Goal: Task Accomplishment & Management: Manage account settings

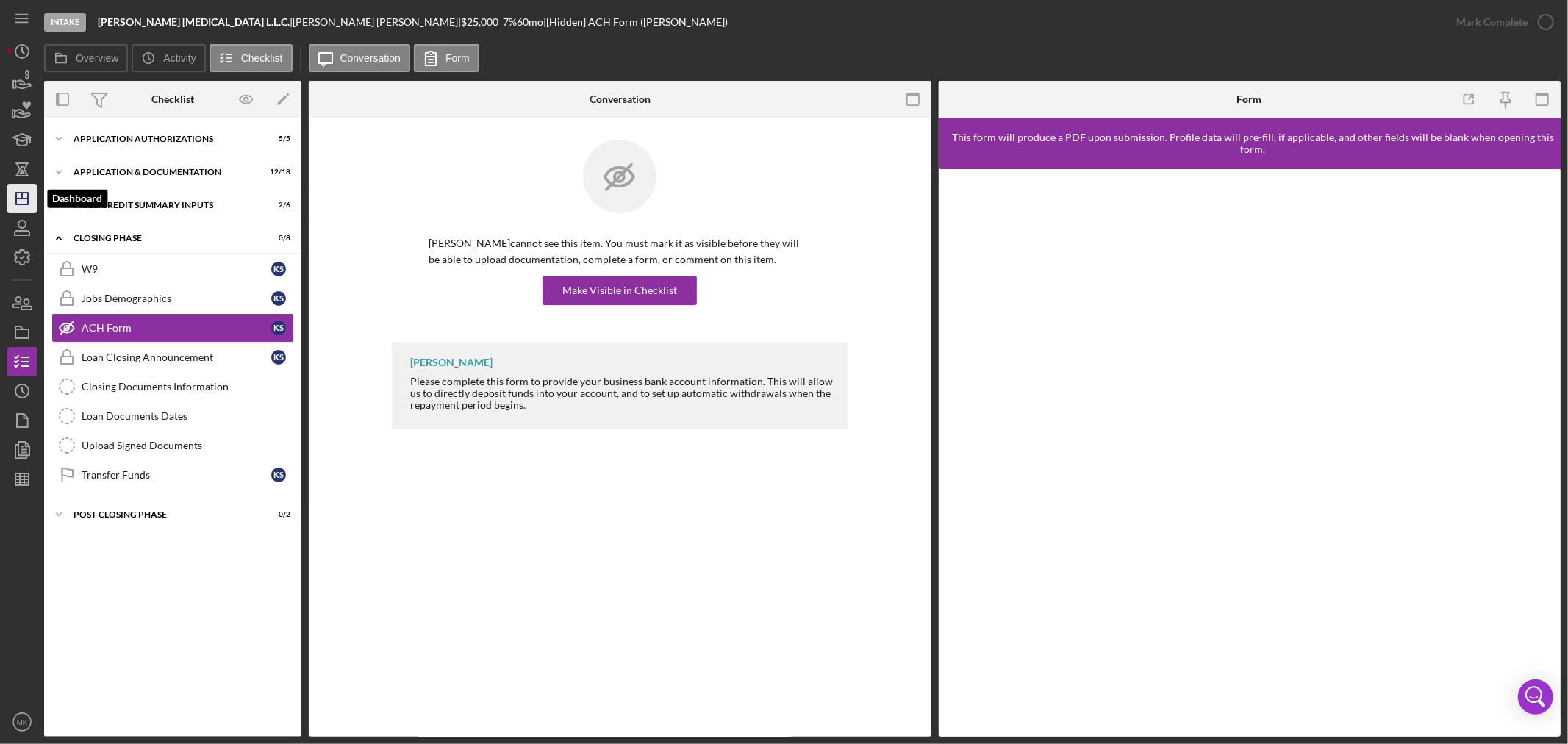
click at [22, 199] on icon "Icon/Dashboard" at bounding box center [22, 198] width 37 height 37
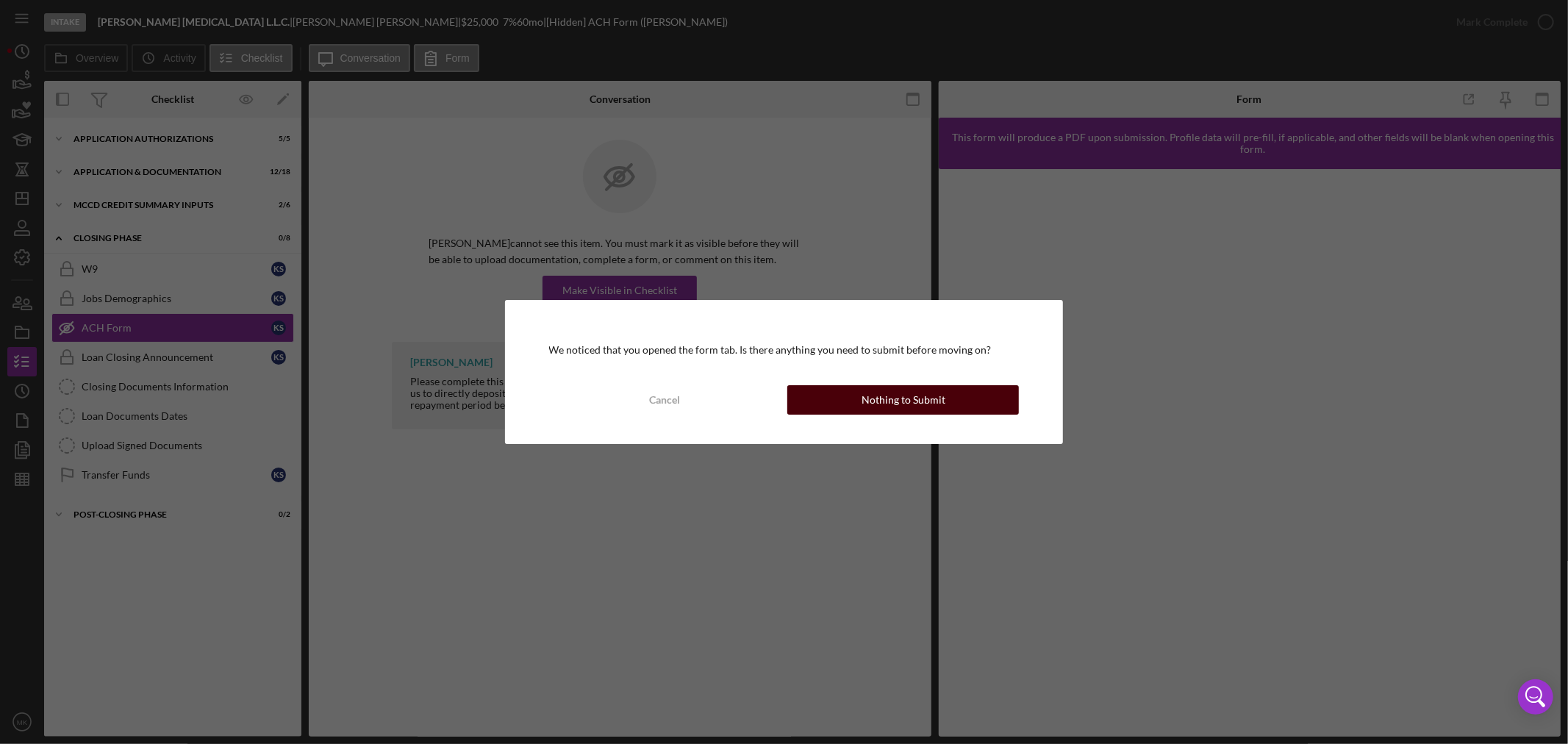
click at [884, 399] on div "Nothing to Submit" at bounding box center [904, 400] width 84 height 30
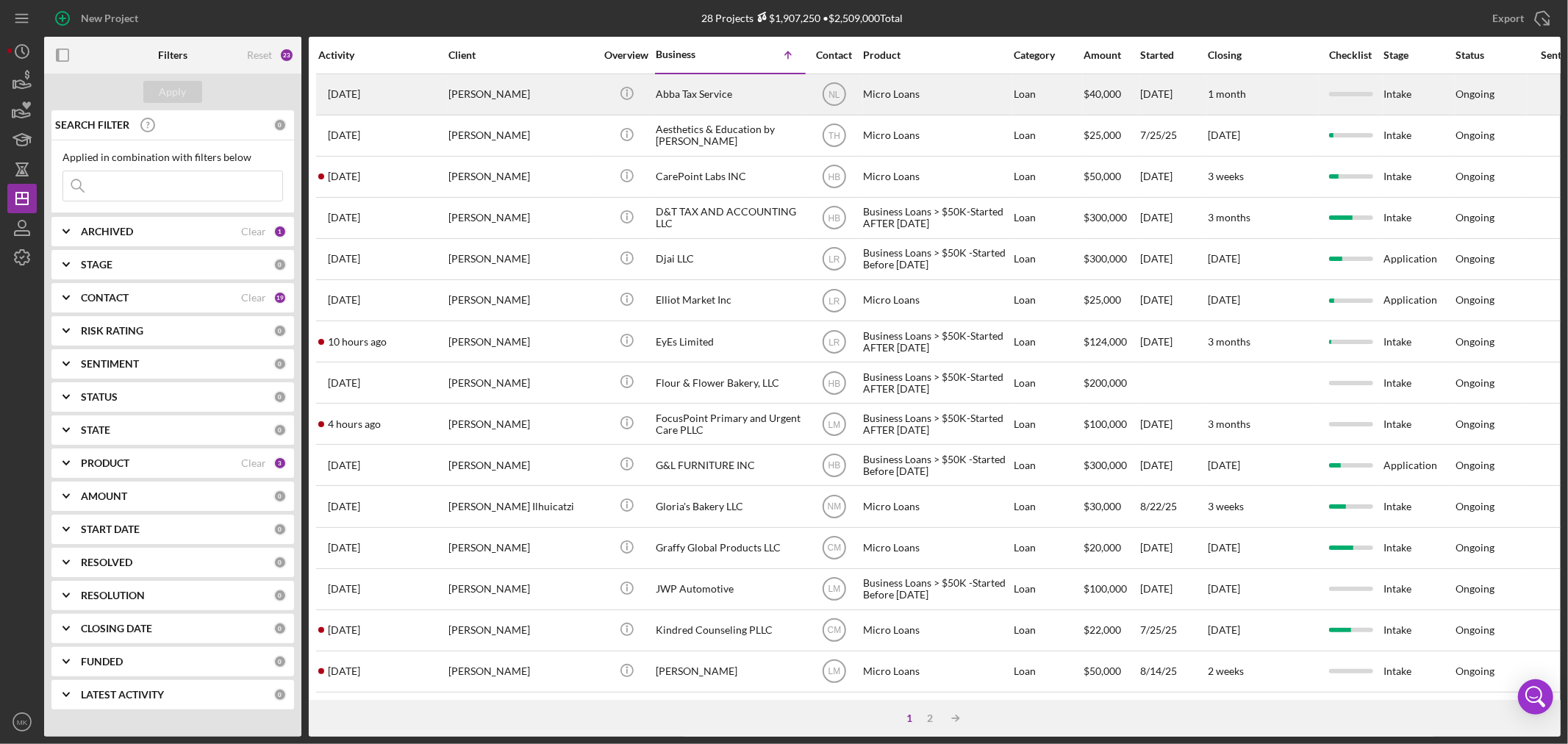
click at [483, 88] on div "[PERSON_NAME]" at bounding box center [522, 94] width 147 height 39
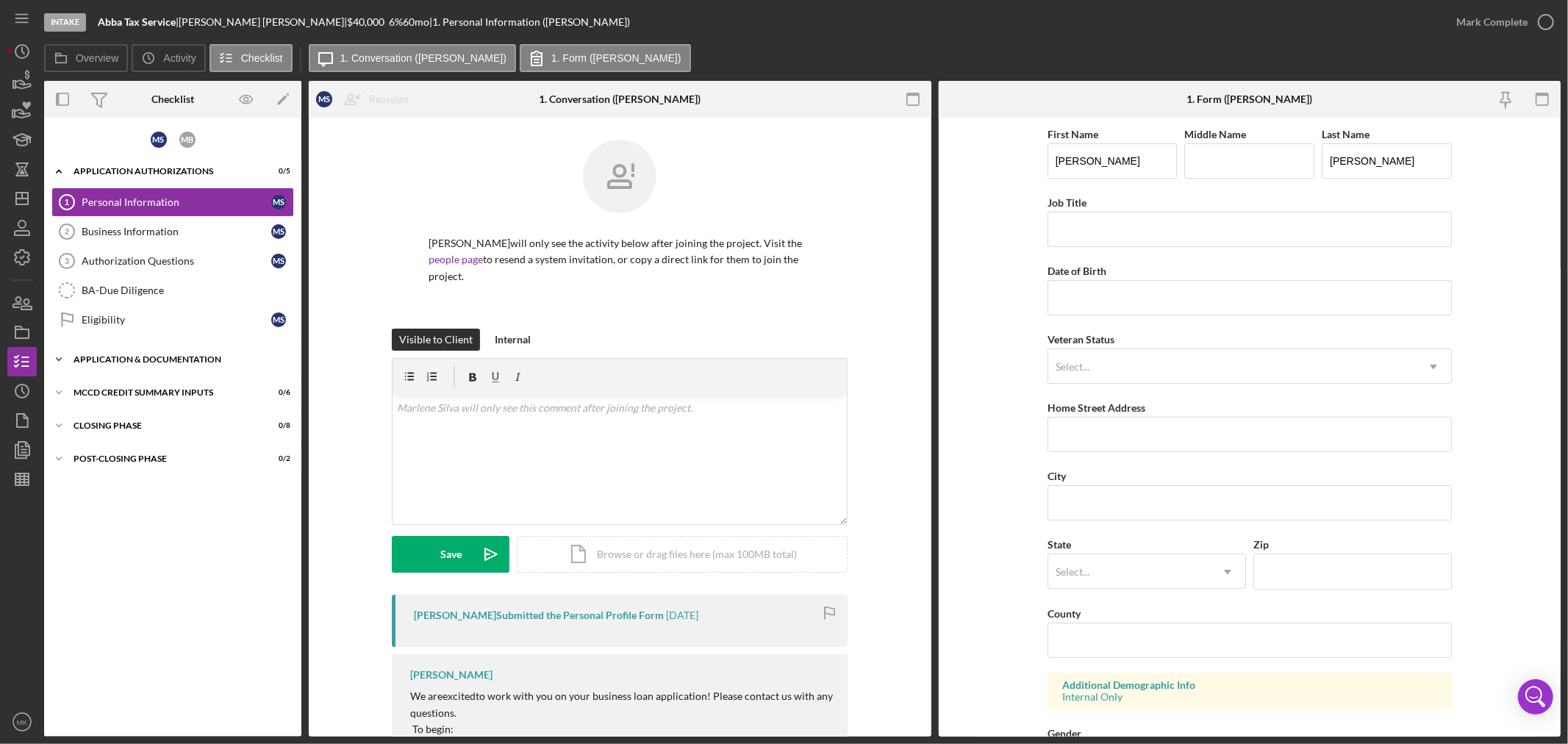
click at [59, 355] on icon "Icon/Expander" at bounding box center [59, 360] width 30 height 30
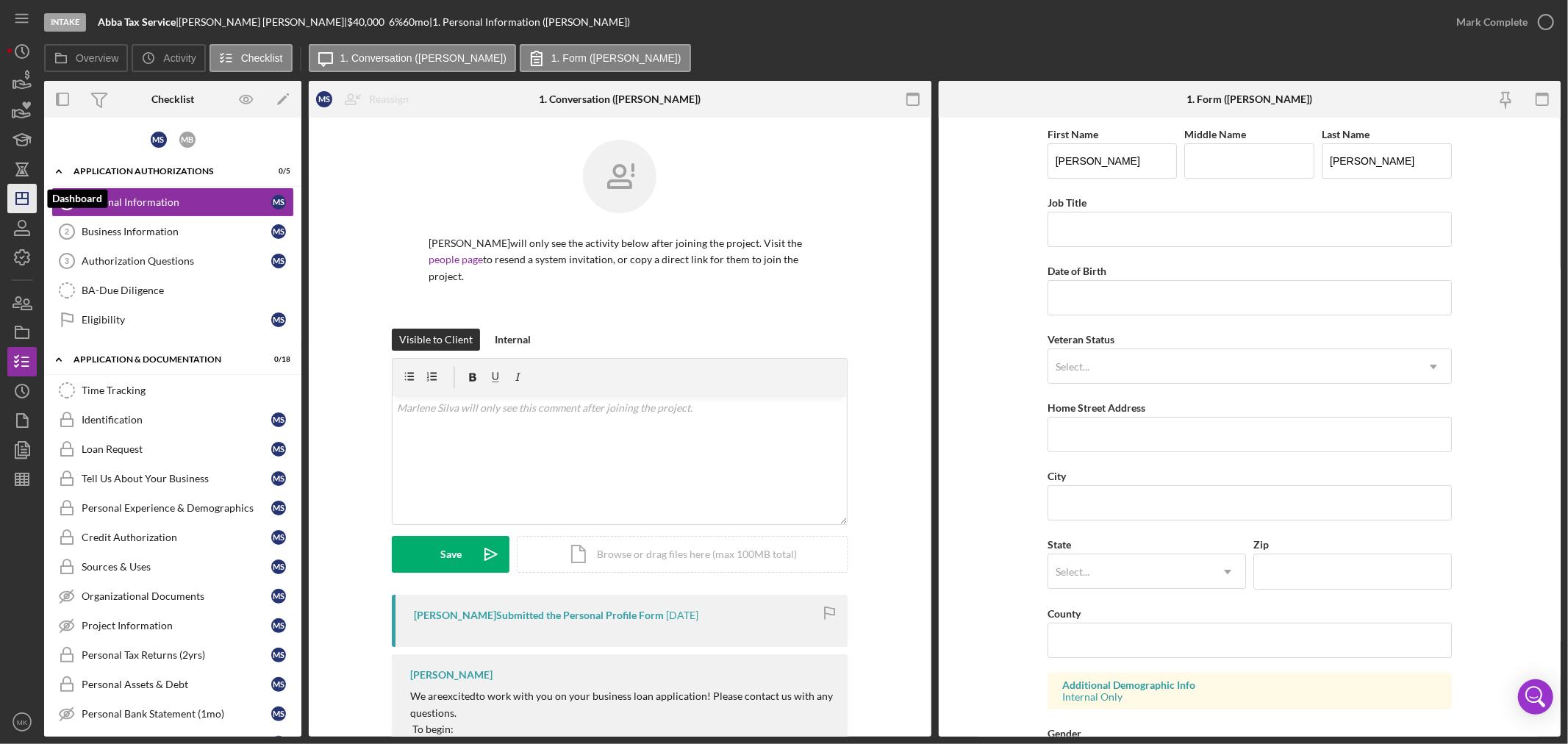
click at [22, 200] on icon "Icon/Dashboard" at bounding box center [22, 198] width 37 height 37
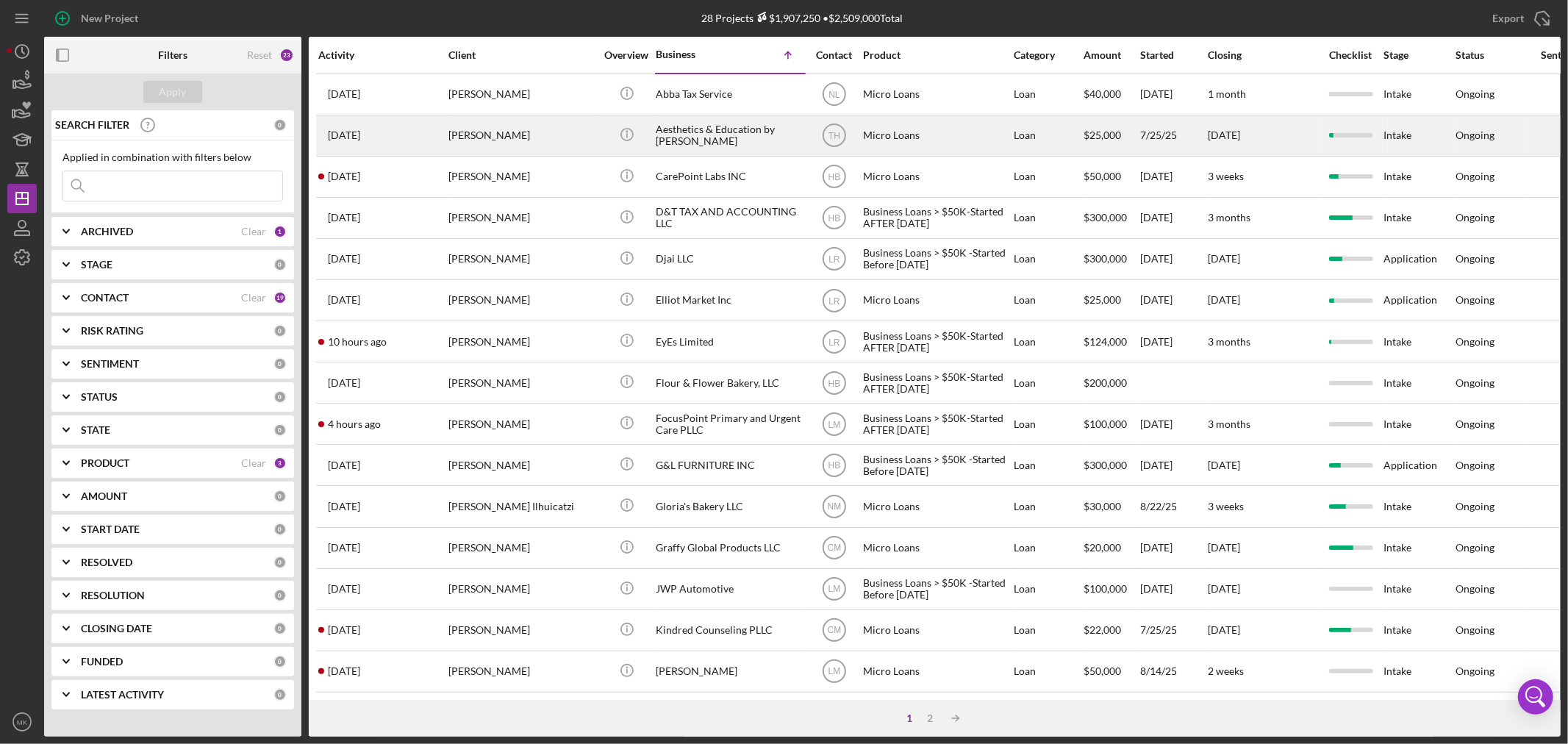
click at [706, 125] on div "Aesthetics & Education by [PERSON_NAME]" at bounding box center [729, 135] width 147 height 39
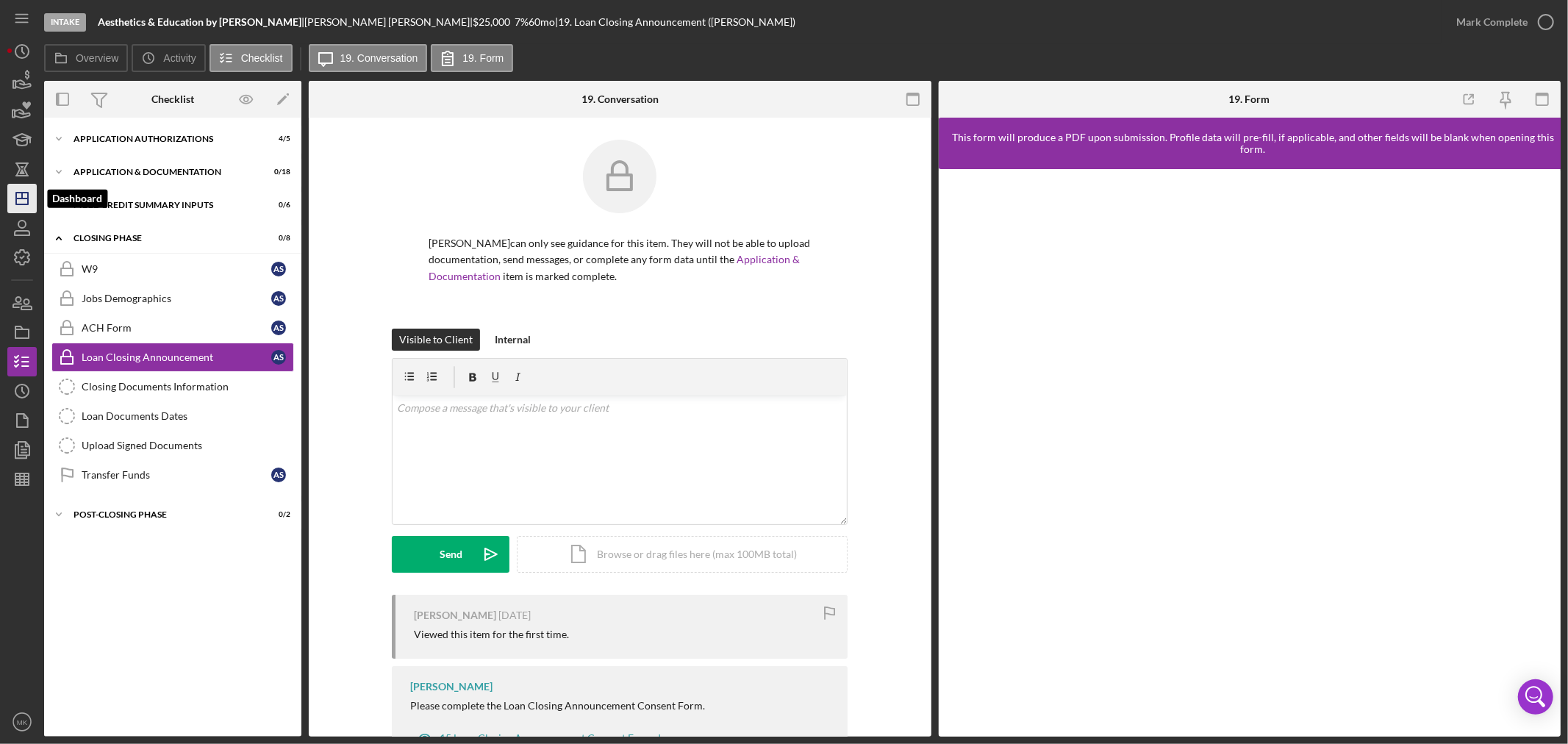
click at [24, 194] on icon "Icon/Dashboard" at bounding box center [22, 198] width 37 height 37
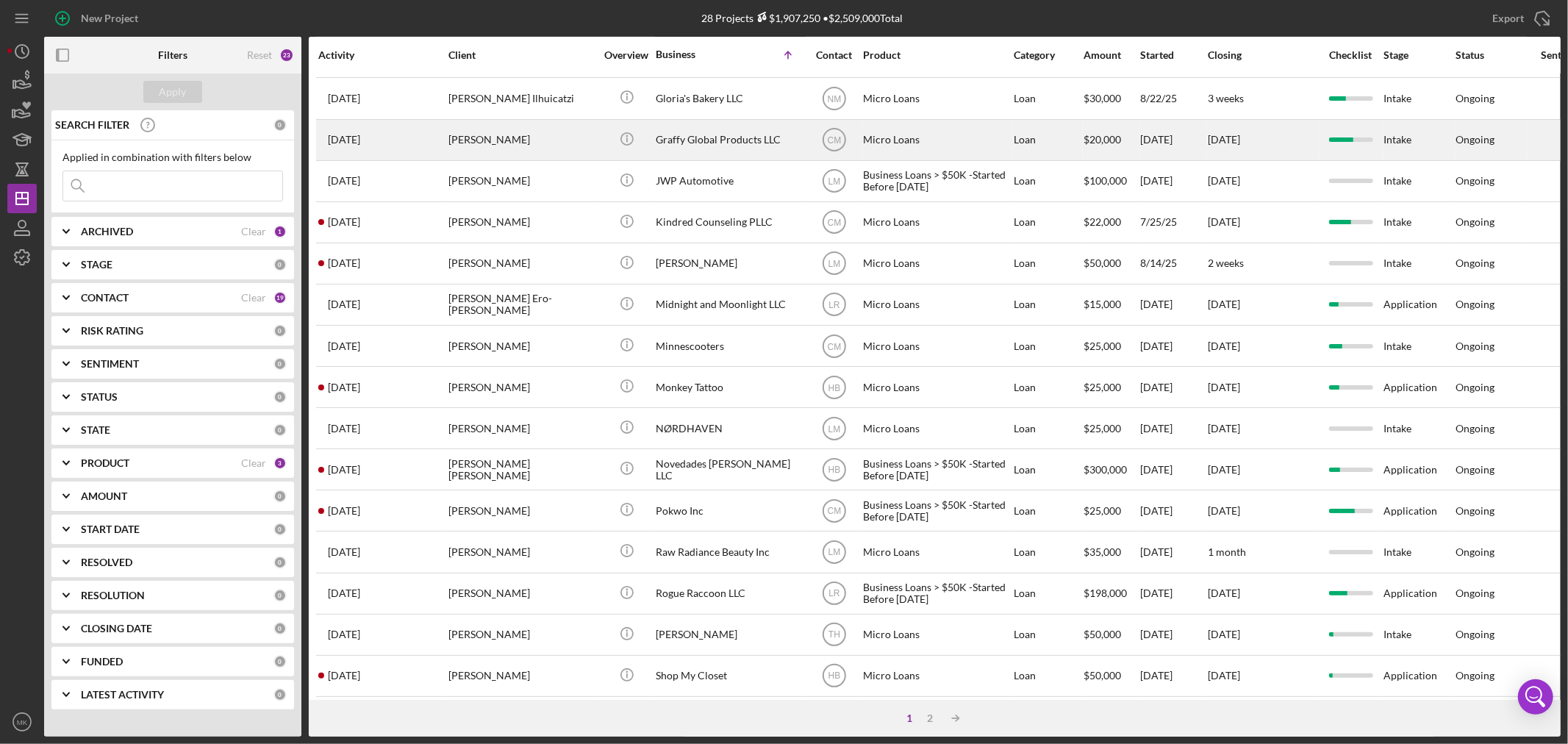
scroll to position [440, 0]
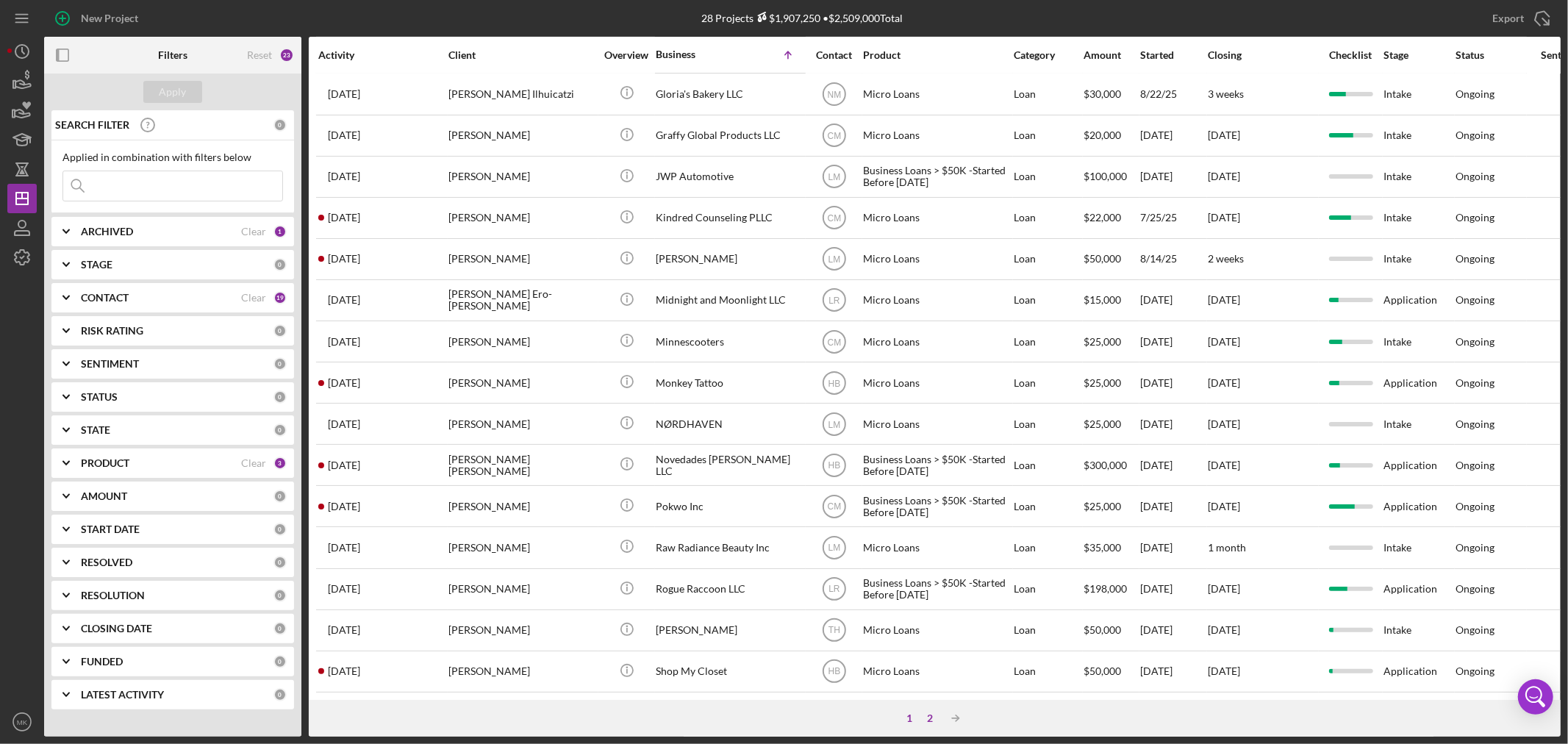
click at [932, 717] on div "2" at bounding box center [930, 718] width 21 height 11
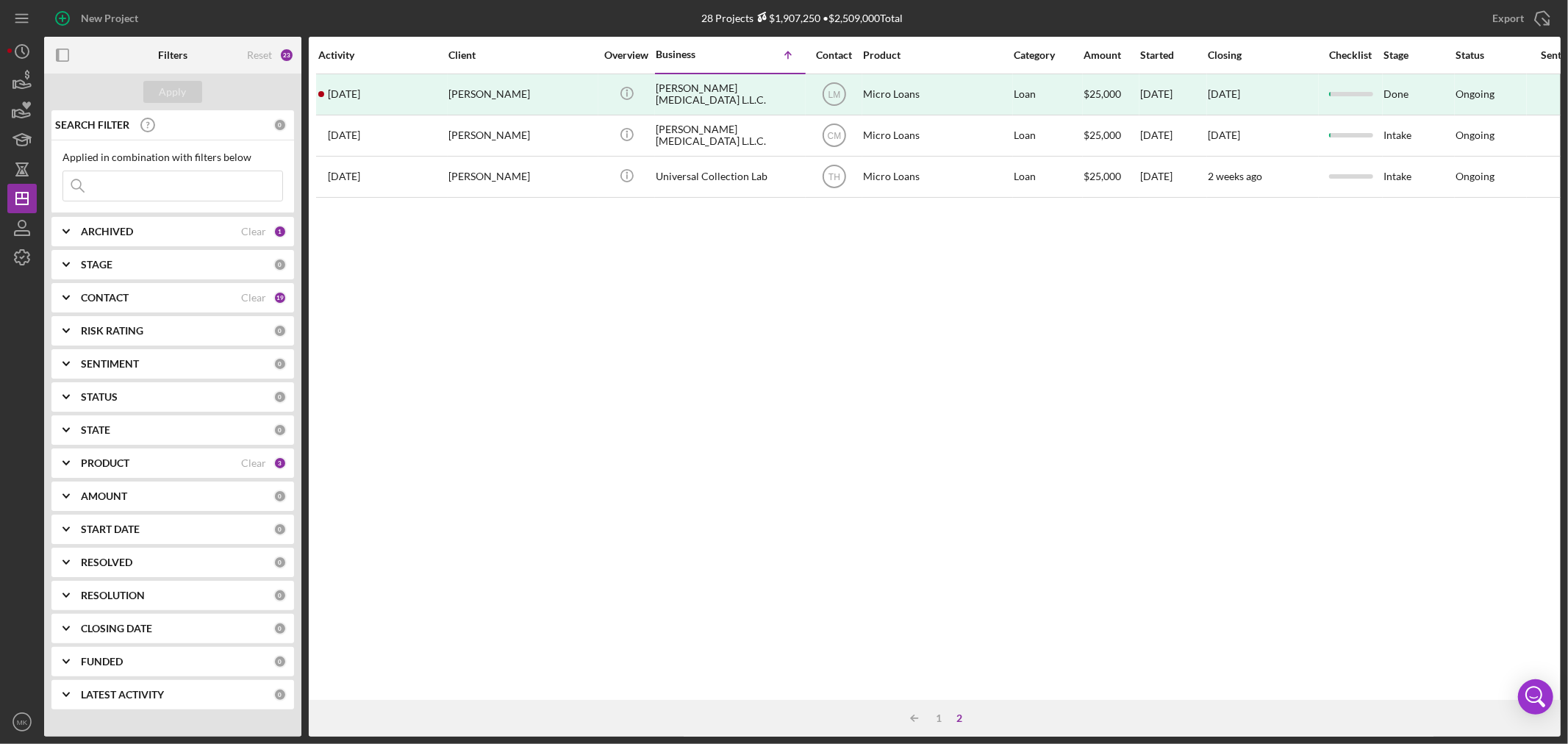
scroll to position [0, 0]
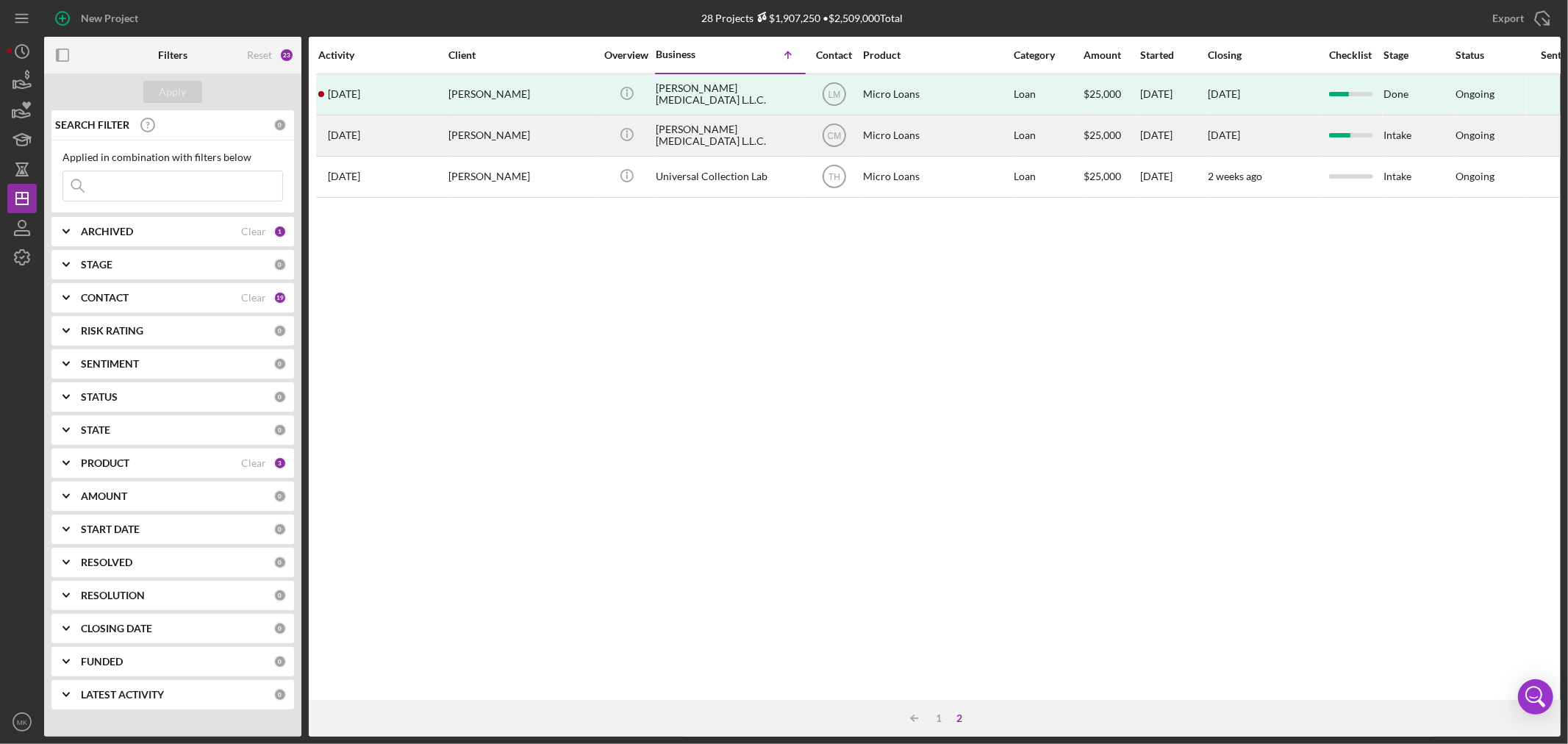
click at [726, 133] on div "[PERSON_NAME] [MEDICAL_DATA] L.L.C." at bounding box center [729, 135] width 147 height 39
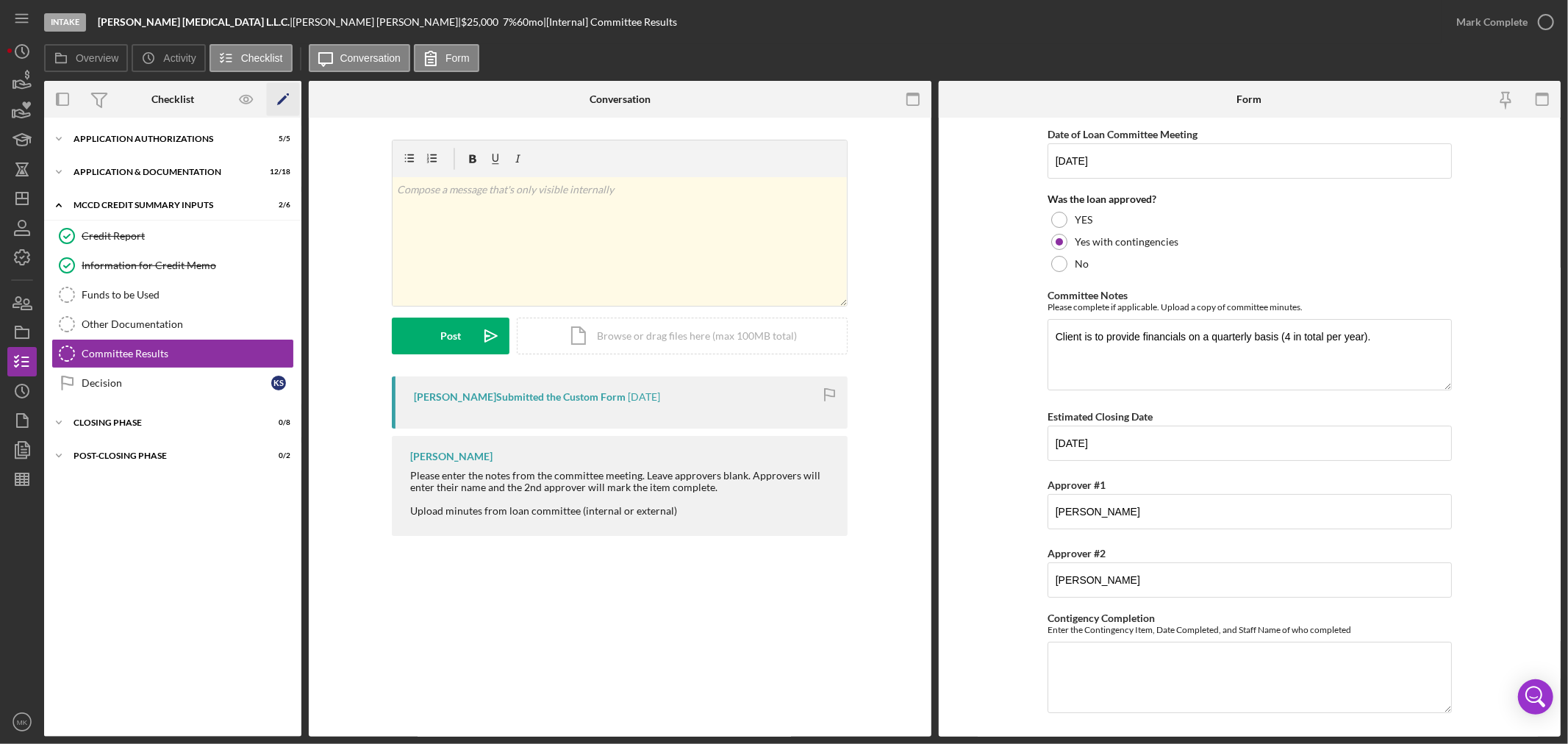
click at [283, 99] on polygon "button" at bounding box center [283, 101] width 11 height 11
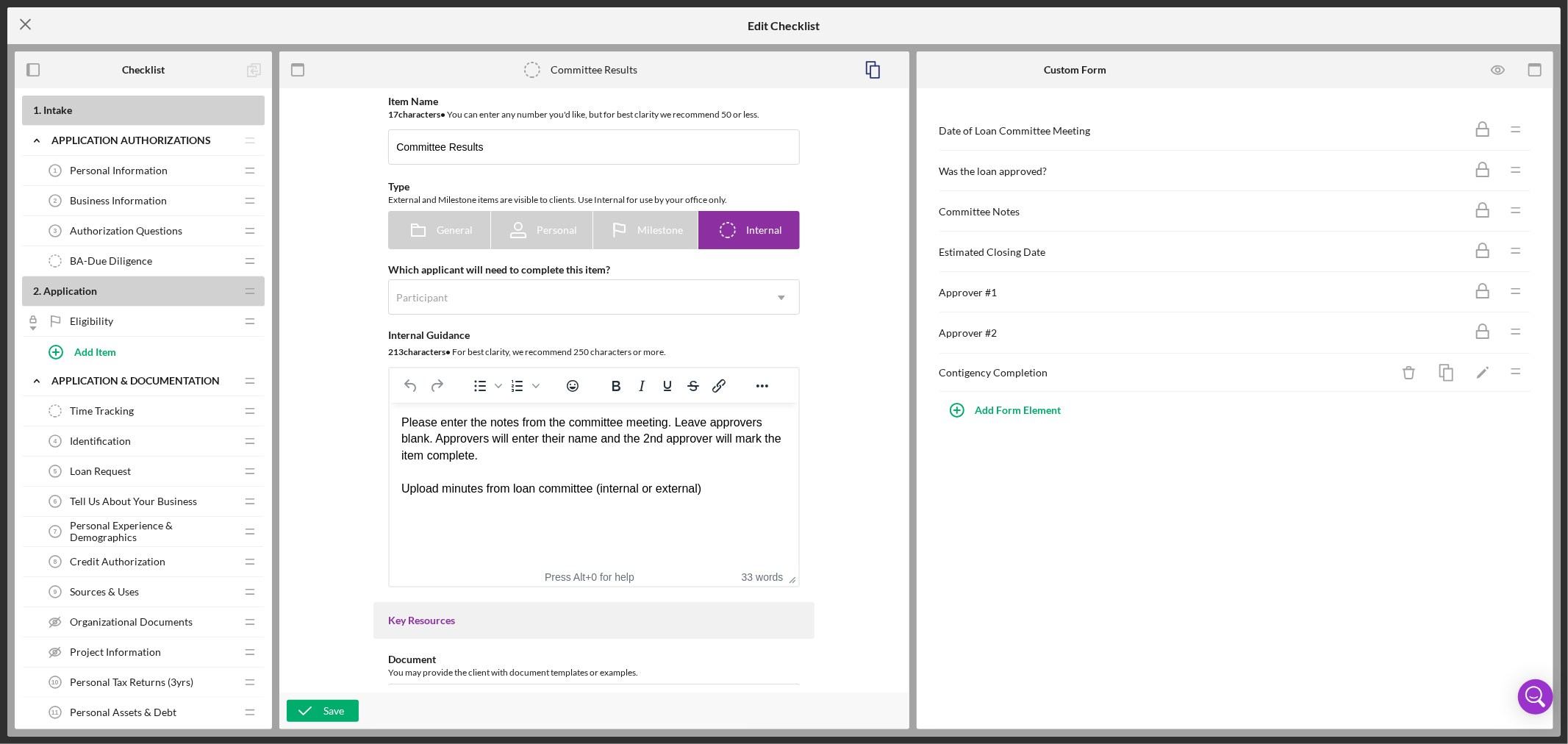
click at [23, 17] on icon "Icon/Menu Close" at bounding box center [26, 24] width 37 height 37
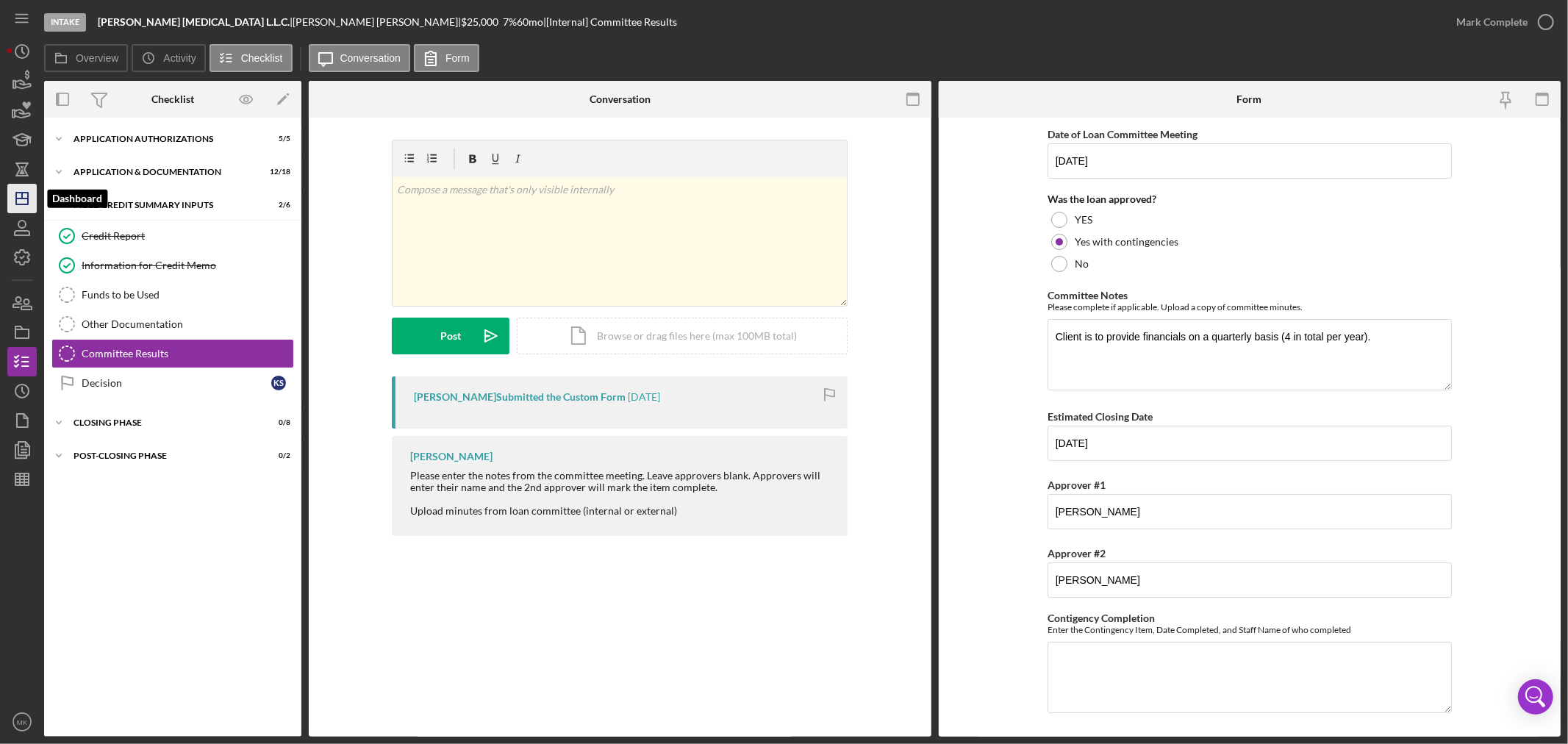
click at [23, 197] on icon "Icon/Dashboard" at bounding box center [22, 198] width 37 height 37
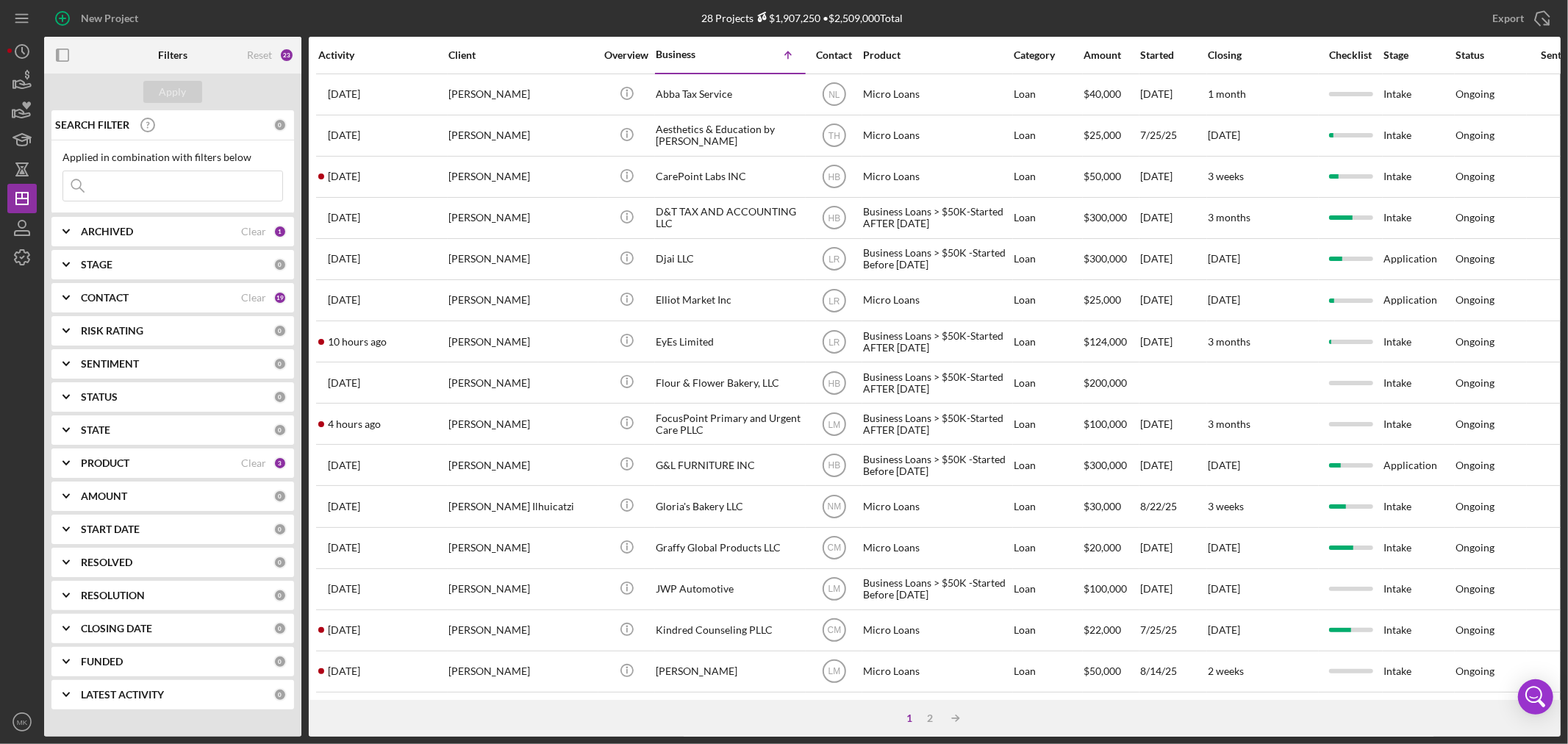
click at [909, 716] on div "1" at bounding box center [910, 718] width 21 height 11
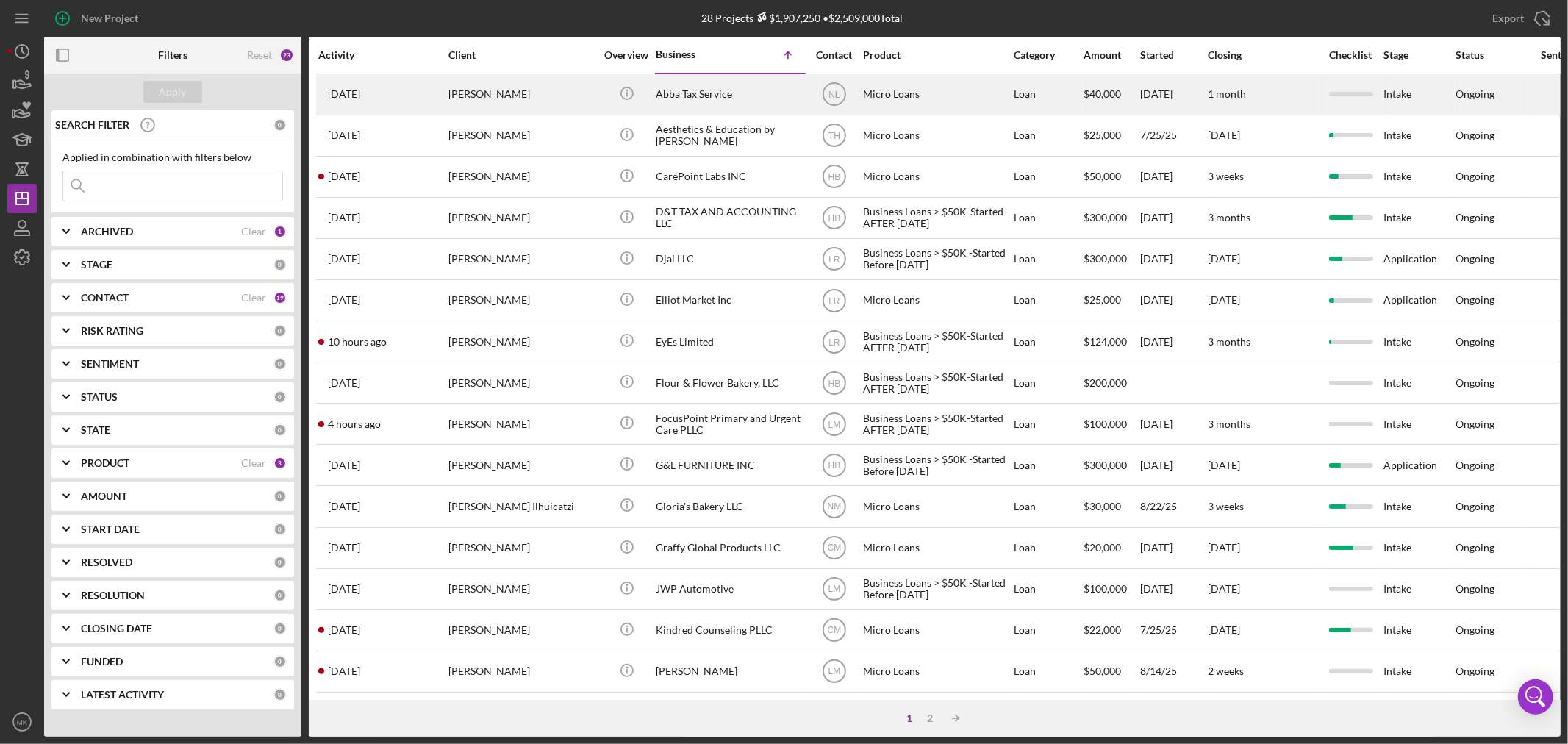
click at [673, 93] on div "Abba Tax Service" at bounding box center [729, 94] width 147 height 39
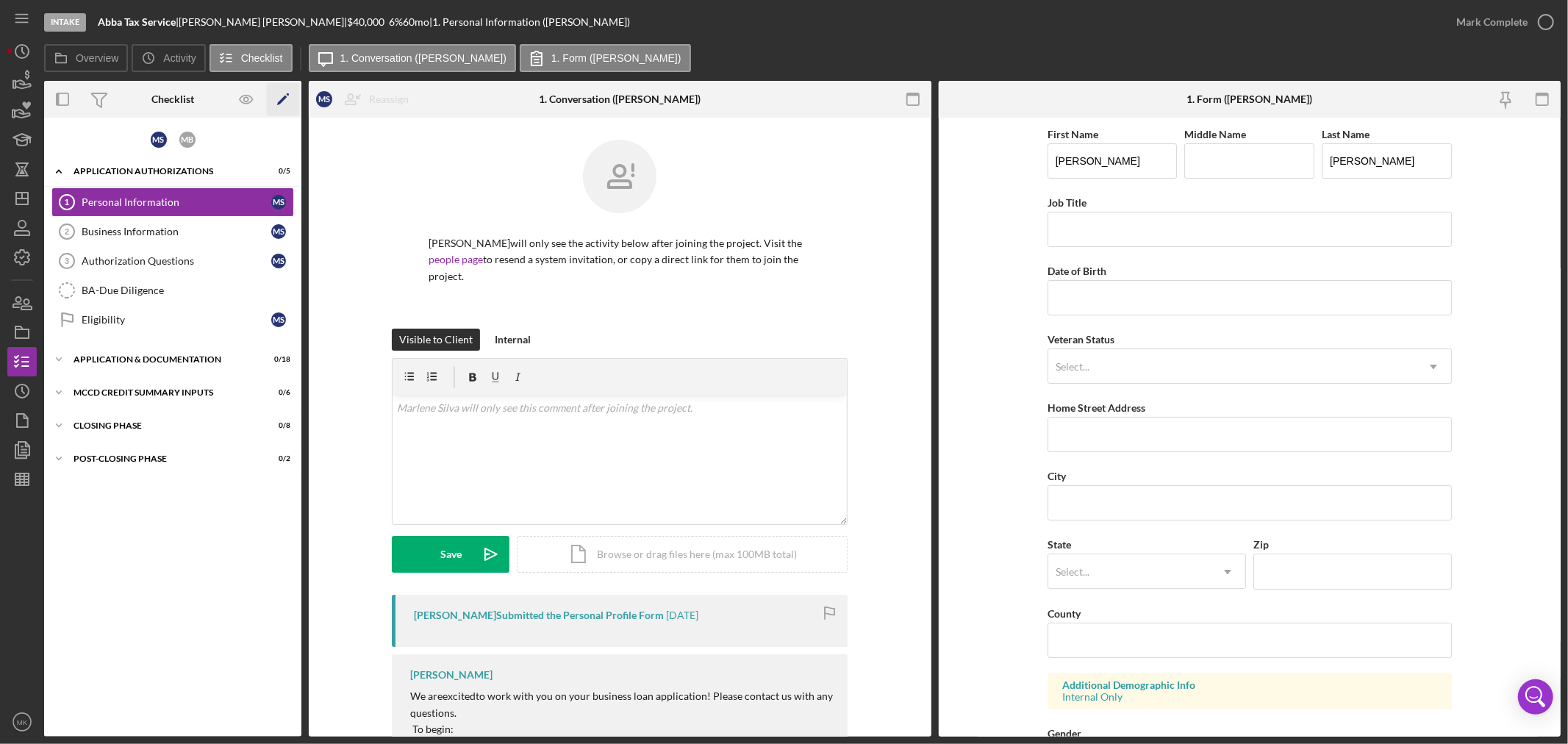
click at [283, 94] on icon "Icon/Edit" at bounding box center [283, 99] width 33 height 33
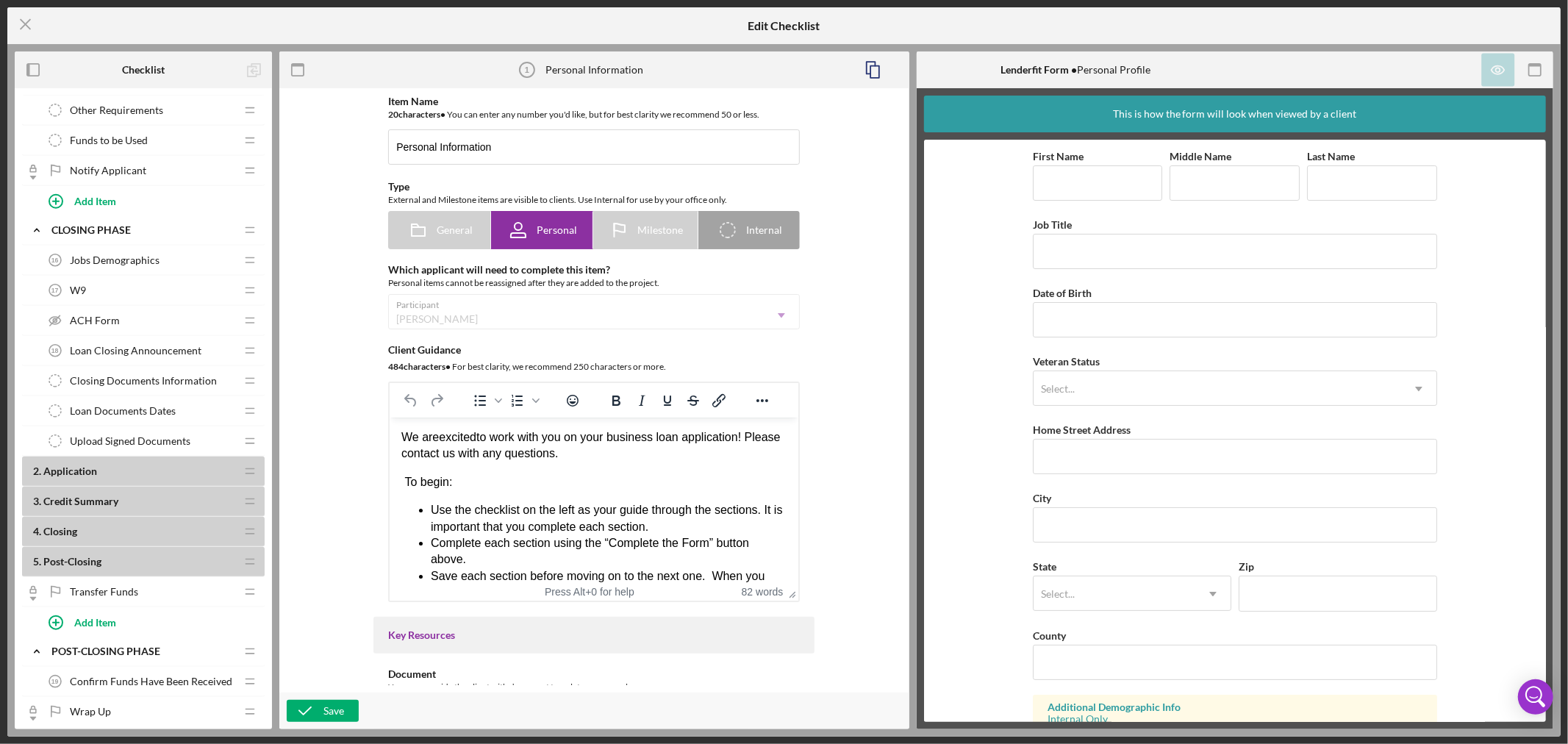
scroll to position [980, 0]
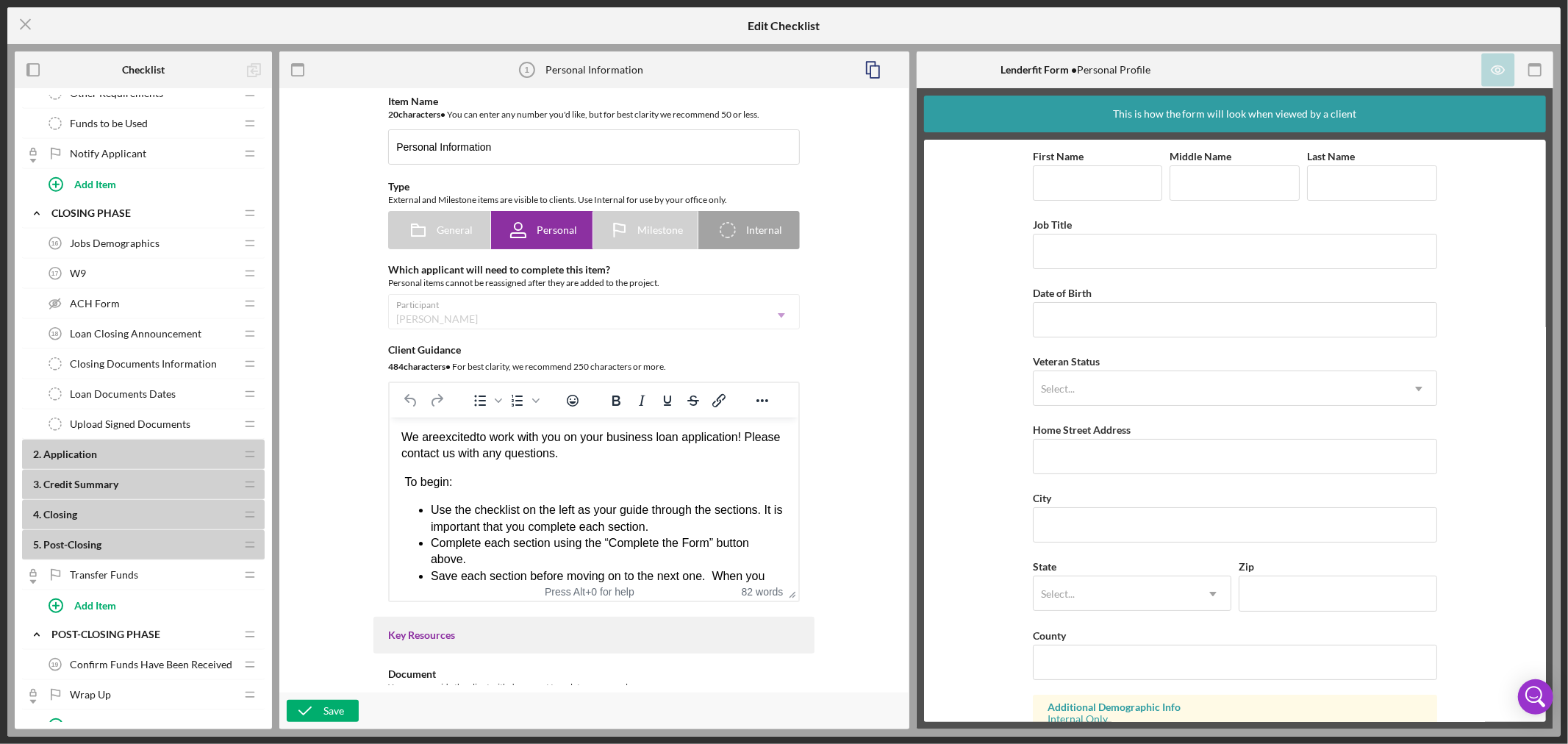
click at [234, 460] on b "2 . Application" at bounding box center [133, 454] width 202 height 11
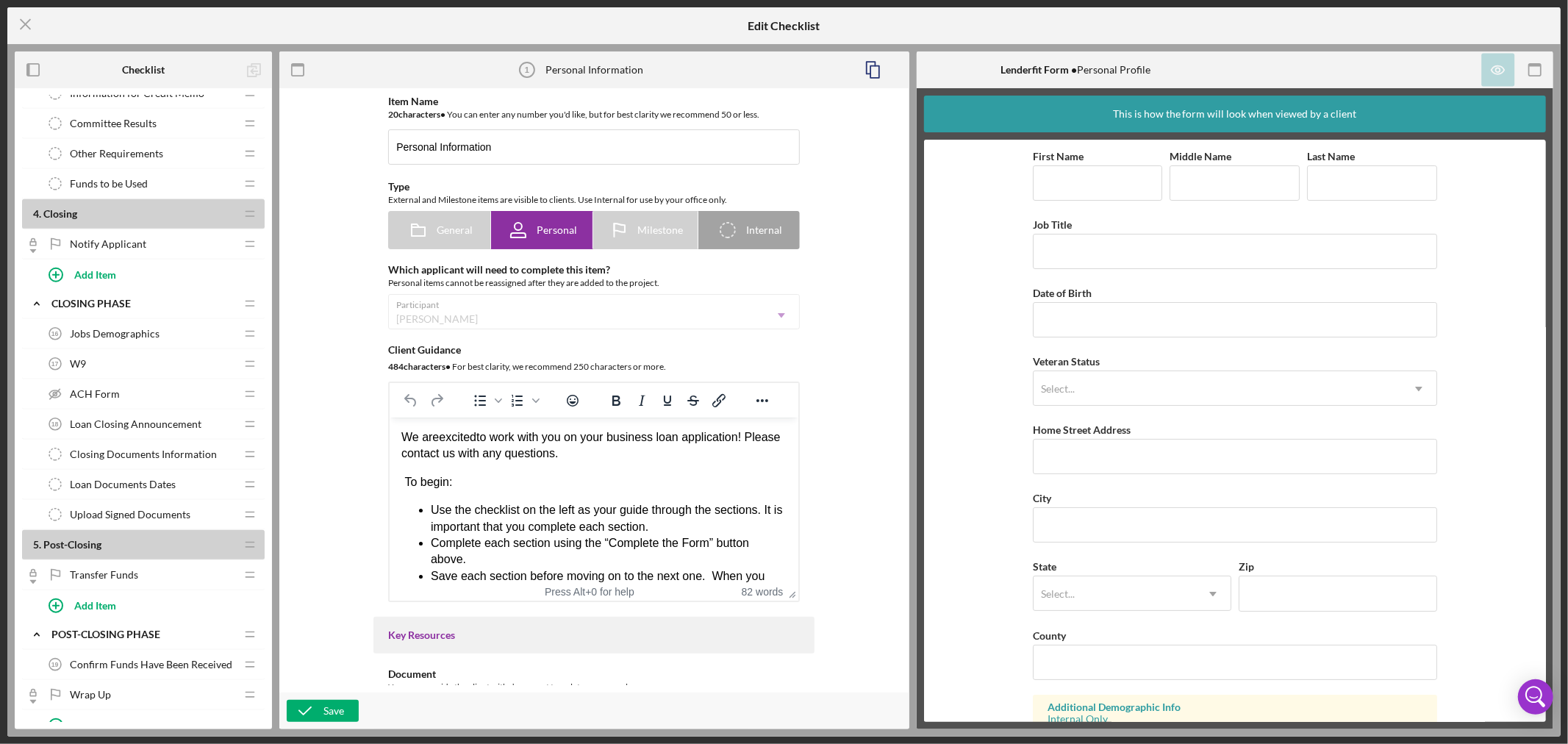
scroll to position [1068, 0]
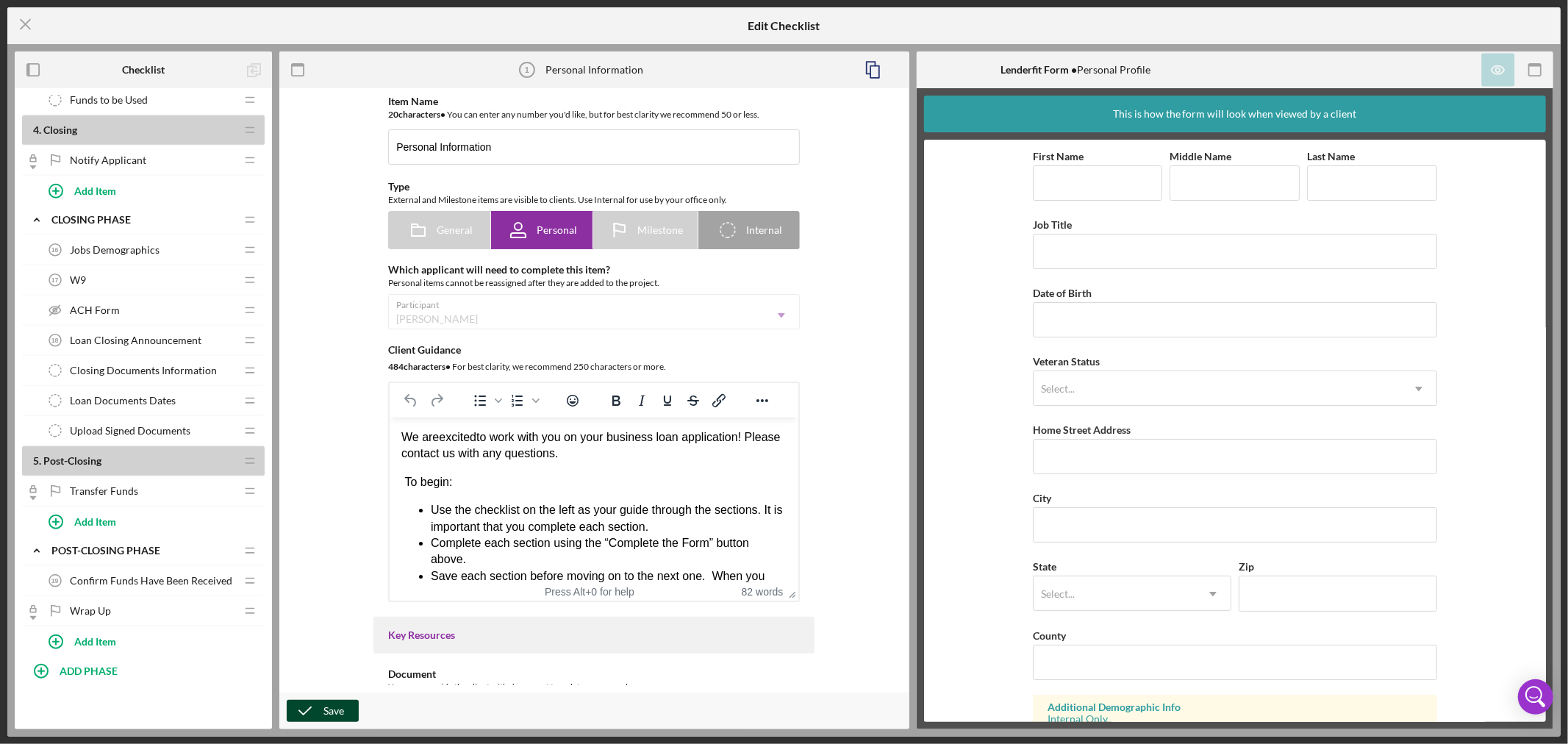
click at [327, 709] on div "Save" at bounding box center [334, 711] width 21 height 22
click at [24, 26] on line at bounding box center [25, 24] width 10 height 10
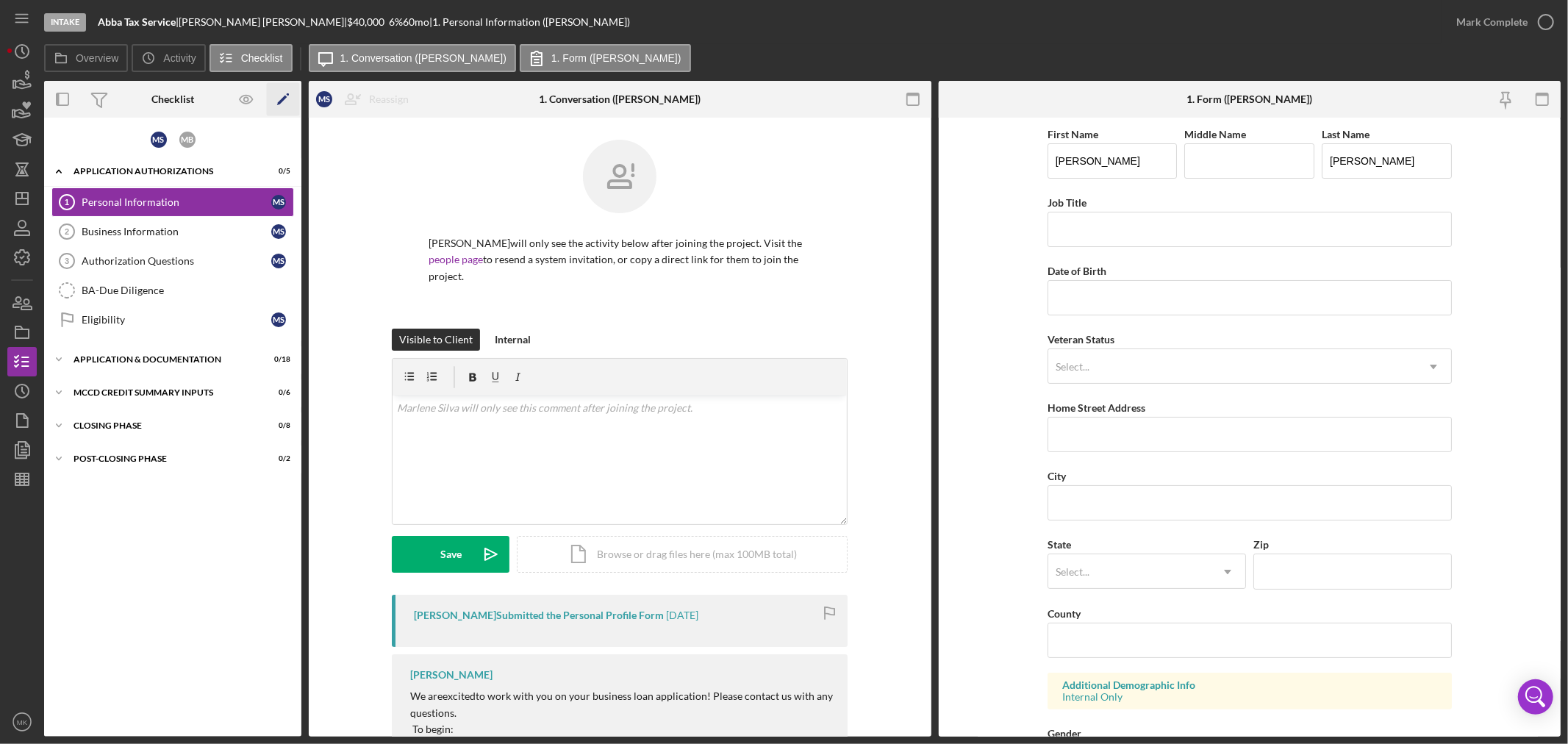
click at [283, 98] on polygon "button" at bounding box center [283, 101] width 11 height 11
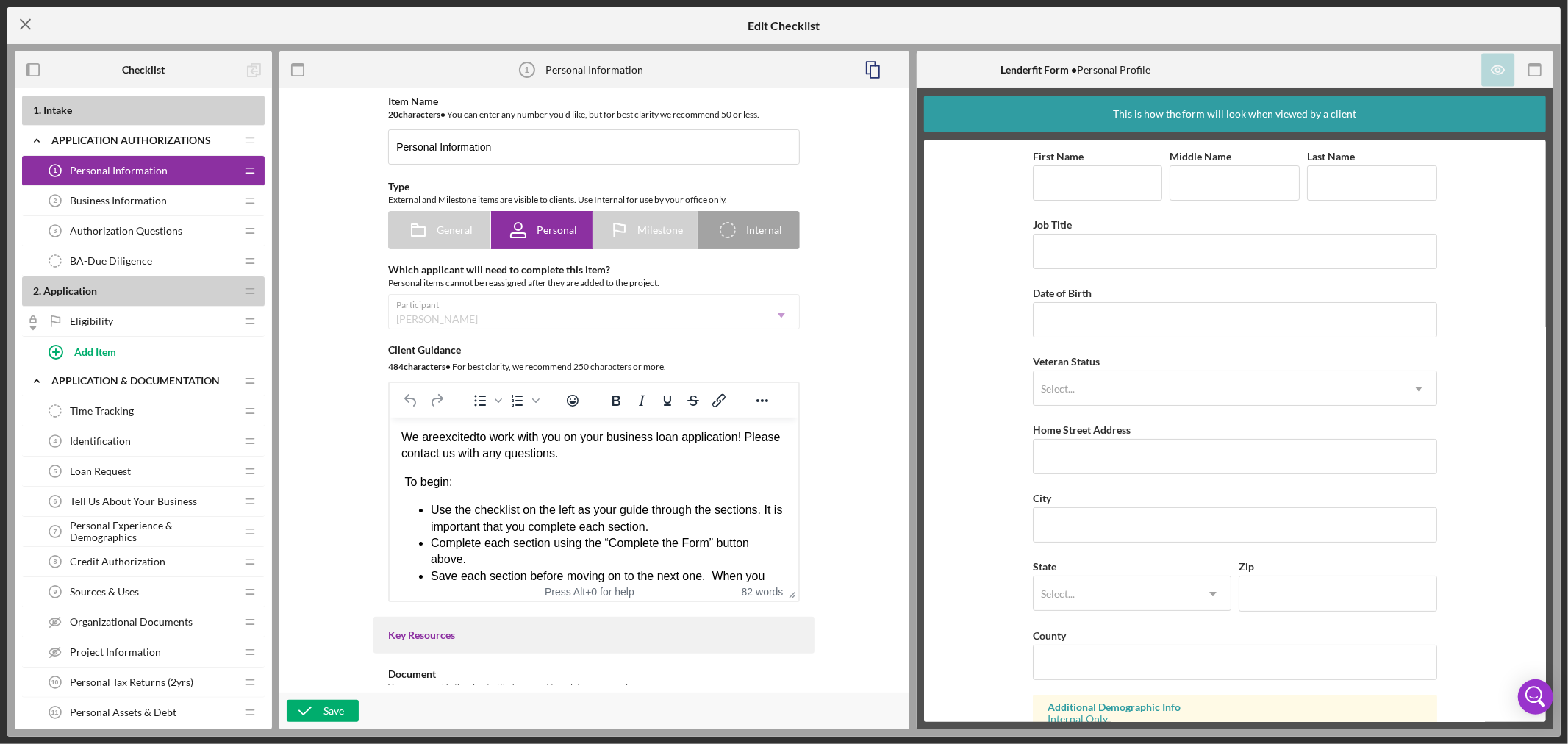
click at [24, 21] on icon "Icon/Menu Close" at bounding box center [26, 24] width 37 height 37
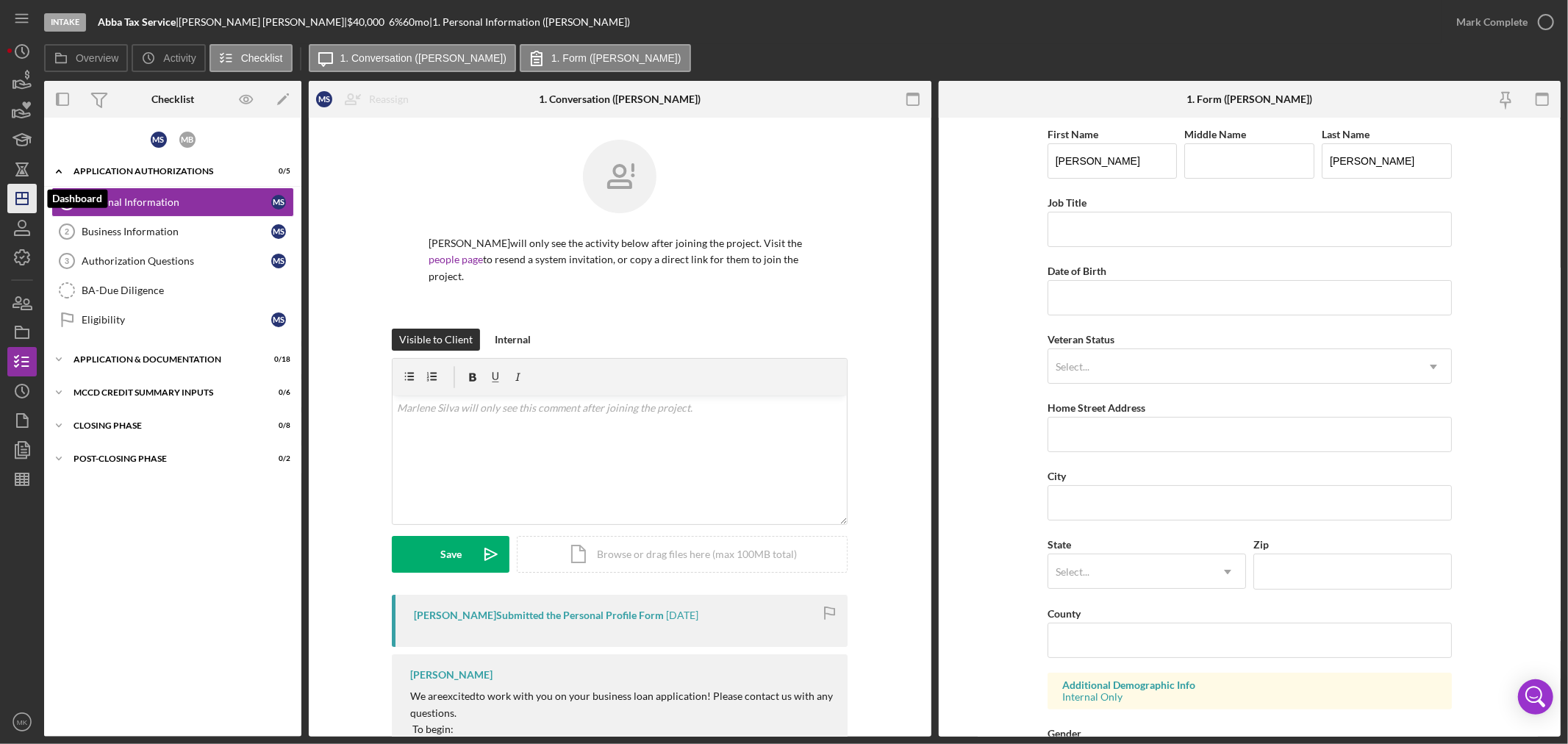
click at [23, 199] on icon "Icon/Dashboard" at bounding box center [22, 198] width 37 height 37
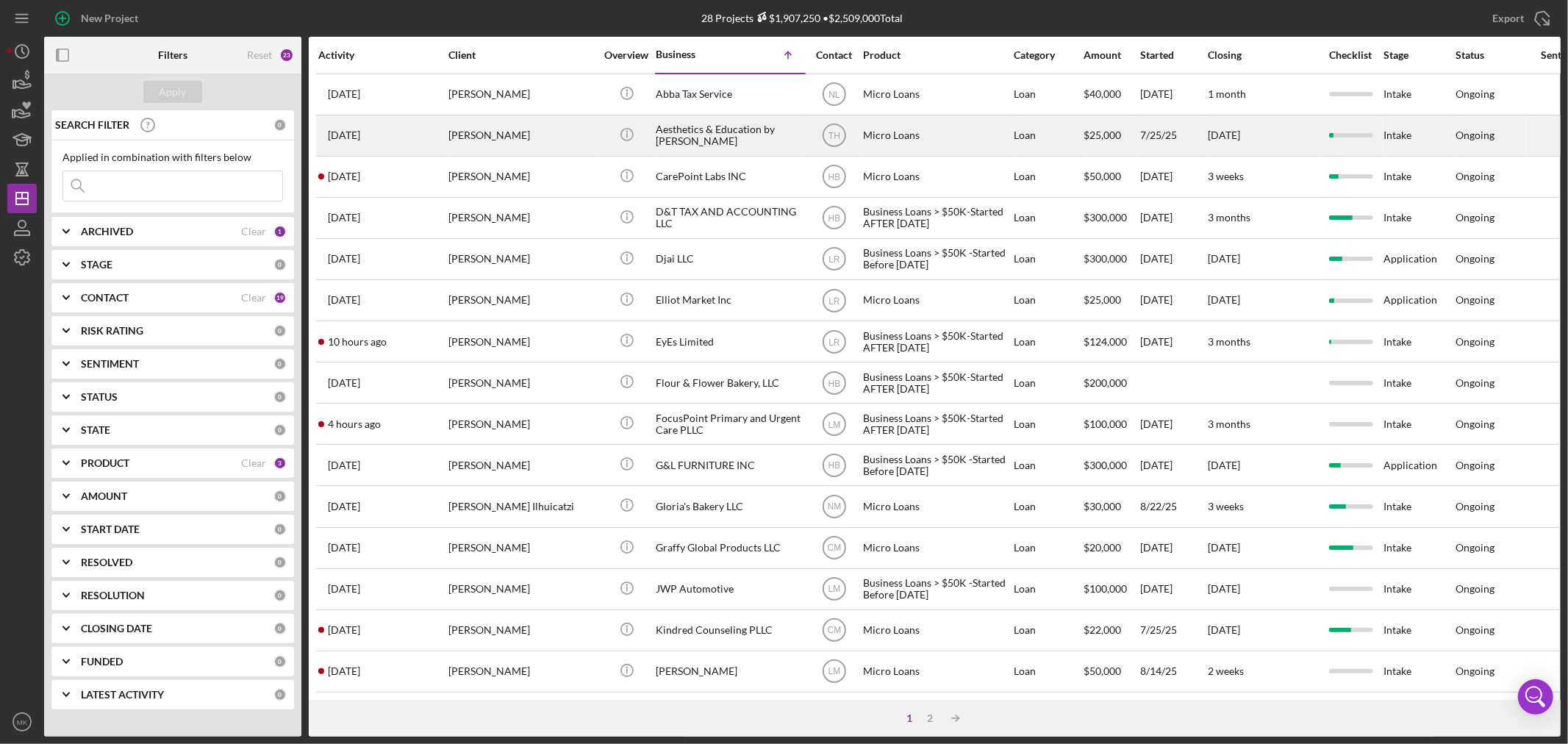
click at [689, 135] on div "Aesthetics & Education by [PERSON_NAME]" at bounding box center [729, 135] width 147 height 39
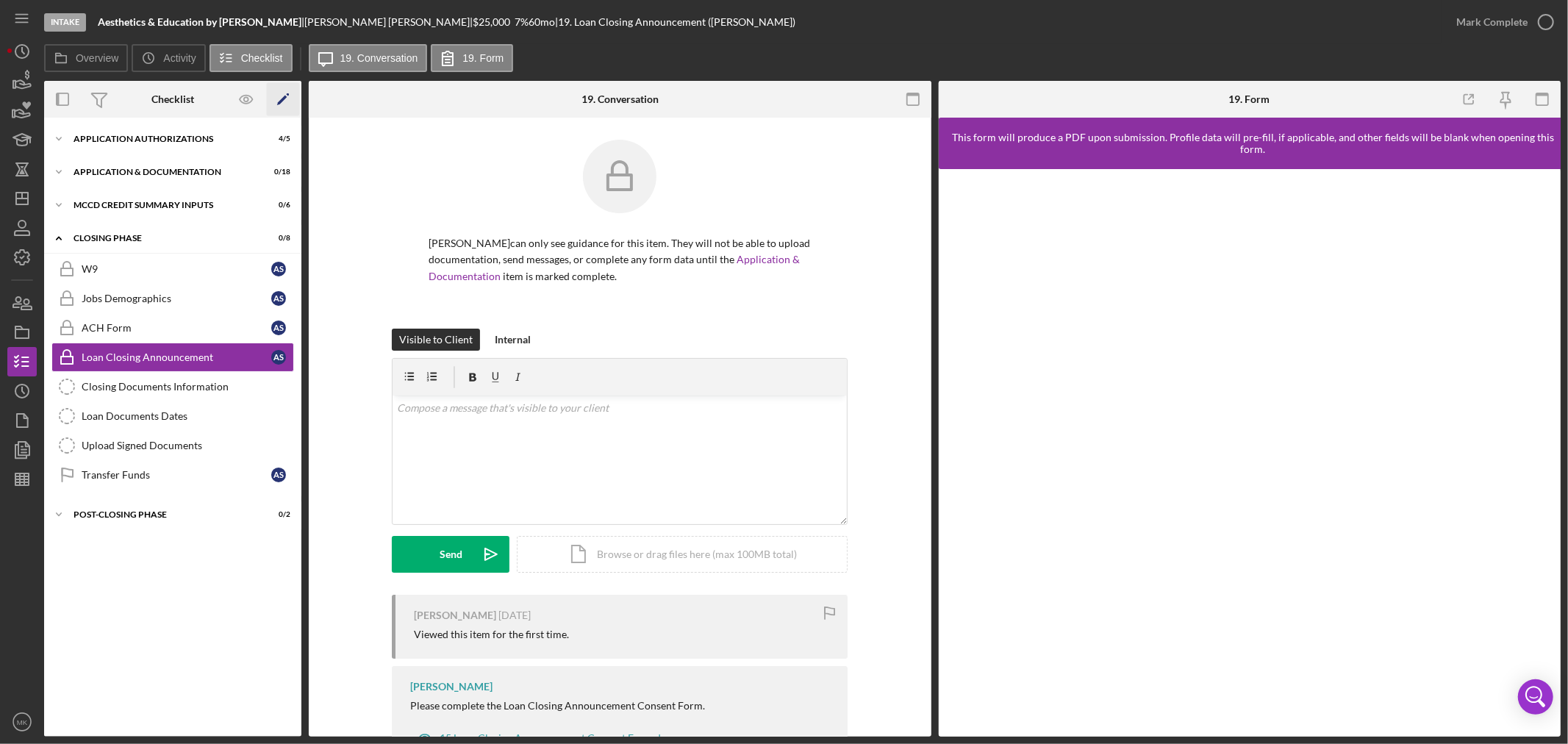
click at [285, 103] on icon "Icon/Edit" at bounding box center [283, 99] width 33 height 33
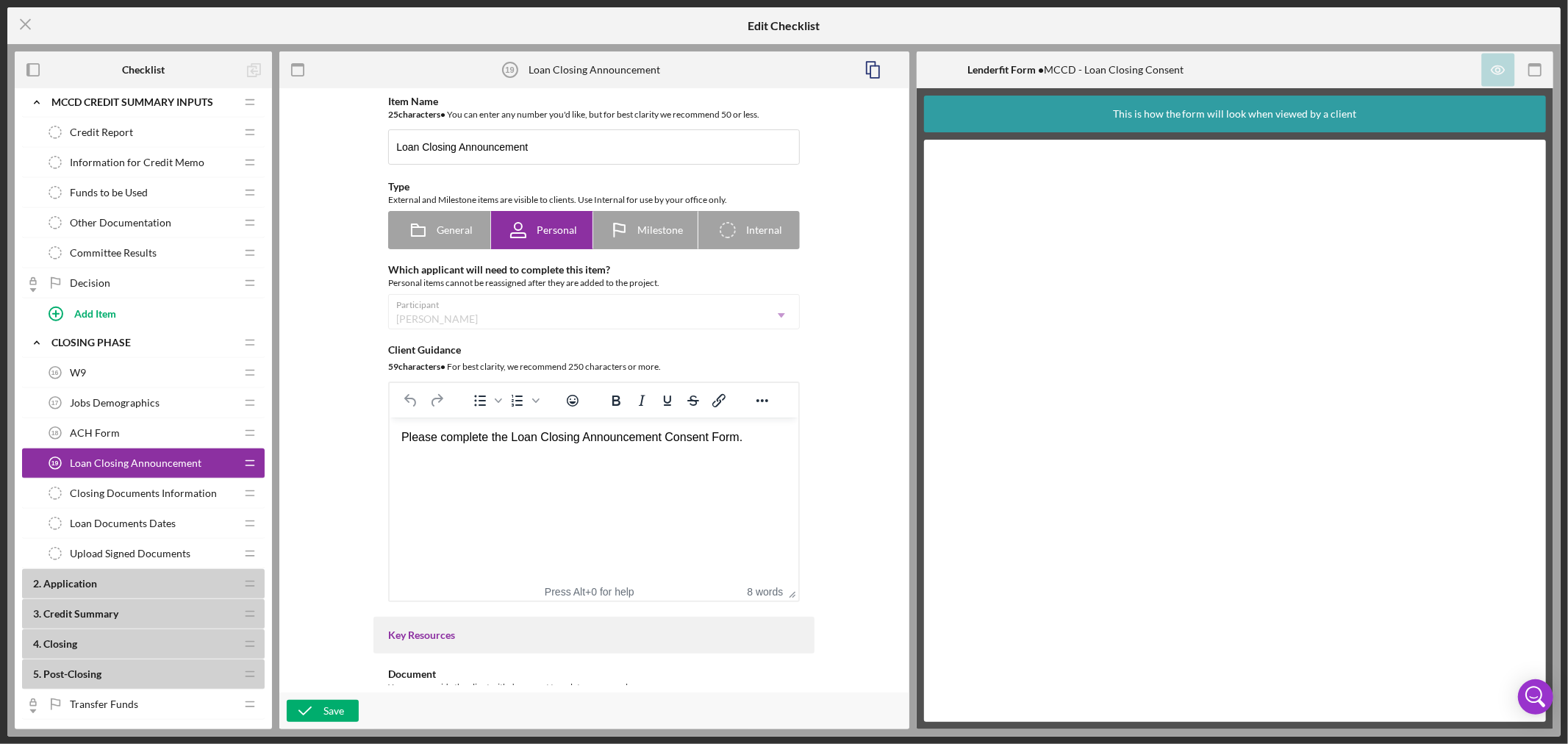
scroll to position [899, 0]
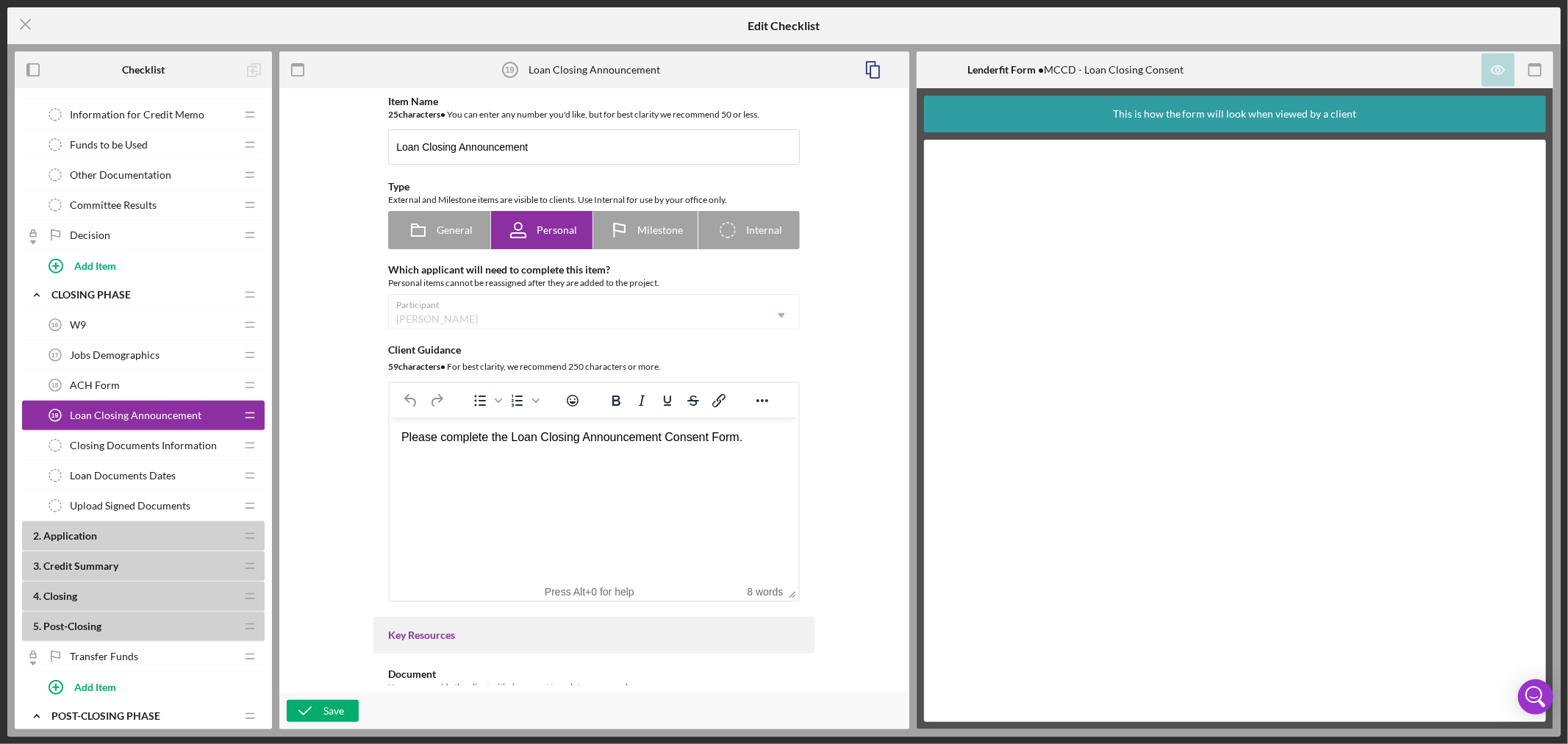
click at [221, 537] on b "2 . Application" at bounding box center [133, 536] width 202 height 11
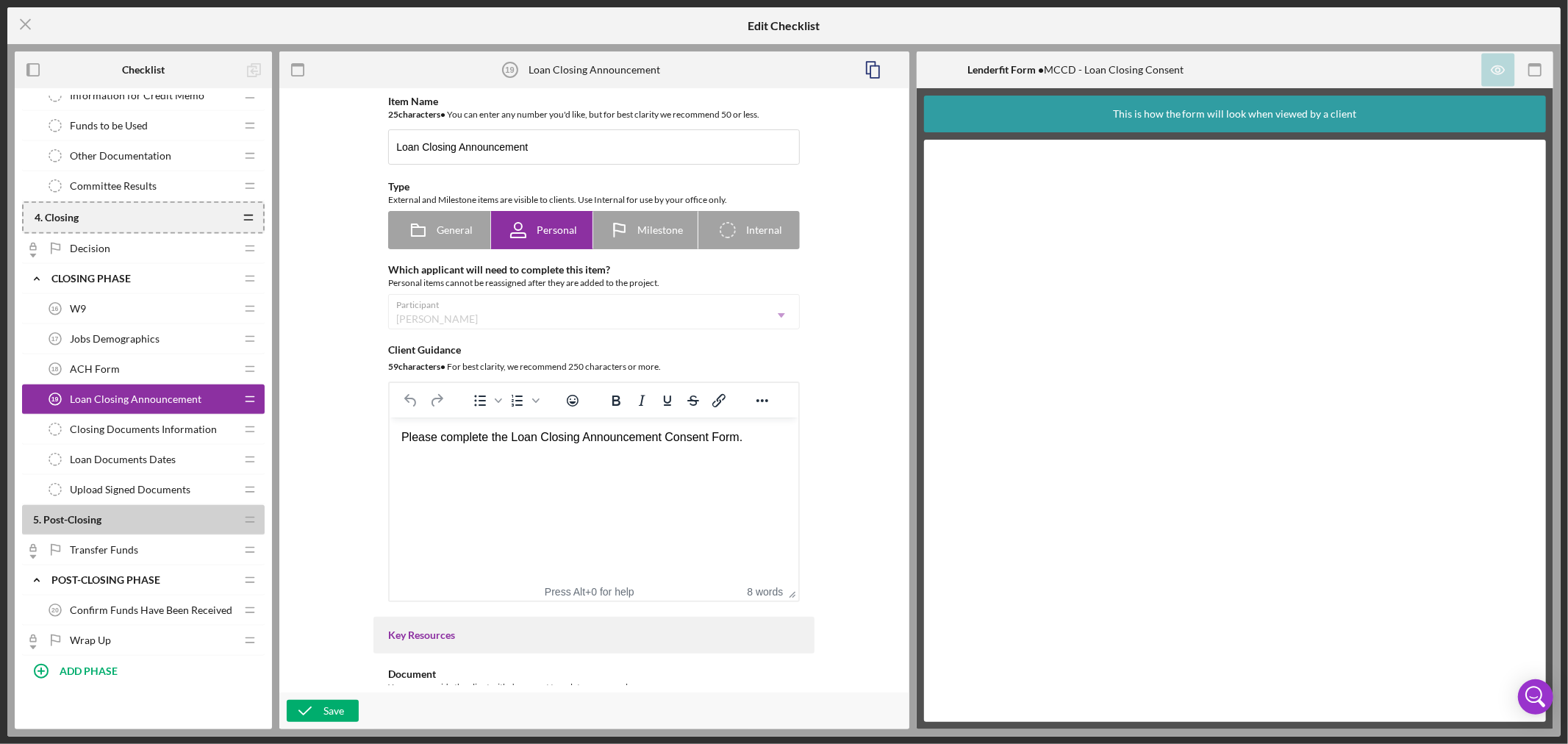
scroll to position [1068, 0]
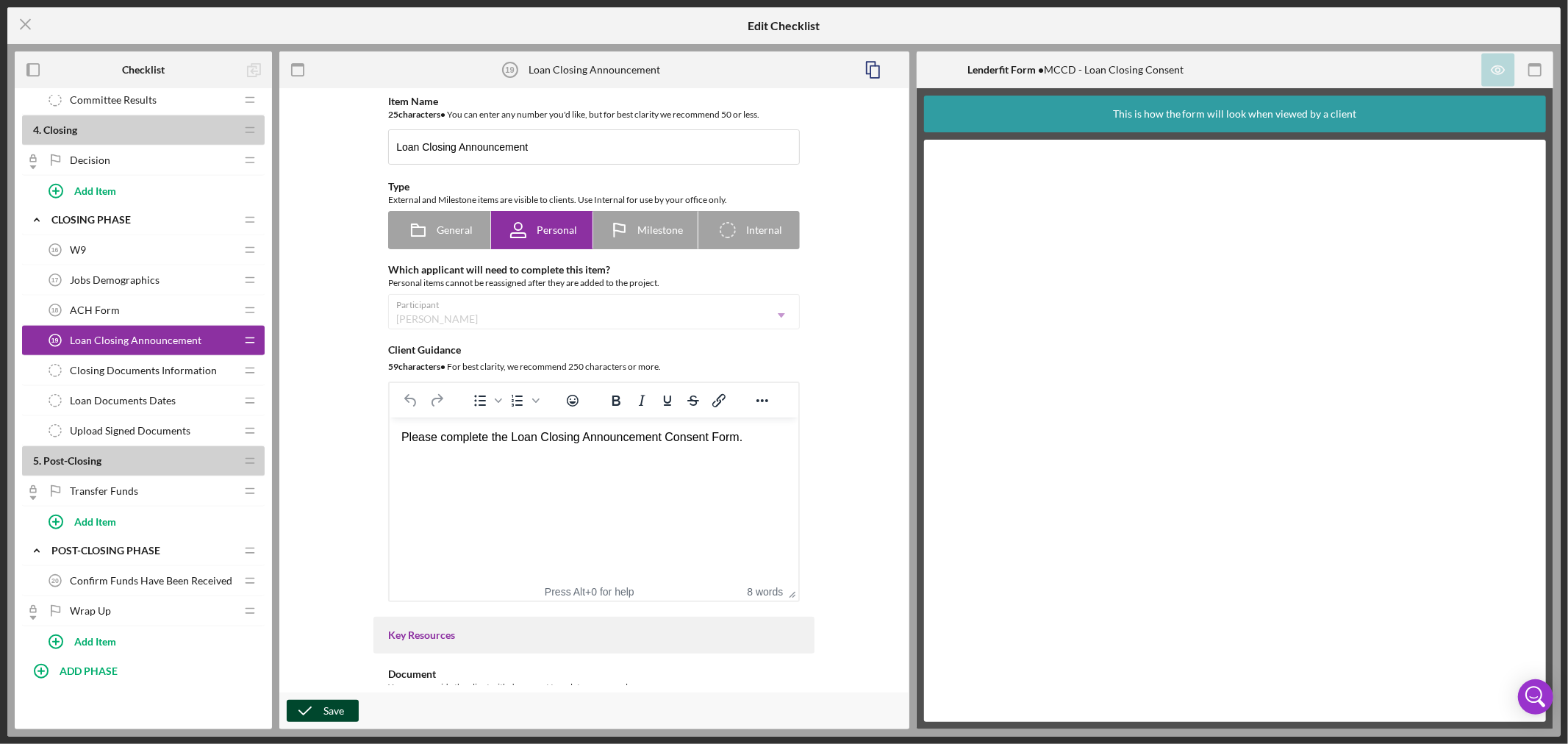
click at [325, 710] on div "Save" at bounding box center [334, 711] width 21 height 22
click at [27, 26] on line at bounding box center [25, 24] width 10 height 10
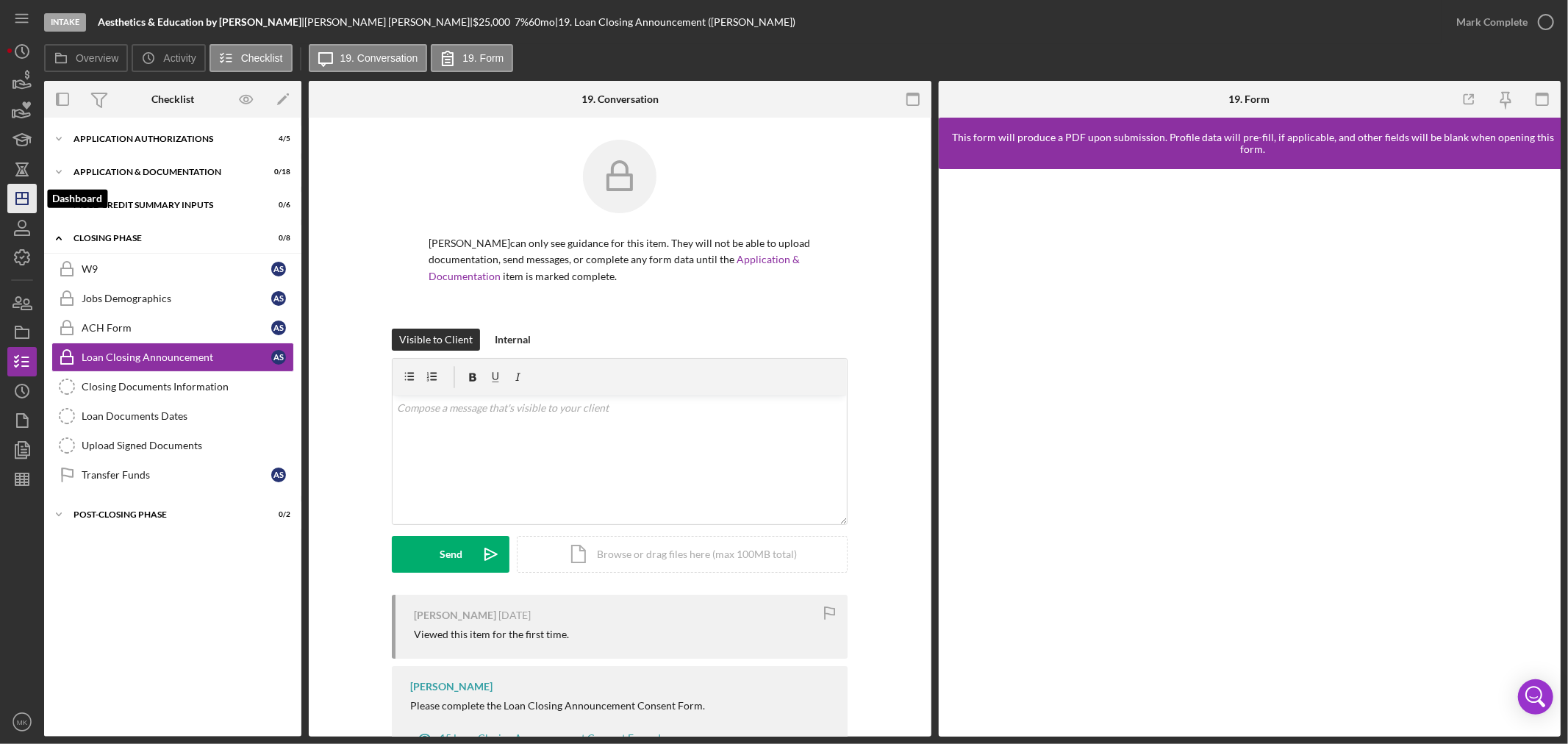
click at [20, 200] on icon "Icon/Dashboard" at bounding box center [22, 198] width 37 height 37
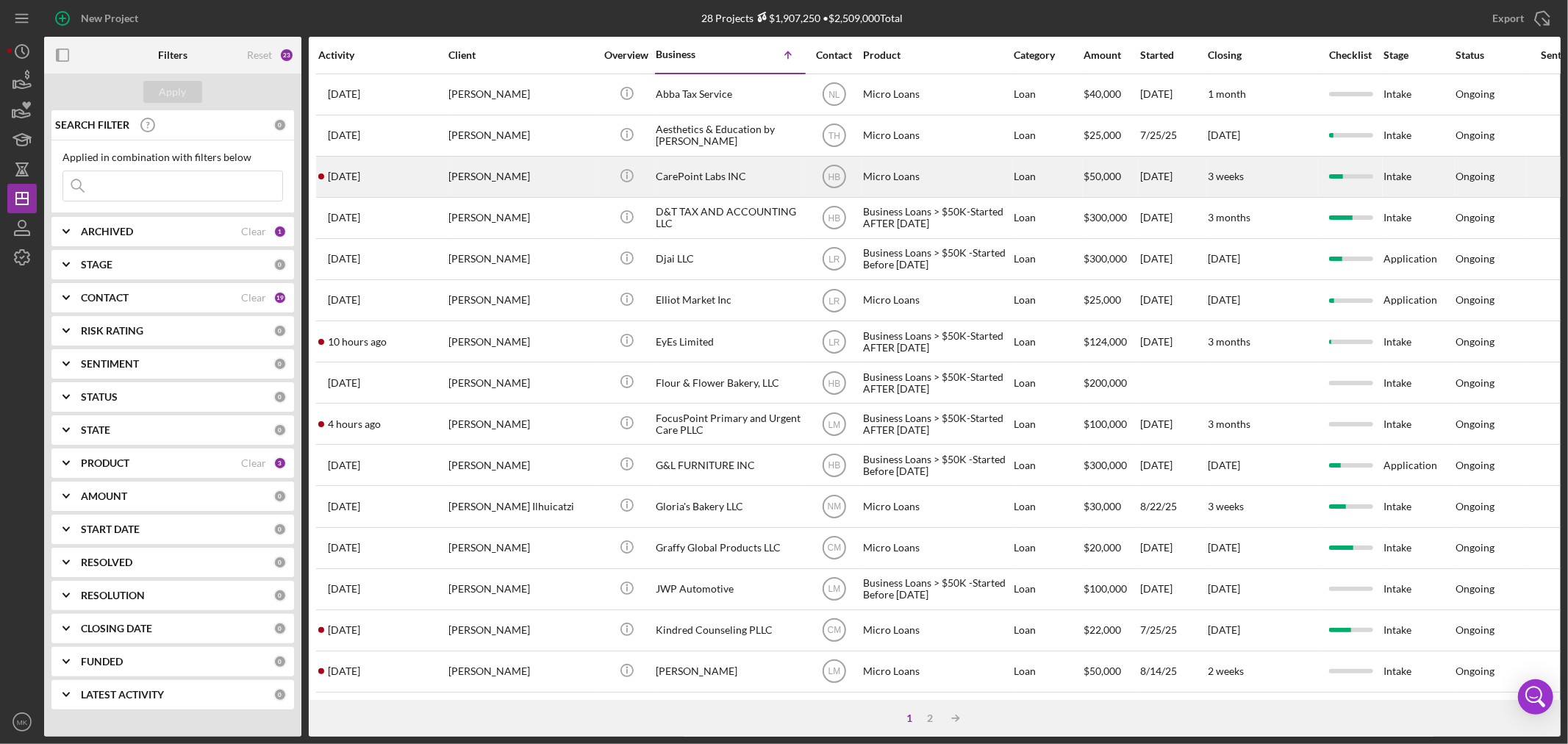
click at [681, 175] on div "CarePoint Labs INC" at bounding box center [729, 176] width 147 height 39
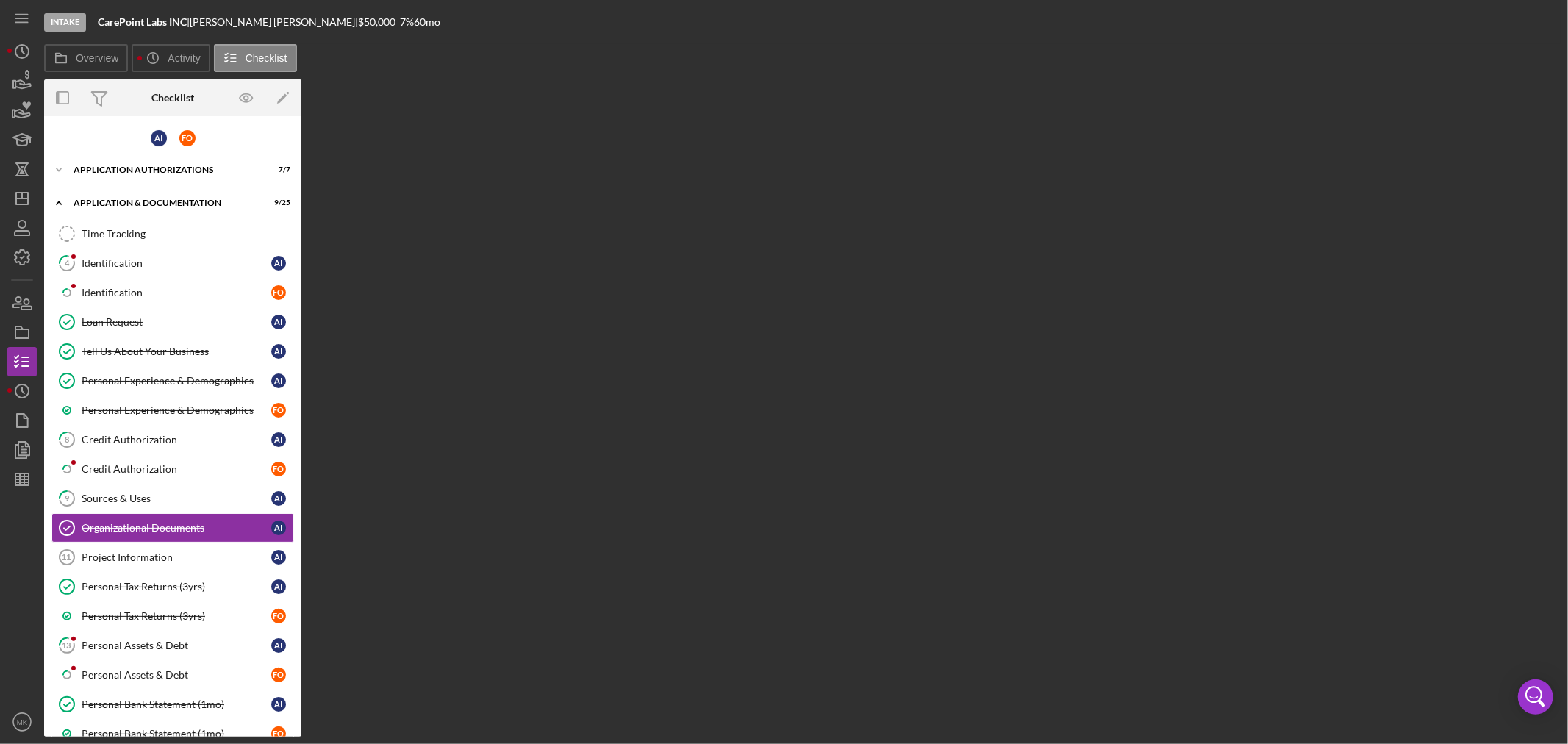
scroll to position [101, 0]
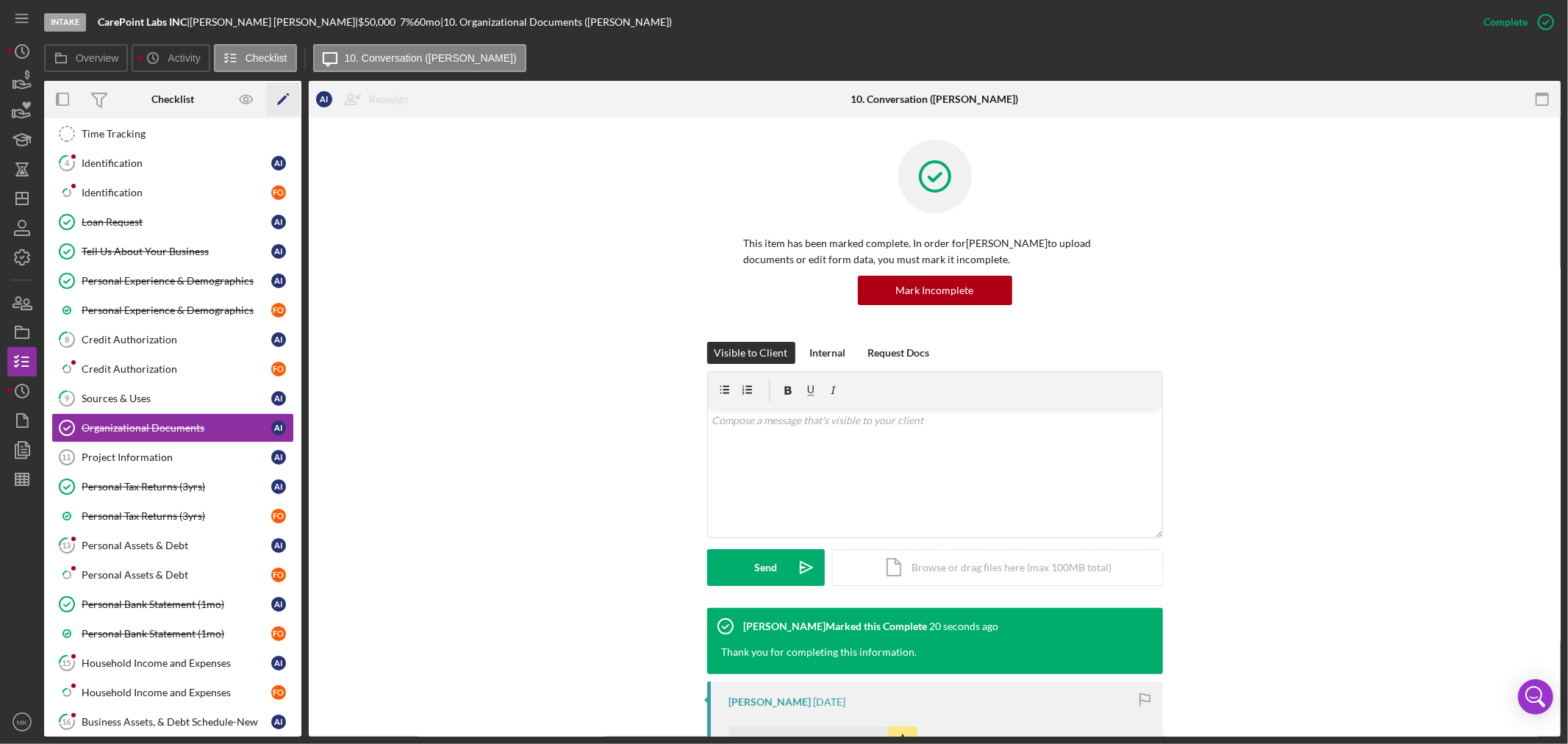
click at [283, 96] on icon "Icon/Edit" at bounding box center [283, 99] width 33 height 33
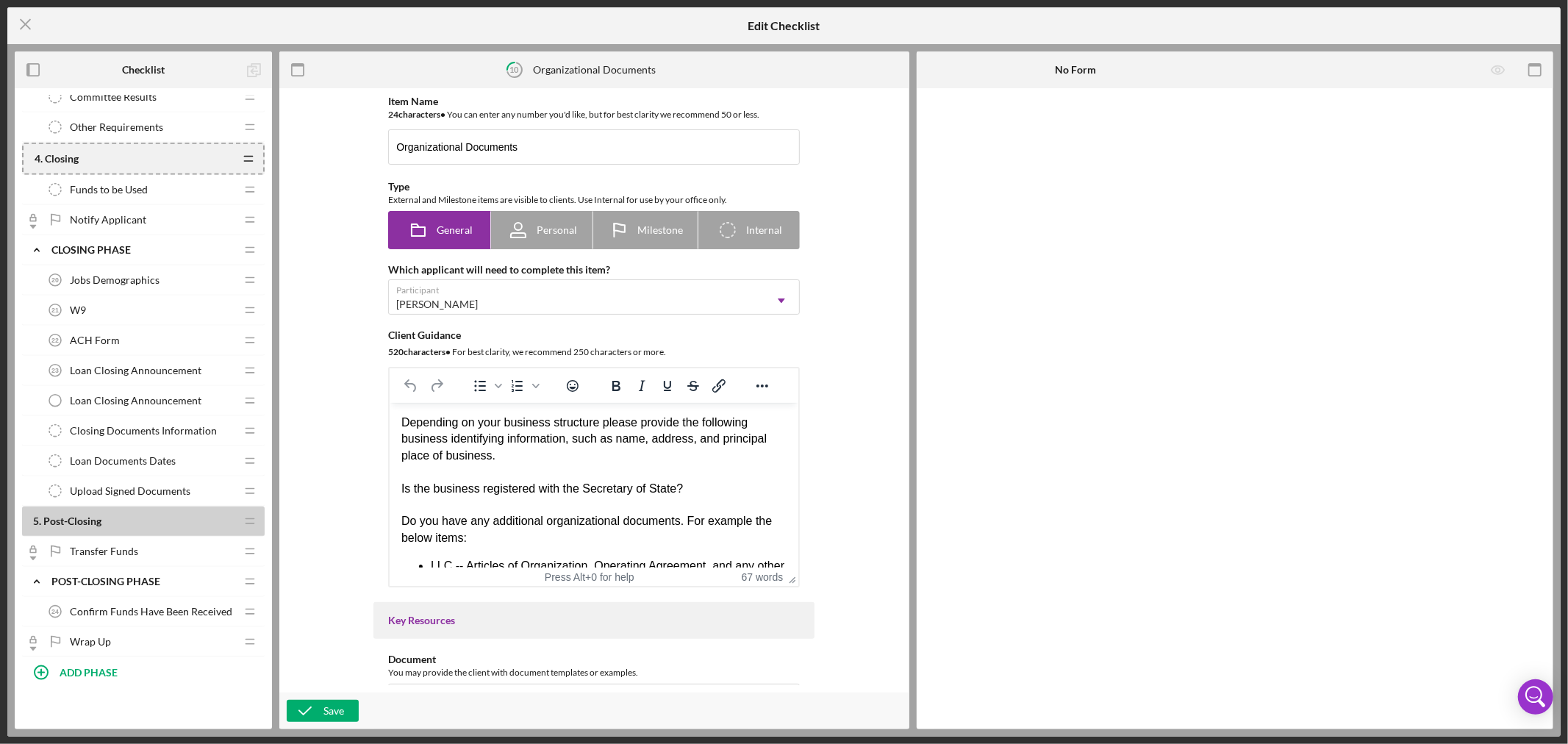
scroll to position [1278, 0]
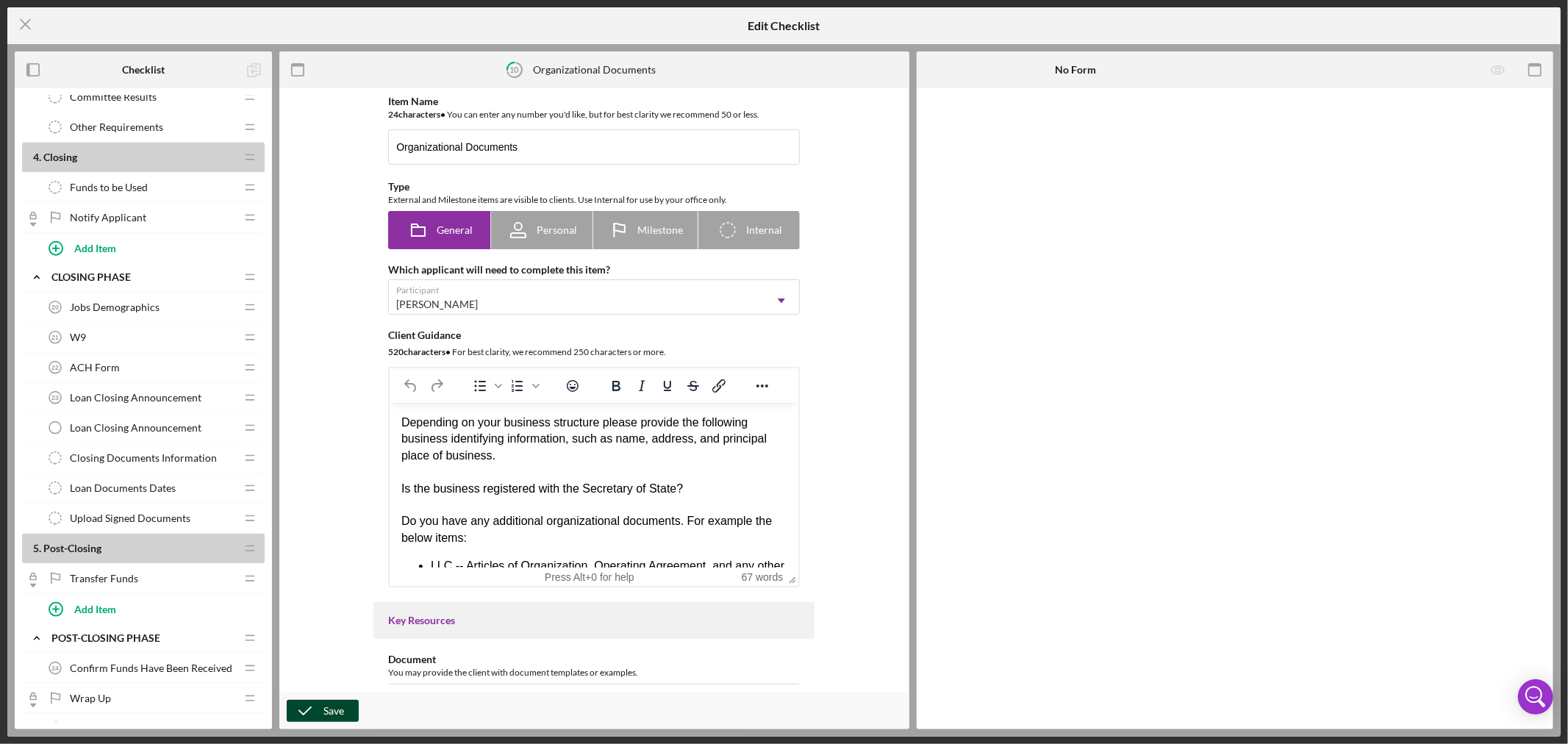
click at [325, 710] on div "Save" at bounding box center [334, 711] width 21 height 22
click at [24, 17] on icon "Icon/Menu Close" at bounding box center [26, 24] width 37 height 37
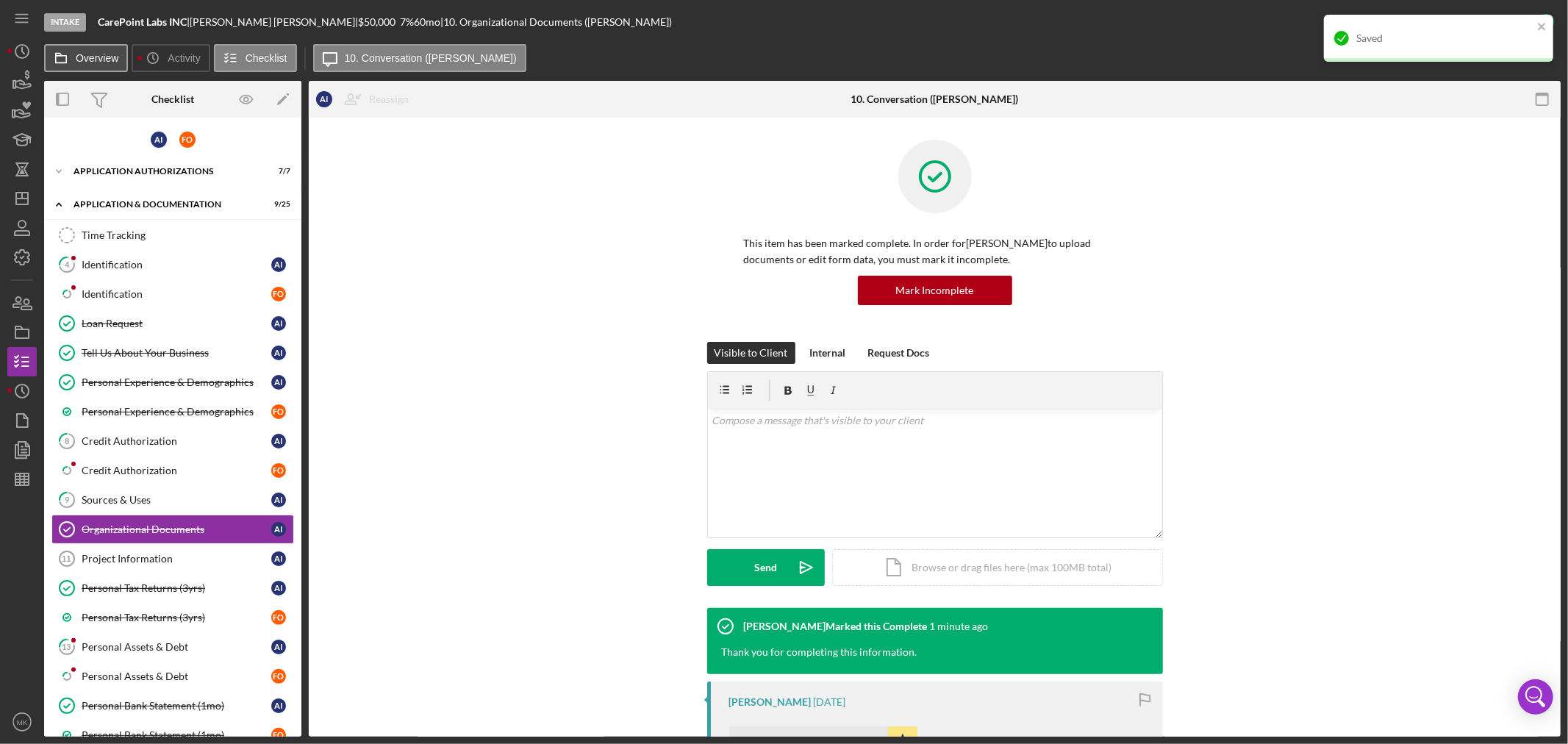
scroll to position [103, 0]
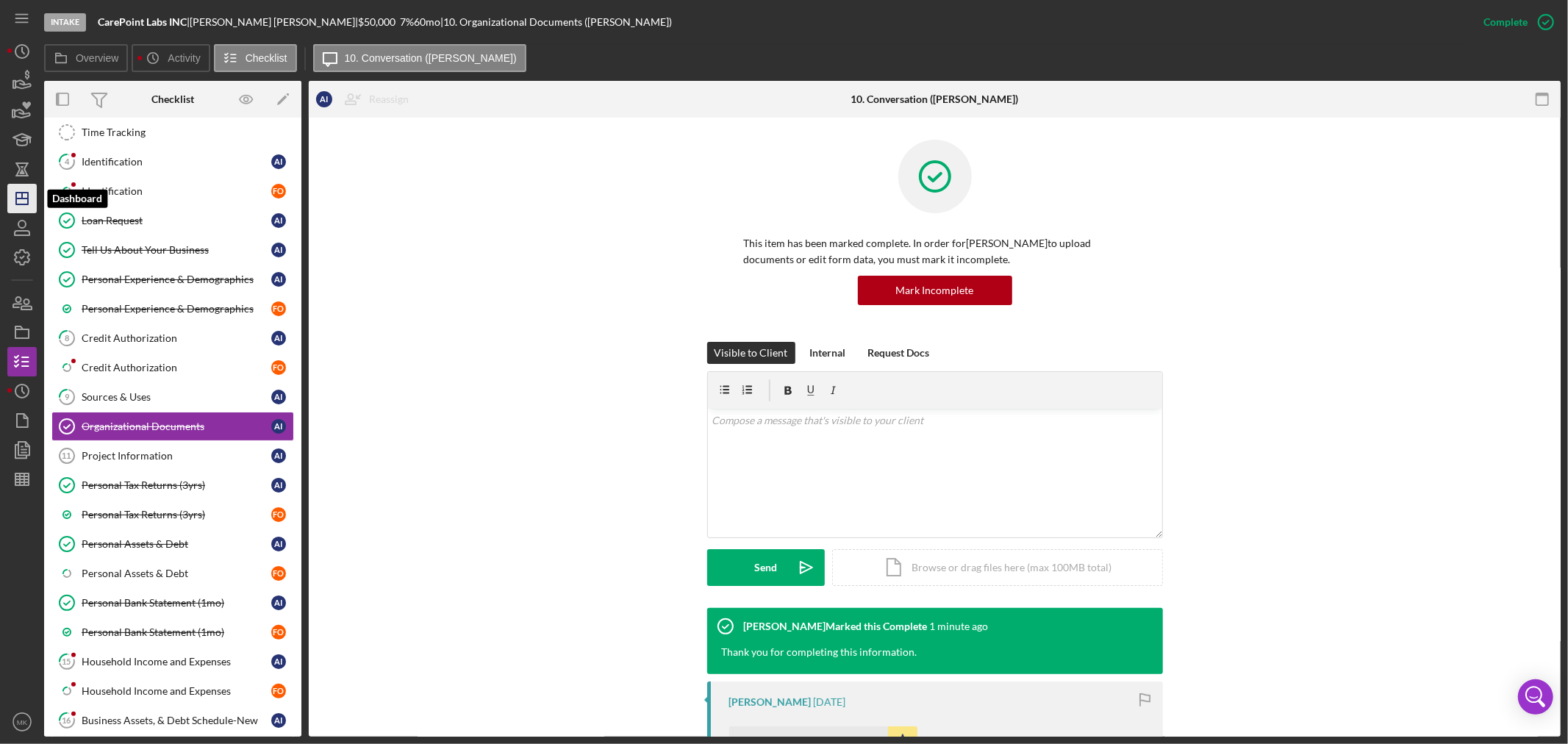
click at [24, 200] on icon "Icon/Dashboard" at bounding box center [22, 198] width 37 height 37
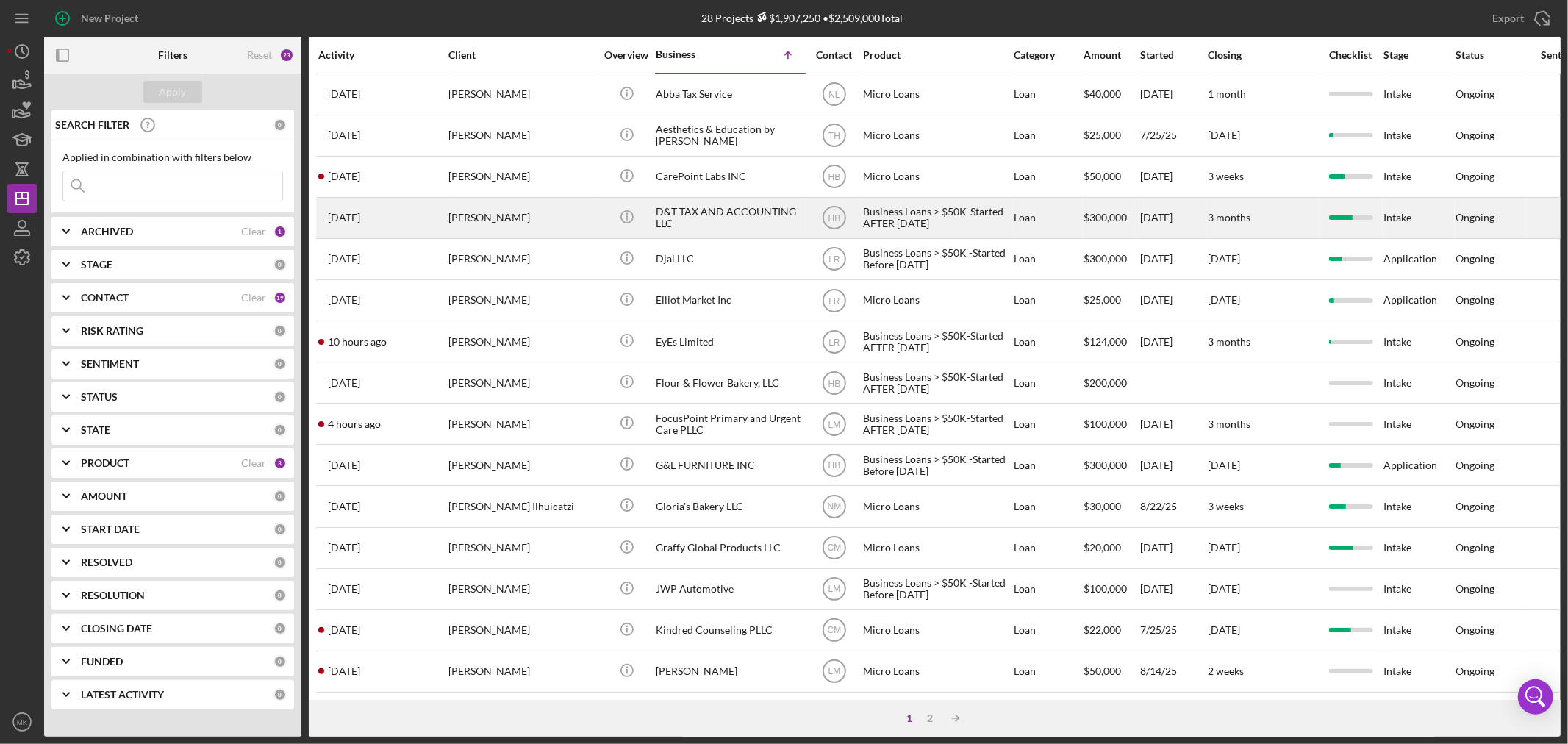
click at [744, 213] on div "D&T TAX AND ACCOUNTING LLC" at bounding box center [729, 218] width 147 height 39
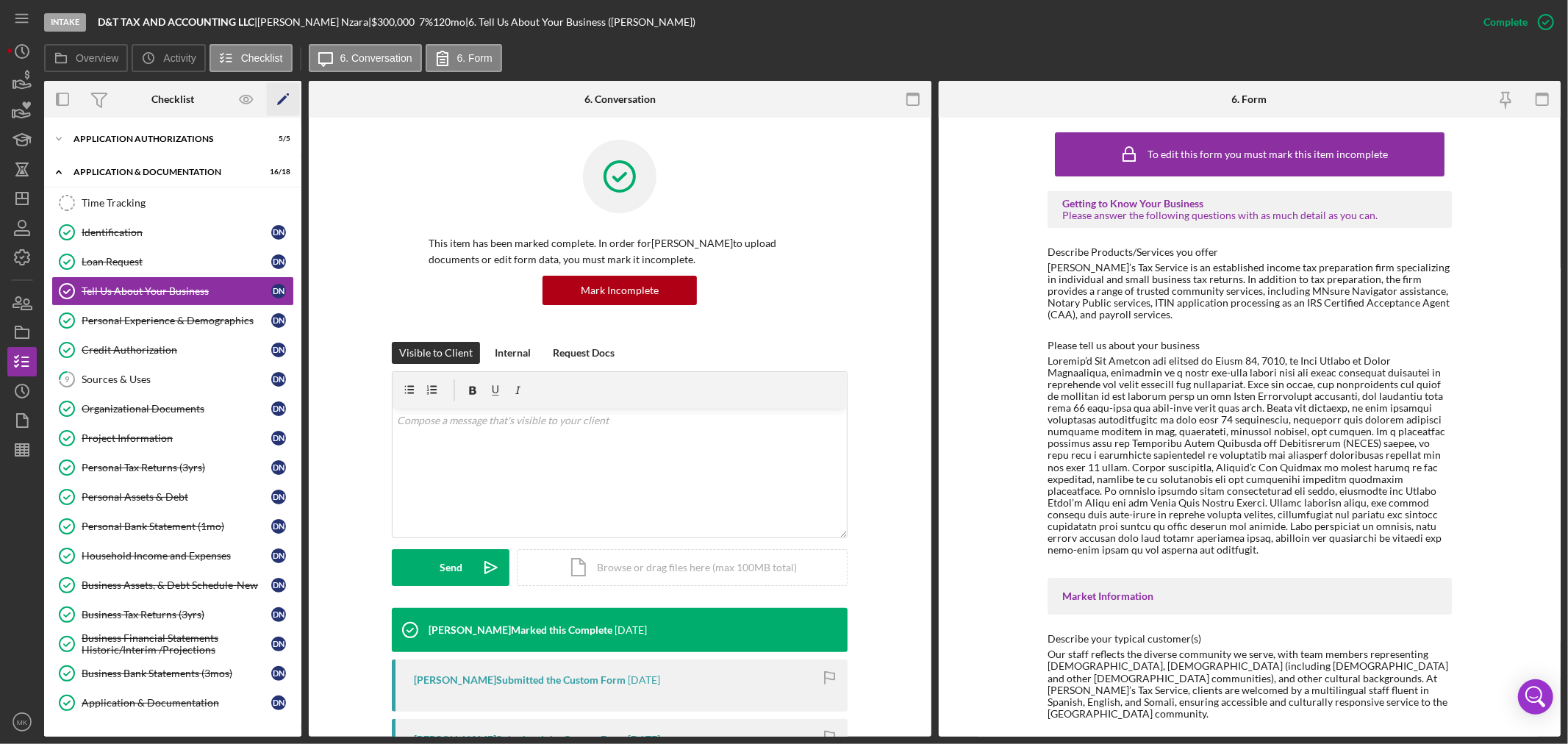
click at [283, 99] on polygon "button" at bounding box center [283, 101] width 11 height 11
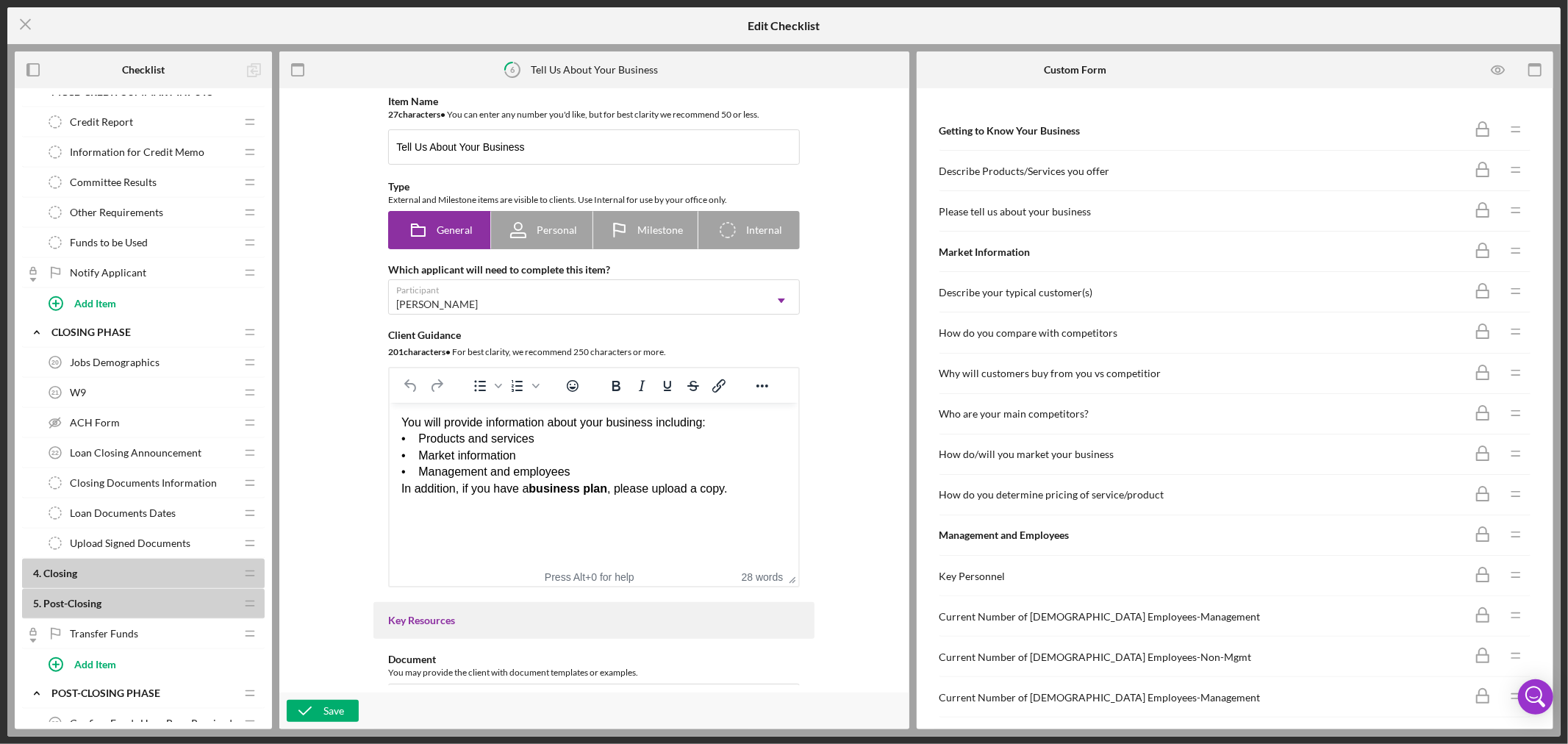
scroll to position [1053, 0]
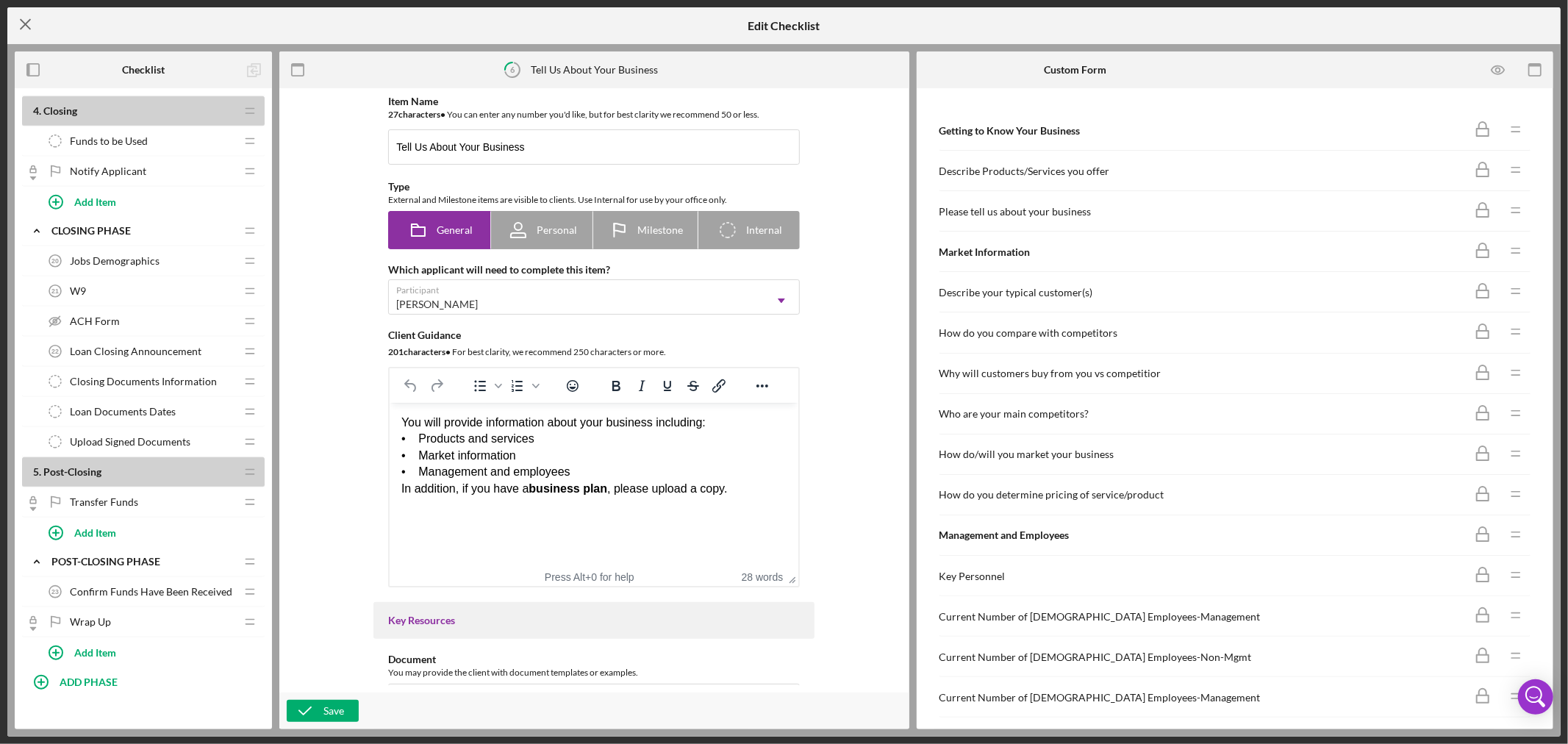
click at [26, 21] on icon "Icon/Menu Close" at bounding box center [26, 24] width 37 height 37
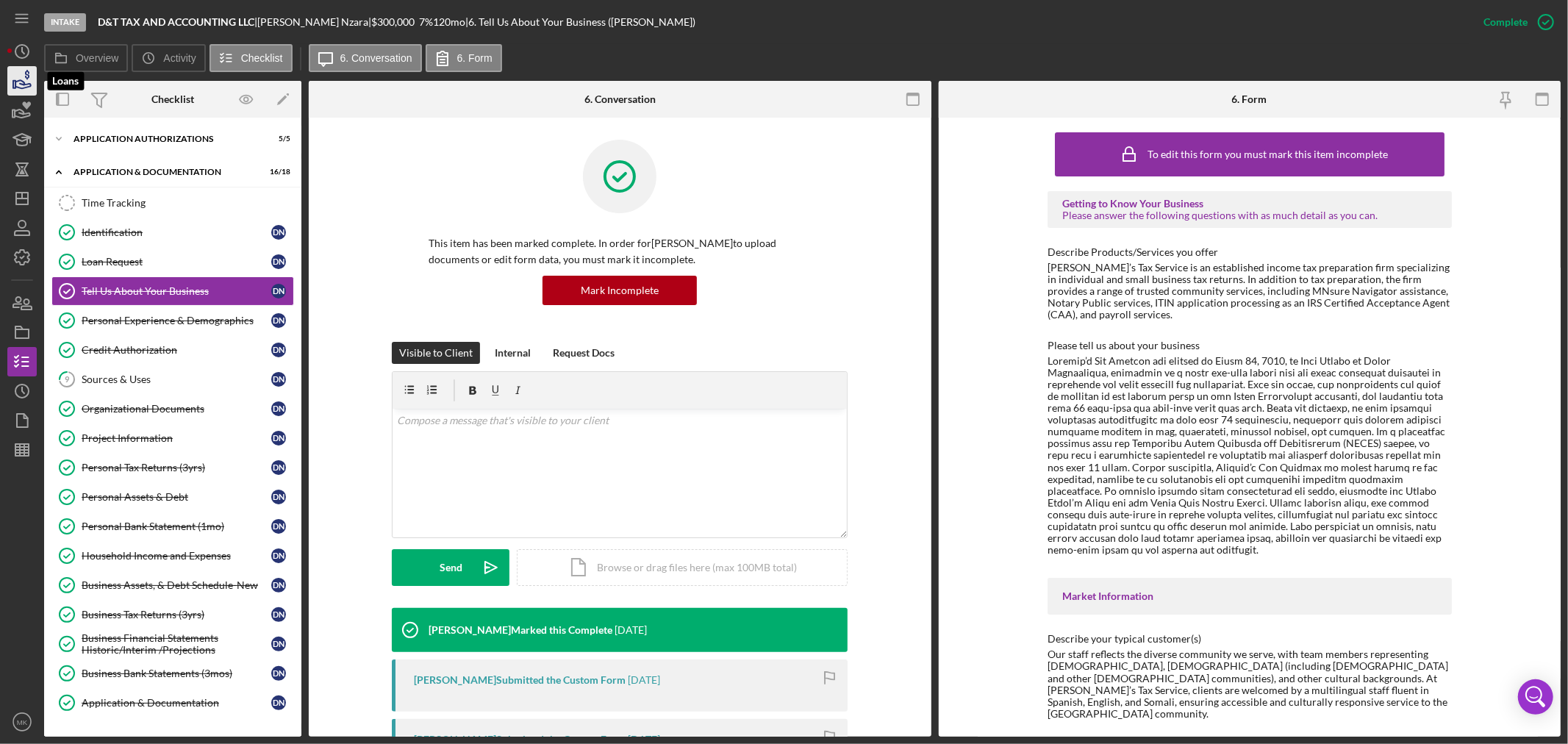
click at [20, 81] on icon "button" at bounding box center [23, 84] width 15 height 8
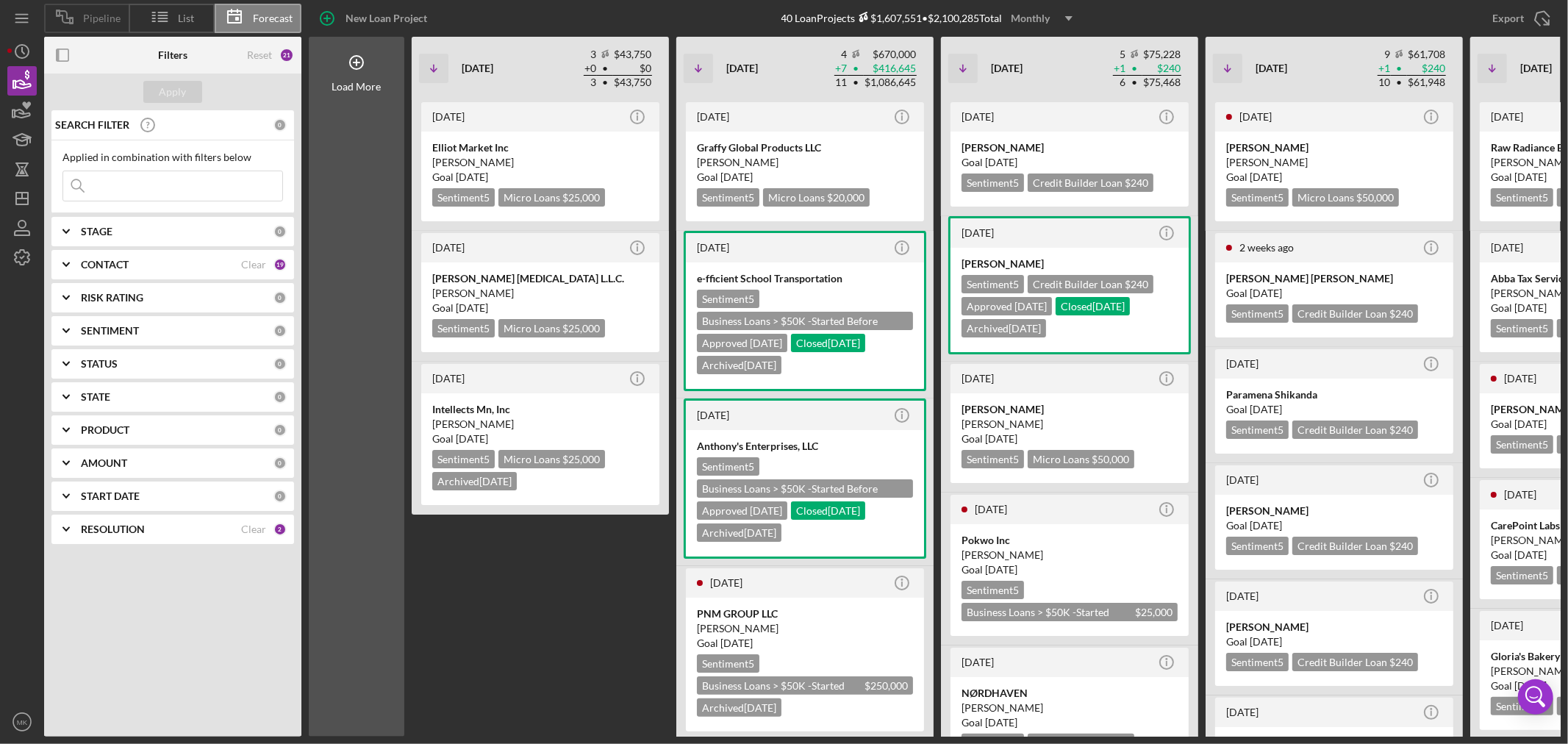
click at [98, 13] on span "Pipeline" at bounding box center [101, 18] width 37 height 11
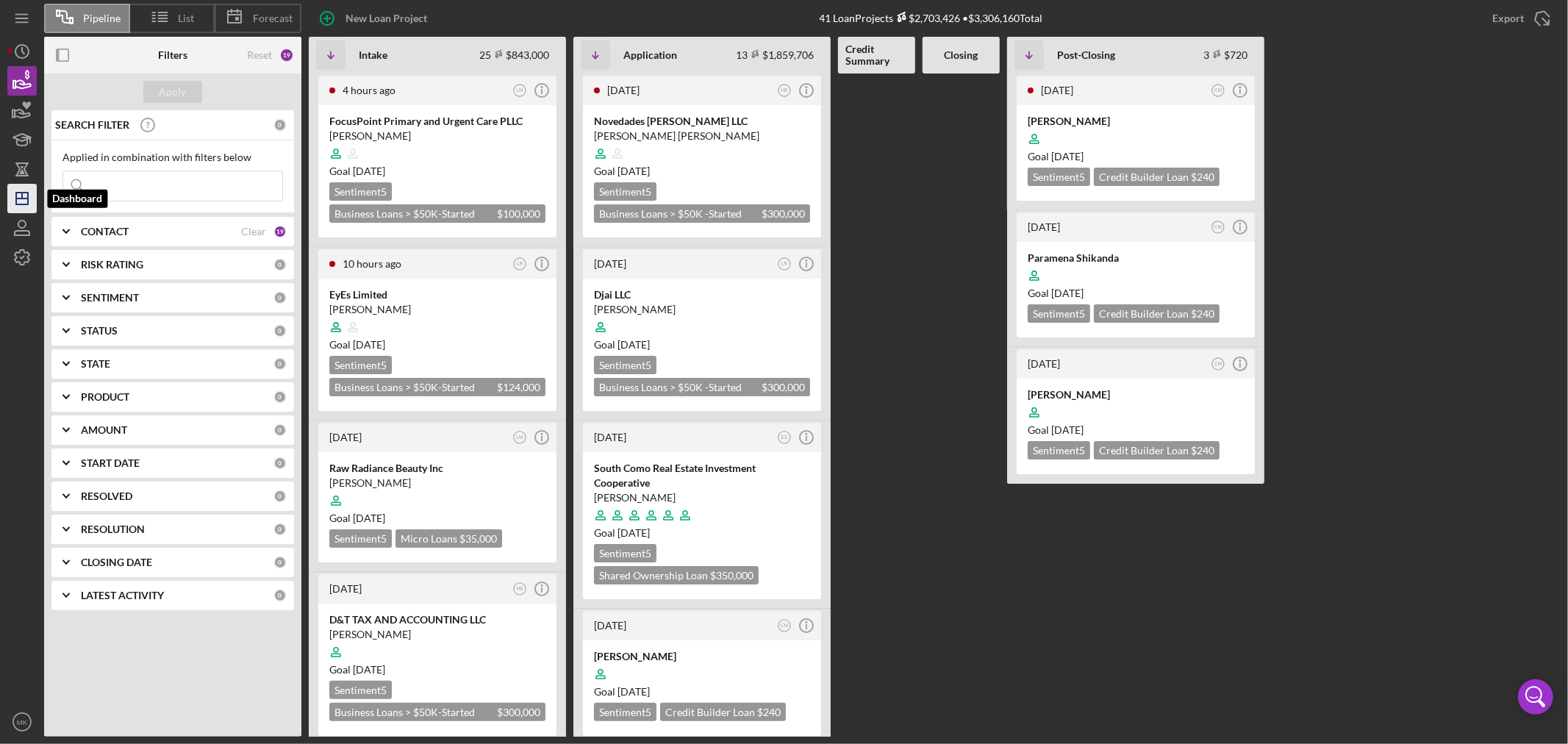
click at [26, 197] on icon "Icon/Dashboard" at bounding box center [22, 198] width 37 height 37
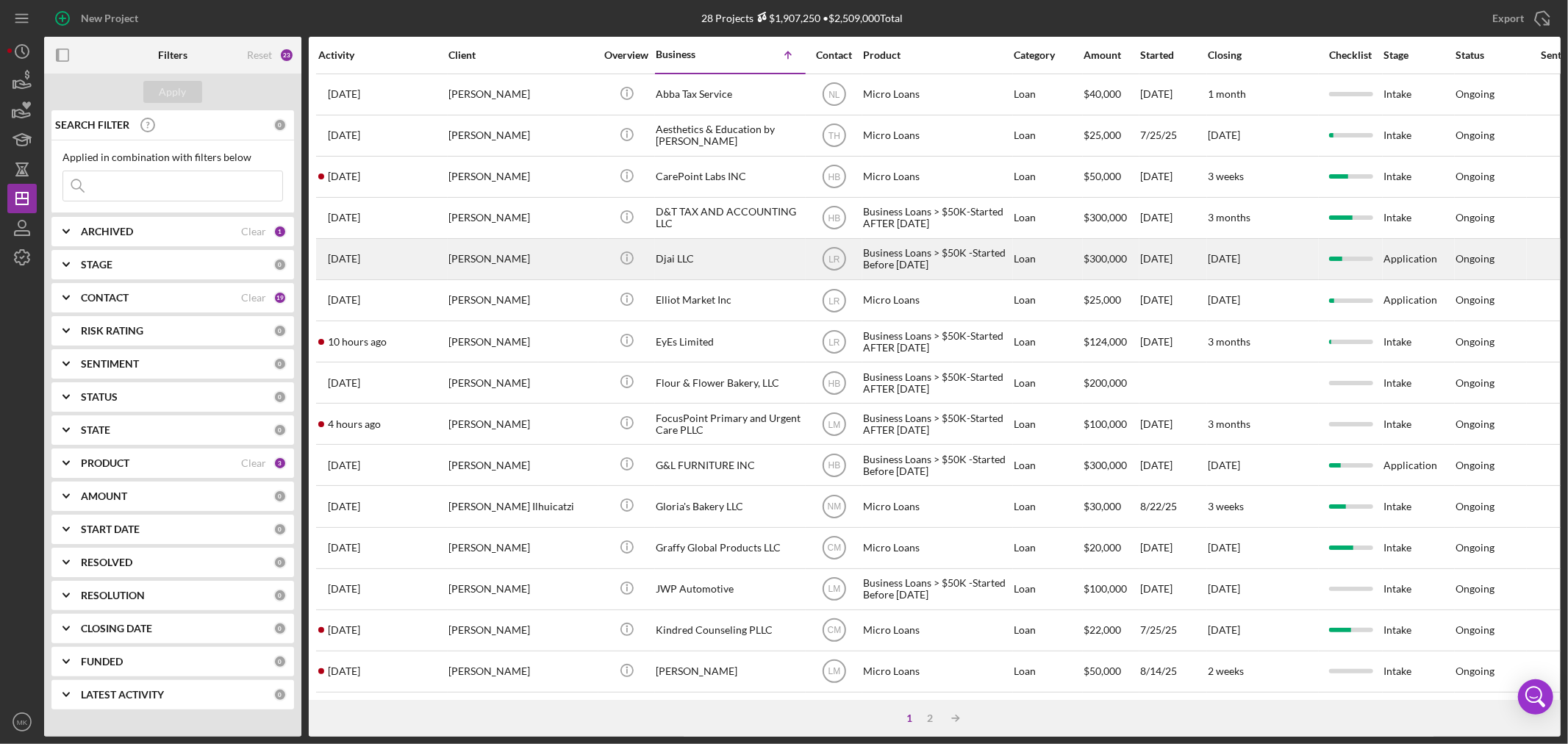
click at [542, 258] on div "[PERSON_NAME]" at bounding box center [522, 259] width 147 height 39
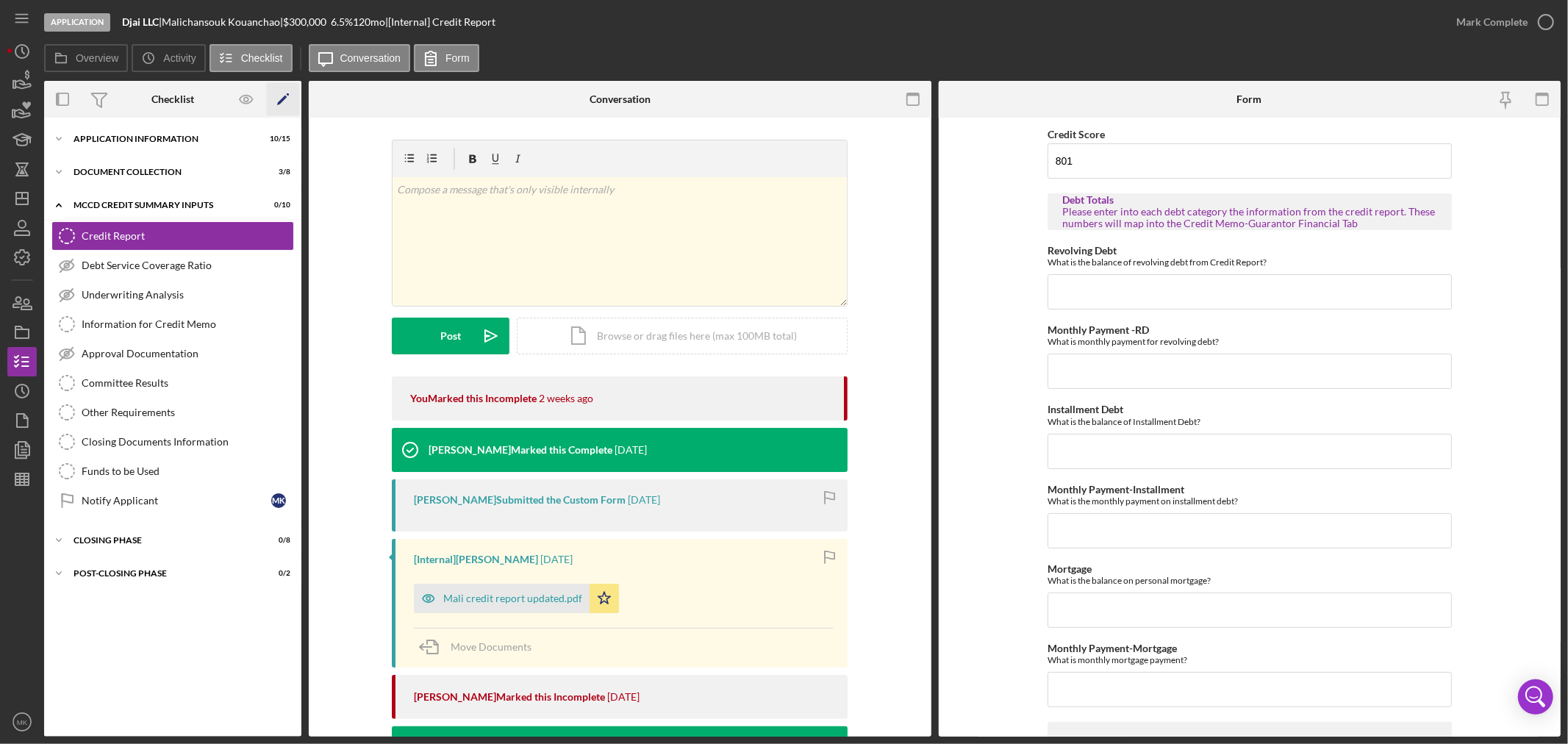
click at [280, 95] on icon "Icon/Edit" at bounding box center [283, 99] width 33 height 33
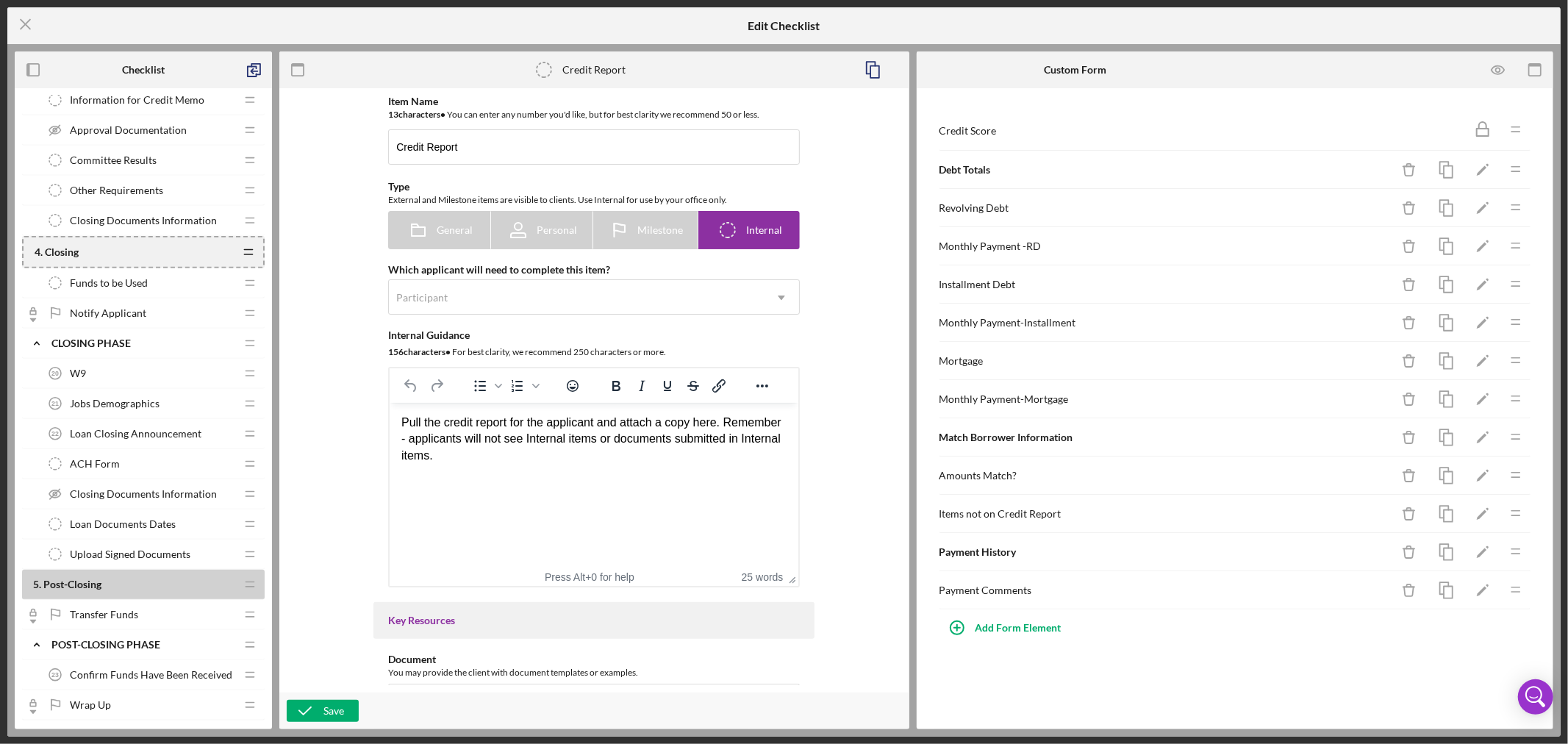
scroll to position [1034, 0]
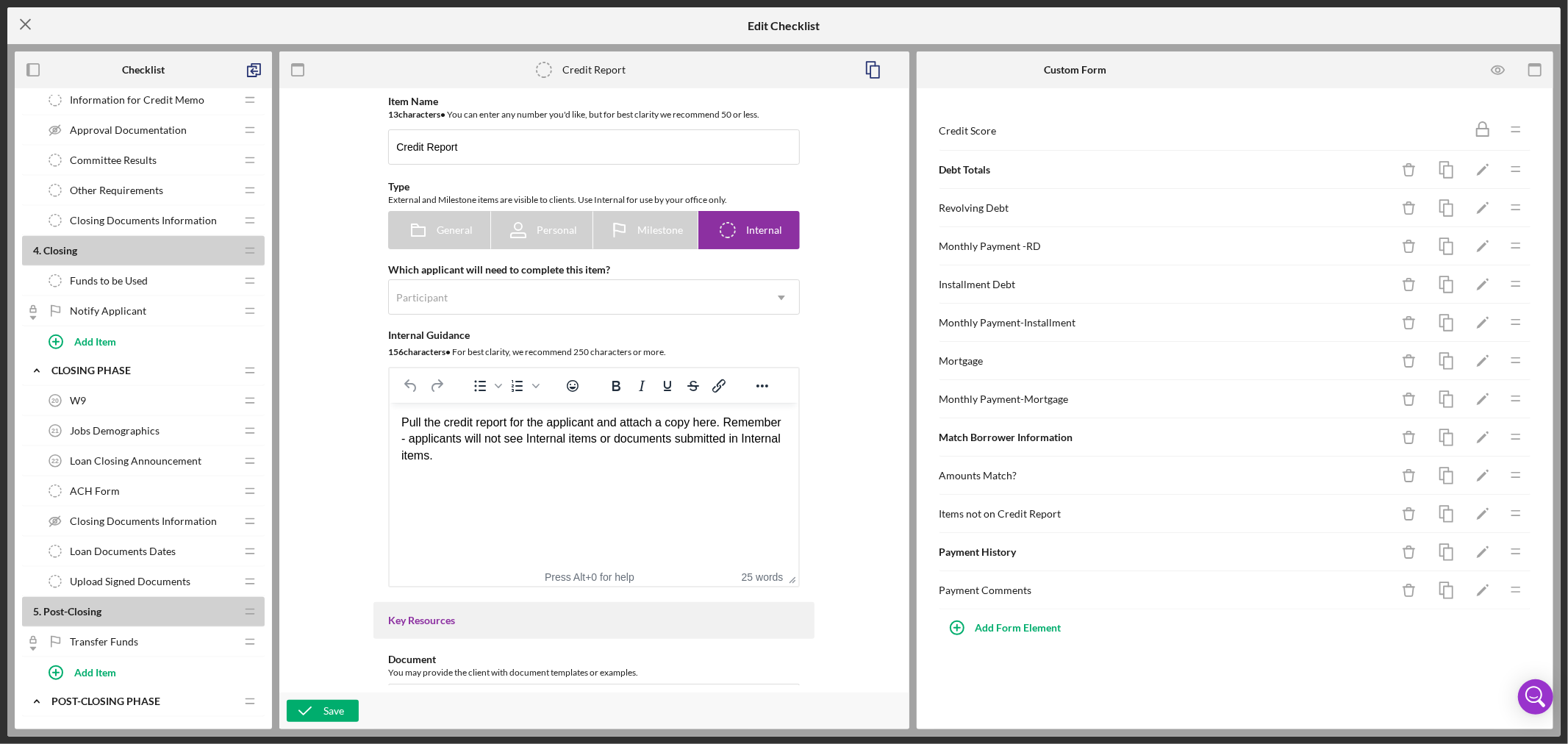
click at [26, 19] on icon "Icon/Menu Close" at bounding box center [26, 24] width 37 height 37
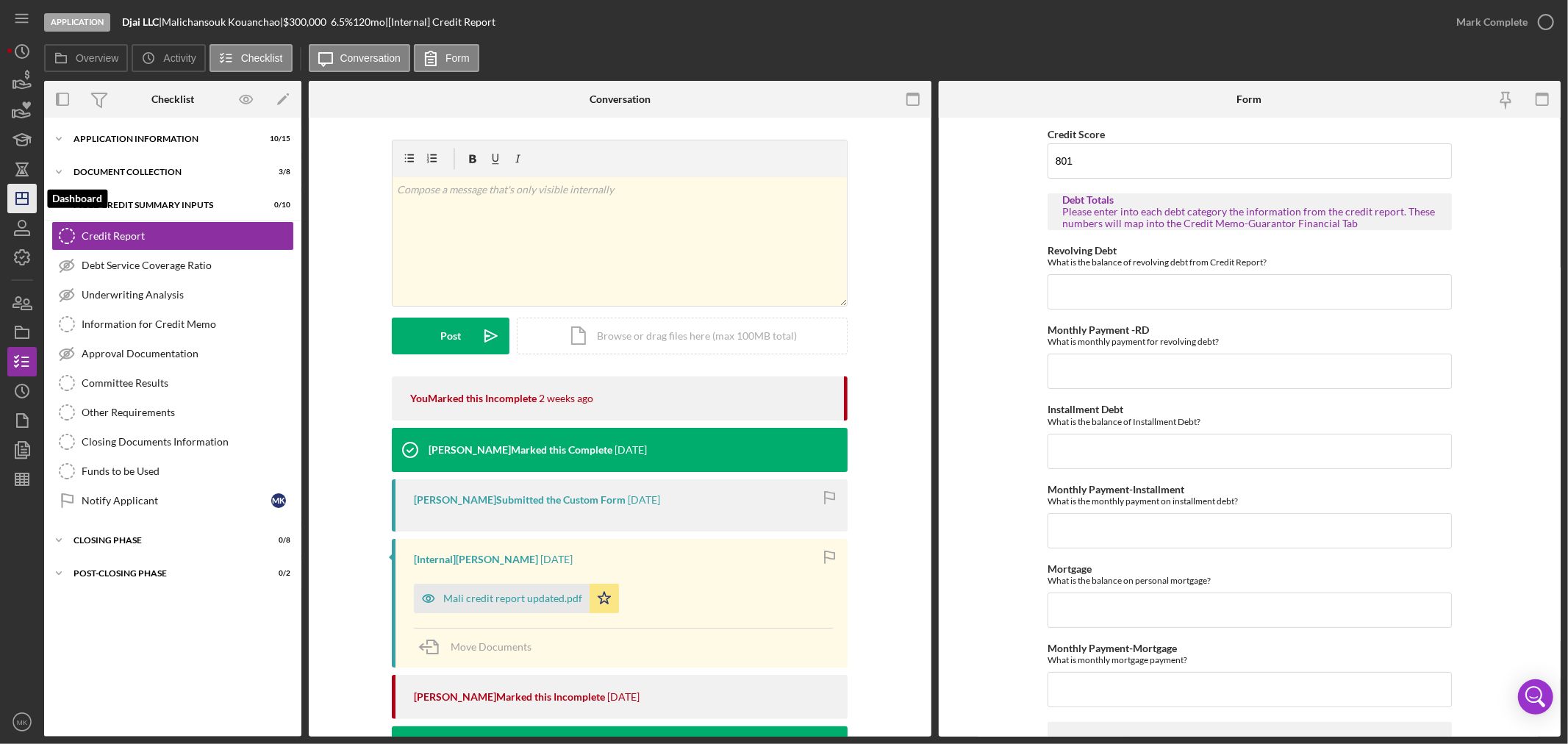
click at [20, 196] on icon "Icon/Dashboard" at bounding box center [22, 198] width 37 height 37
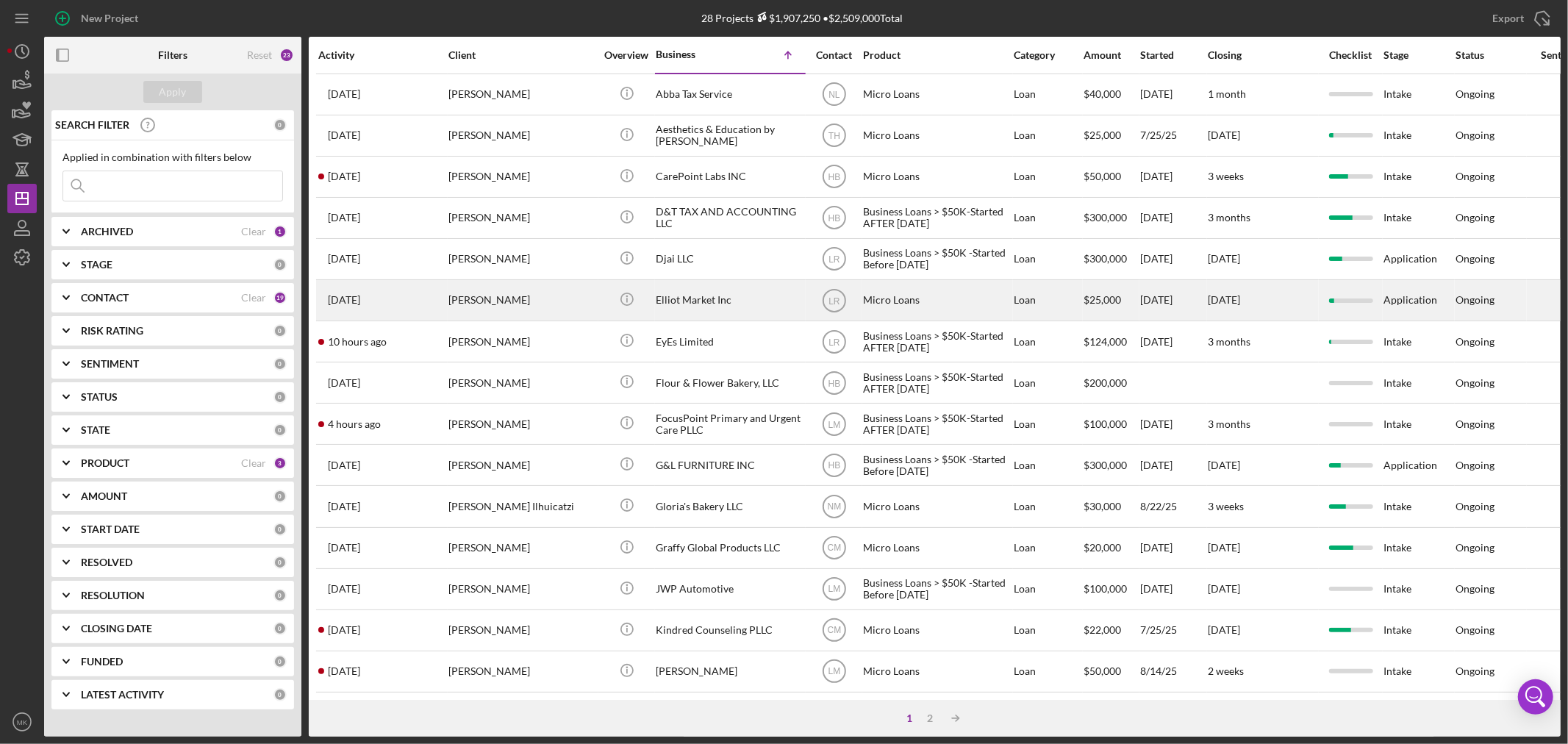
click at [689, 302] on div "Elliot Market Inc" at bounding box center [729, 300] width 147 height 39
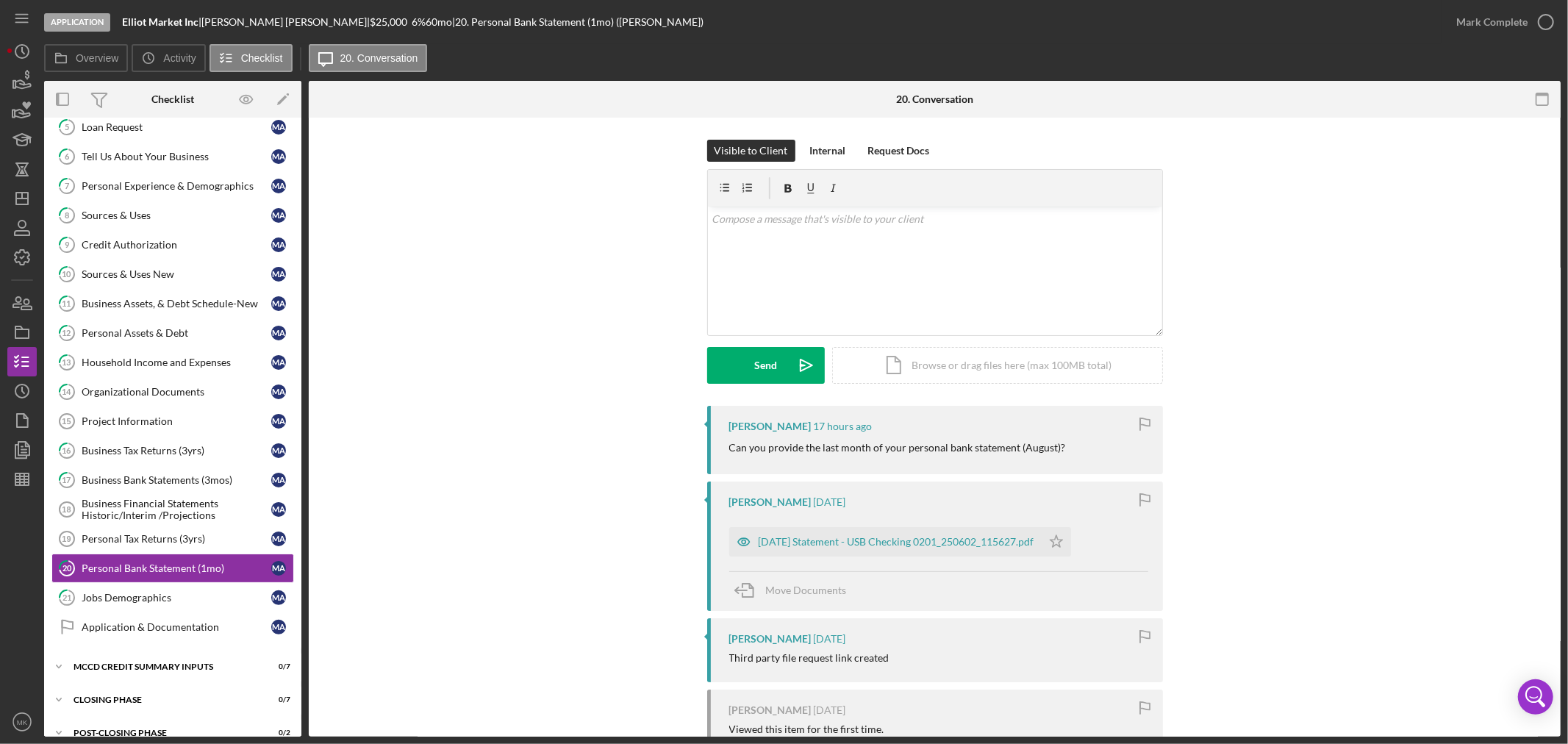
scroll to position [156, 0]
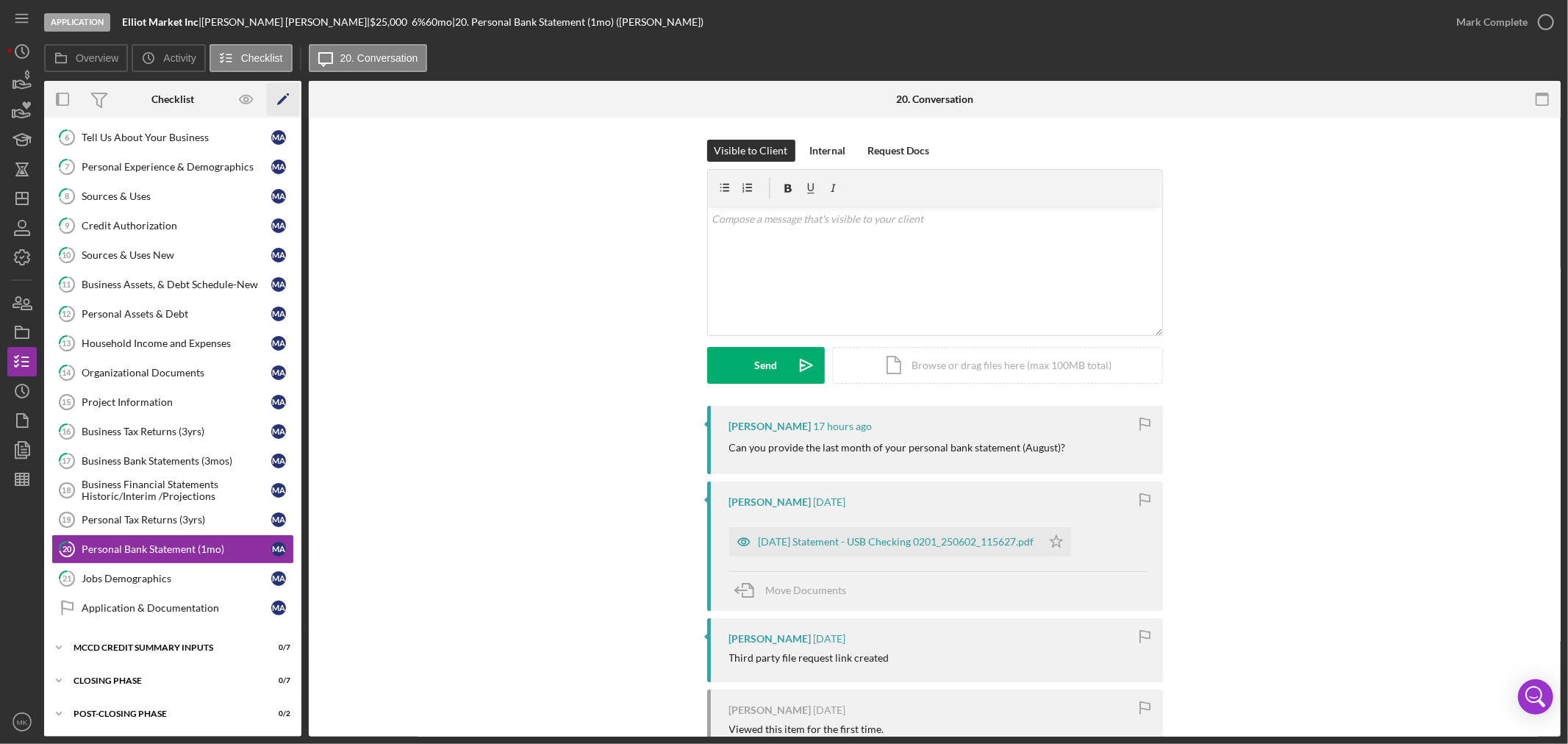
click at [283, 98] on polygon "button" at bounding box center [283, 101] width 11 height 11
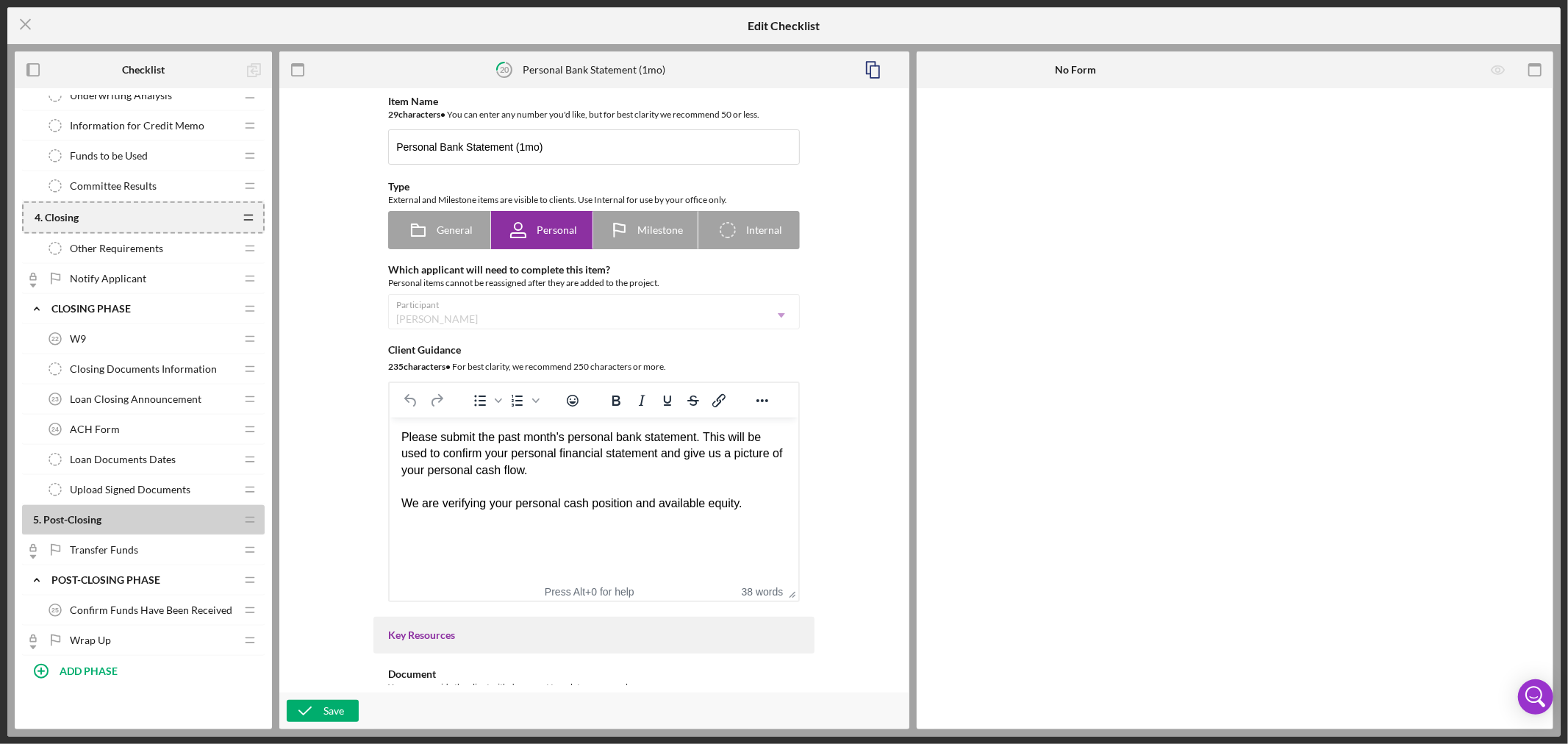
scroll to position [1071, 0]
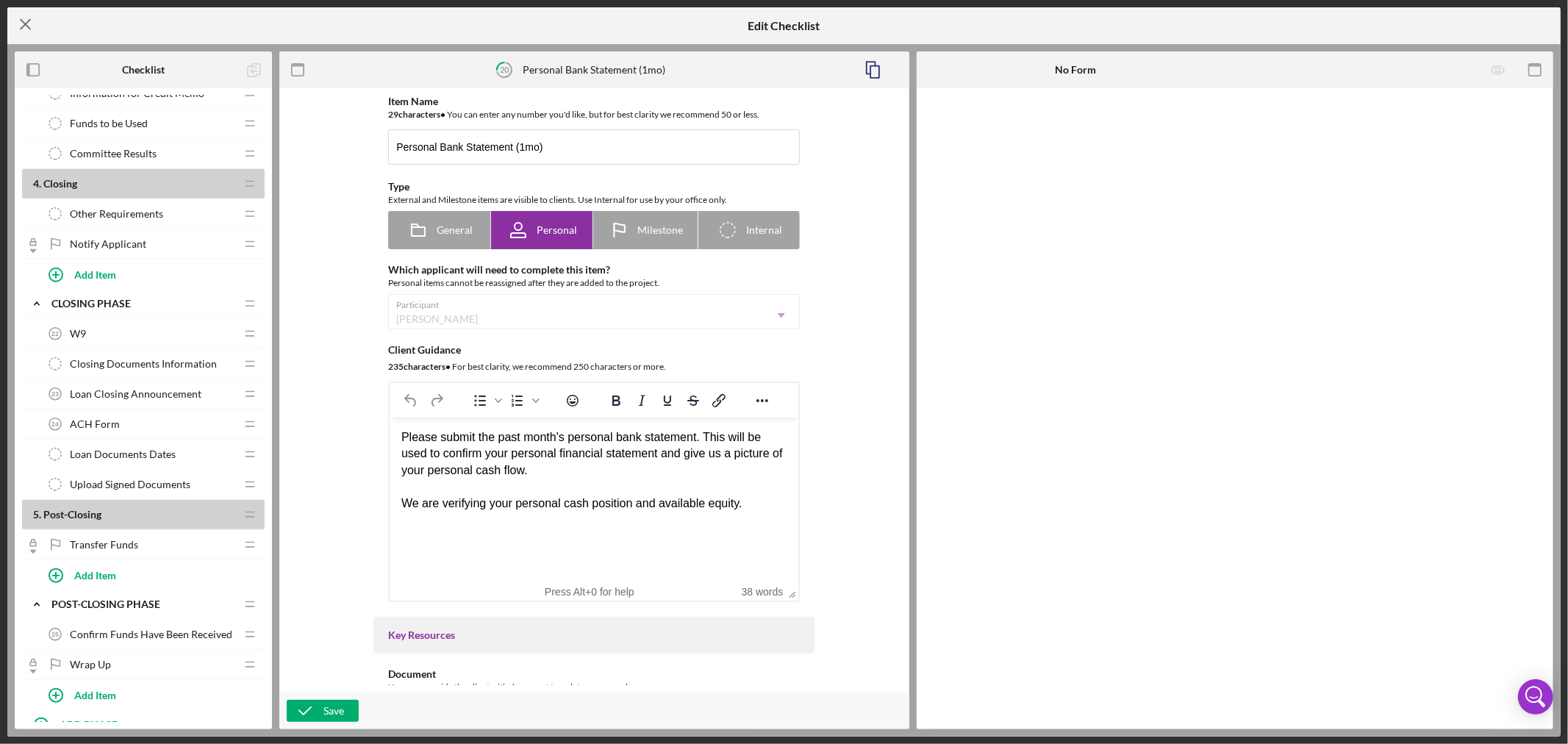
click at [24, 25] on line at bounding box center [25, 24] width 10 height 10
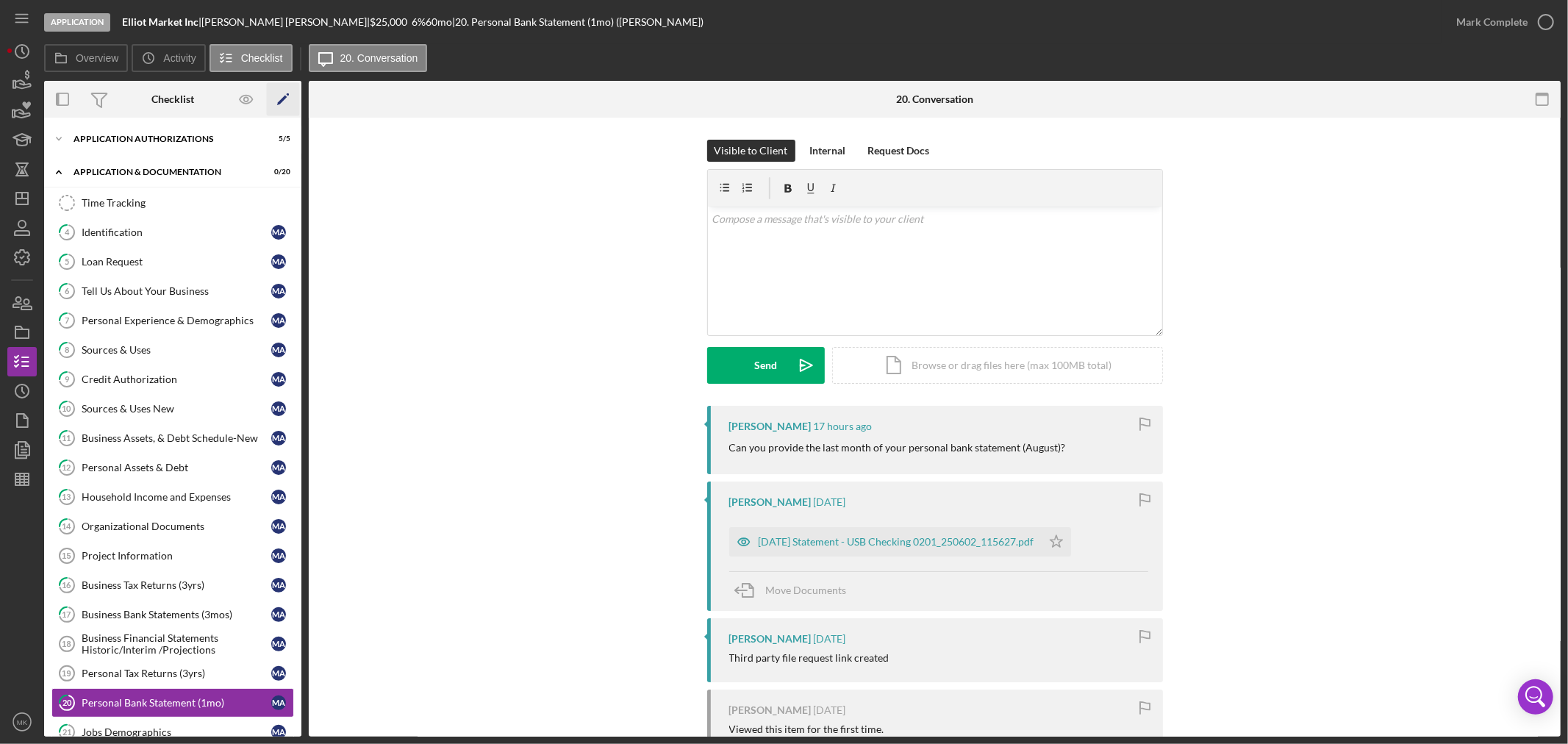
click at [283, 95] on icon "Icon/Edit" at bounding box center [283, 99] width 33 height 33
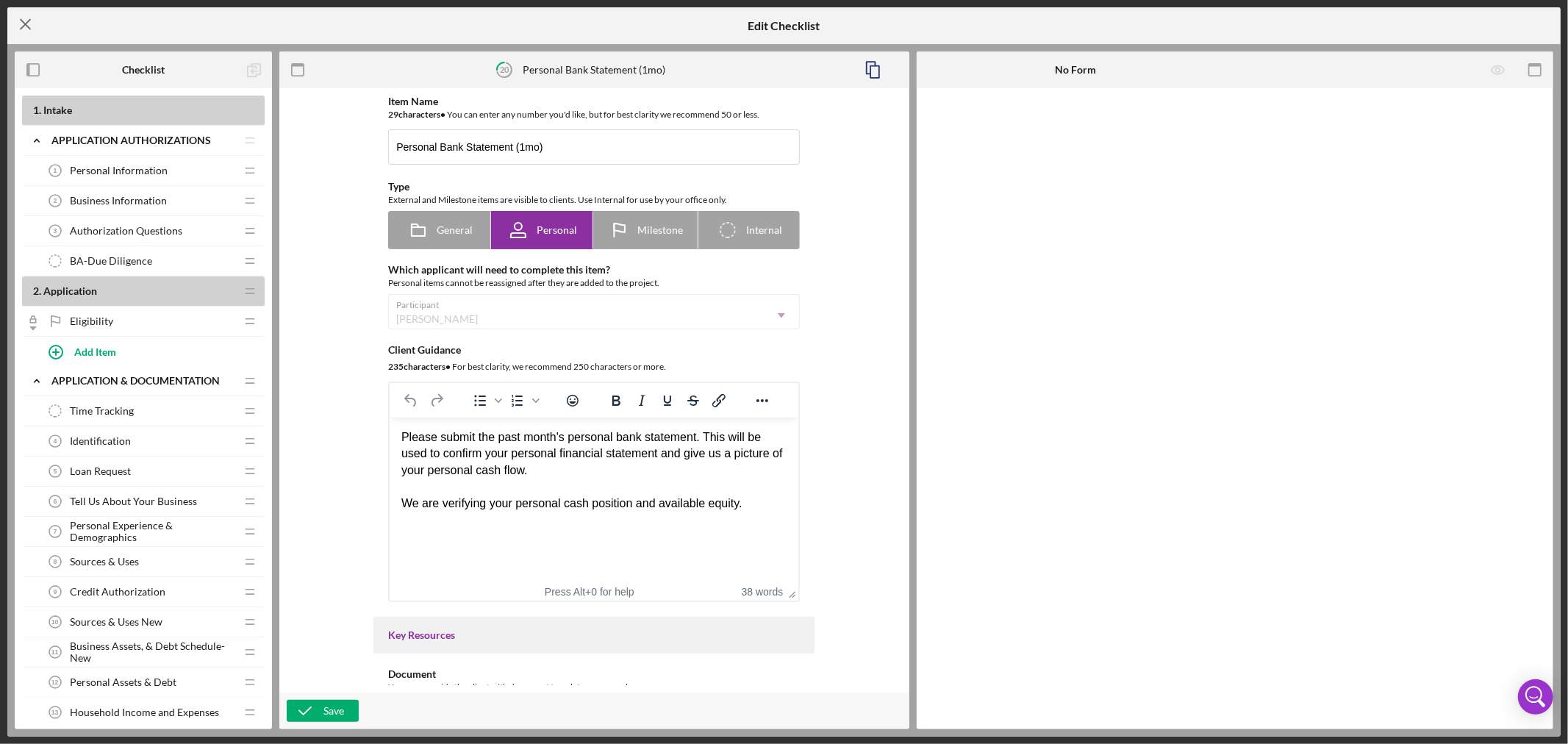
click at [27, 21] on line at bounding box center [25, 24] width 10 height 10
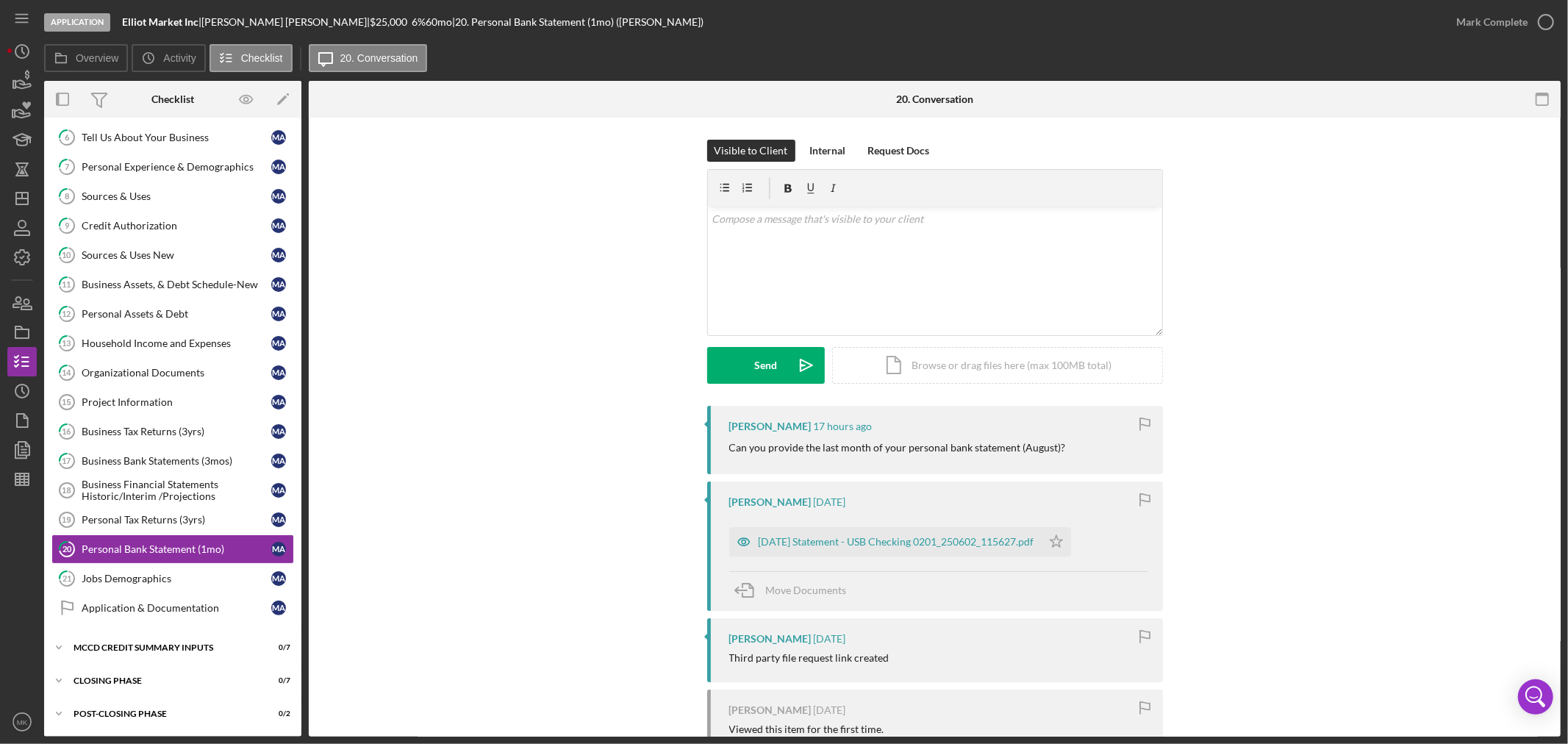
scroll to position [157, 0]
click at [22, 200] on icon "Icon/Dashboard" at bounding box center [22, 198] width 37 height 37
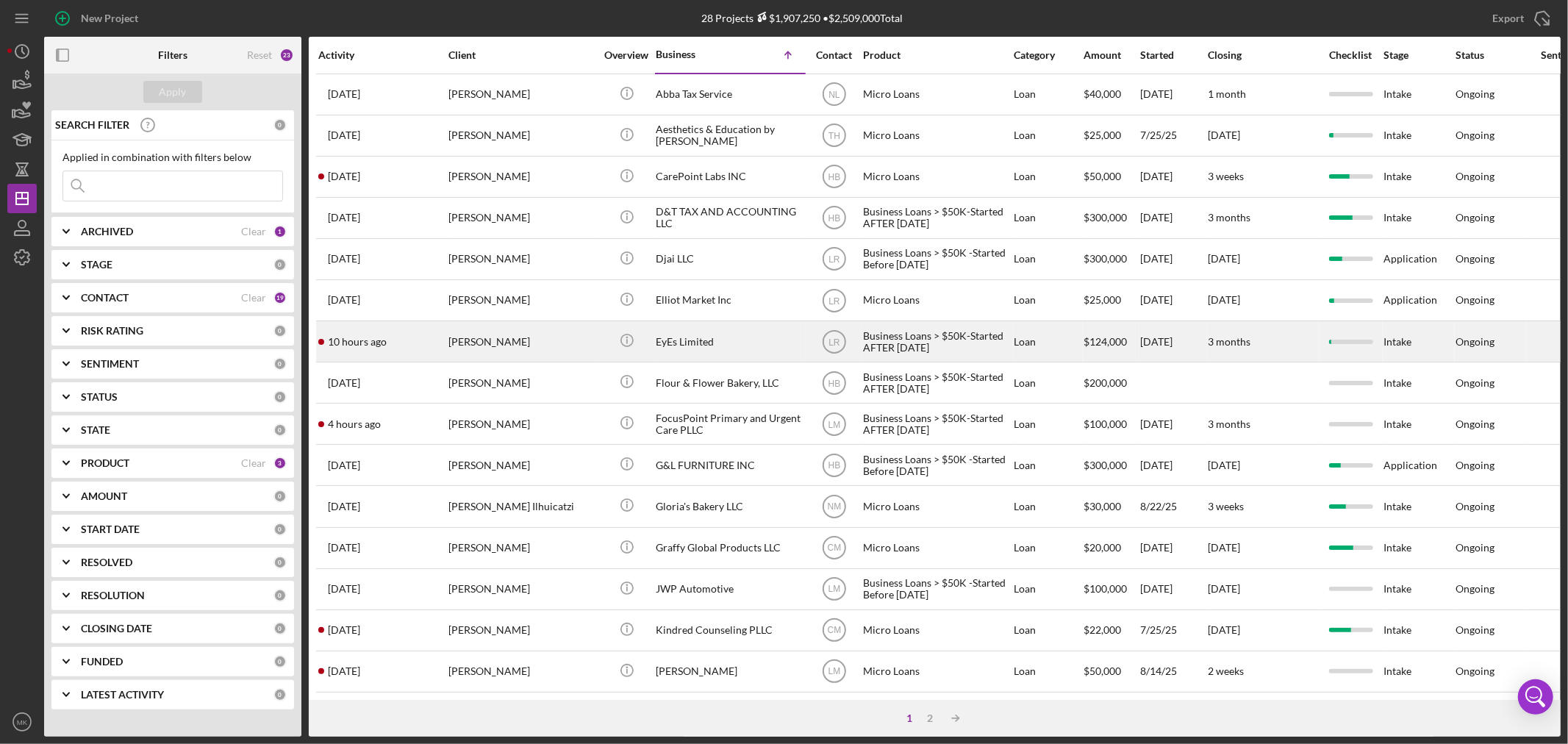
click at [699, 343] on div "EyEs Limited" at bounding box center [729, 342] width 147 height 39
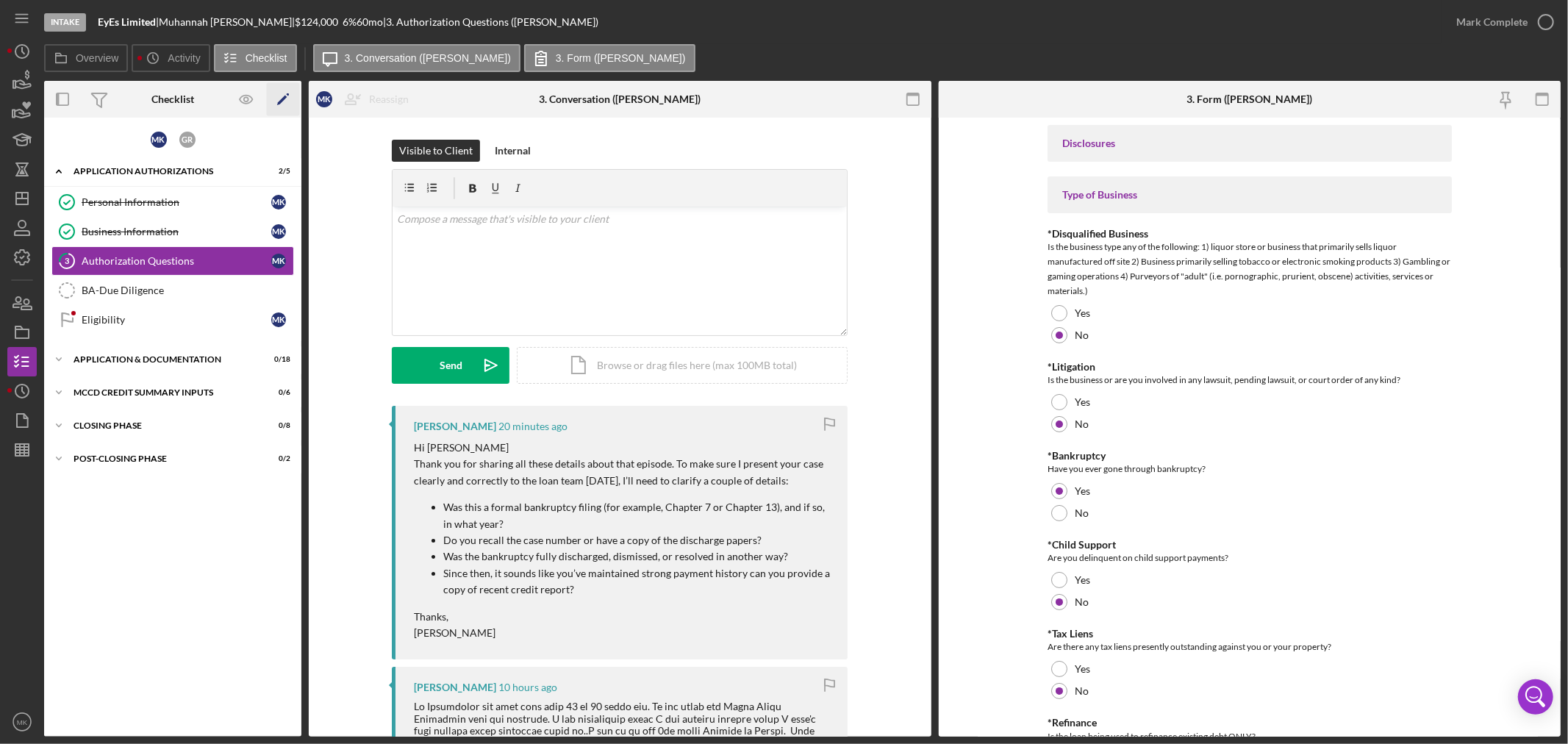
click at [281, 101] on polygon "button" at bounding box center [283, 101] width 11 height 11
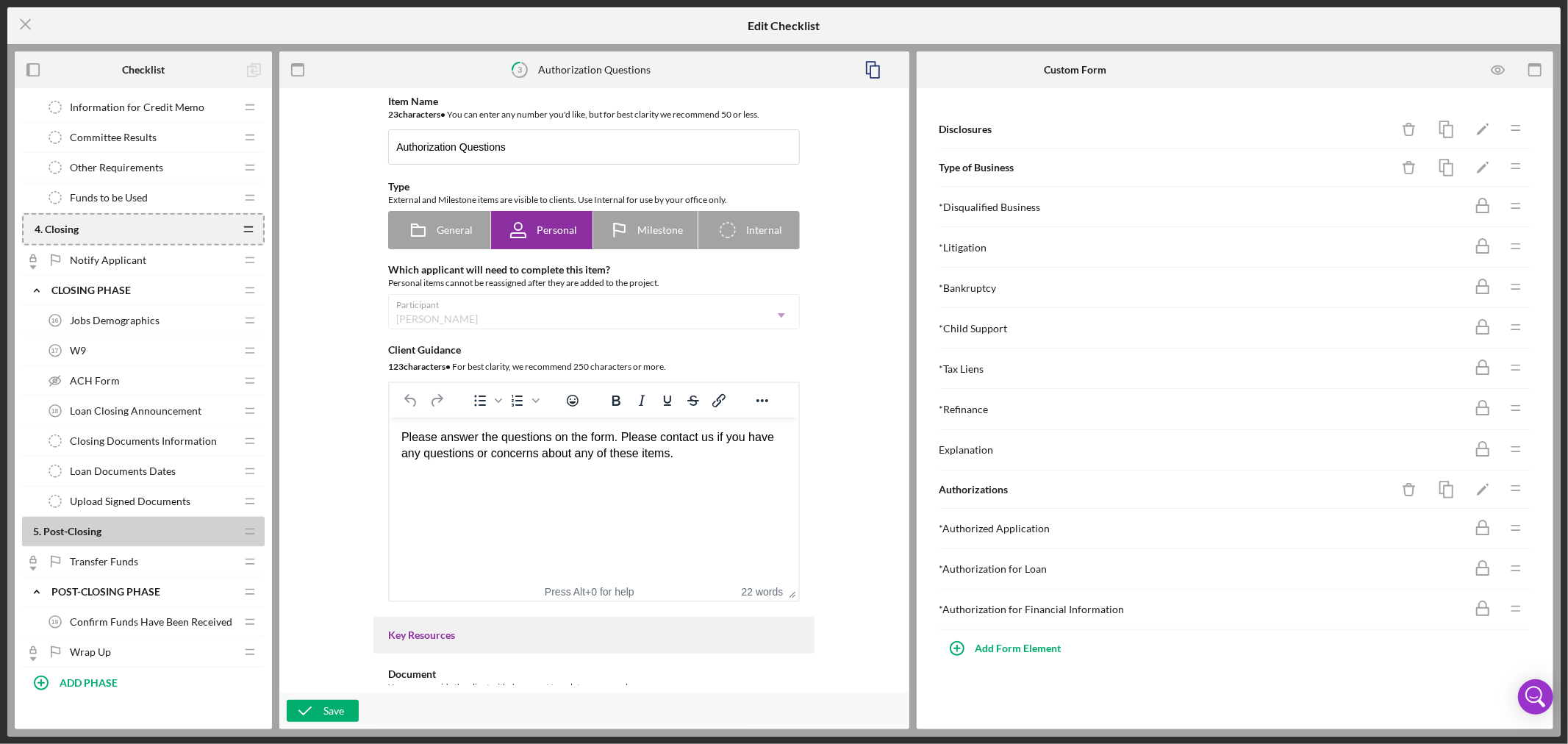
scroll to position [967, 0]
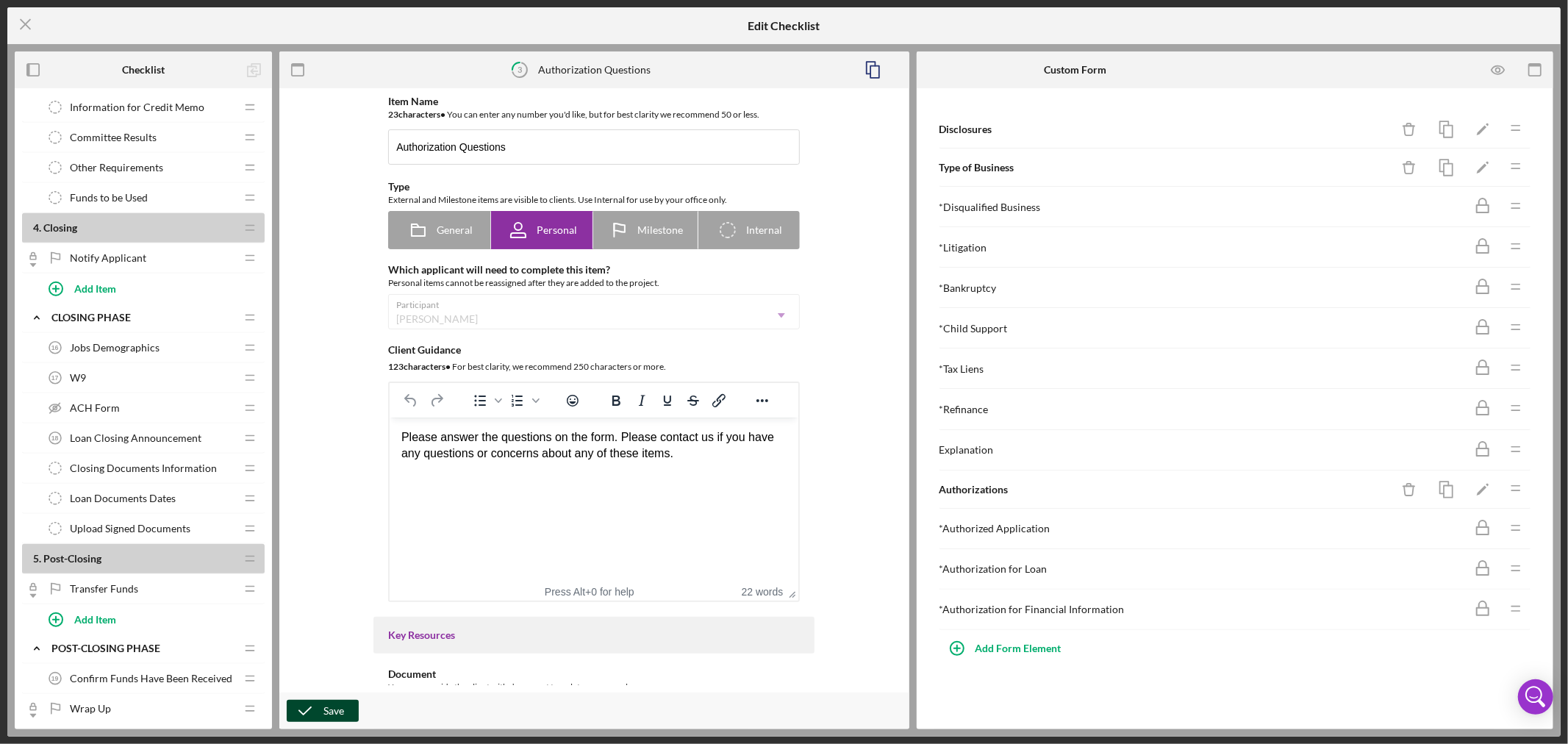
click at [341, 710] on div "Save" at bounding box center [334, 711] width 21 height 22
click at [24, 14] on icon "Icon/Menu Close" at bounding box center [26, 24] width 37 height 37
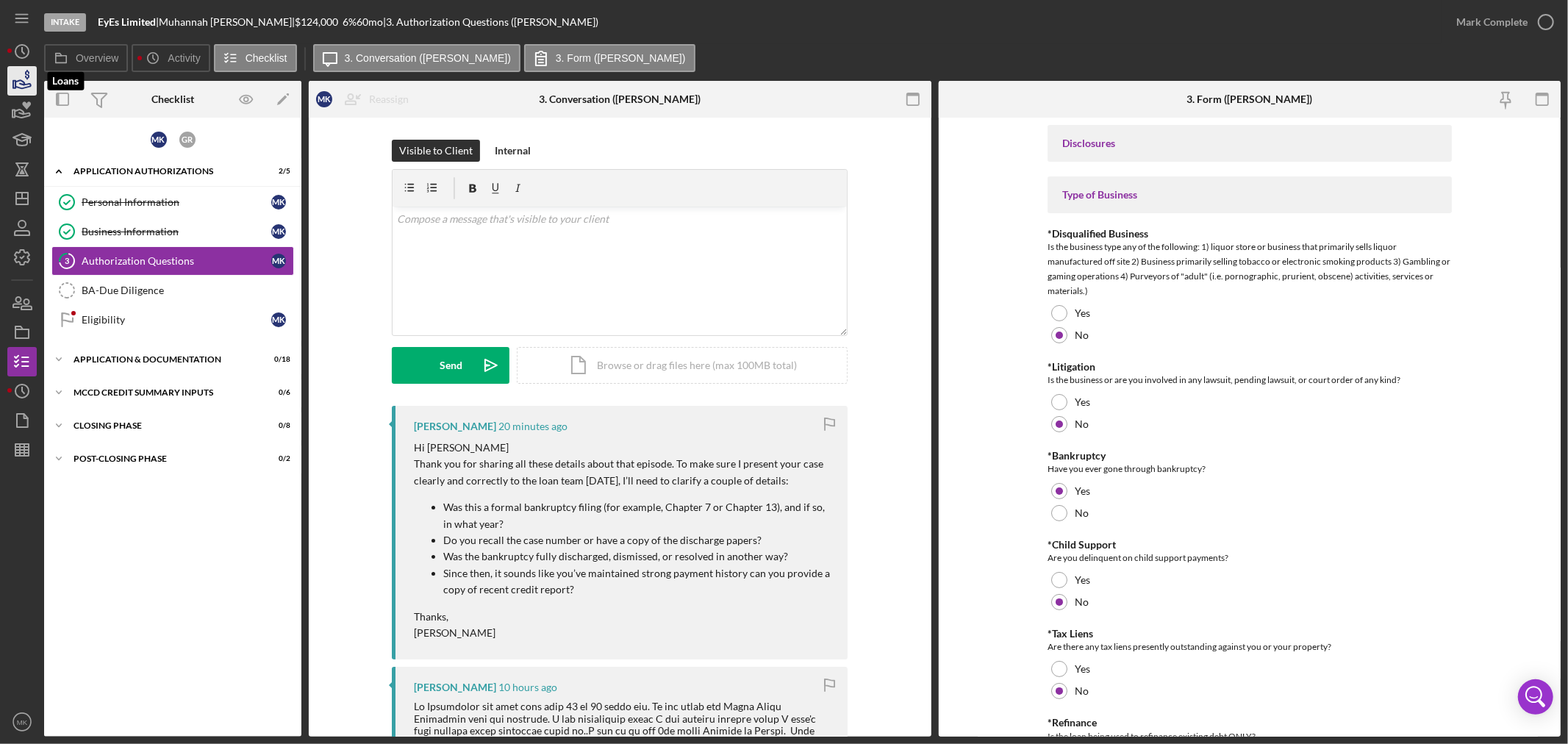
click at [27, 82] on icon "button" at bounding box center [22, 81] width 37 height 37
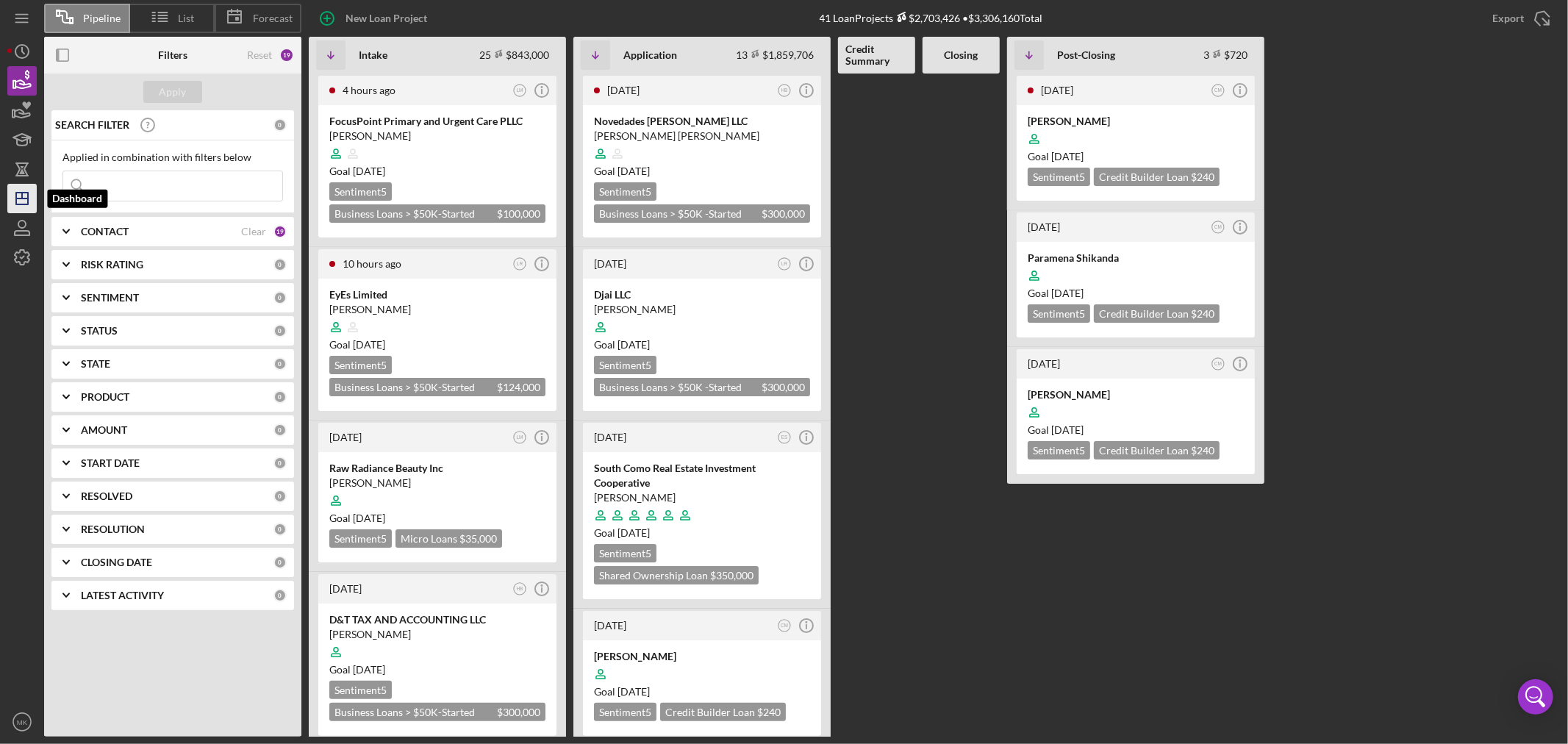
click at [22, 194] on line "button" at bounding box center [22, 196] width 0 height 6
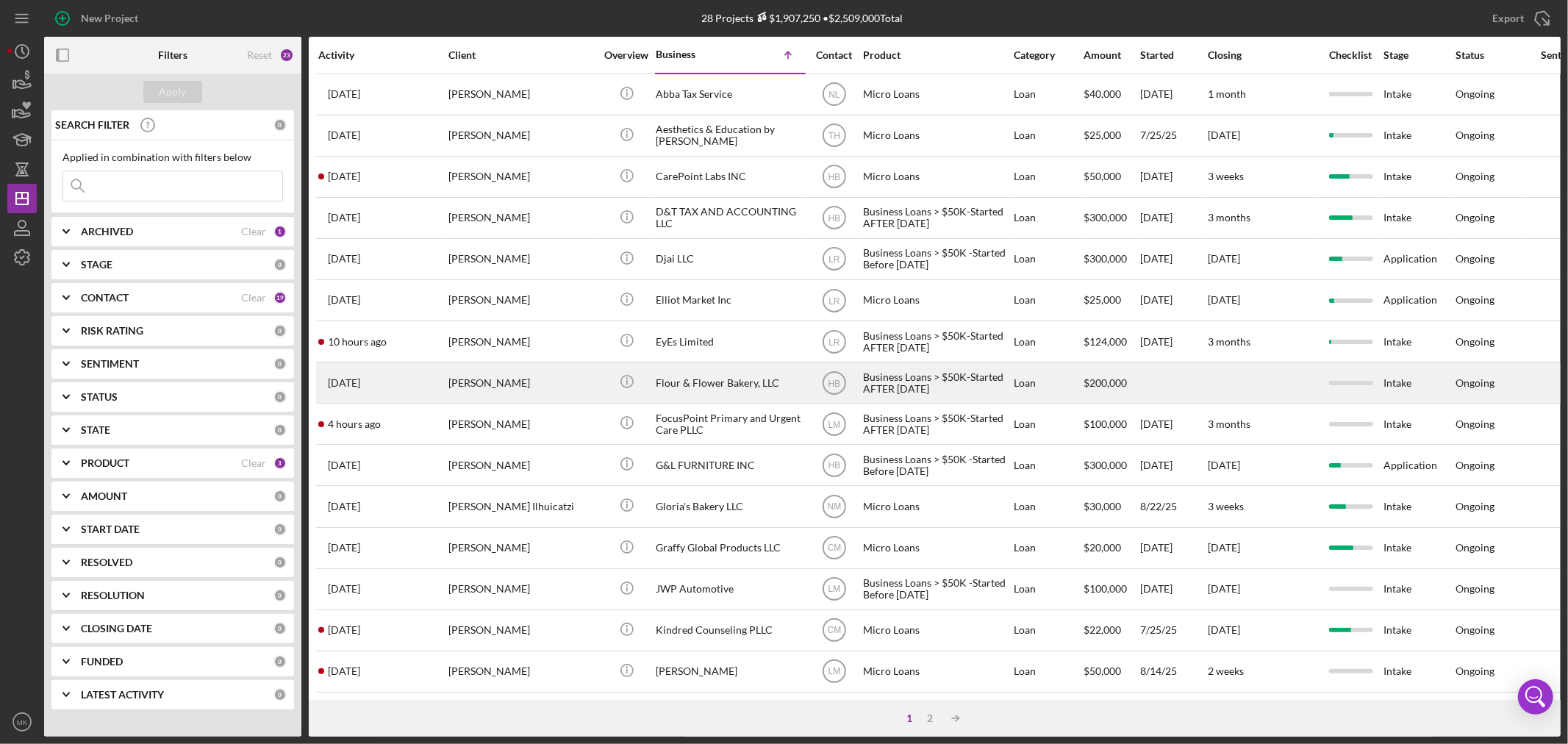
click at [726, 384] on div "Flour & Flower Bakery, LLC" at bounding box center [729, 383] width 147 height 39
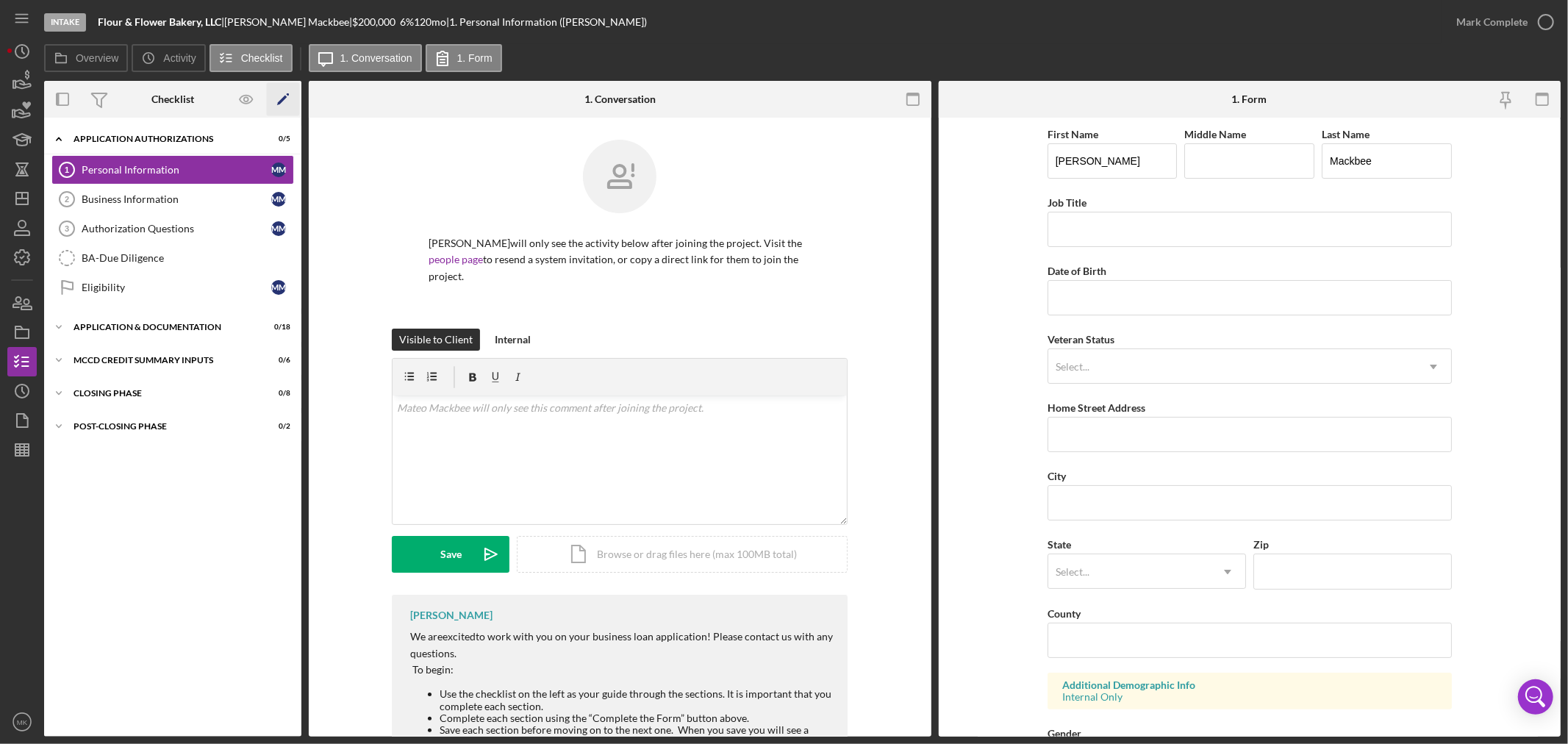
click at [283, 94] on icon "Icon/Edit" at bounding box center [283, 99] width 33 height 33
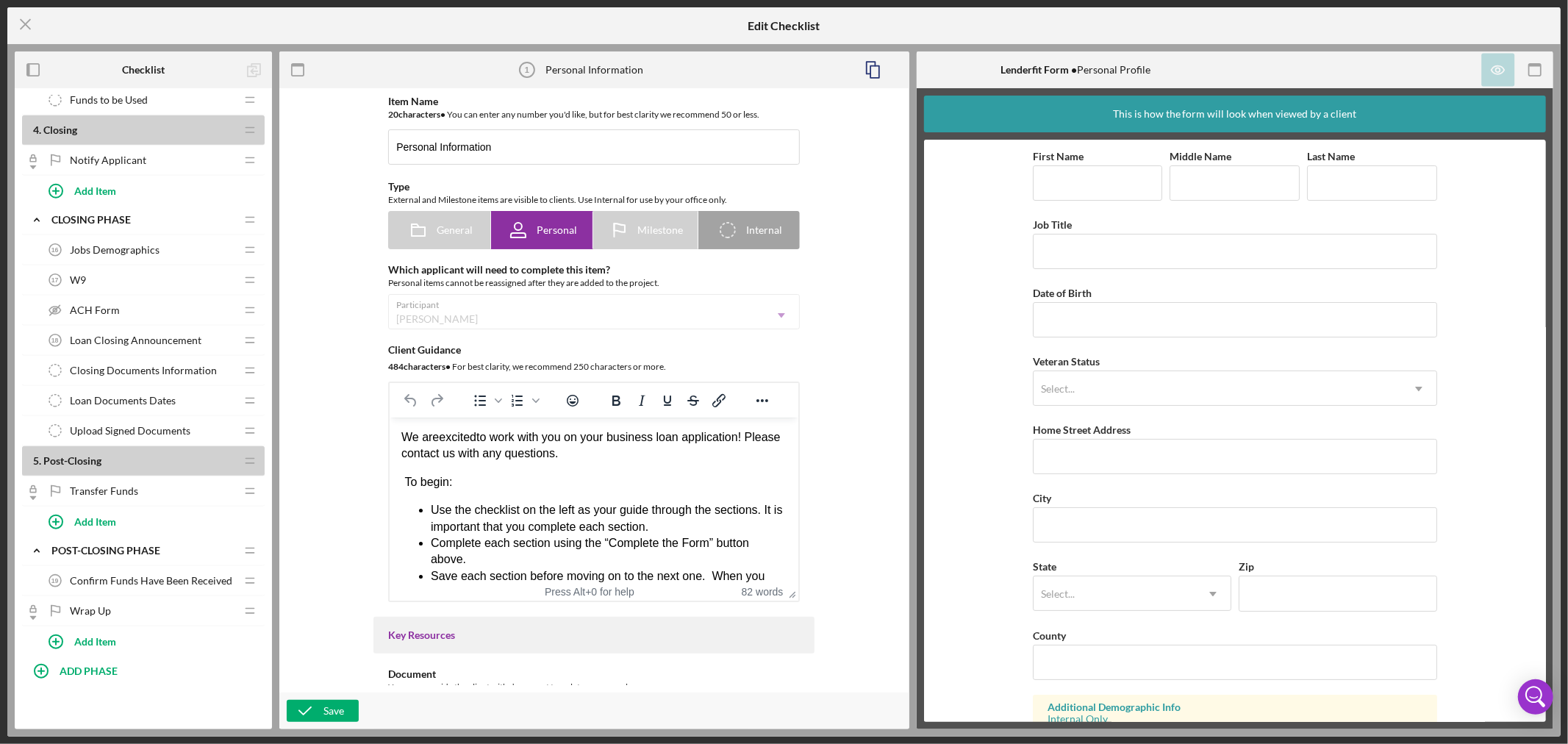
scroll to position [1068, 0]
click at [341, 711] on div "Save" at bounding box center [334, 711] width 21 height 22
click at [25, 20] on icon "Icon/Menu Close" at bounding box center [26, 24] width 37 height 37
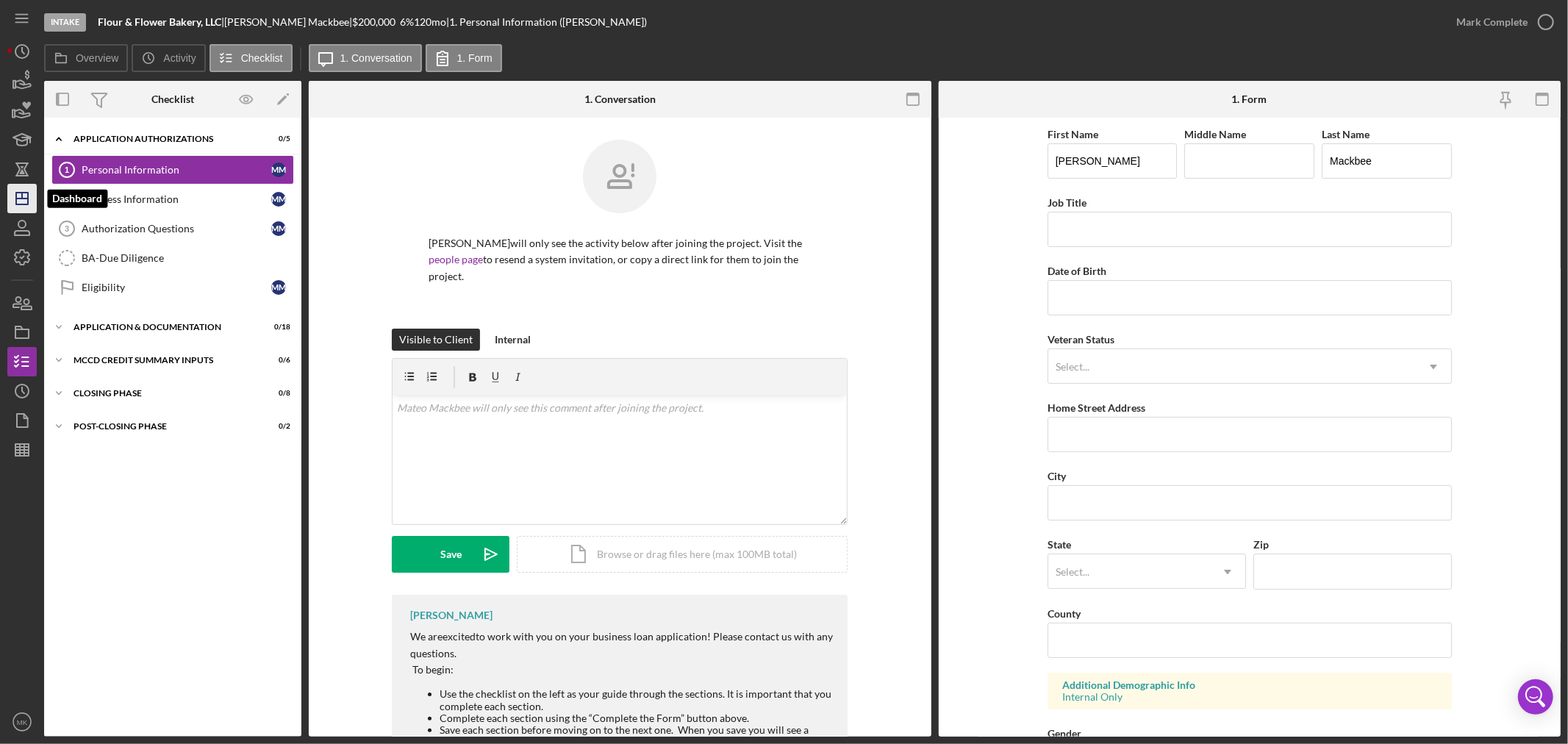
click at [21, 196] on icon "Icon/Dashboard" at bounding box center [22, 198] width 37 height 37
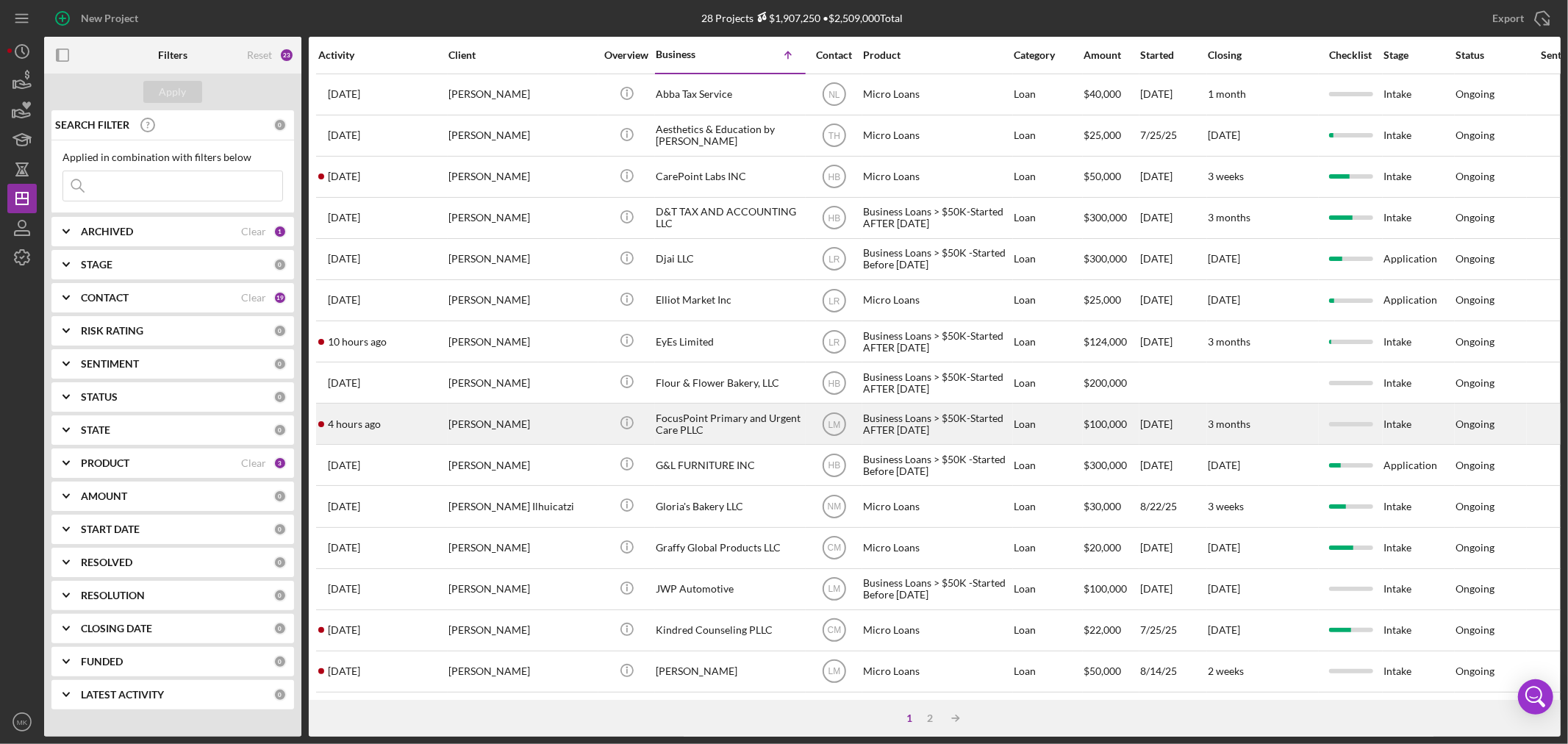
click at [729, 421] on div "FocusPoint Primary and Urgent Care PLLC" at bounding box center [729, 424] width 147 height 39
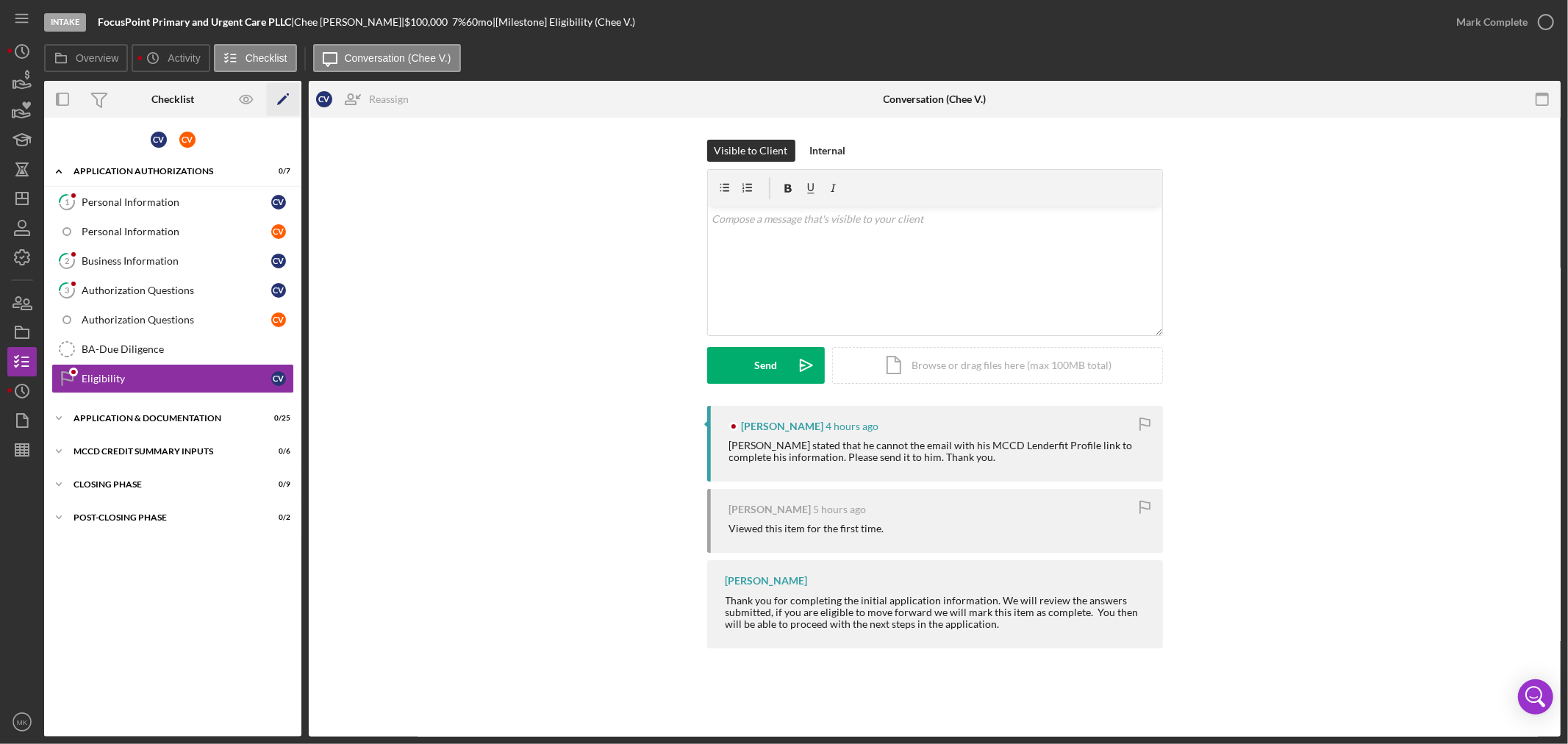
click at [285, 97] on polygon "button" at bounding box center [283, 101] width 11 height 11
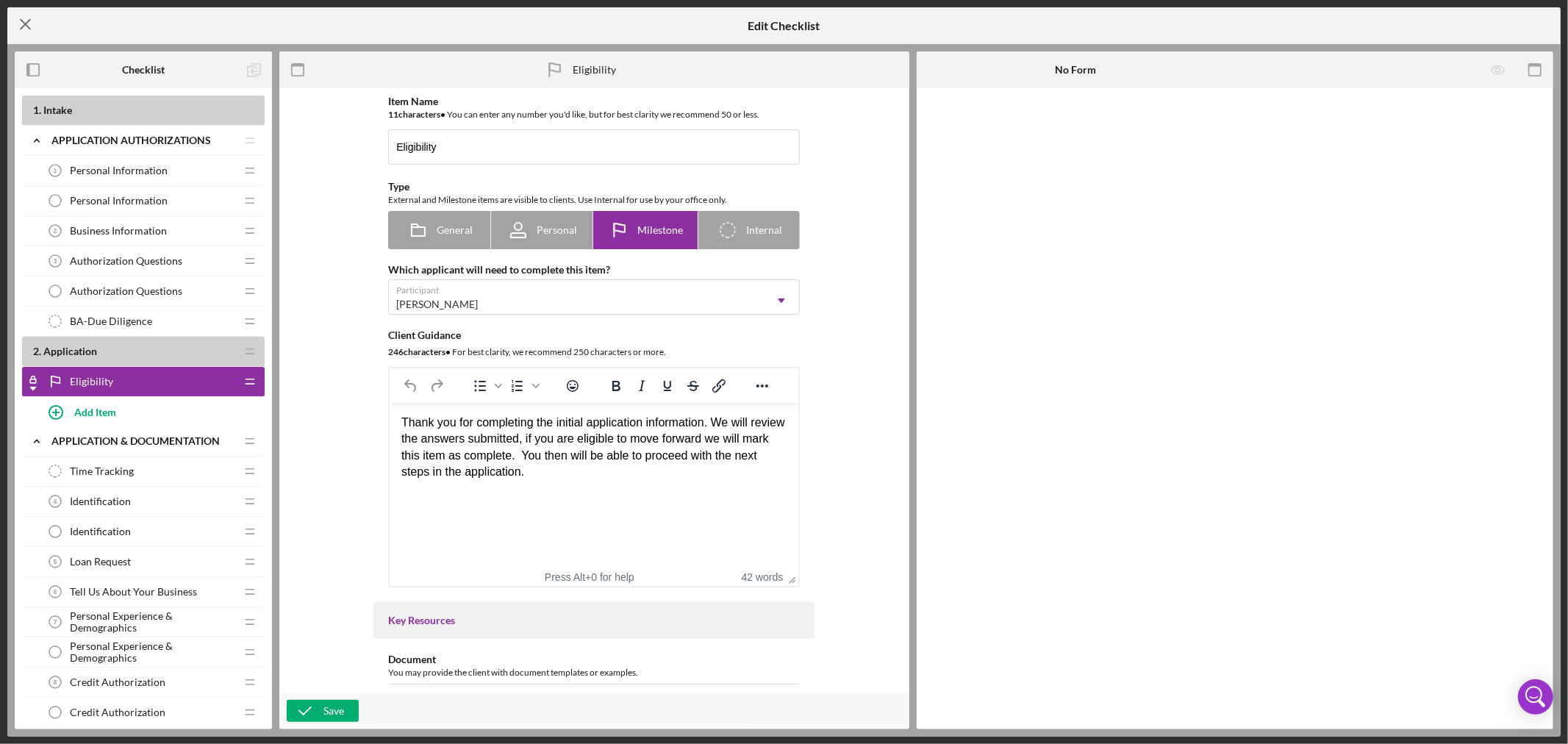
click at [24, 23] on line at bounding box center [25, 24] width 10 height 10
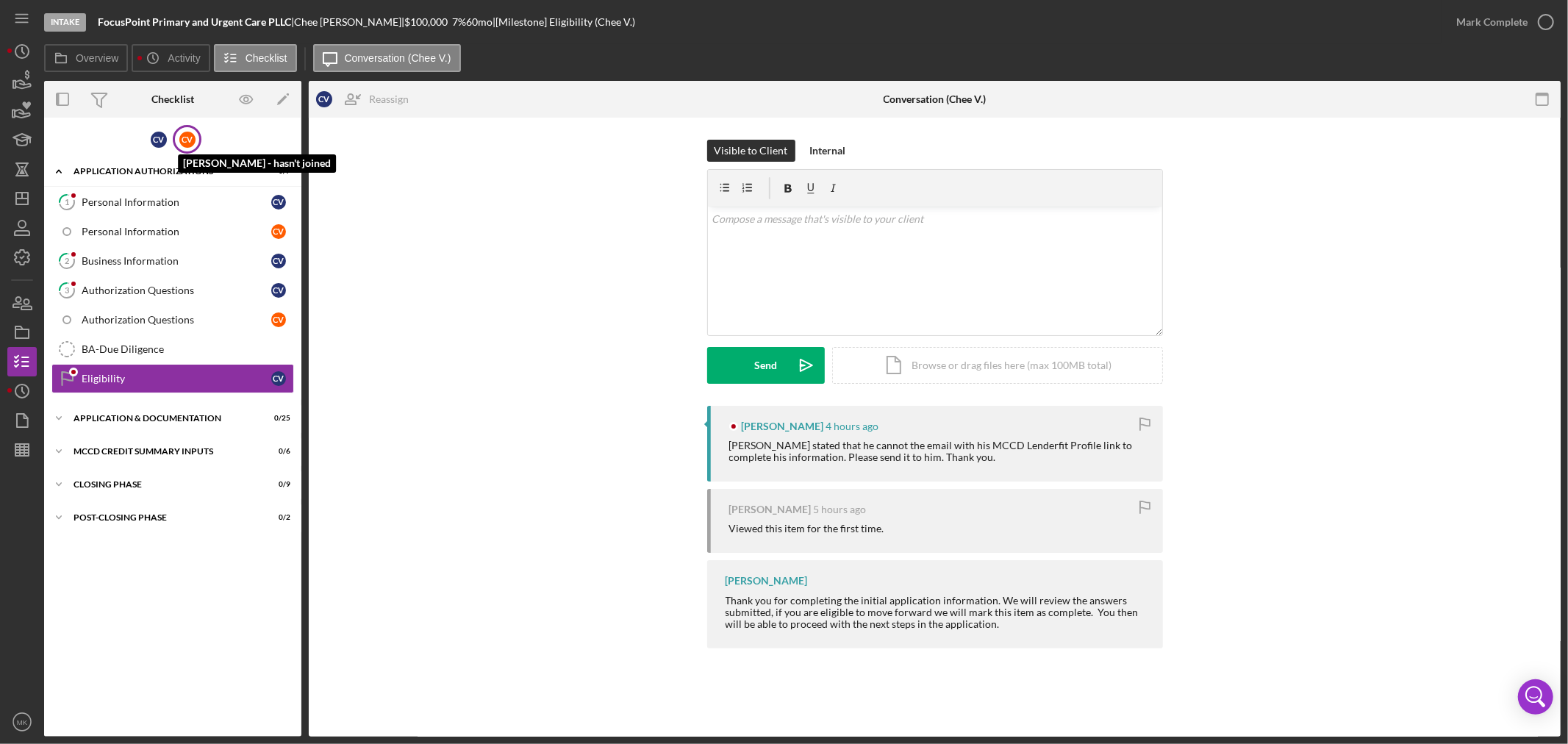
click at [187, 137] on div "C V" at bounding box center [187, 140] width 16 height 16
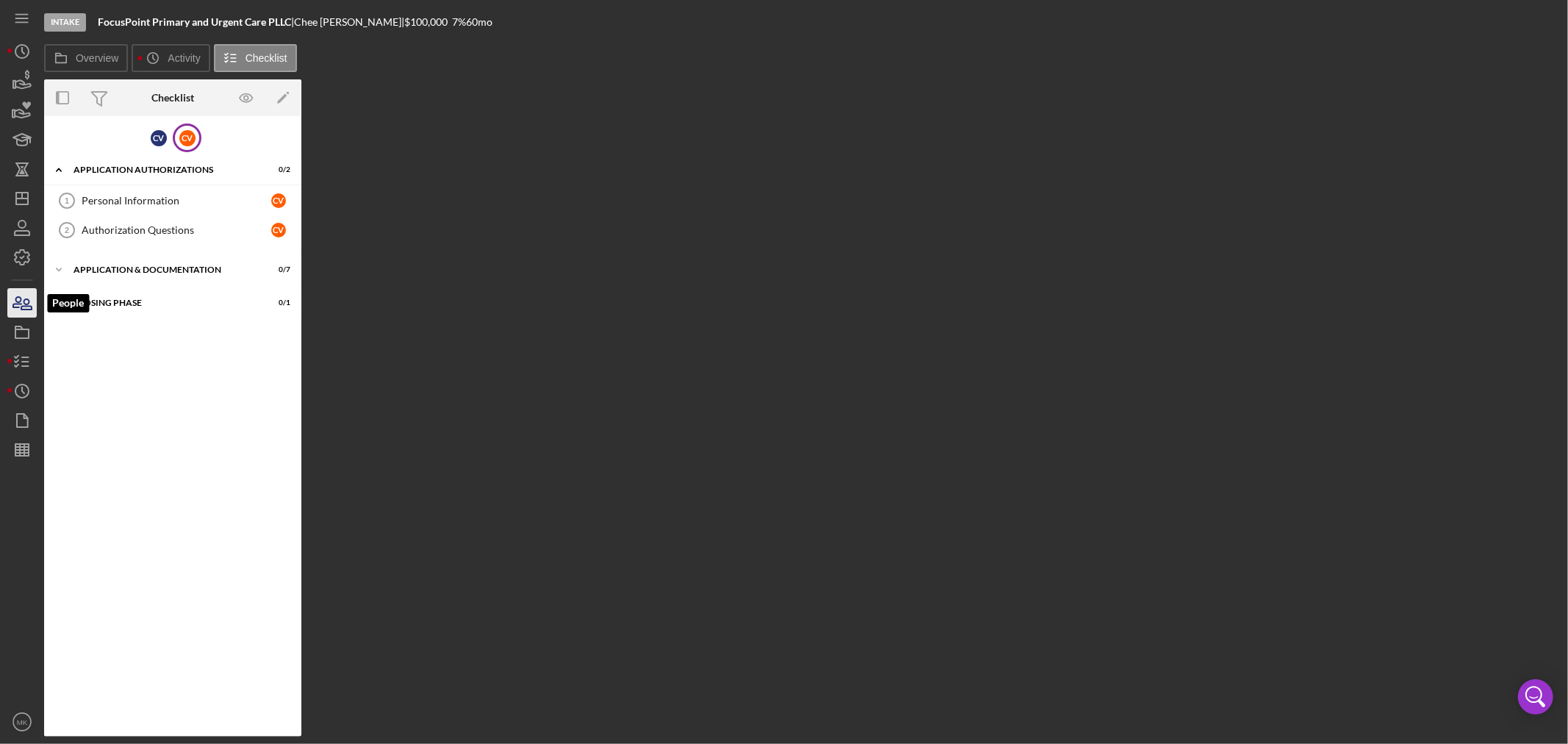
click at [25, 304] on icon "button" at bounding box center [27, 305] width 11 height 11
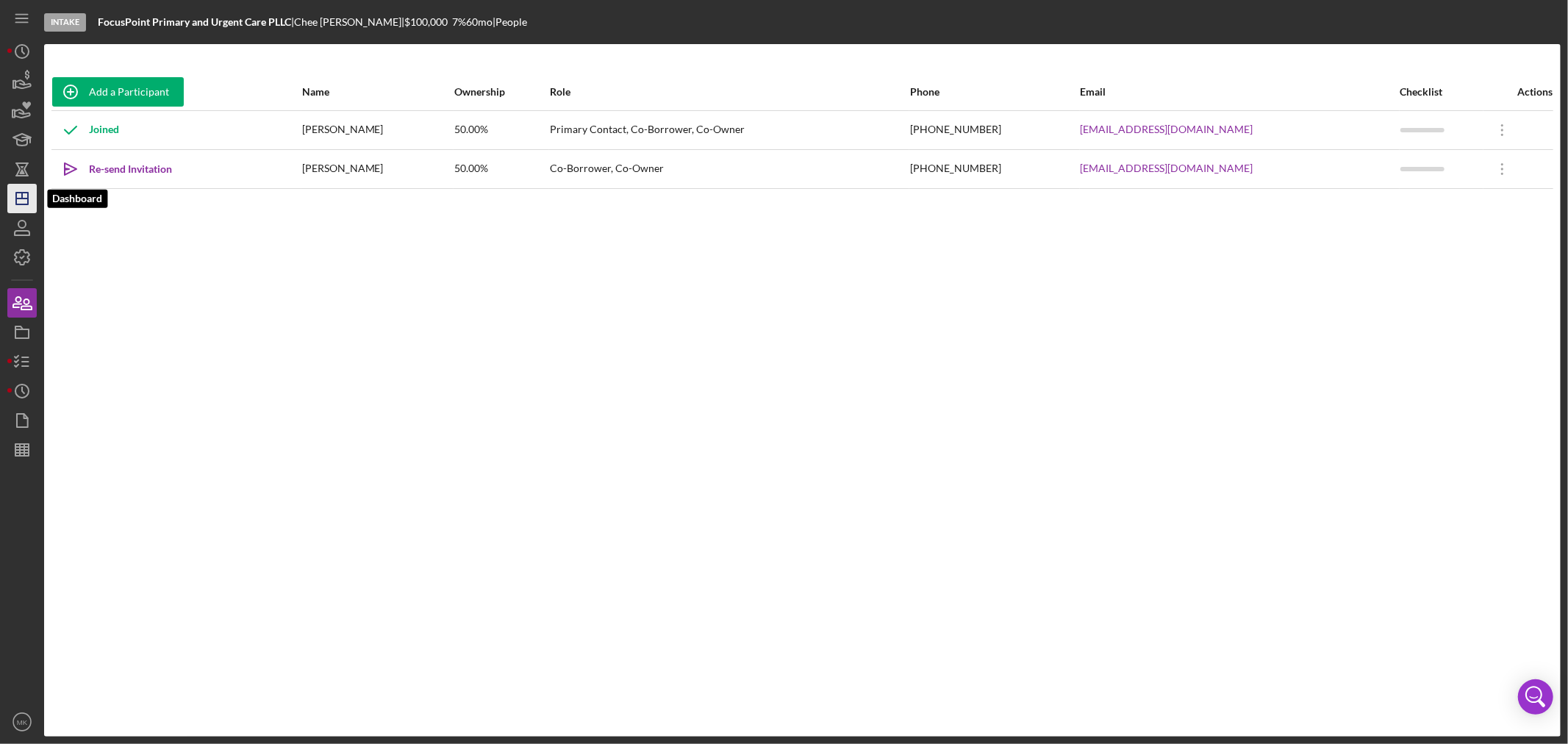
click at [30, 202] on icon "Icon/Dashboard" at bounding box center [22, 198] width 37 height 37
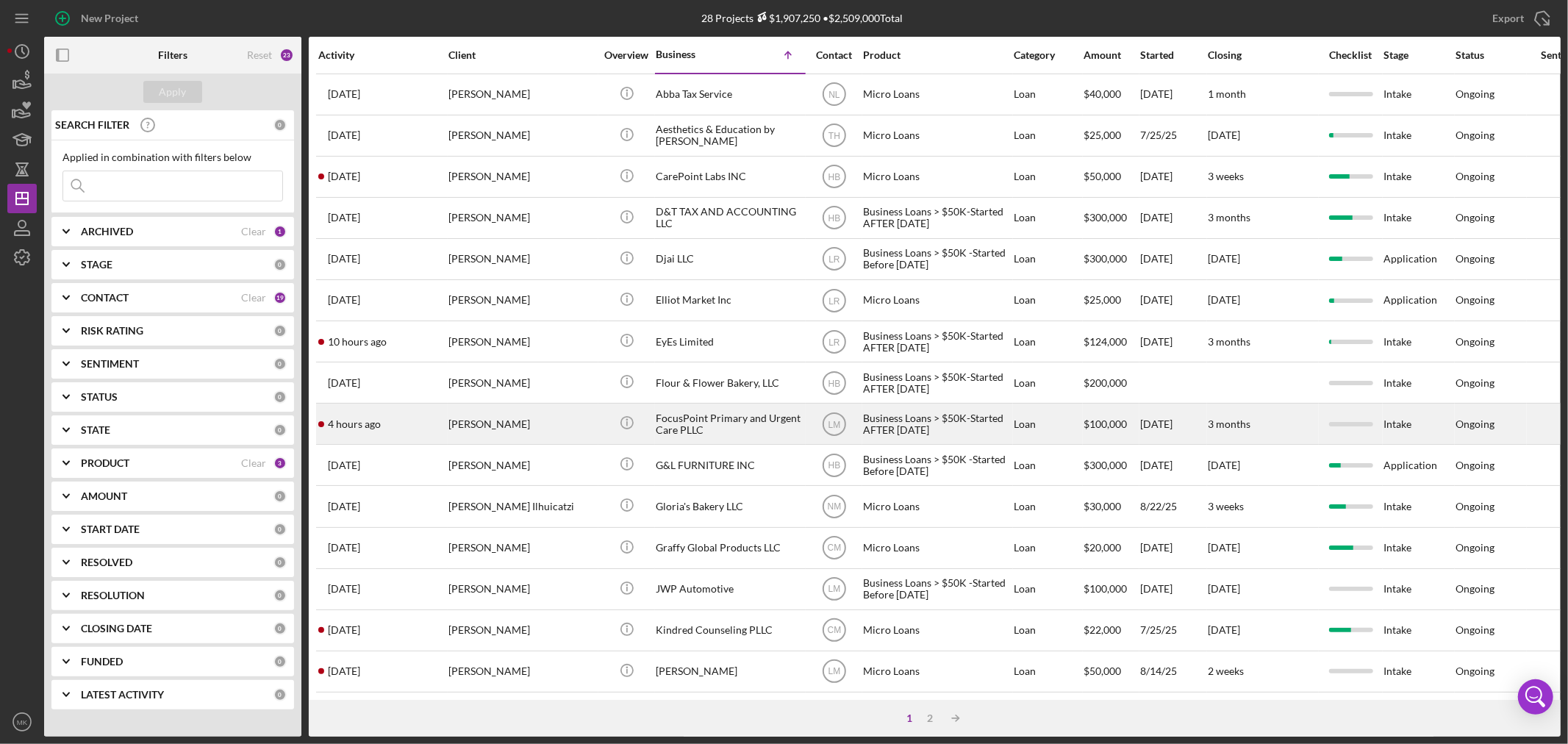
click at [485, 430] on div "[PERSON_NAME]" at bounding box center [522, 424] width 147 height 39
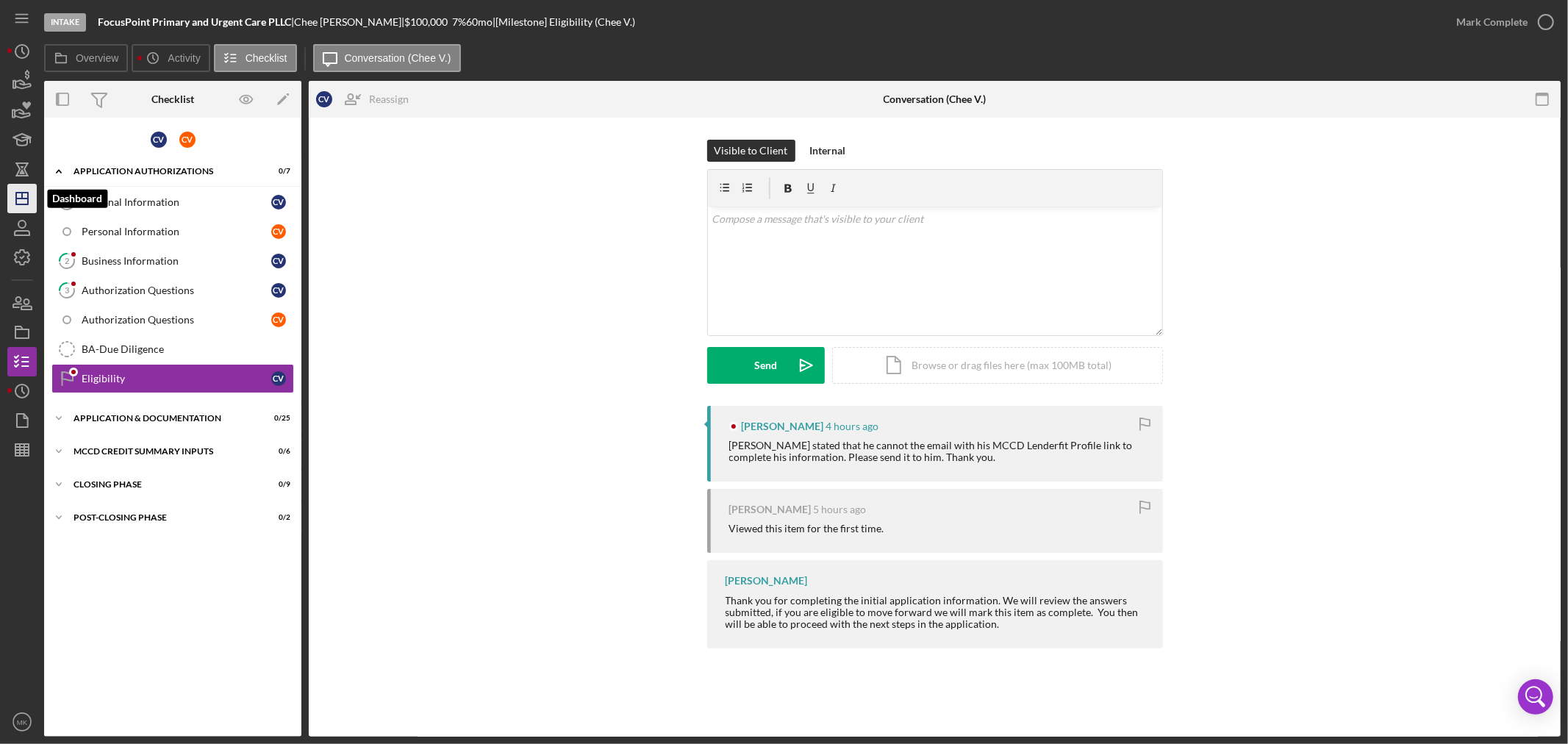
click at [20, 202] on icon "Icon/Dashboard" at bounding box center [22, 198] width 37 height 37
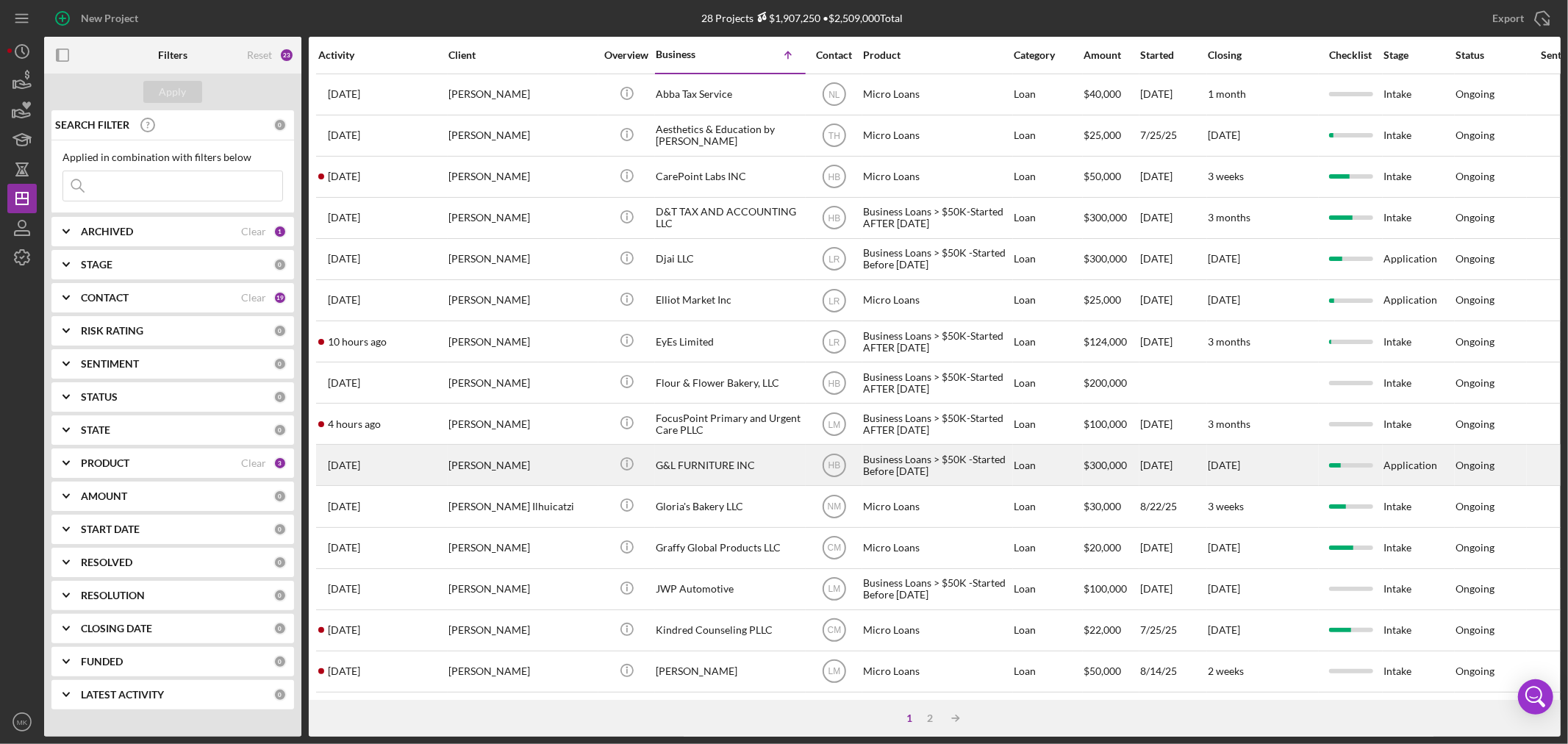
click at [703, 472] on div "G&L FURNITURE INC" at bounding box center [729, 465] width 147 height 39
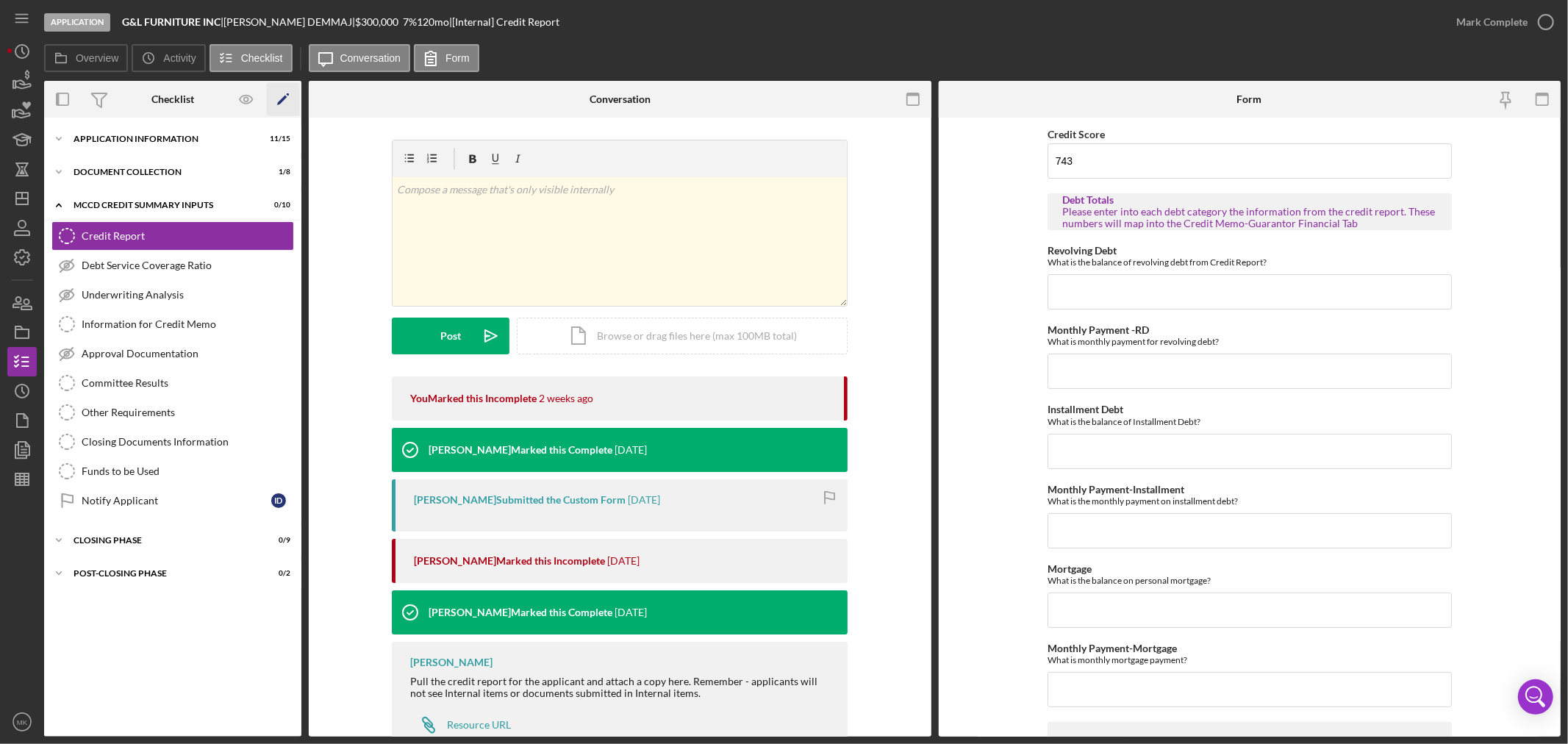
click at [283, 95] on icon "Icon/Edit" at bounding box center [283, 99] width 33 height 33
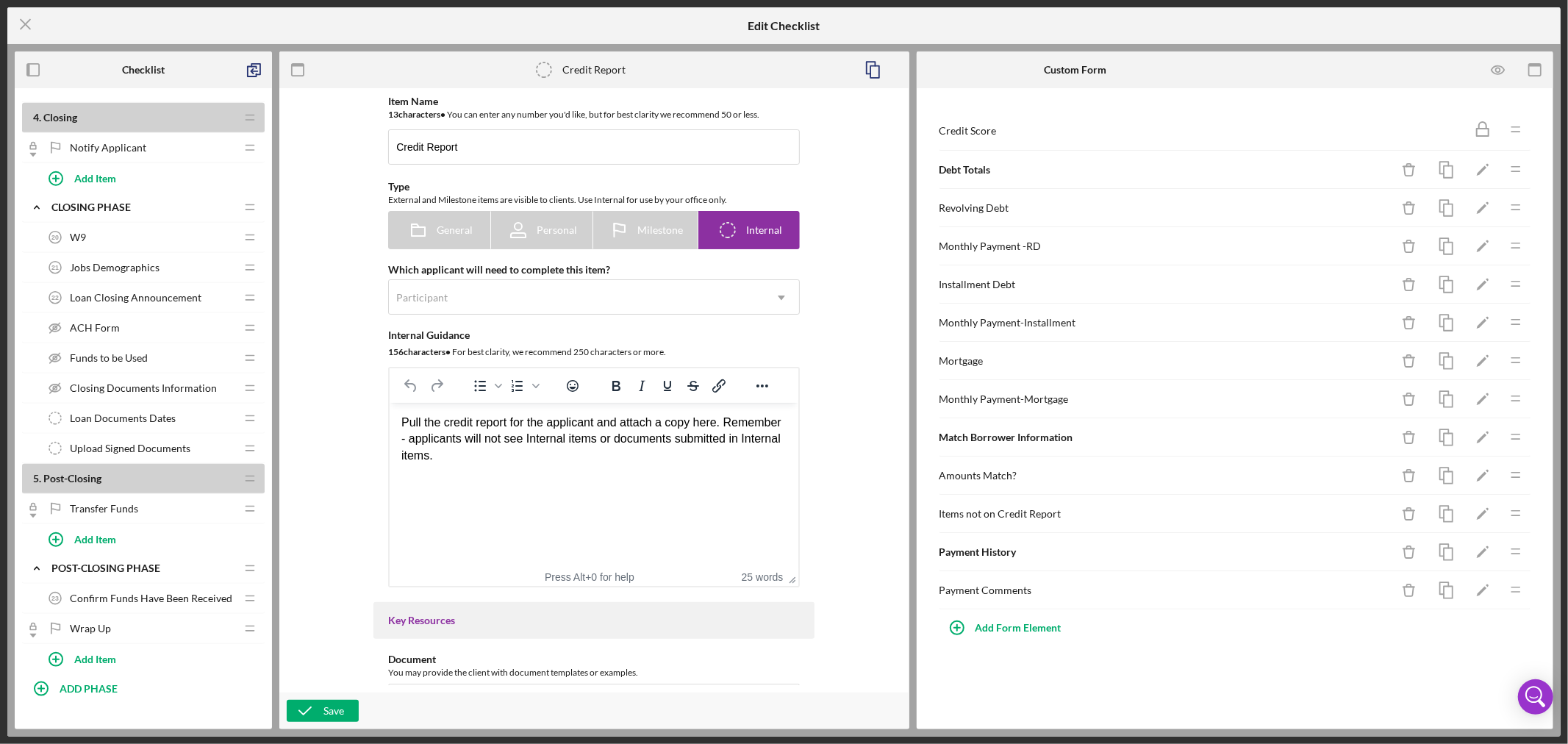
scroll to position [1219, 0]
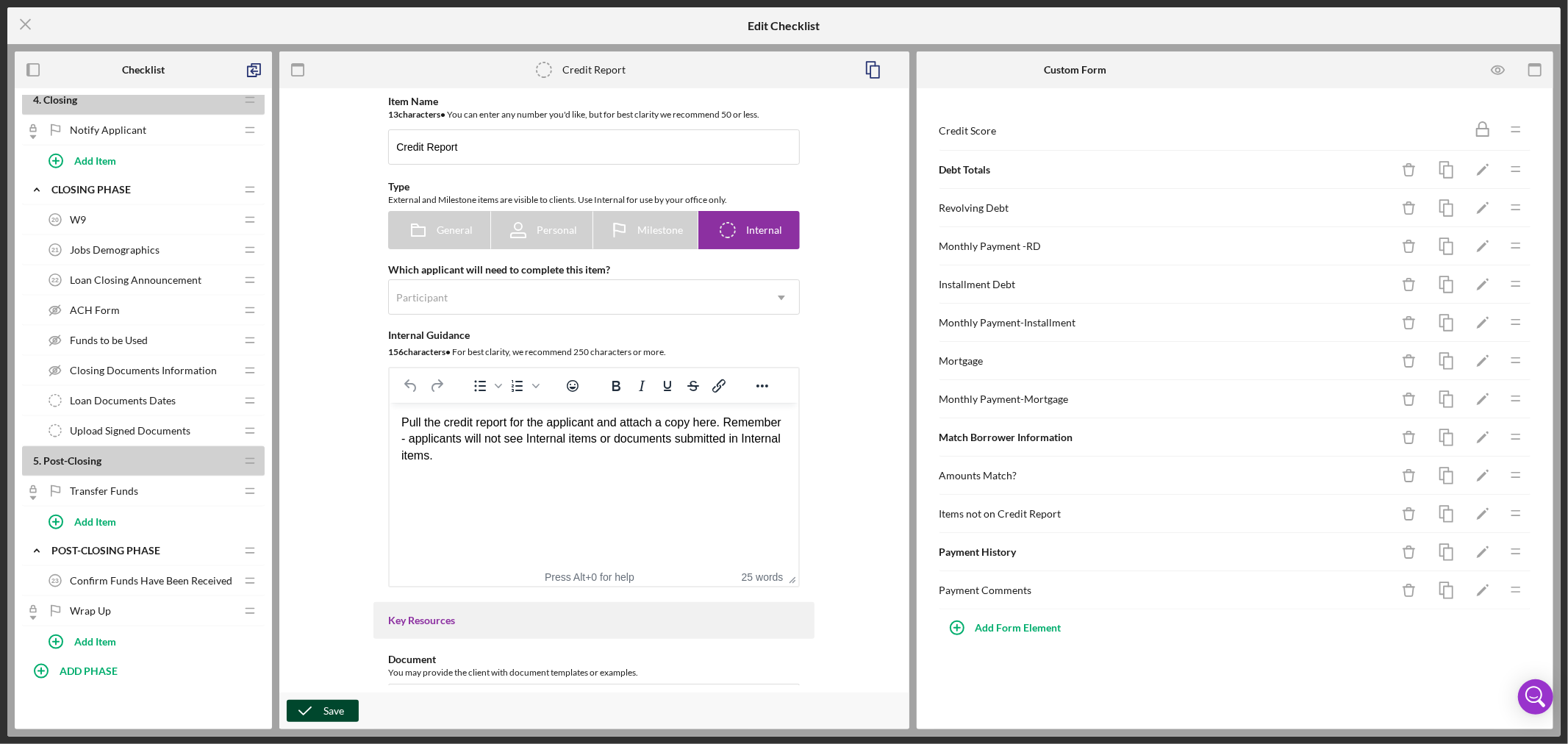
click at [321, 714] on icon "button" at bounding box center [305, 711] width 37 height 37
click at [27, 20] on icon "Icon/Menu Close" at bounding box center [26, 24] width 37 height 37
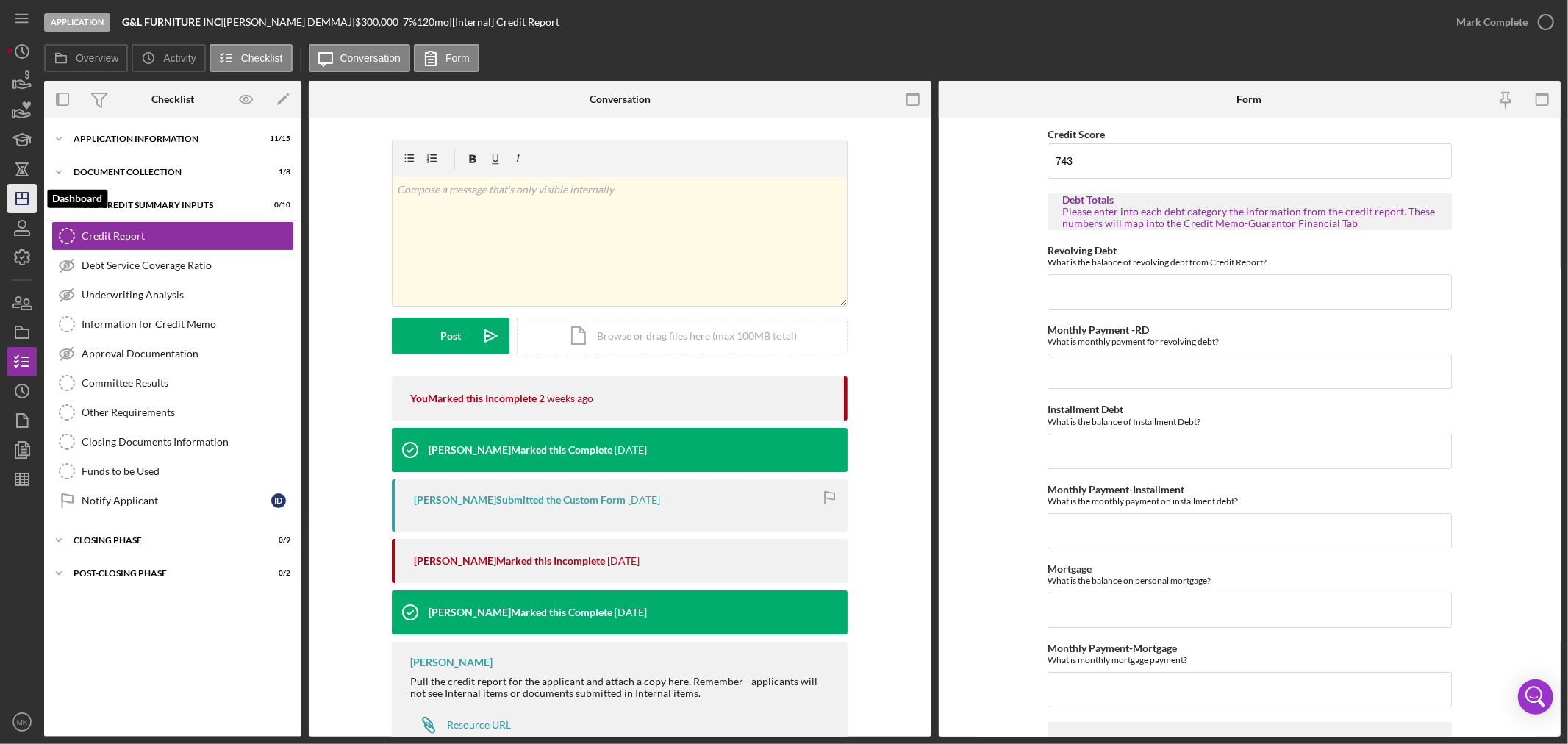
click at [23, 200] on icon "Icon/Dashboard" at bounding box center [22, 198] width 37 height 37
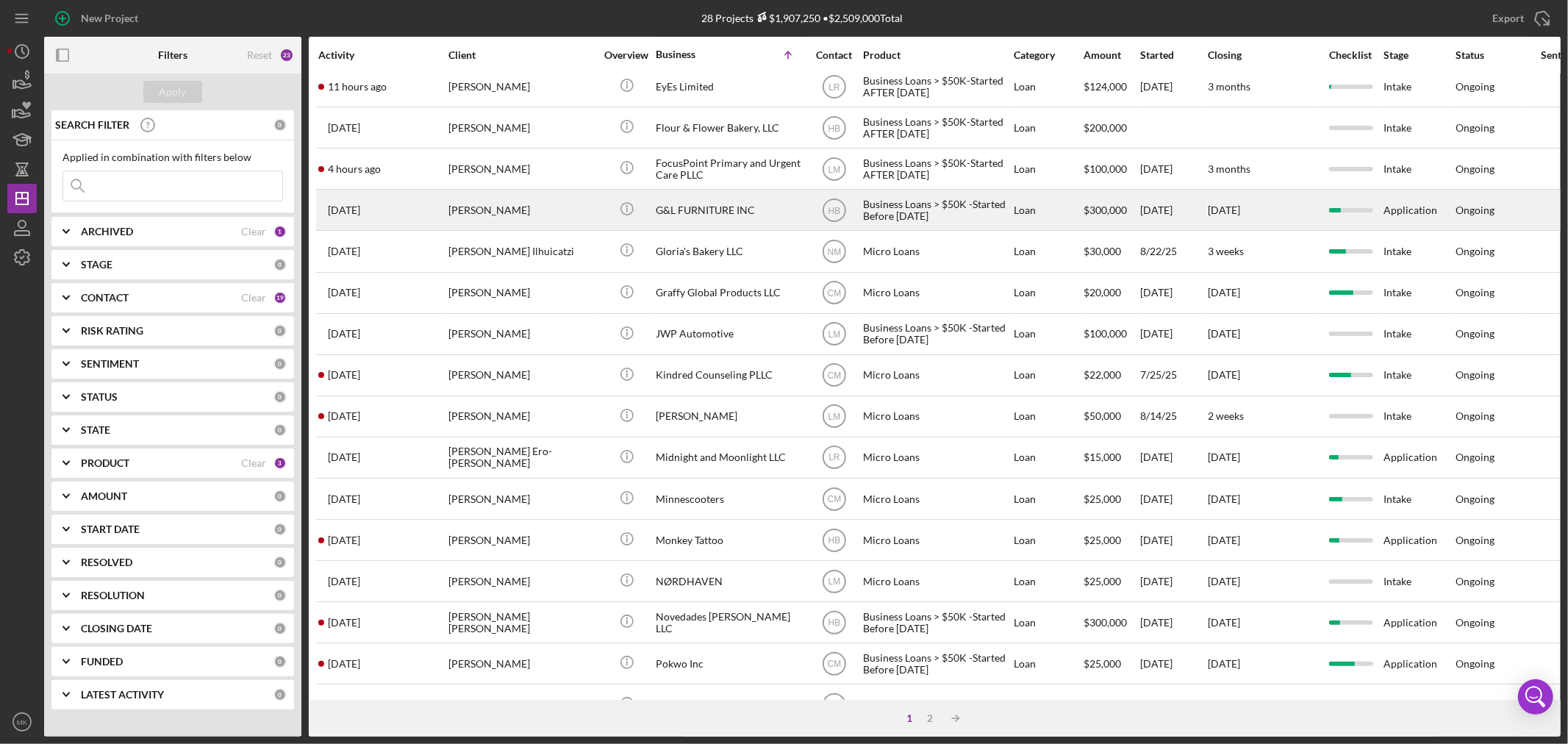
scroll to position [326, 0]
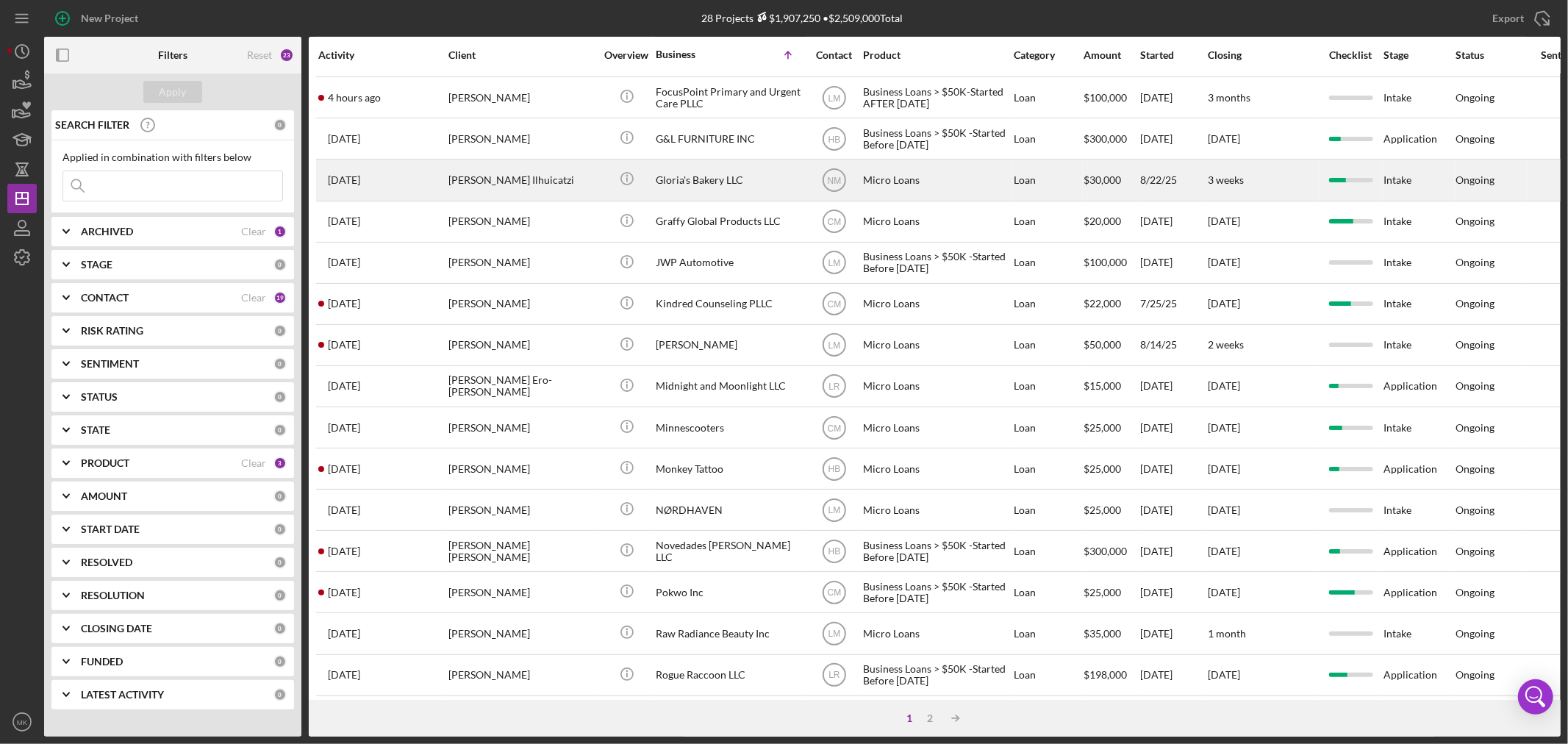
click at [709, 184] on div "Gloria's Bakery LLC" at bounding box center [729, 179] width 147 height 39
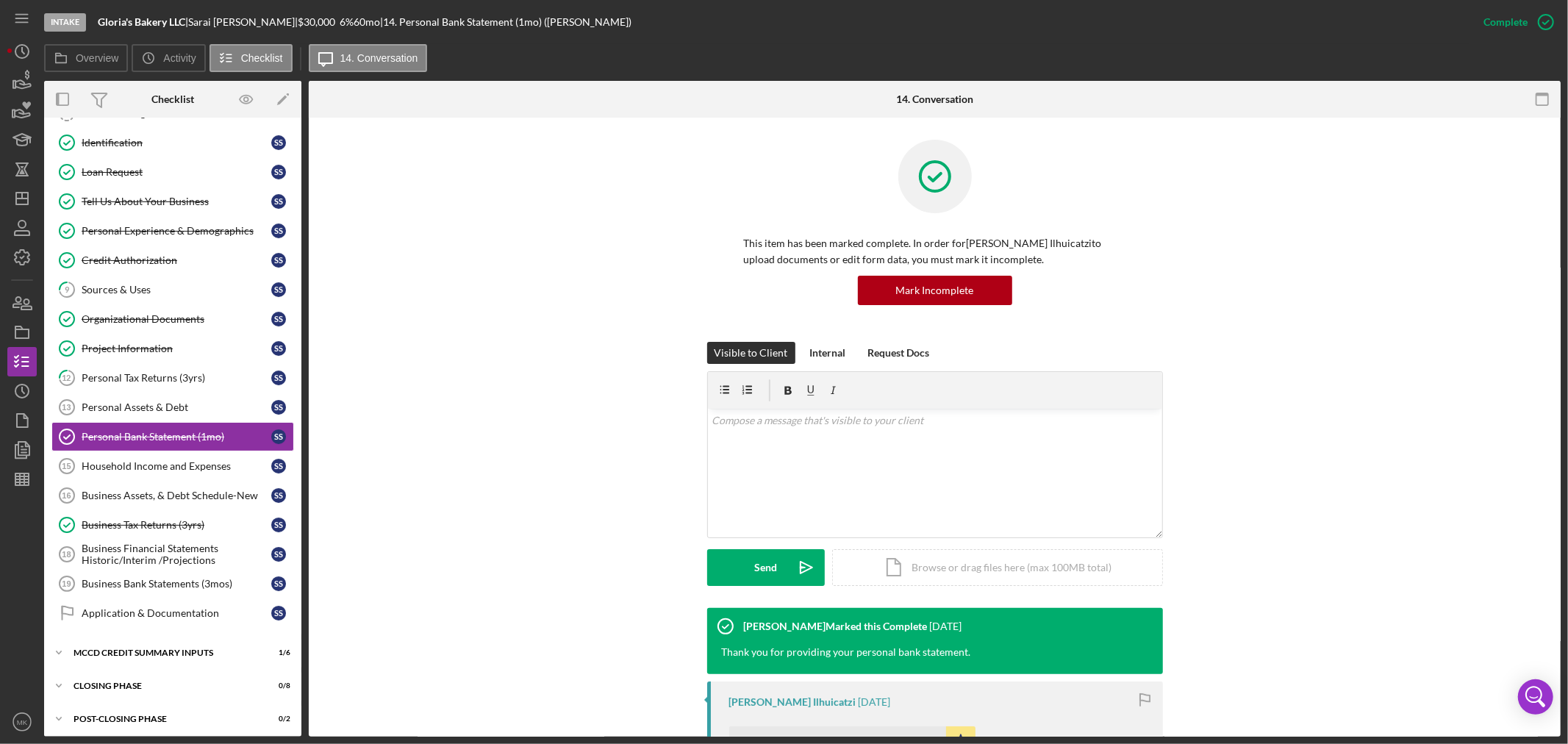
scroll to position [95, 0]
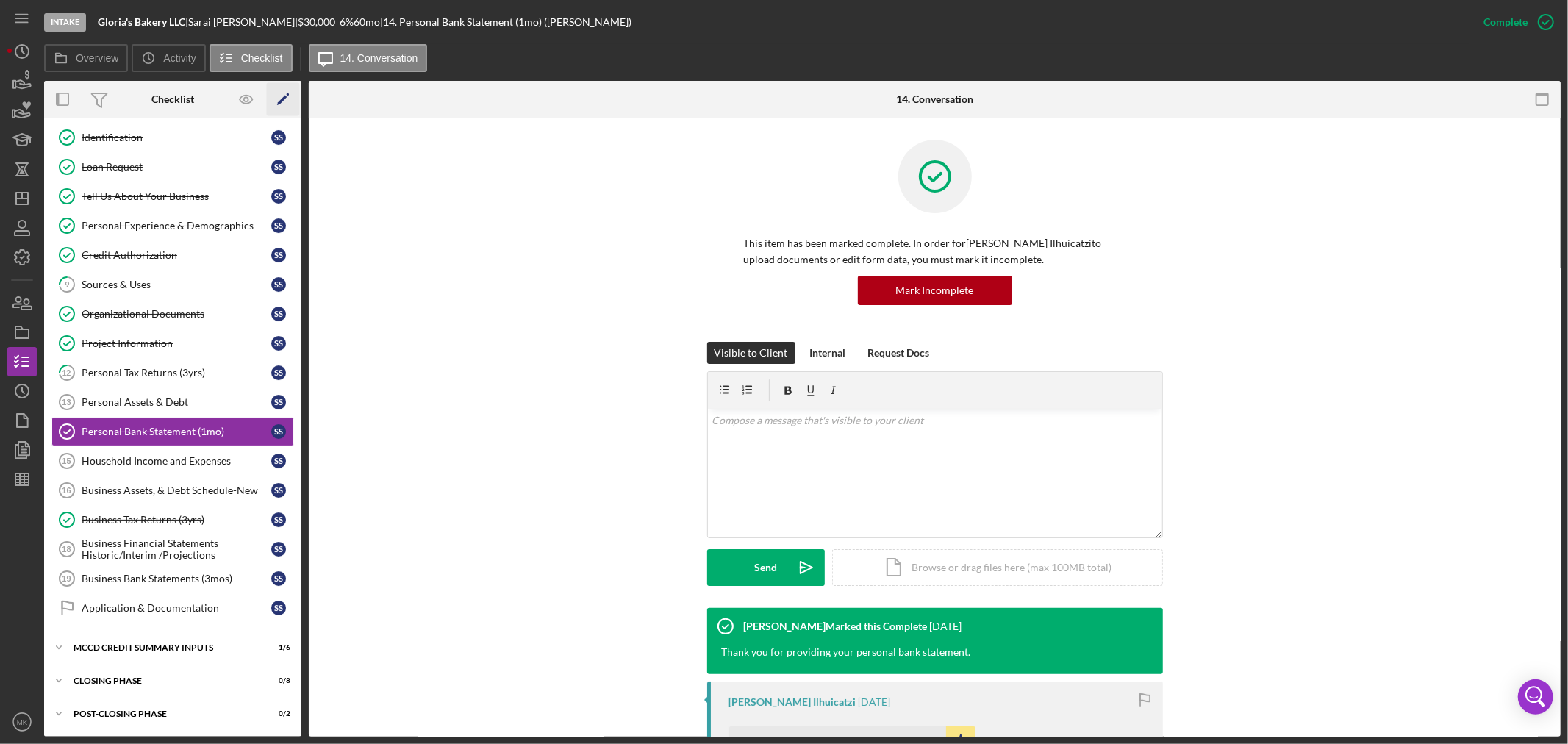
click at [283, 98] on polygon "button" at bounding box center [283, 101] width 11 height 11
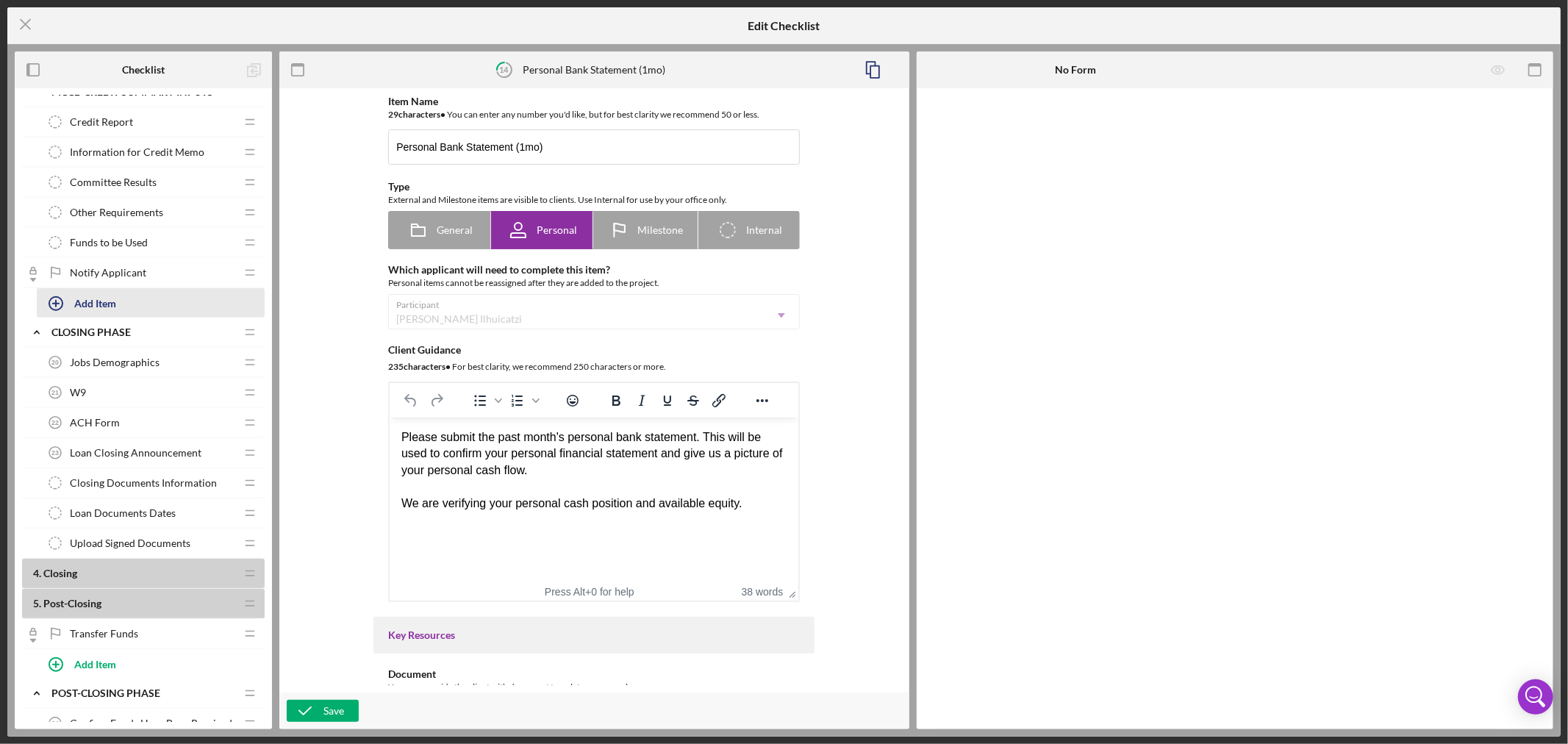
scroll to position [1014, 0]
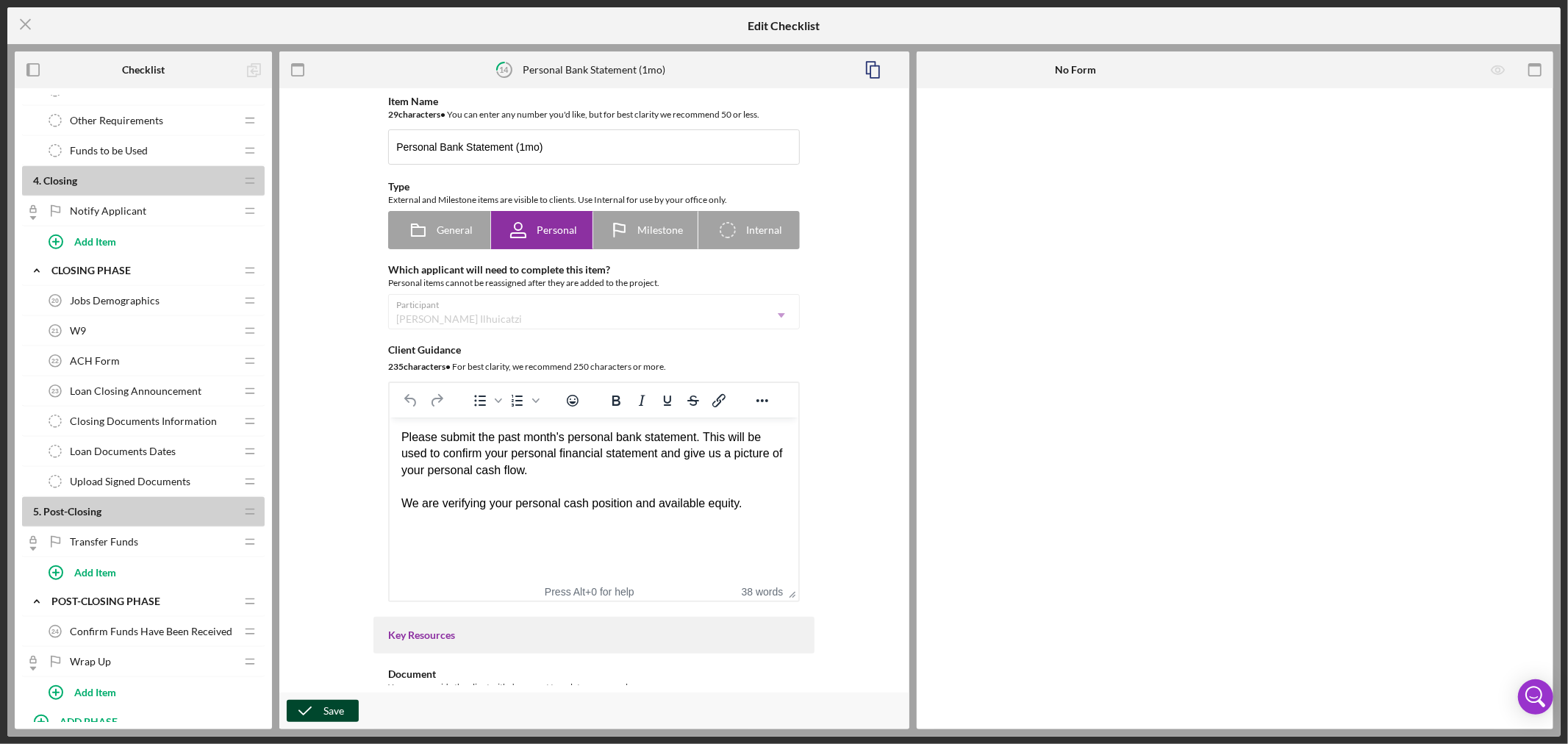
click at [326, 711] on div "Save" at bounding box center [334, 711] width 21 height 22
click at [22, 20] on line at bounding box center [25, 24] width 10 height 10
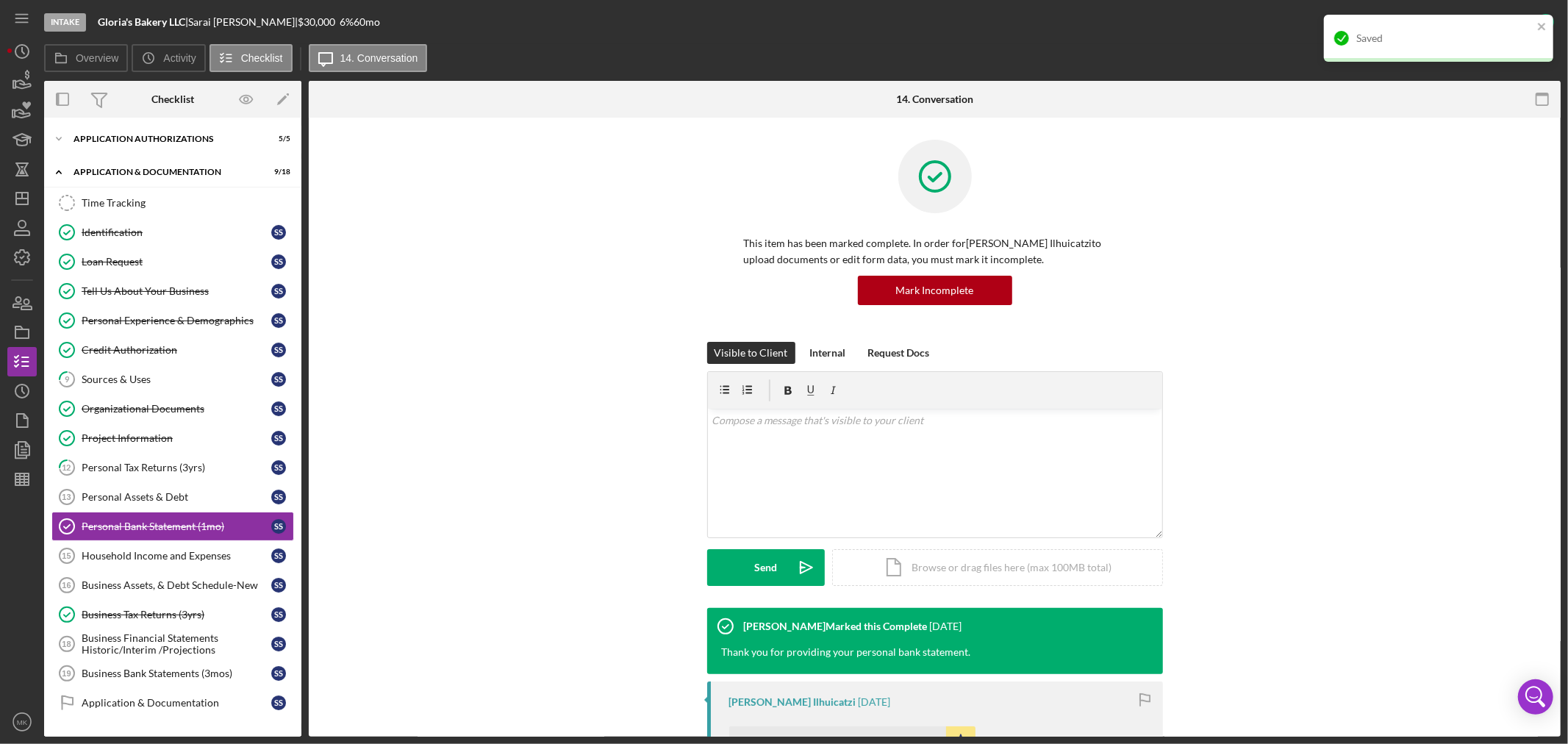
scroll to position [97, 0]
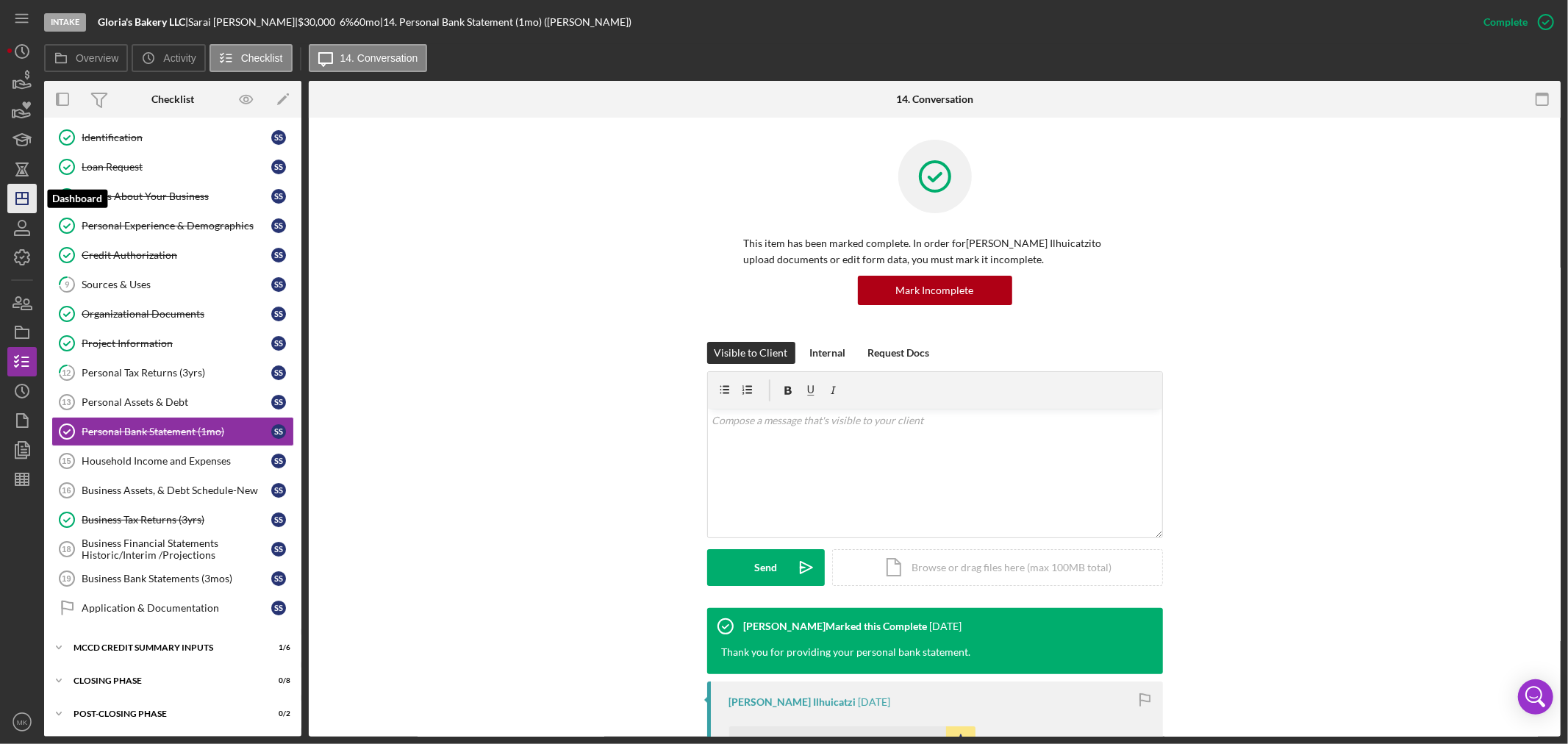
click at [24, 199] on icon "Icon/Dashboard" at bounding box center [22, 198] width 37 height 37
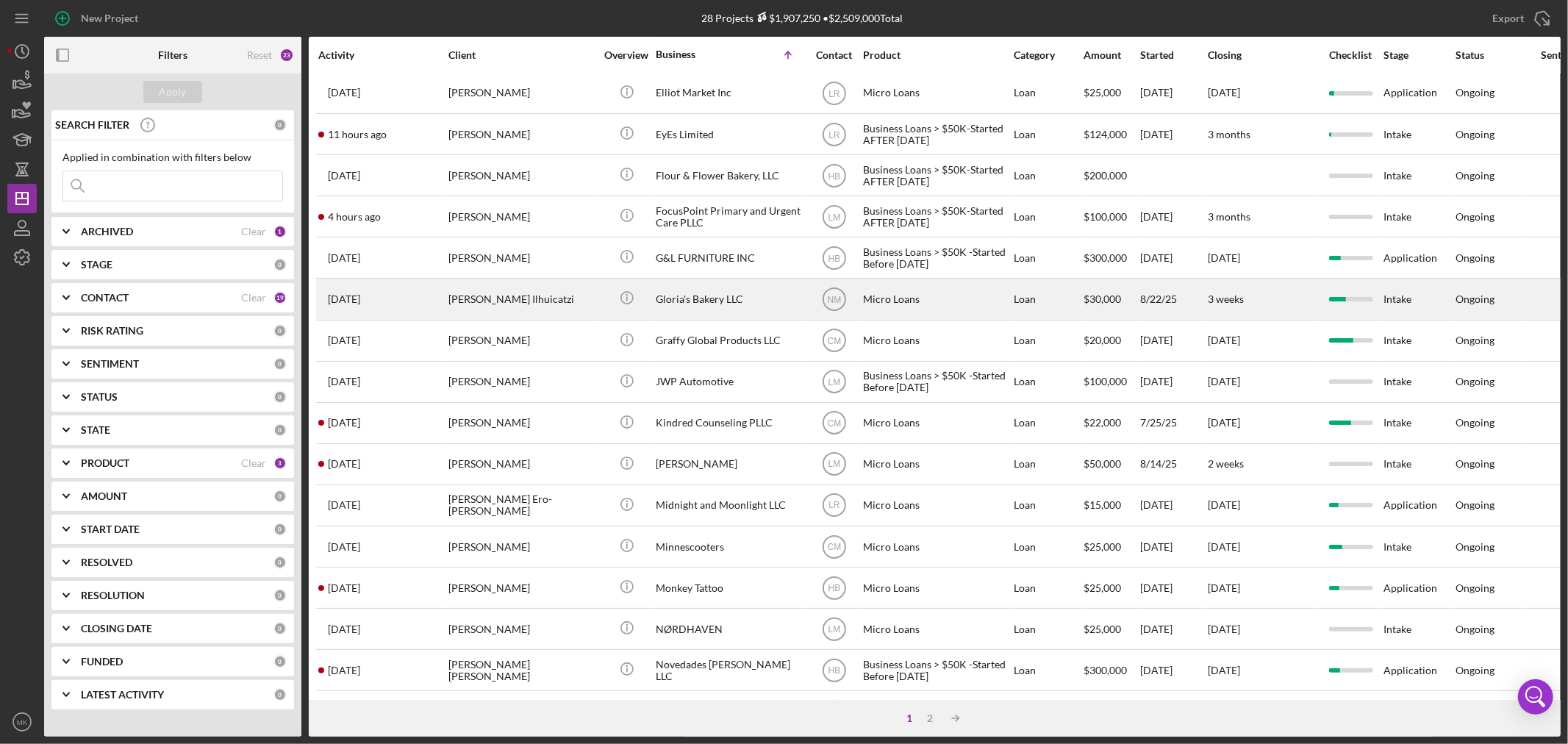
scroll to position [245, 0]
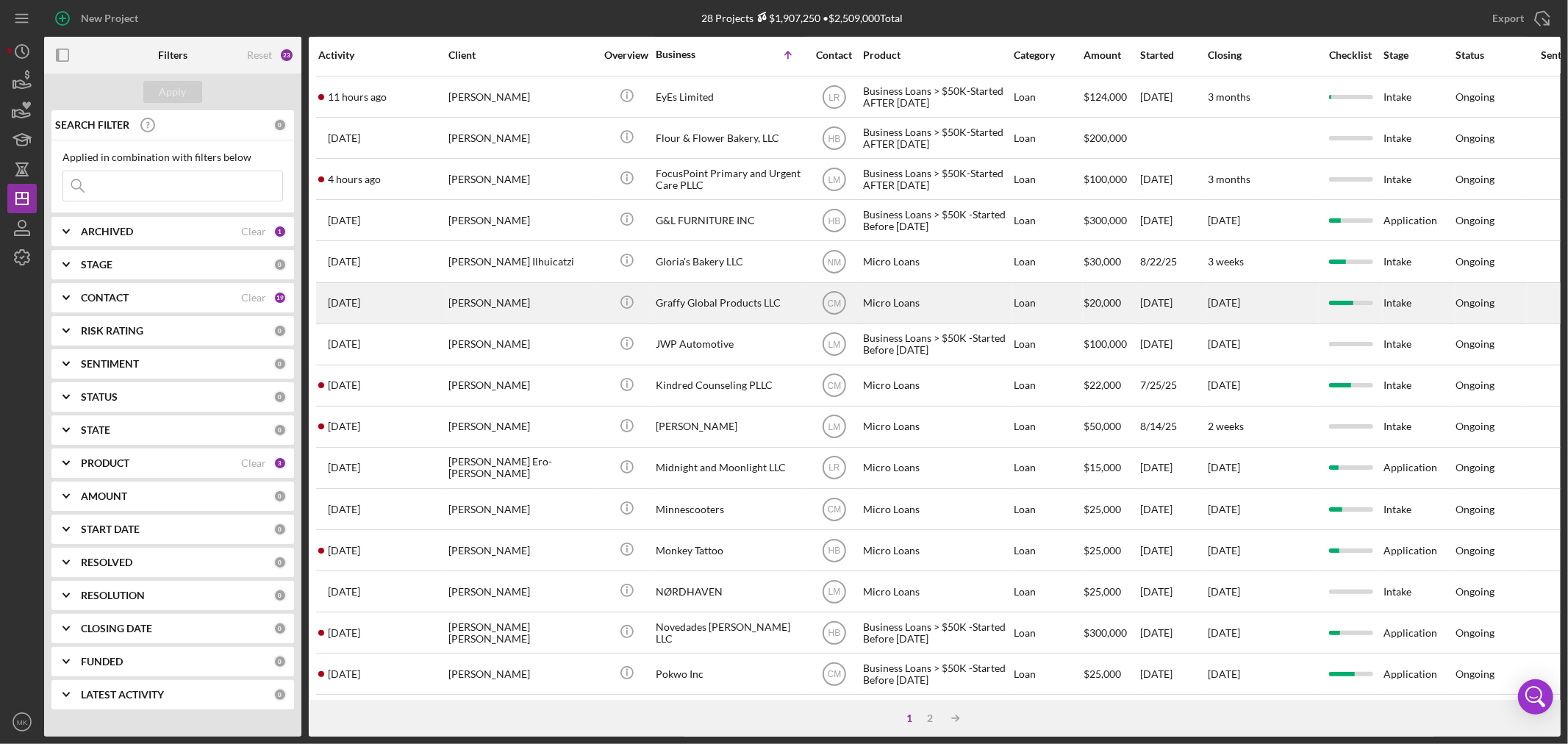
click at [740, 303] on div "Graffy Global Products LLC" at bounding box center [729, 303] width 147 height 39
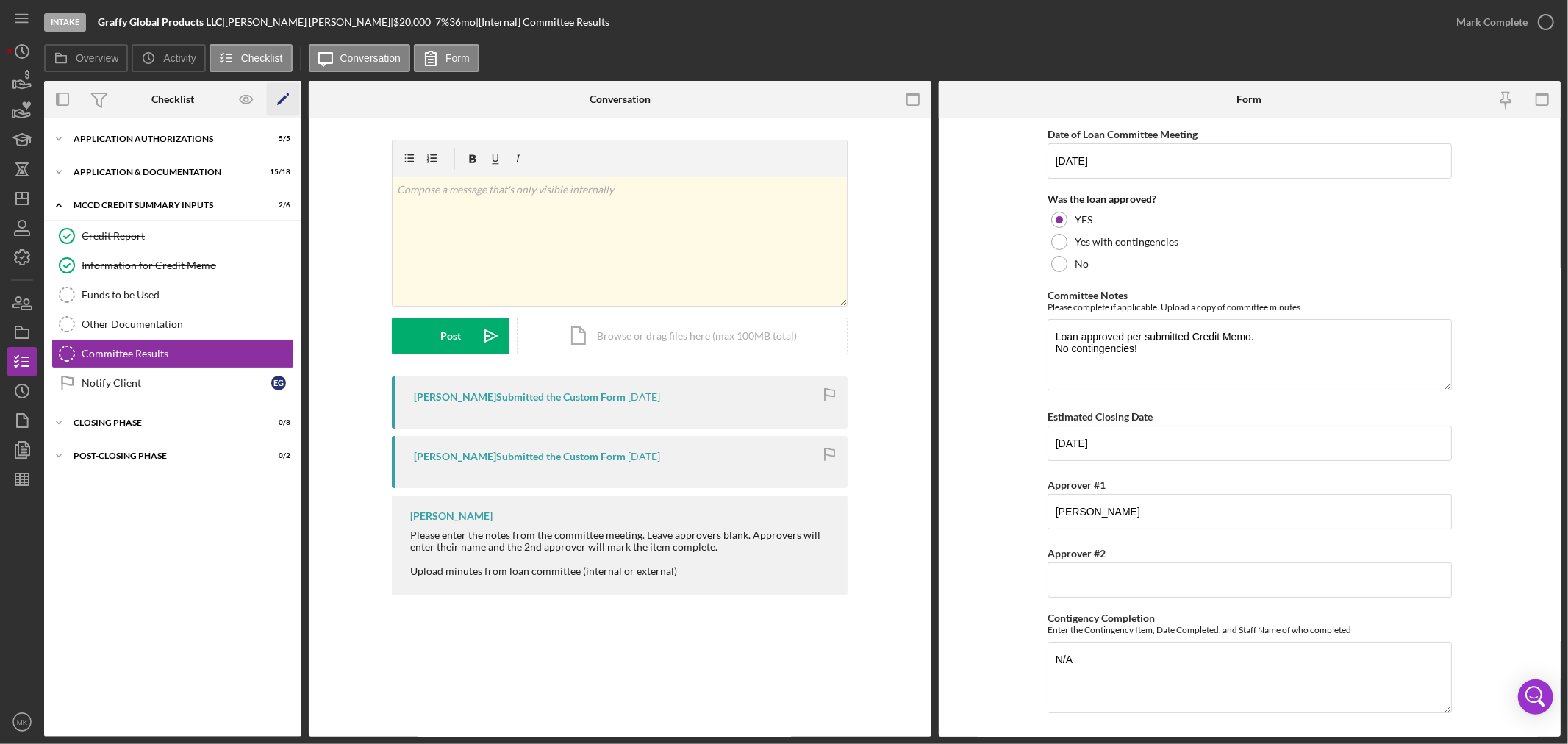
click at [281, 96] on icon "Icon/Edit" at bounding box center [283, 99] width 33 height 33
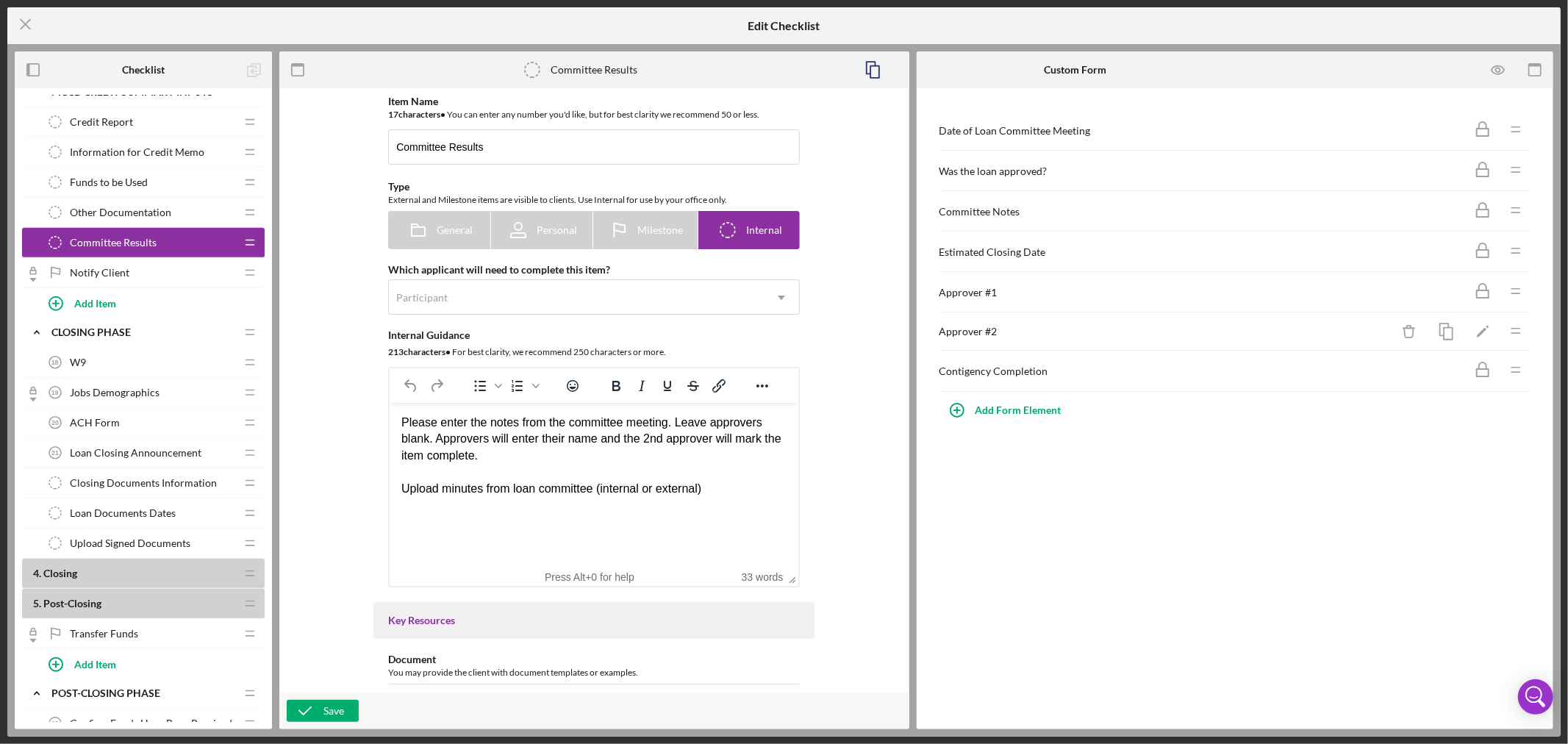
scroll to position [980, 0]
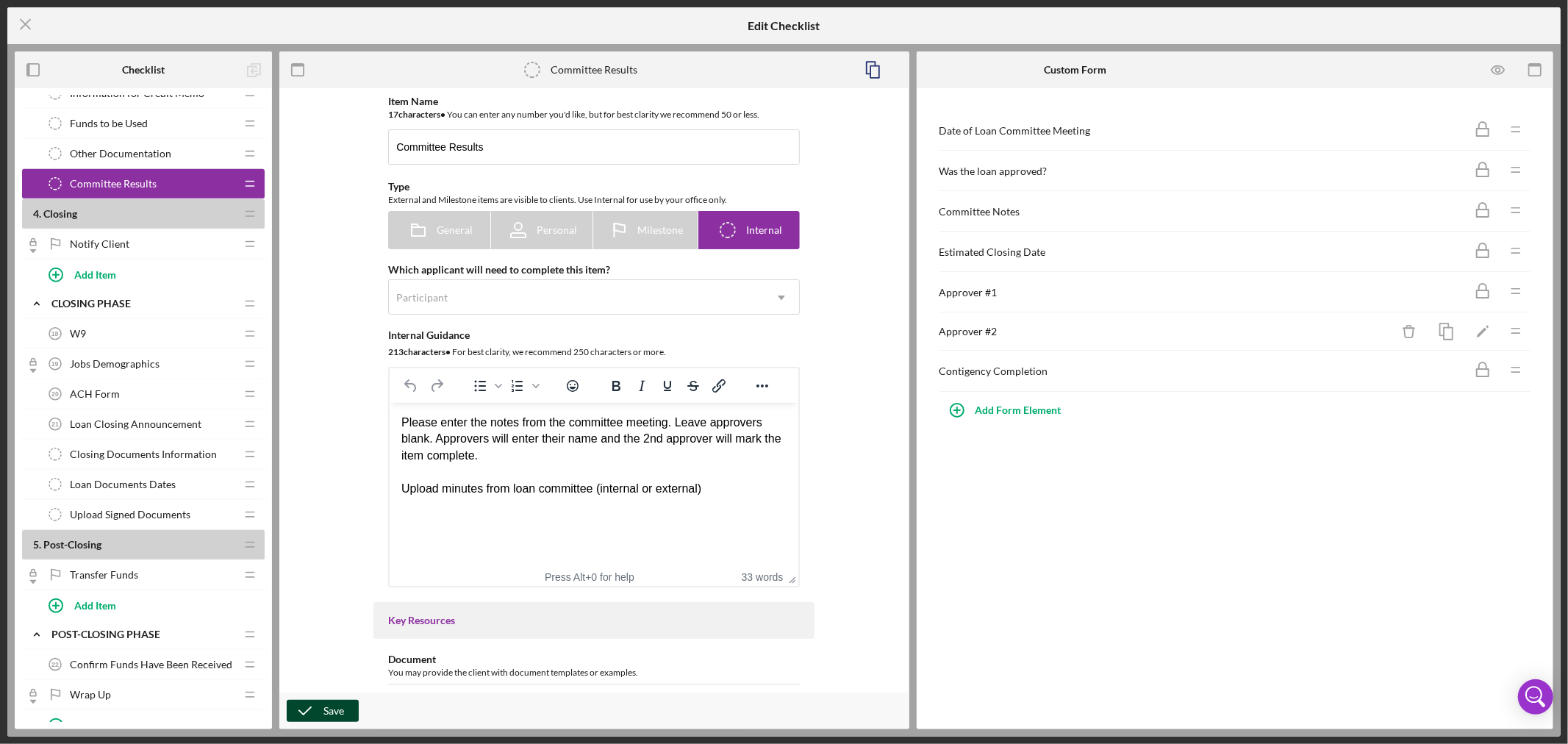
click at [326, 716] on div "Save" at bounding box center [334, 711] width 21 height 22
click at [24, 24] on icon "Icon/Menu Close" at bounding box center [26, 24] width 37 height 37
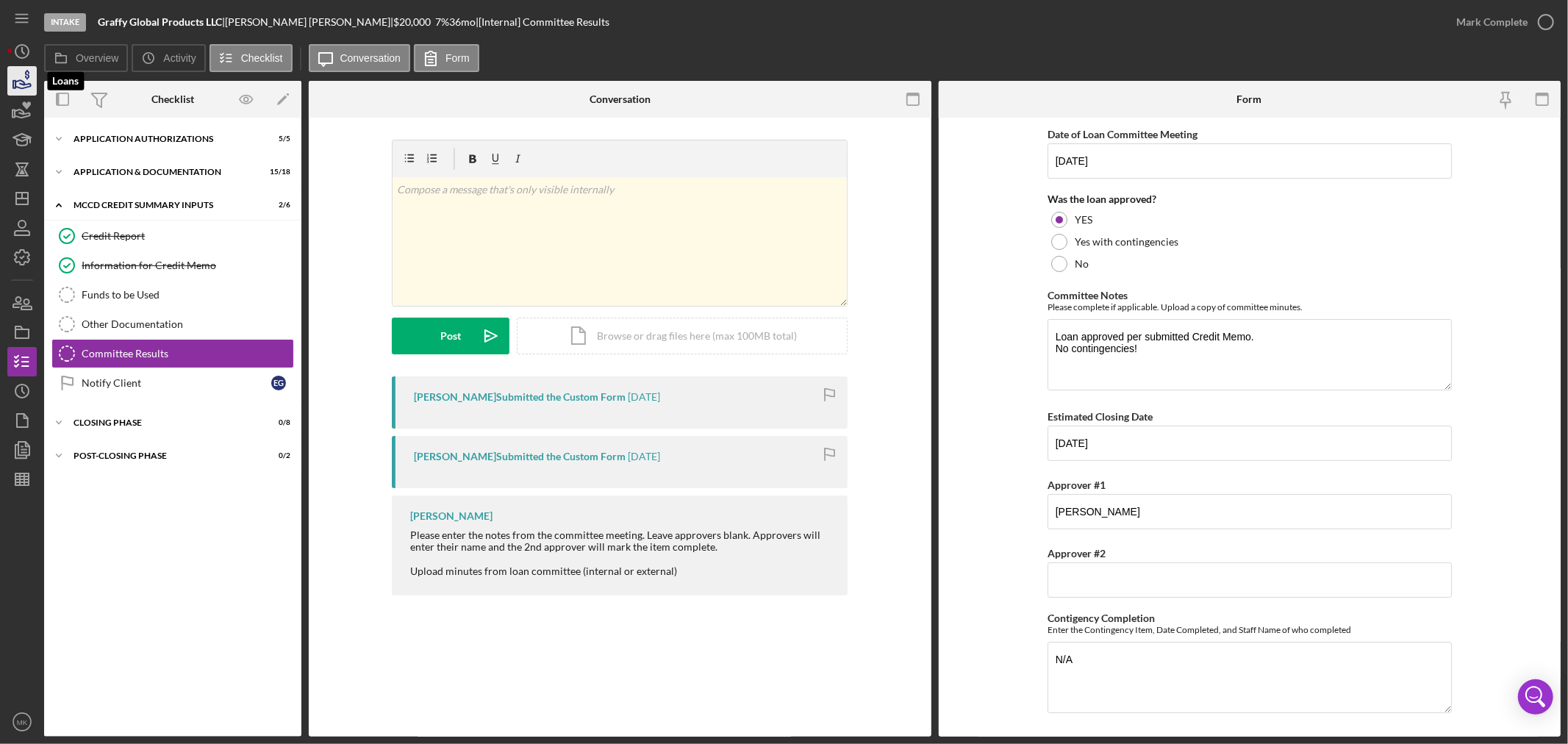
click at [22, 75] on icon "button" at bounding box center [22, 81] width 37 height 37
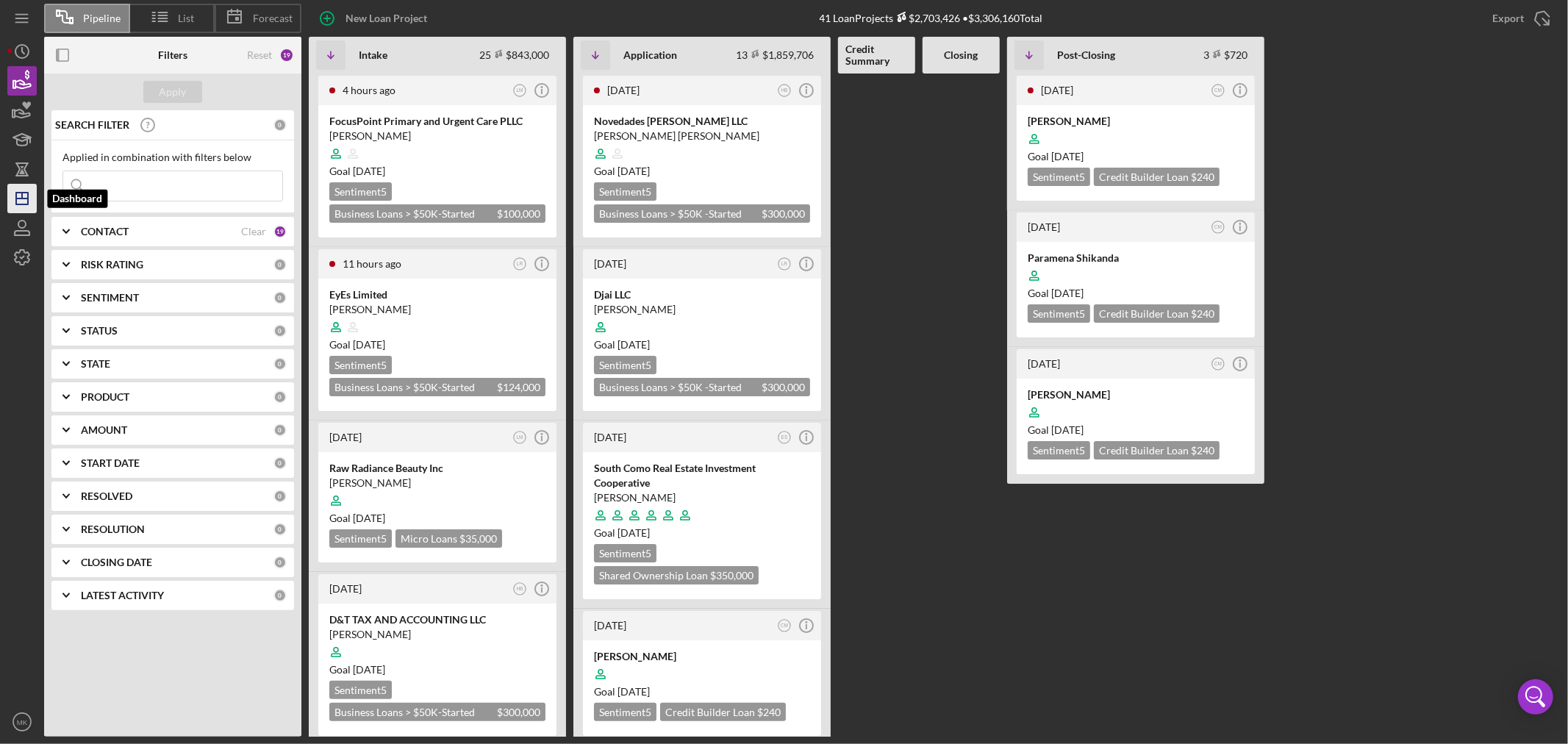
click at [18, 199] on line "button" at bounding box center [21, 199] width 11 height 0
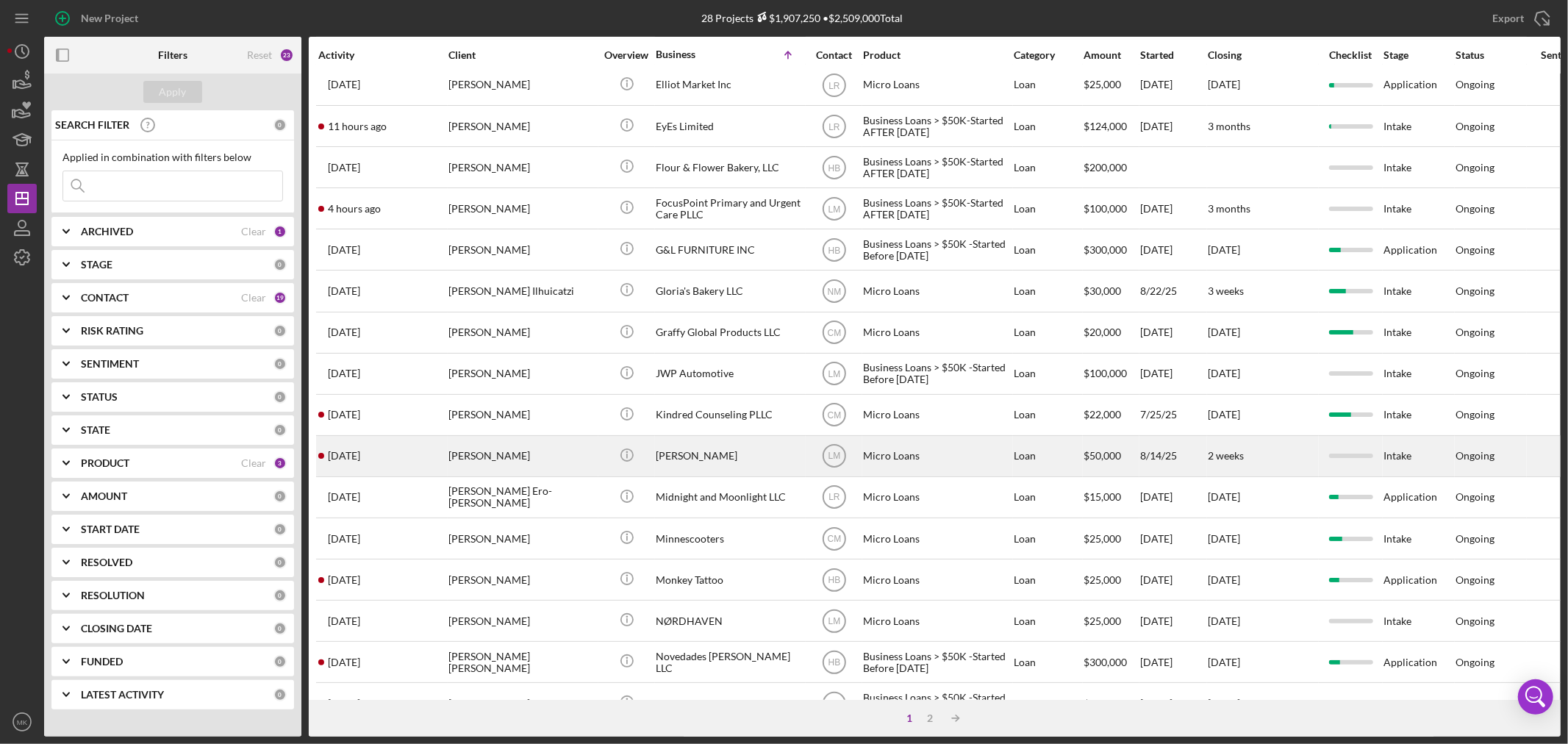
scroll to position [245, 0]
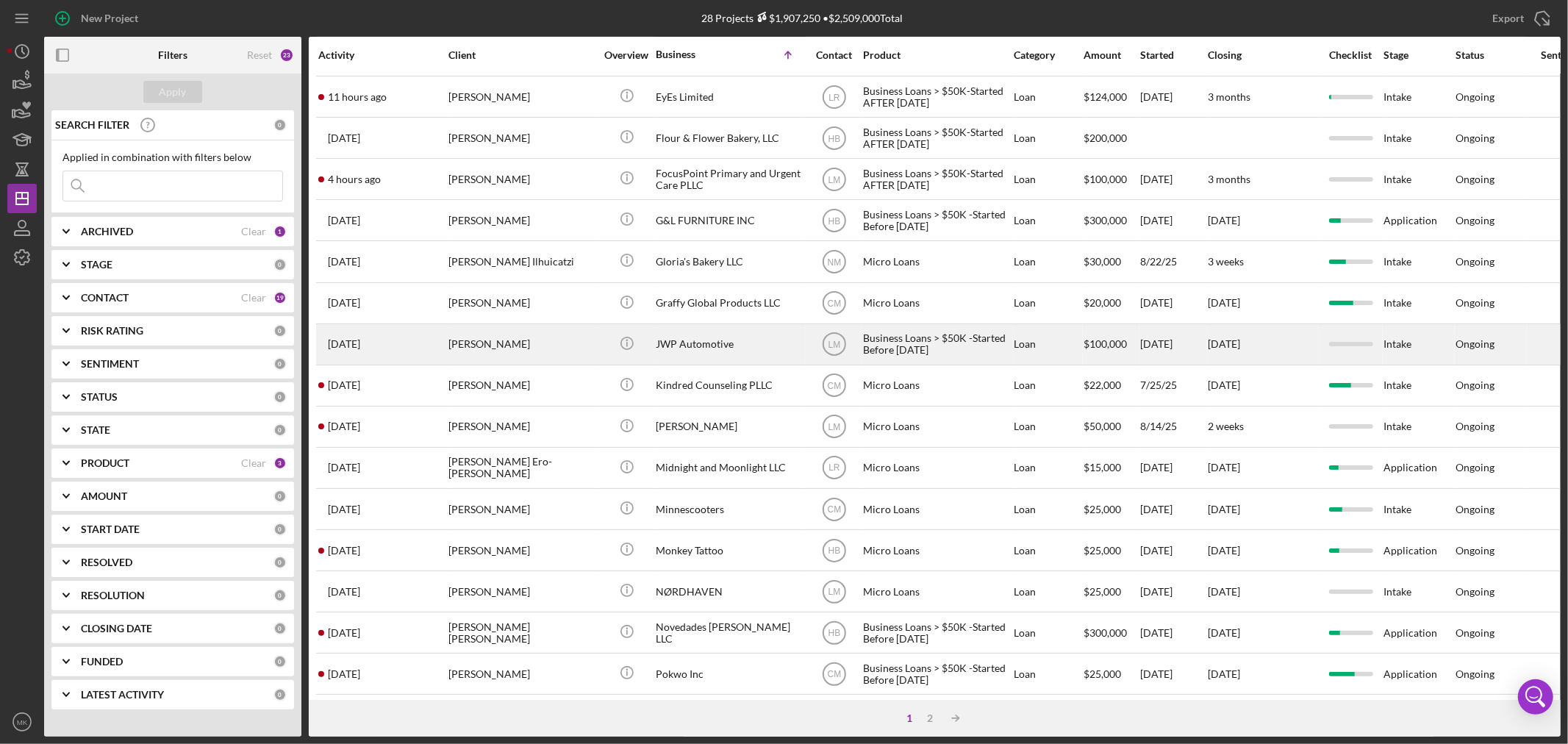
click at [716, 348] on div "JWP Automotive" at bounding box center [729, 344] width 147 height 39
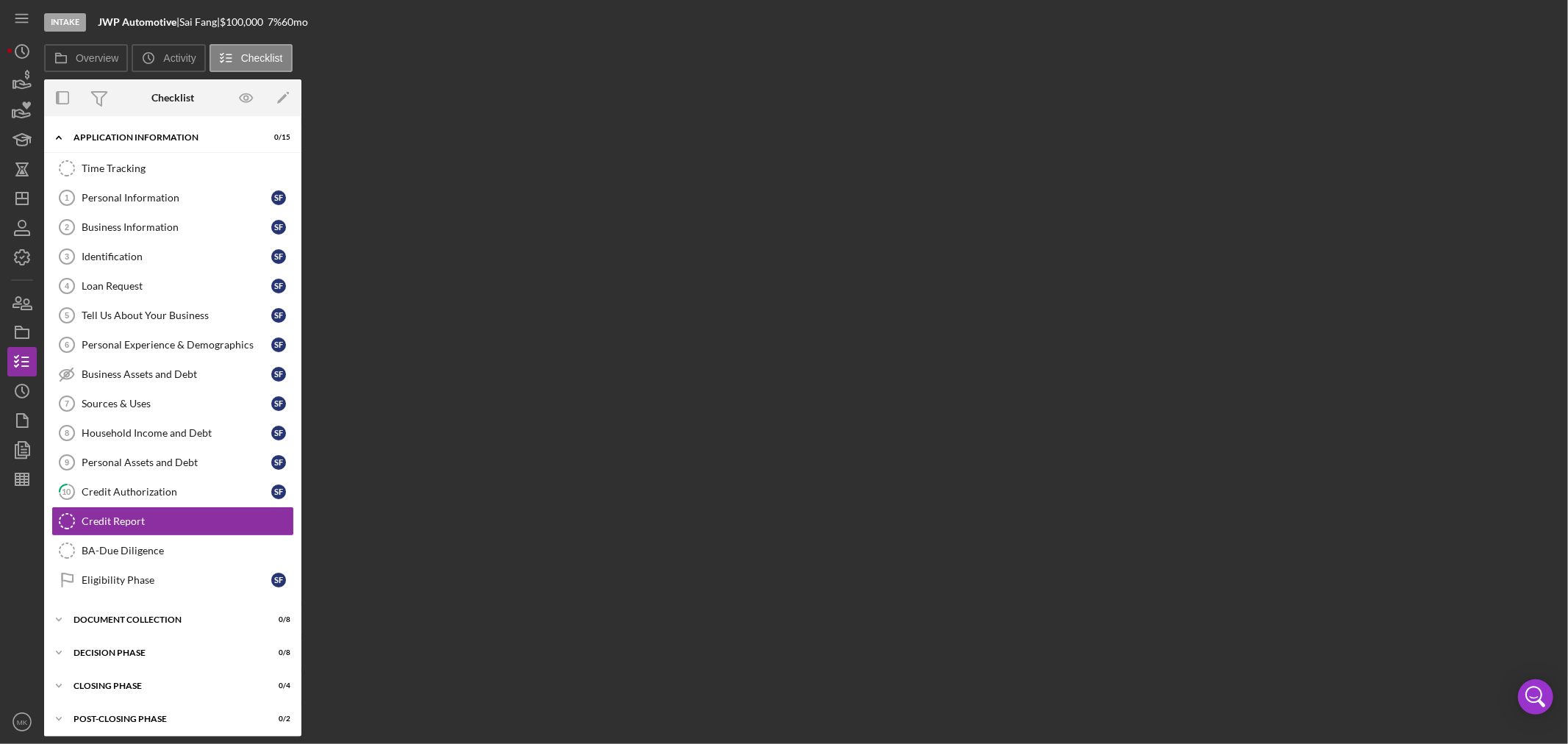
scroll to position [8, 0]
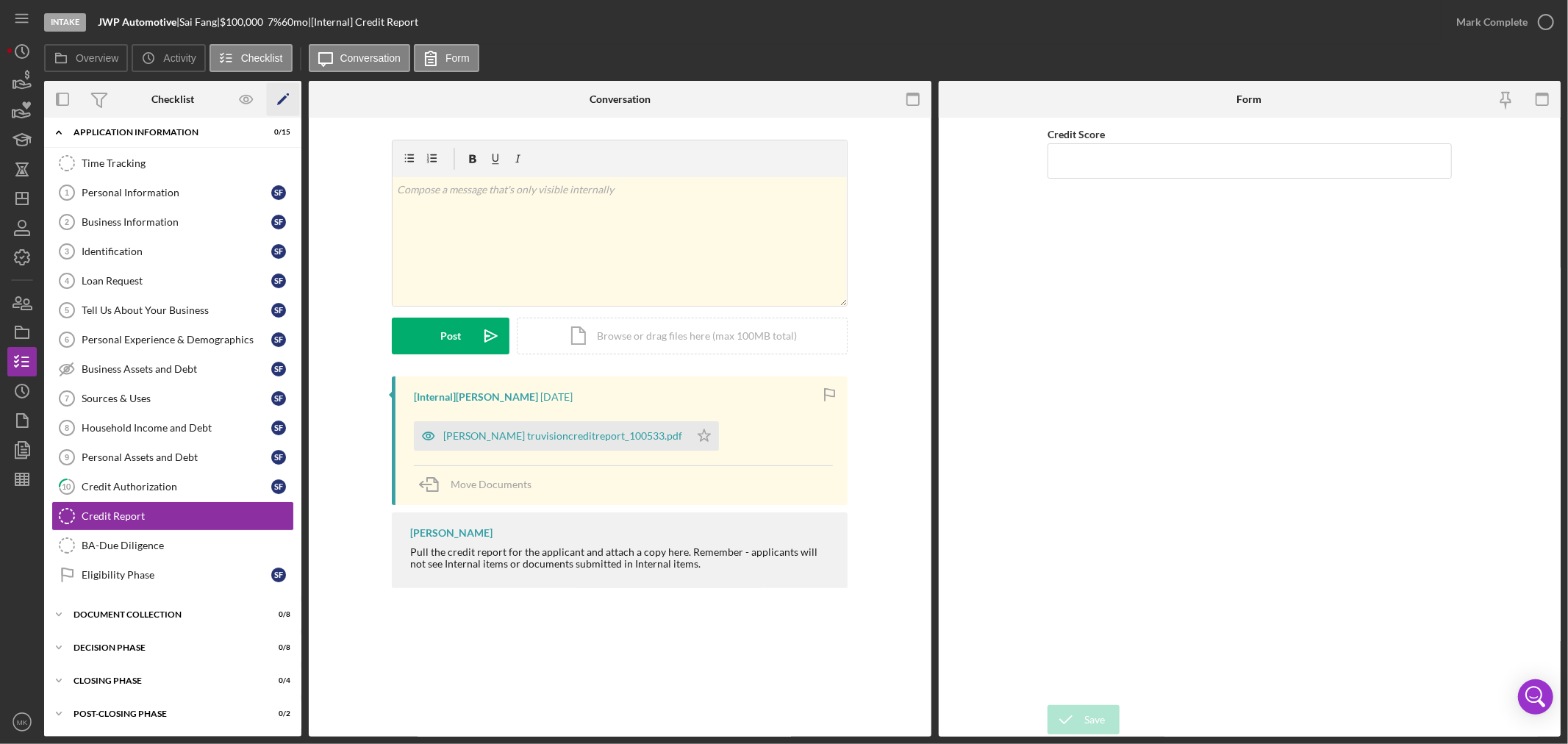
click at [281, 96] on icon "Icon/Edit" at bounding box center [283, 99] width 33 height 33
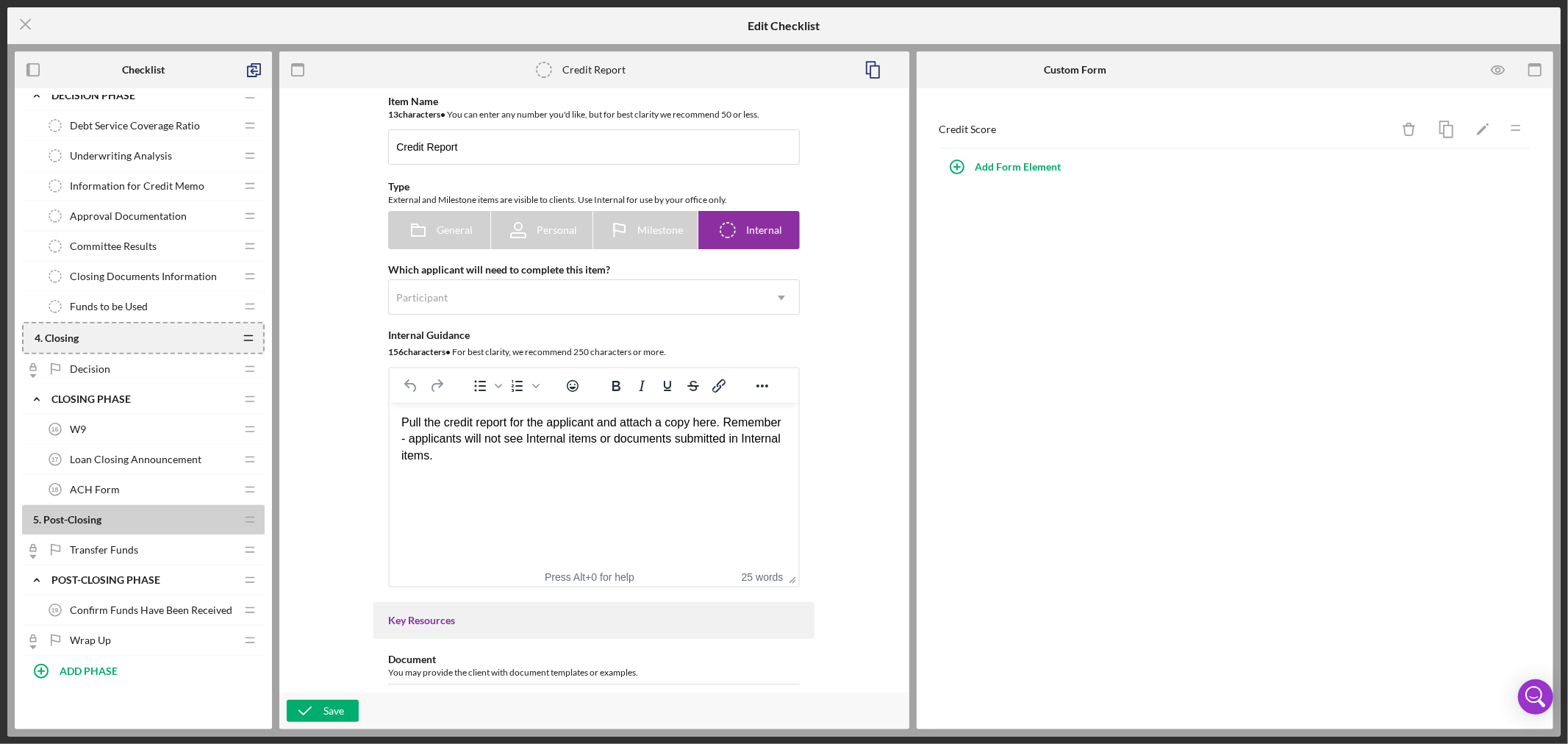
scroll to position [930, 0]
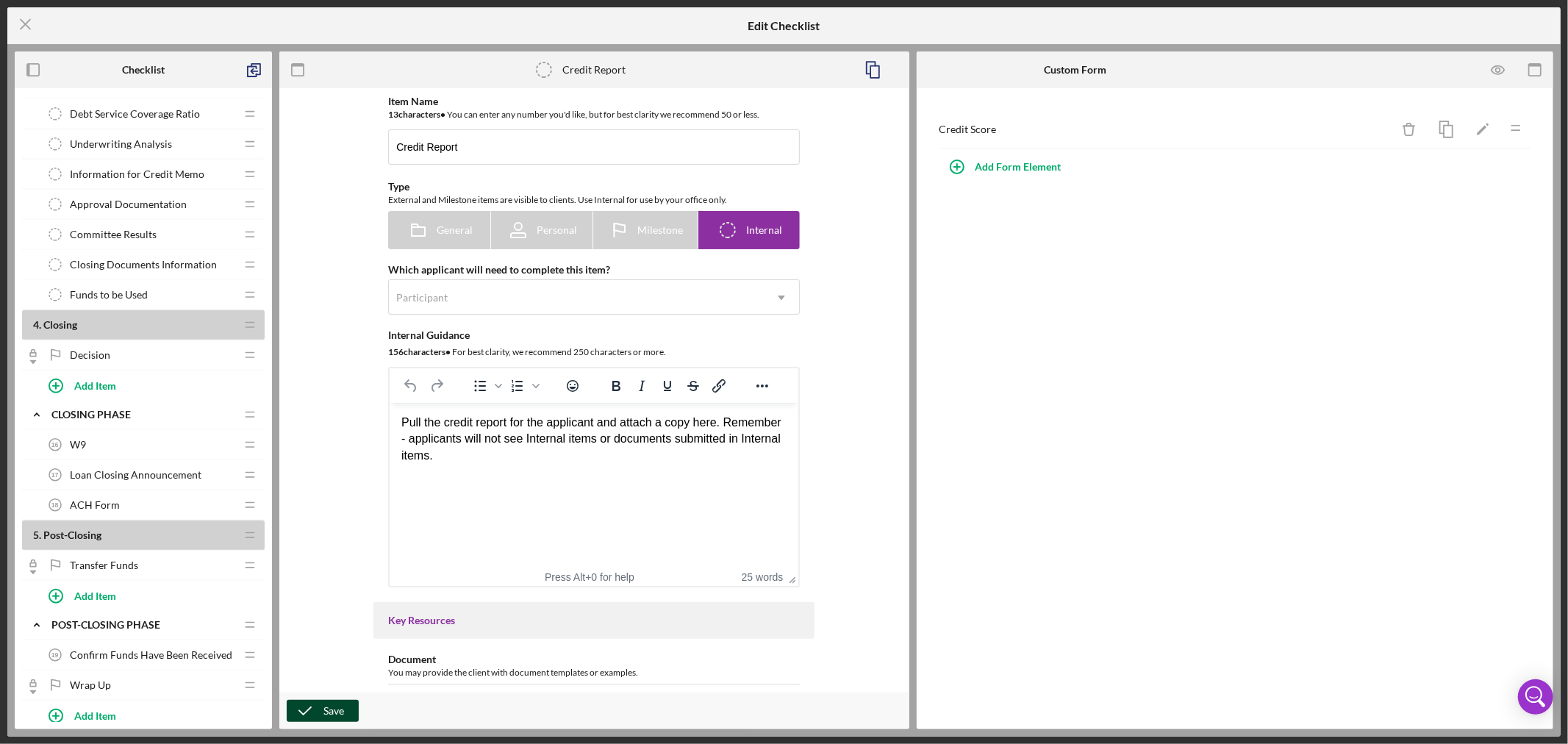
click at [331, 708] on div "Save" at bounding box center [334, 711] width 21 height 22
click at [25, 24] on line at bounding box center [25, 24] width 10 height 10
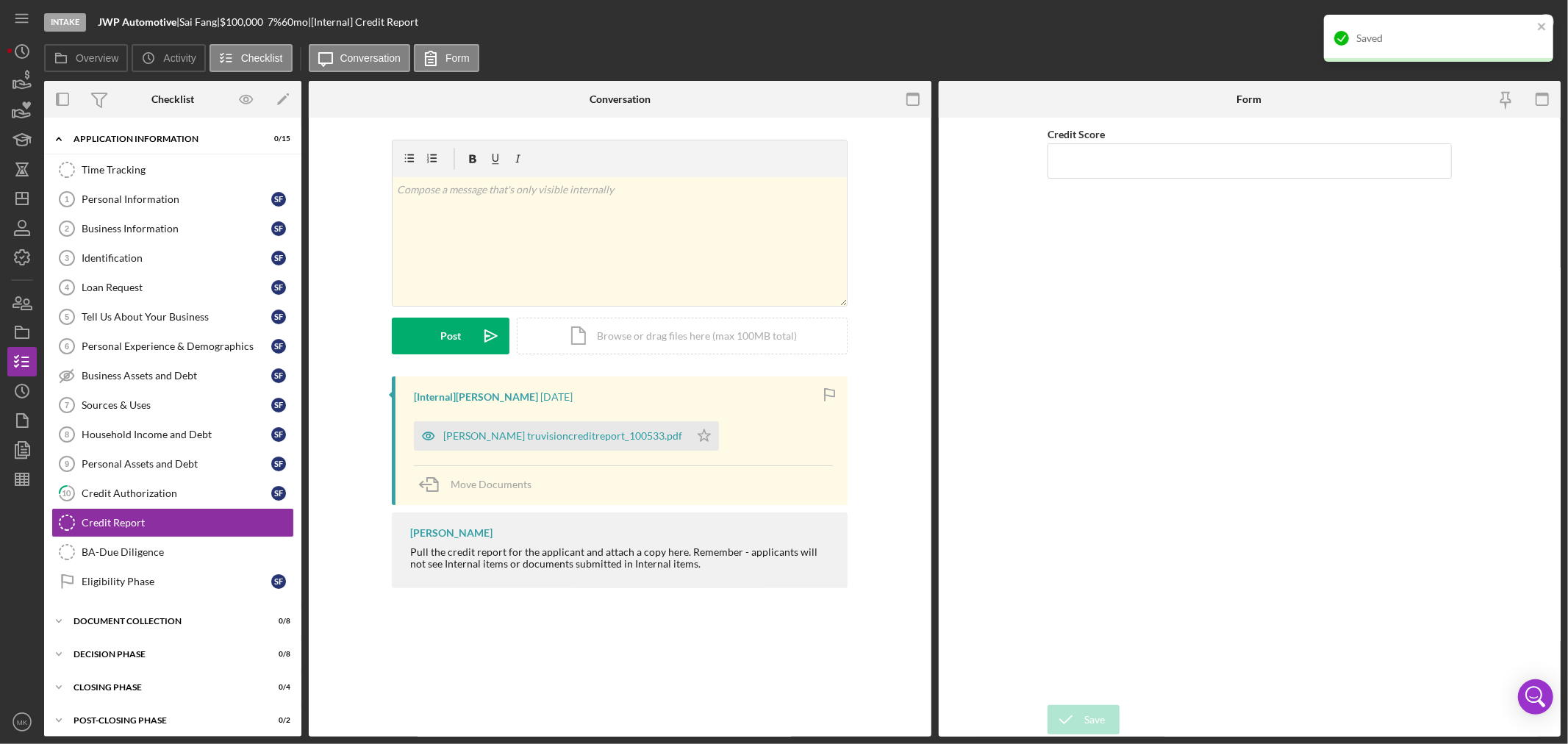
scroll to position [9, 0]
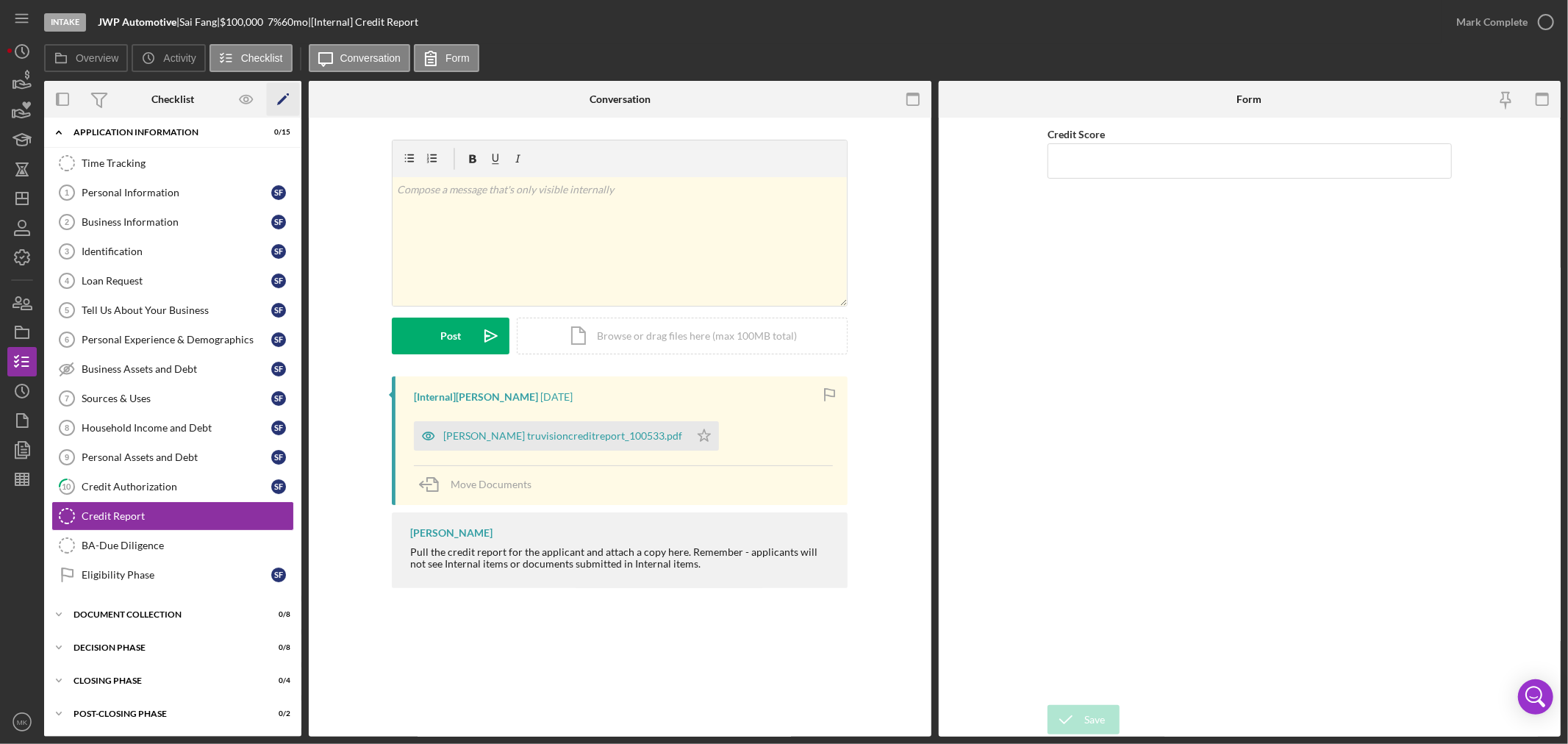
click at [280, 100] on polygon "button" at bounding box center [283, 101] width 11 height 11
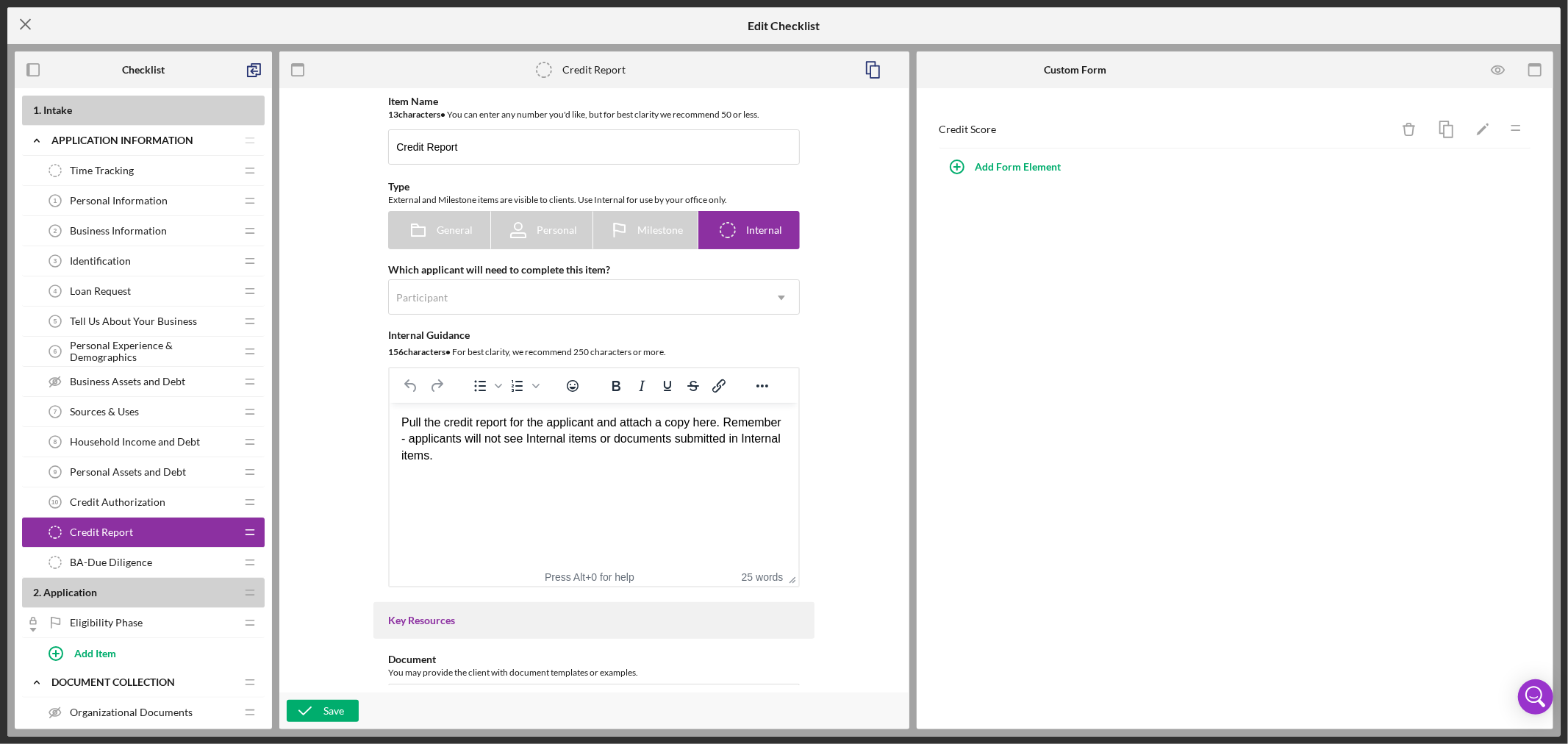
click at [24, 20] on icon "Icon/Menu Close" at bounding box center [26, 24] width 37 height 37
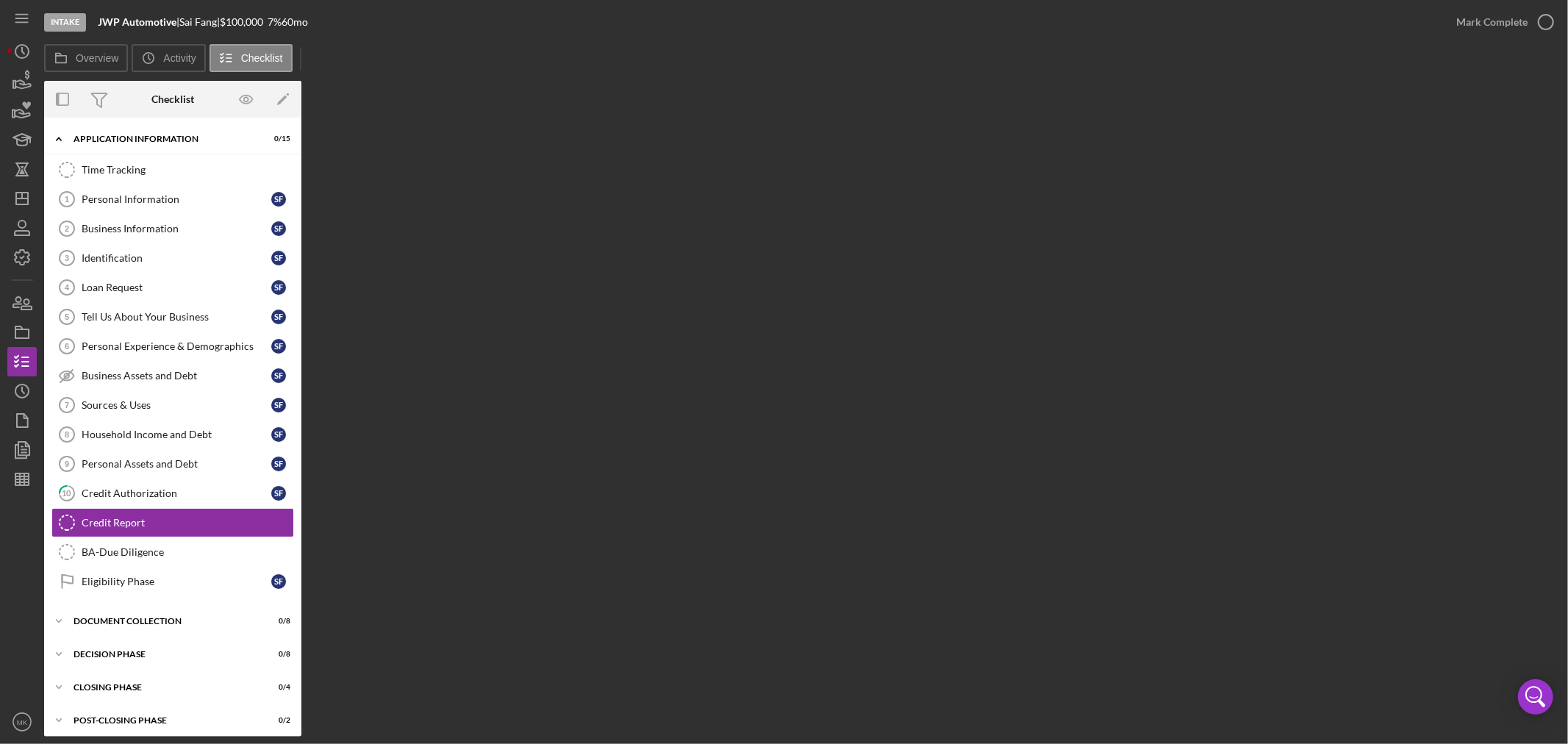
scroll to position [9, 0]
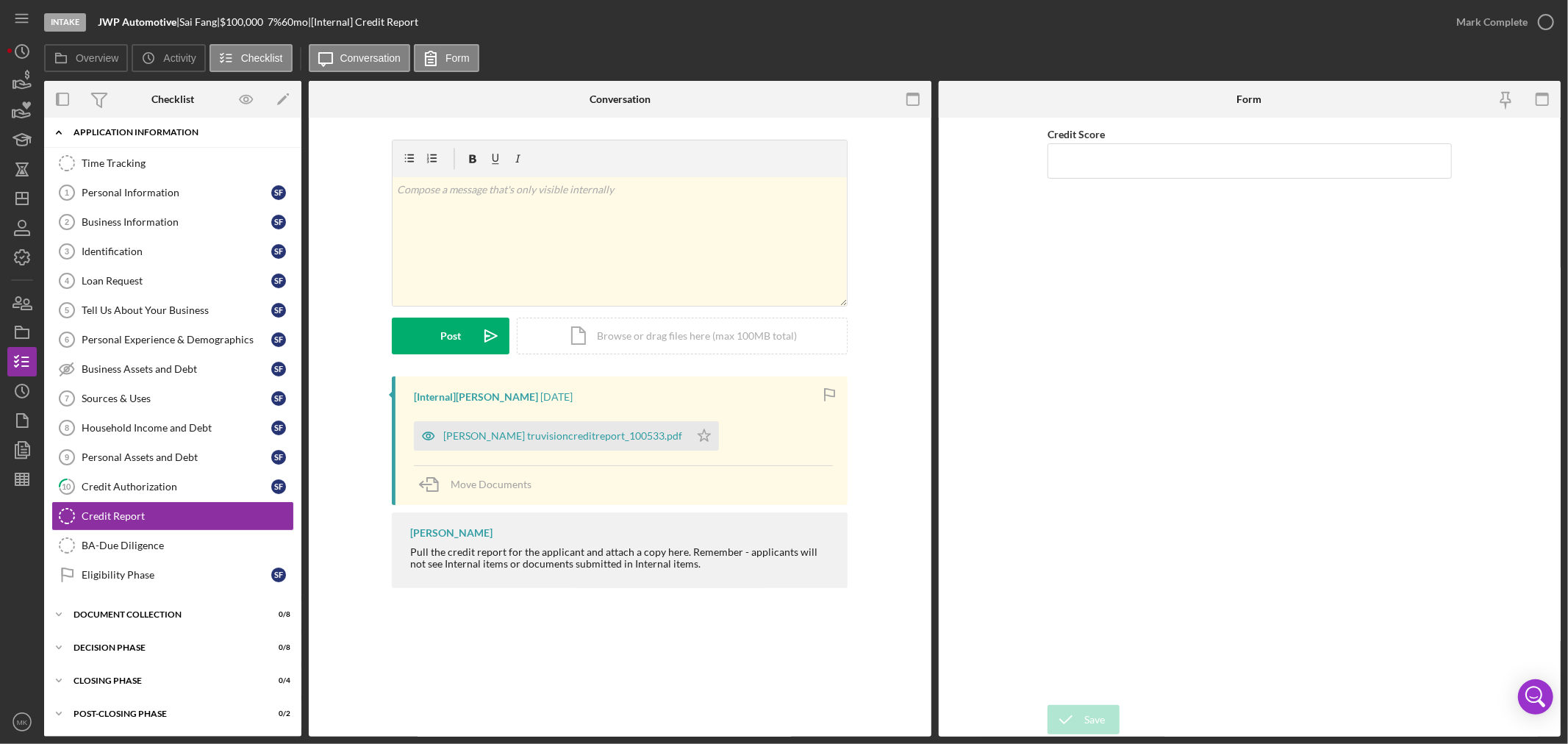
click at [56, 129] on icon "Icon/Expander" at bounding box center [59, 132] width 30 height 30
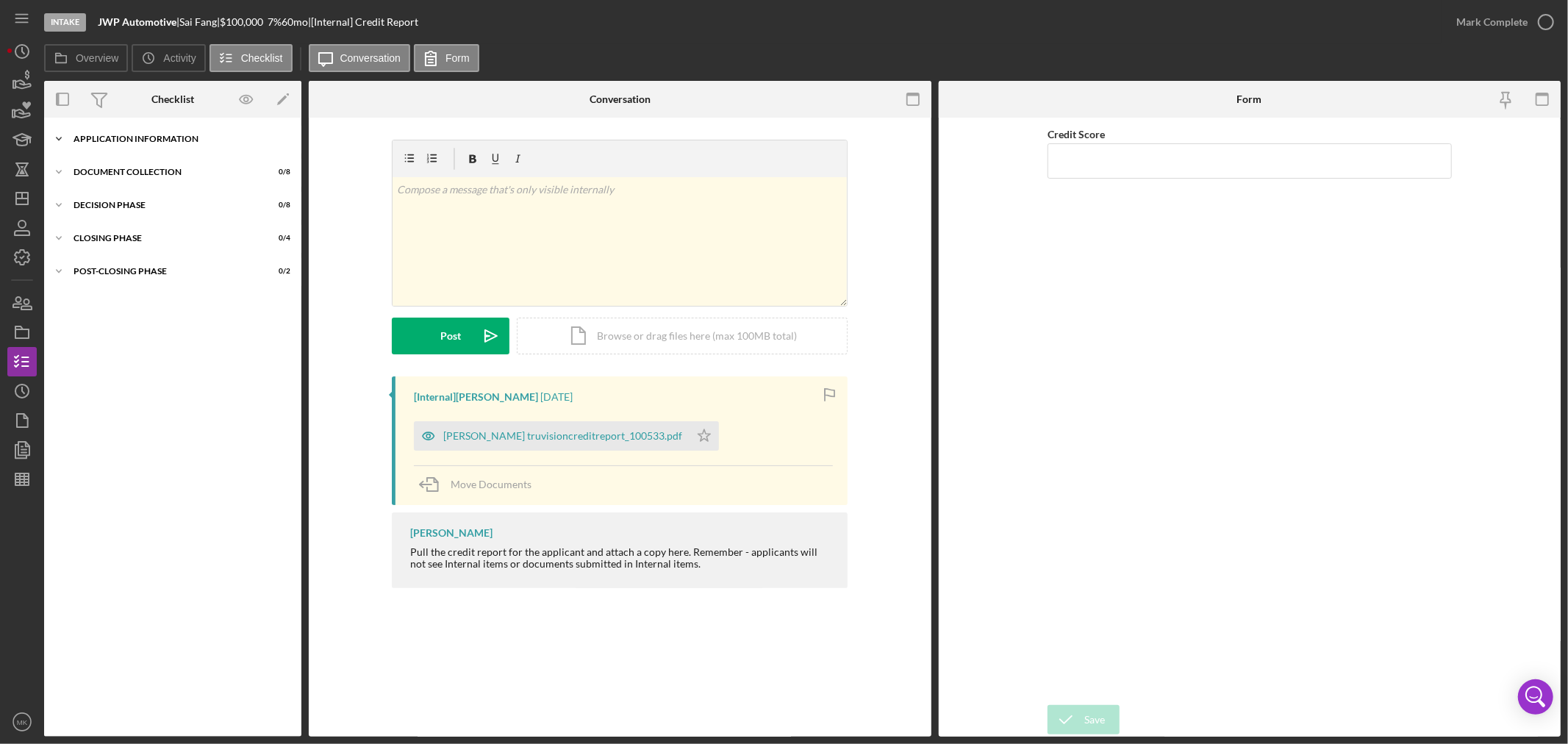
scroll to position [0, 0]
click at [57, 173] on polyline at bounding box center [59, 172] width 5 height 3
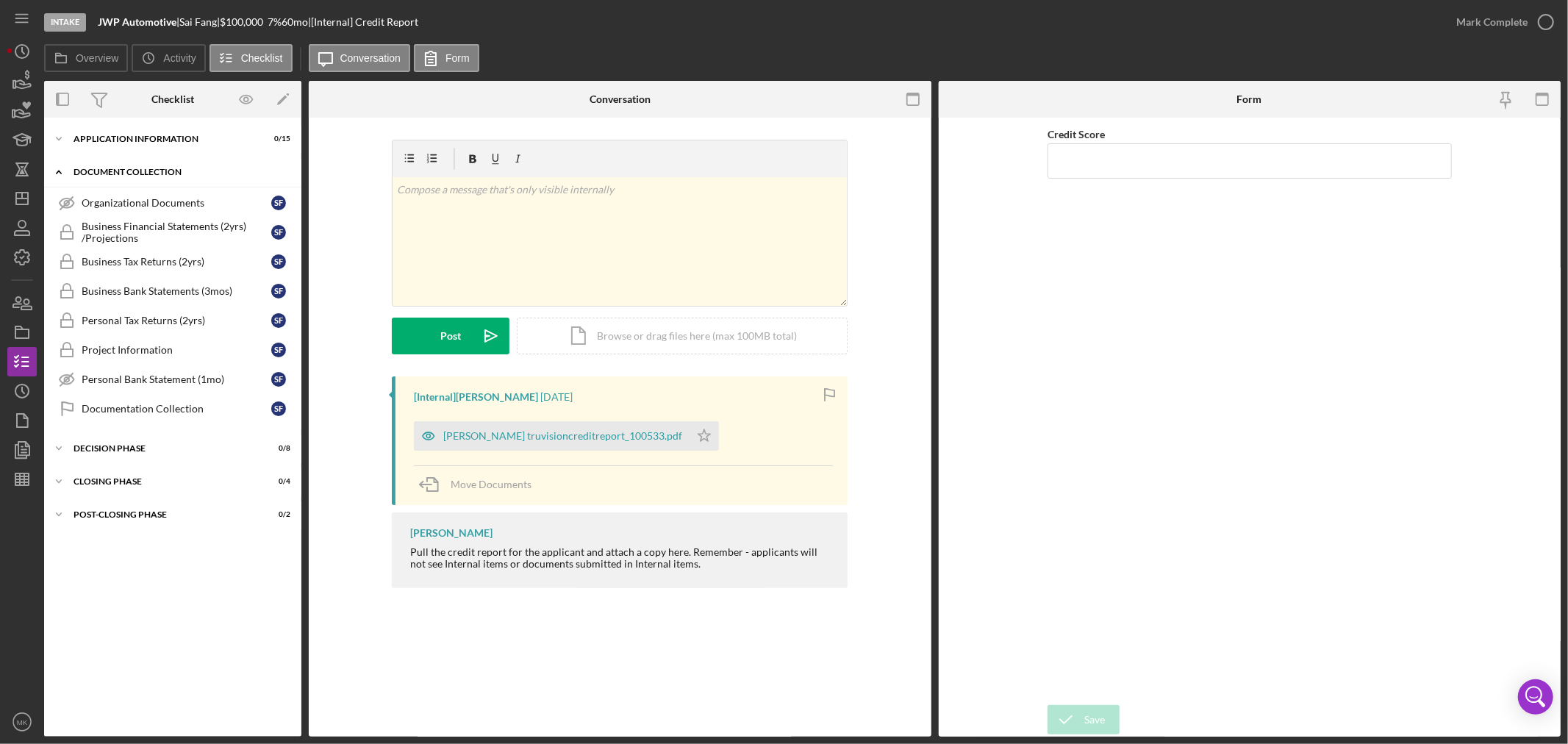
click at [57, 173] on icon "Icon/Expander" at bounding box center [59, 172] width 30 height 30
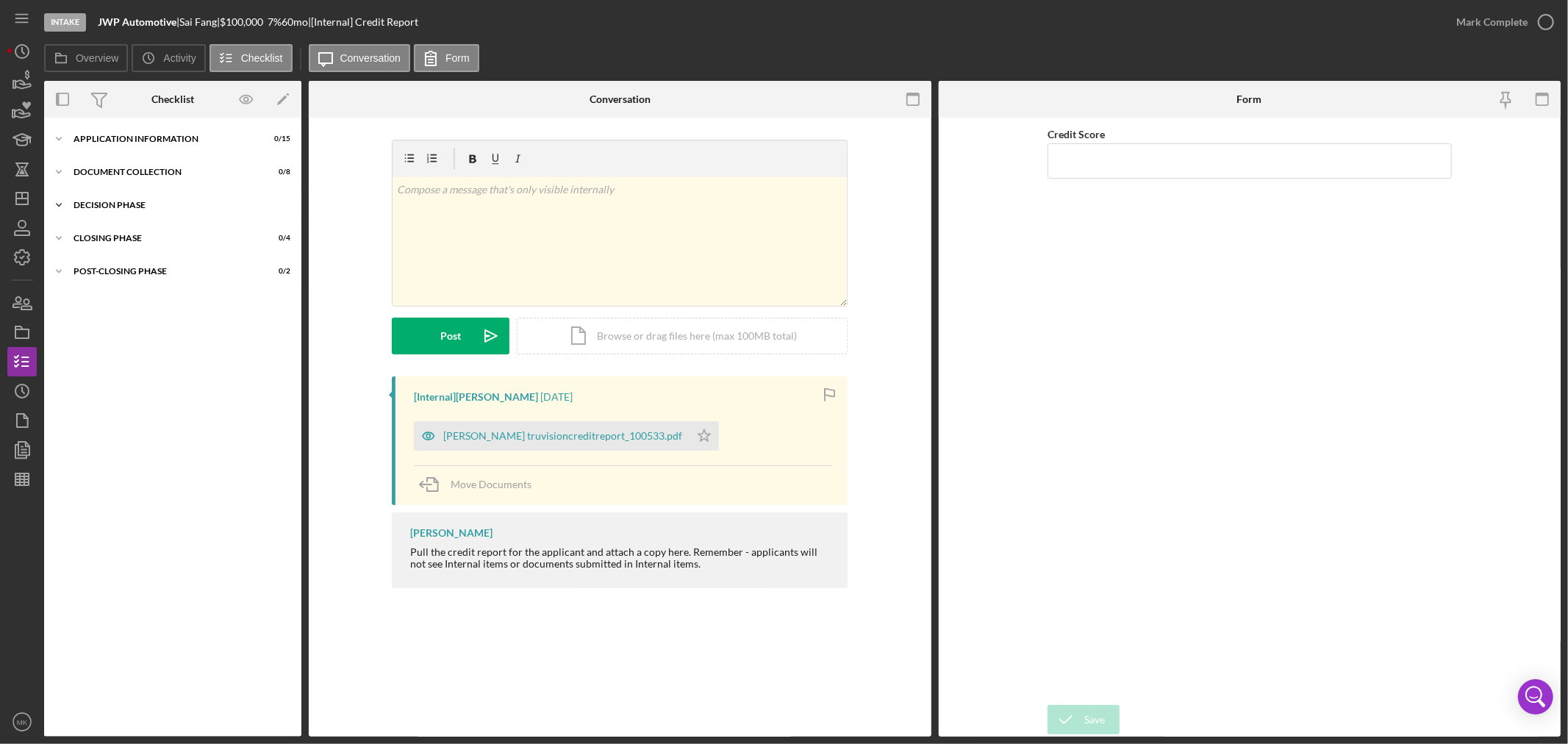
click at [60, 203] on icon "Icon/Expander" at bounding box center [59, 205] width 30 height 30
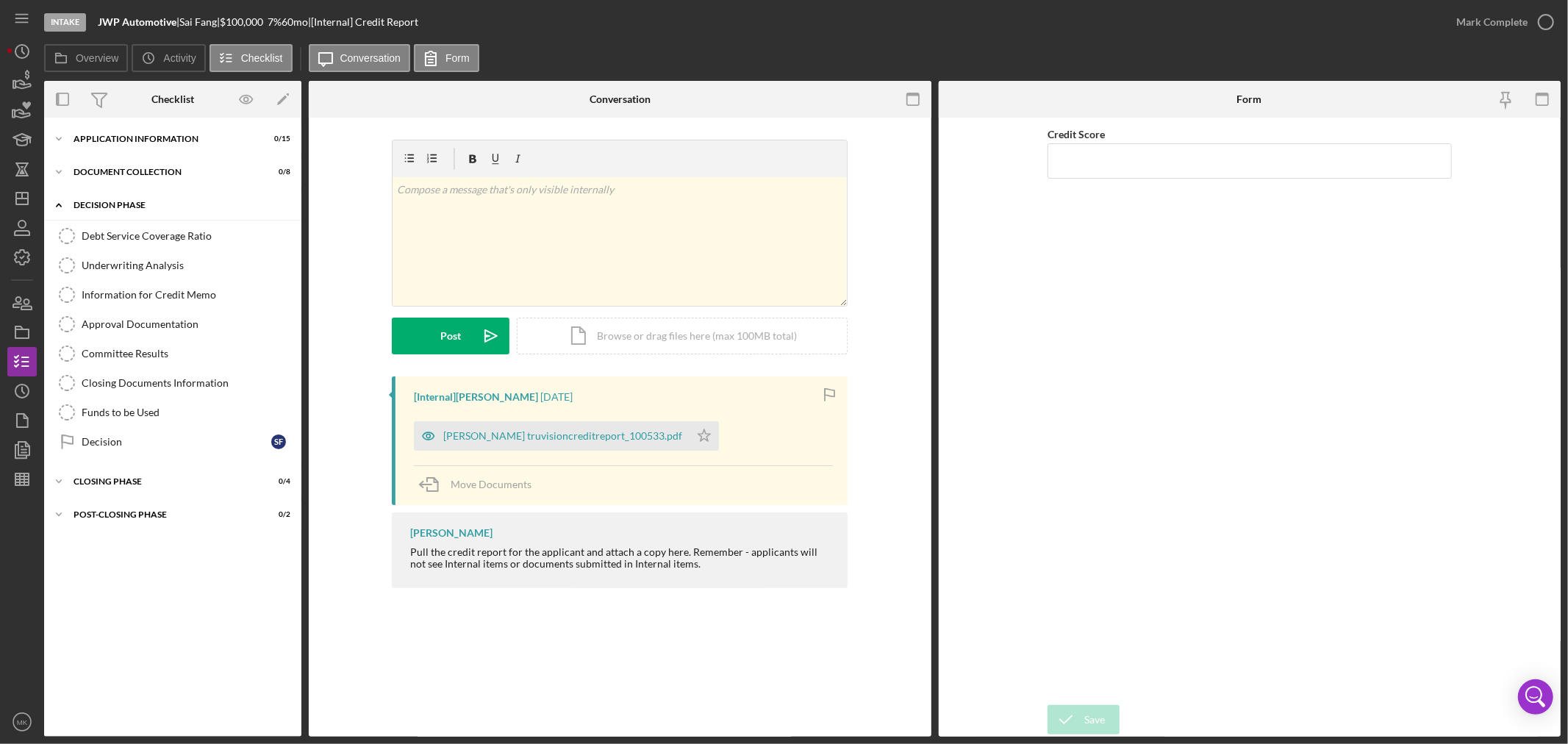
click at [60, 203] on icon "Icon/Expander" at bounding box center [59, 205] width 30 height 30
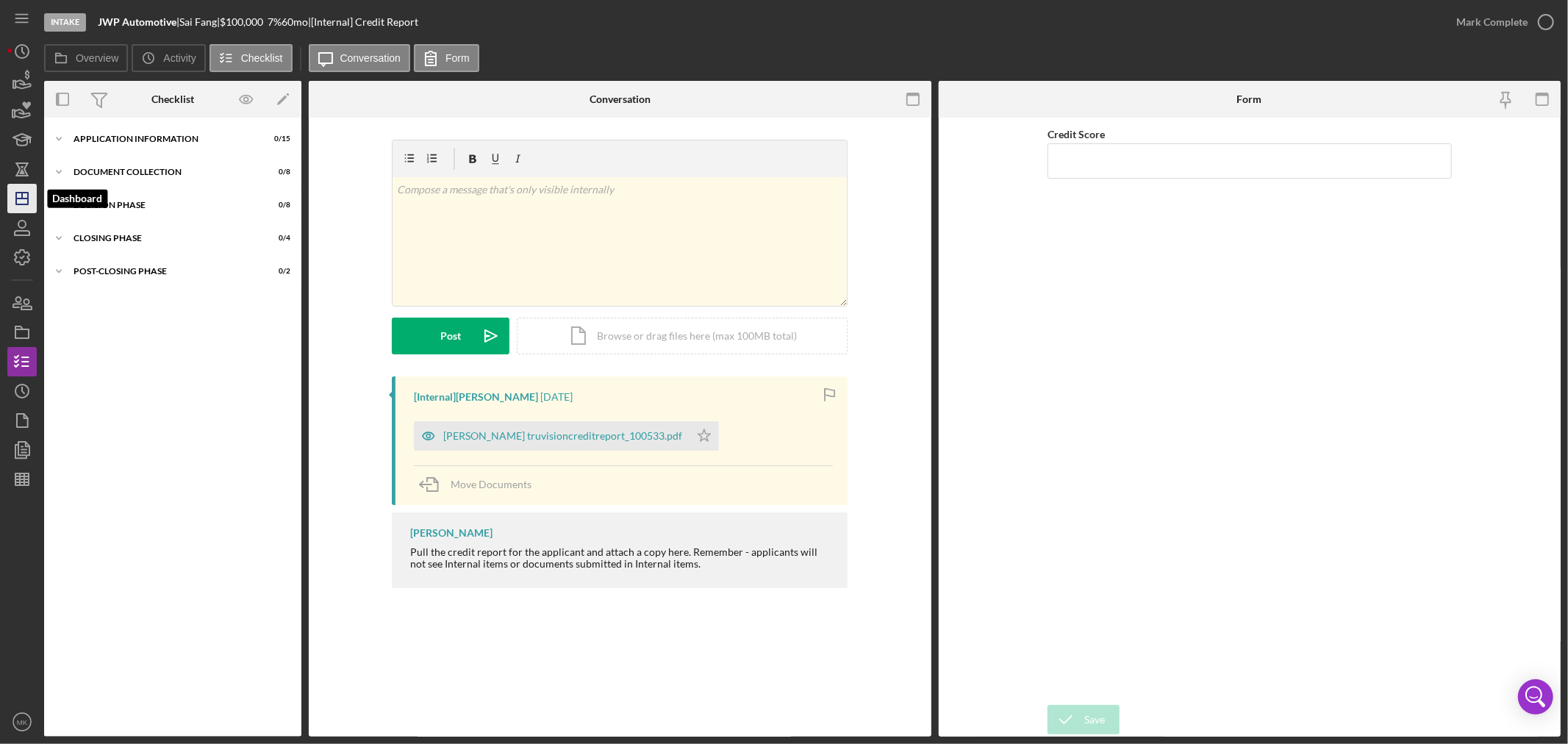
click at [25, 200] on icon "Icon/Dashboard" at bounding box center [22, 198] width 37 height 37
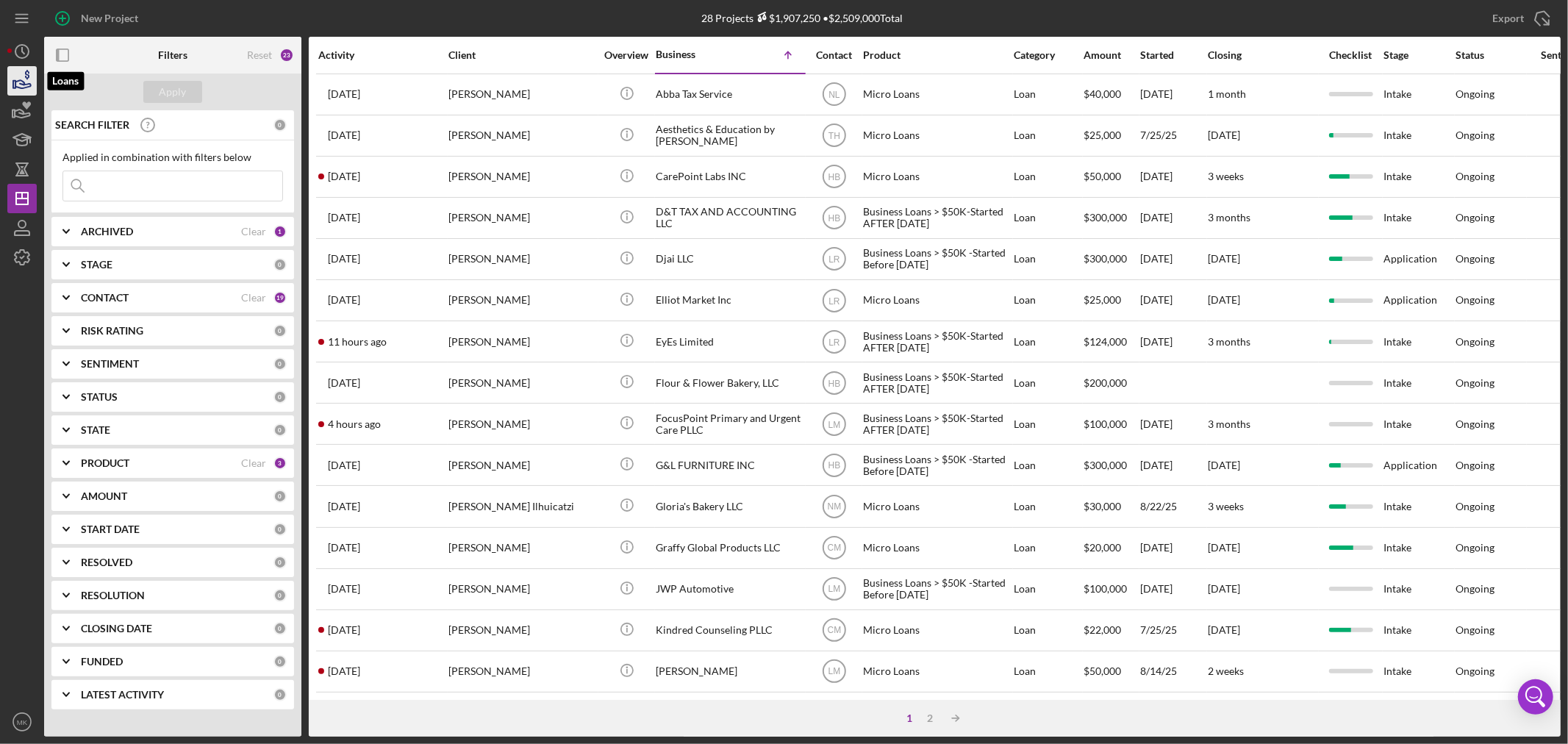
click at [25, 82] on icon "button" at bounding box center [22, 81] width 37 height 37
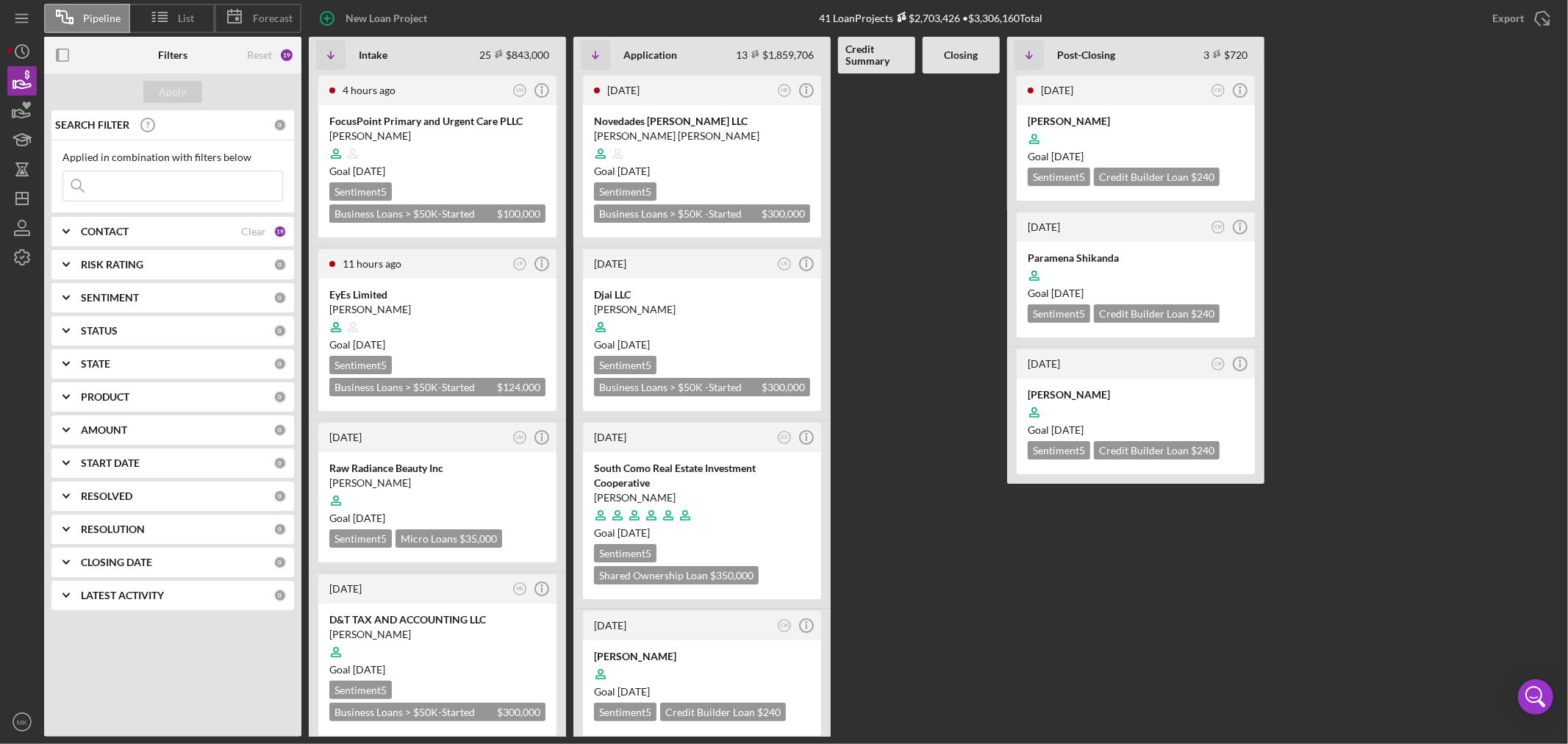
click at [68, 393] on icon "Icon/Expander" at bounding box center [66, 397] width 37 height 37
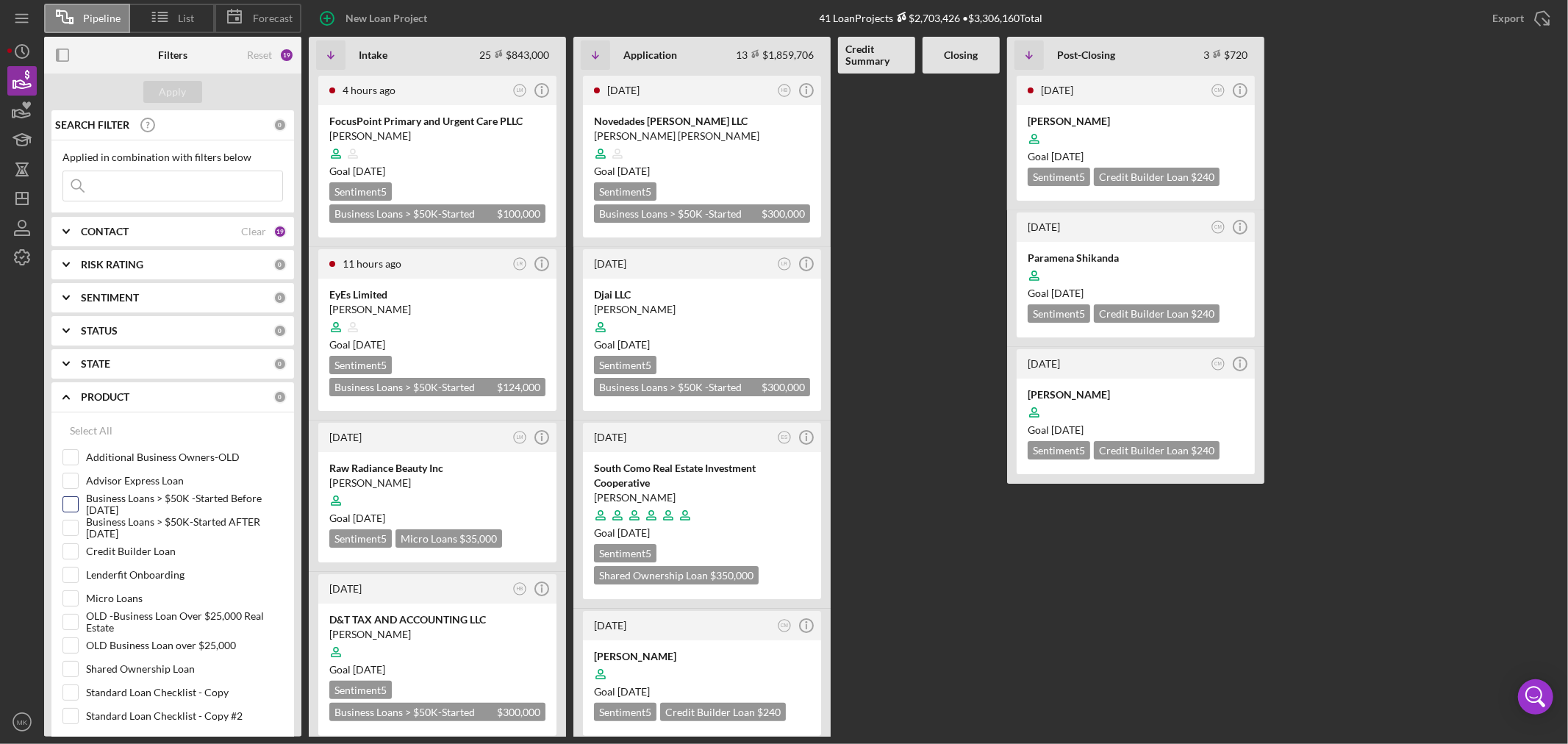
click at [71, 506] on input "Business Loans > $50K -Started Before [DATE]" at bounding box center [70, 504] width 14 height 14
checkbox input "true"
click at [69, 526] on input "Business Loans > $50K-Started AFTER [DATE]" at bounding box center [70, 528] width 14 height 14
checkbox input "true"
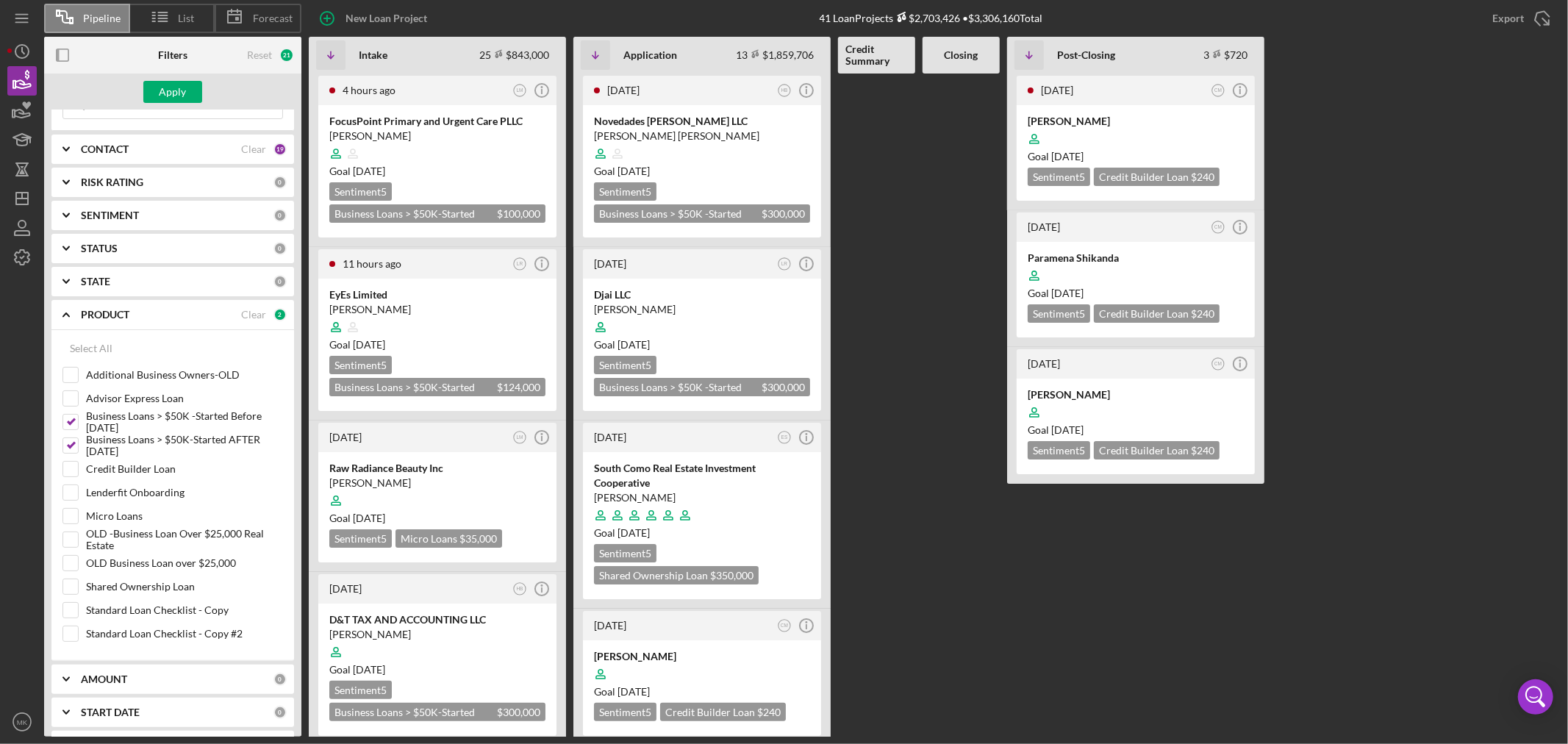
scroll to position [82, 0]
click at [72, 515] on input "Micro Loans" at bounding box center [70, 517] width 14 height 14
checkbox input "true"
click at [178, 85] on div "Apply" at bounding box center [173, 91] width 27 height 22
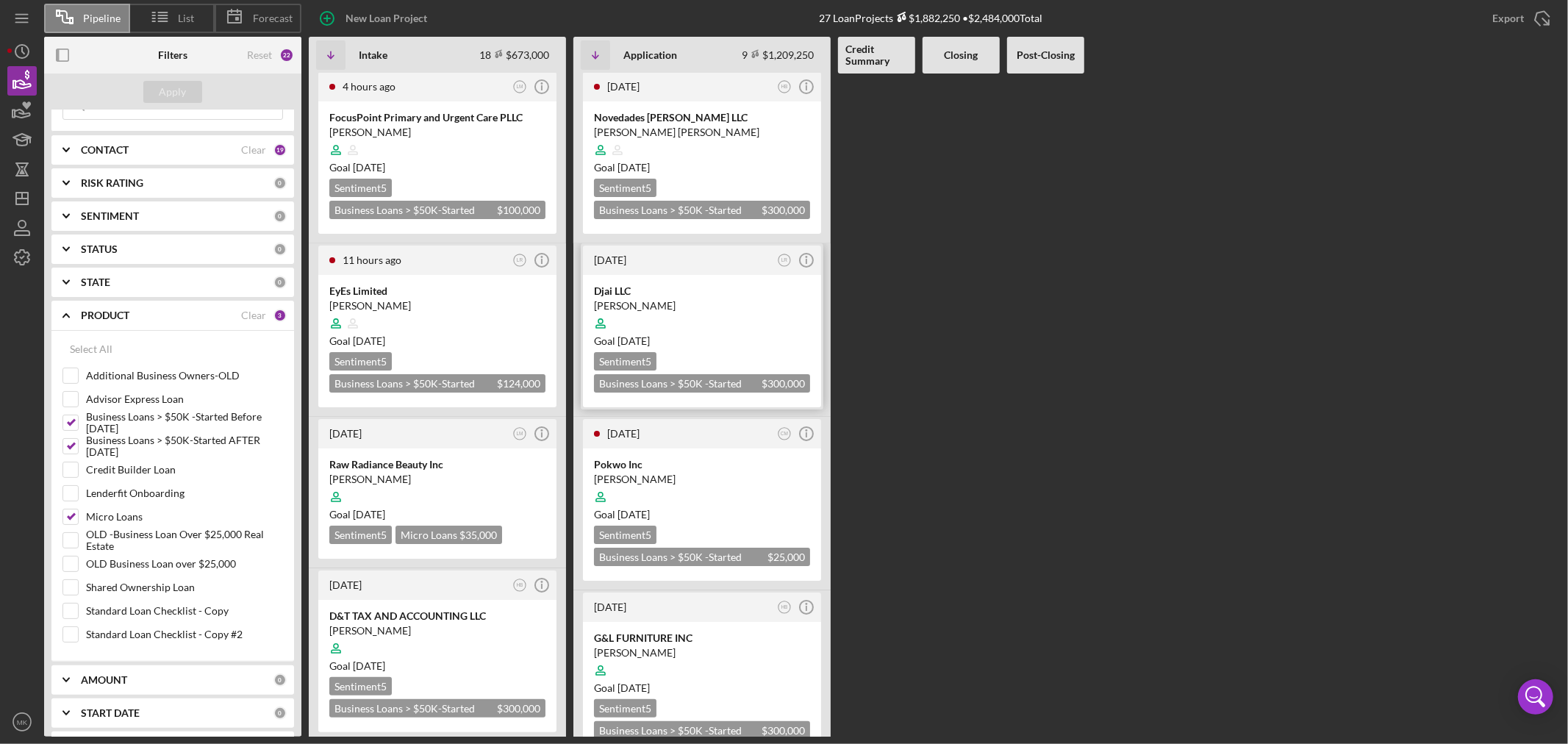
scroll to position [0, 0]
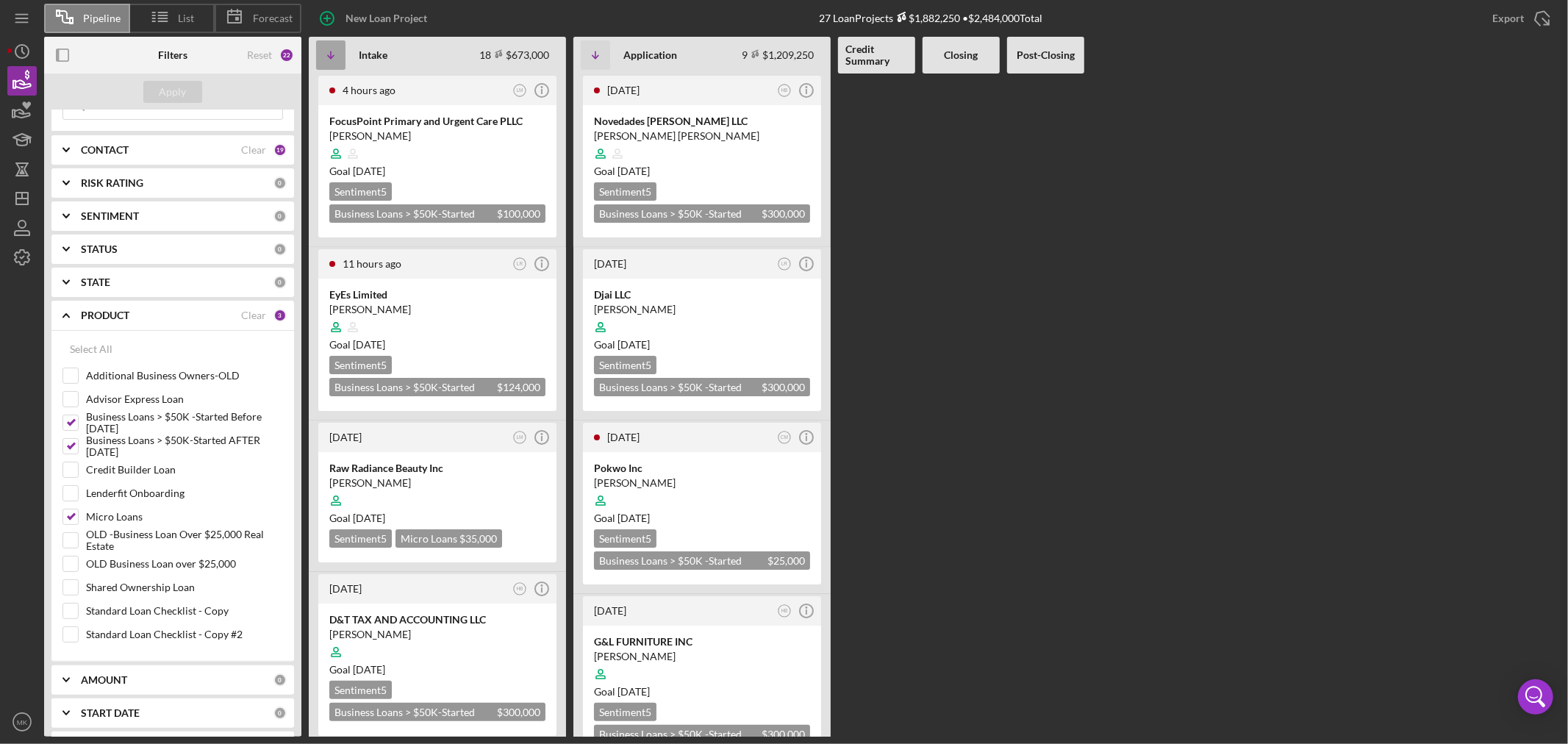
click at [334, 50] on icon "Icon/Table Sort Arrow" at bounding box center [331, 55] width 30 height 30
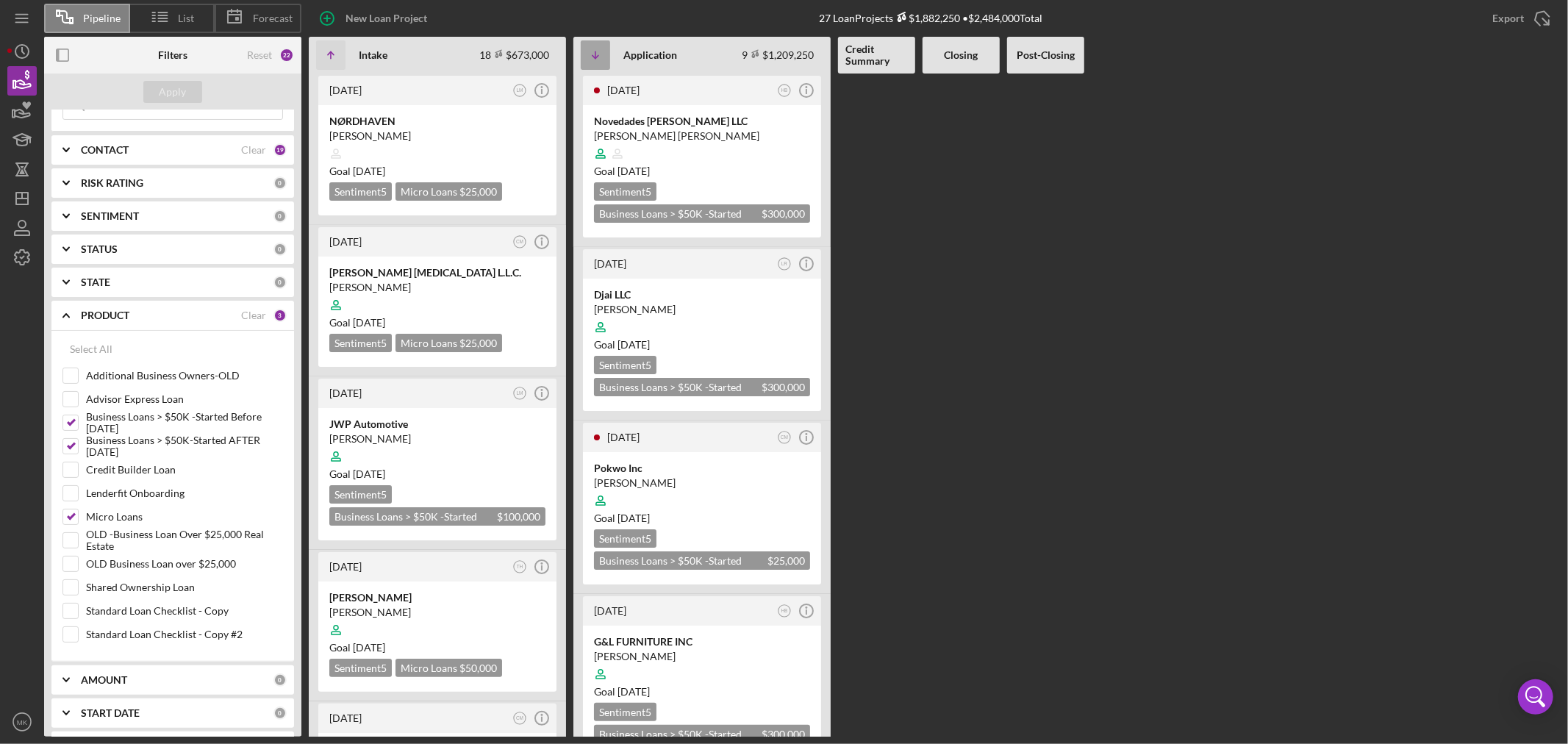
click at [597, 54] on icon "Icon/Table Sort Arrow" at bounding box center [595, 55] width 30 height 30
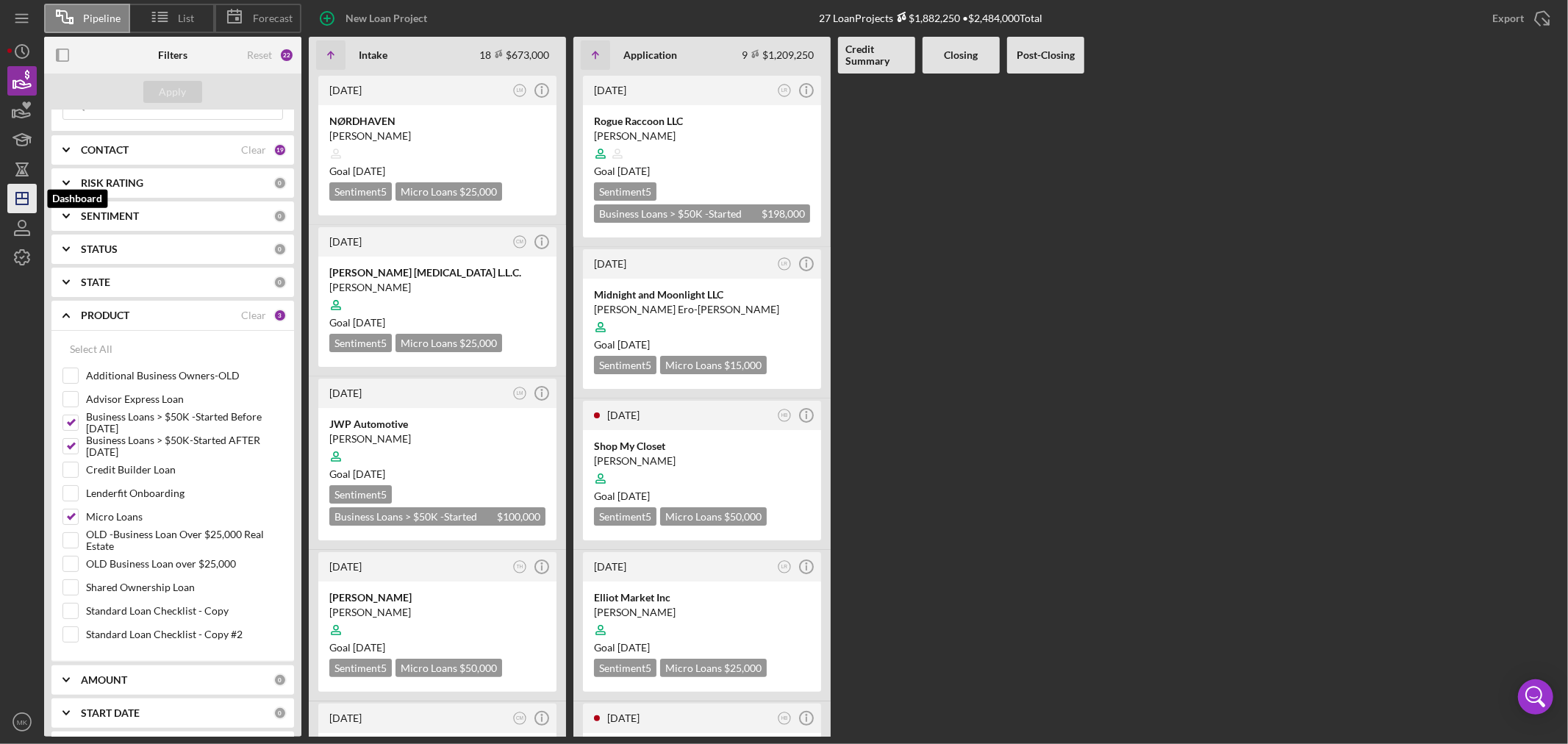
click at [23, 197] on icon "Icon/Dashboard" at bounding box center [22, 198] width 37 height 37
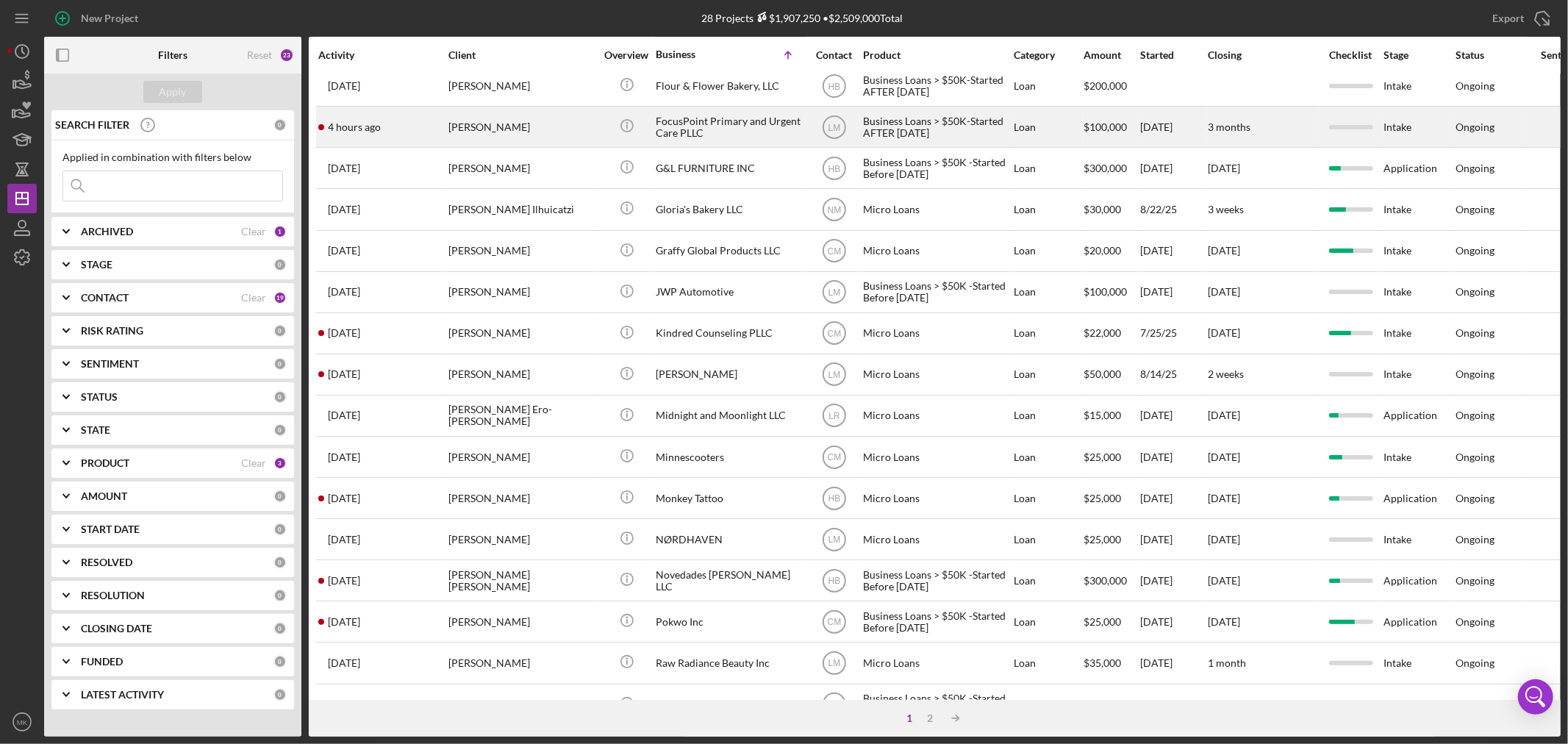
scroll to position [326, 0]
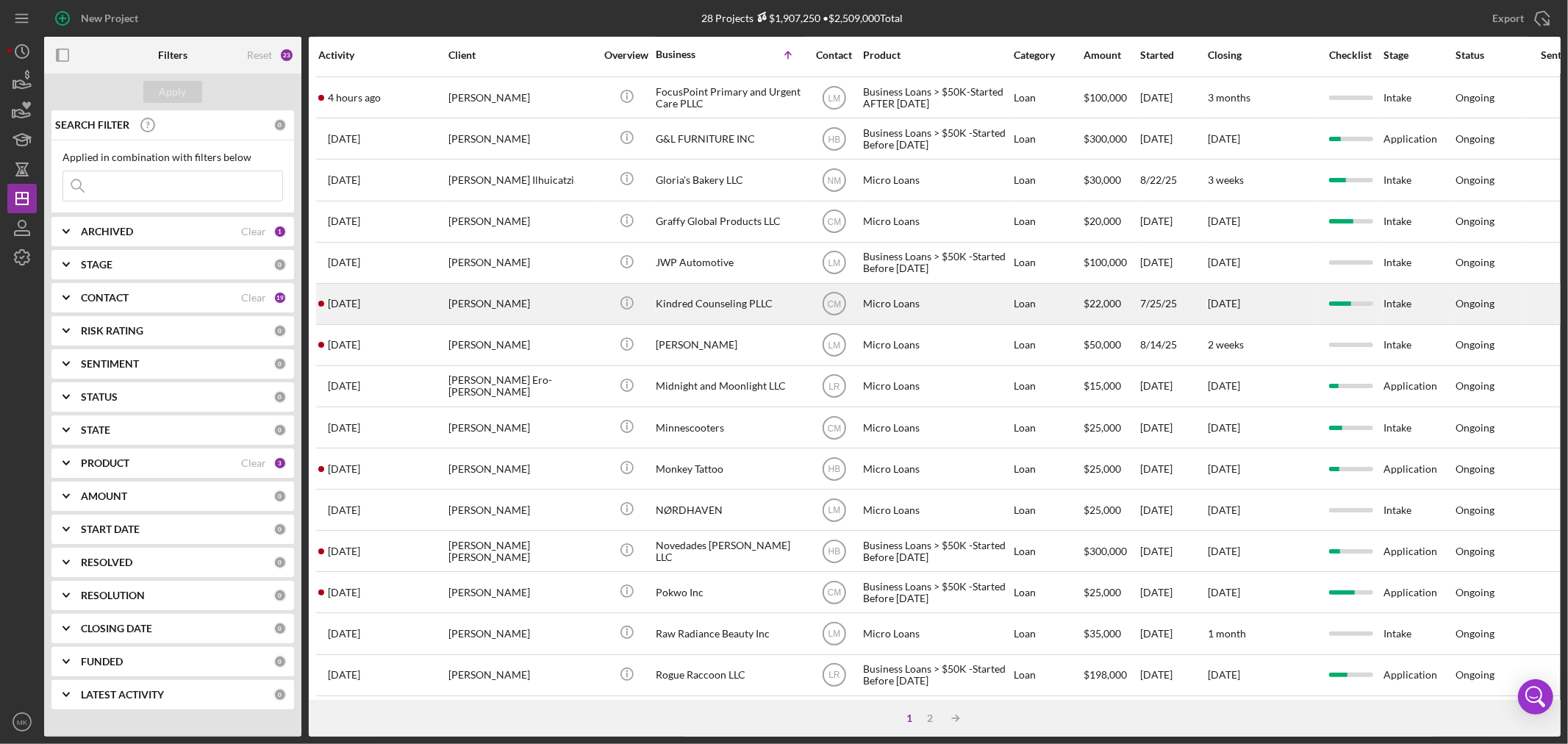
click at [706, 310] on div "Kindred Counseling PLLC" at bounding box center [729, 303] width 147 height 39
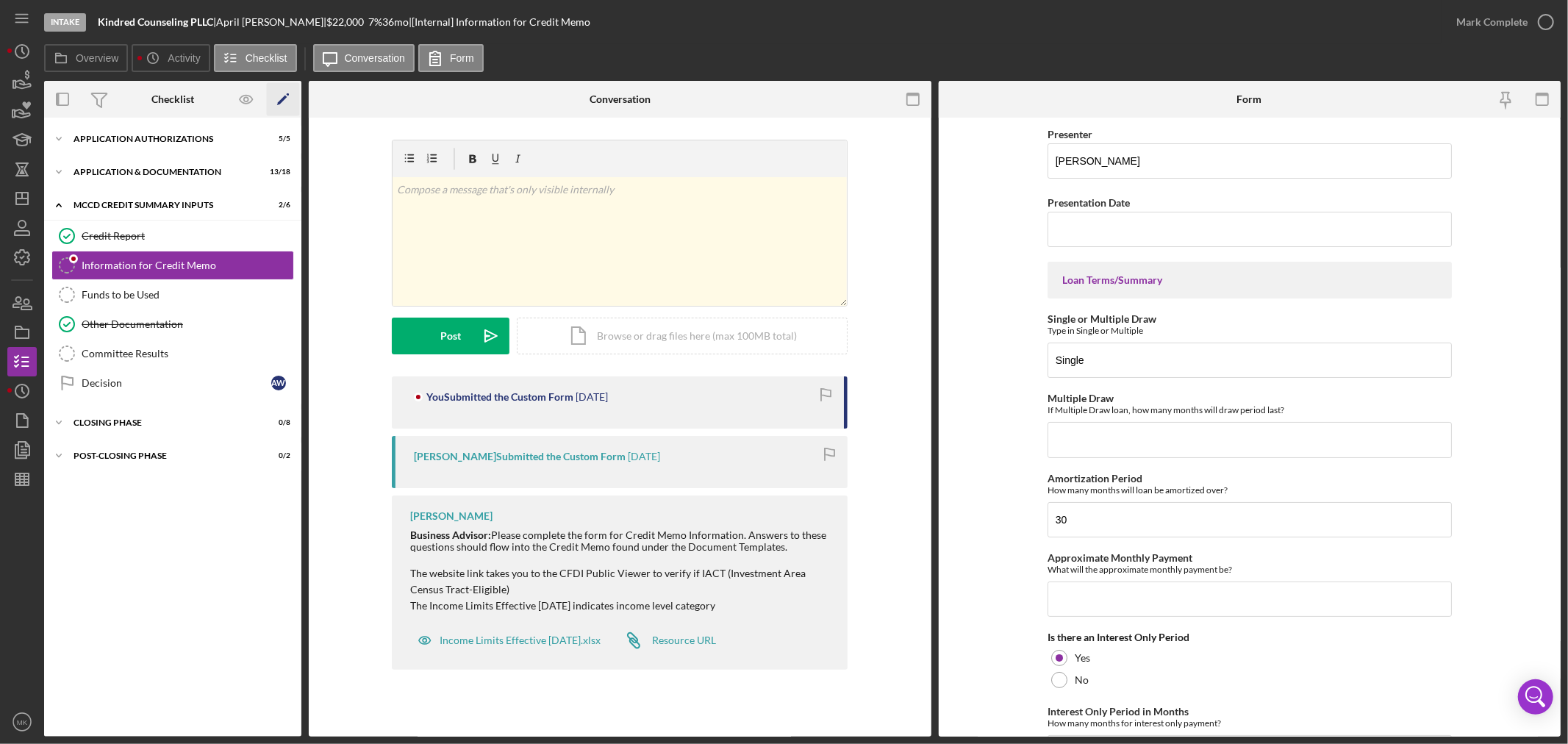
click at [283, 96] on polygon "button" at bounding box center [283, 101] width 11 height 11
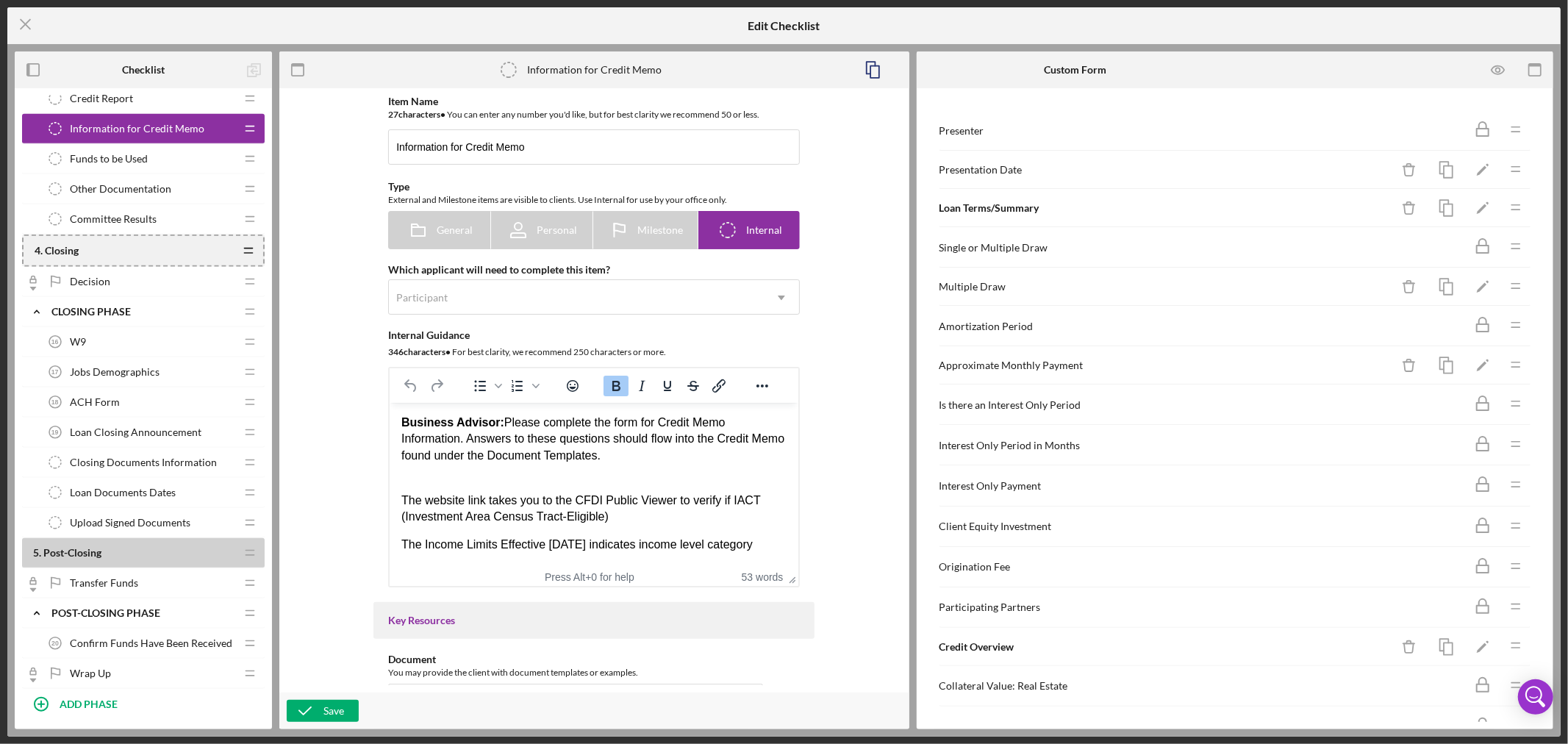
scroll to position [945, 0]
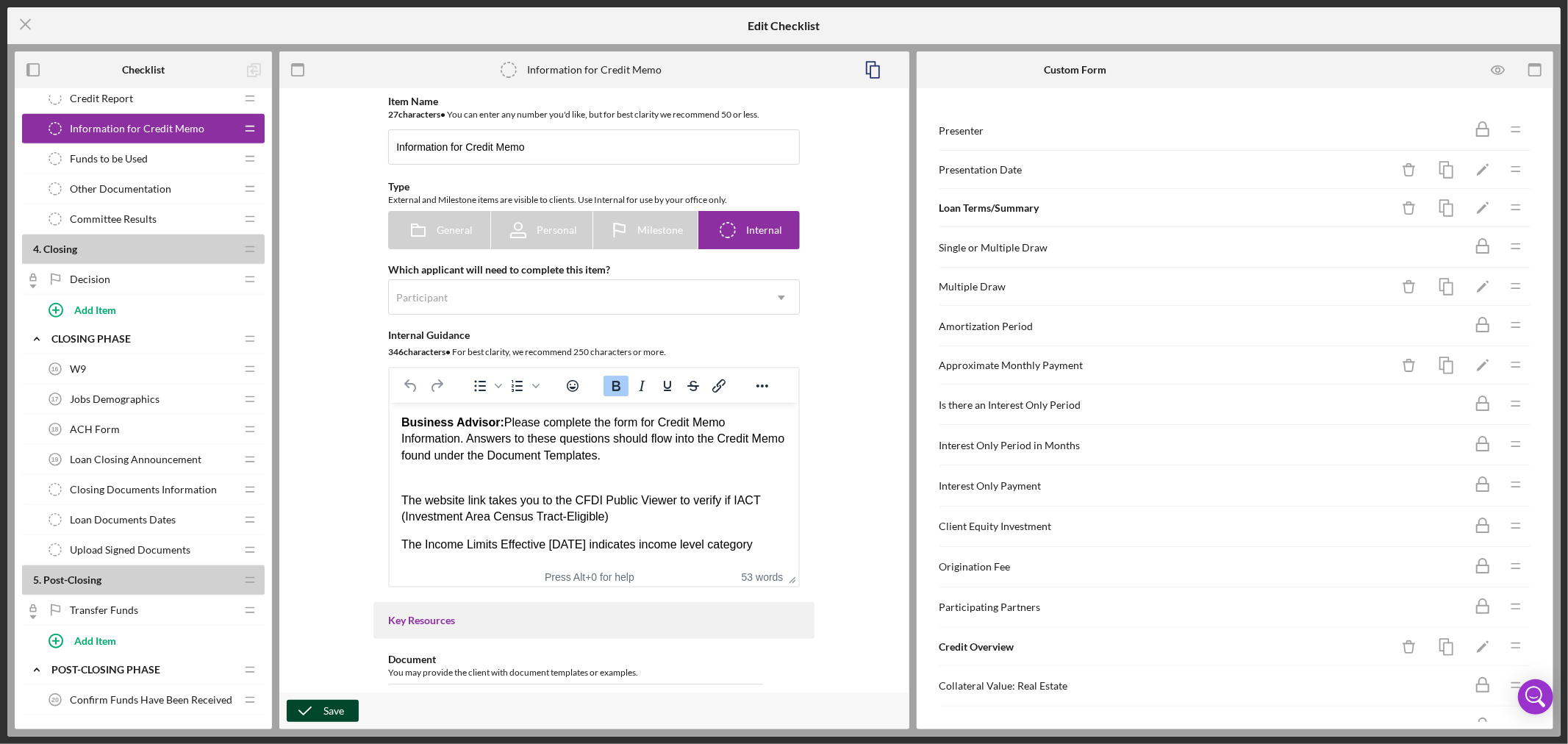
click at [324, 714] on div "Save" at bounding box center [334, 711] width 21 height 22
click at [27, 20] on icon "Icon/Menu Close" at bounding box center [26, 24] width 37 height 37
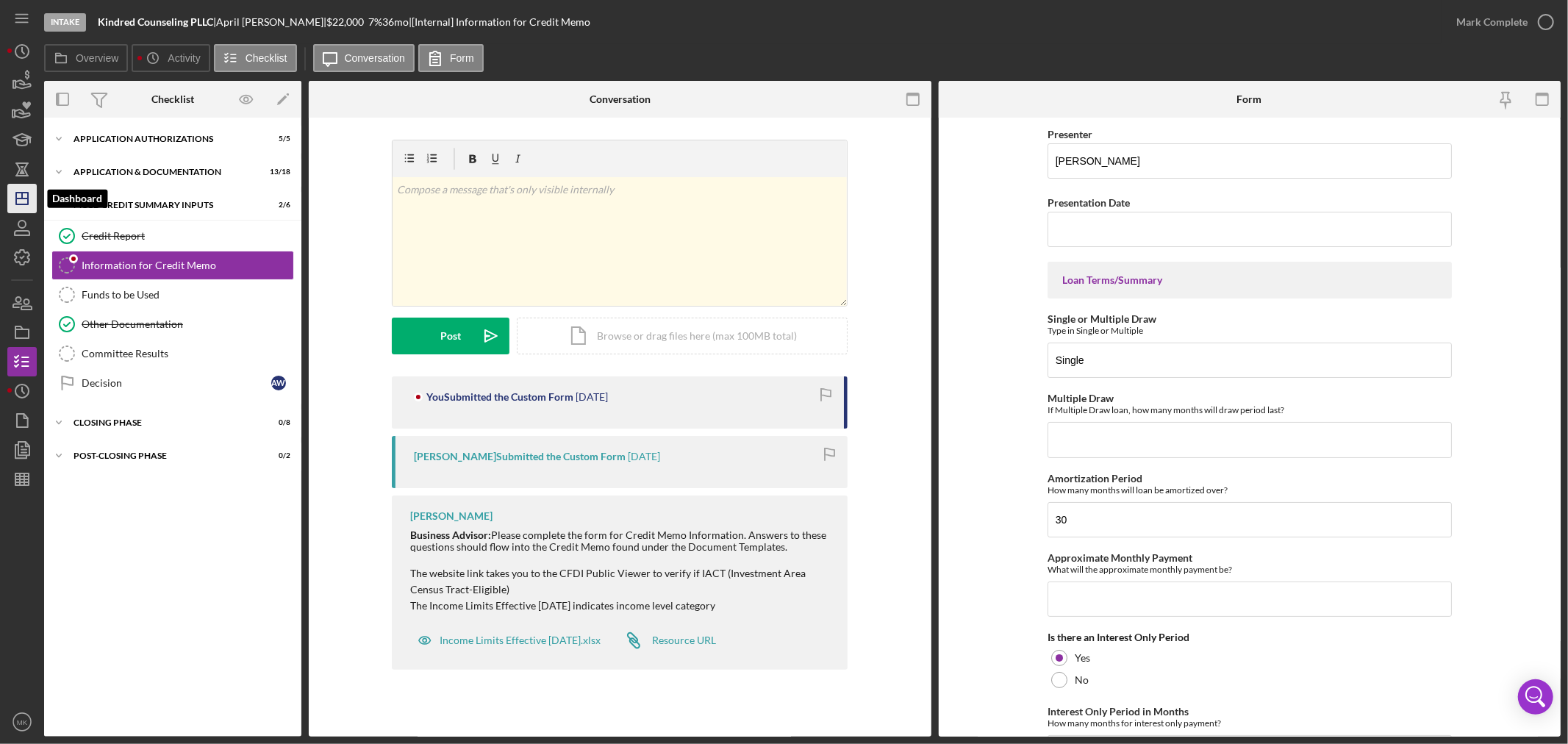
click at [25, 196] on icon "Icon/Dashboard" at bounding box center [22, 198] width 37 height 37
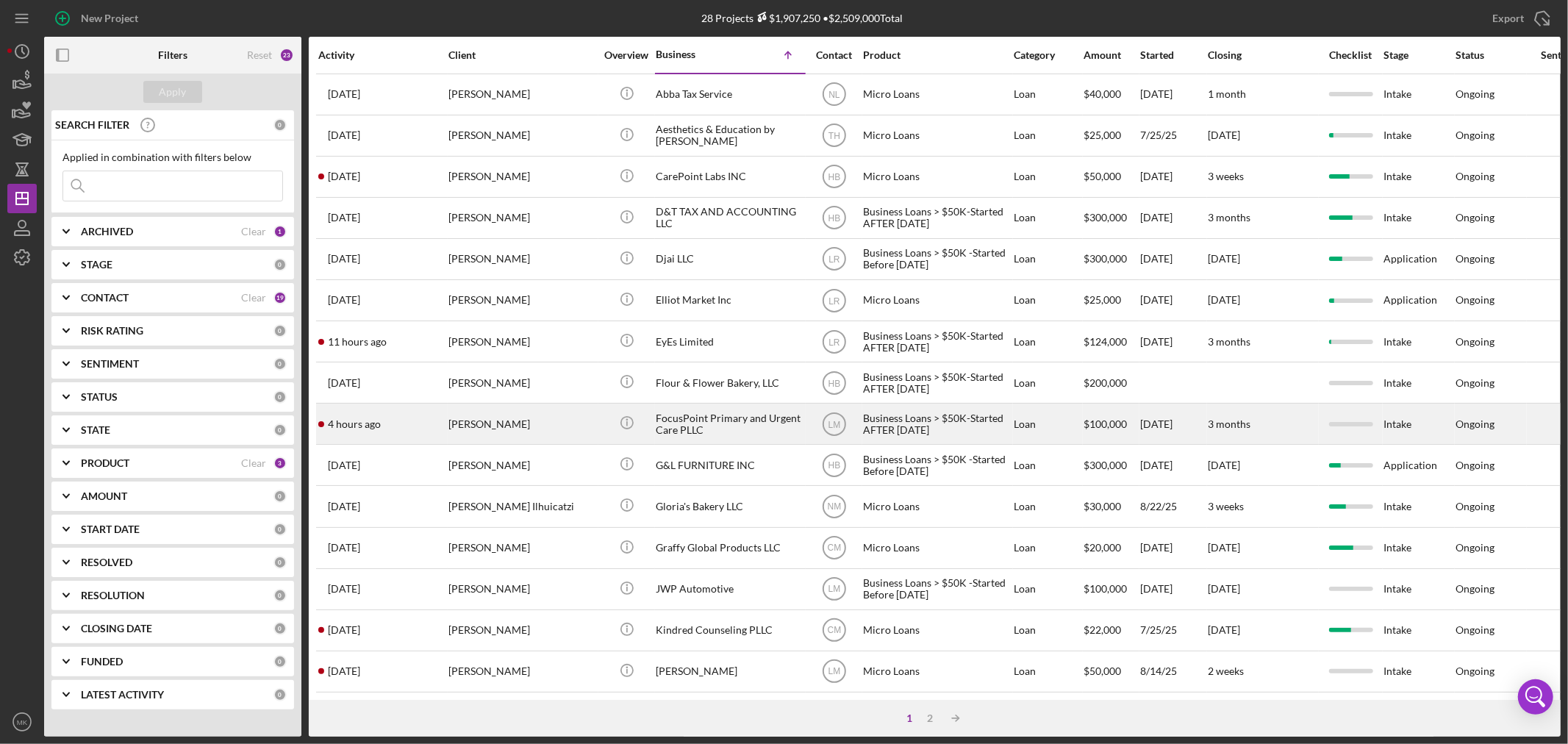
click at [696, 427] on div "FocusPoint Primary and Urgent Care PLLC" at bounding box center [729, 424] width 147 height 39
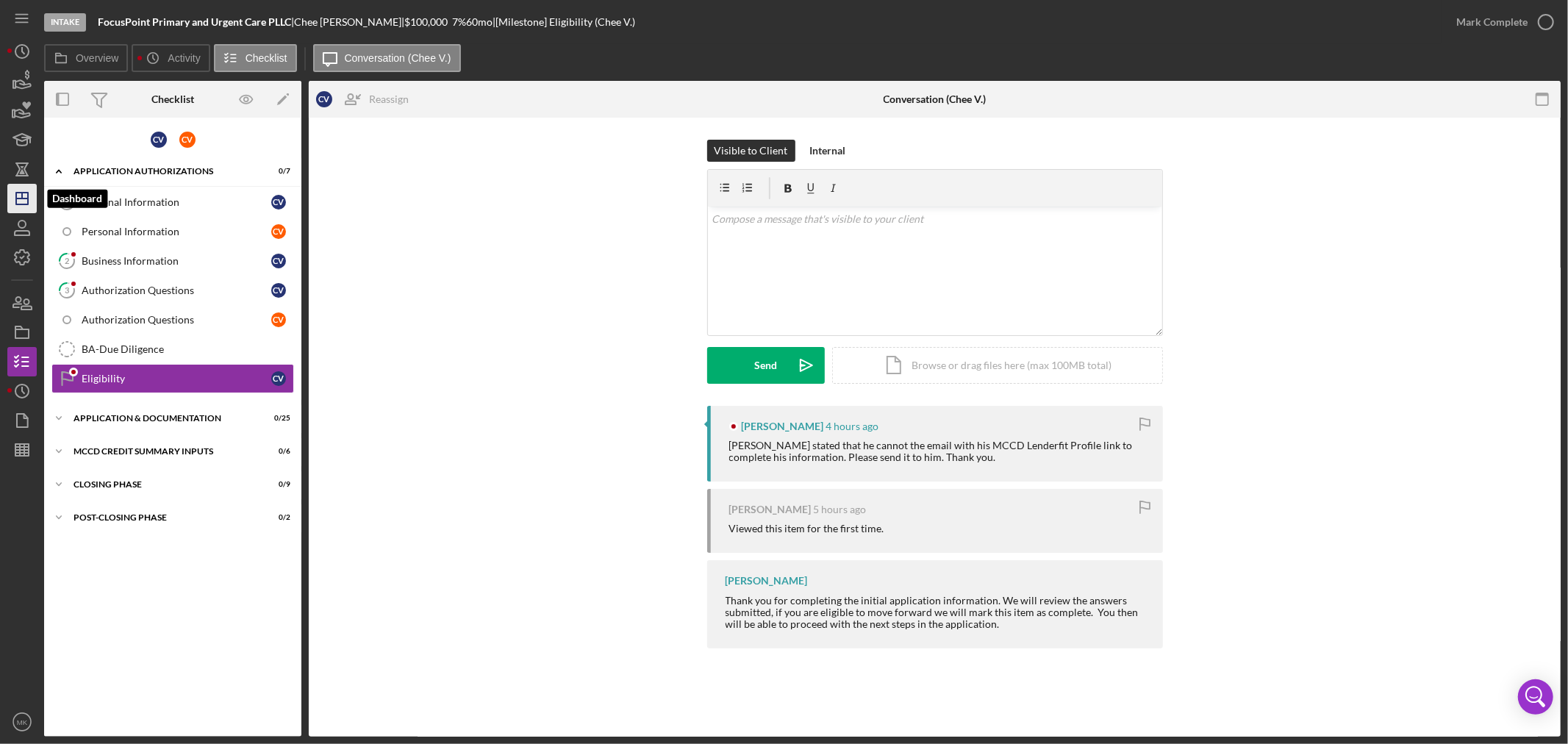
click at [23, 199] on line "button" at bounding box center [21, 199] width 11 height 0
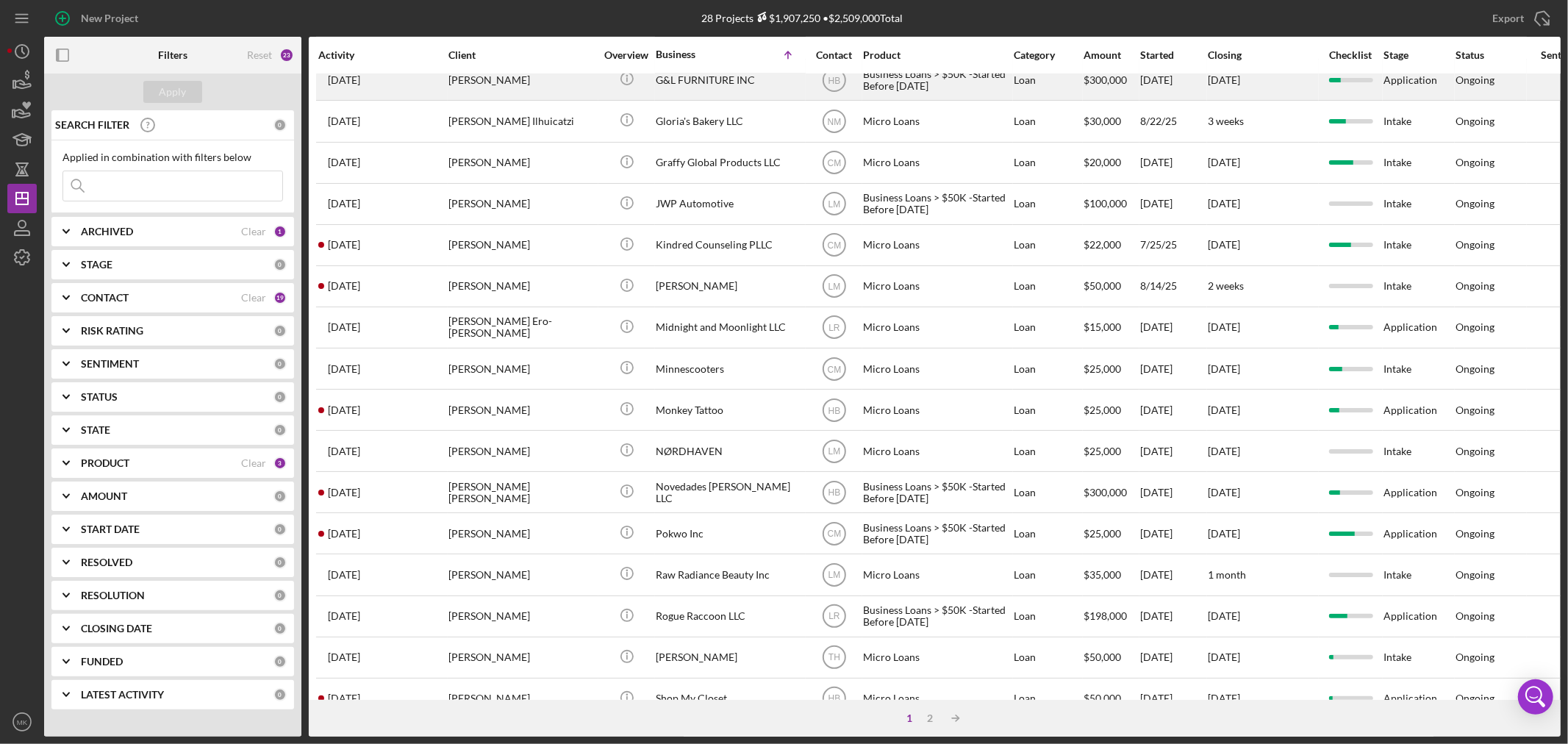
scroll to position [409, 0]
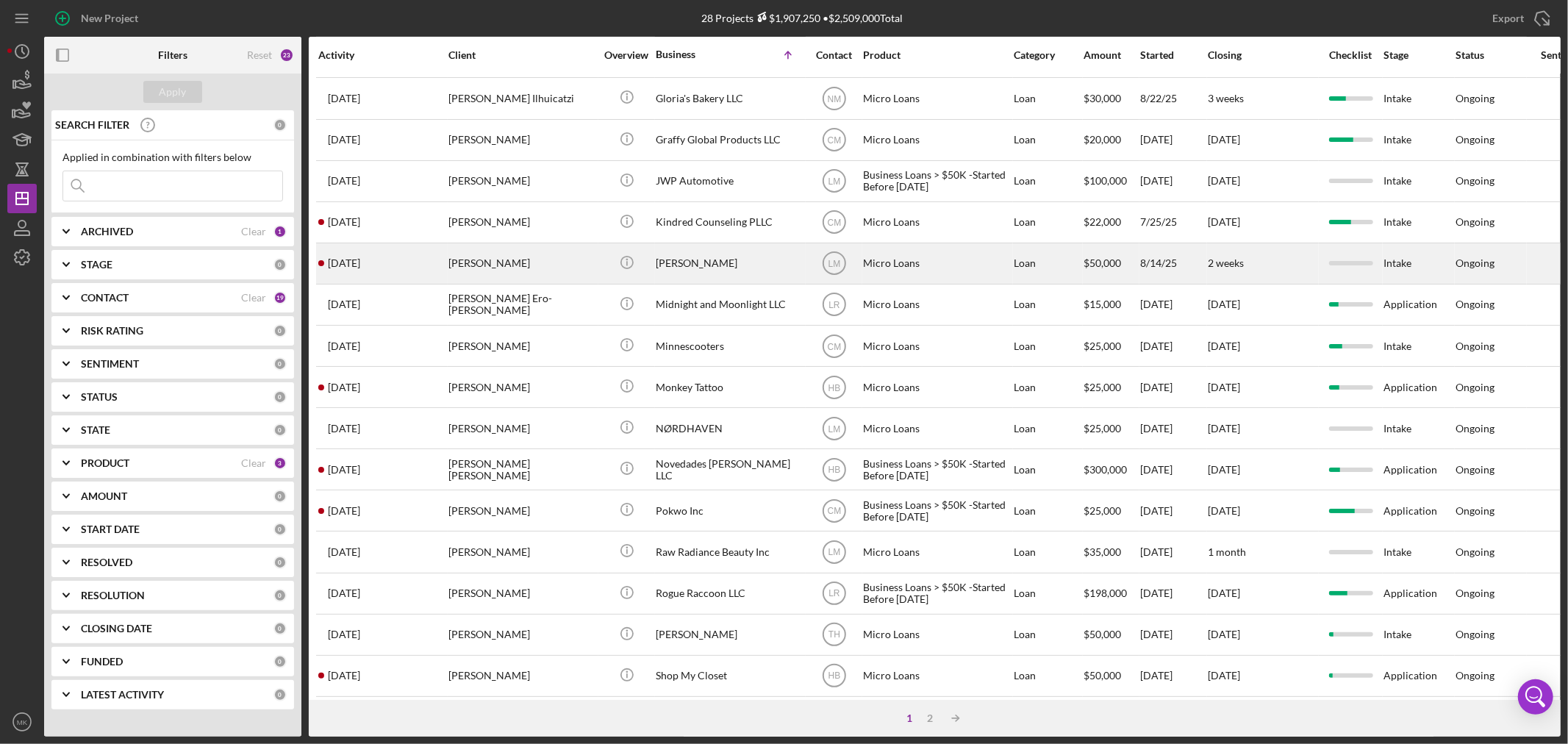
click at [678, 269] on div "[PERSON_NAME]" at bounding box center [729, 263] width 147 height 39
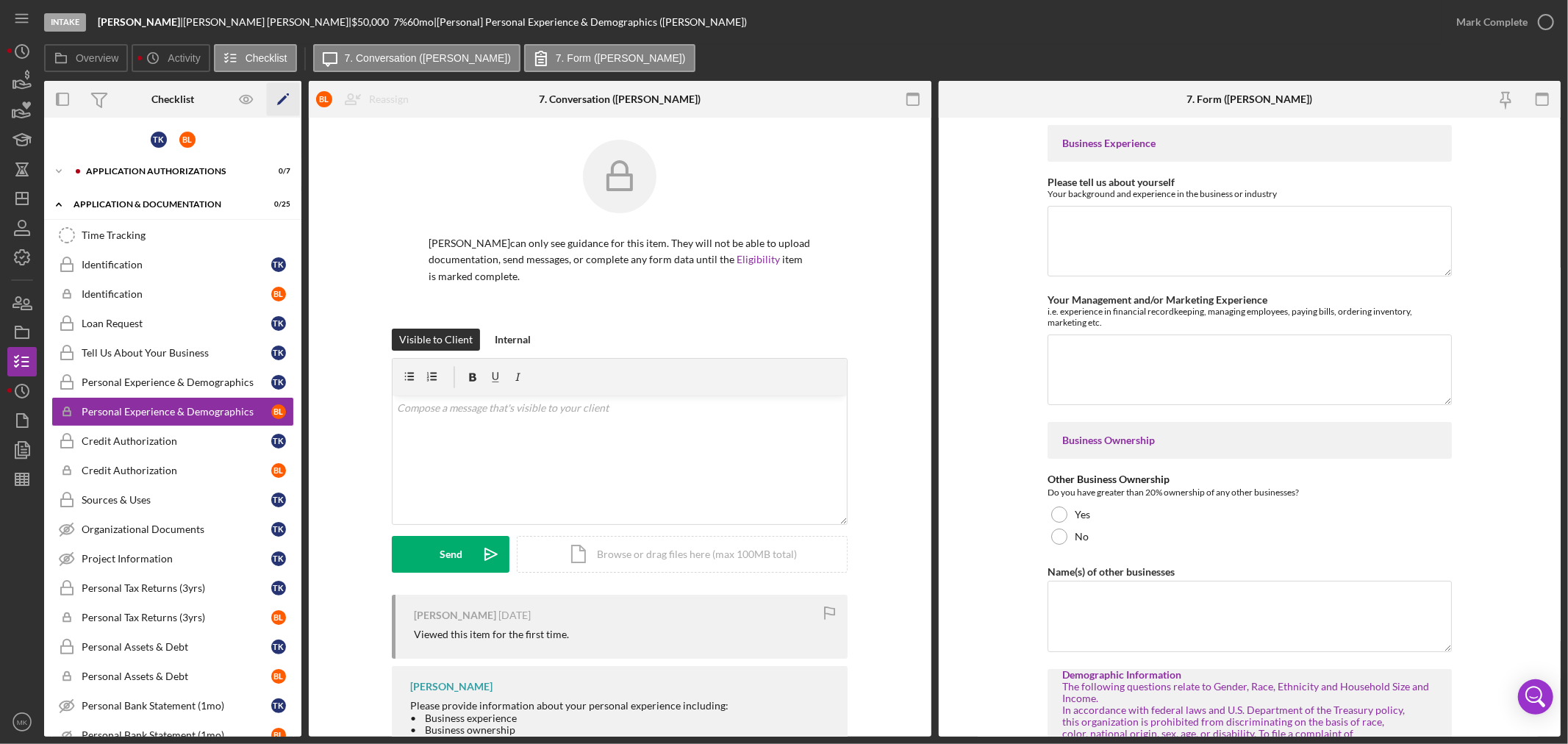
click at [283, 96] on polygon "button" at bounding box center [283, 101] width 11 height 11
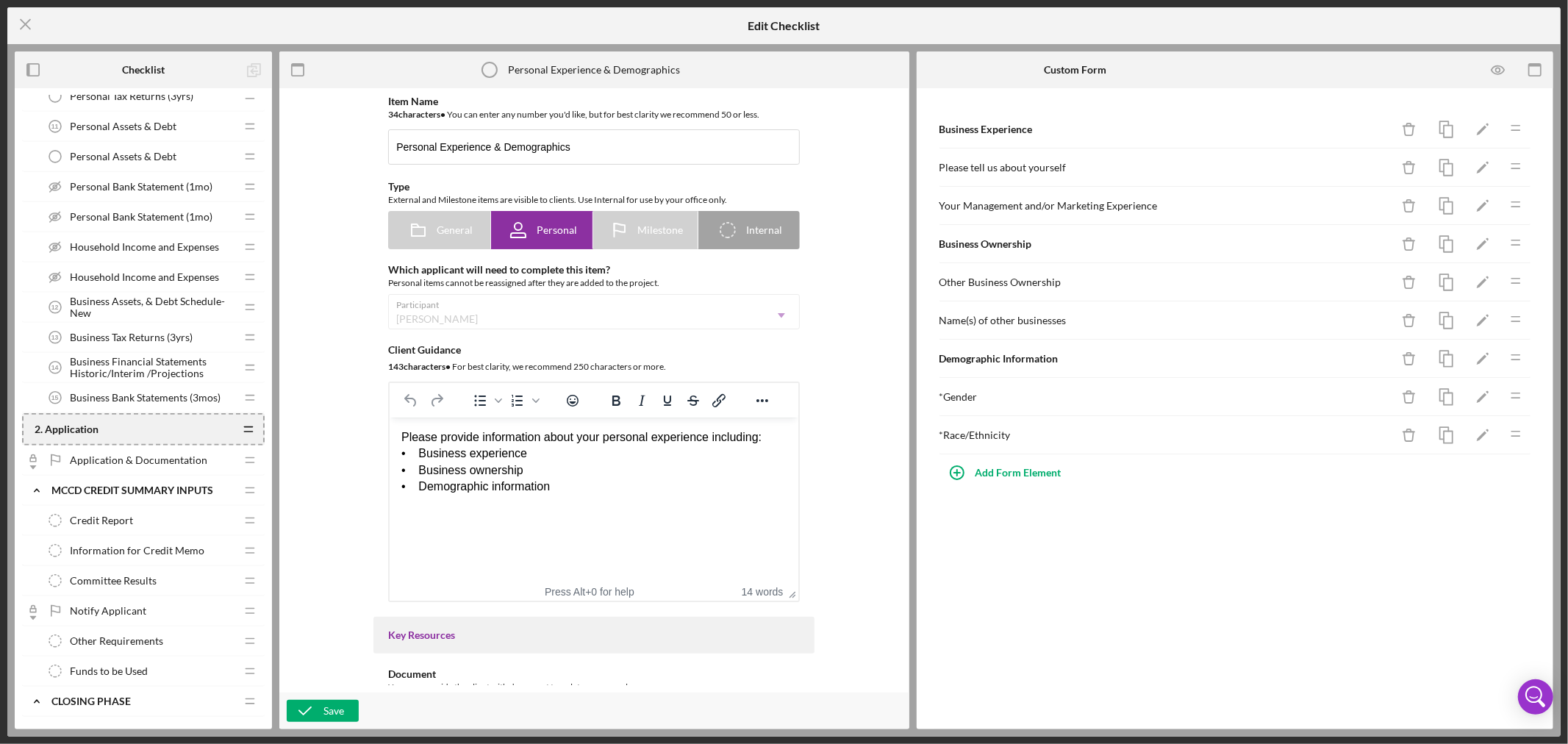
scroll to position [737, 0]
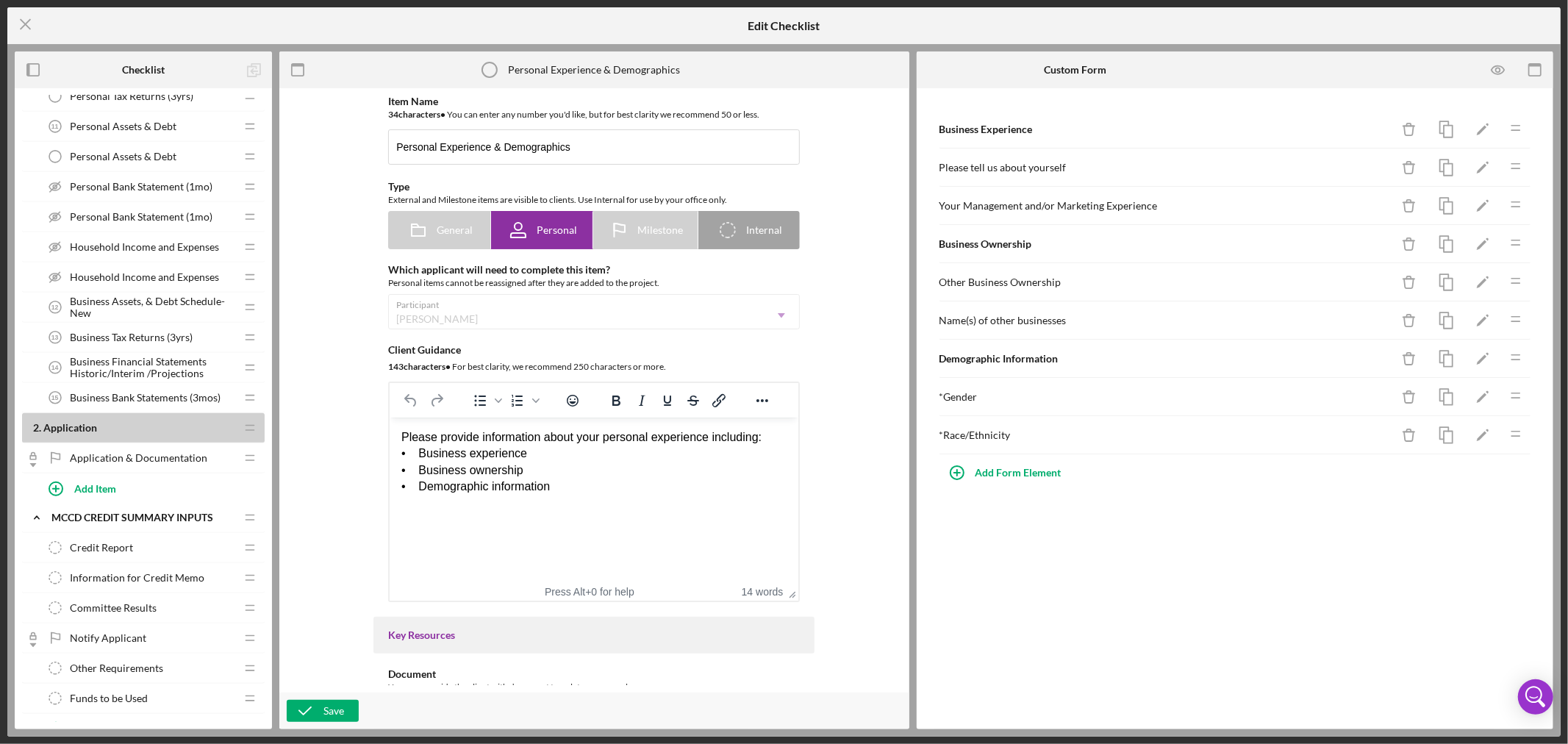
drag, startPoint x: 233, startPoint y: 429, endPoint x: 248, endPoint y: 383, distance: 48.4
click at [248, 383] on div "1 . Intake Icon/Expander Application Authorizations Icon/Edit Icon/Drag Persona…" at bounding box center [143, 322] width 242 height 1926
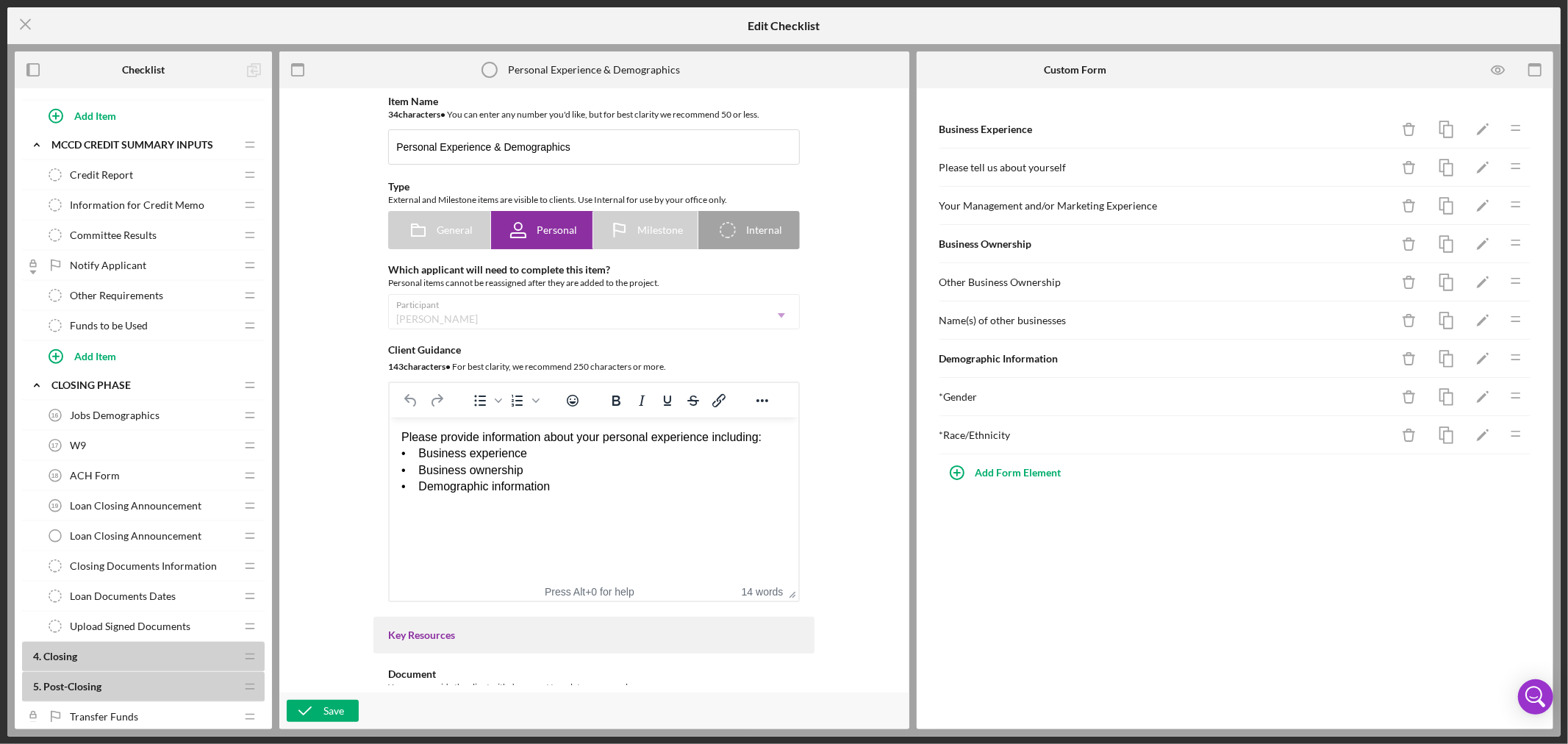
scroll to position [1199, 0]
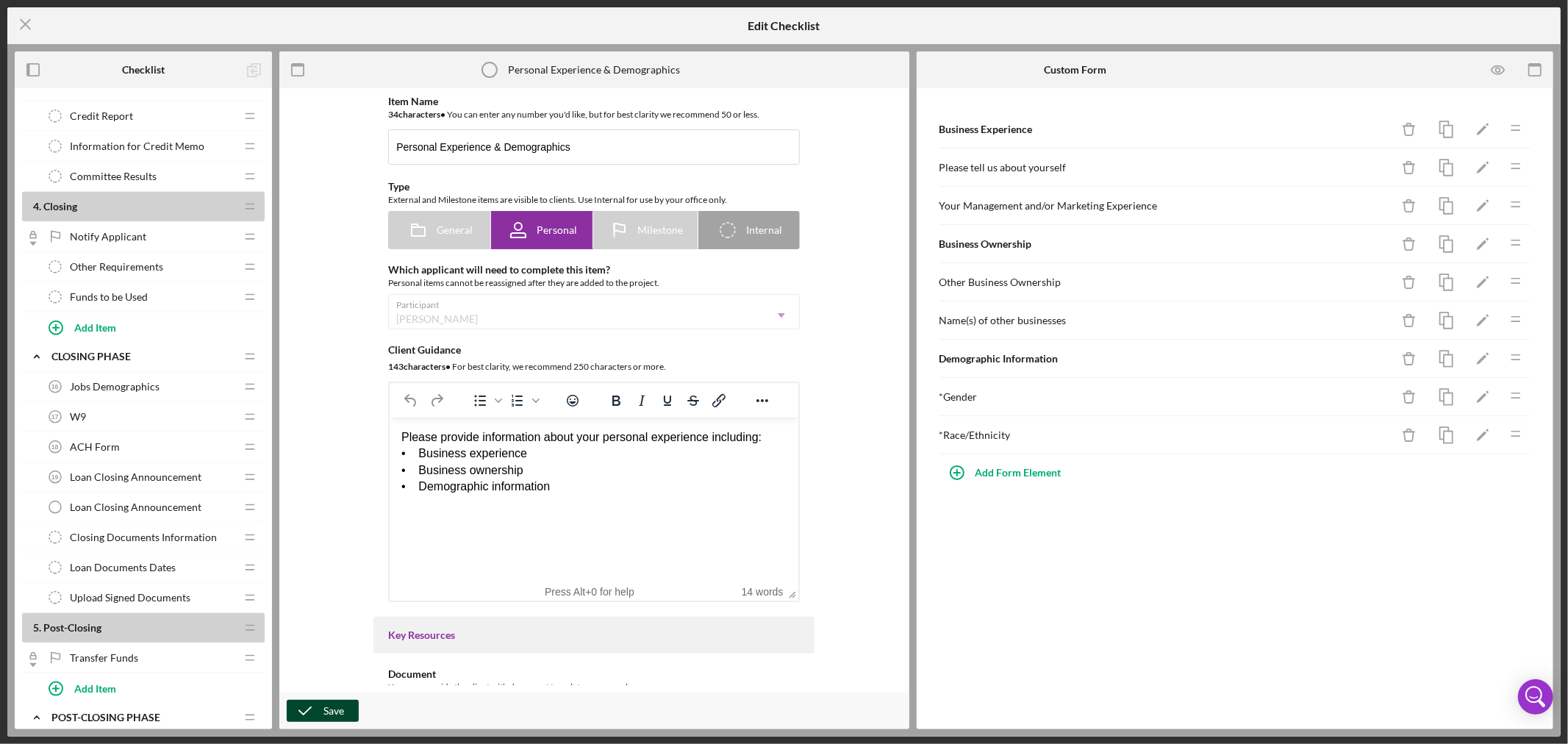
click at [325, 712] on div "Save" at bounding box center [334, 711] width 21 height 22
click at [26, 27] on icon "Icon/Menu Close" at bounding box center [26, 24] width 37 height 37
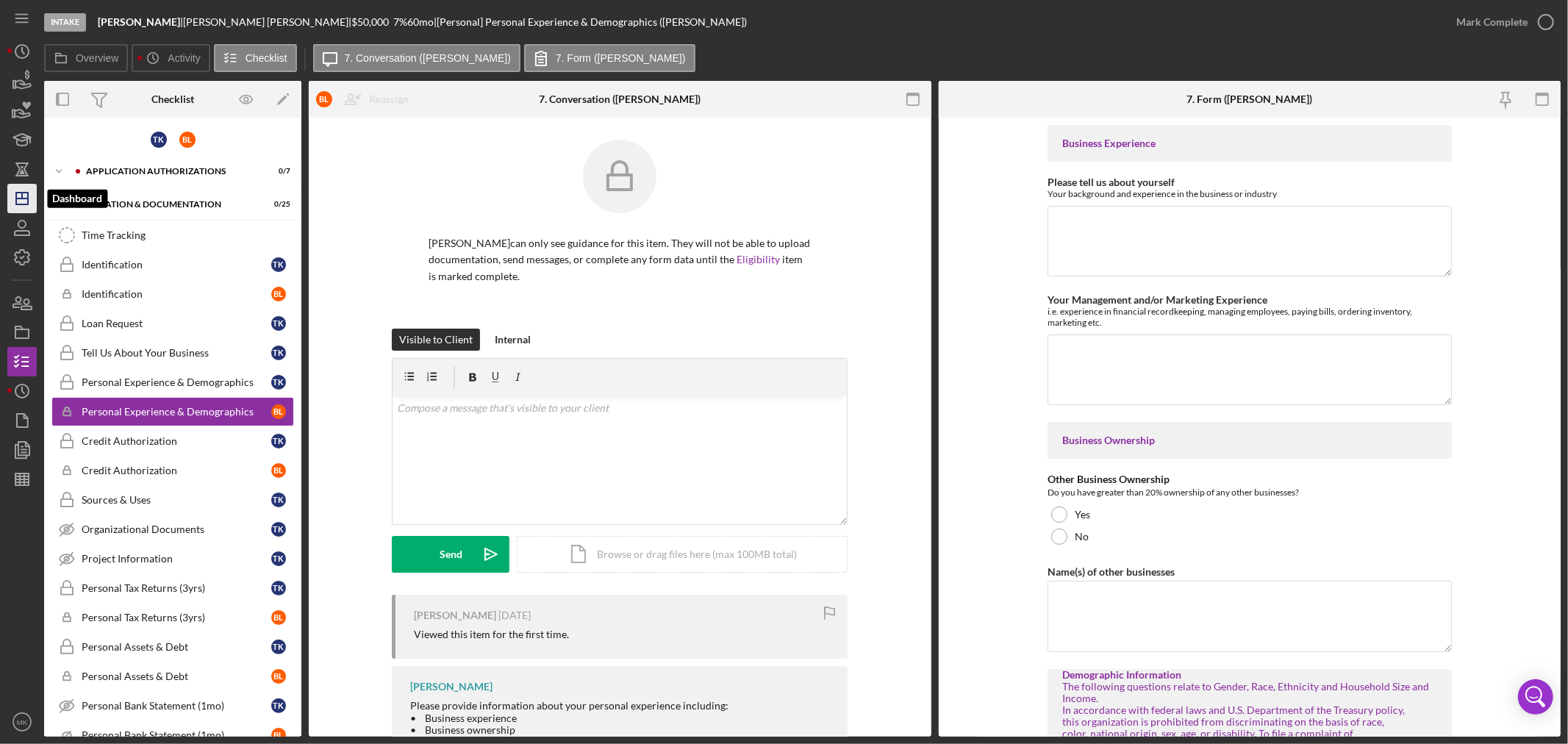
click at [22, 199] on line "button" at bounding box center [22, 196] width 0 height 6
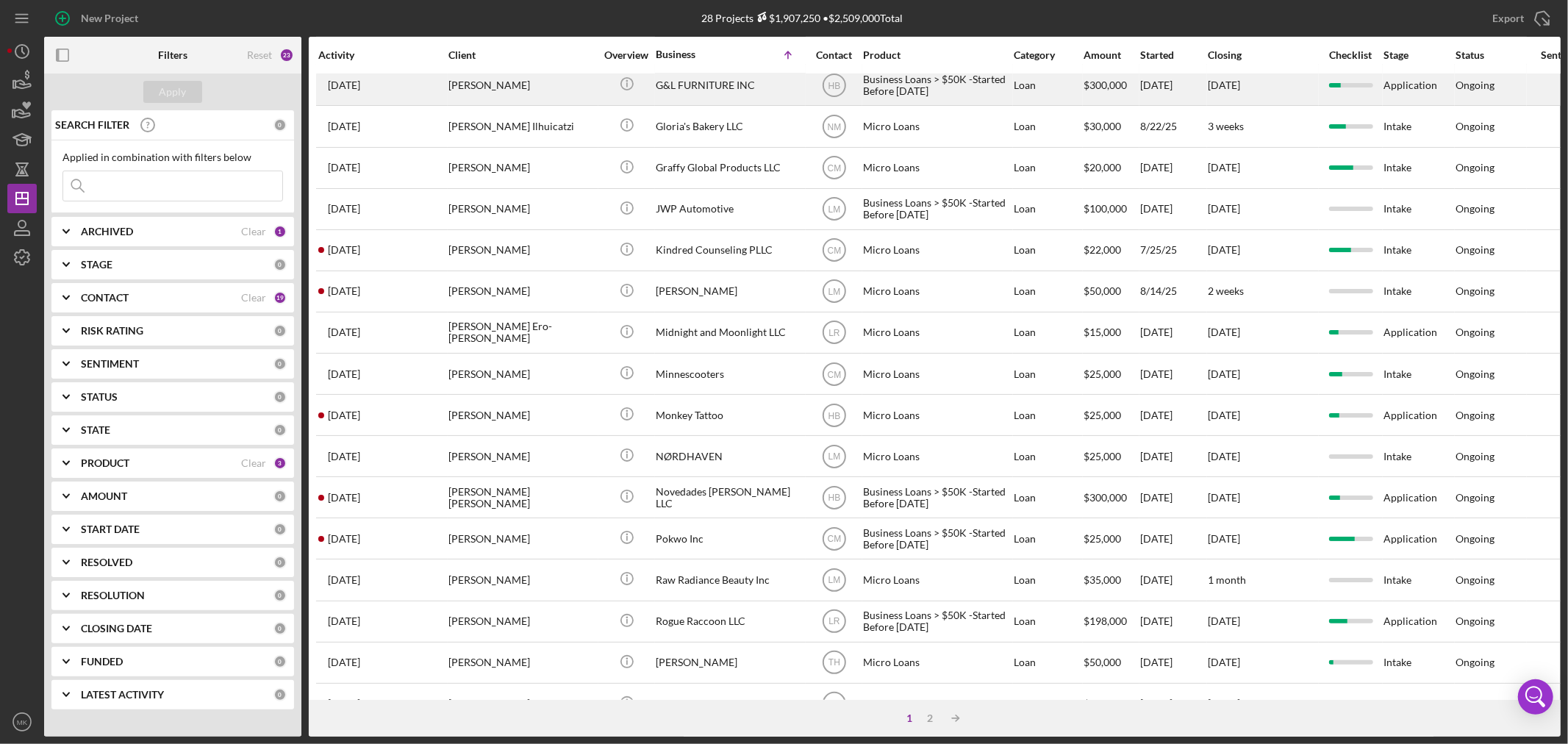
scroll to position [409, 0]
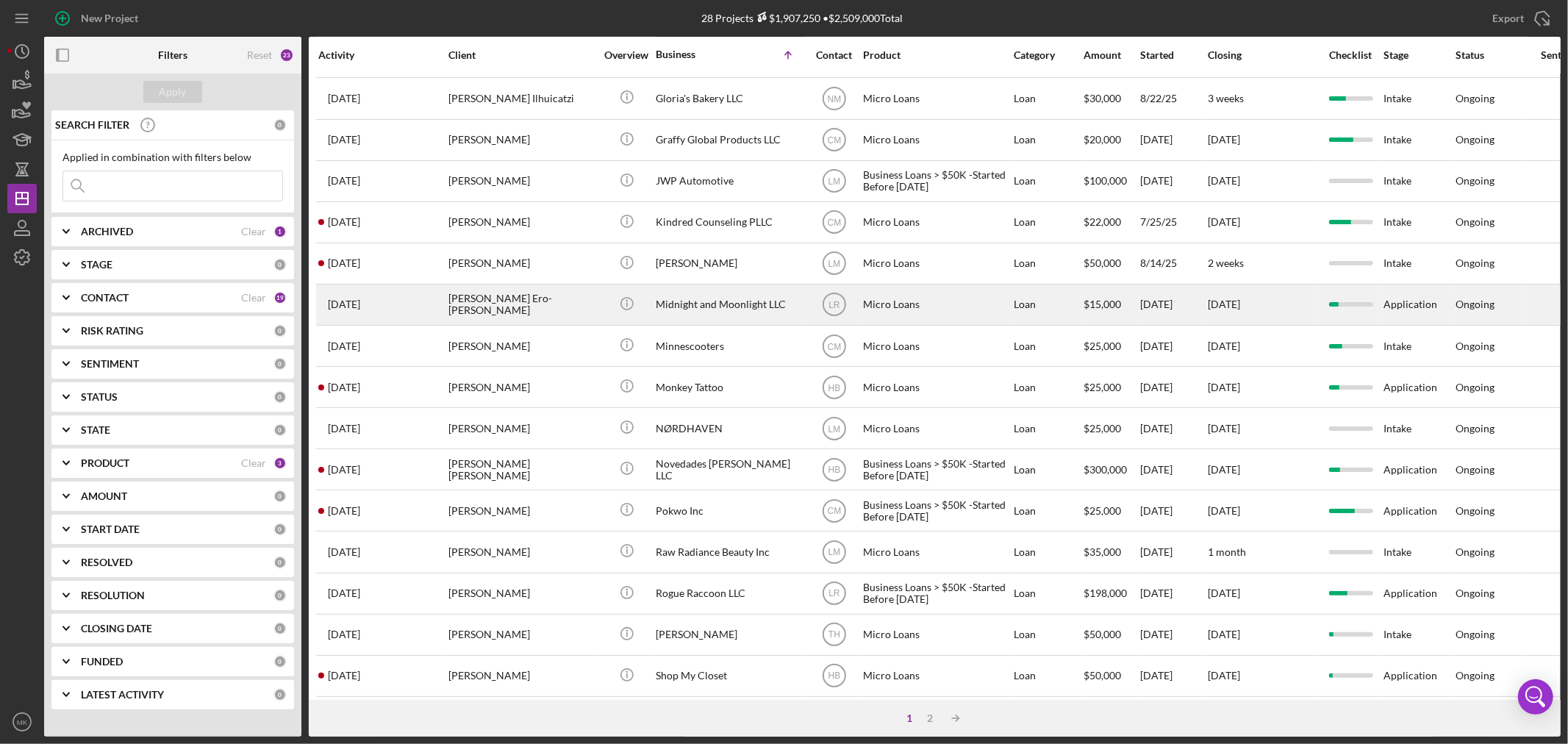
click at [756, 314] on div "Midnight and Moonlight LLC" at bounding box center [729, 304] width 147 height 39
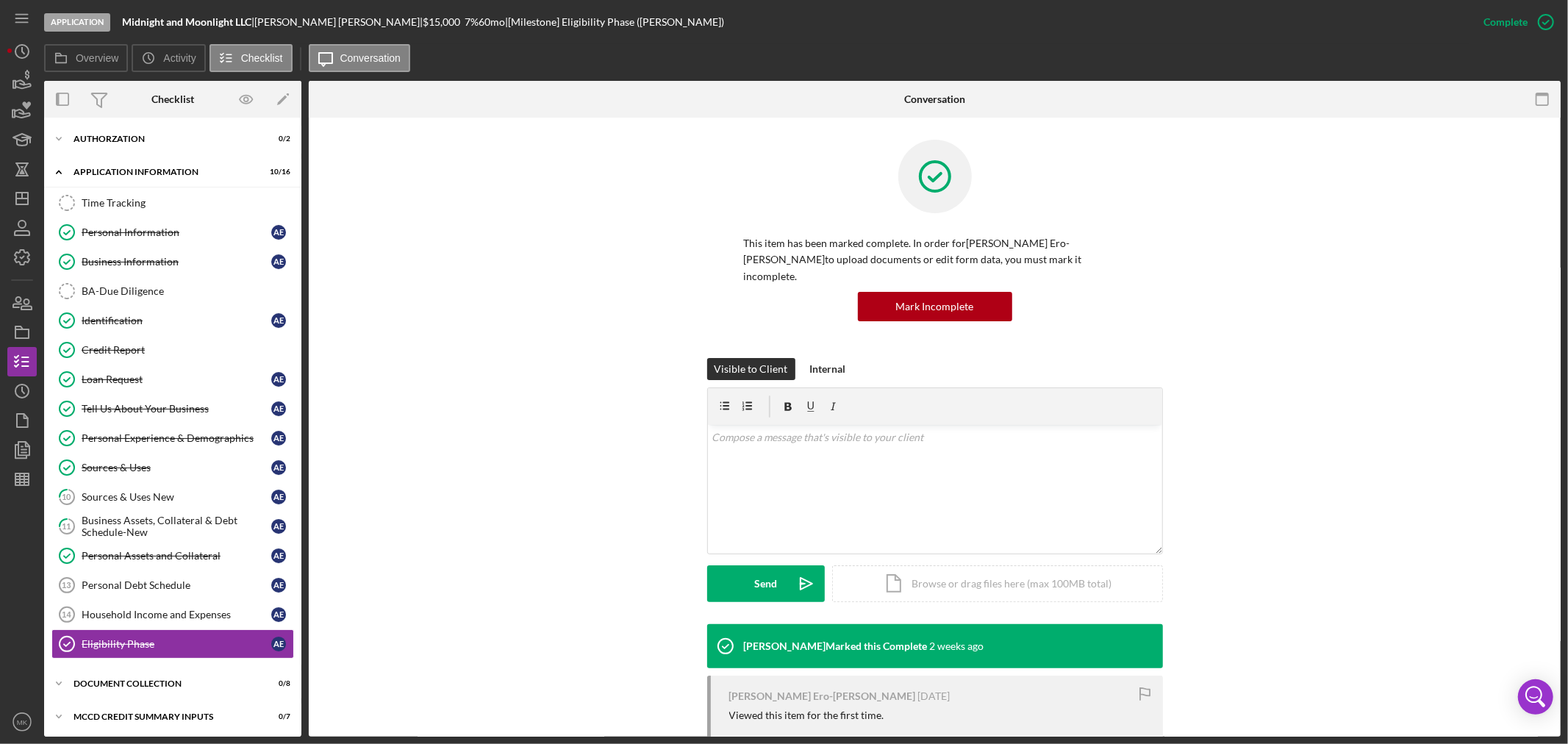
scroll to position [70, 0]
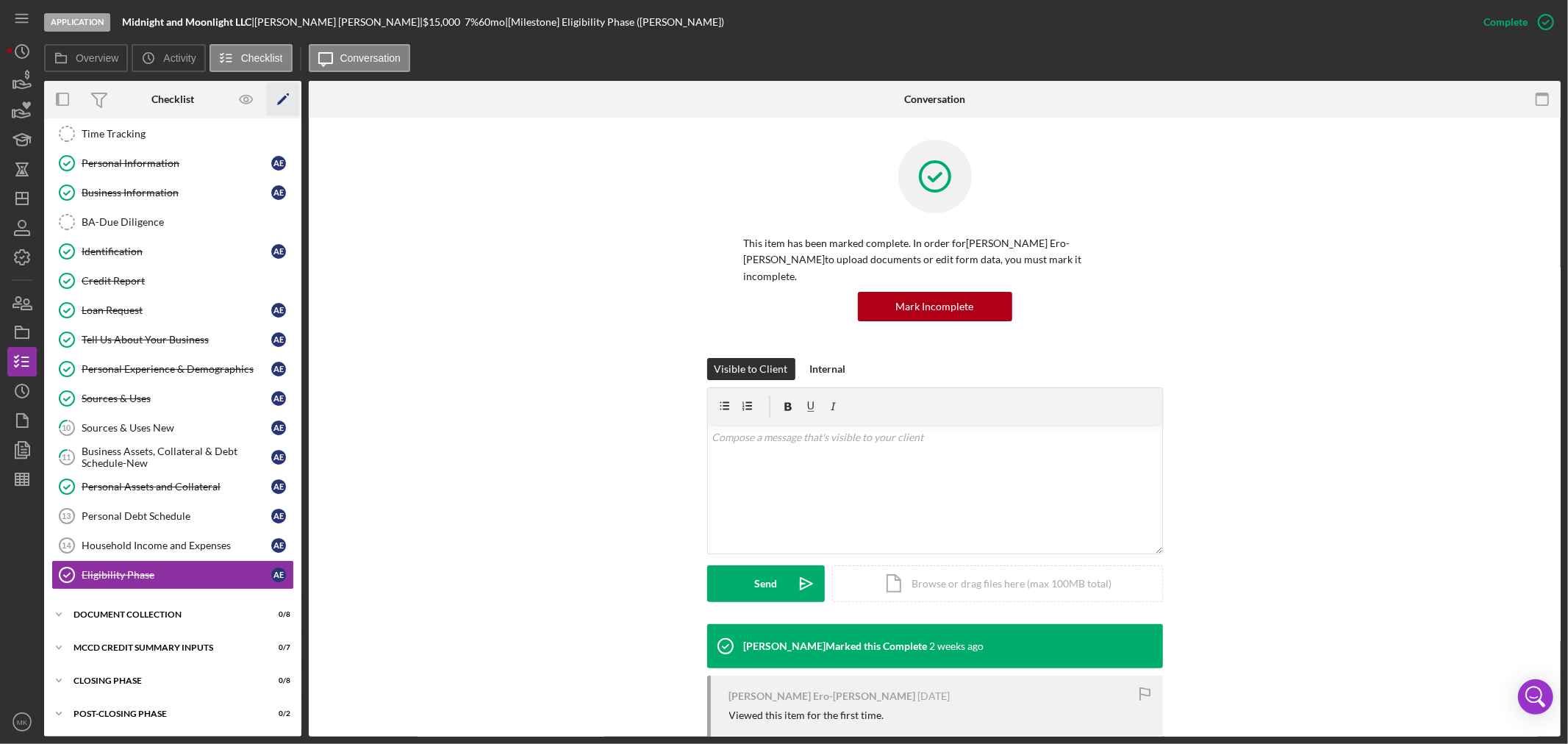
click at [283, 96] on polygon "button" at bounding box center [283, 101] width 11 height 11
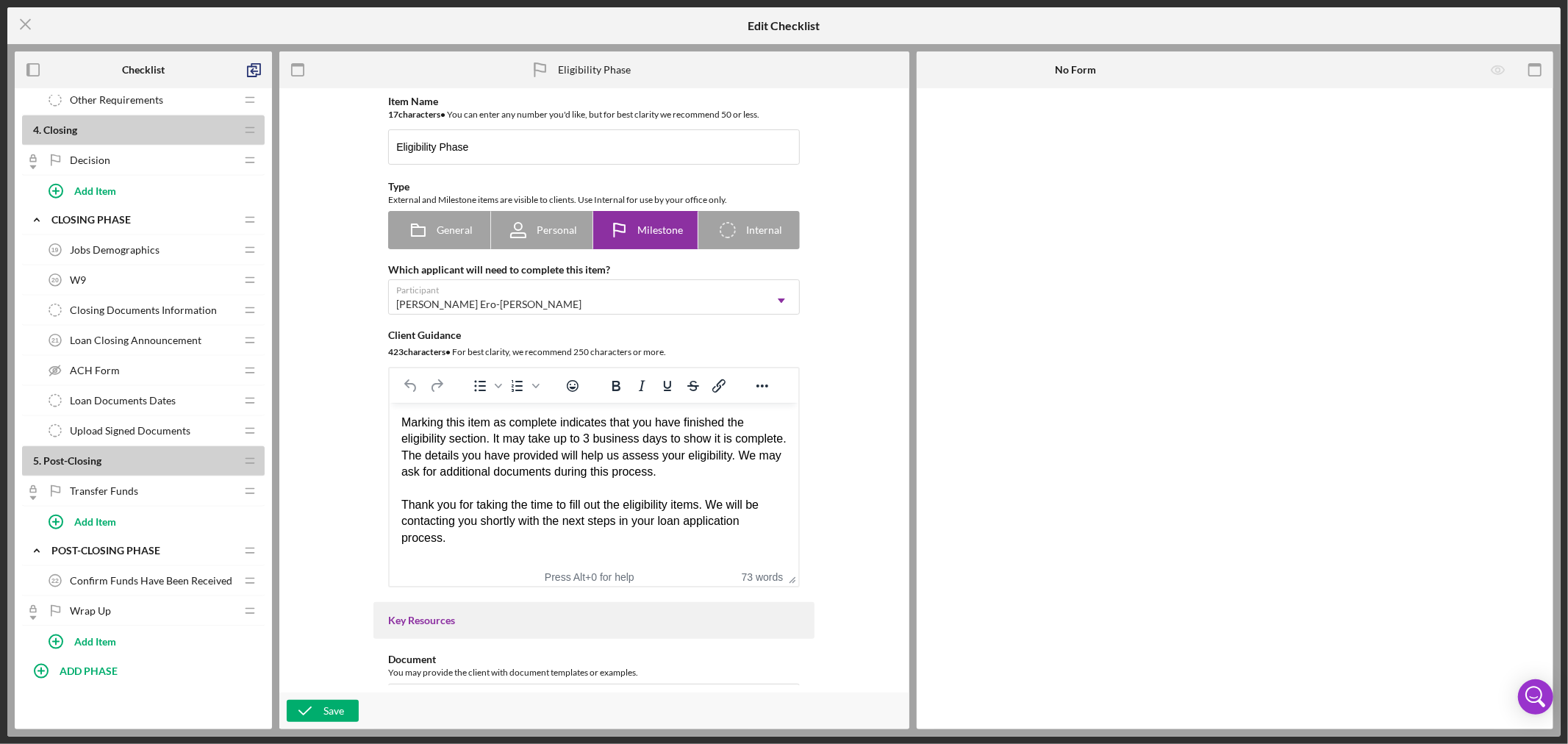
scroll to position [1248, 0]
click at [328, 710] on div "Save" at bounding box center [334, 711] width 21 height 22
click at [23, 24] on icon "Icon/Menu Close" at bounding box center [26, 24] width 37 height 37
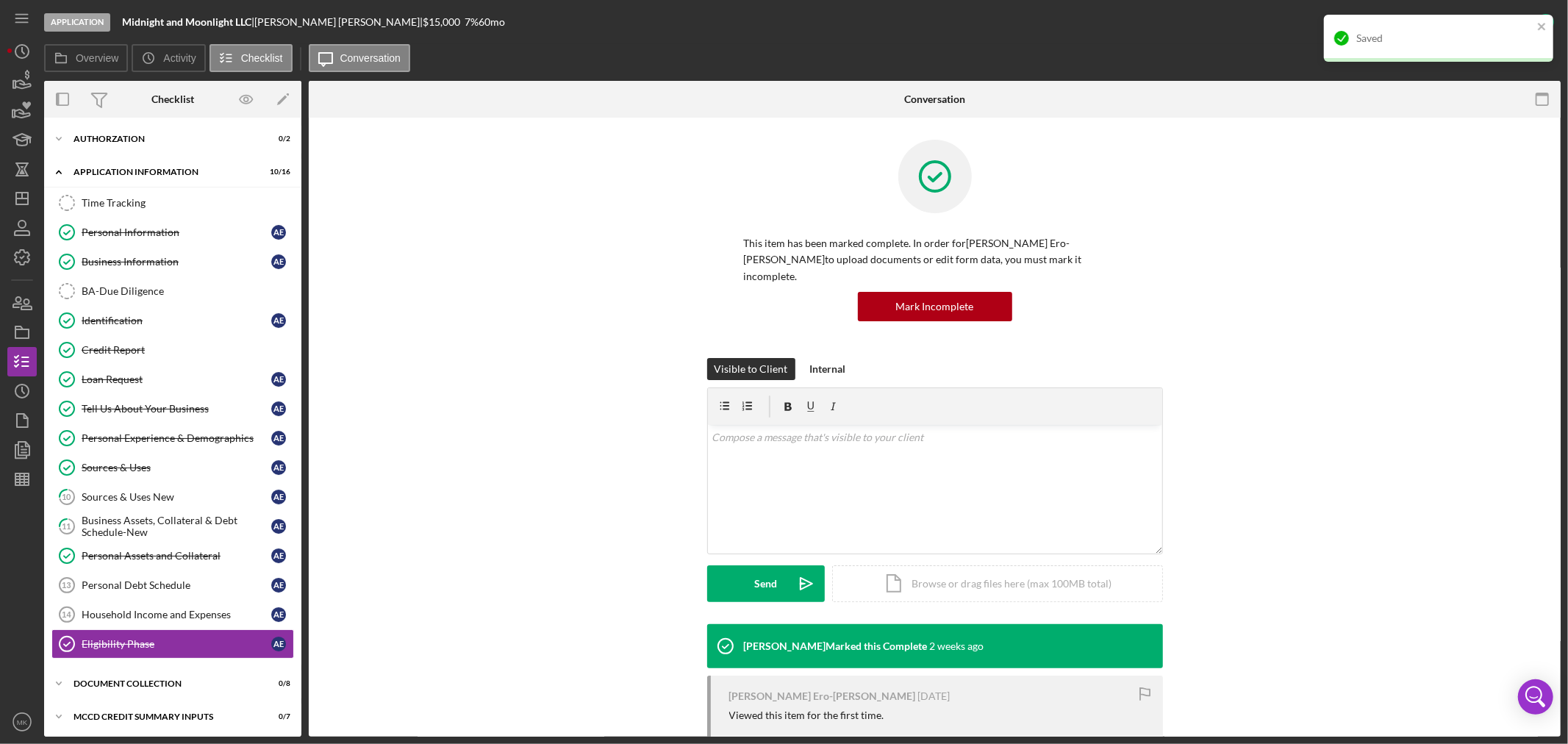
scroll to position [72, 0]
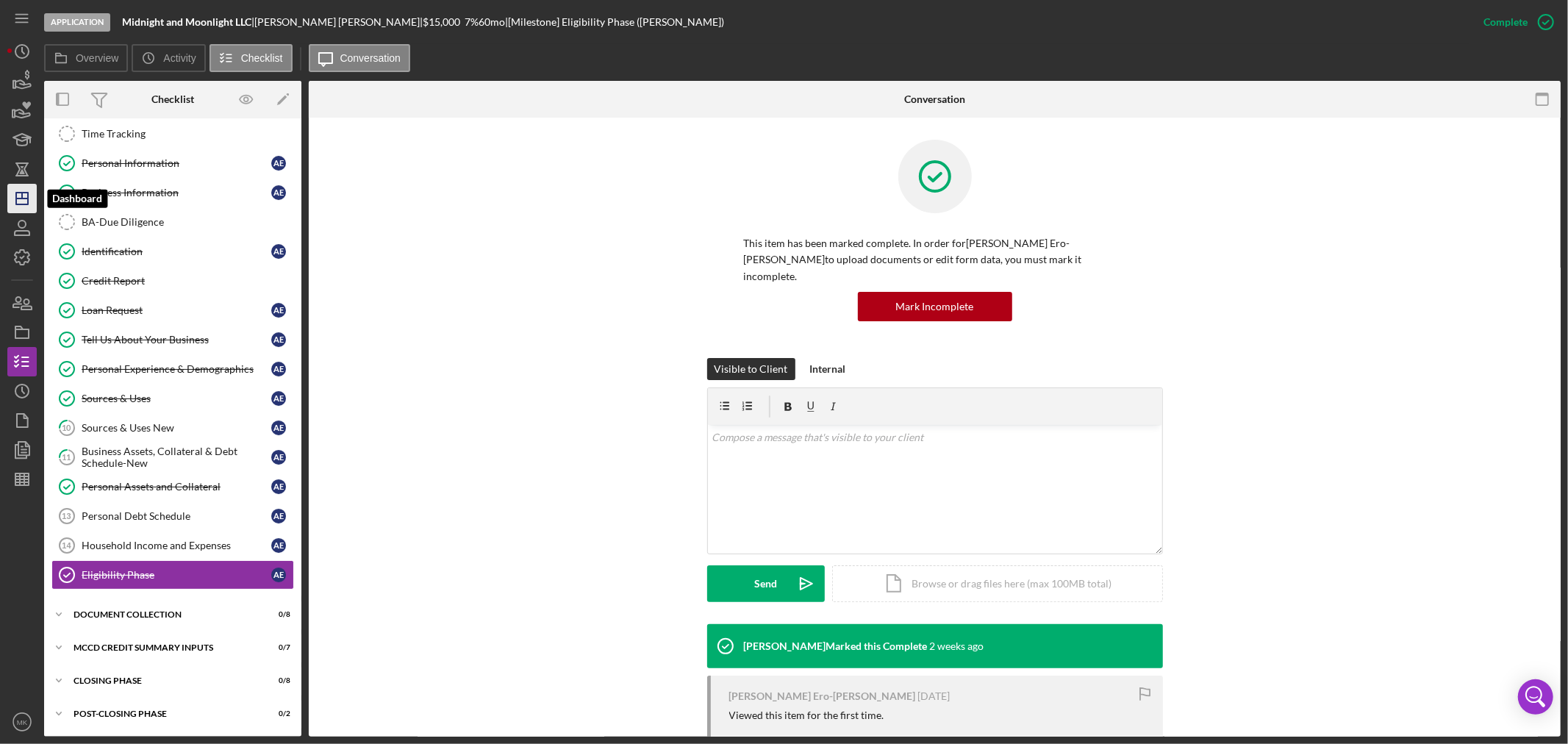
click at [23, 194] on icon "Icon/Dashboard" at bounding box center [22, 198] width 37 height 37
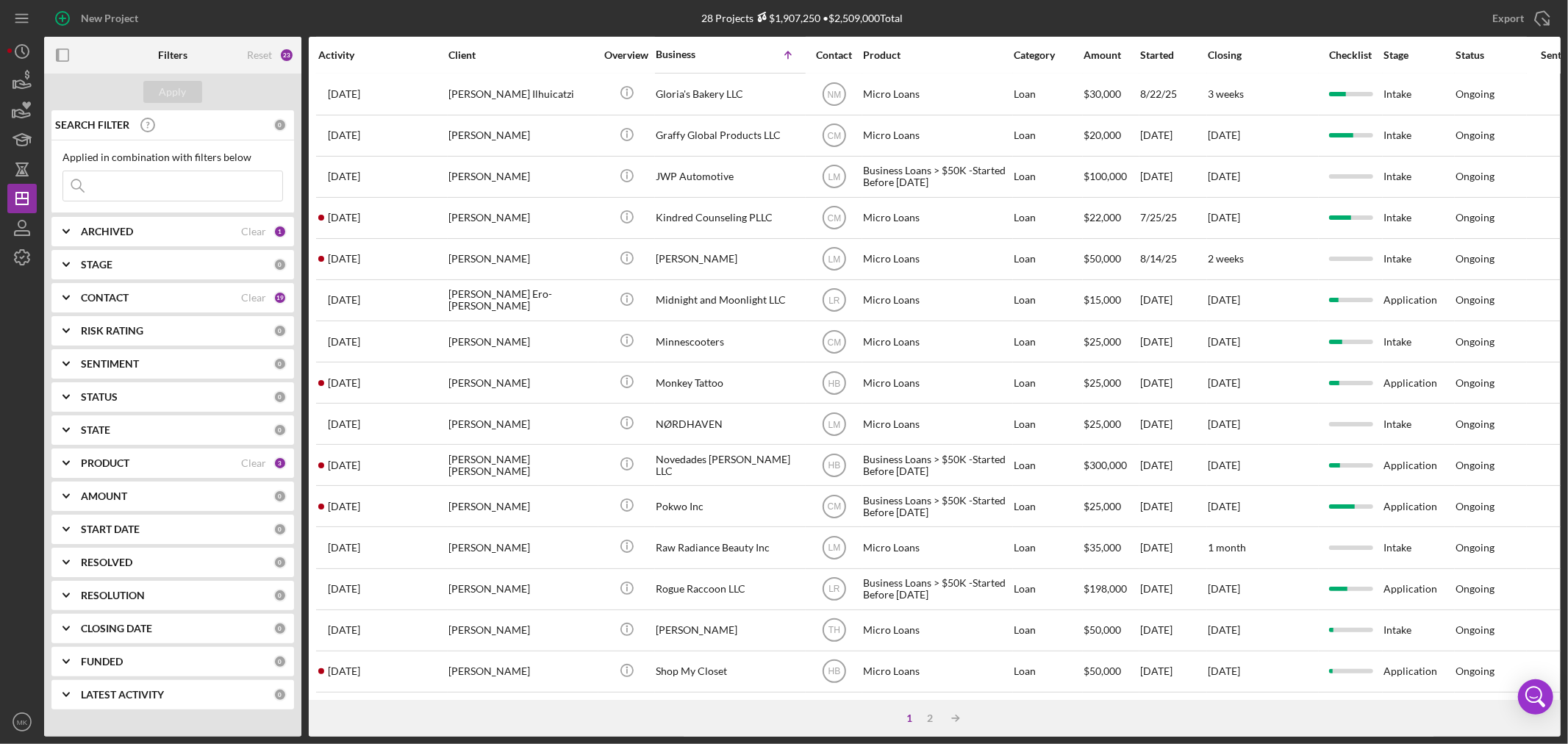
scroll to position [440, 0]
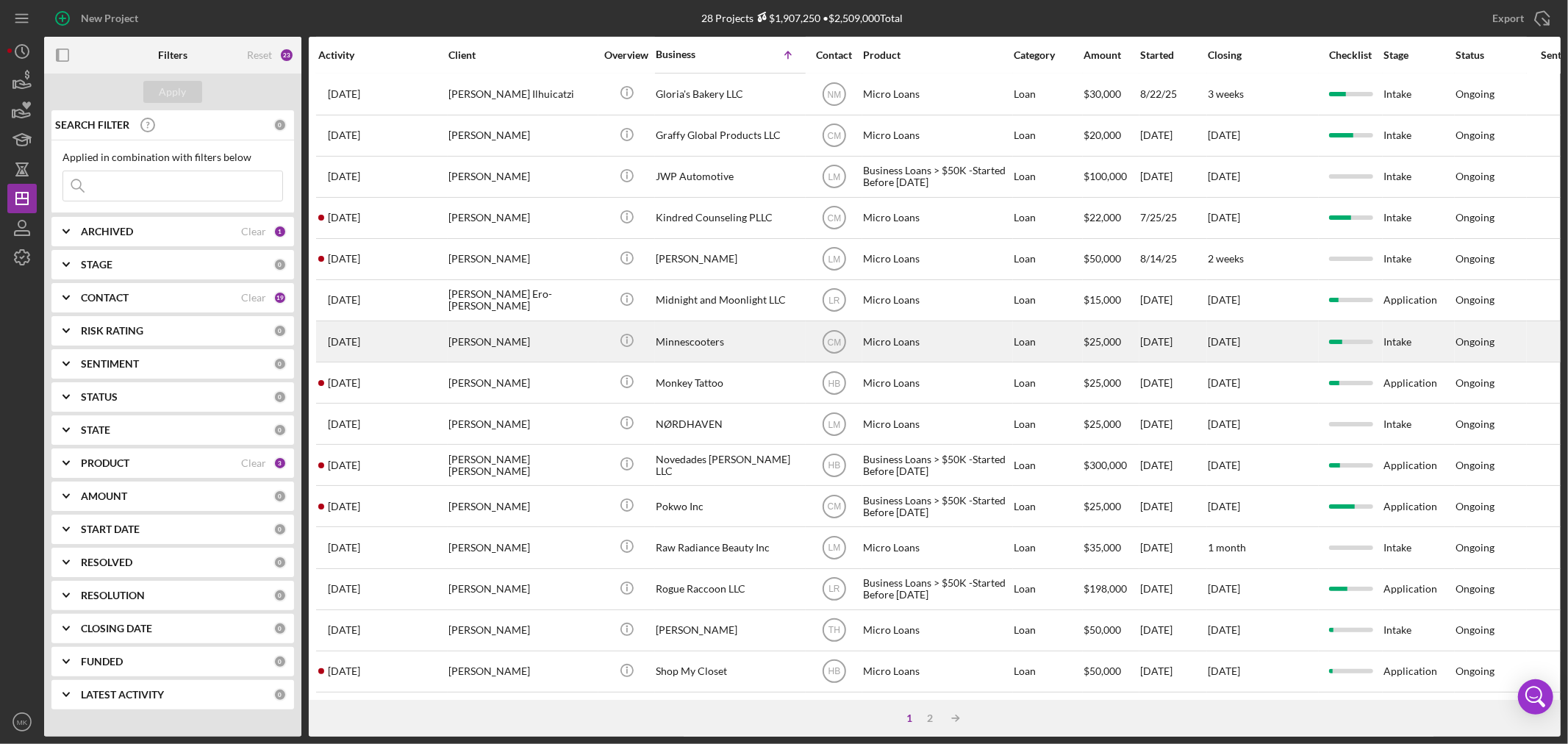
click at [702, 322] on div "Minnescooters" at bounding box center [729, 342] width 147 height 39
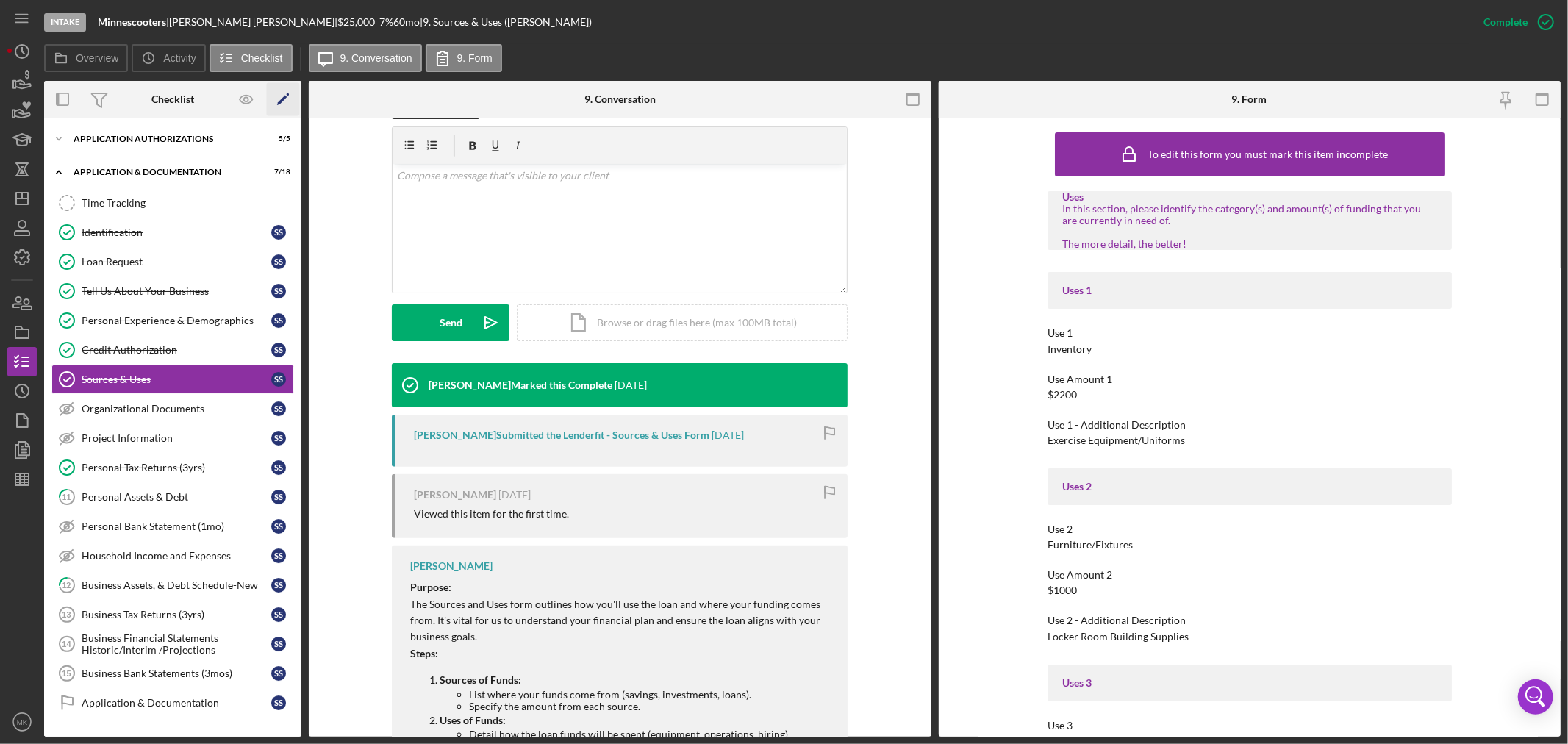
click at [283, 98] on polygon "button" at bounding box center [283, 101] width 11 height 11
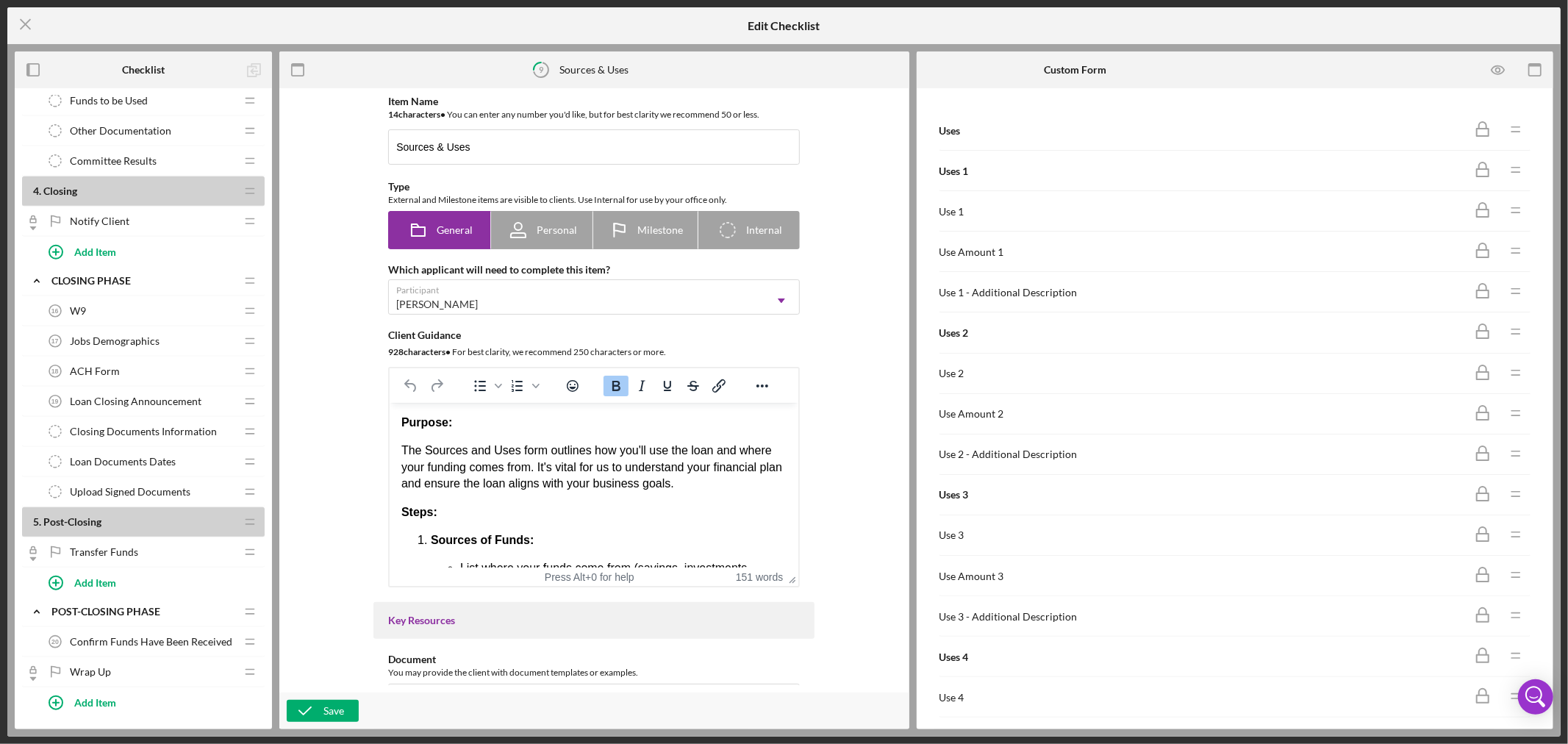
scroll to position [1011, 0]
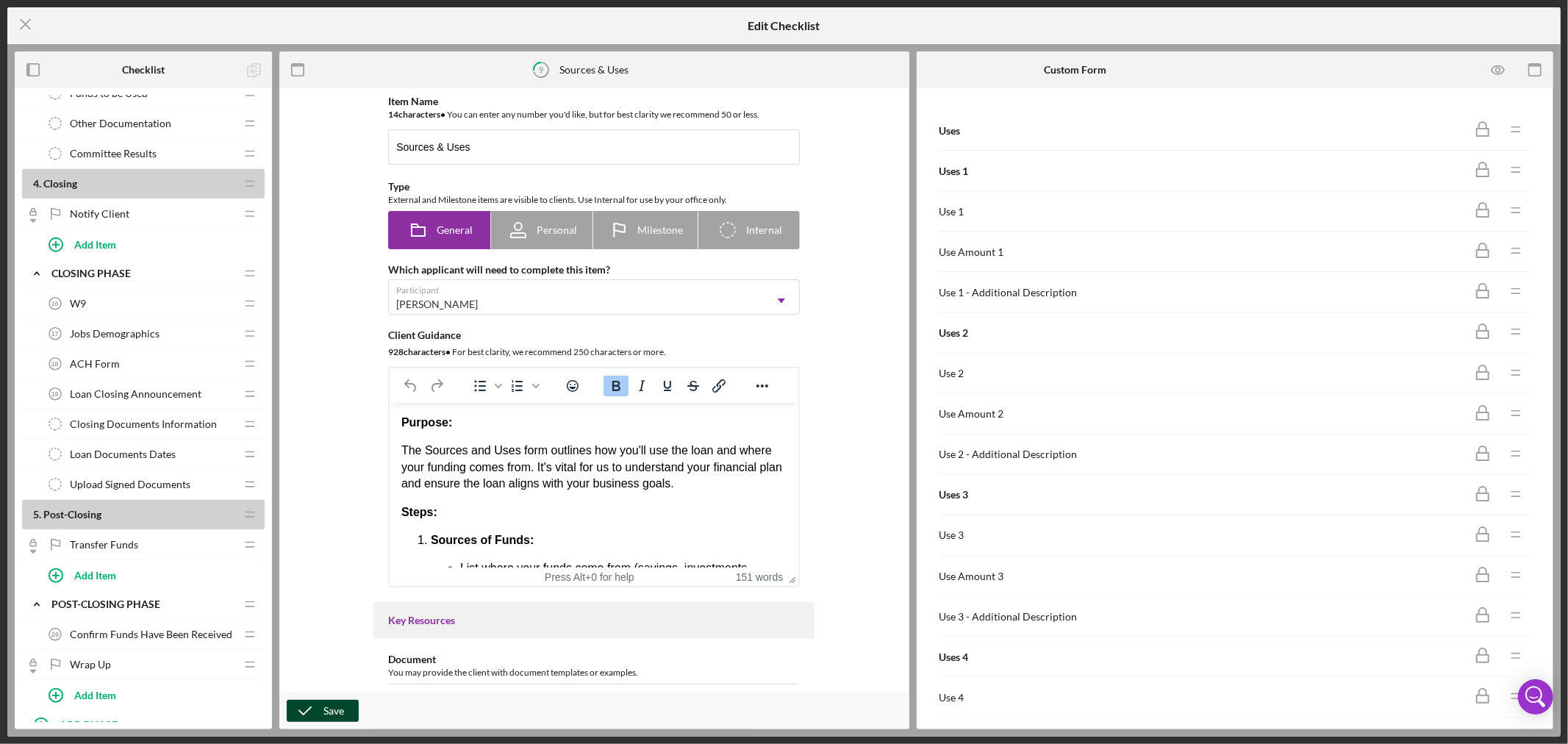
click at [347, 706] on button "Save" at bounding box center [322, 711] width 72 height 22
click at [22, 23] on icon "Icon/Menu Close" at bounding box center [26, 24] width 37 height 37
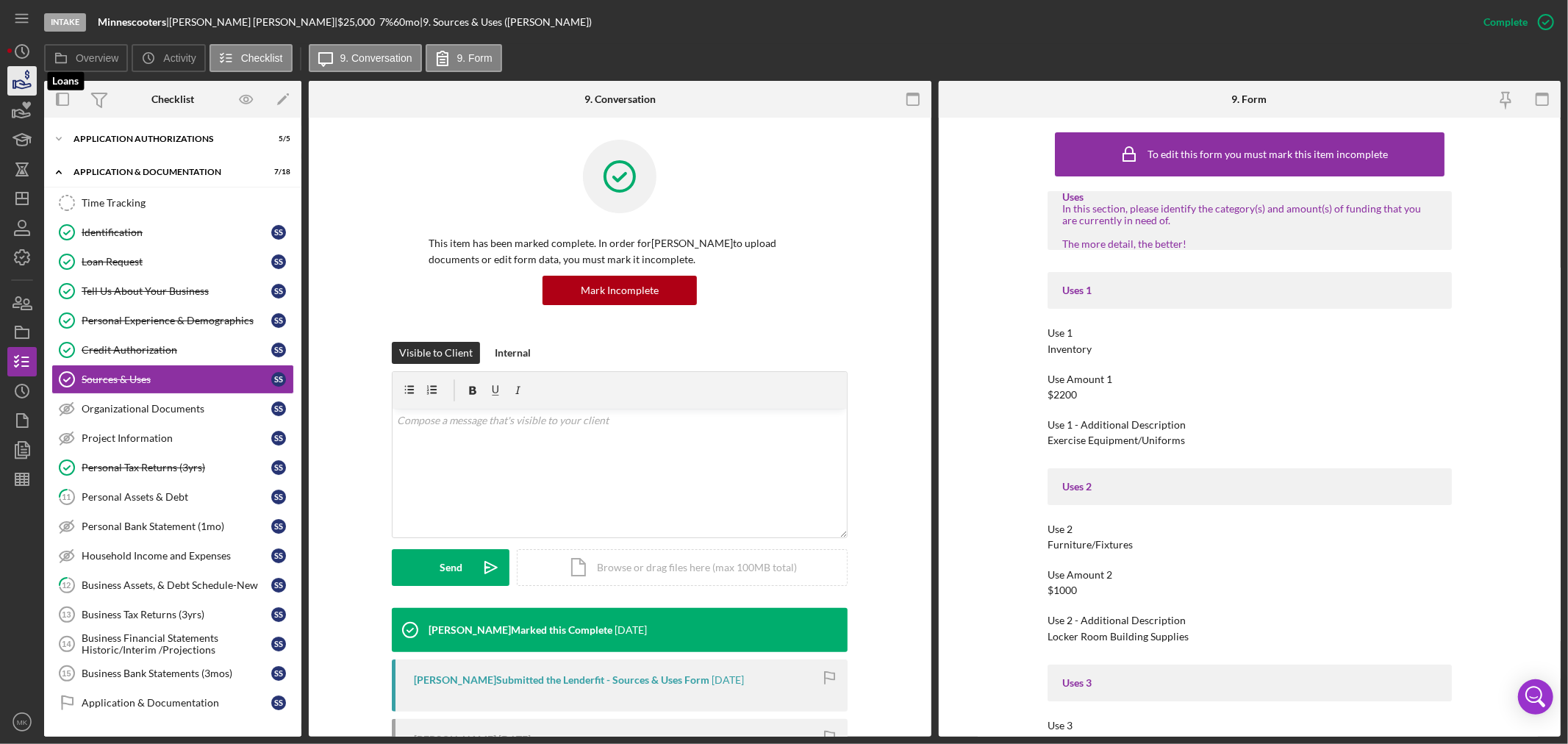
click at [23, 83] on icon "button" at bounding box center [22, 81] width 37 height 37
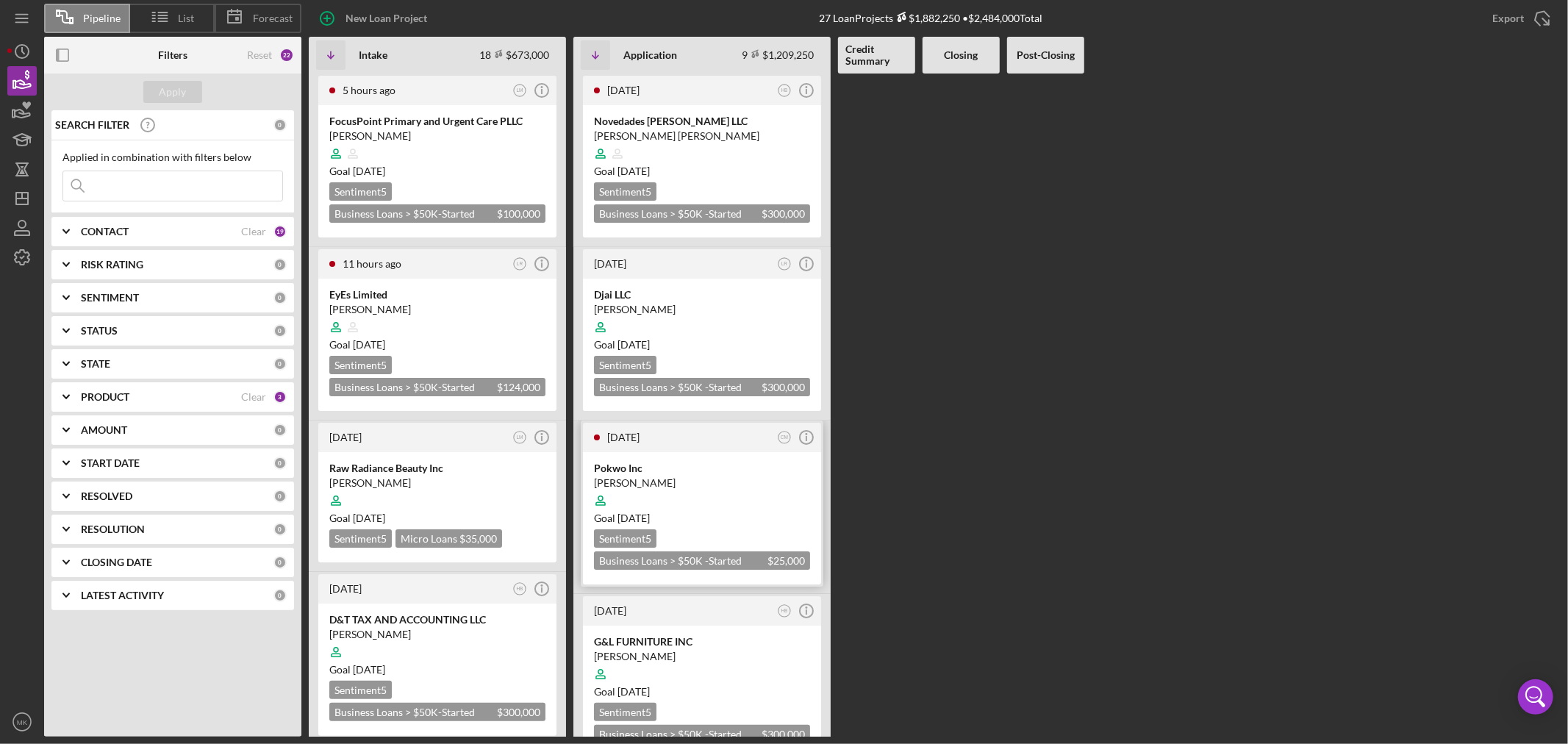
click at [616, 463] on div "Pokwo Inc" at bounding box center [702, 468] width 216 height 14
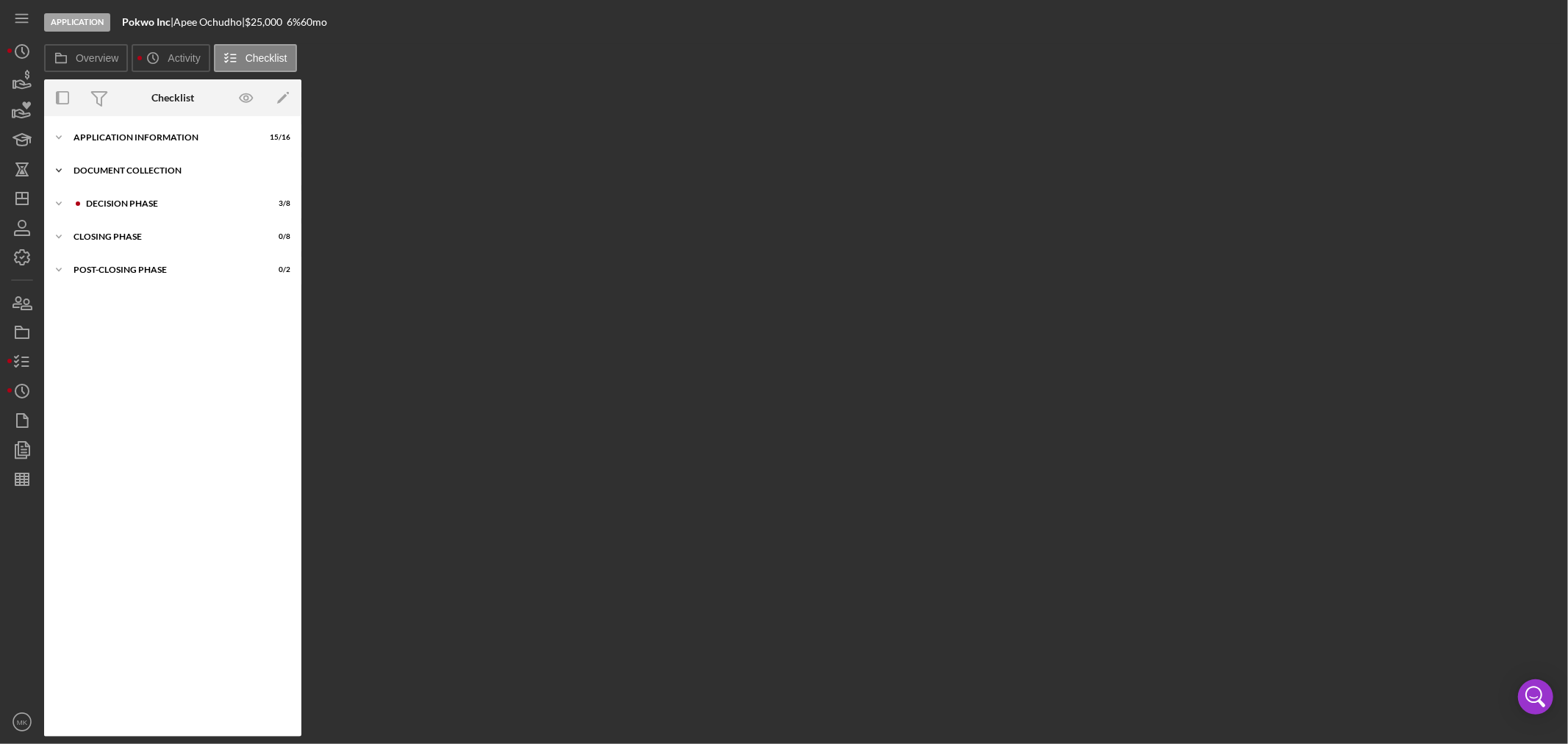
click at [57, 167] on icon "Icon/Expander" at bounding box center [59, 171] width 30 height 30
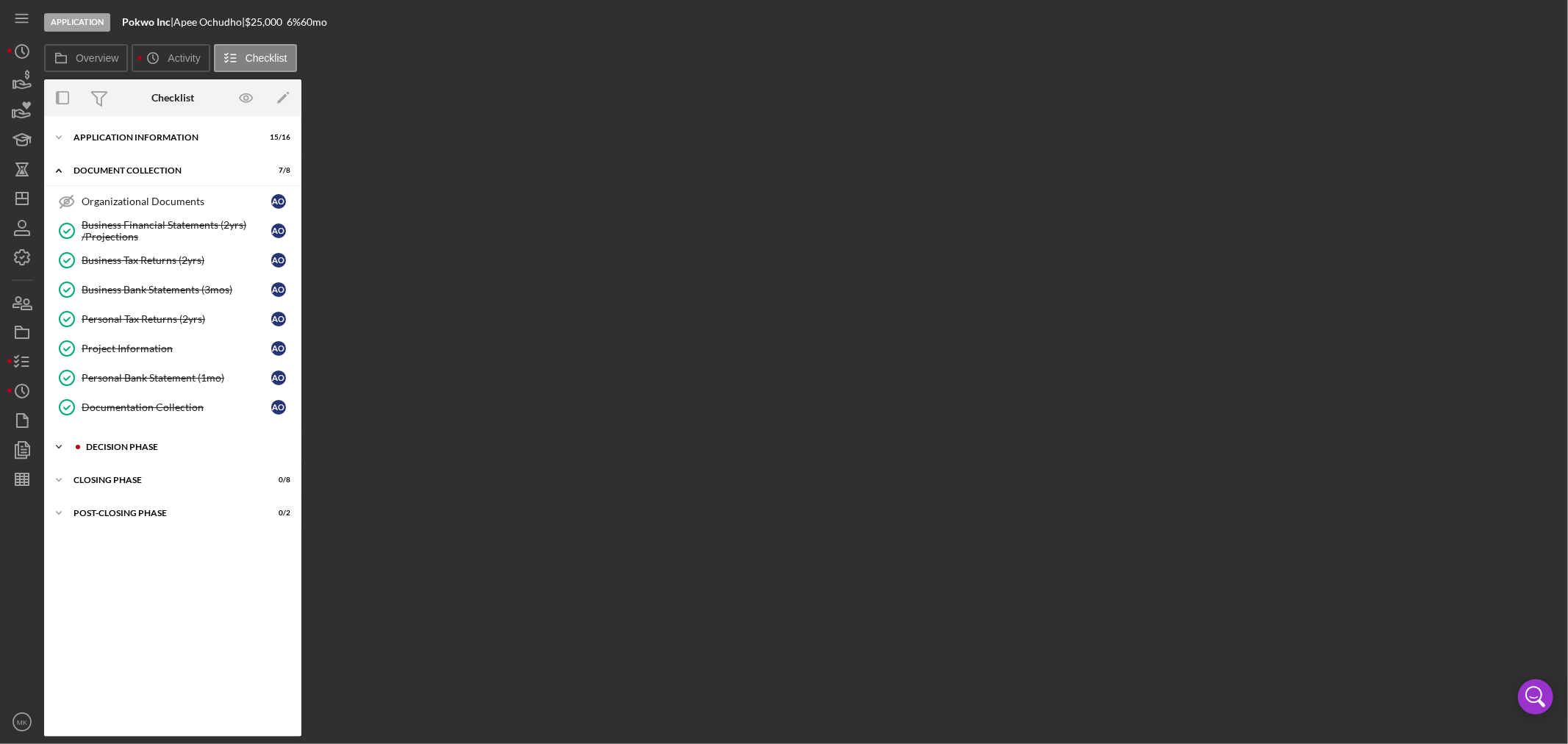
click at [59, 447] on icon "Icon/Expander" at bounding box center [59, 447] width 30 height 30
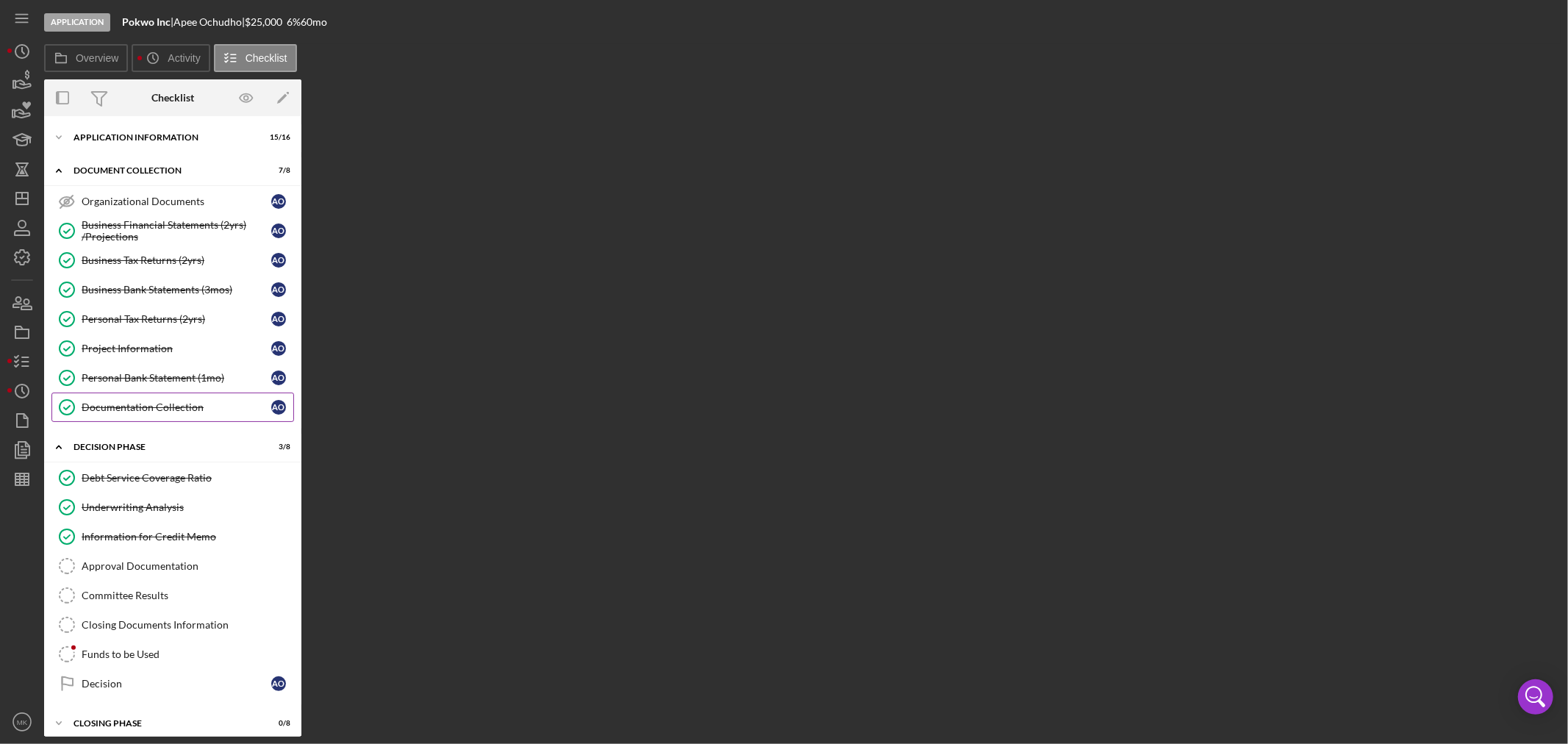
click at [213, 409] on div "Documentation Collection" at bounding box center [176, 407] width 190 height 11
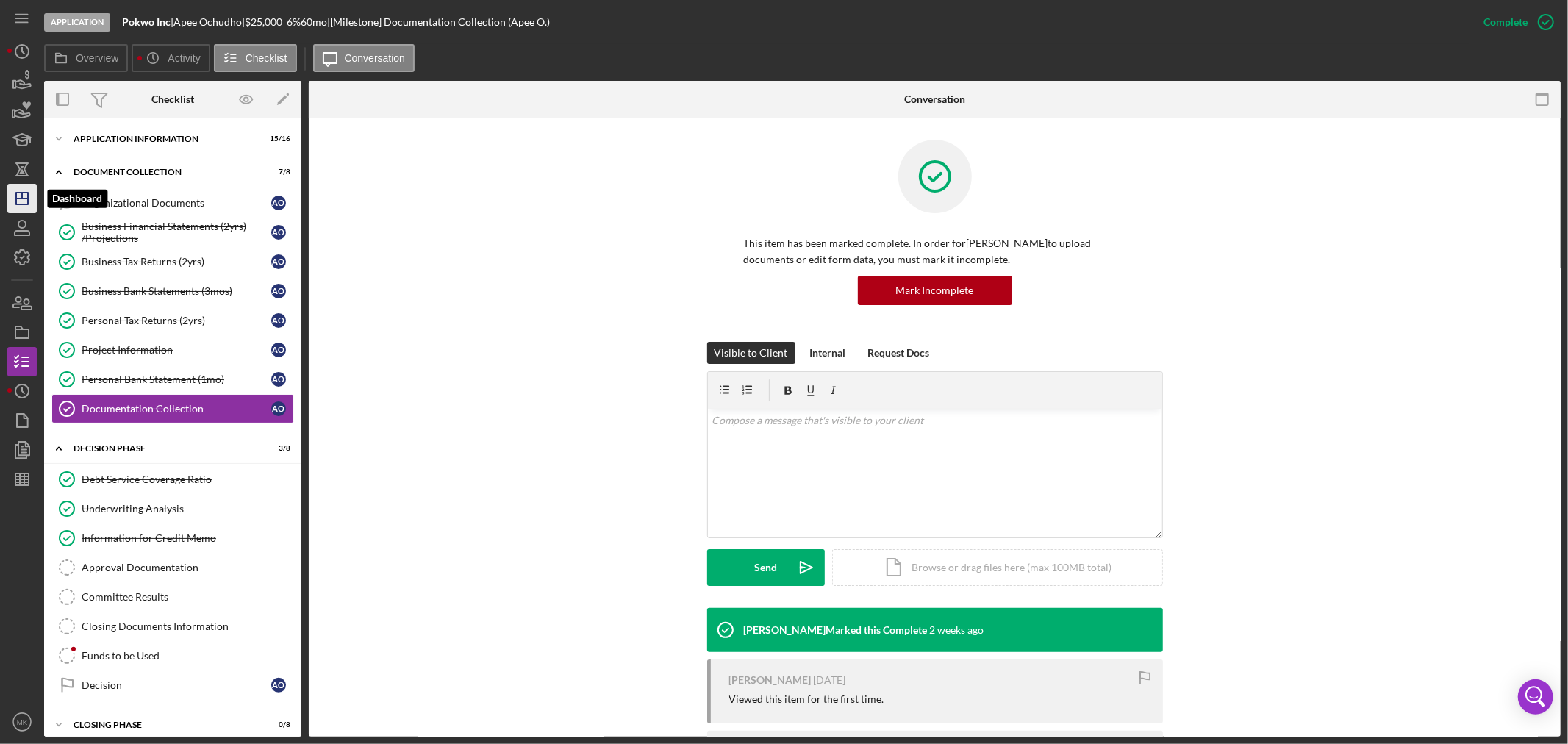
click at [24, 199] on line "button" at bounding box center [21, 199] width 11 height 0
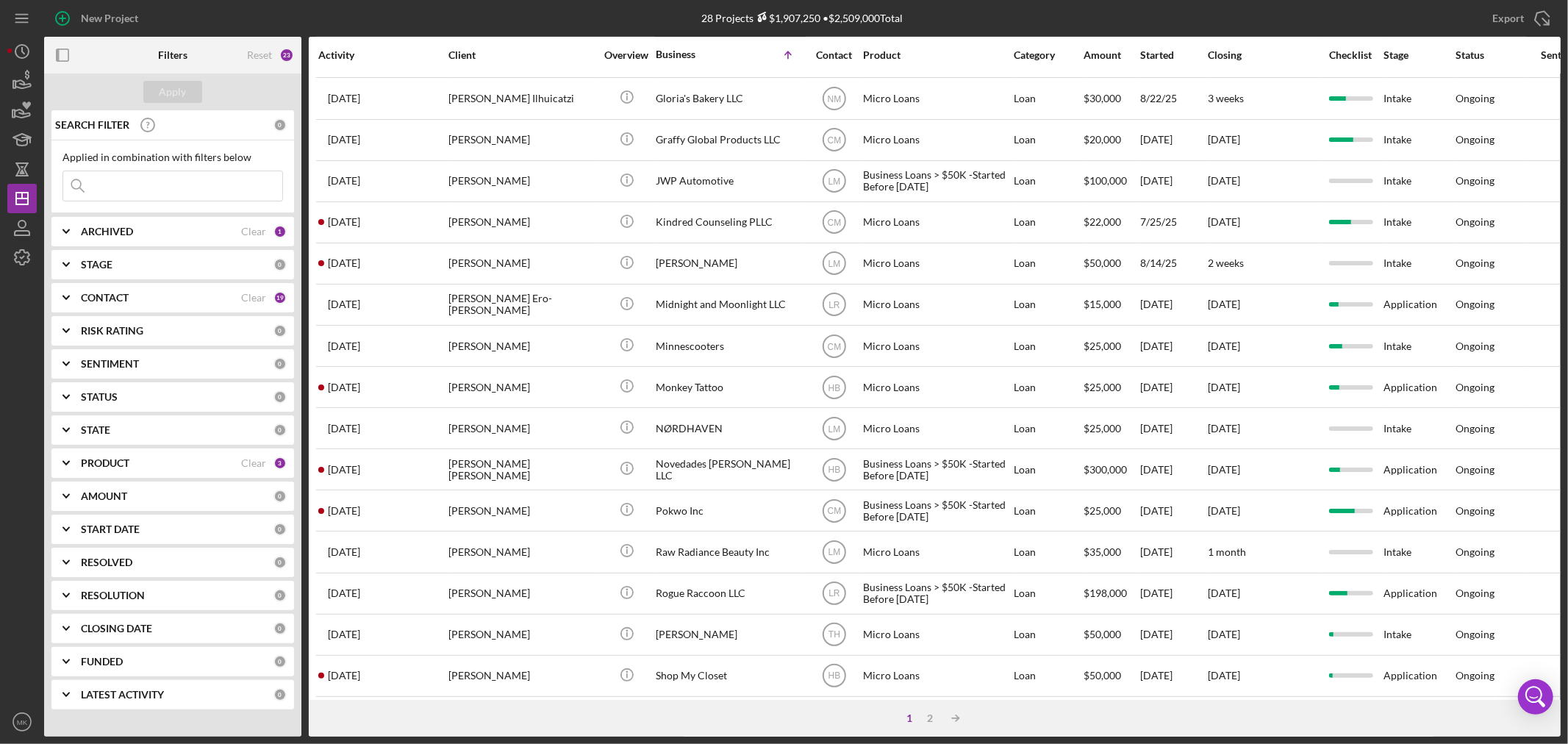
scroll to position [440, 0]
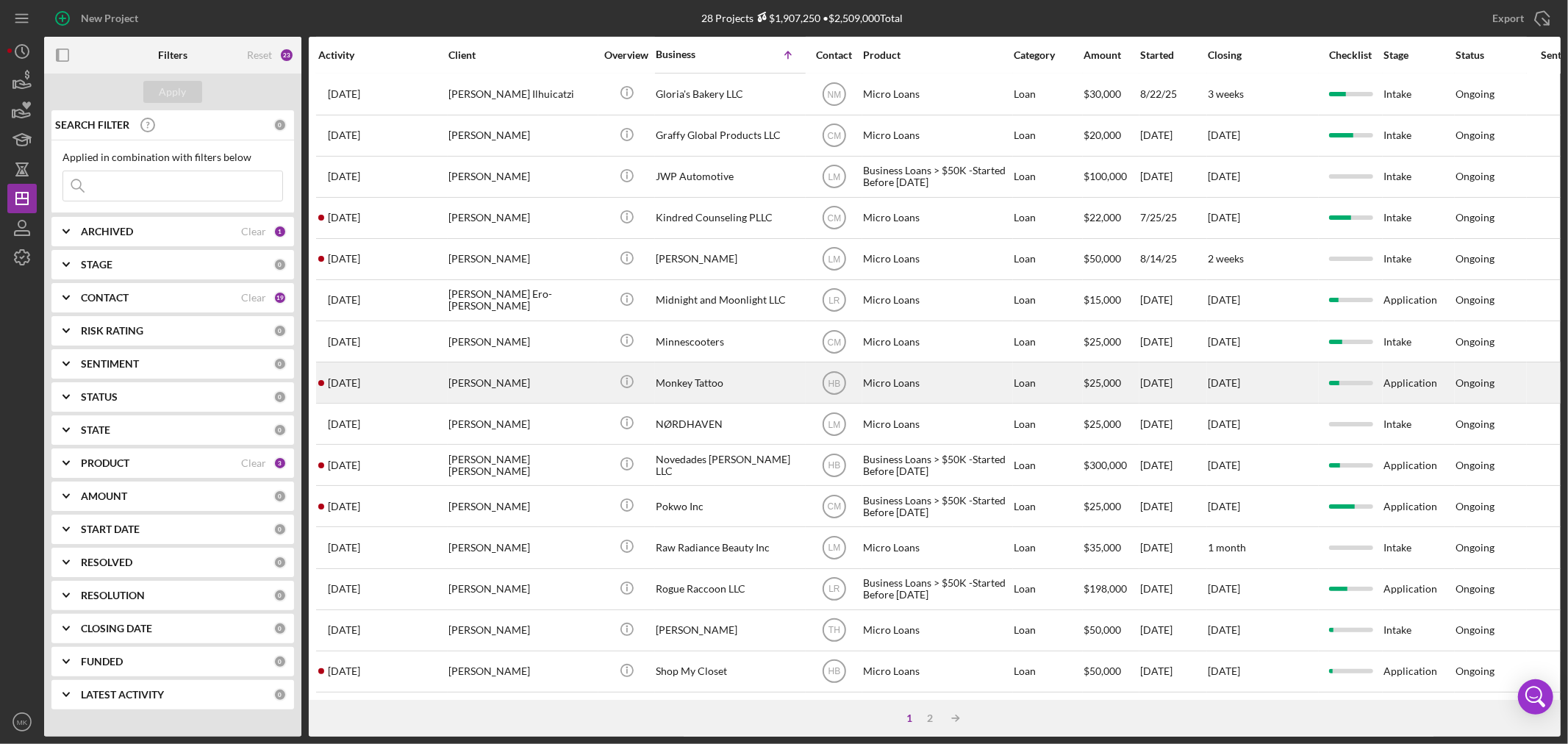
click at [693, 364] on div "Monkey Tattoo" at bounding box center [729, 383] width 147 height 39
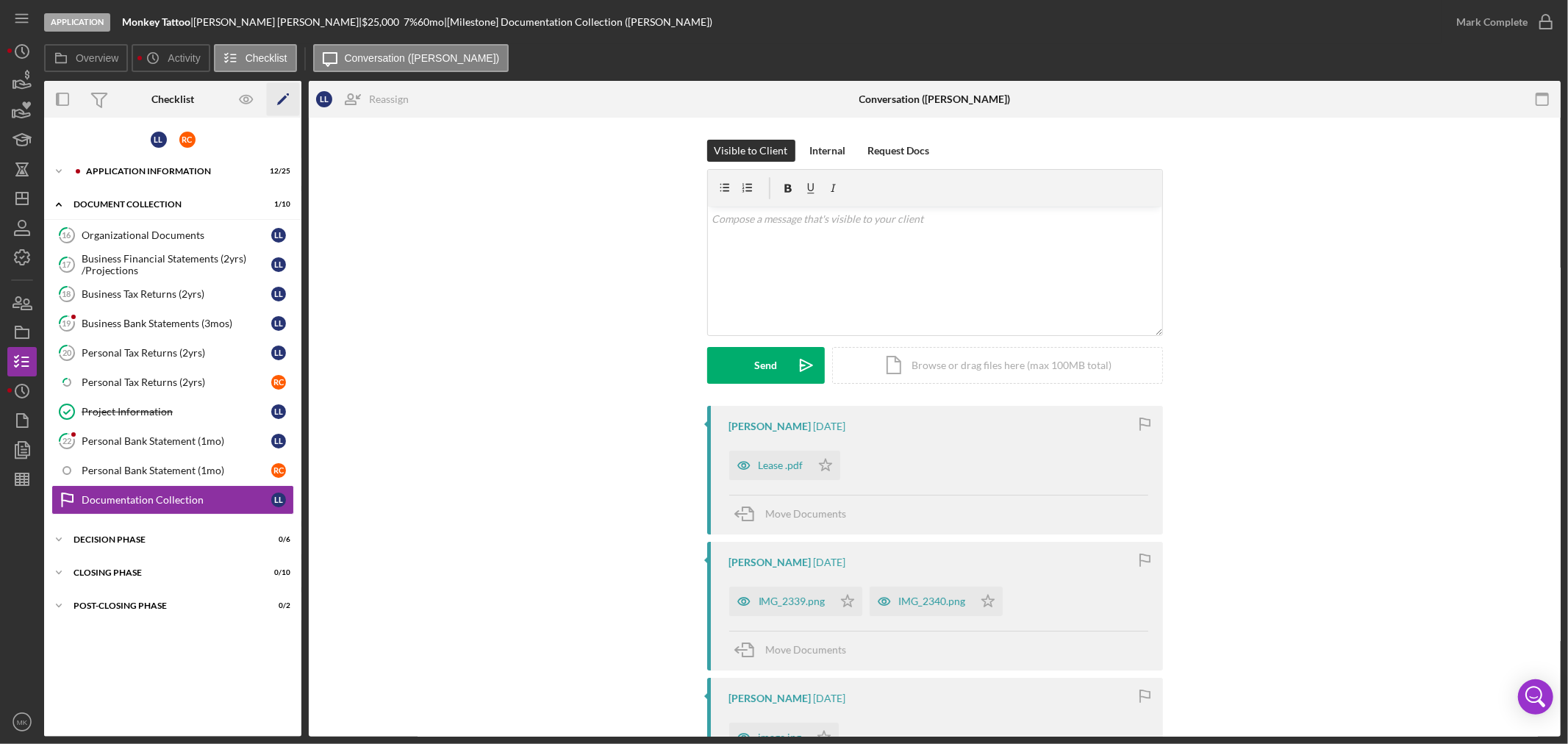
click at [285, 94] on icon "Icon/Edit" at bounding box center [283, 99] width 33 height 33
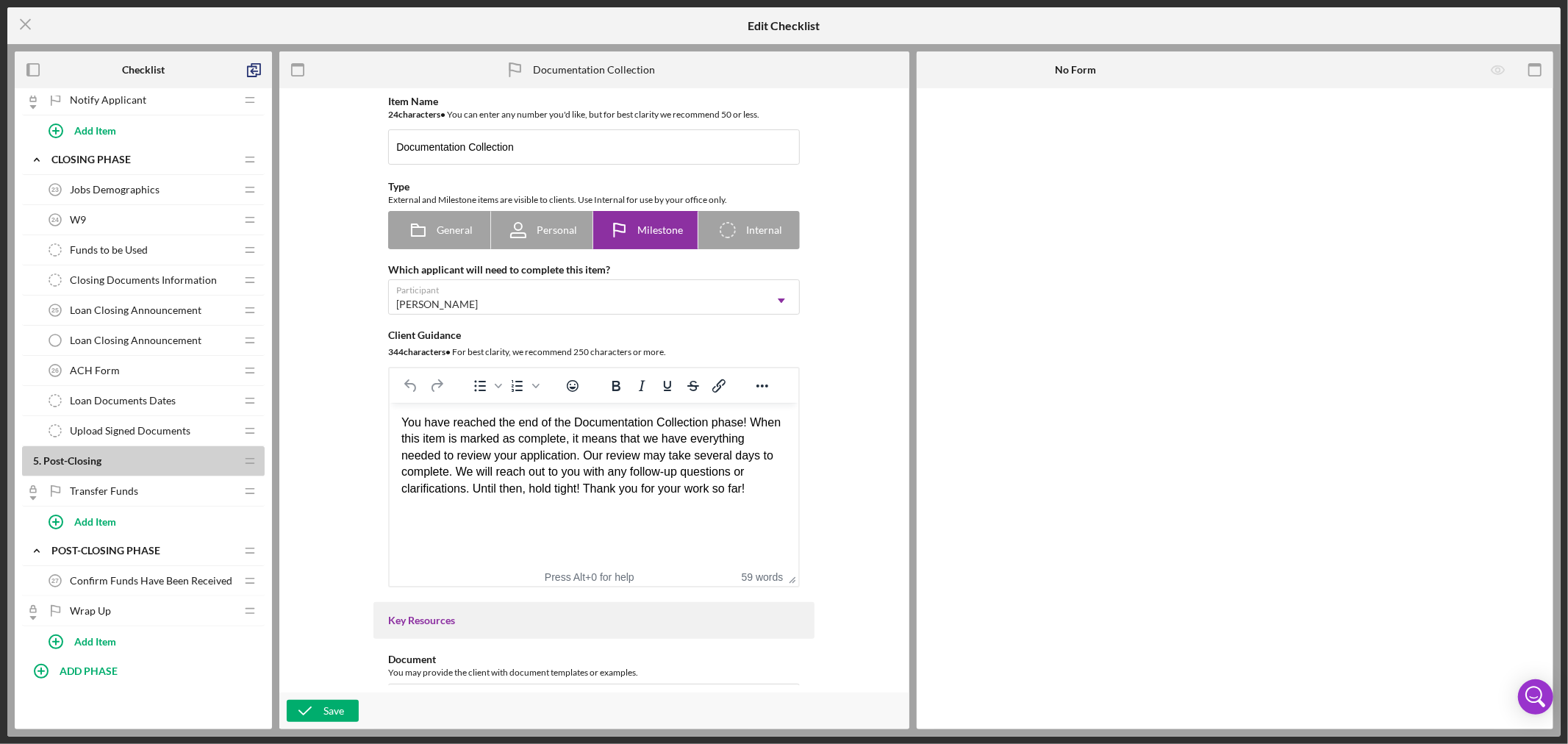
scroll to position [1491, 0]
click at [319, 709] on icon "button" at bounding box center [305, 711] width 37 height 37
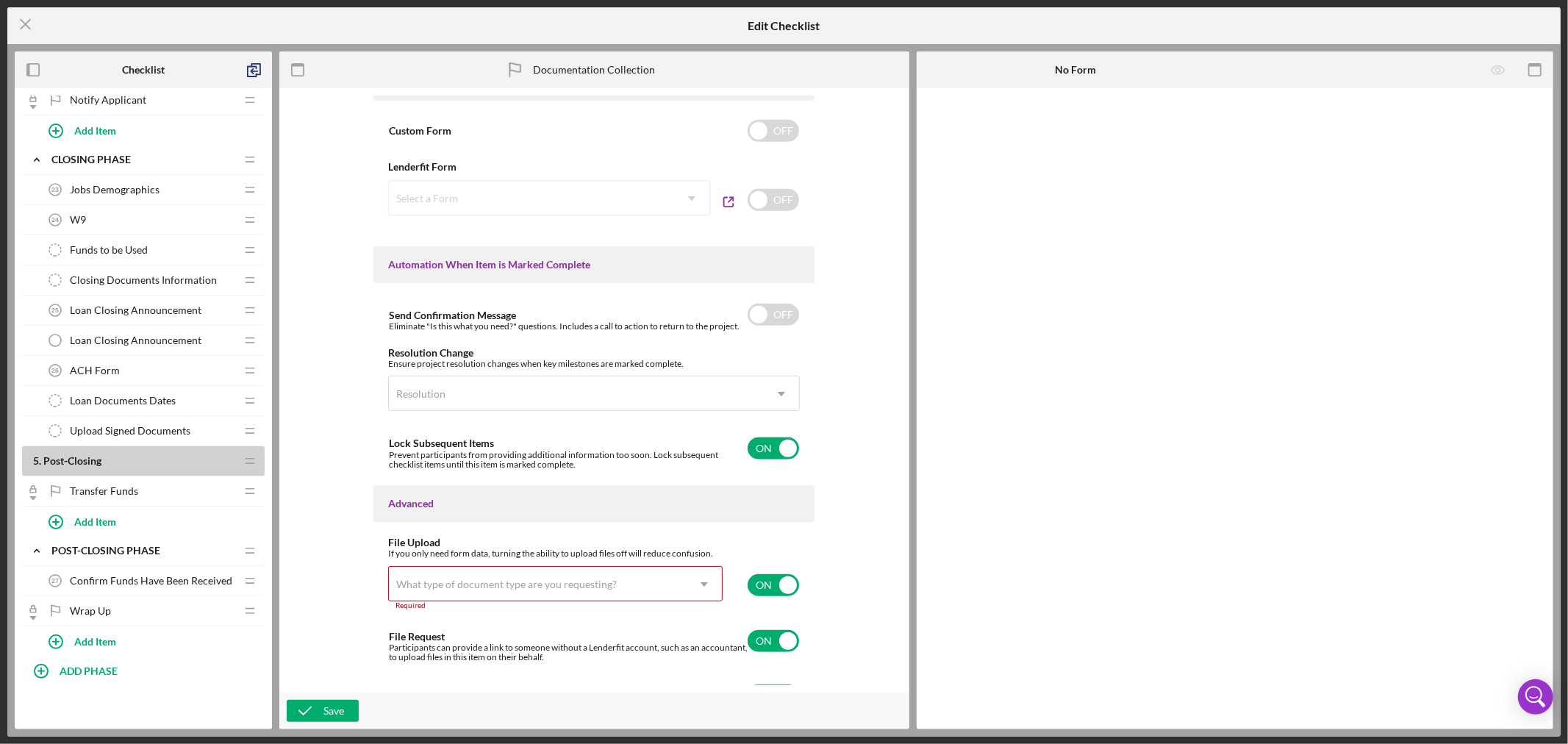
scroll to position [782, 0]
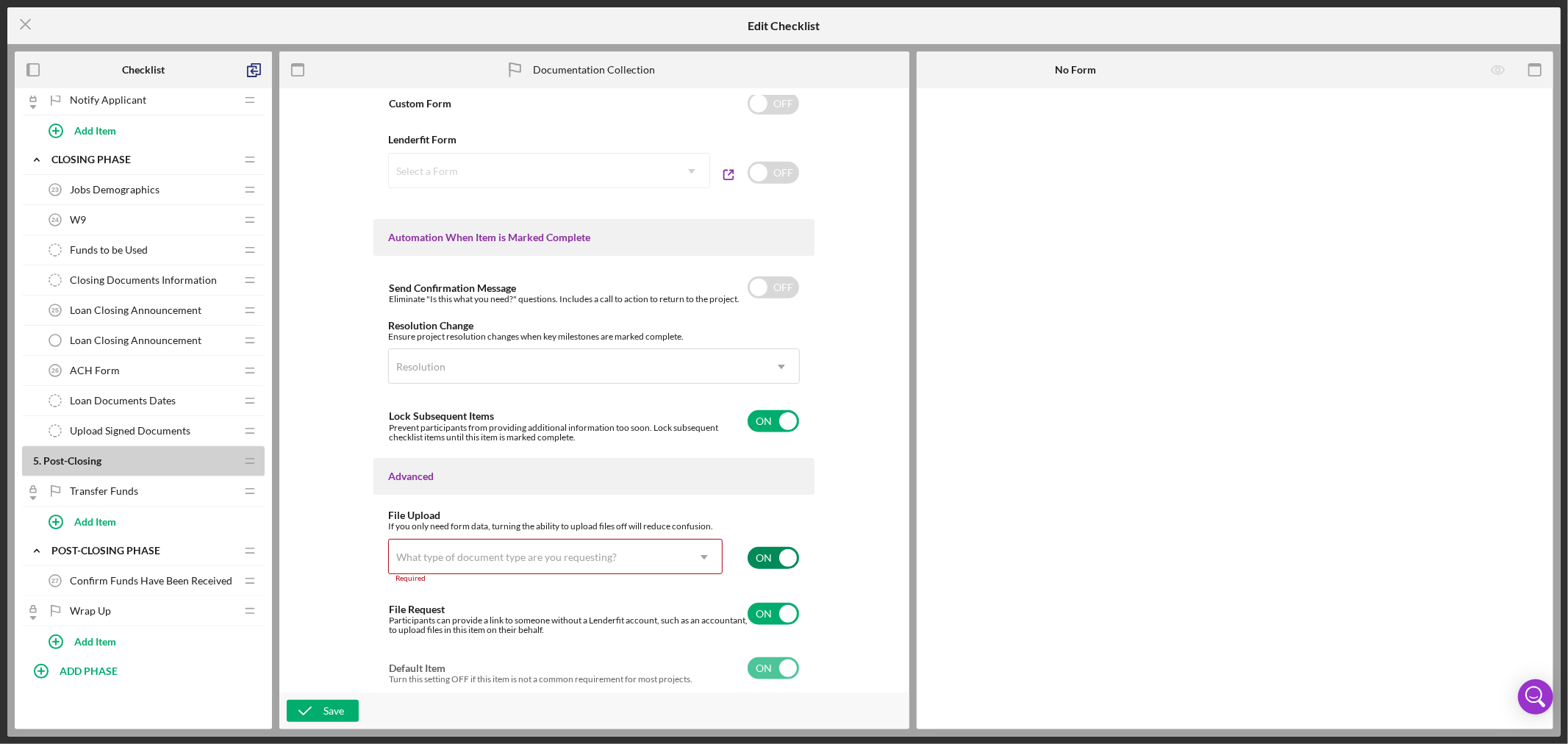
click at [782, 556] on input "checkbox" at bounding box center [773, 558] width 52 height 22
checkbox input "false"
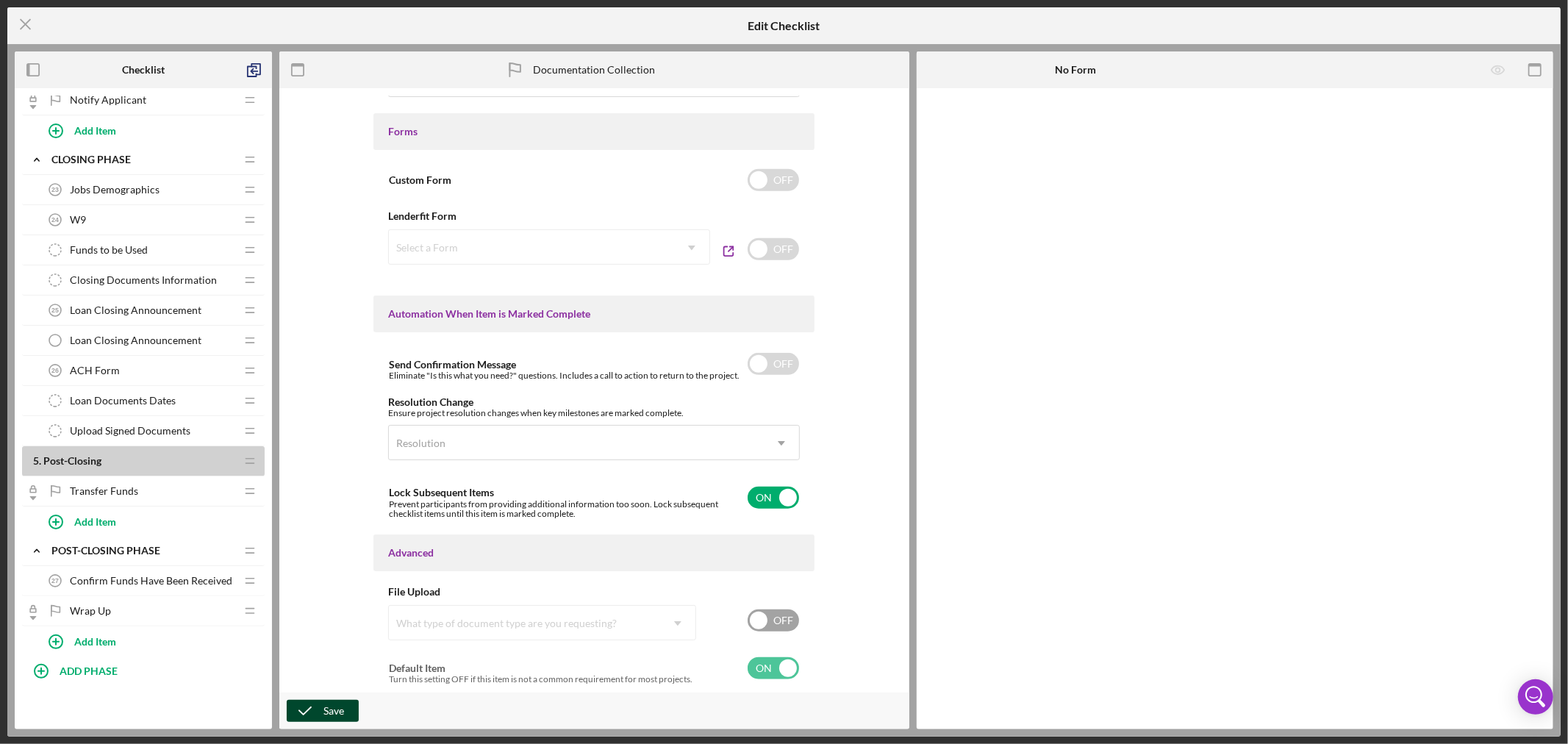
click at [328, 710] on div "Save" at bounding box center [334, 711] width 21 height 22
click at [24, 22] on line at bounding box center [25, 24] width 10 height 10
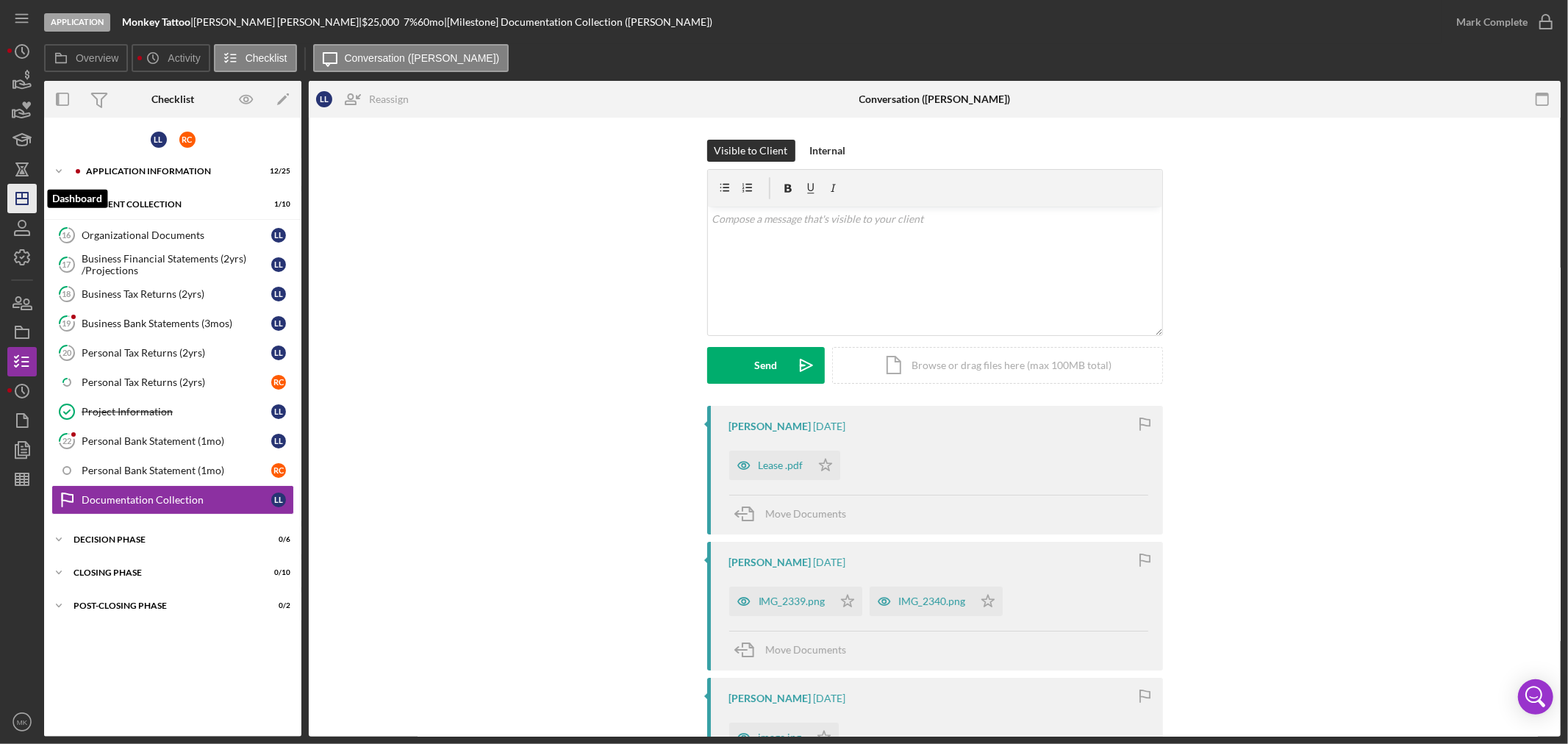
click at [24, 196] on icon "Icon/Dashboard" at bounding box center [22, 198] width 37 height 37
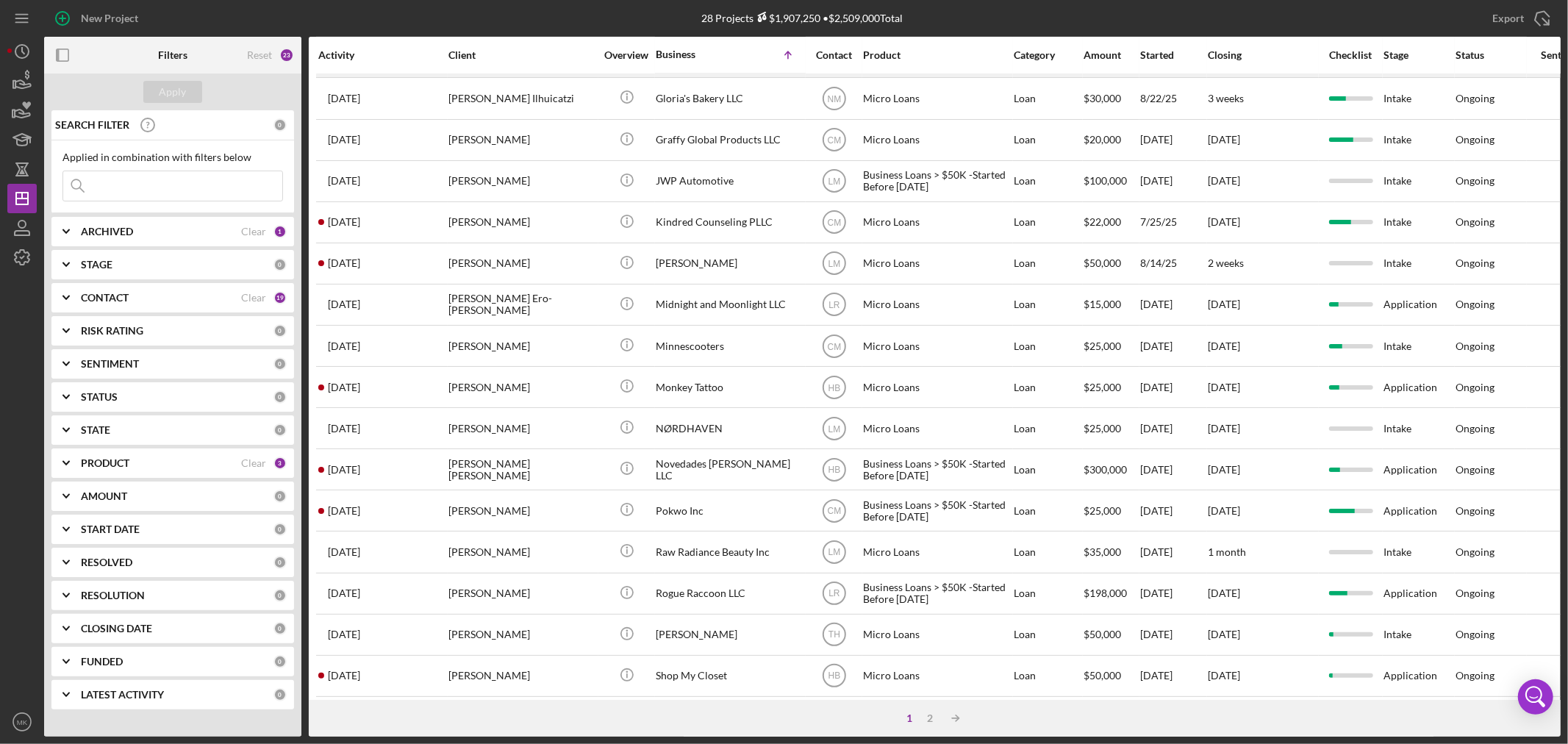
scroll to position [440, 0]
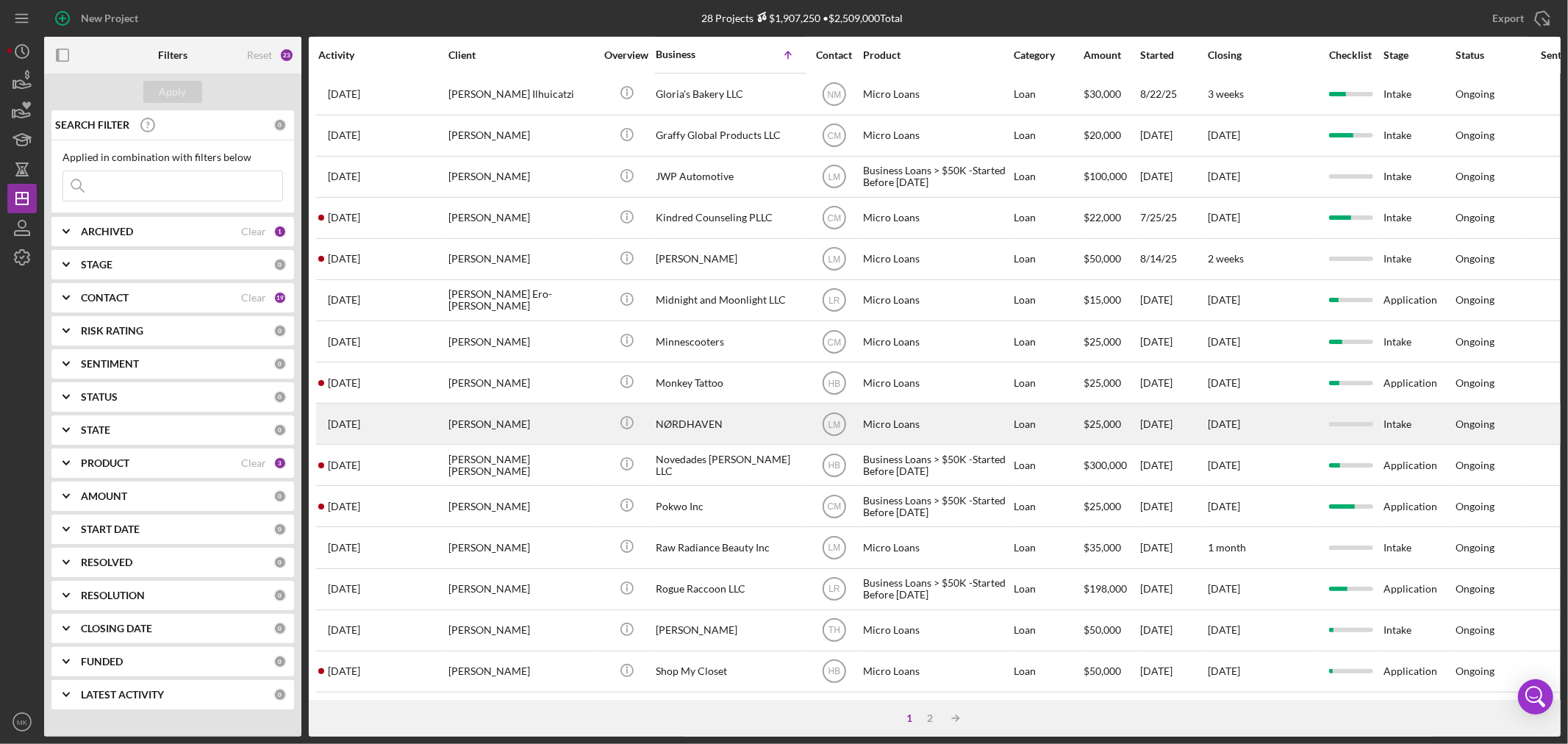
click at [707, 405] on div "NØRDHAVEN" at bounding box center [729, 424] width 147 height 39
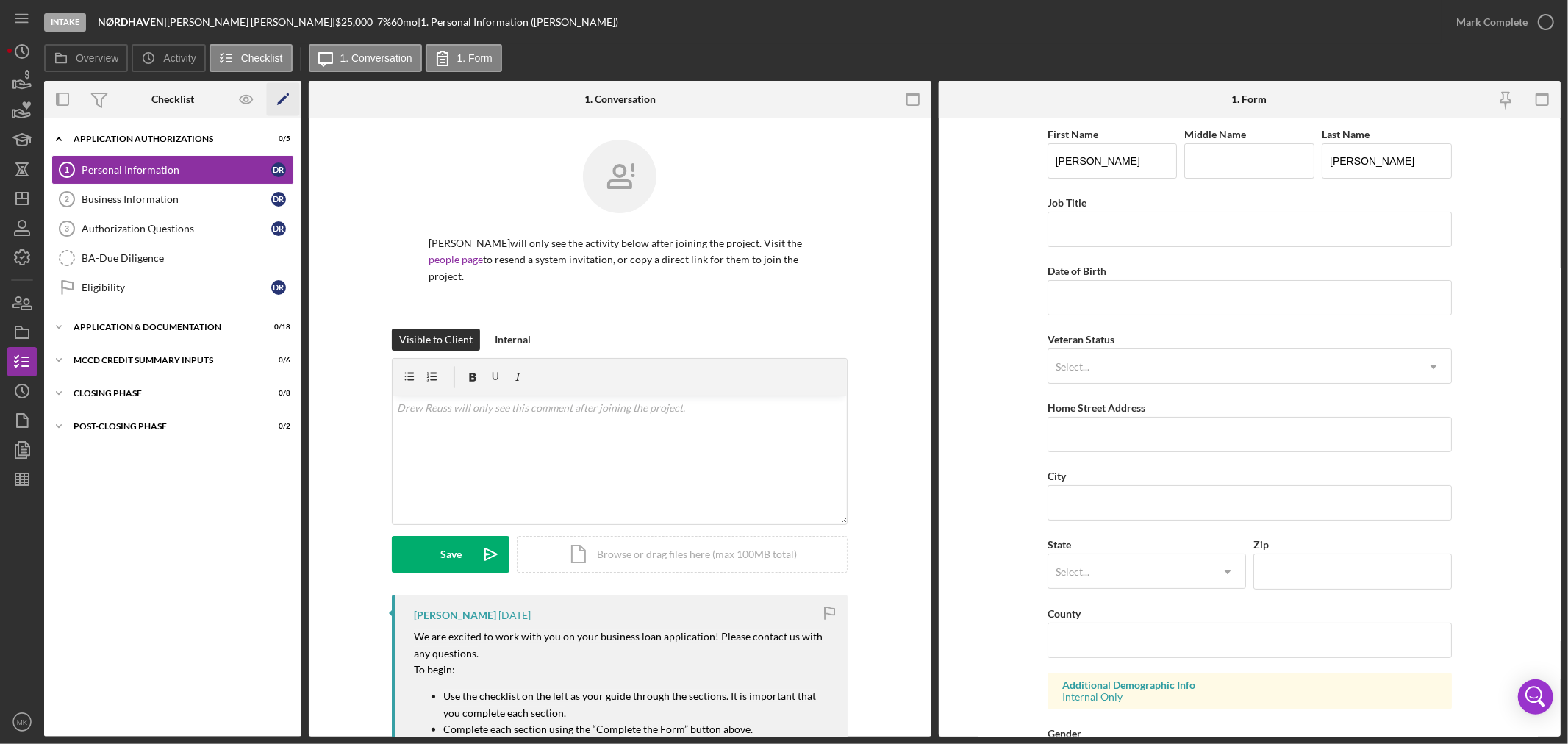
click at [280, 98] on icon "Icon/Edit" at bounding box center [283, 99] width 33 height 33
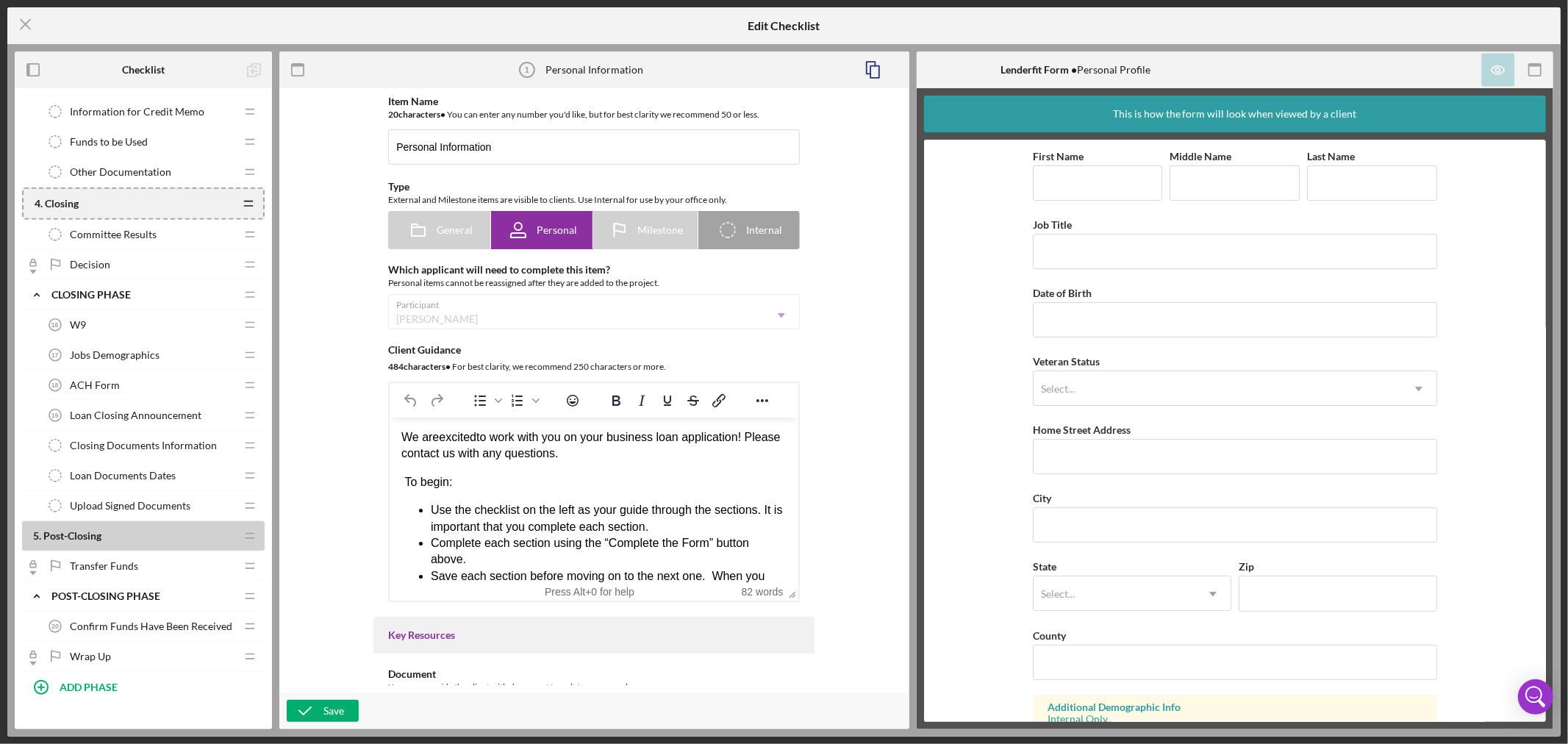
scroll to position [962, 0]
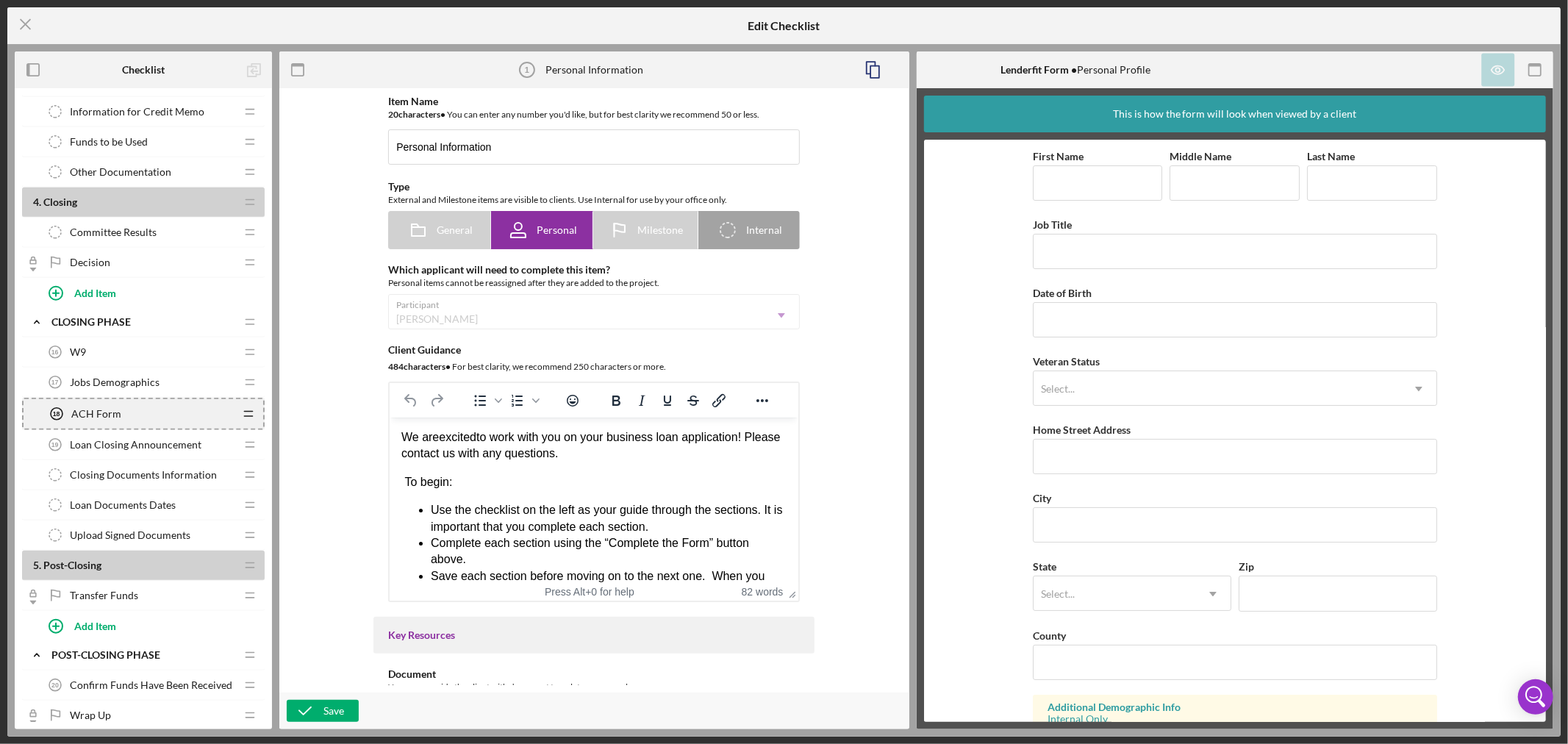
click at [244, 413] on icon "Icon/Drag" at bounding box center [248, 414] width 30 height 30
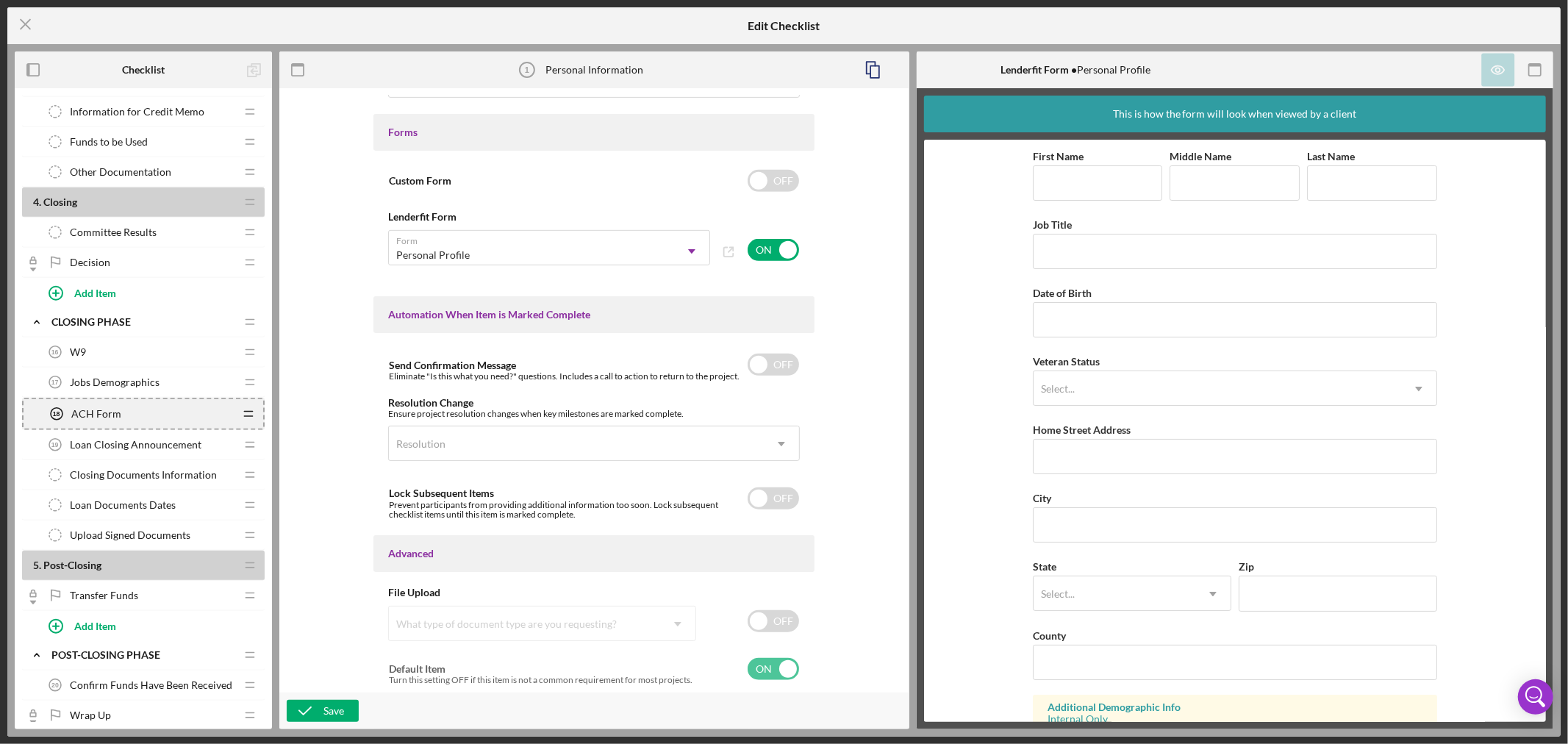
scroll to position [720, 0]
click at [783, 662] on input "checkbox" at bounding box center [773, 669] width 52 height 22
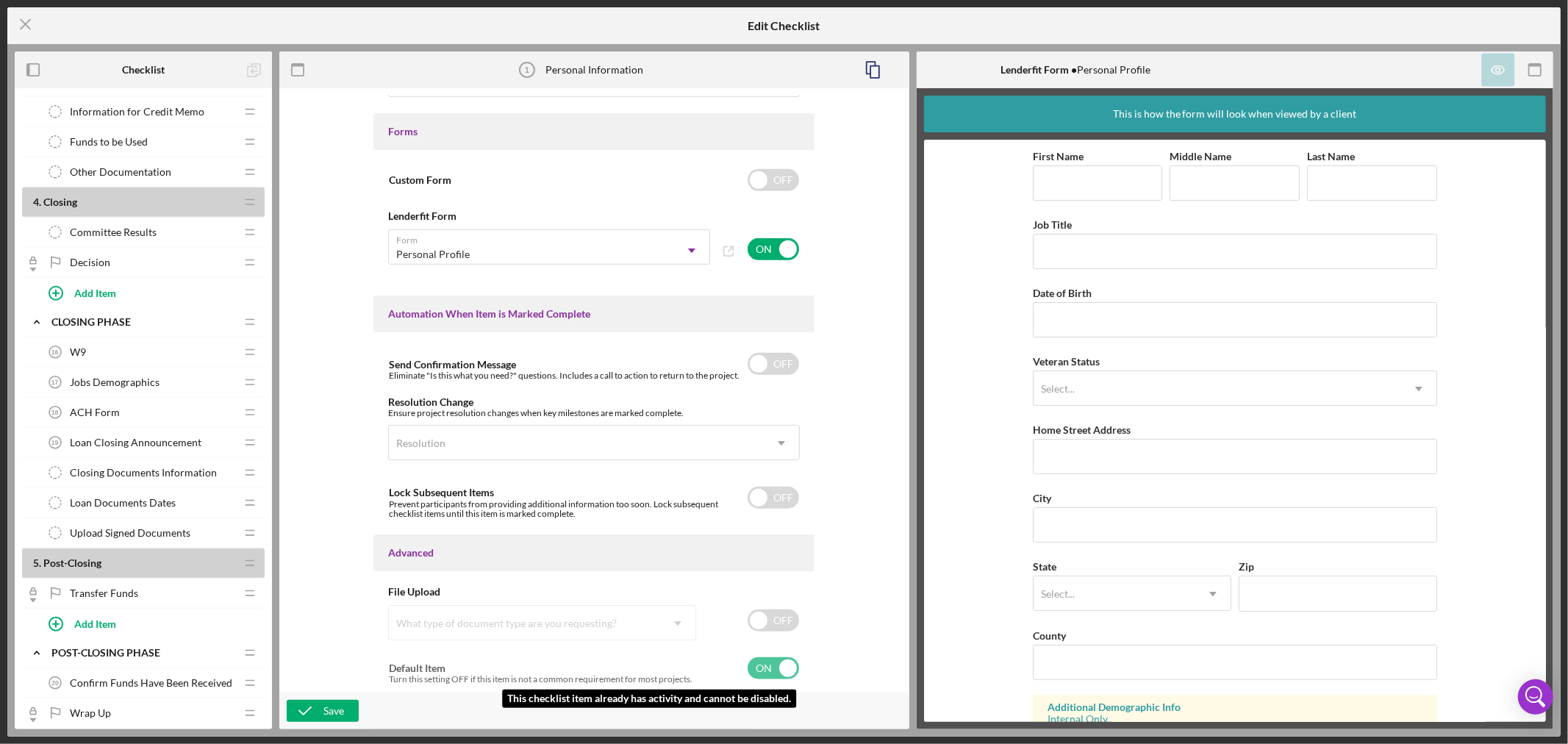
click at [786, 667] on input "checkbox" at bounding box center [773, 669] width 52 height 22
checkbox input "true"
click at [137, 354] on div "W9 16 W9" at bounding box center [138, 352] width 195 height 30
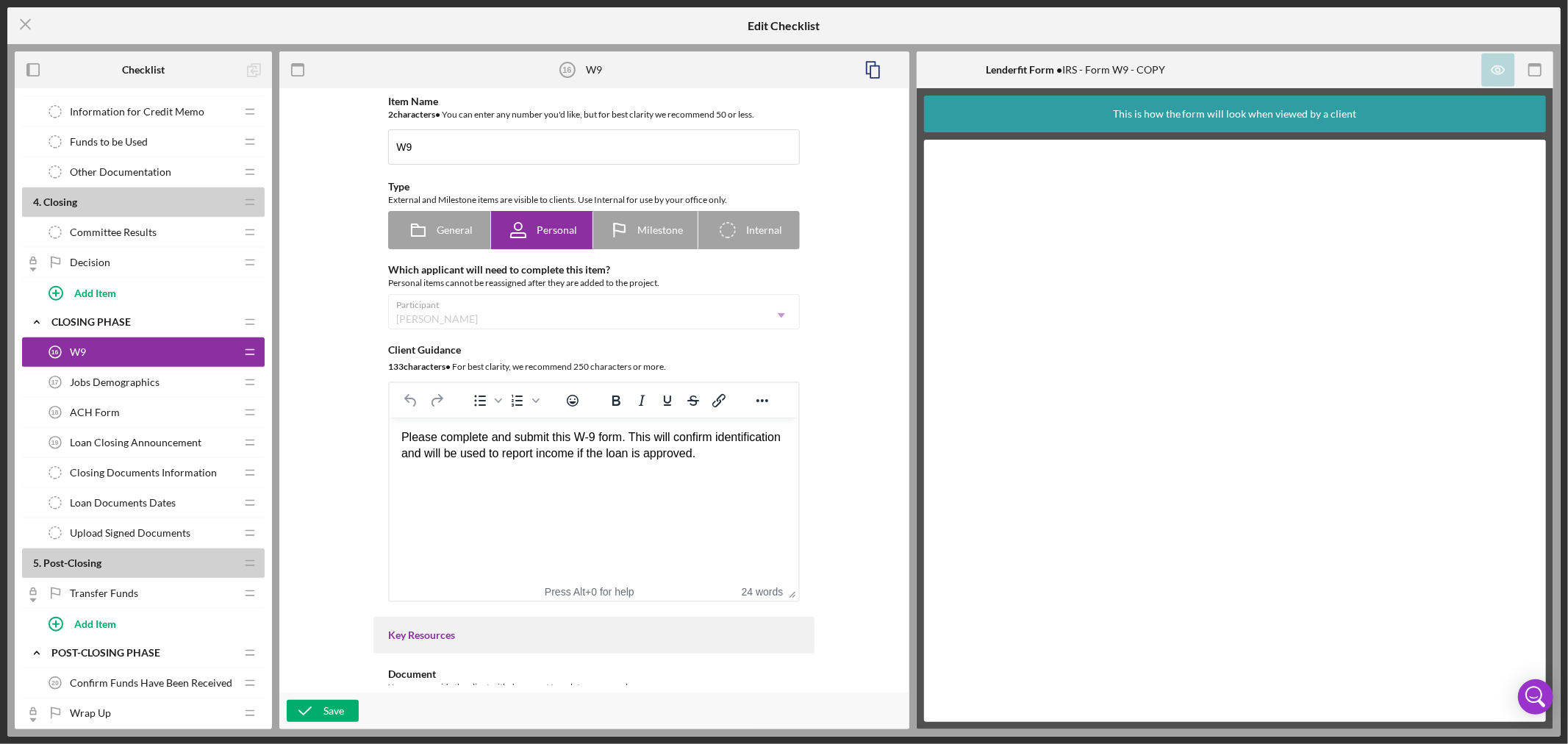
click at [136, 410] on div "ACH Form 18 ACH Form" at bounding box center [138, 412] width 195 height 30
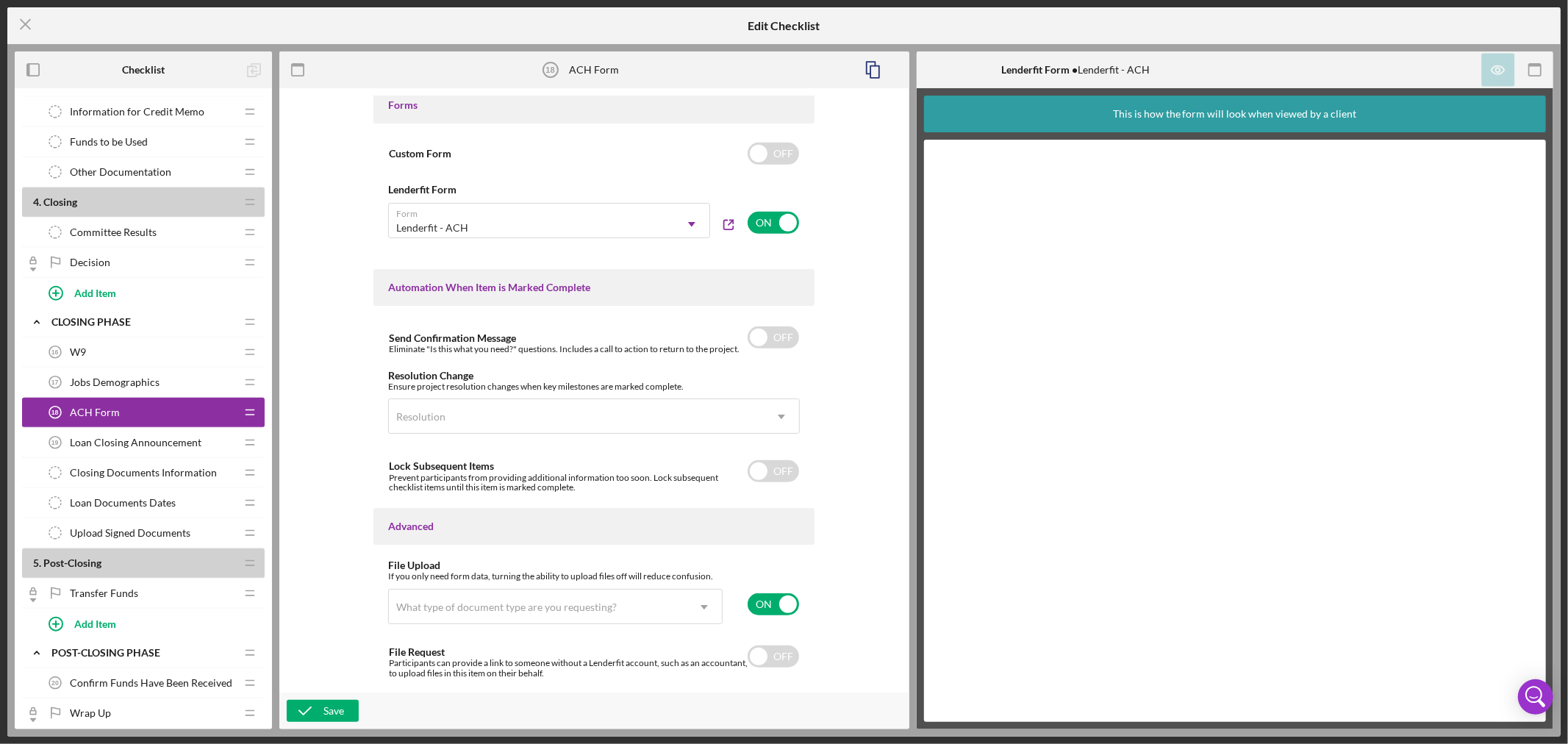
scroll to position [789, 0]
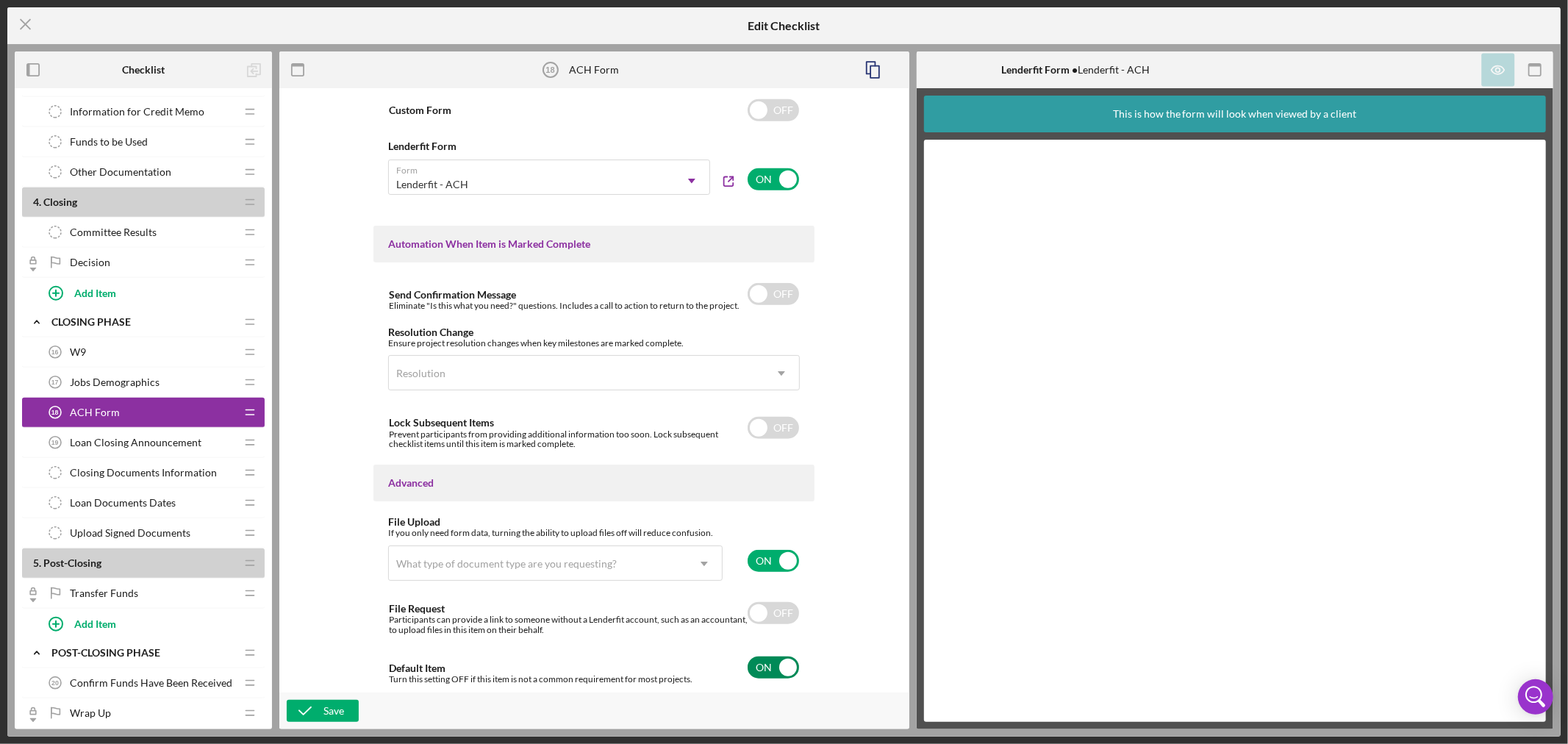
click at [786, 665] on input "checkbox" at bounding box center [773, 668] width 52 height 22
checkbox input "false"
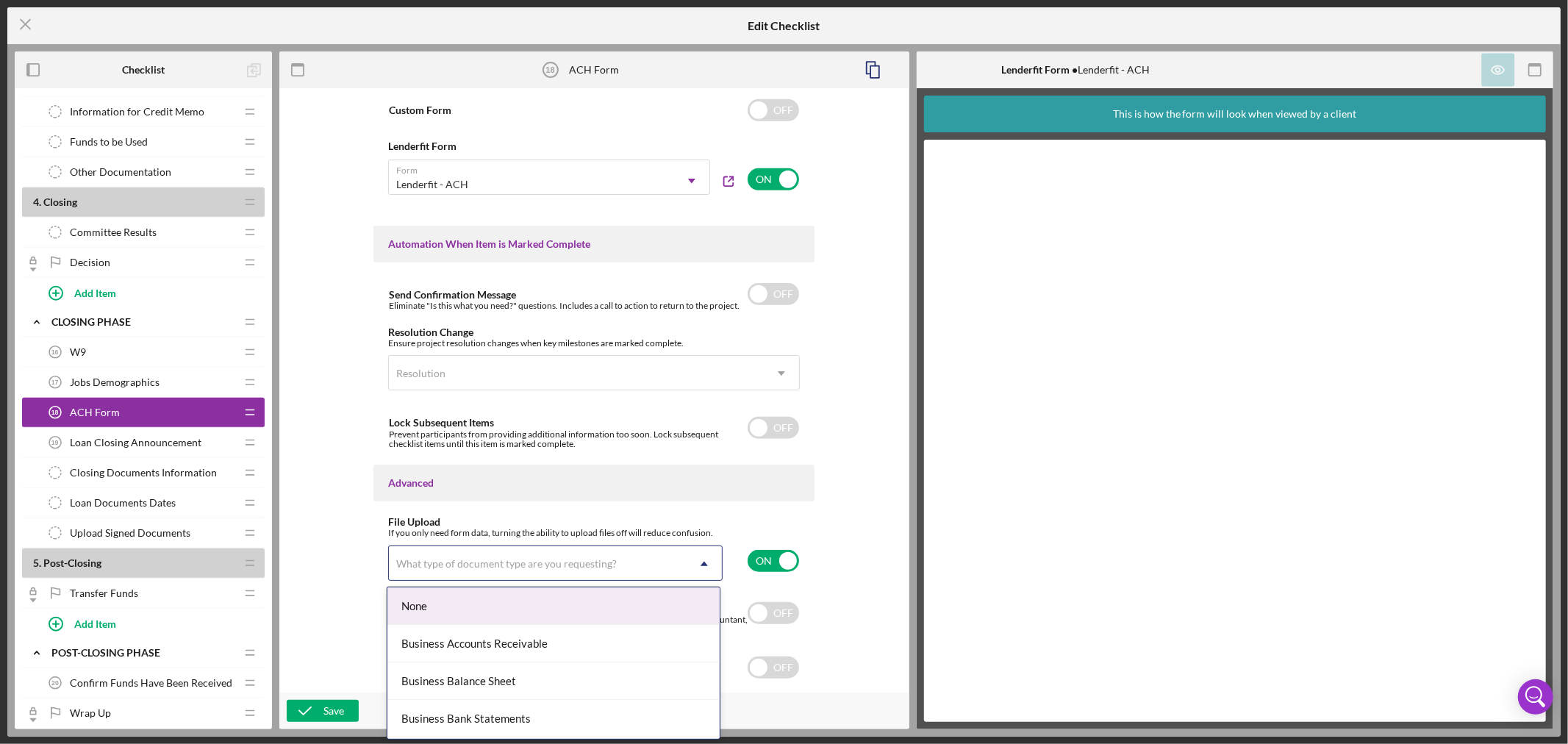
click at [699, 562] on icon "Icon/Dropdown Arrow" at bounding box center [704, 564] width 35 height 35
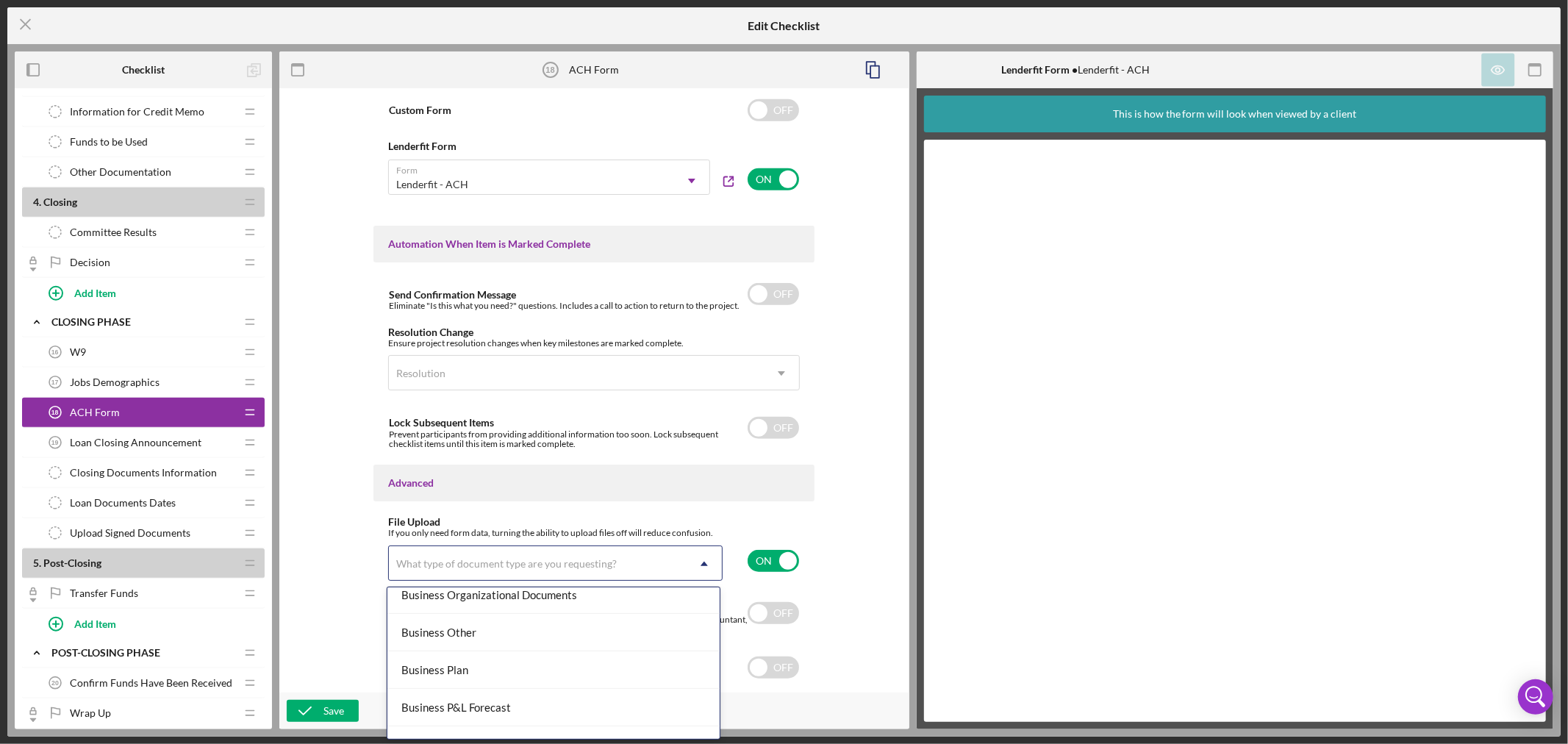
scroll to position [490, 0]
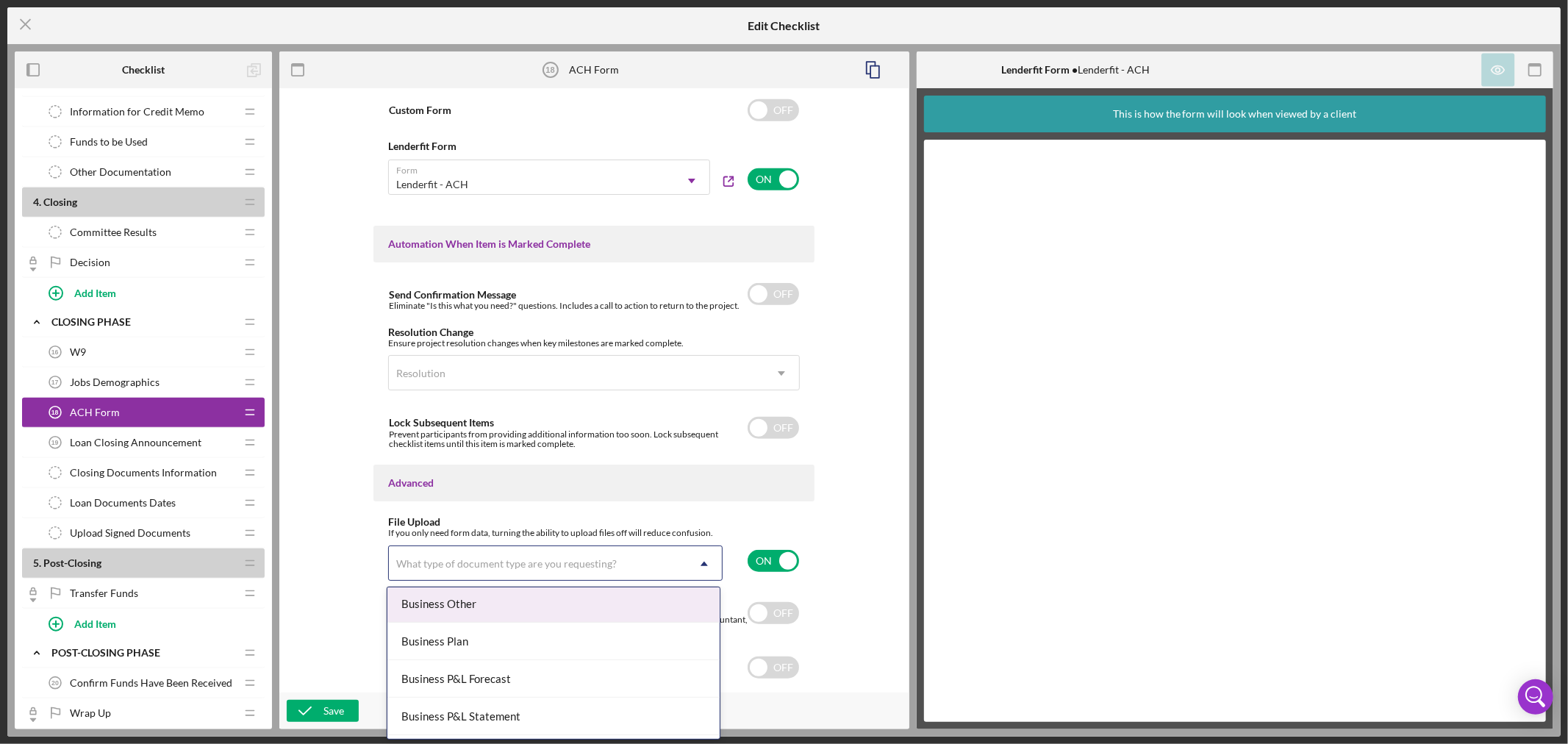
click at [634, 604] on div "Business Other" at bounding box center [554, 604] width 333 height 37
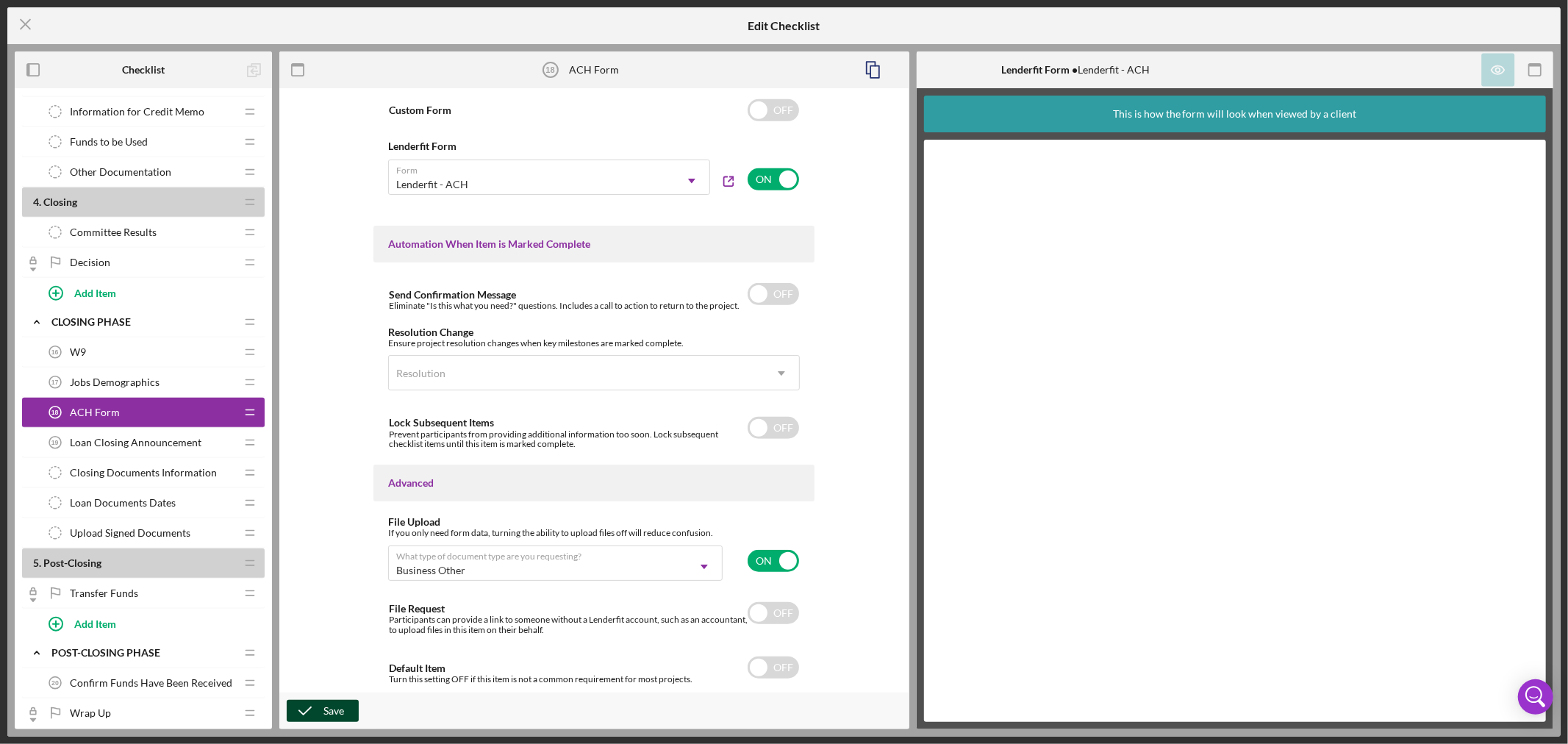
click at [329, 710] on div "Save" at bounding box center [334, 711] width 21 height 22
click at [23, 20] on icon "Icon/Menu Close" at bounding box center [26, 24] width 37 height 37
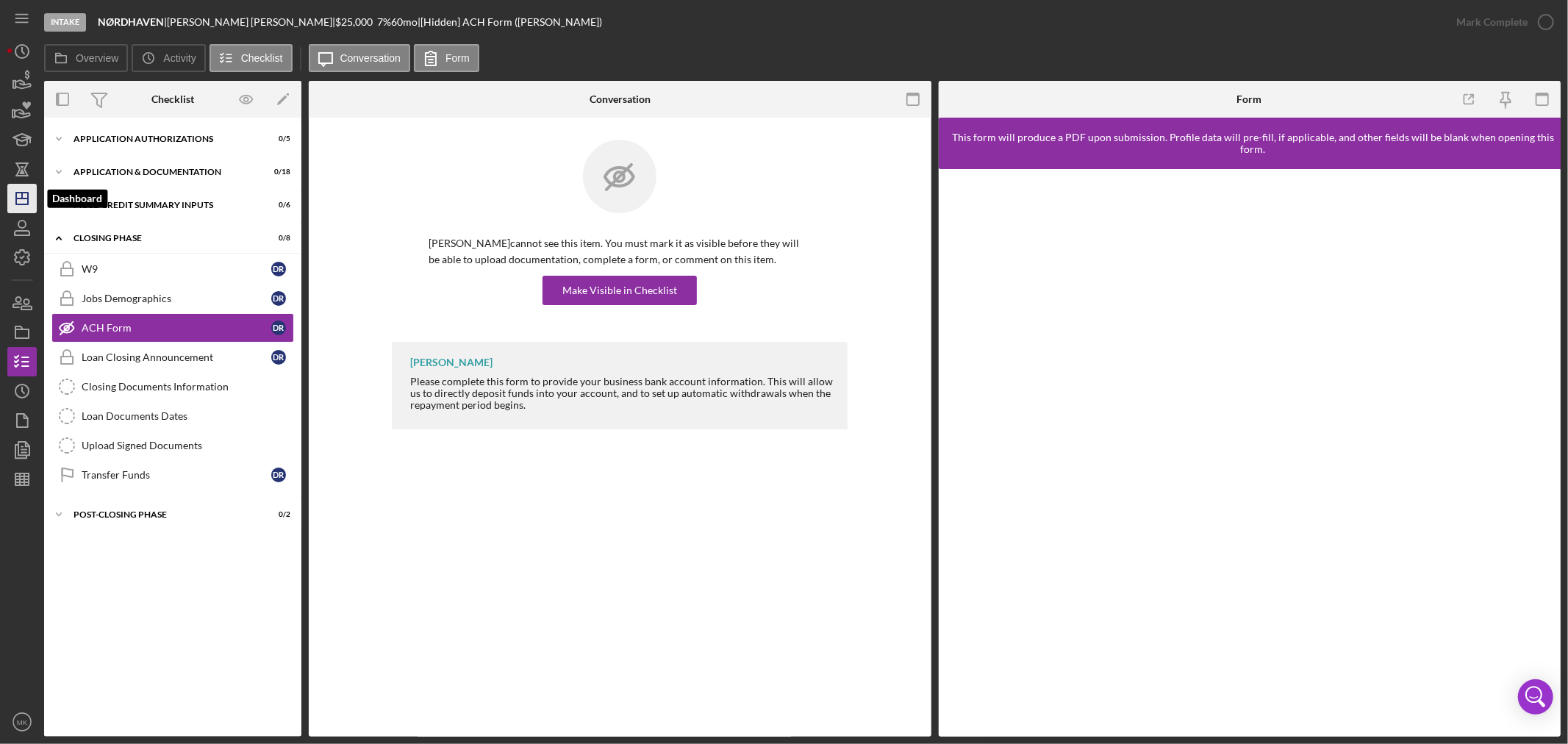
click at [27, 199] on line "button" at bounding box center [21, 199] width 11 height 0
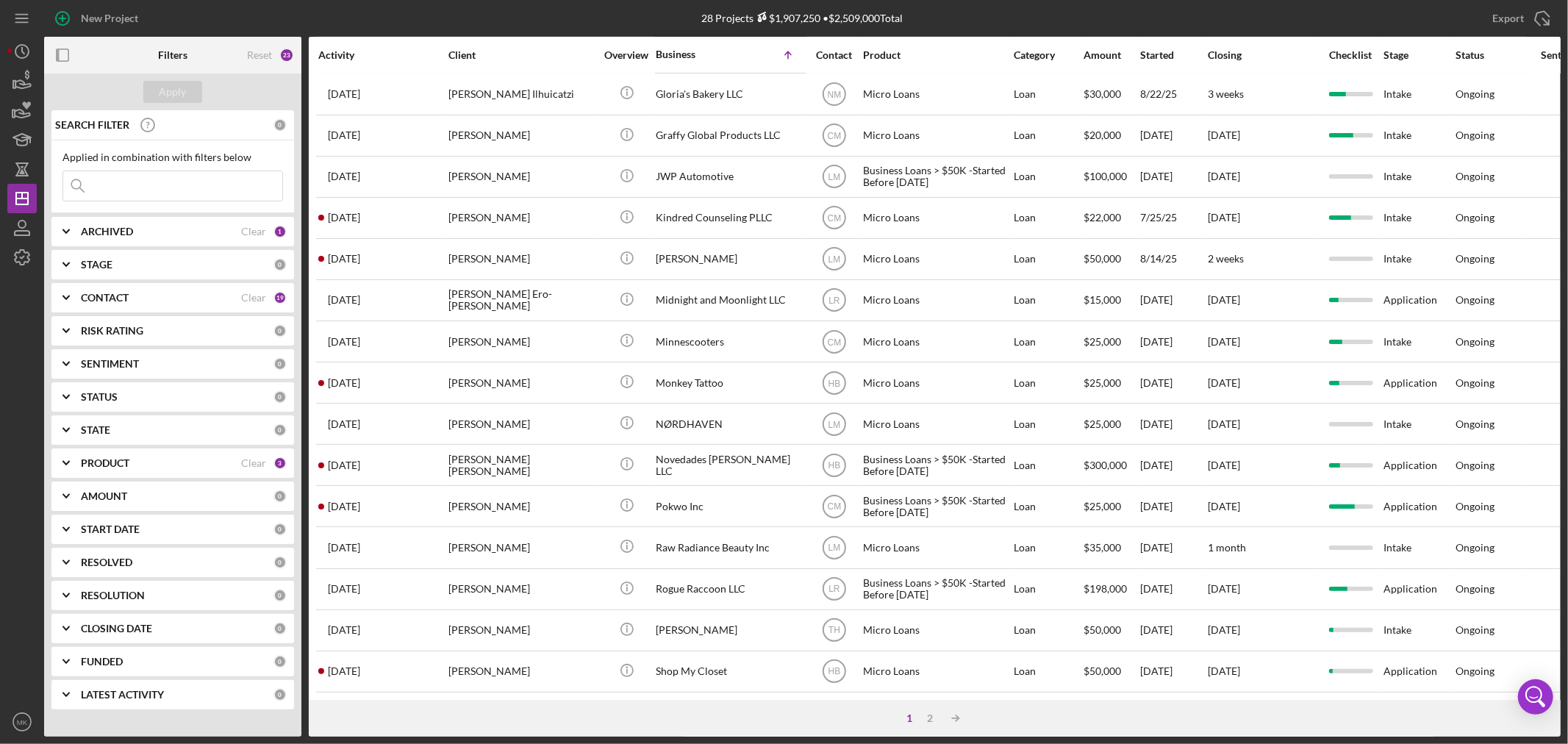
scroll to position [440, 0]
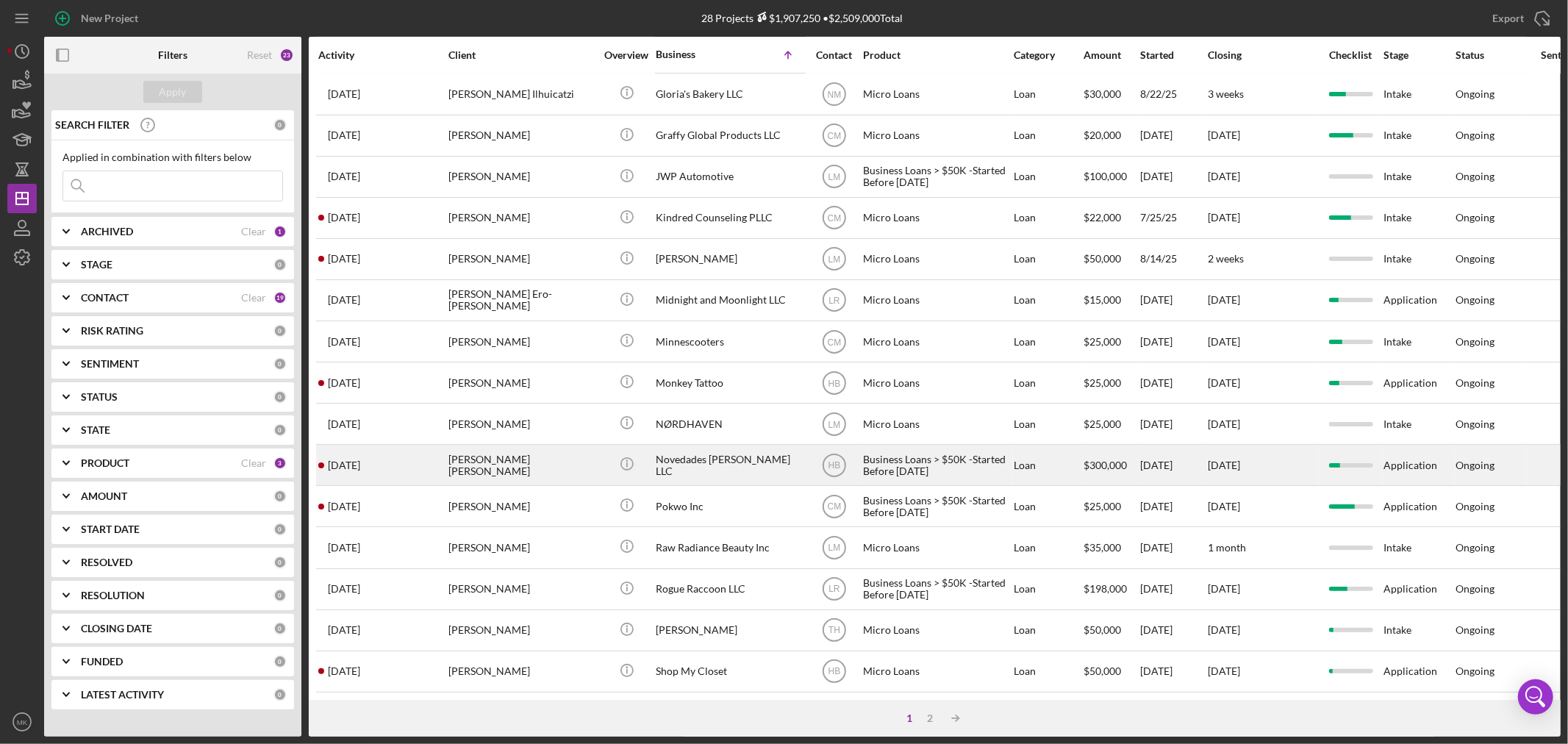
click at [728, 446] on div "Novedades [PERSON_NAME] LLC" at bounding box center [729, 465] width 147 height 39
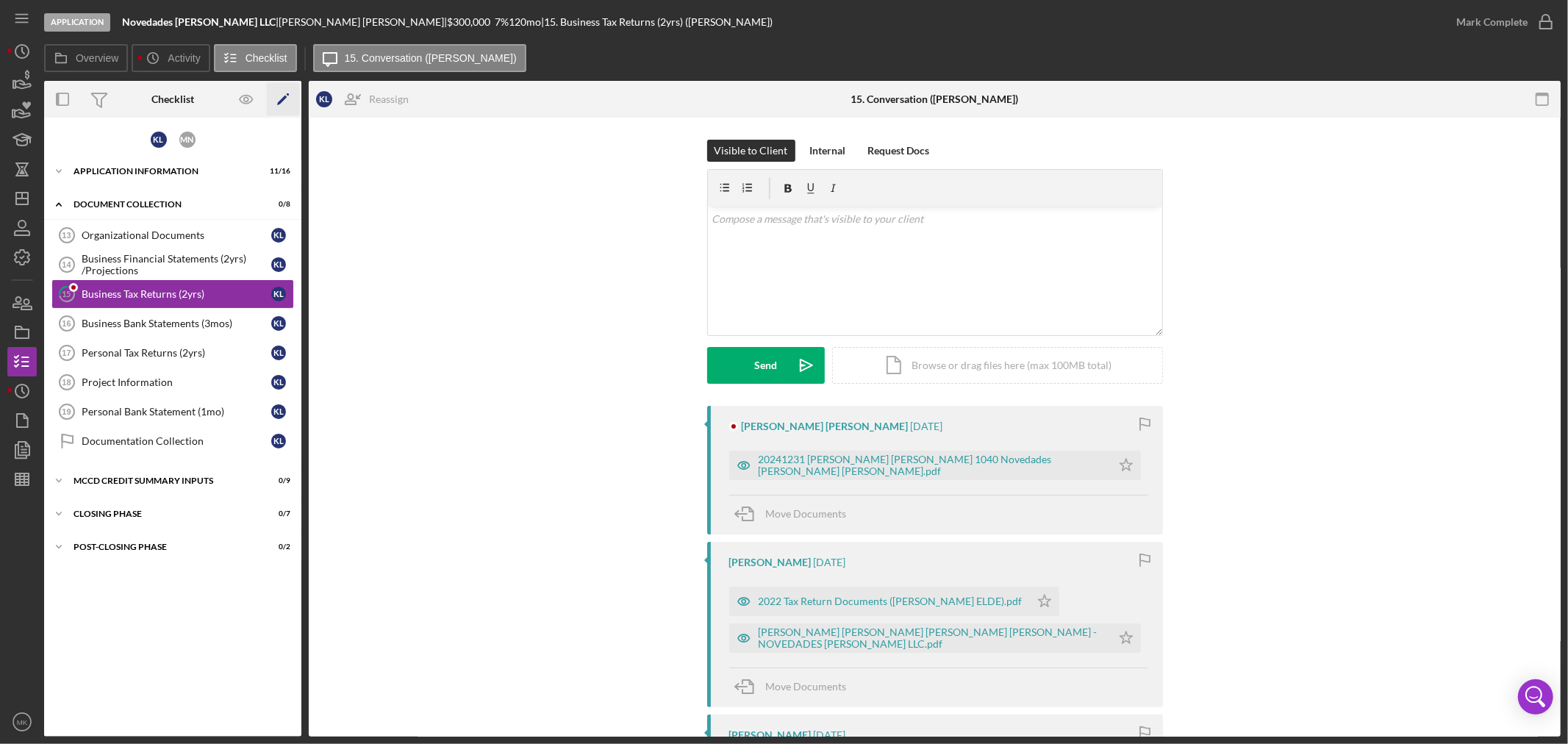
click at [284, 93] on icon "Icon/Edit" at bounding box center [283, 99] width 33 height 33
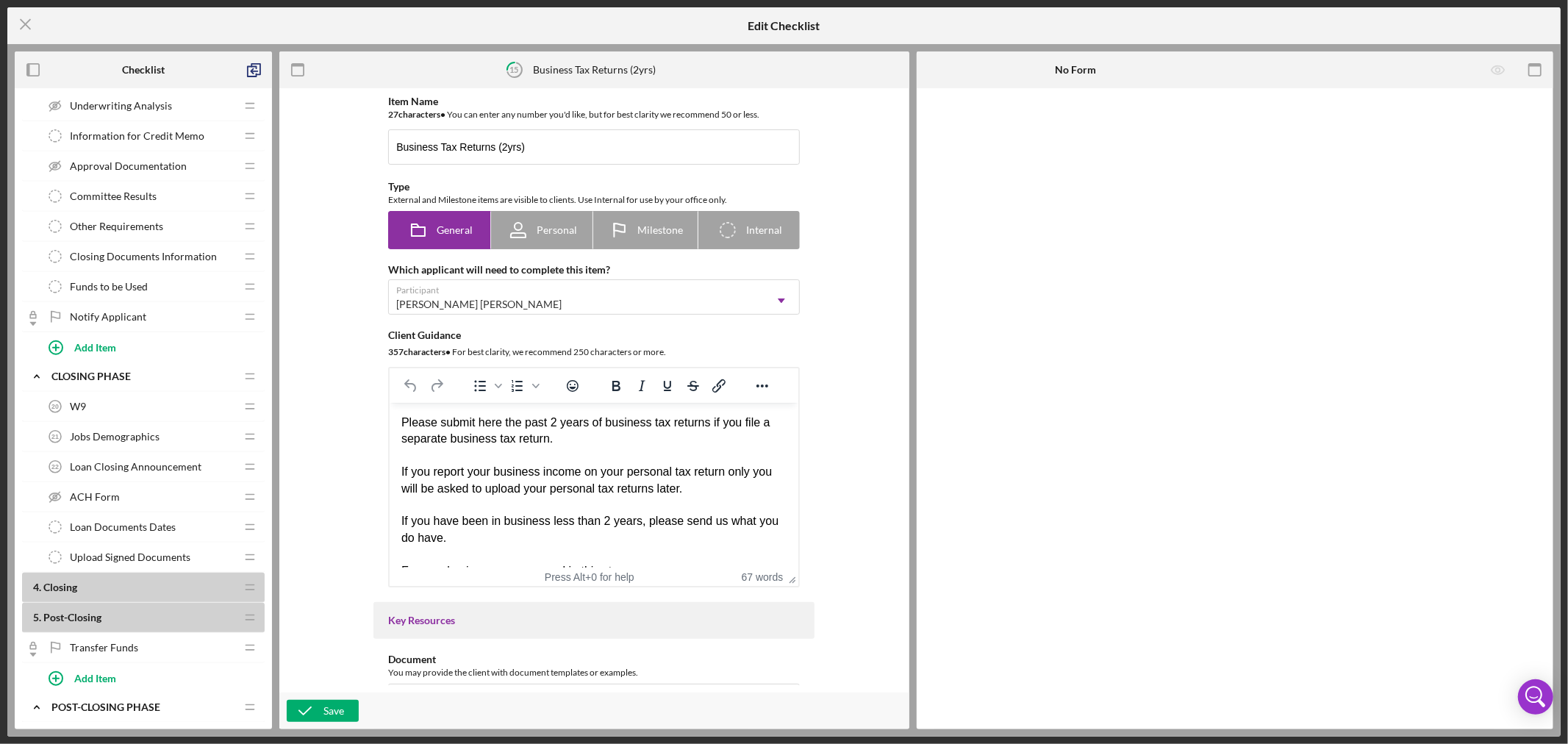
scroll to position [1057, 0]
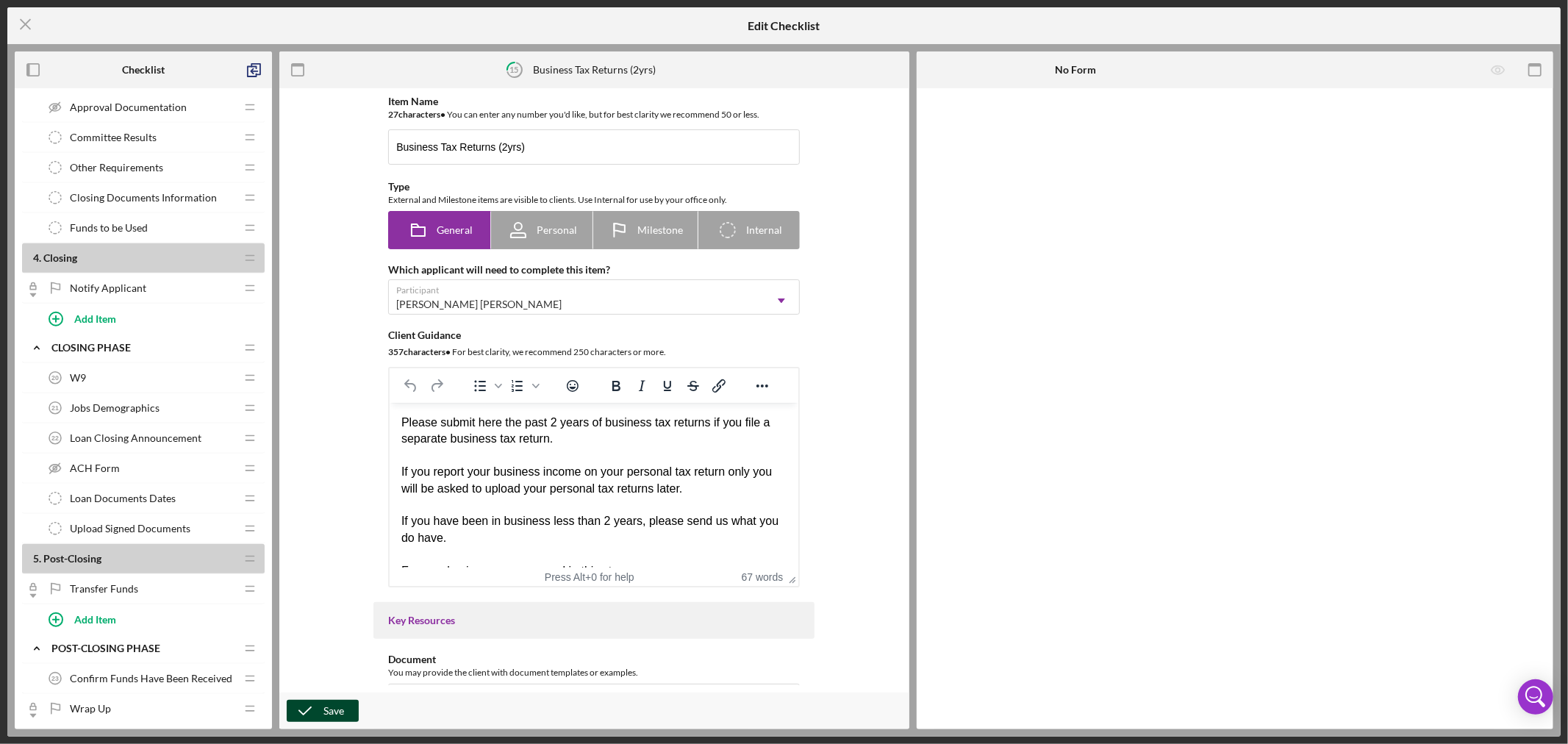
click at [326, 714] on div "Save" at bounding box center [334, 711] width 21 height 22
click at [27, 24] on icon "Icon/Menu Close" at bounding box center [26, 24] width 37 height 37
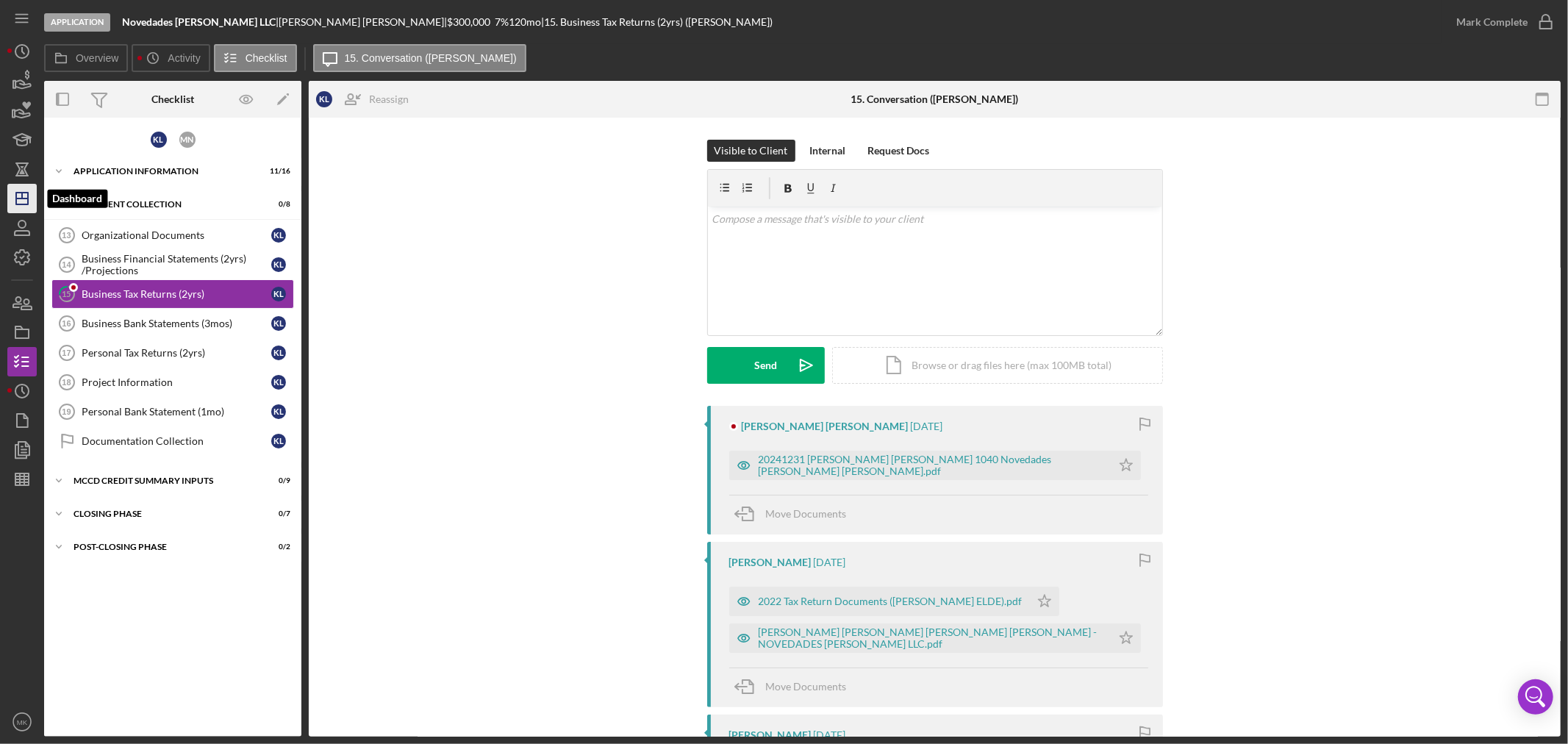
click at [24, 202] on icon "Icon/Dashboard" at bounding box center [22, 198] width 37 height 37
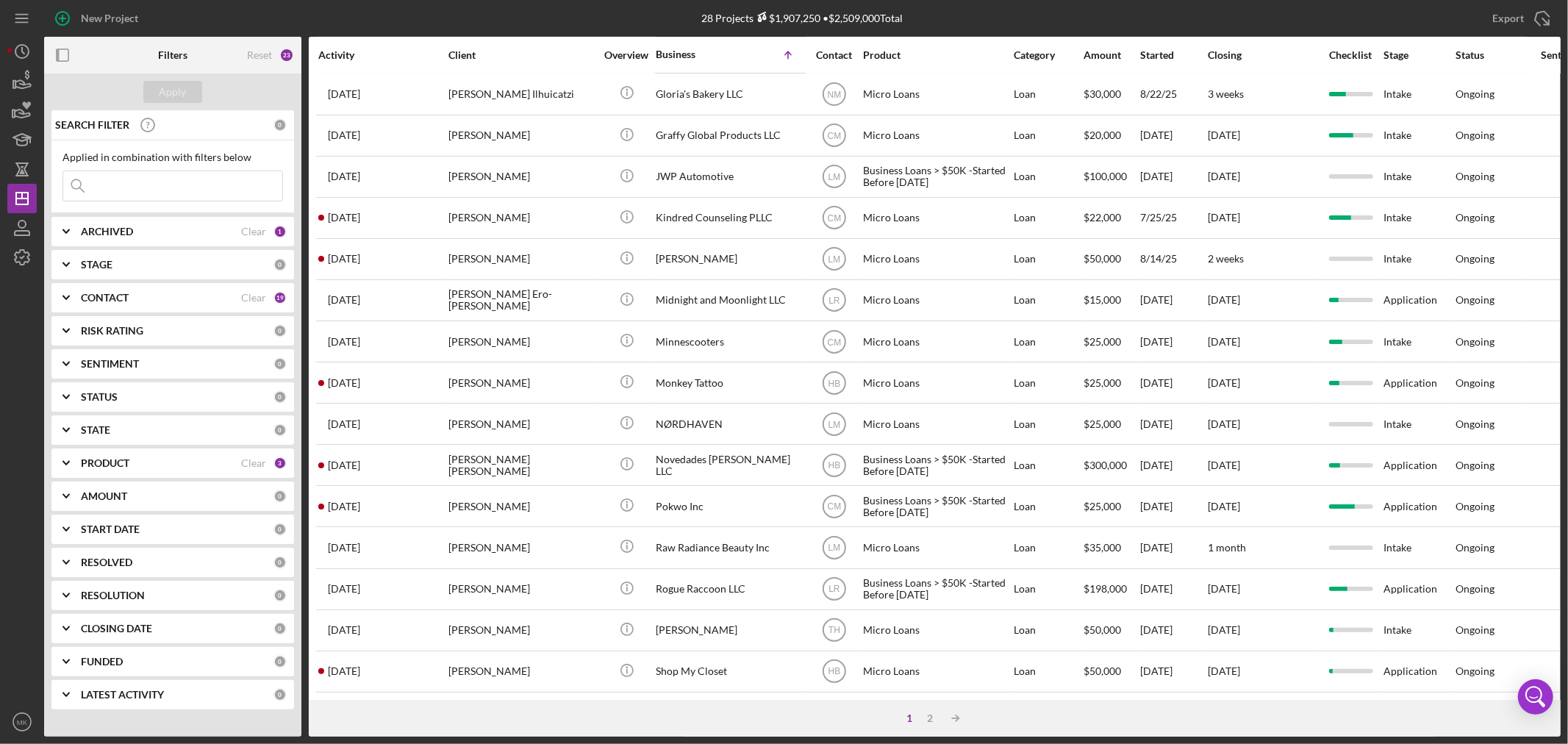
scroll to position [440, 0]
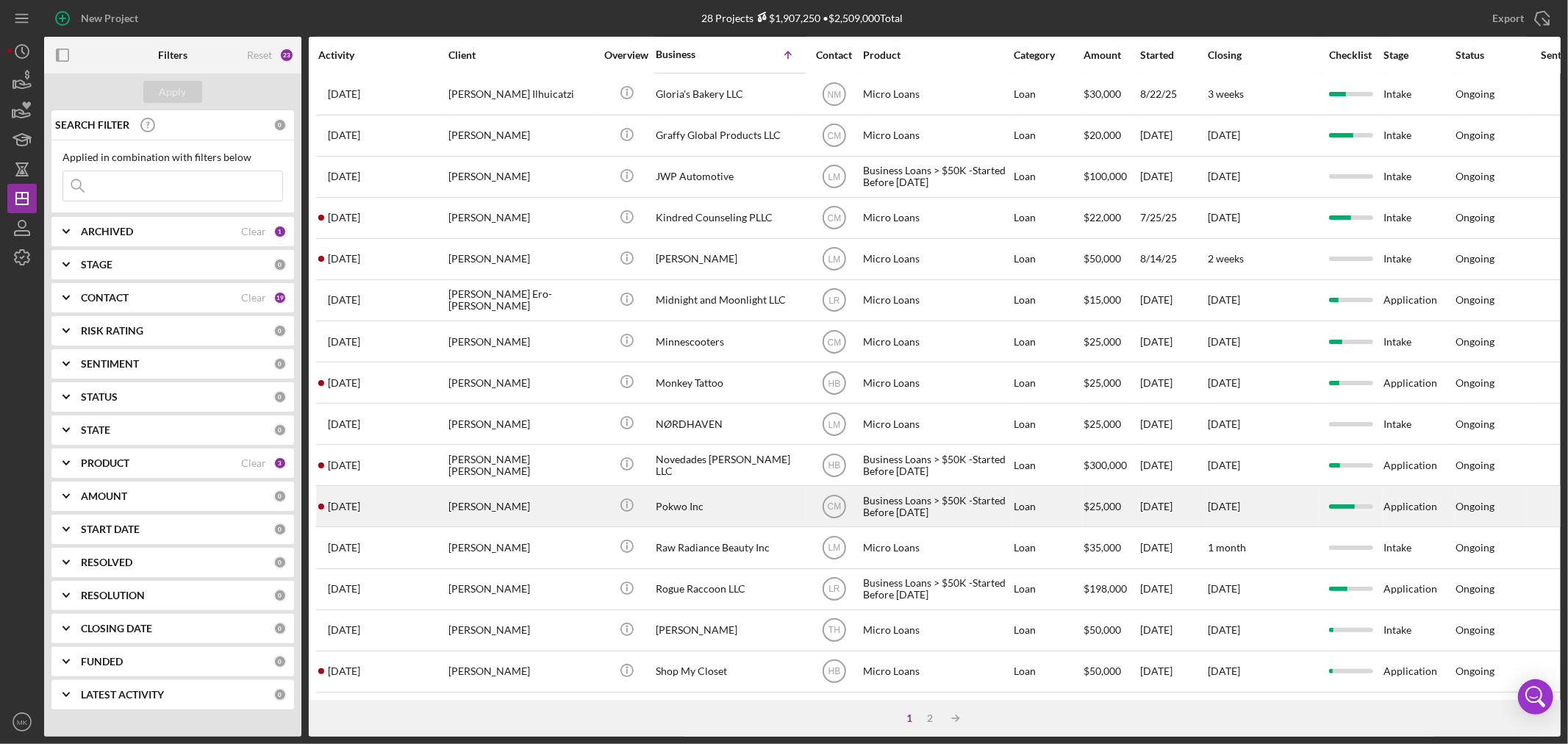
click at [702, 491] on div "Pokwo Inc" at bounding box center [729, 506] width 147 height 39
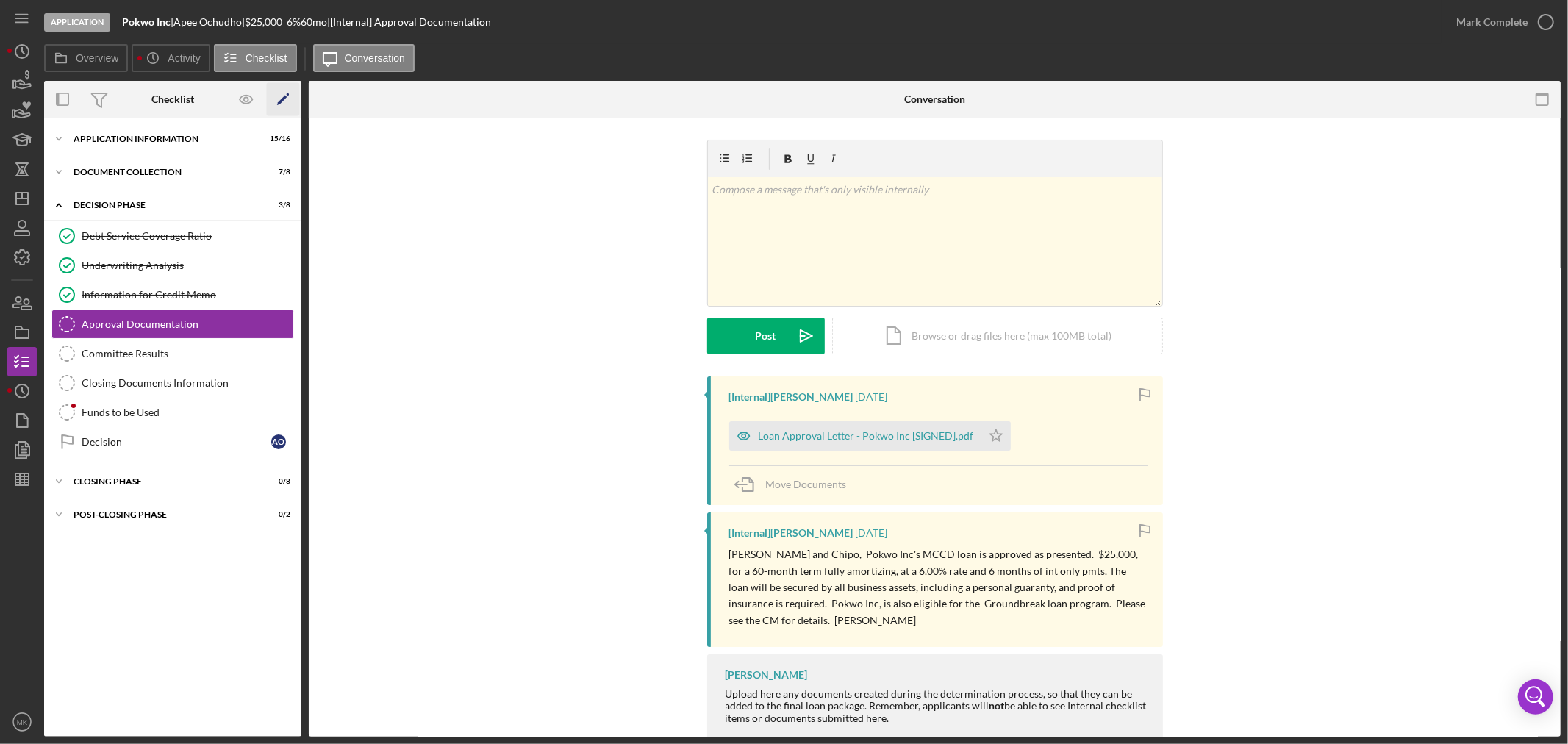
click at [282, 95] on icon "Icon/Edit" at bounding box center [283, 99] width 33 height 33
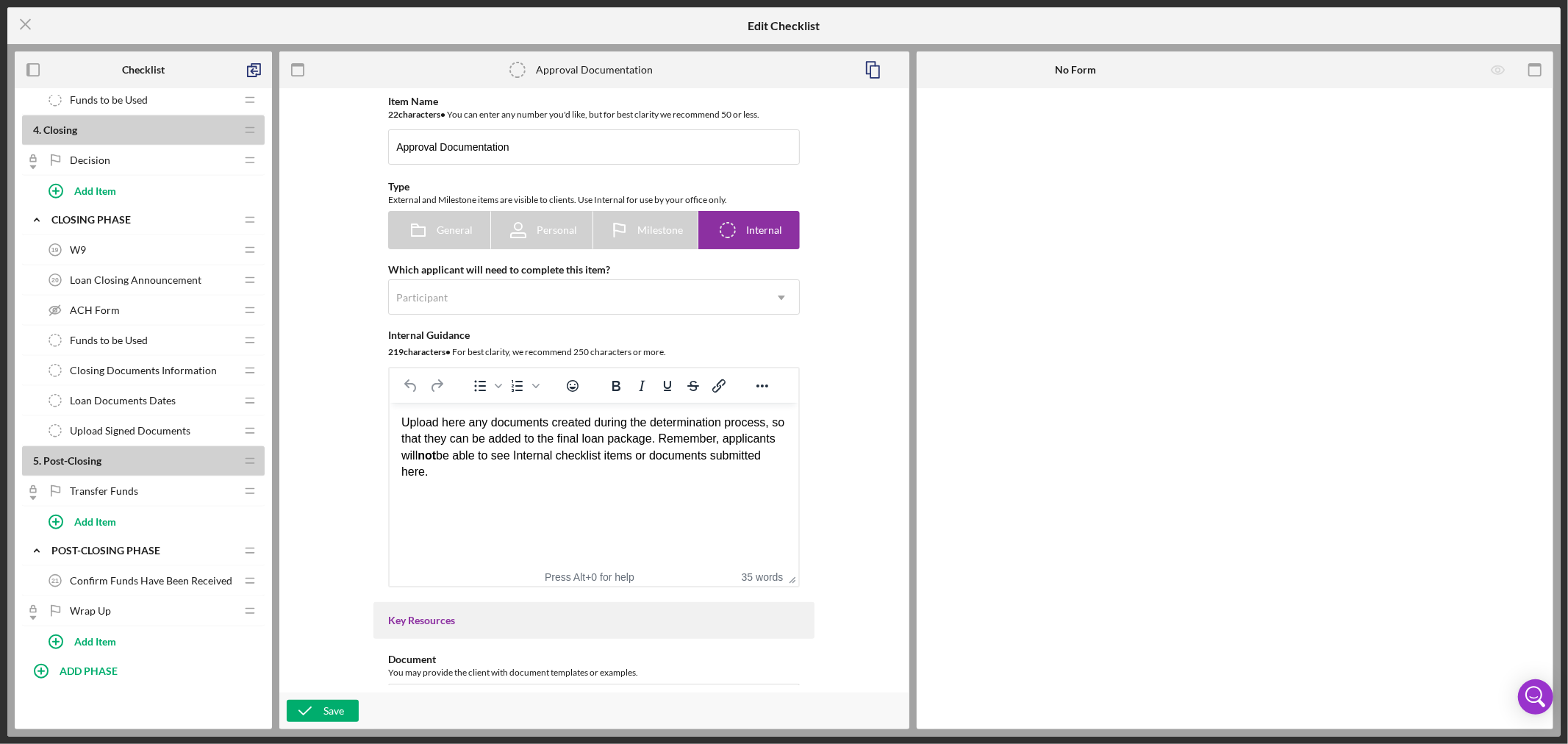
scroll to position [1159, 0]
click at [256, 69] on icon "button" at bounding box center [254, 69] width 33 height 33
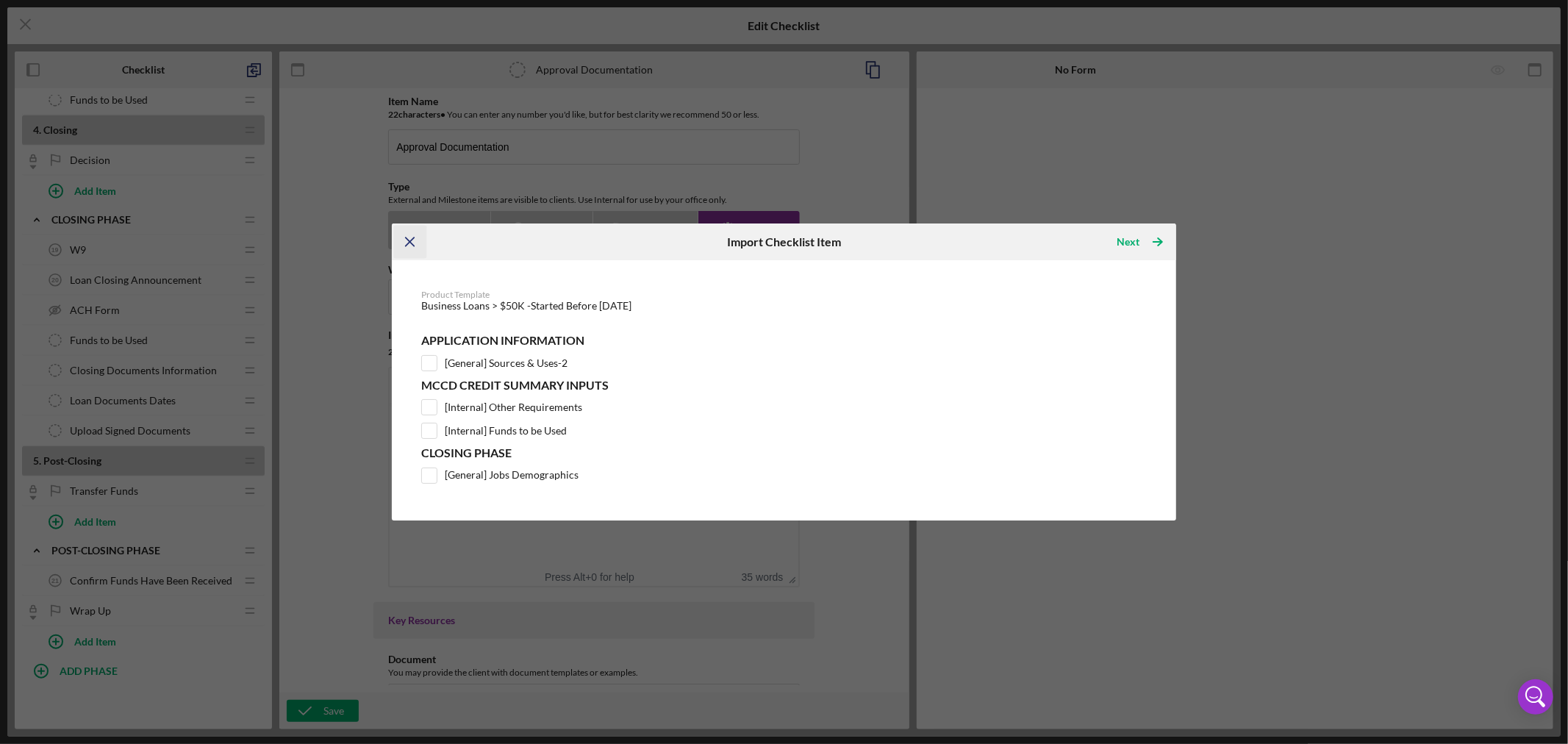
click at [403, 237] on icon "Icon/Menu Close" at bounding box center [410, 242] width 33 height 33
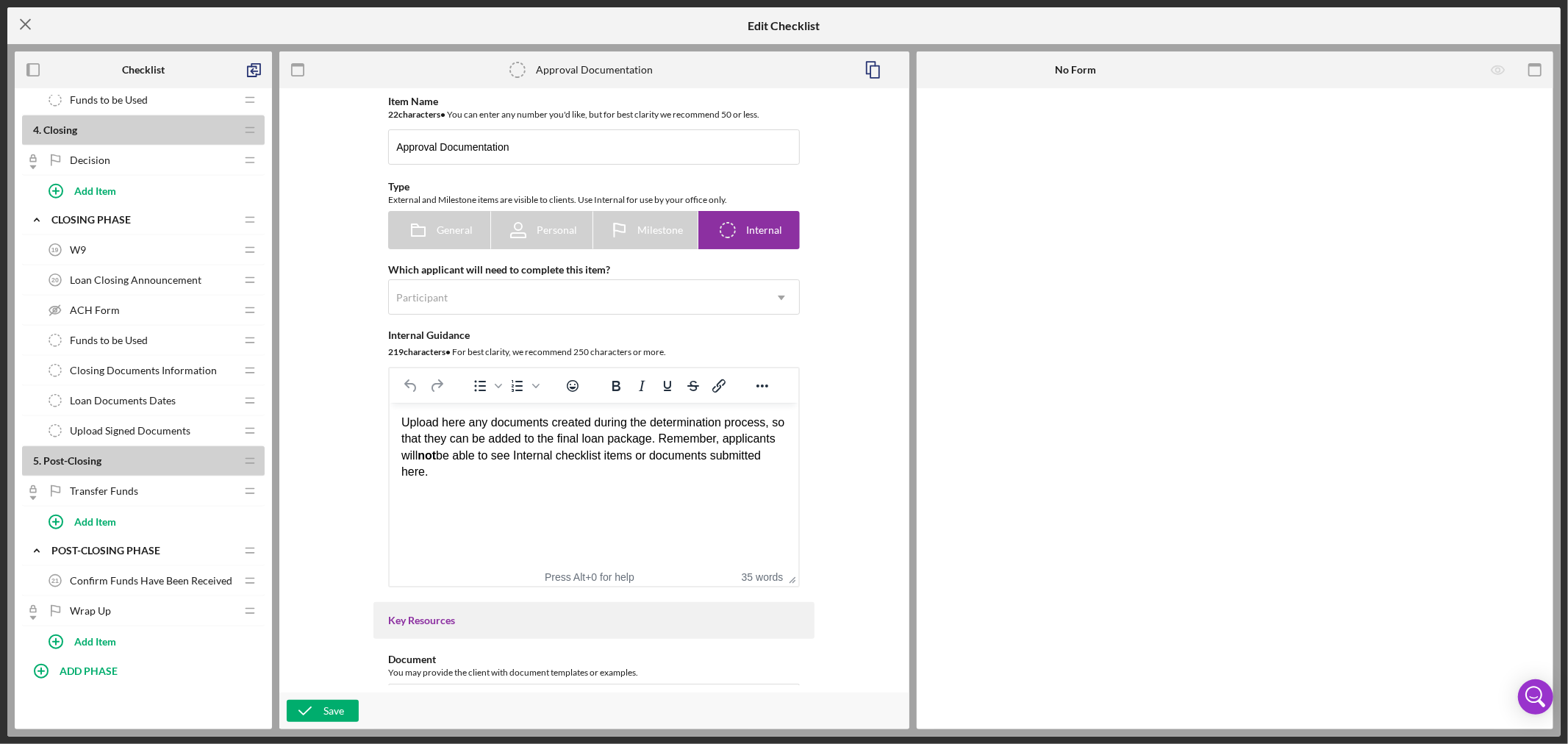
click at [25, 26] on icon "Icon/Menu Close" at bounding box center [26, 24] width 37 height 37
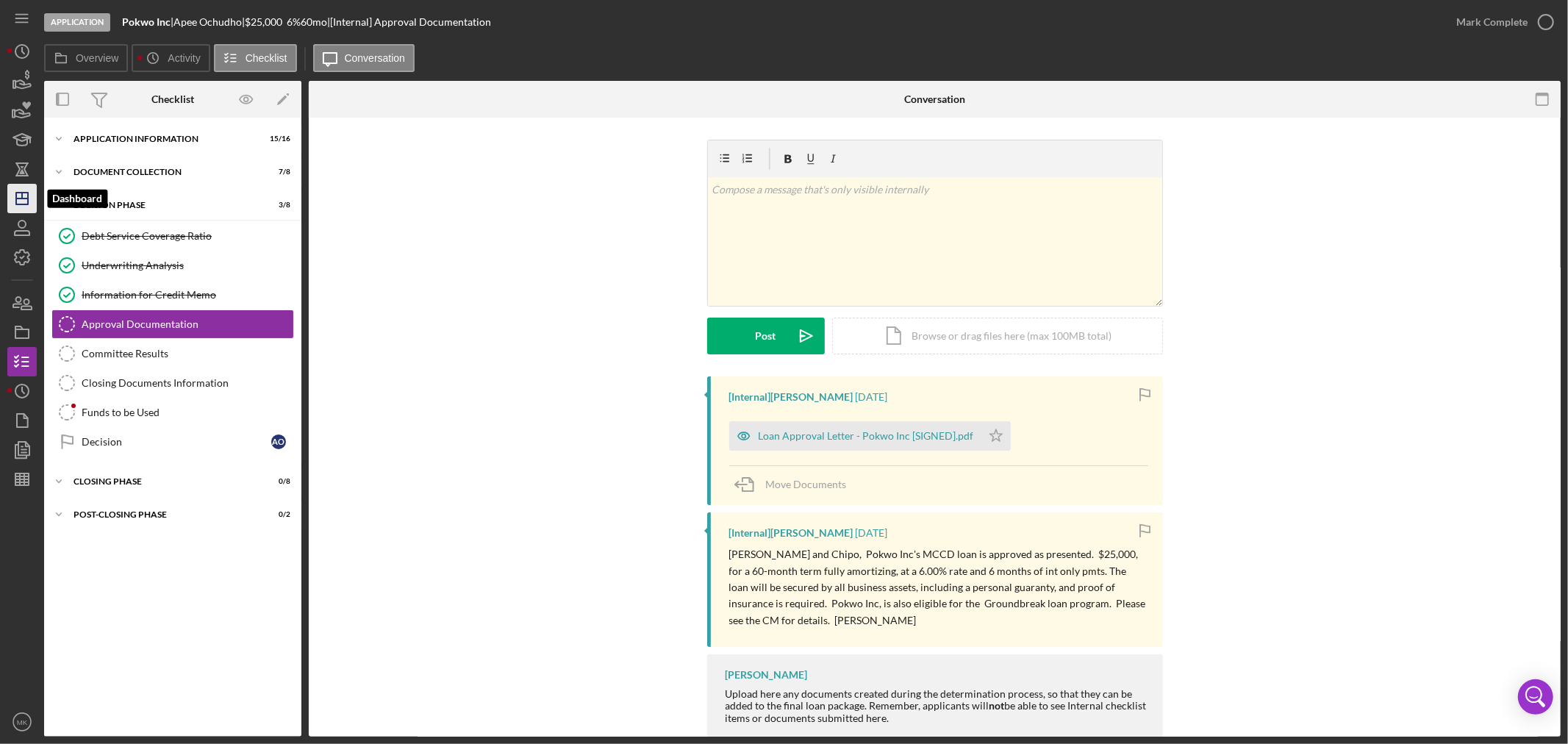
click at [24, 195] on icon "Icon/Dashboard" at bounding box center [22, 198] width 37 height 37
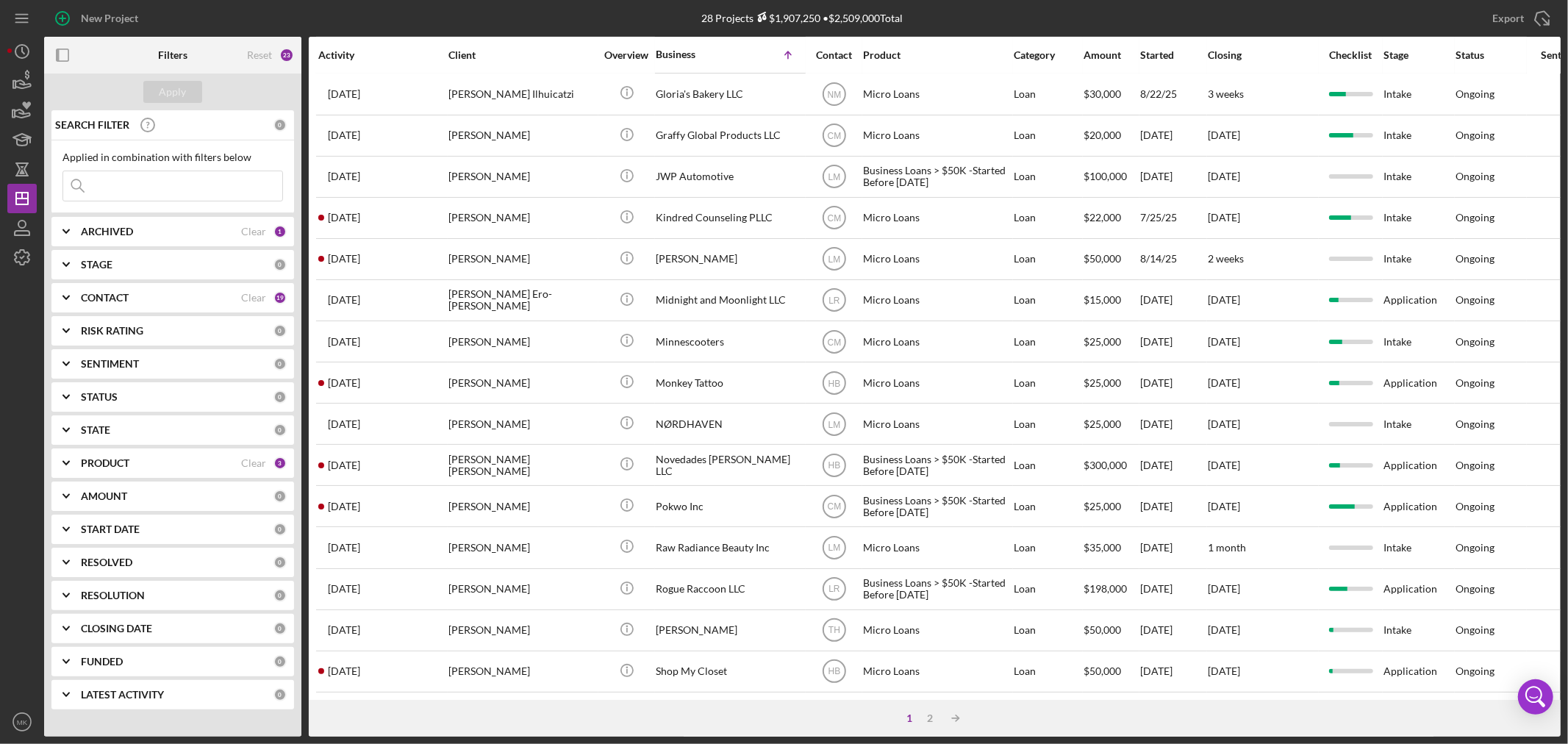
scroll to position [440, 0]
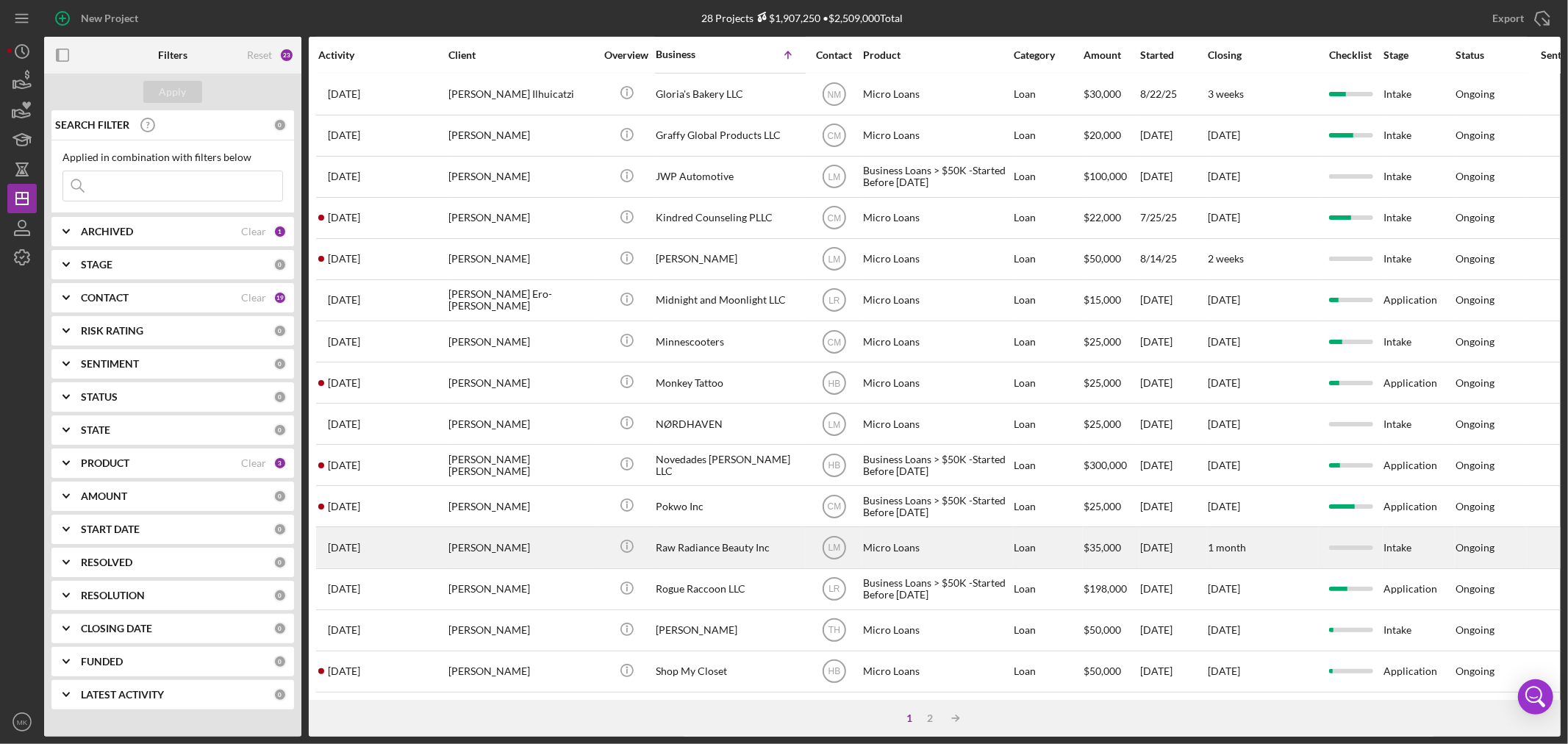
click at [763, 528] on div "Raw Radiance Beauty Inc" at bounding box center [729, 547] width 147 height 39
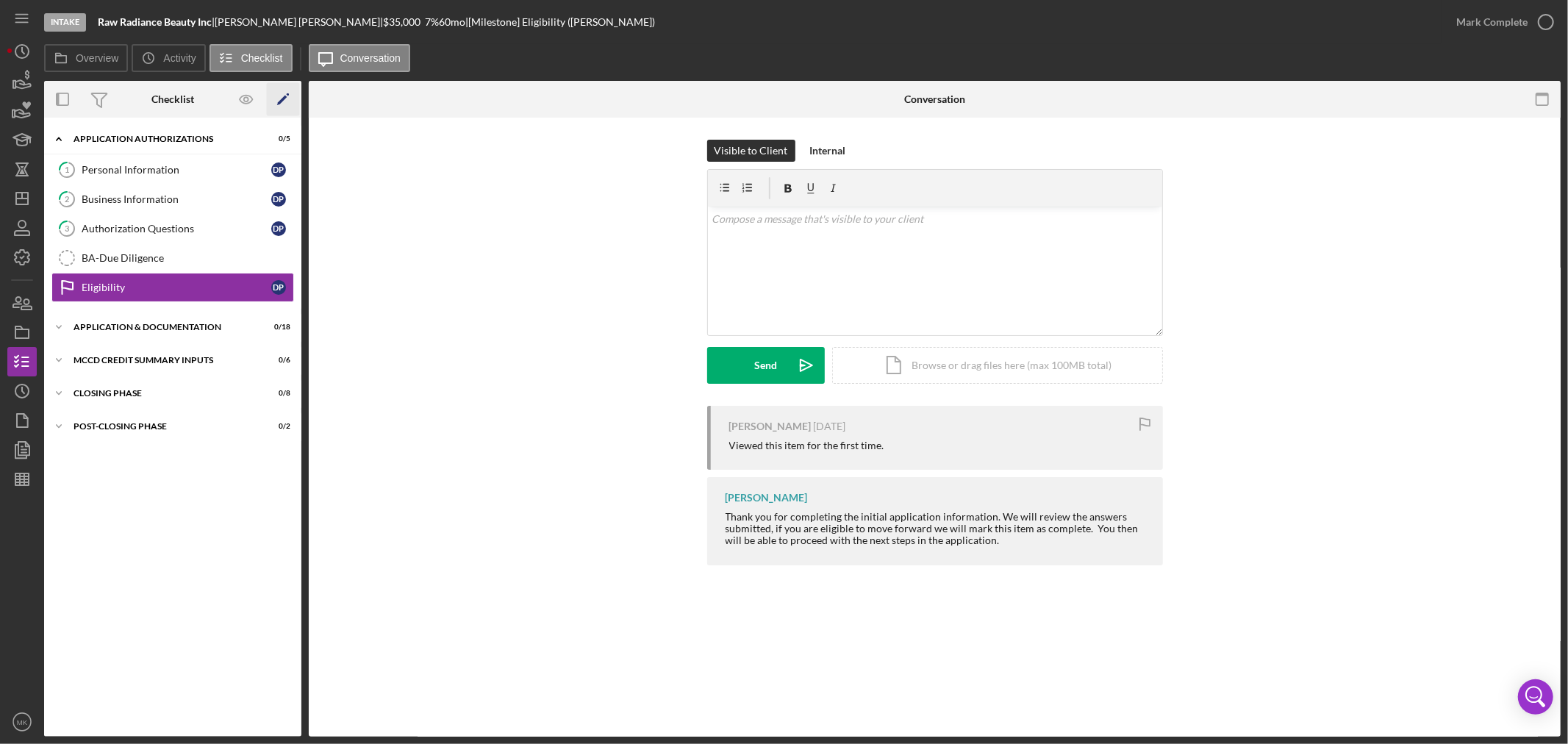
click at [283, 97] on icon "Icon/Edit" at bounding box center [283, 99] width 33 height 33
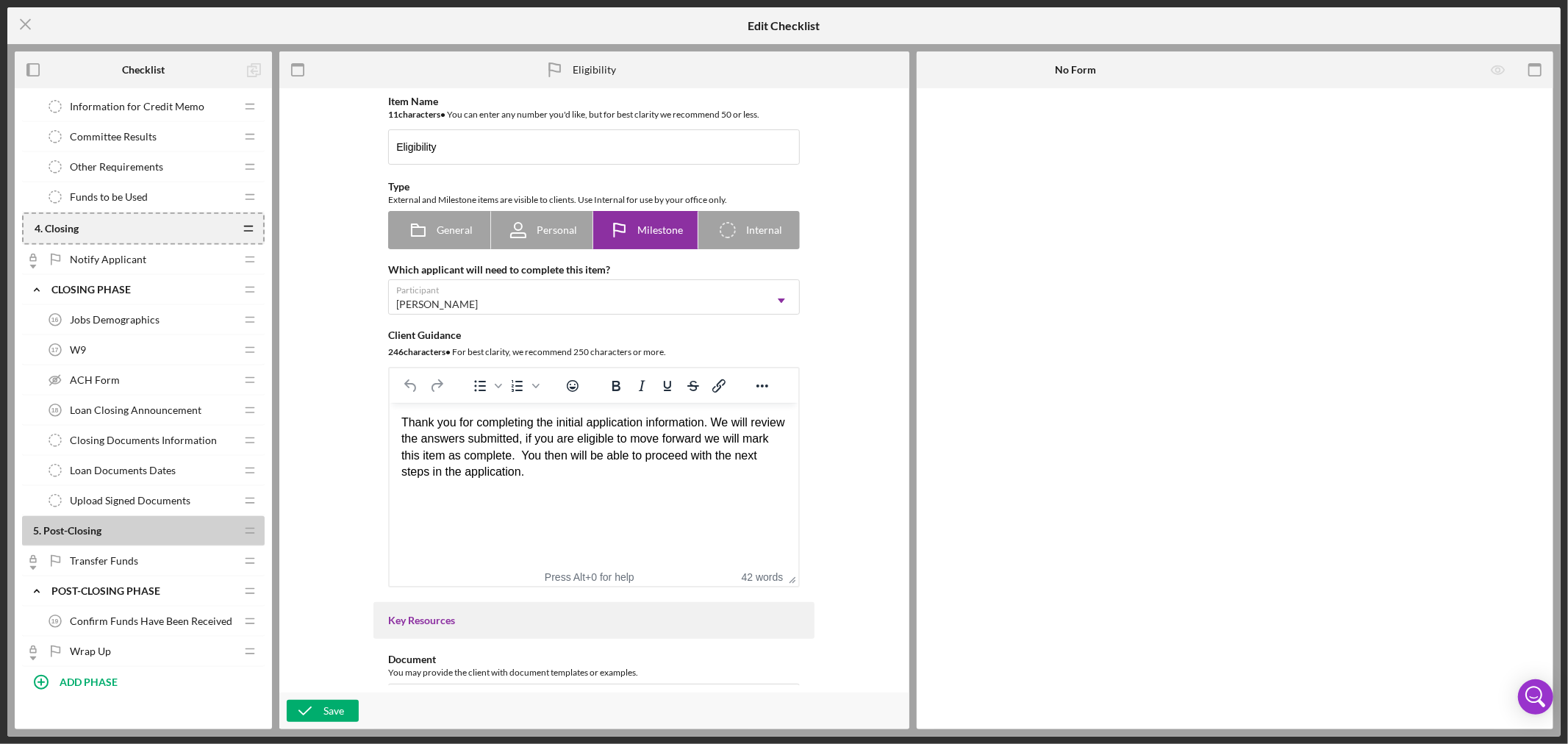
scroll to position [967, 0]
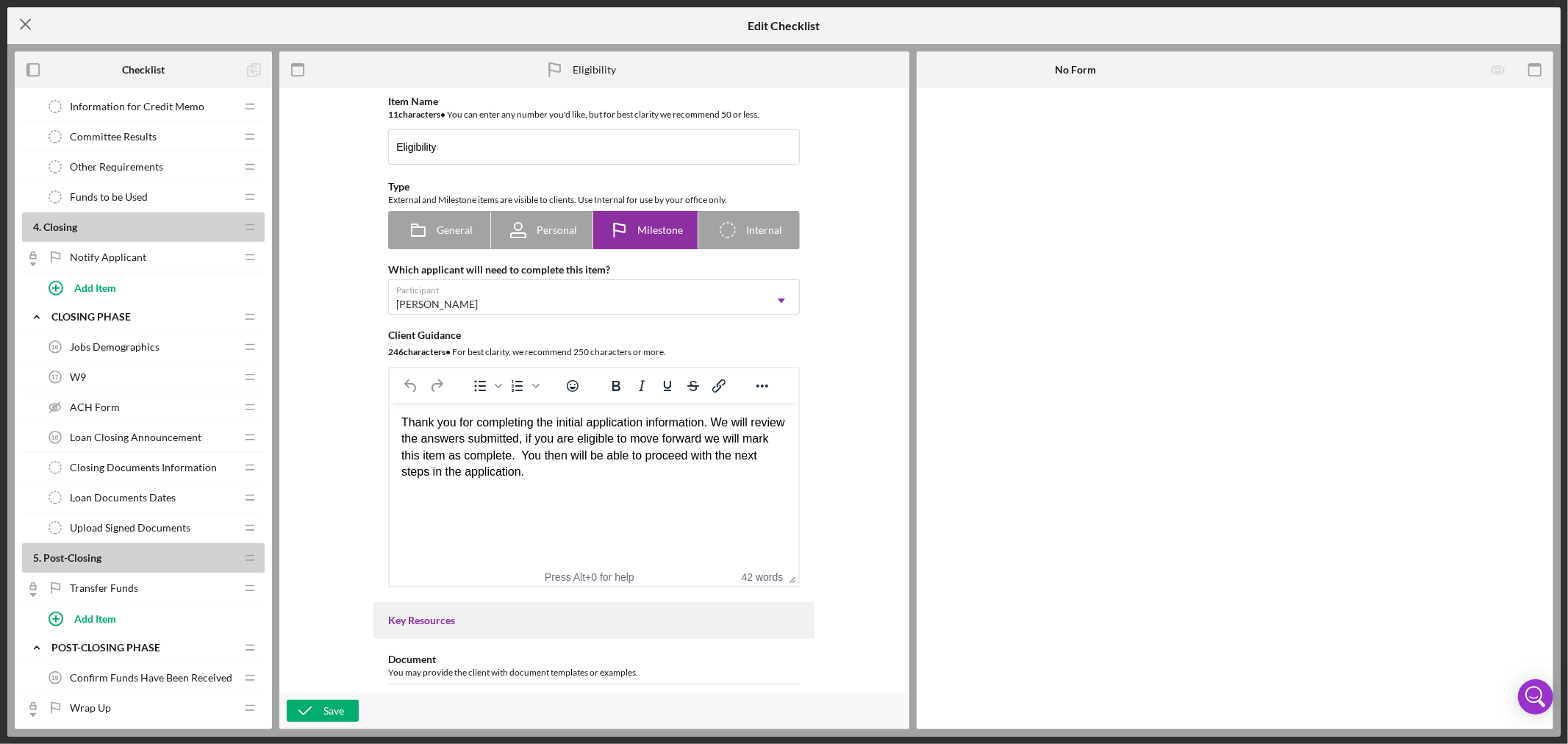
click at [24, 24] on icon "Icon/Menu Close" at bounding box center [26, 24] width 37 height 37
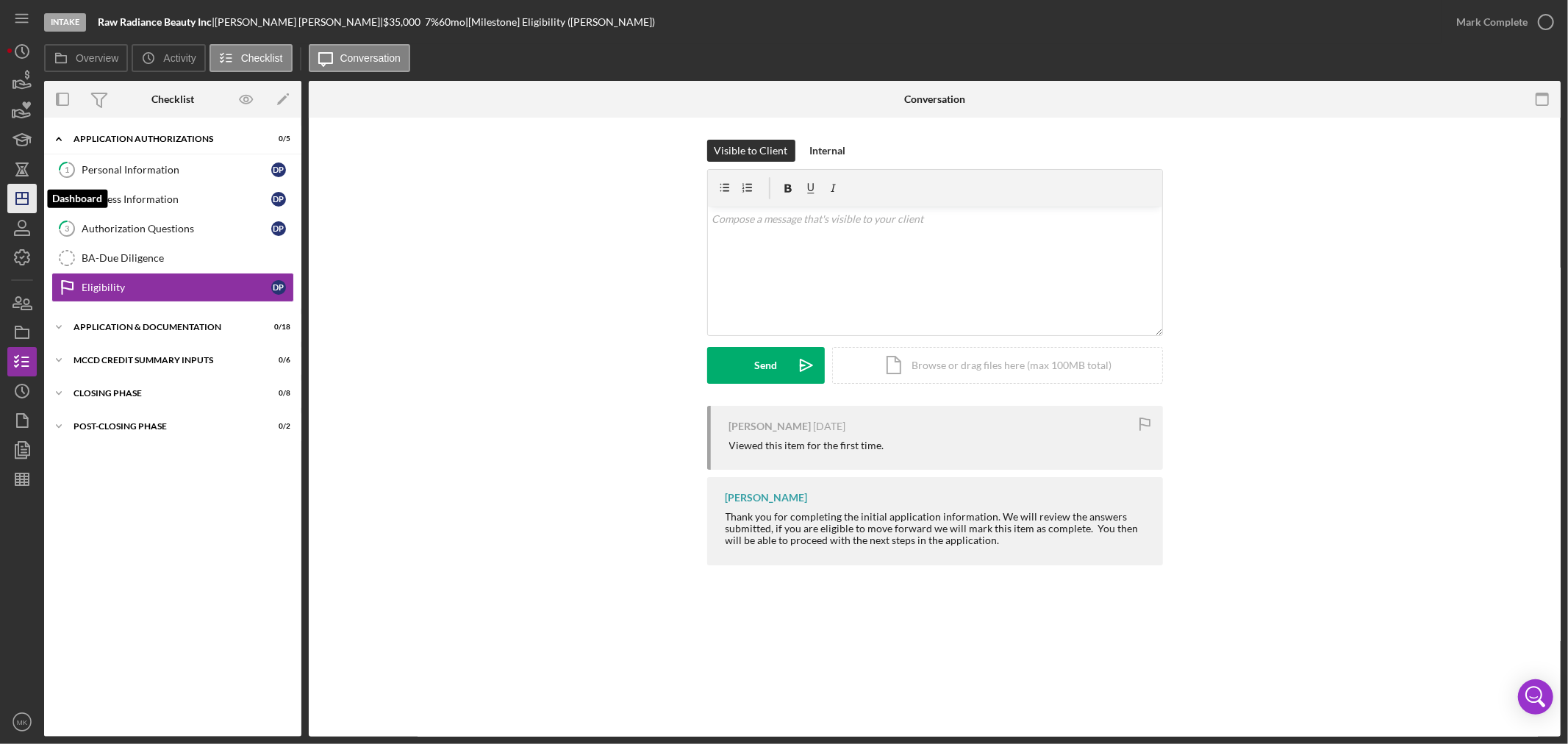
click at [24, 199] on line "button" at bounding box center [21, 199] width 11 height 0
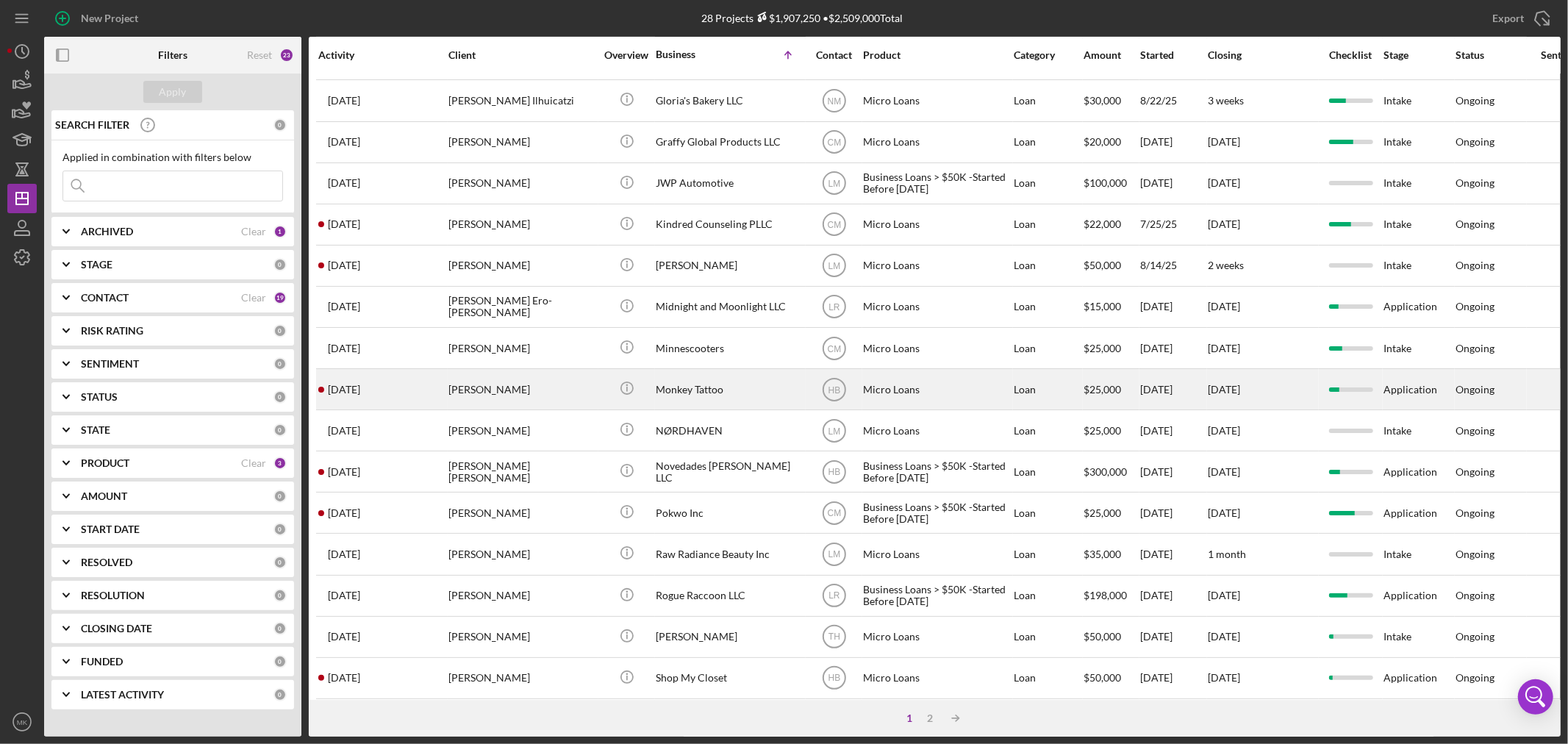
scroll to position [440, 0]
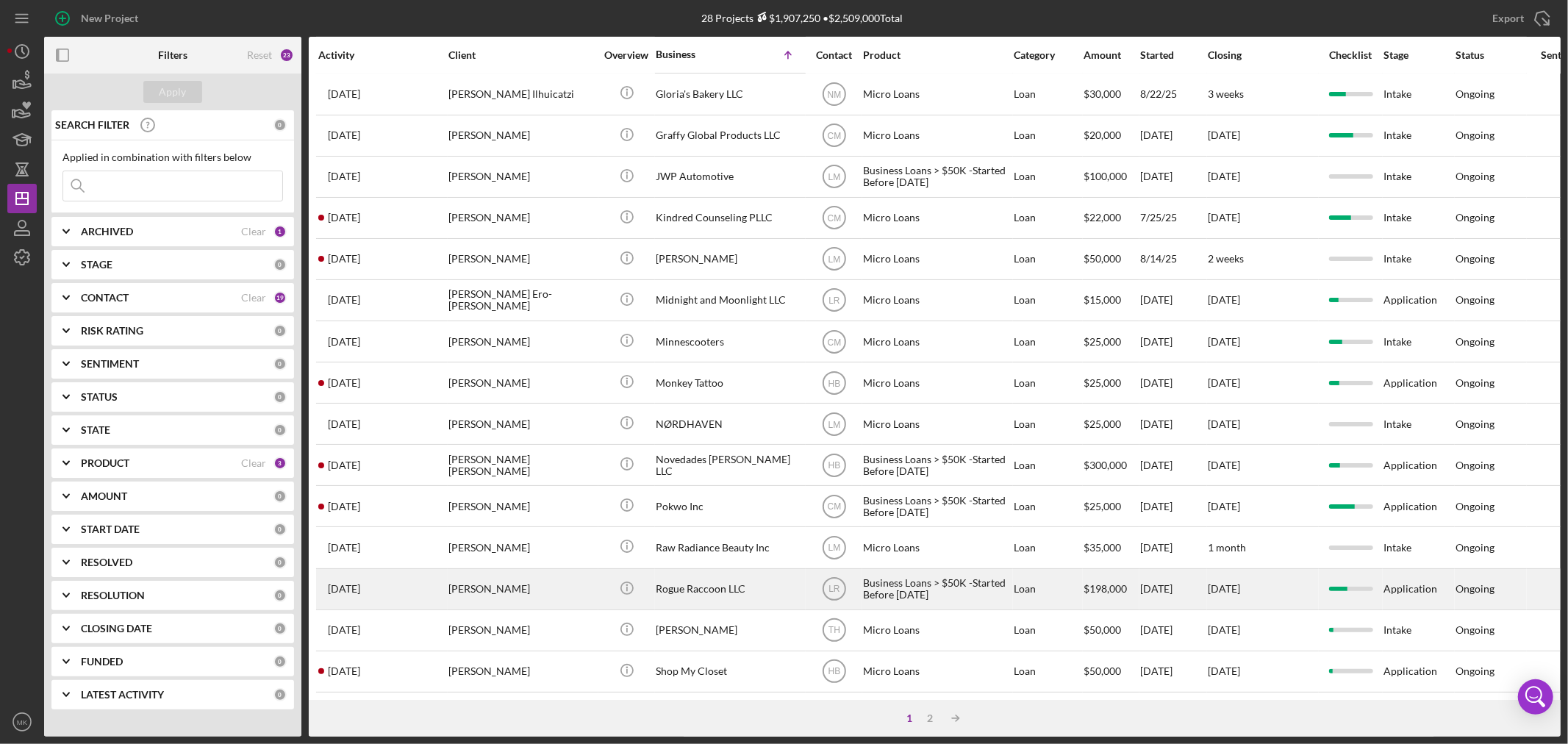
click at [722, 571] on div "Rogue Raccoon LLC" at bounding box center [729, 589] width 147 height 39
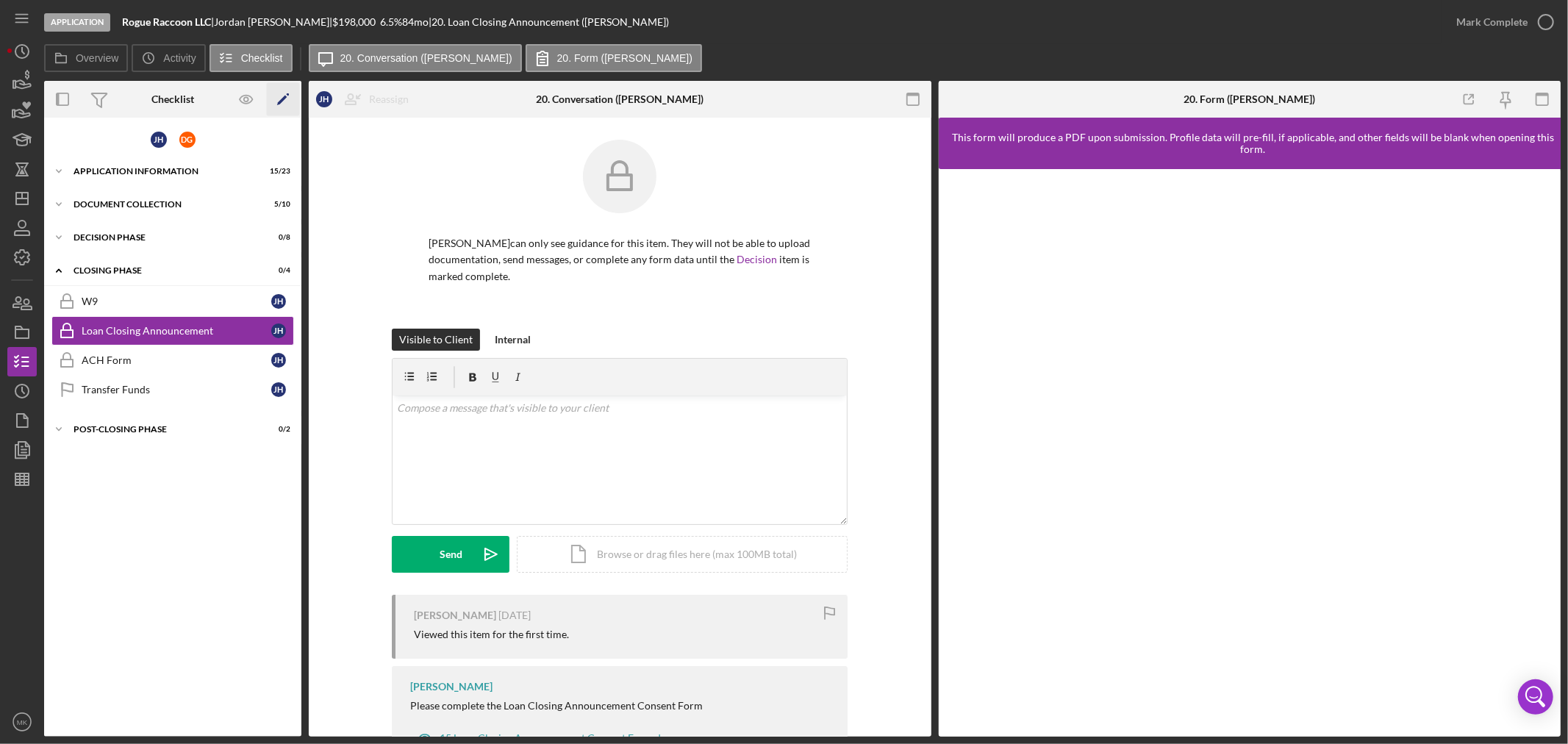
click at [284, 96] on polygon "button" at bounding box center [283, 101] width 11 height 11
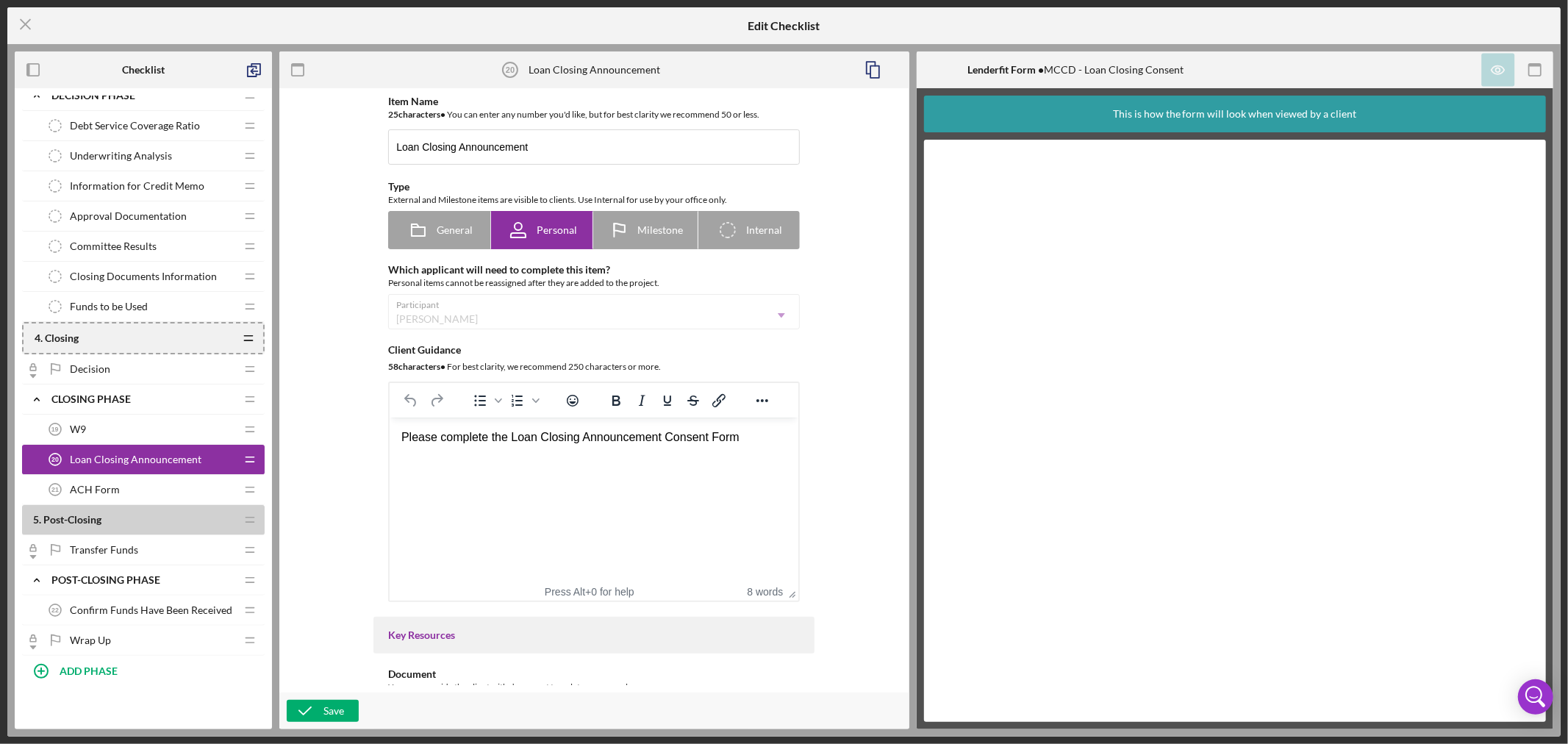
scroll to position [1310, 0]
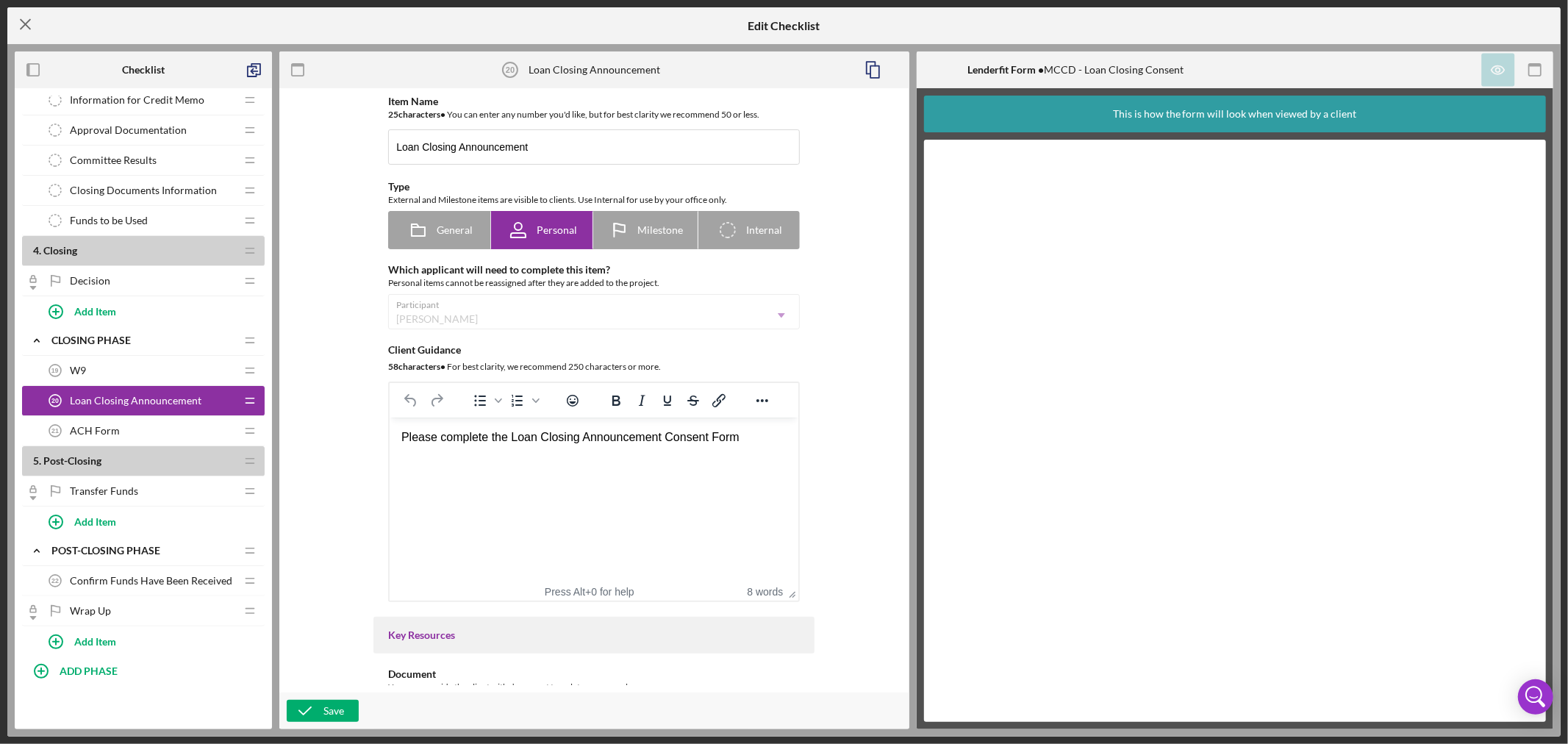
click at [26, 23] on line at bounding box center [25, 24] width 10 height 10
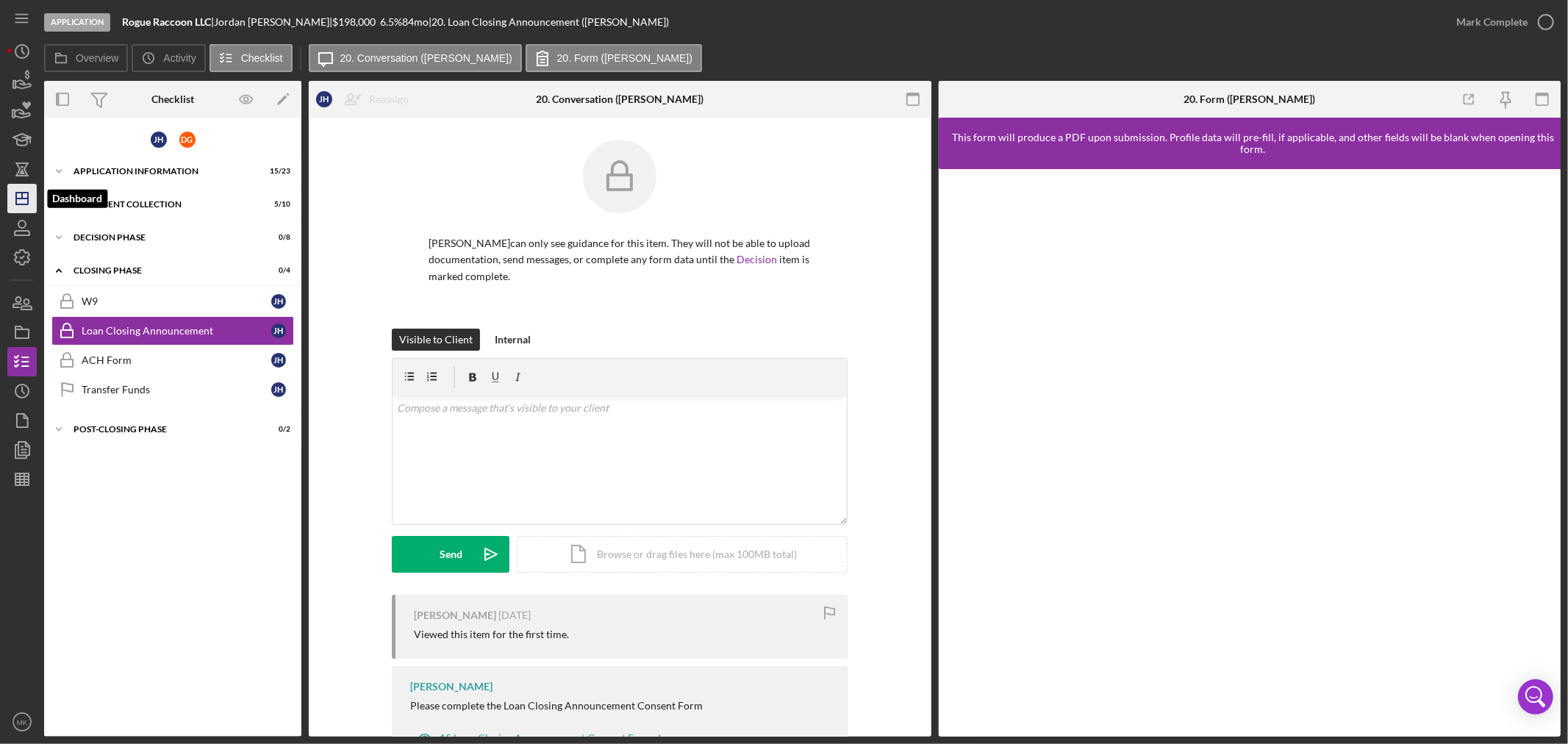
click at [21, 199] on icon "Icon/Dashboard" at bounding box center [22, 198] width 37 height 37
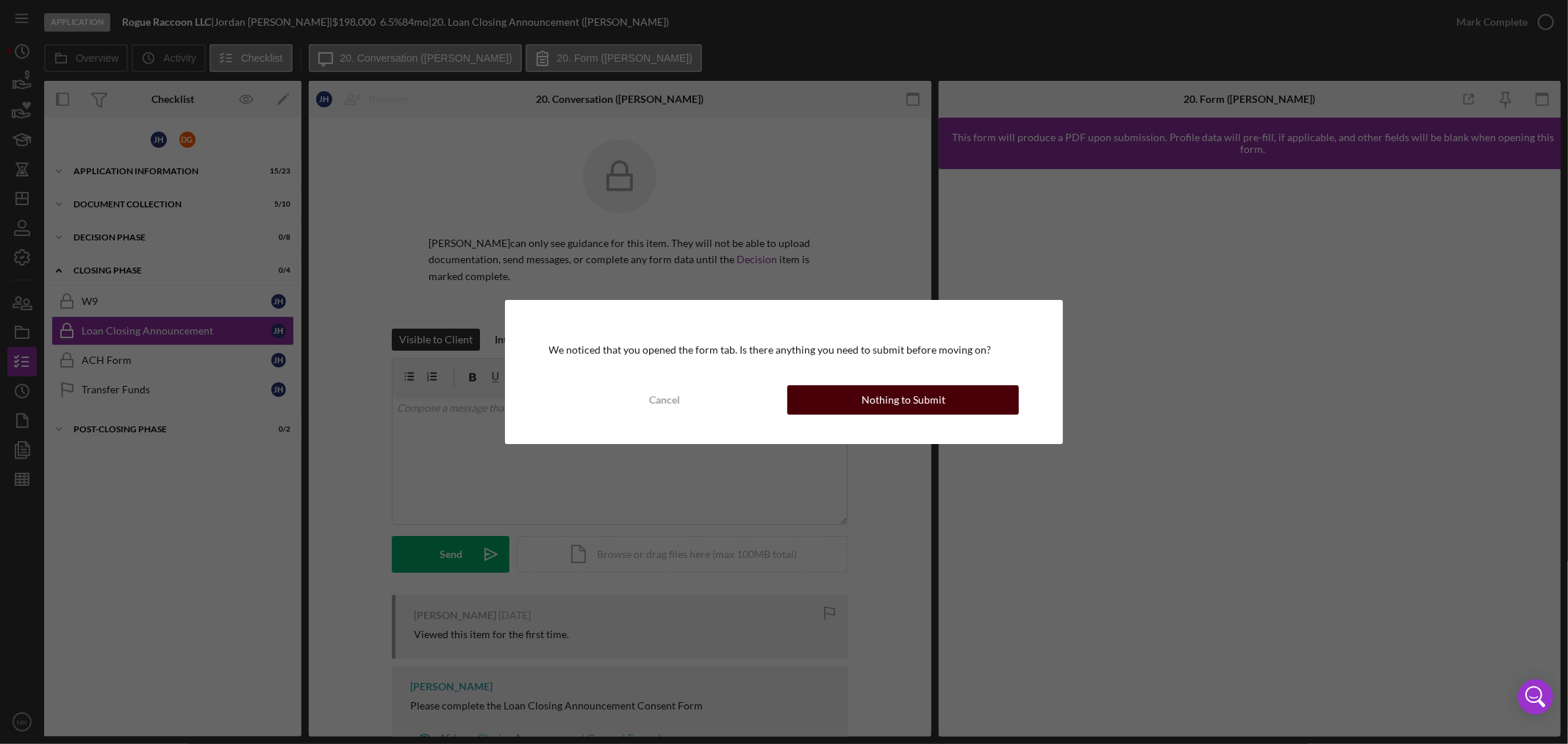
click at [920, 402] on div "Nothing to Submit" at bounding box center [904, 400] width 84 height 30
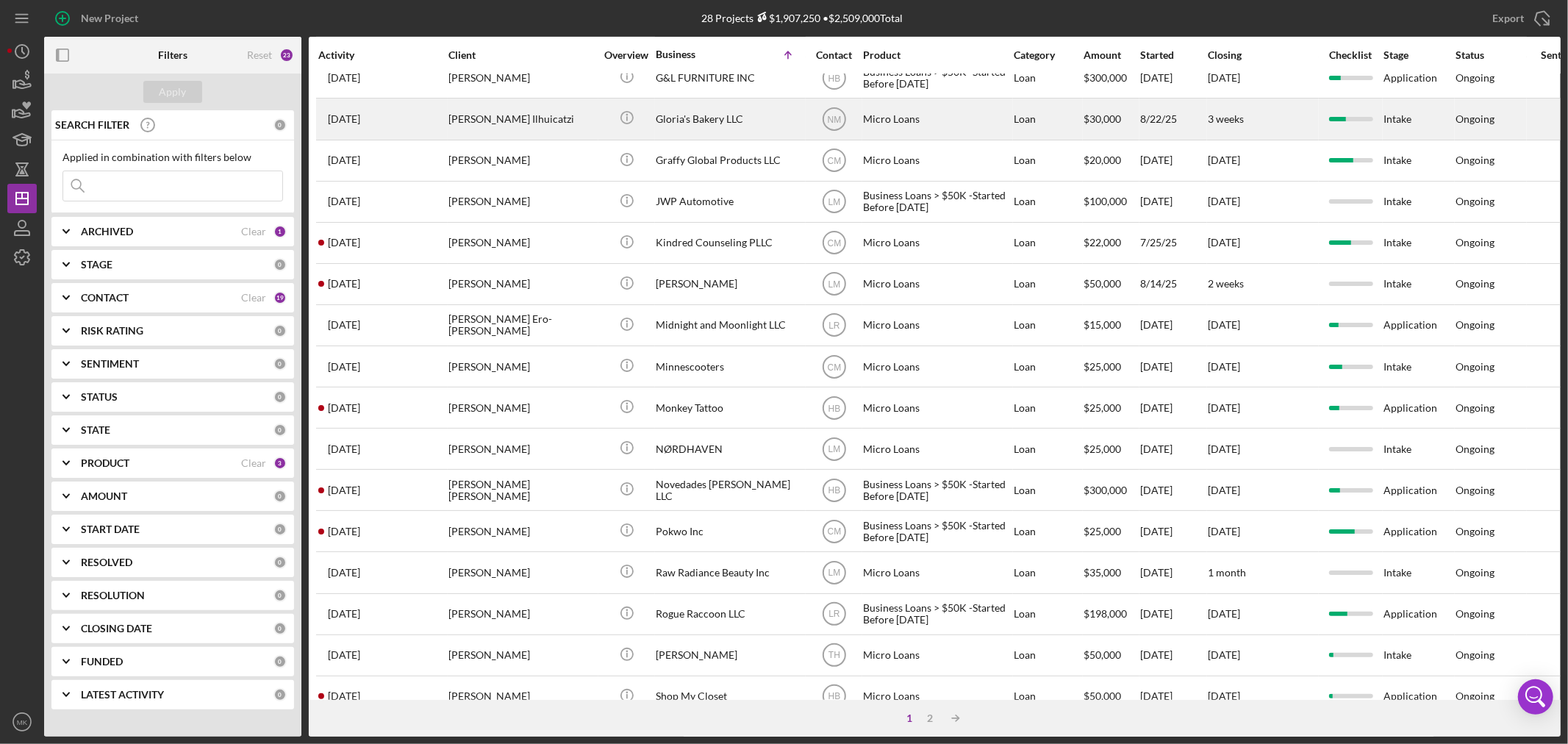
scroll to position [440, 0]
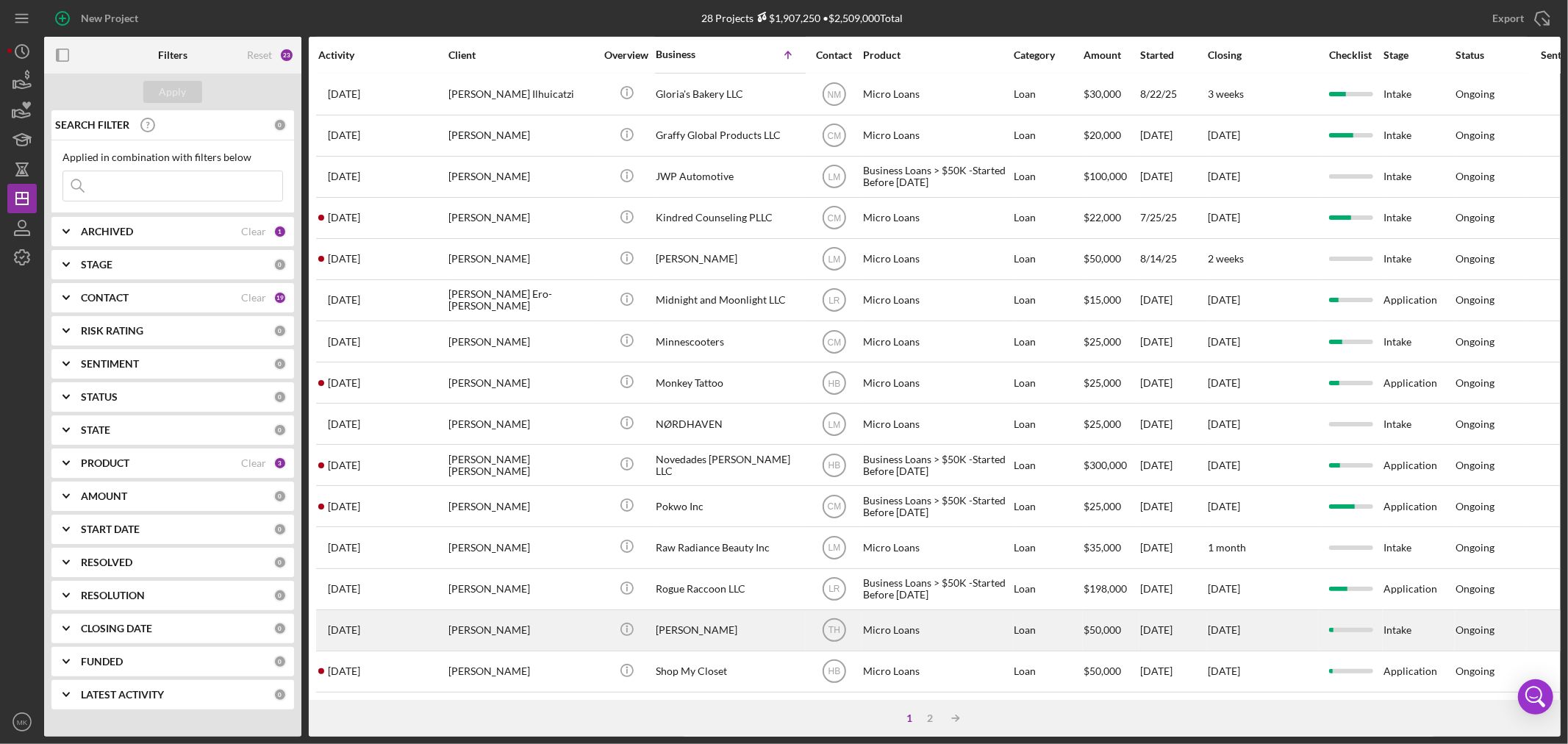
click at [675, 612] on div "[PERSON_NAME]" at bounding box center [729, 630] width 147 height 39
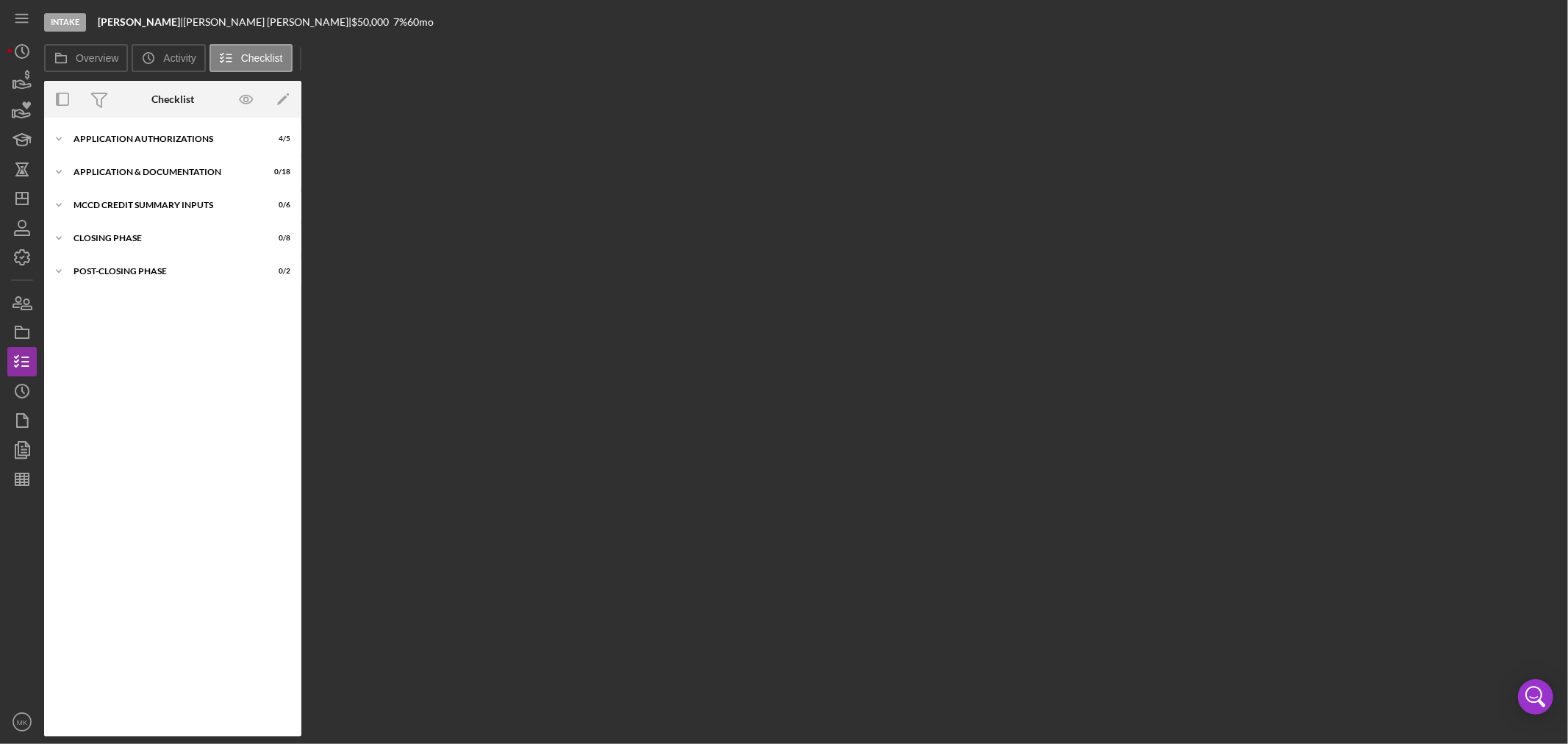
scroll to position [40, 0]
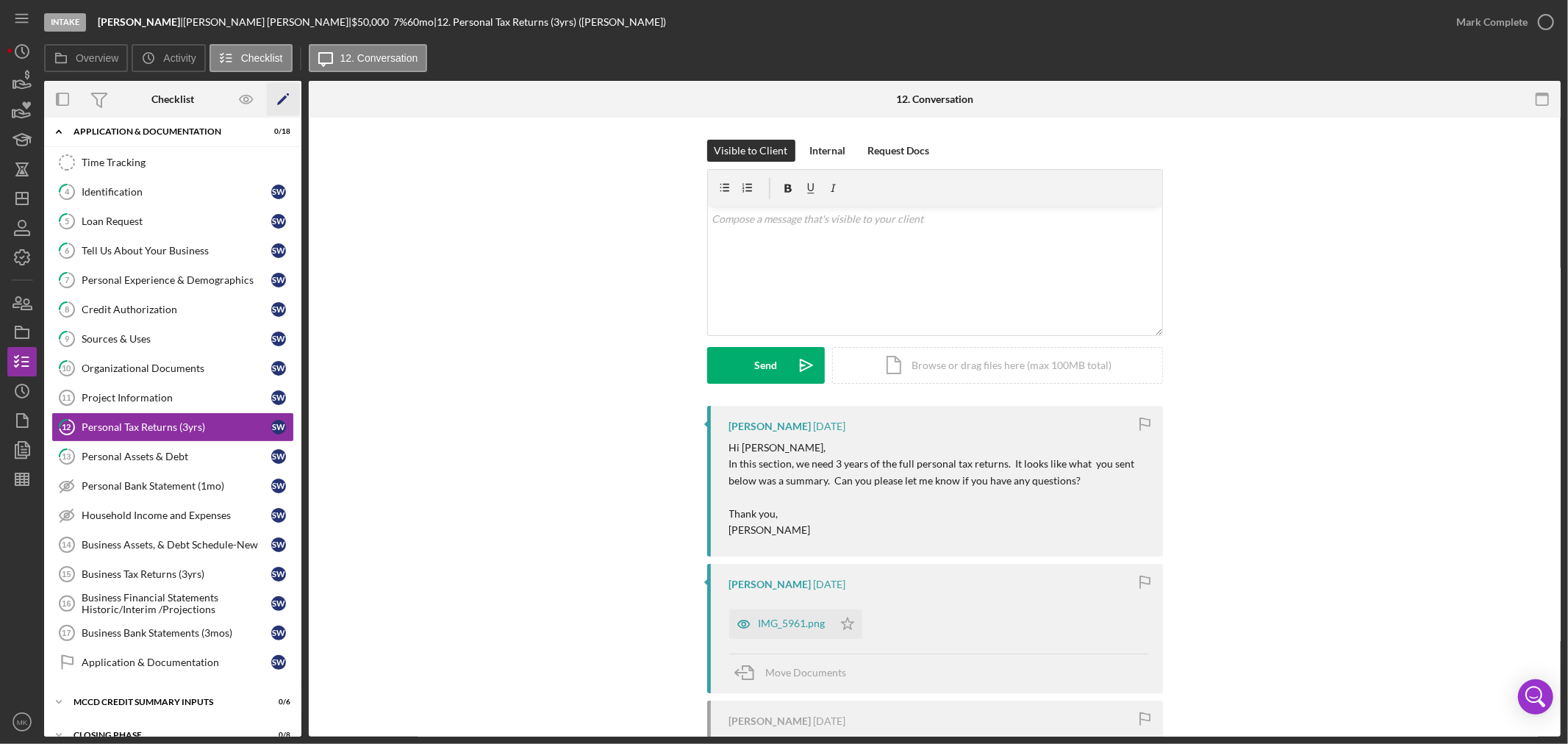
click at [281, 97] on icon "Icon/Edit" at bounding box center [283, 99] width 33 height 33
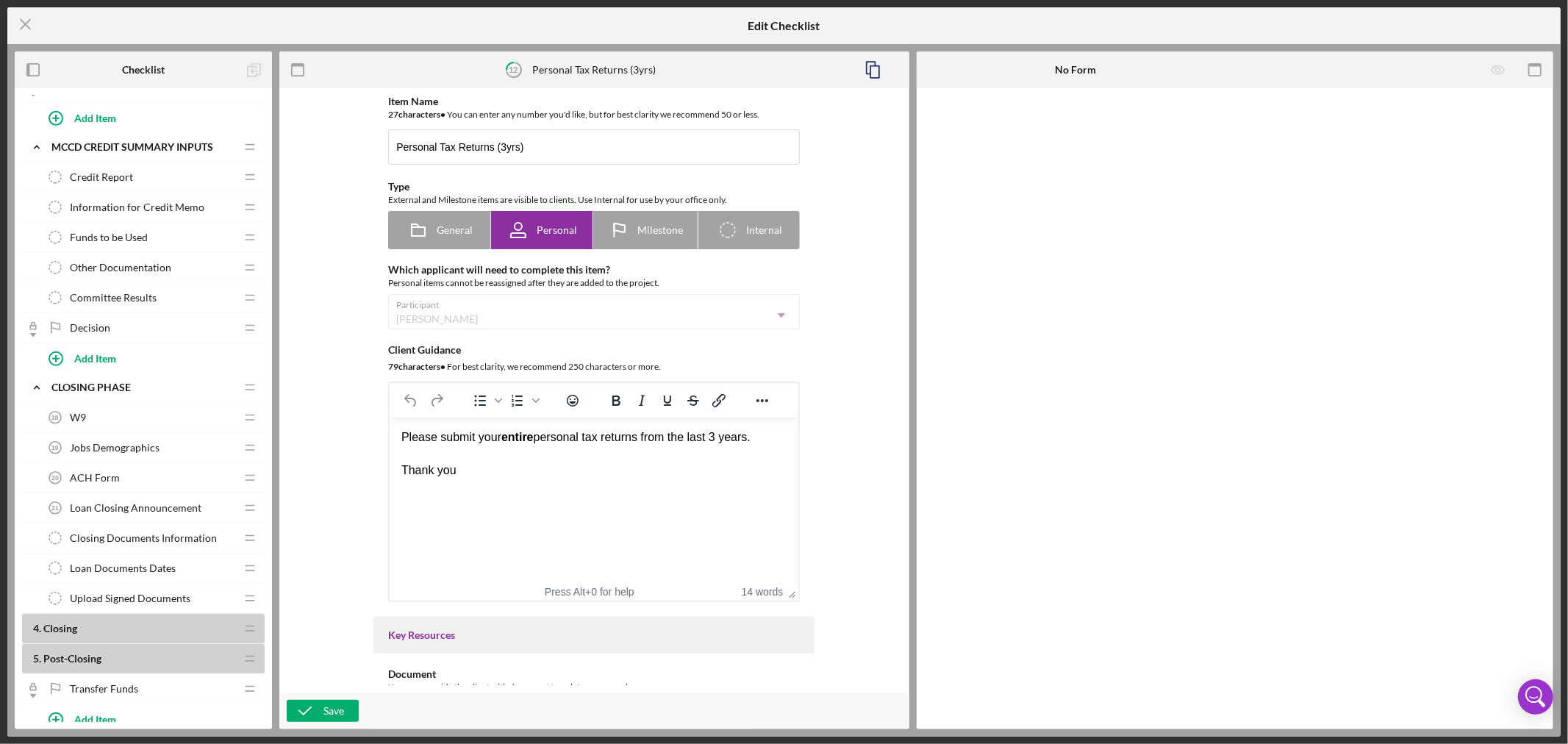
scroll to position [896, 0]
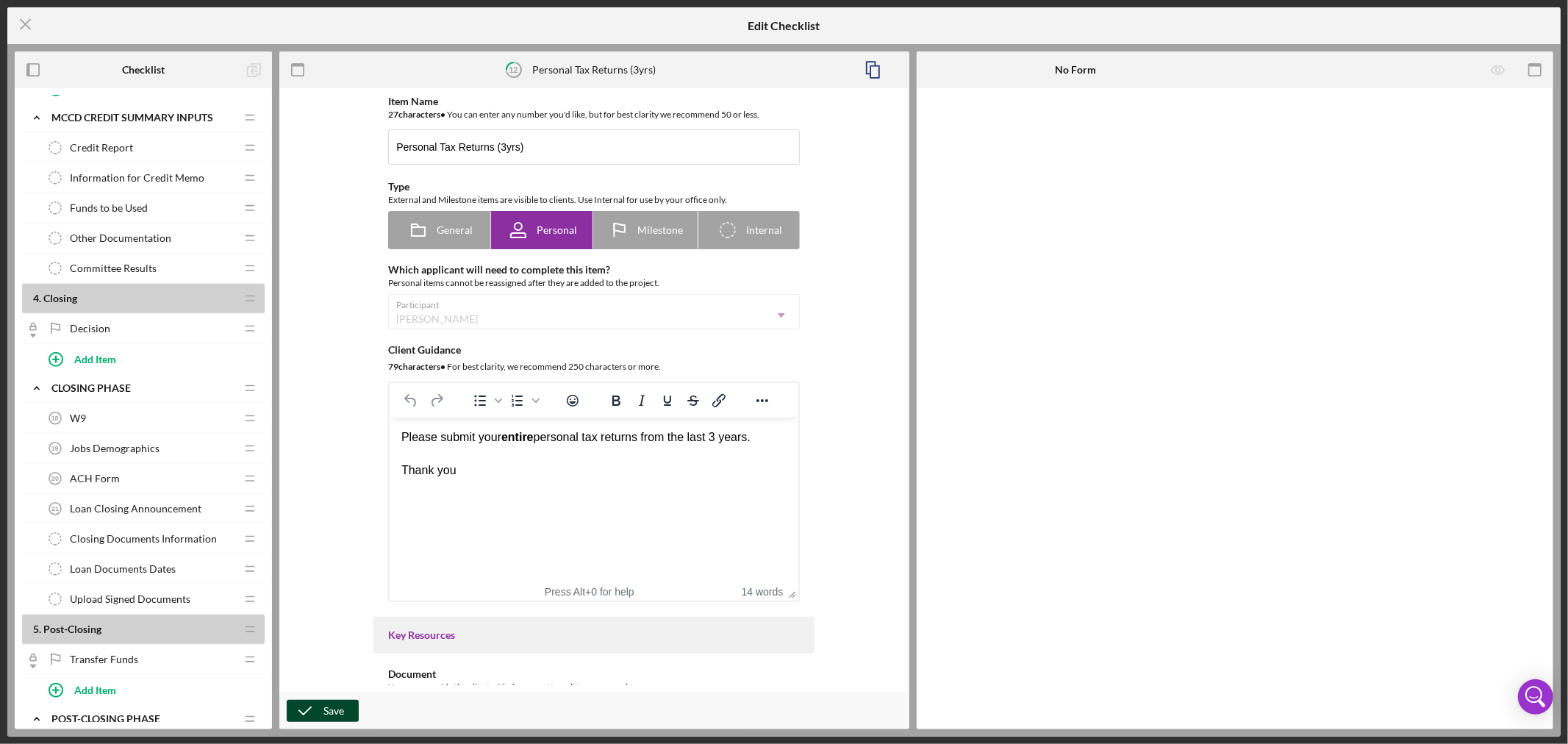
click at [325, 710] on div "Save" at bounding box center [334, 711] width 21 height 22
click at [171, 481] on div "ACH Form 20 ACH Form" at bounding box center [138, 479] width 195 height 30
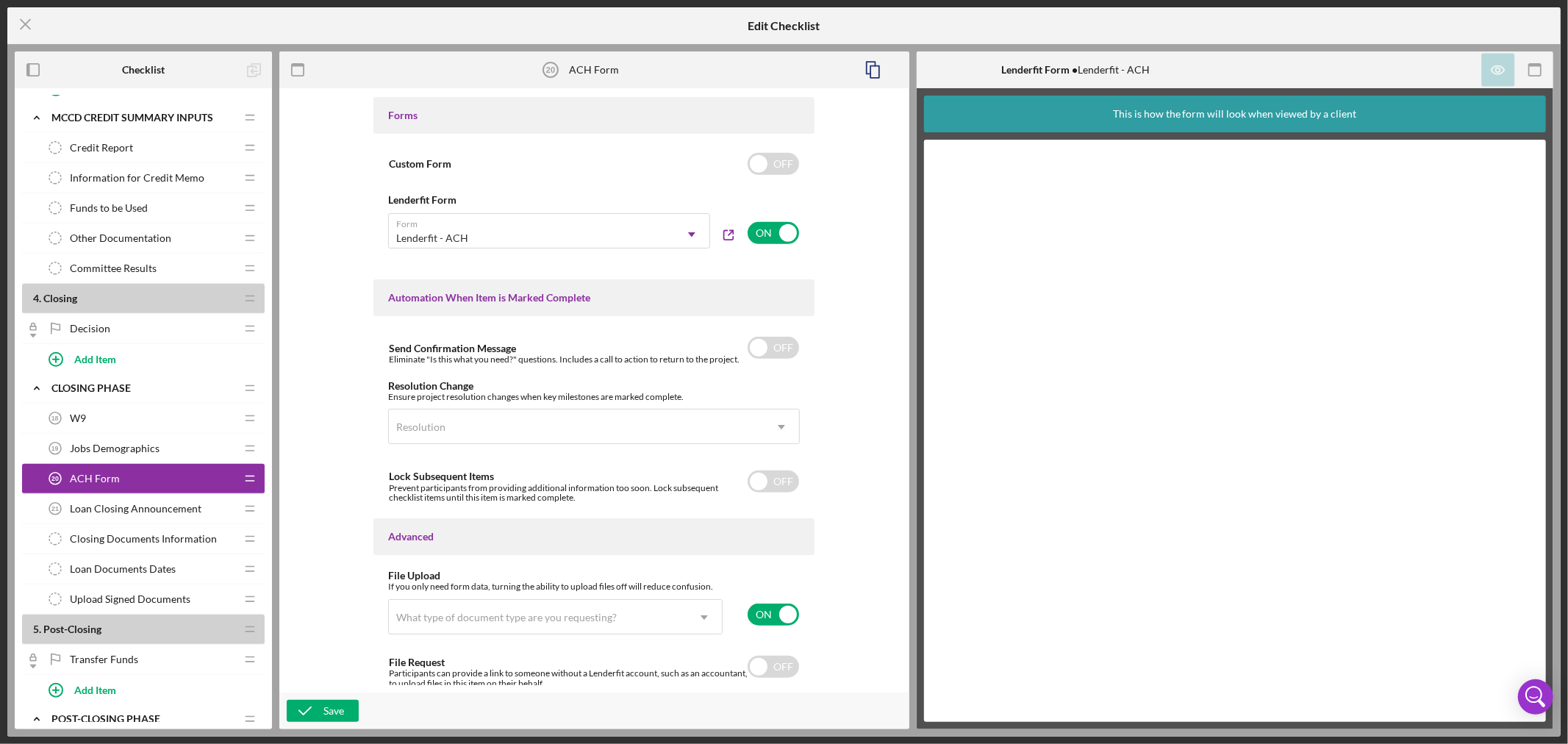
scroll to position [789, 0]
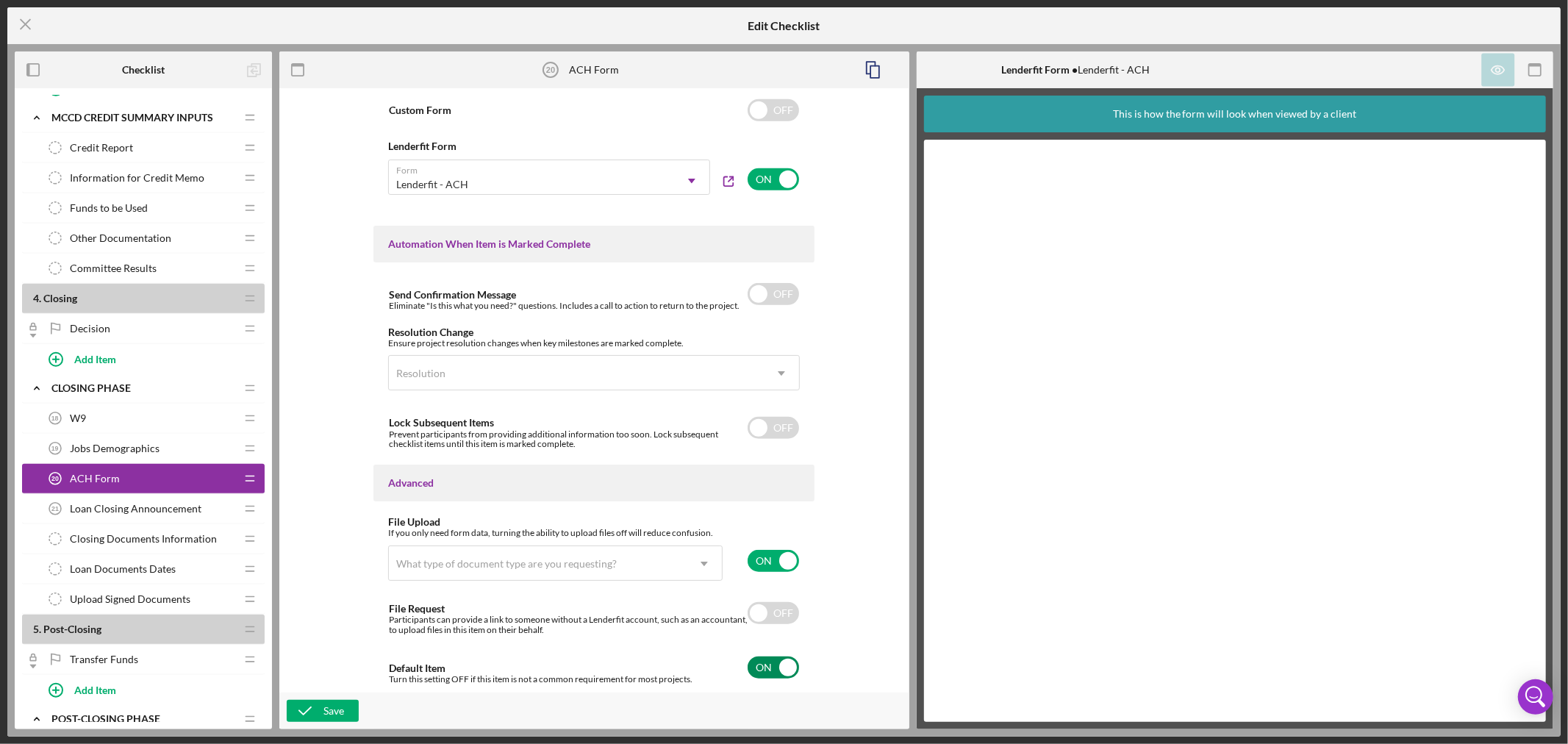
click at [782, 666] on input "checkbox" at bounding box center [773, 668] width 52 height 22
checkbox input "false"
click at [702, 560] on icon "Icon/Dropdown Arrow" at bounding box center [704, 564] width 35 height 35
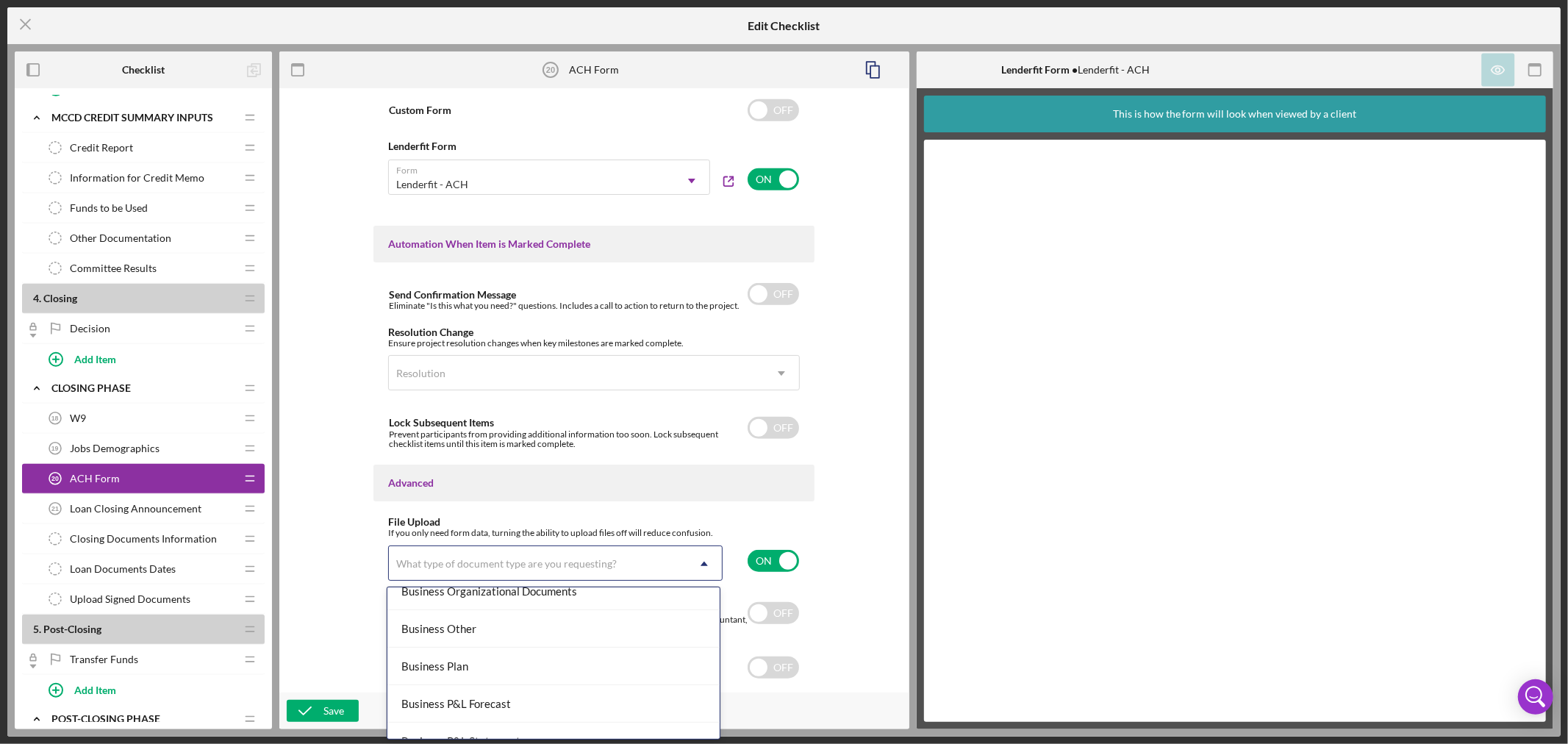
scroll to position [490, 0]
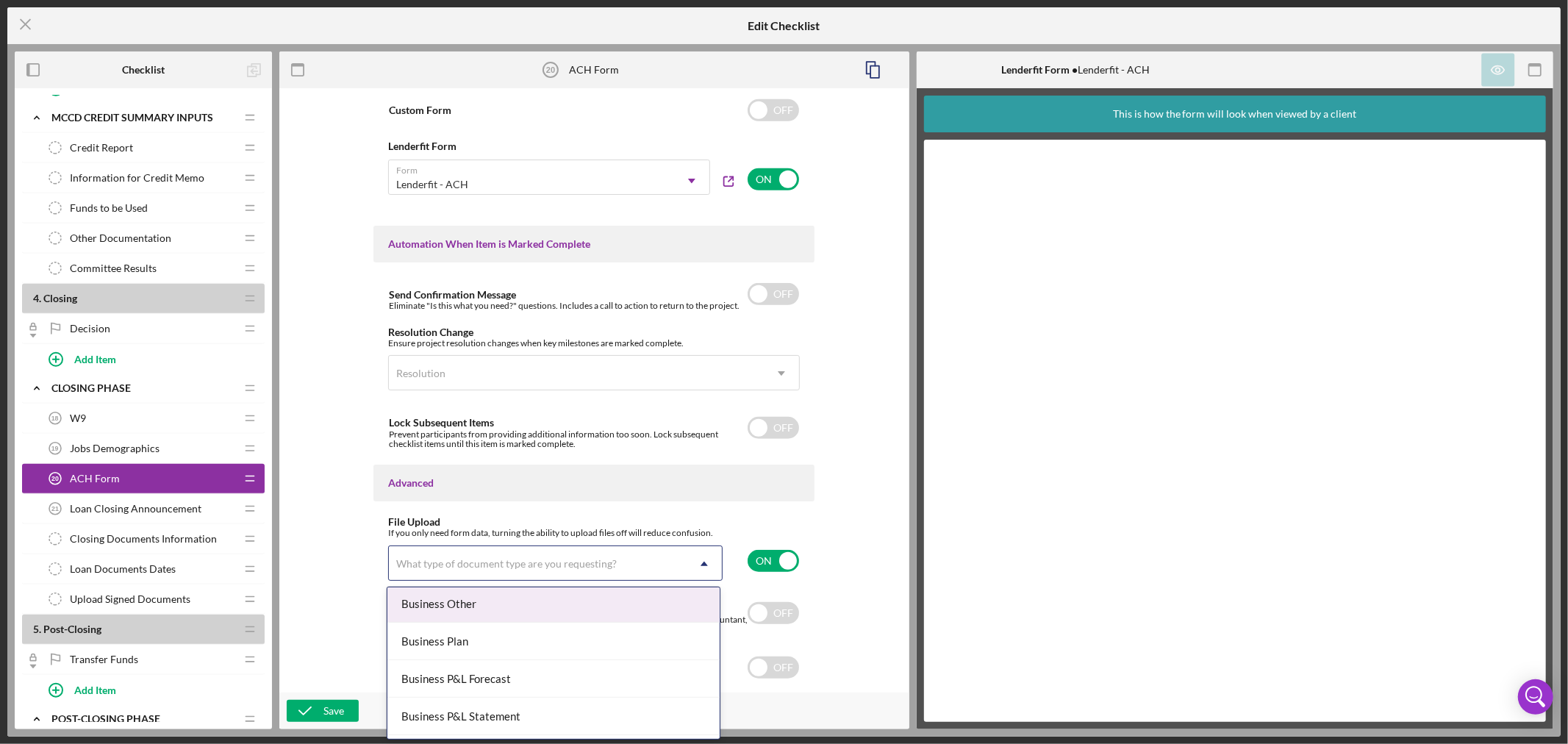
click at [628, 598] on div "Business Other" at bounding box center [554, 604] width 333 height 37
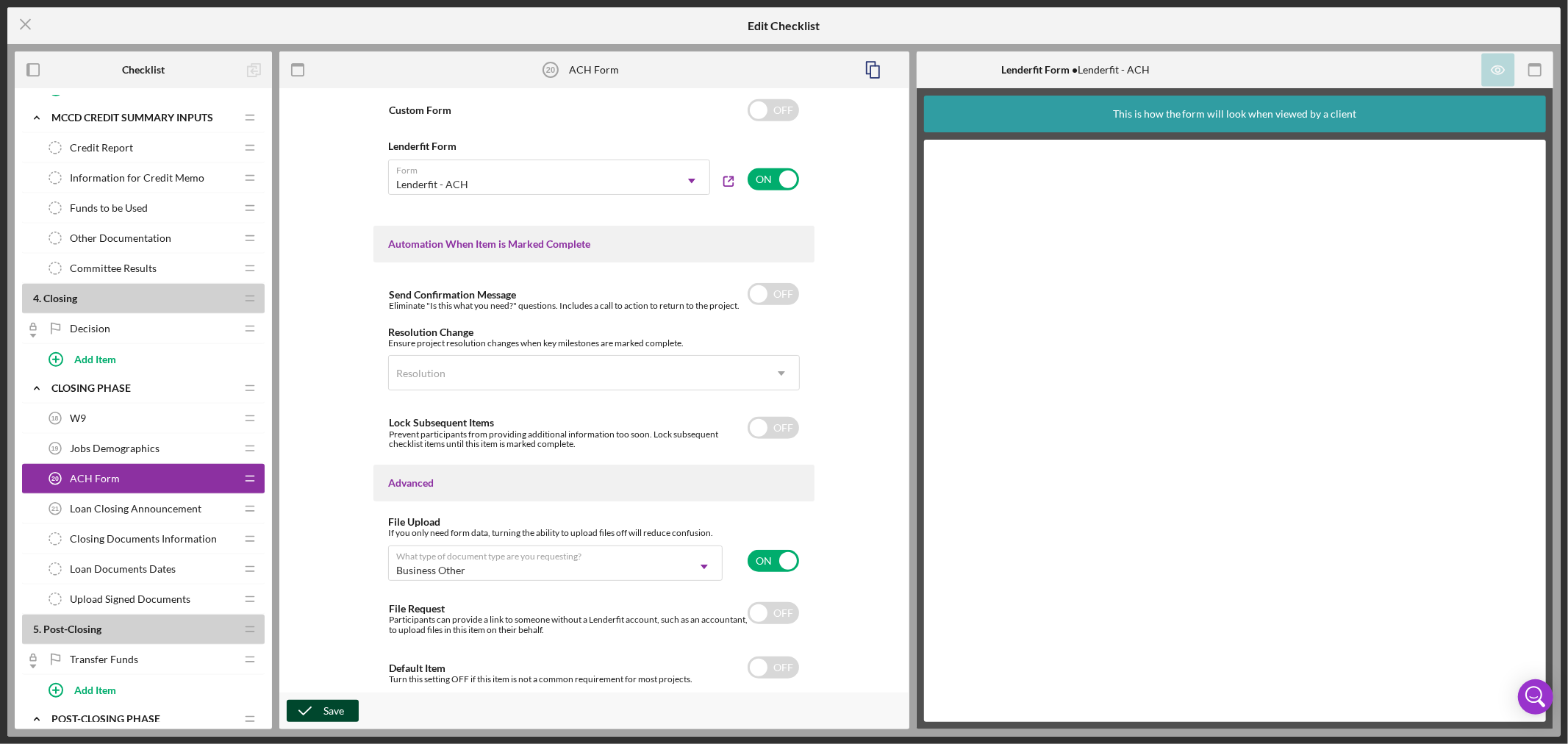
click at [325, 710] on div "Save" at bounding box center [334, 711] width 21 height 22
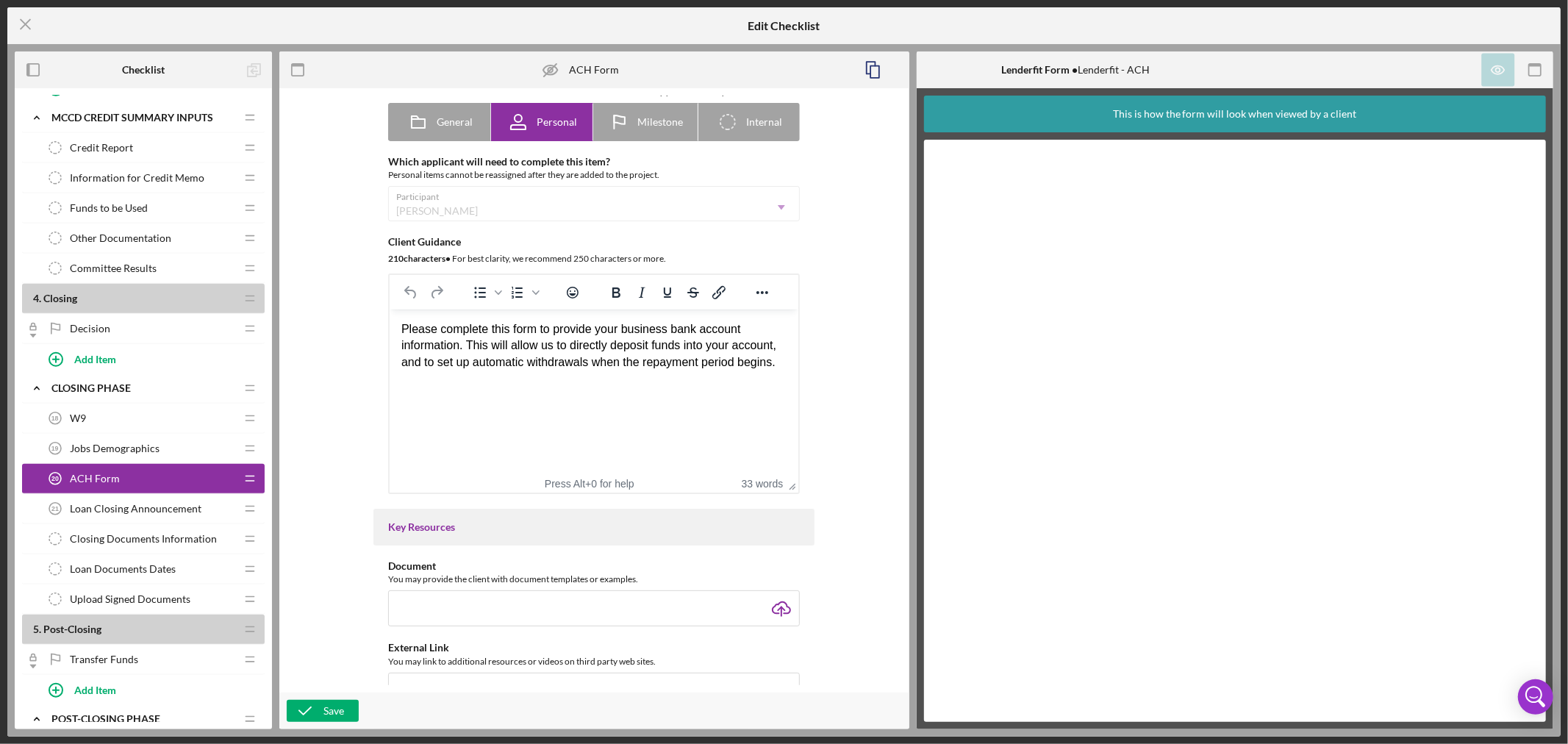
scroll to position [0, 0]
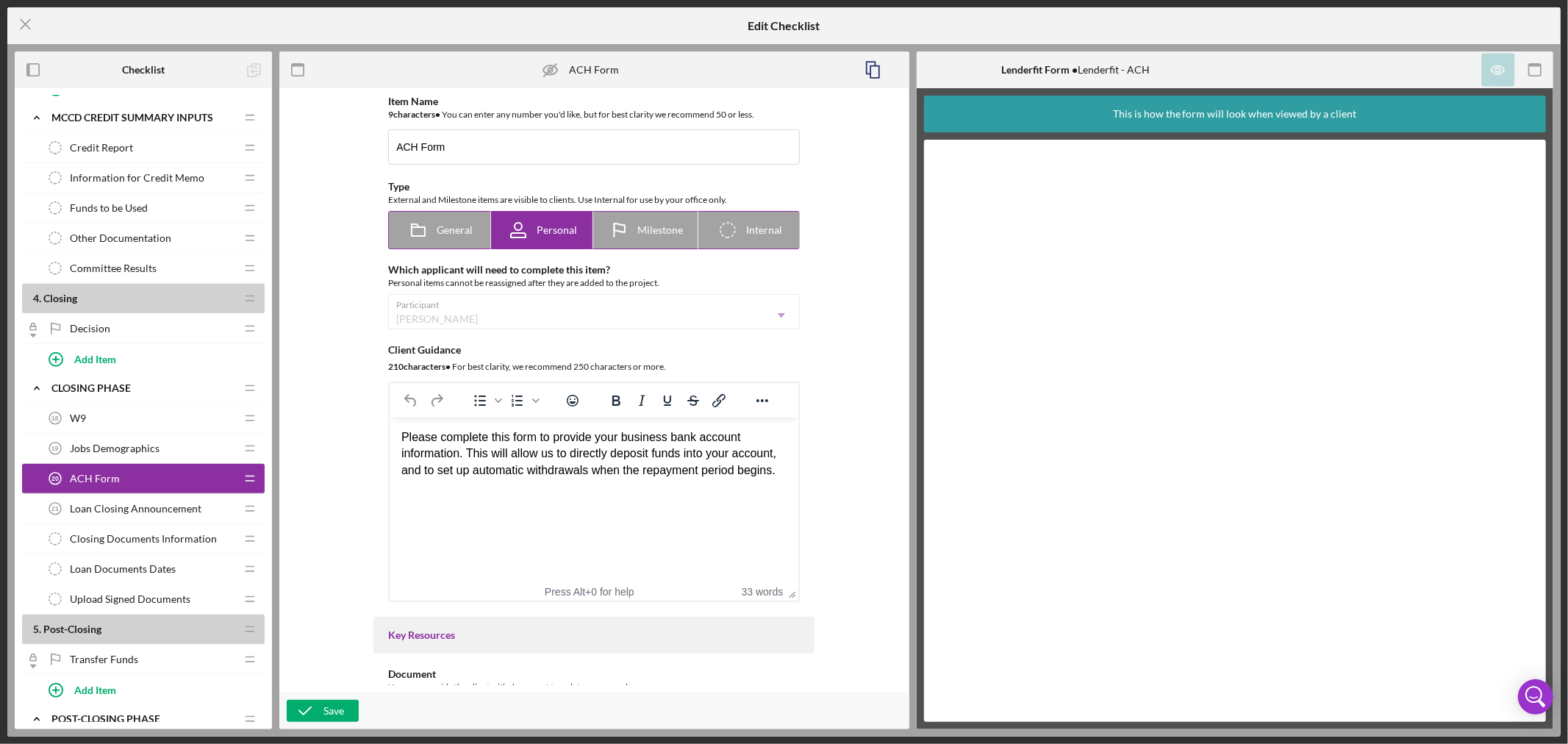
click at [754, 230] on span "Internal" at bounding box center [763, 229] width 36 height 11
radio input "false"
radio input "true"
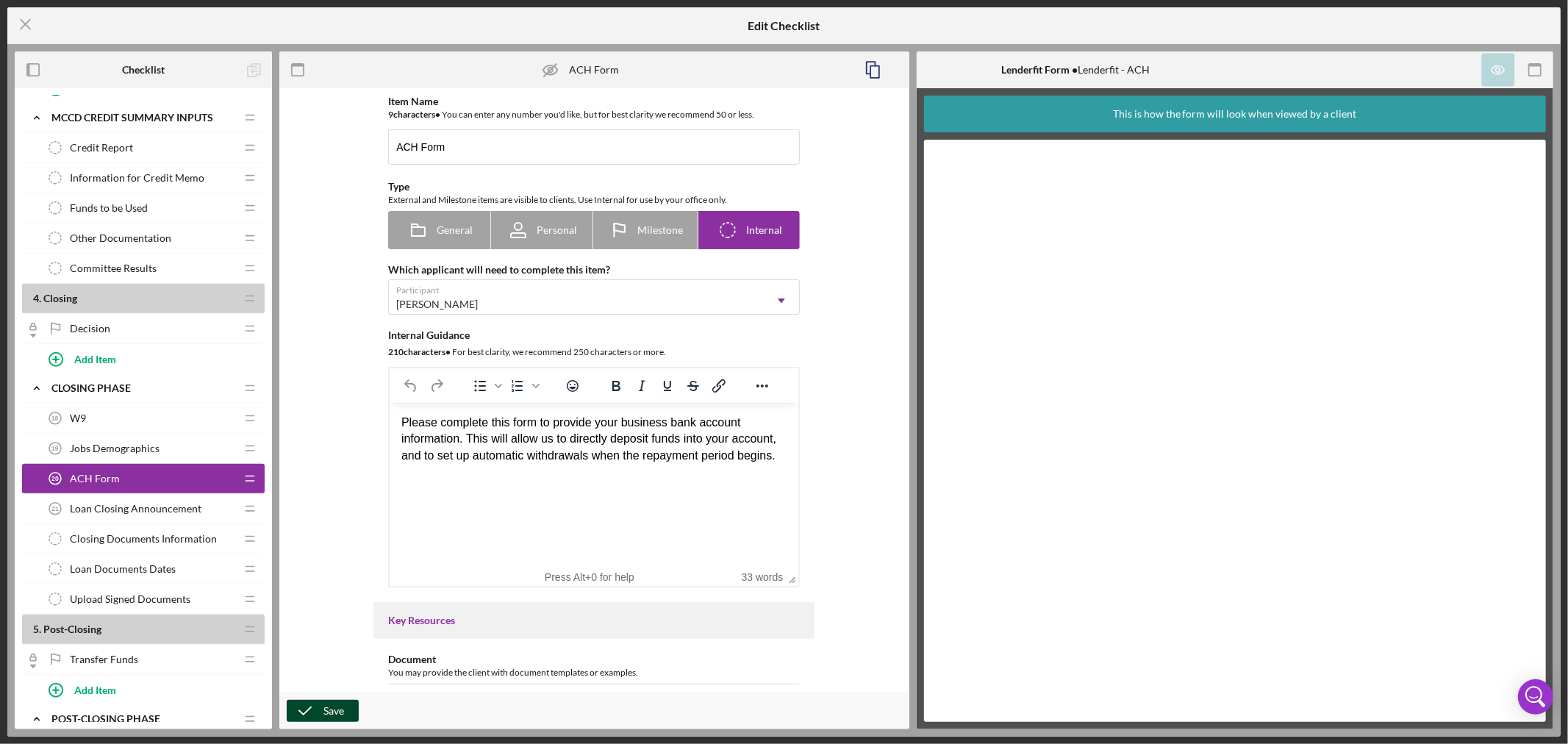
click at [325, 707] on div "Save" at bounding box center [334, 711] width 21 height 22
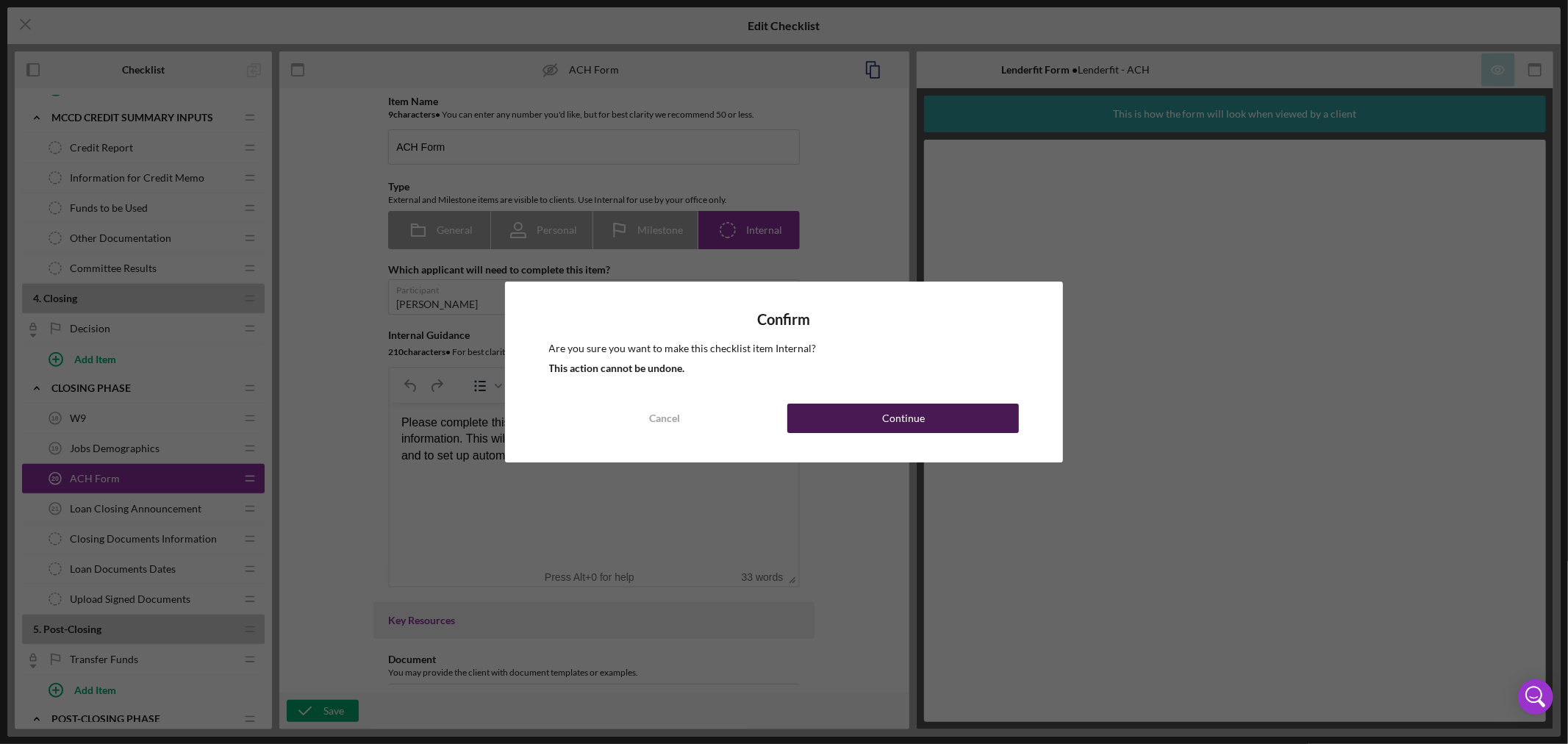
click at [901, 414] on div "Continue" at bounding box center [904, 418] width 43 height 30
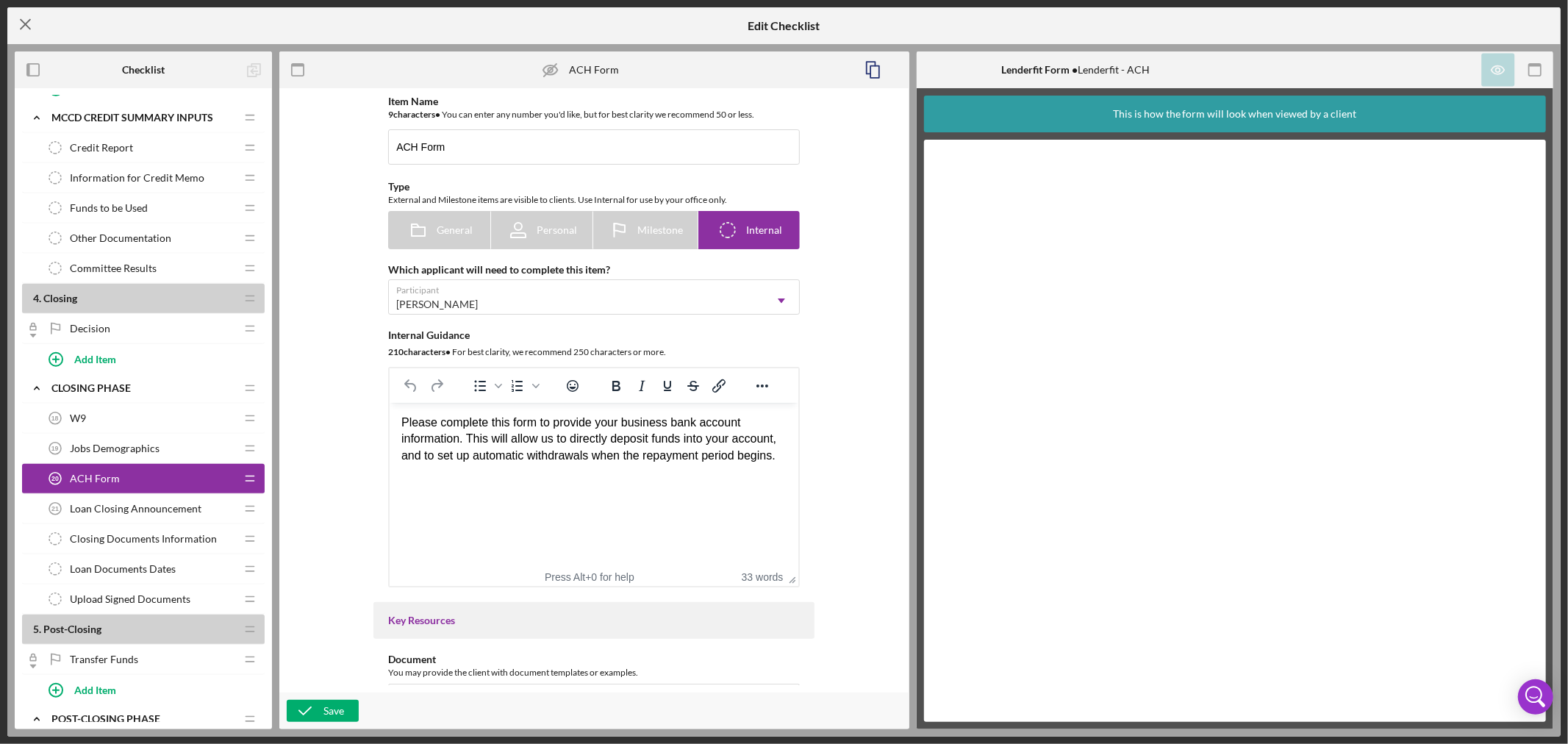
click at [26, 23] on line at bounding box center [25, 24] width 10 height 10
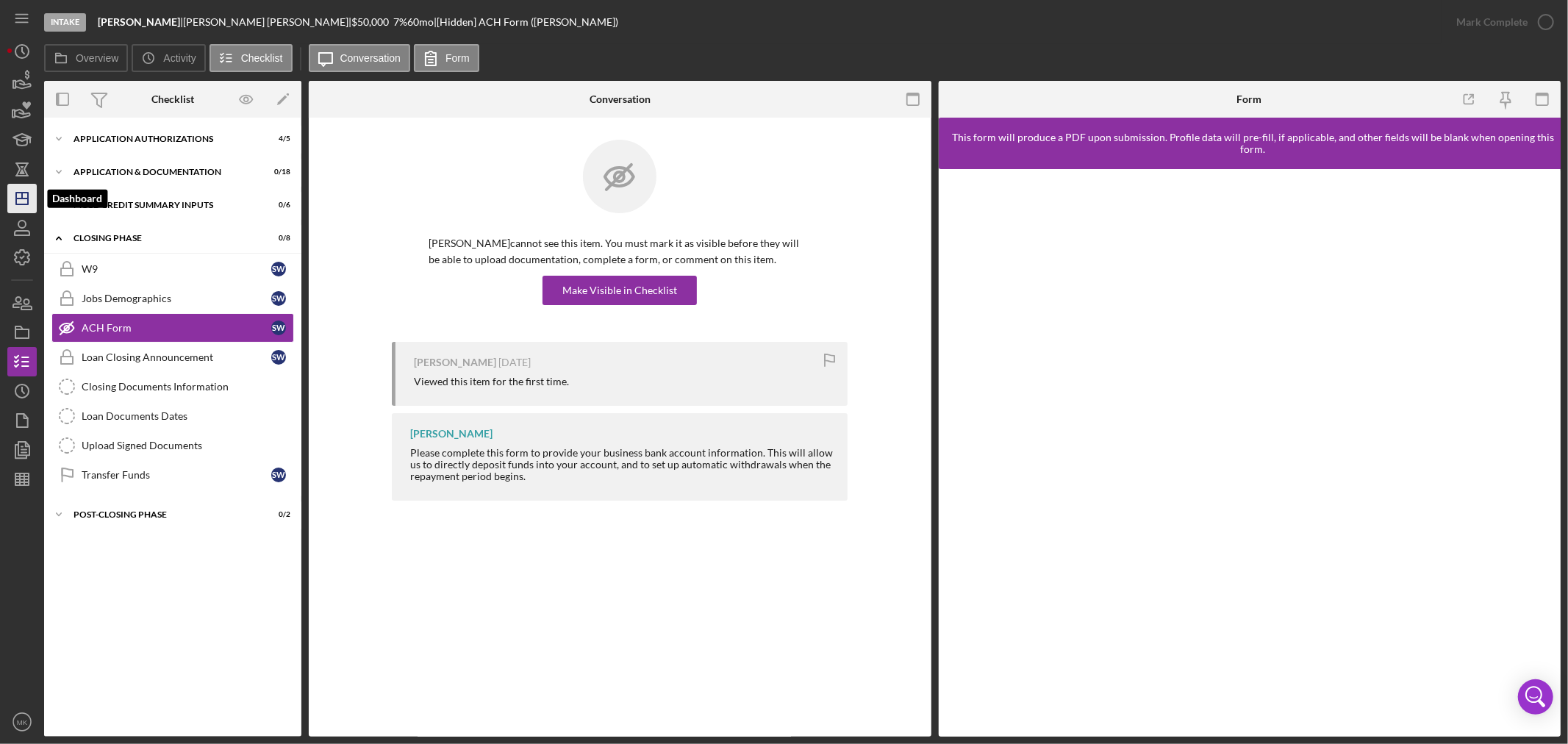
click at [18, 199] on icon "Icon/Dashboard" at bounding box center [22, 198] width 37 height 37
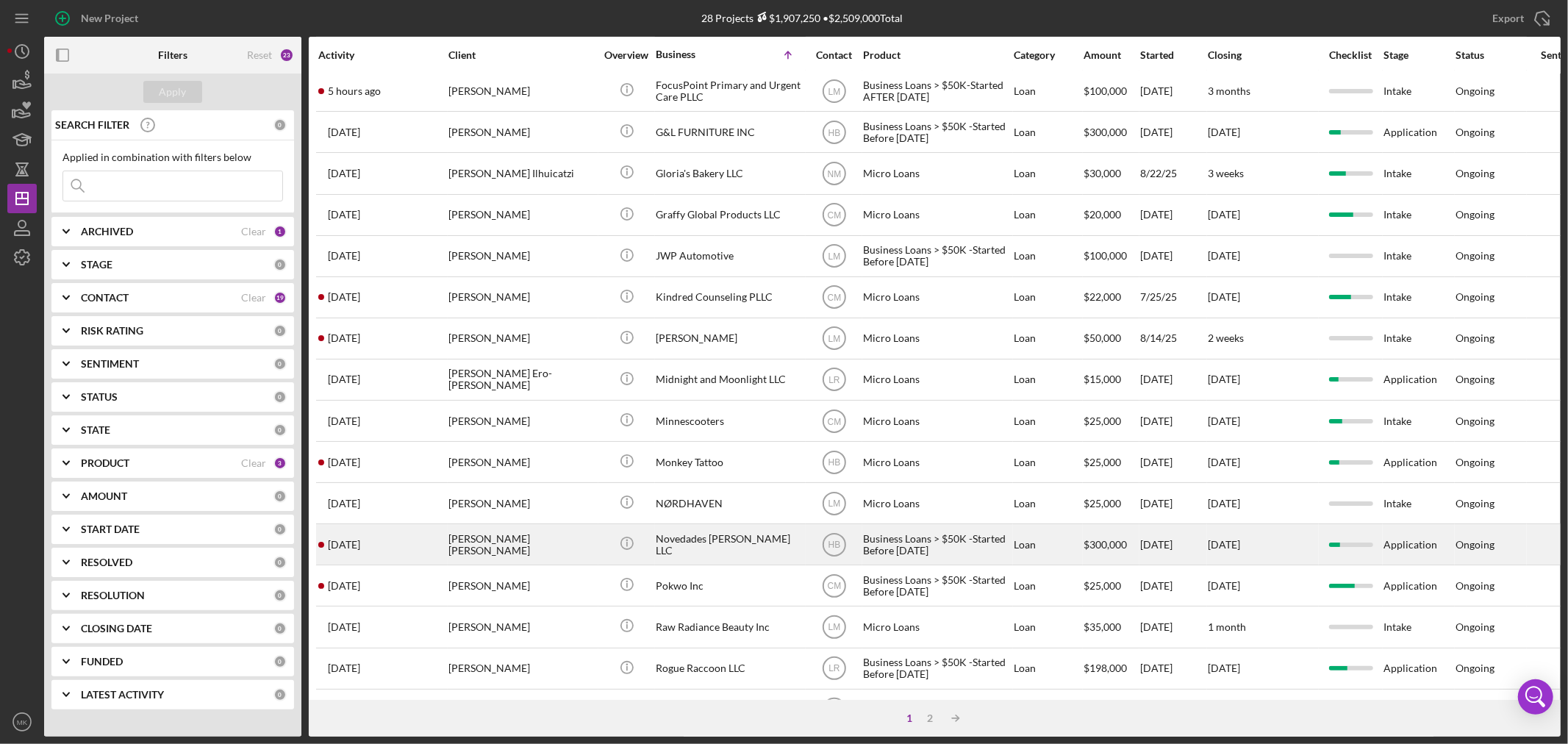
scroll to position [440, 0]
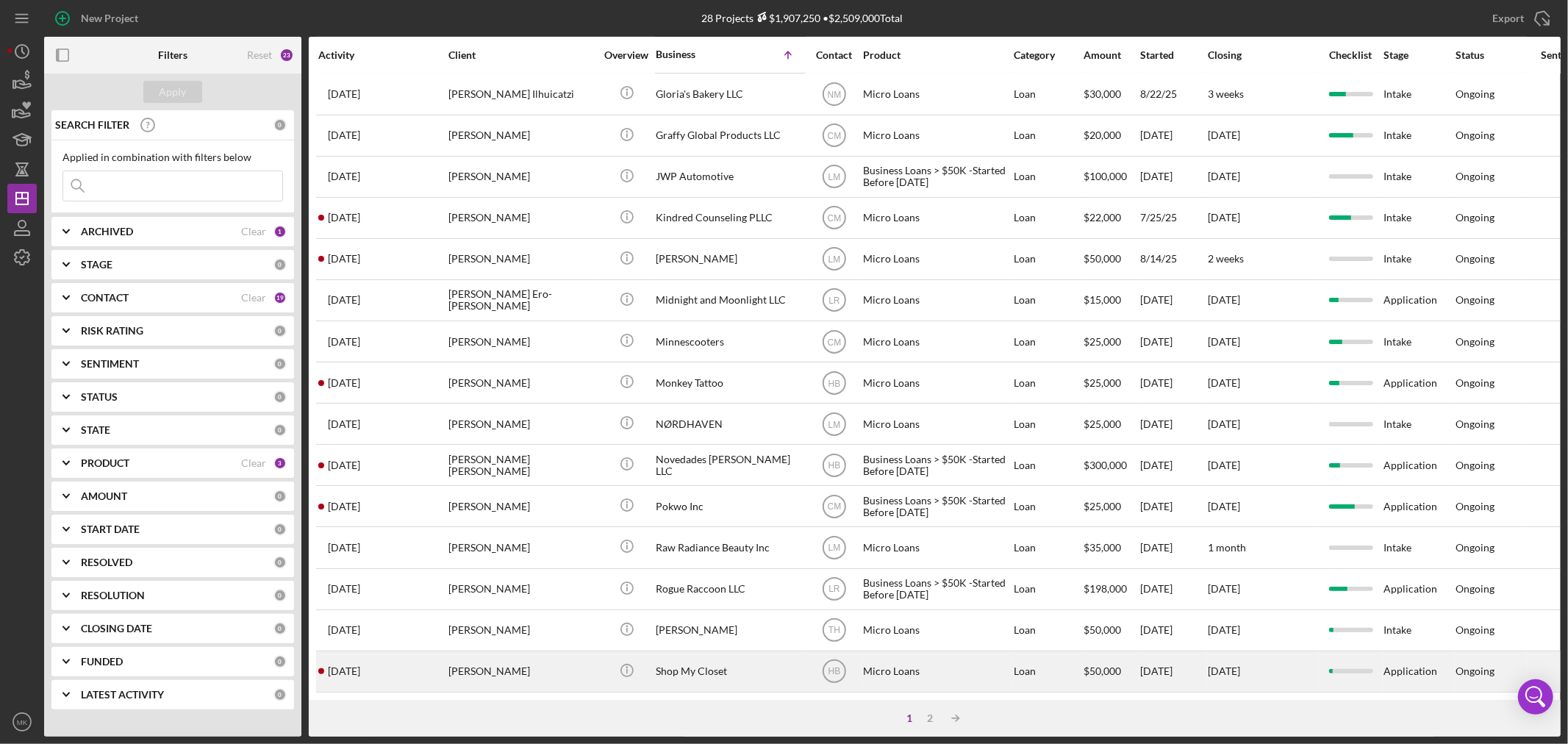
click at [709, 655] on div "Shop My Closet" at bounding box center [729, 672] width 147 height 39
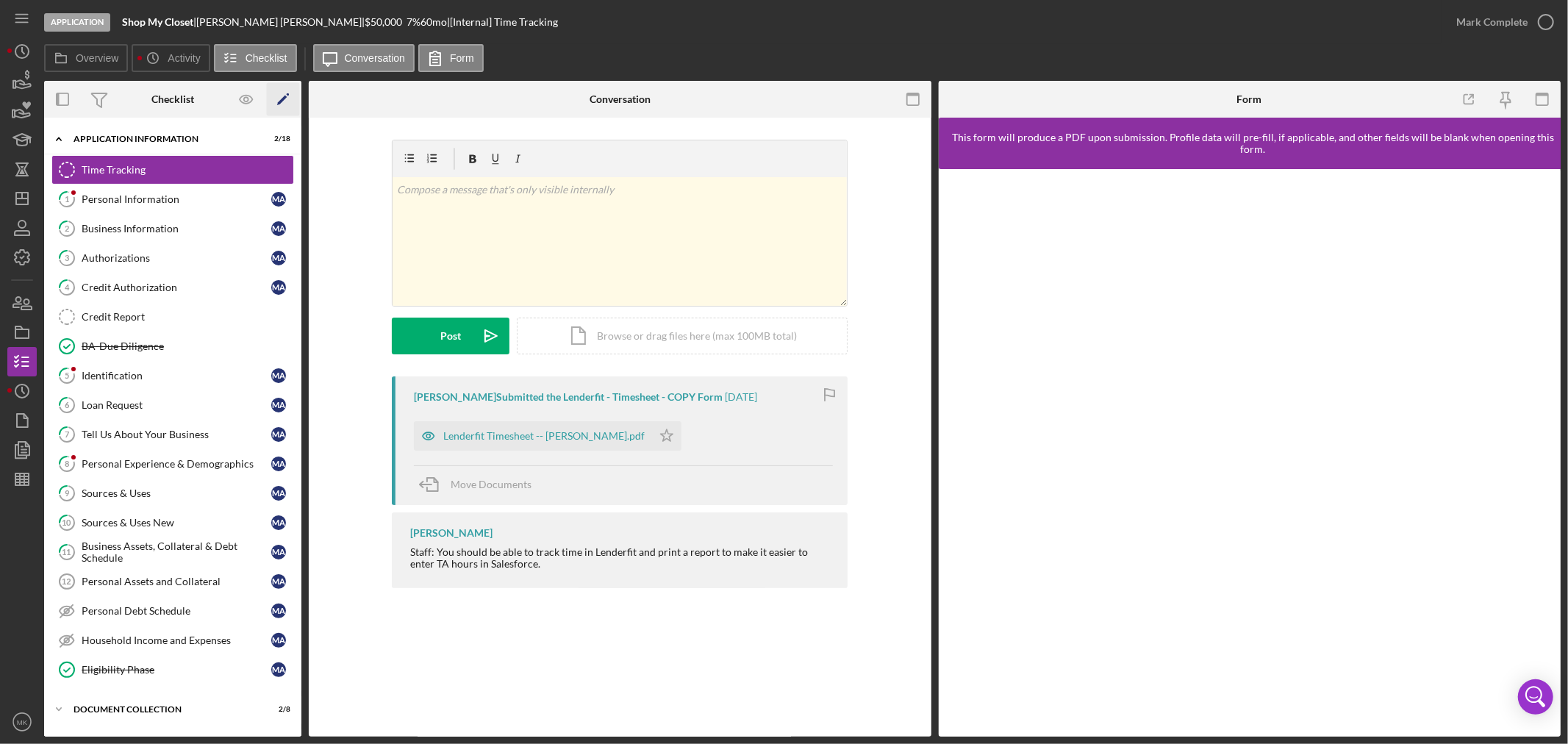
click at [283, 95] on icon "Icon/Edit" at bounding box center [283, 99] width 33 height 33
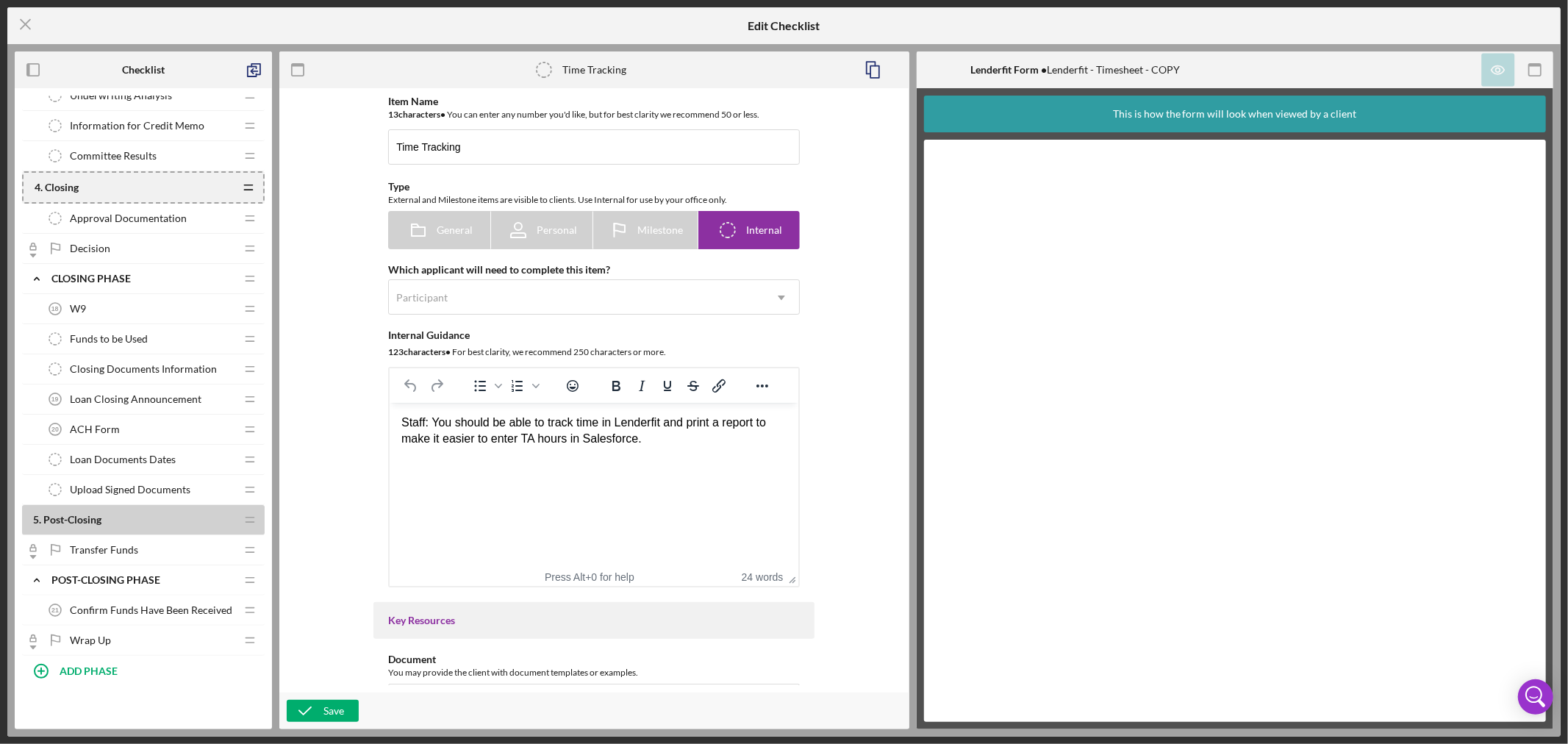
scroll to position [1086, 0]
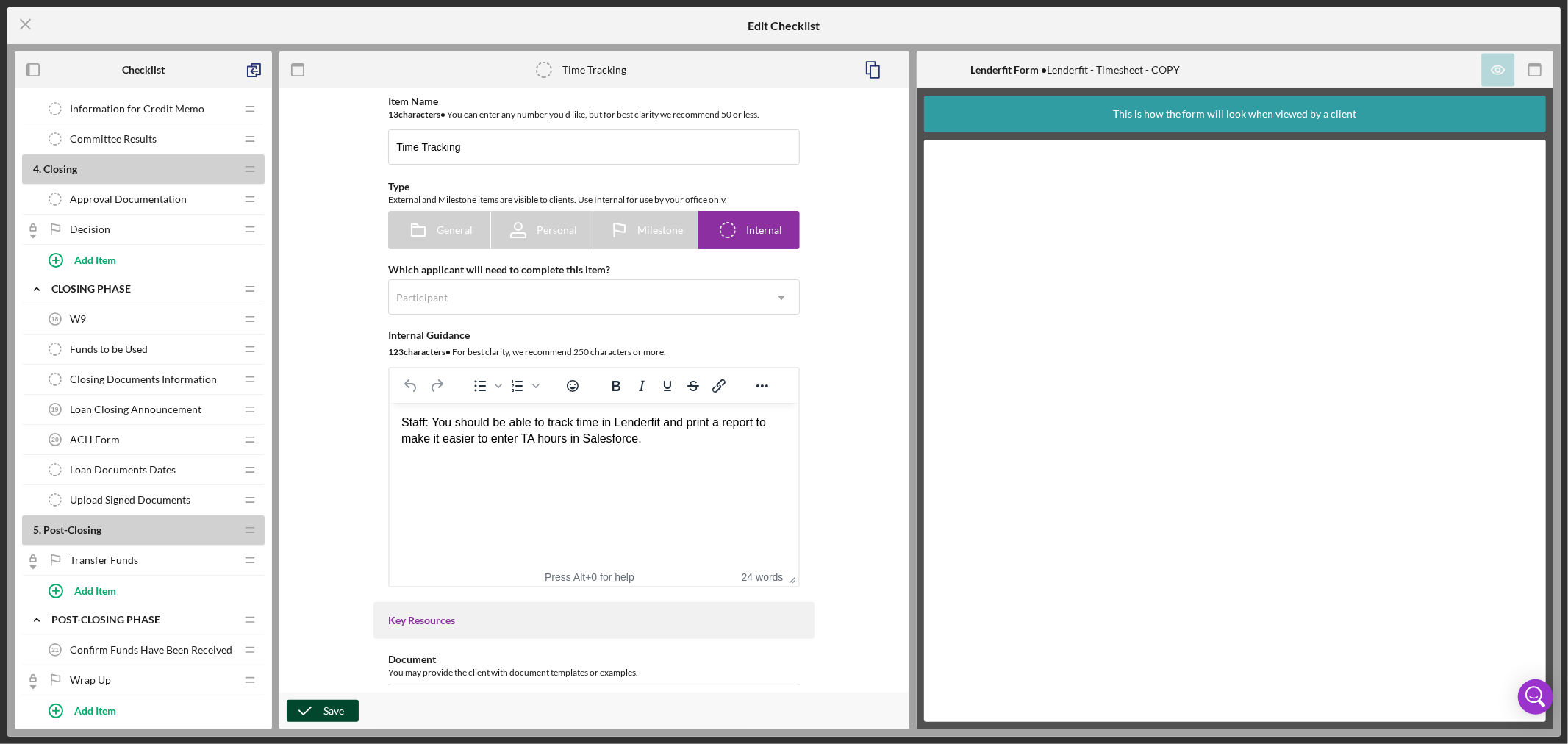
click at [328, 707] on div "Save" at bounding box center [334, 711] width 21 height 22
click at [28, 21] on line at bounding box center [25, 24] width 10 height 10
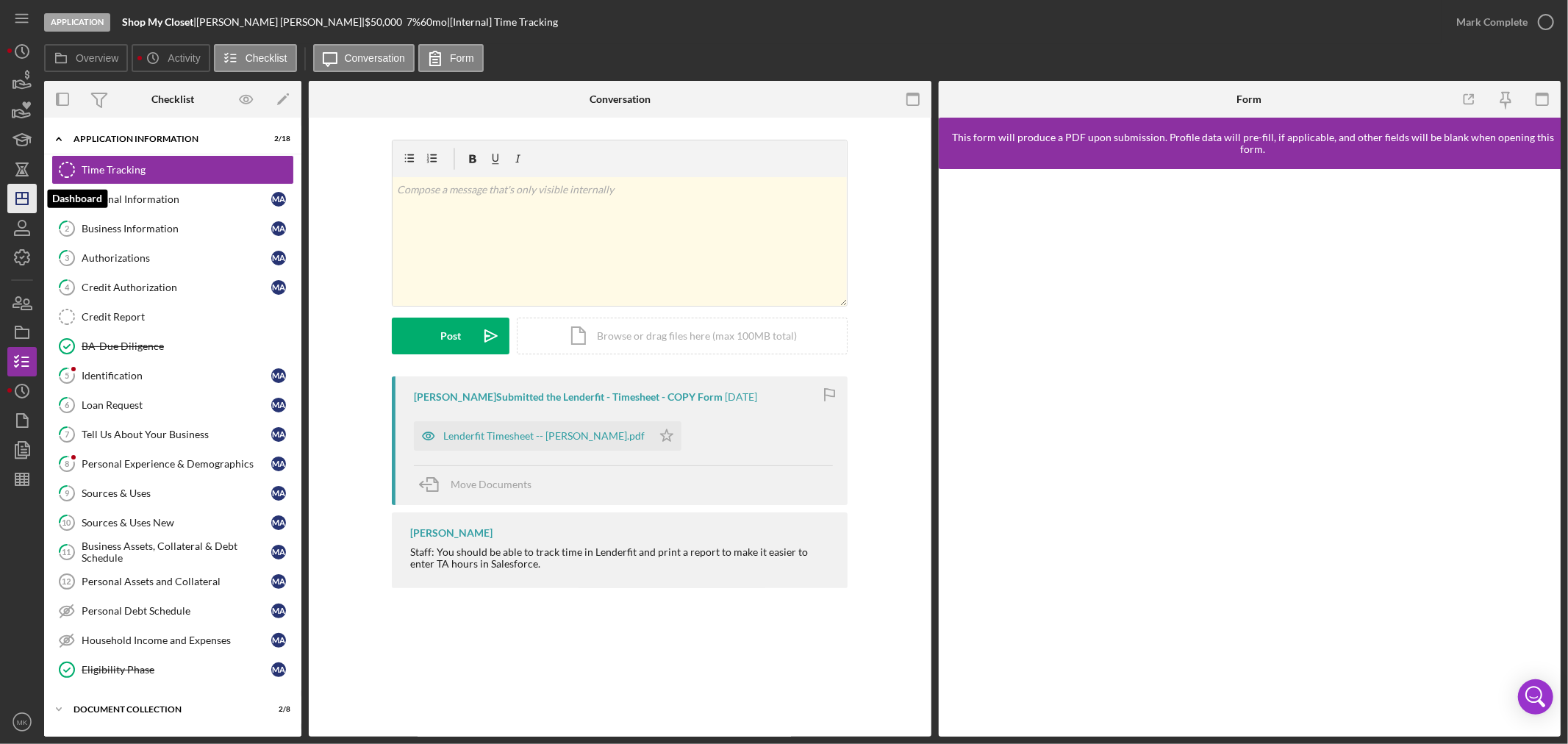
click at [23, 197] on icon "Icon/Dashboard" at bounding box center [22, 198] width 37 height 37
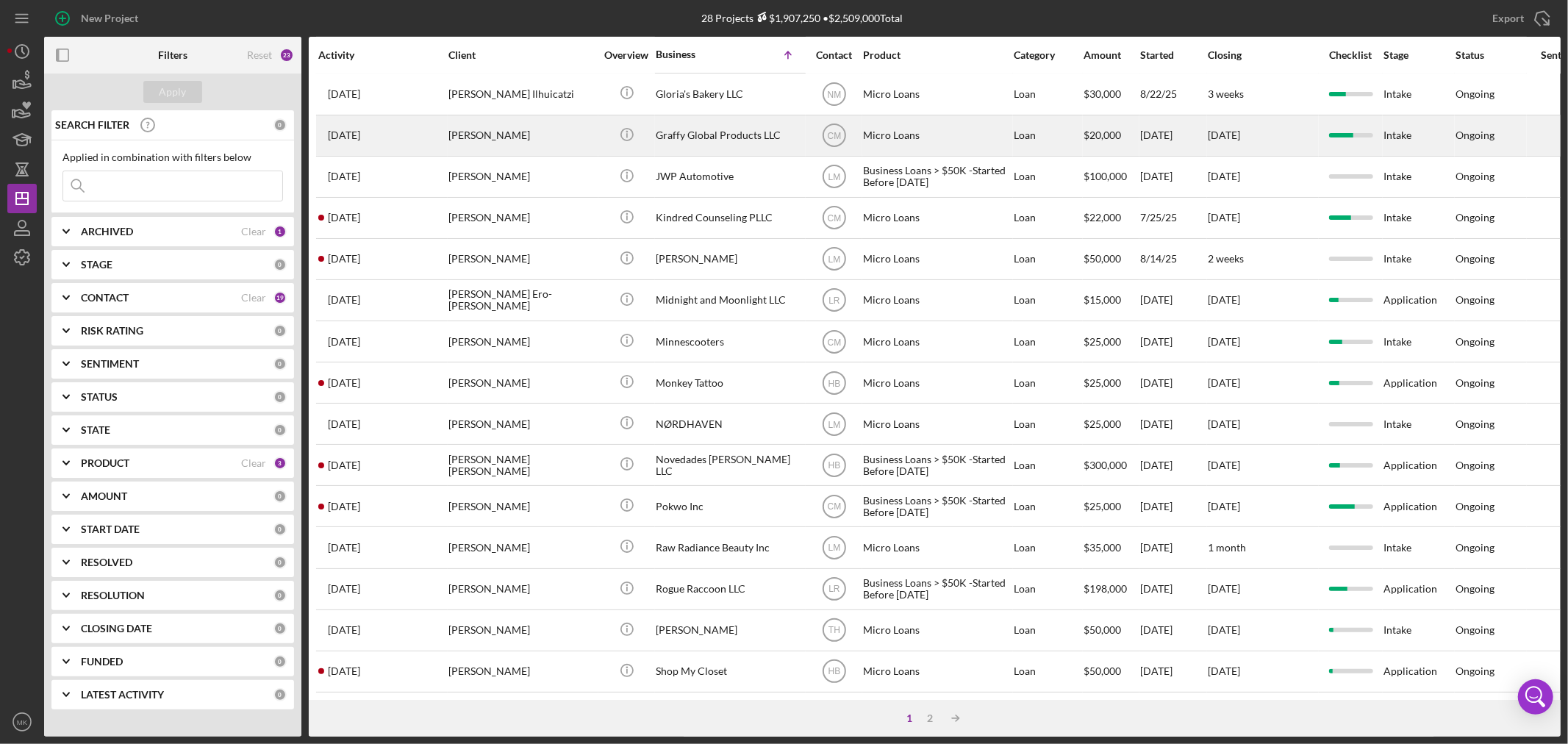
scroll to position [440, 0]
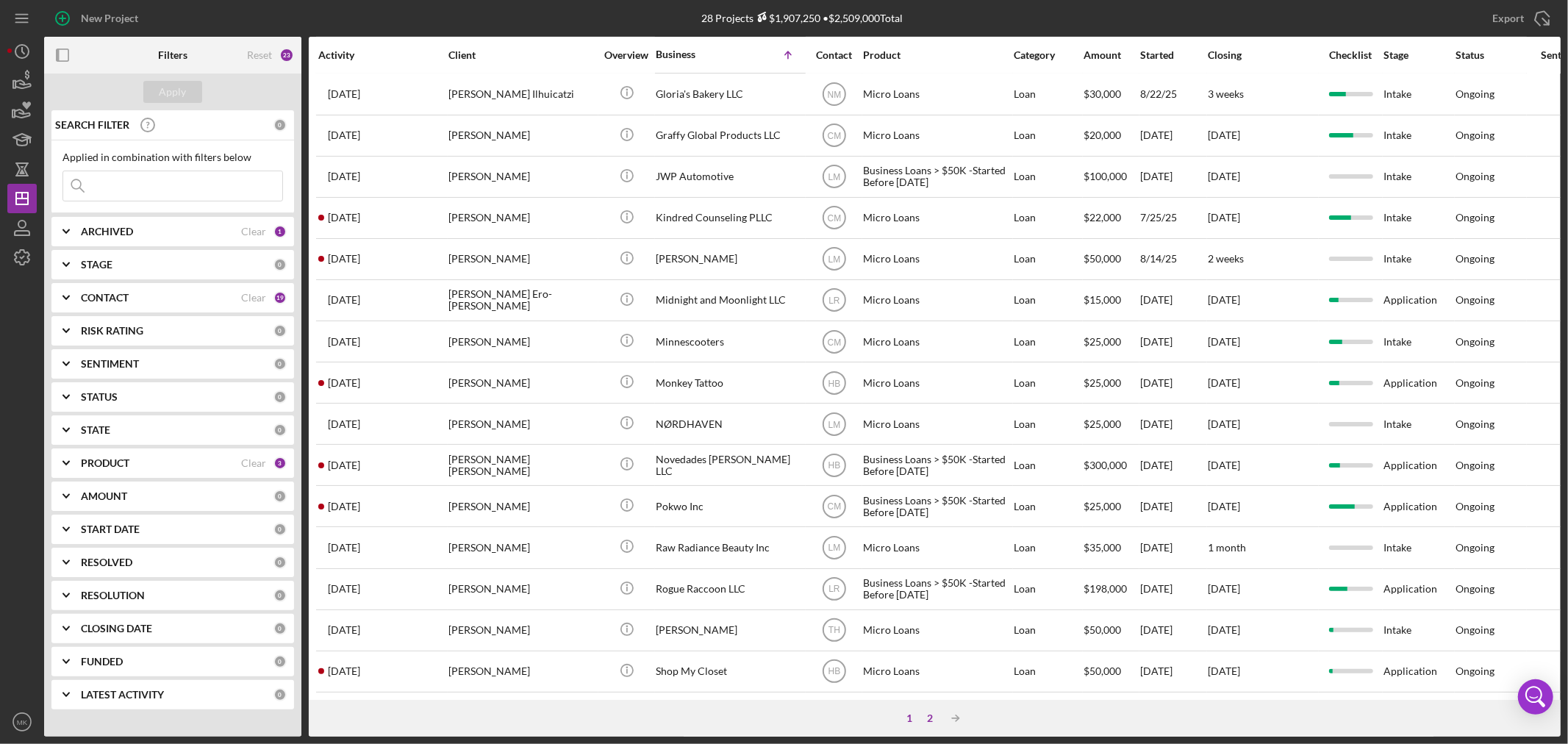
click at [932, 716] on div "2" at bounding box center [930, 718] width 21 height 11
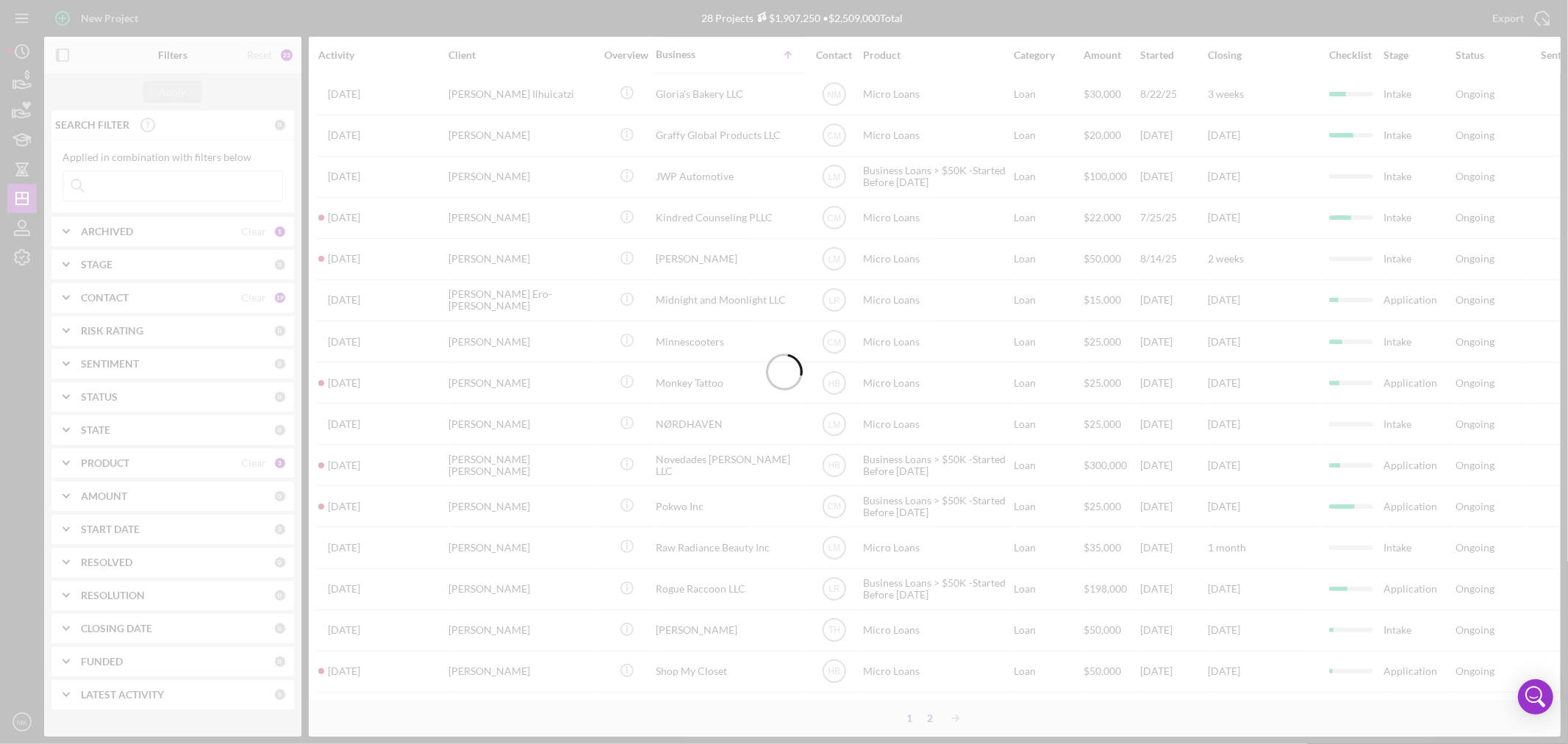
scroll to position [0, 0]
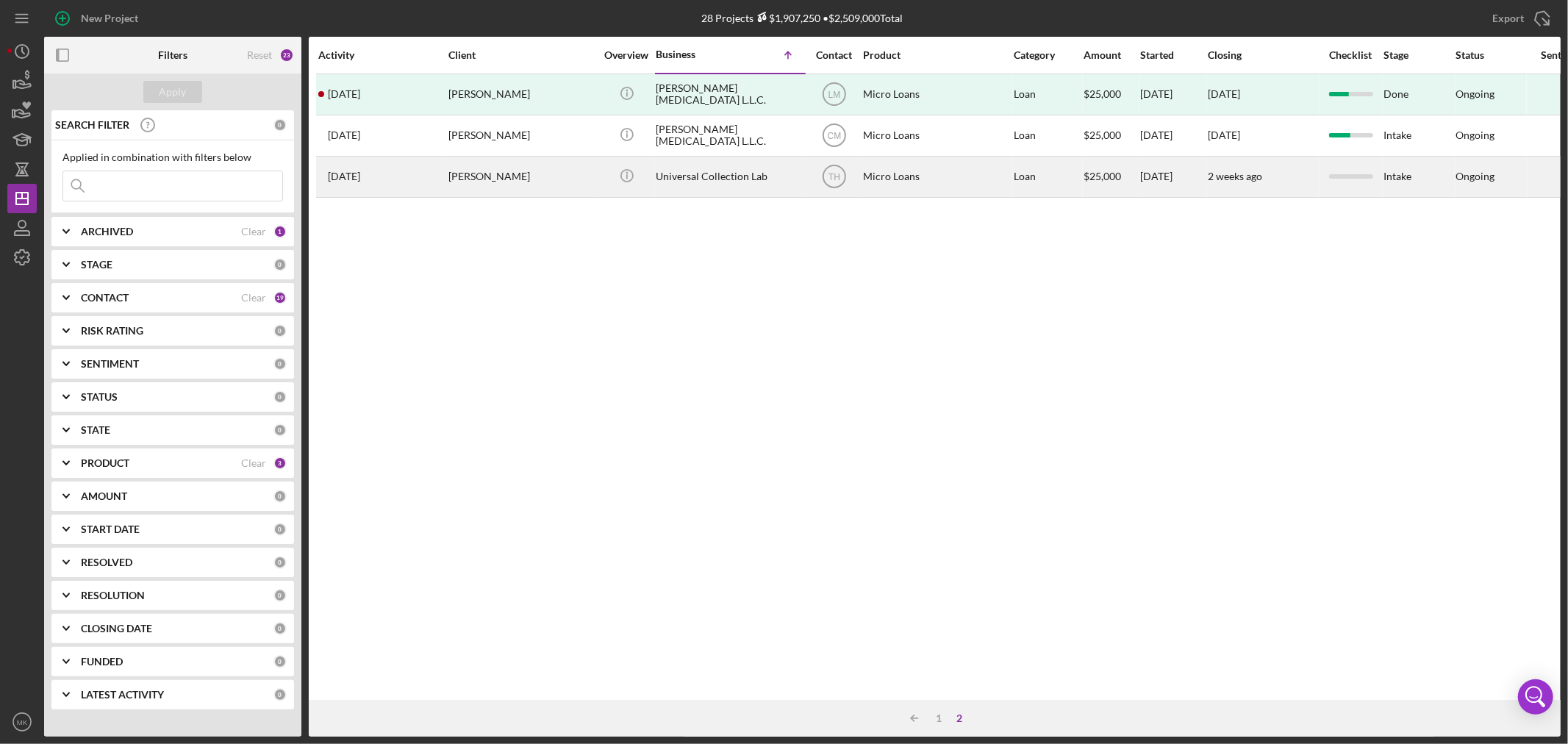
click at [728, 178] on div "Universal Collection Lab" at bounding box center [729, 176] width 147 height 39
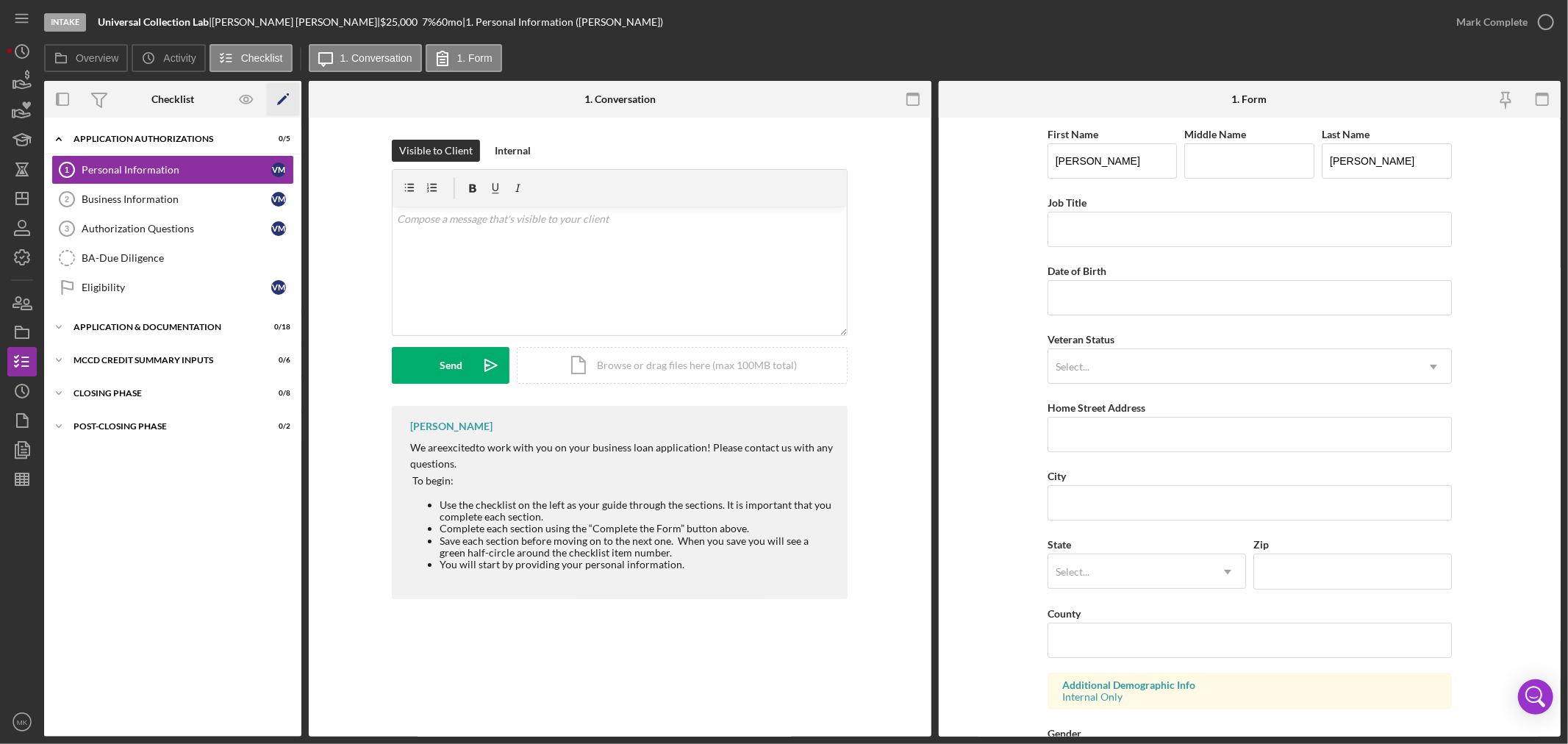
click at [284, 98] on polygon "button" at bounding box center [283, 101] width 11 height 11
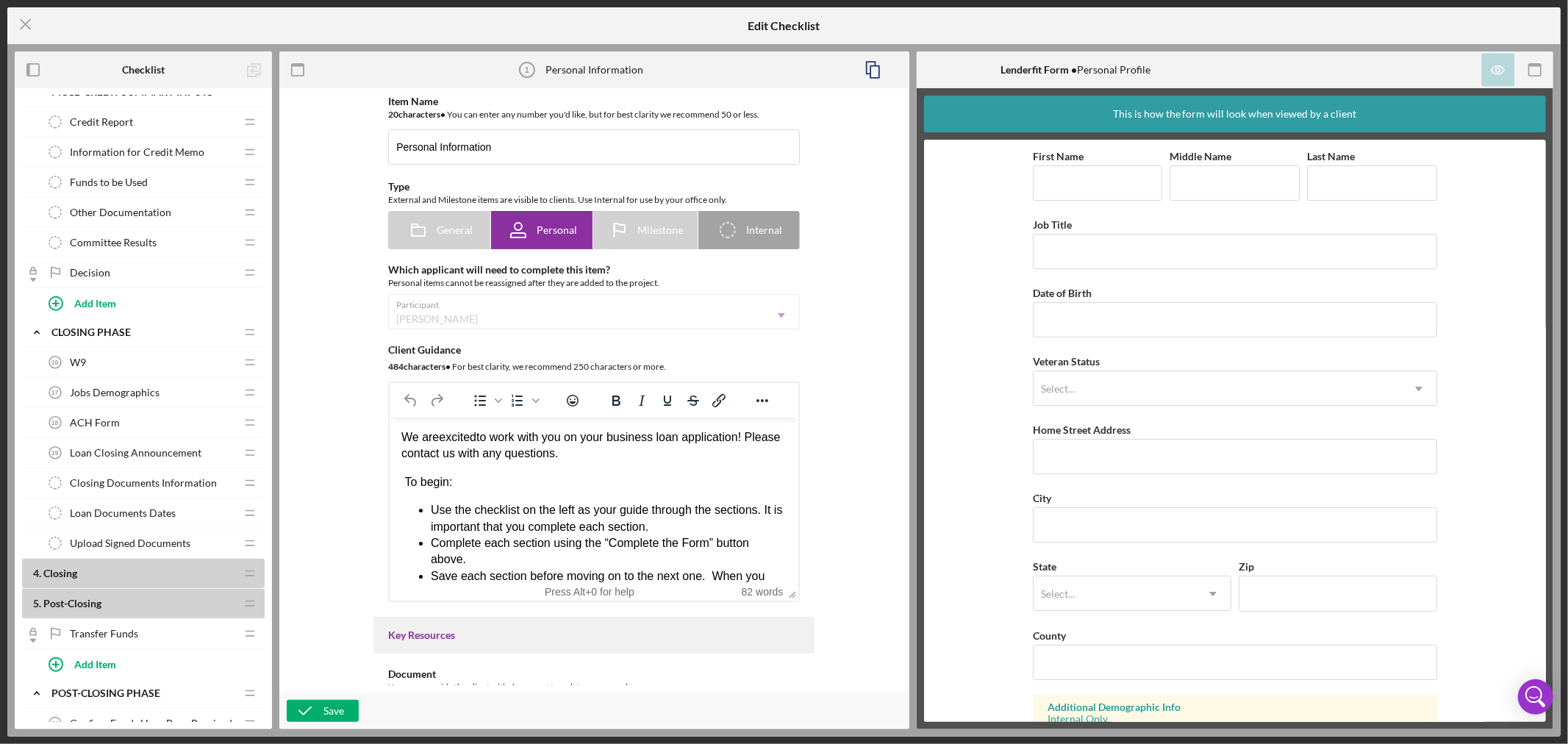
scroll to position [980, 0]
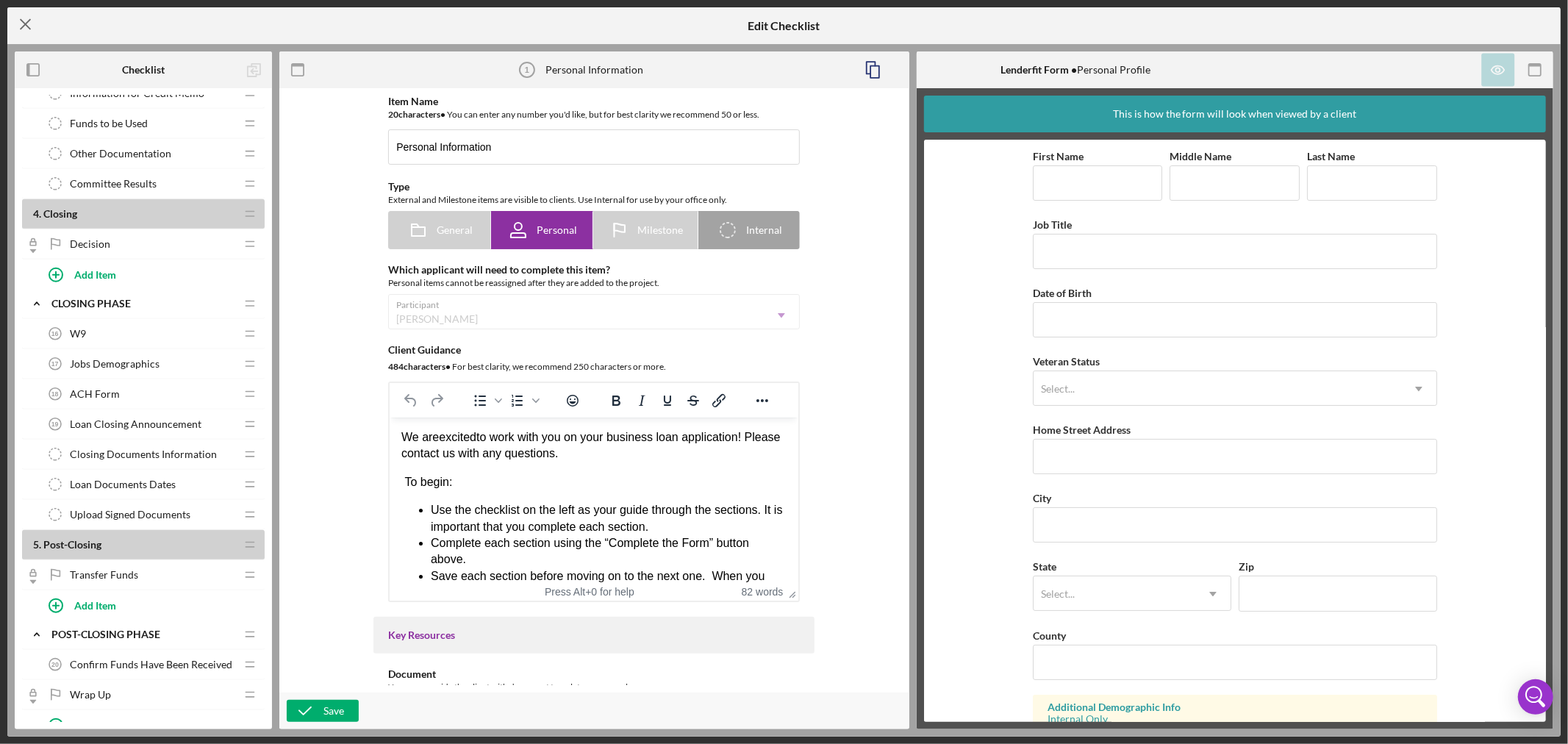
click at [26, 23] on line at bounding box center [25, 24] width 10 height 10
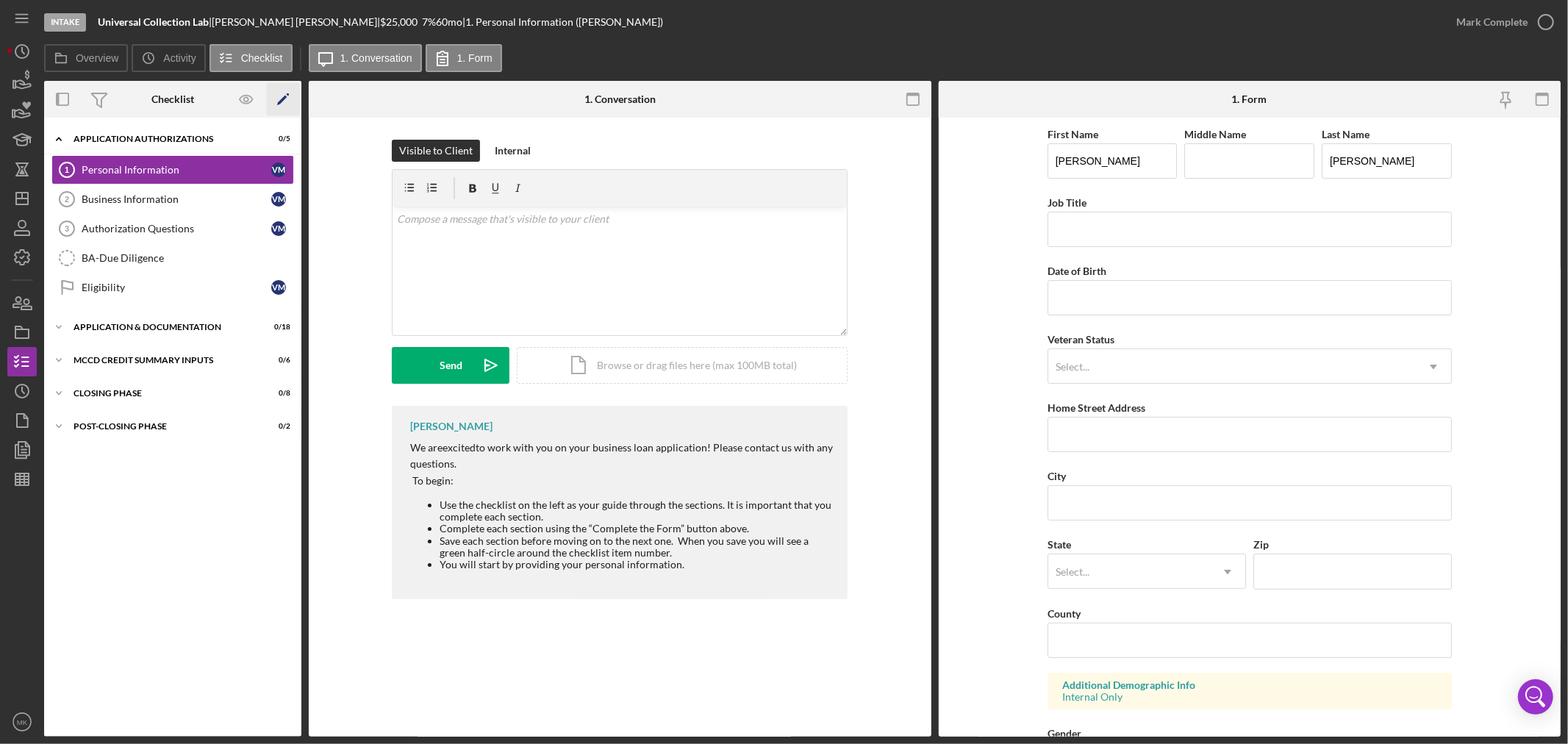
click at [283, 96] on polygon "button" at bounding box center [283, 101] width 11 height 11
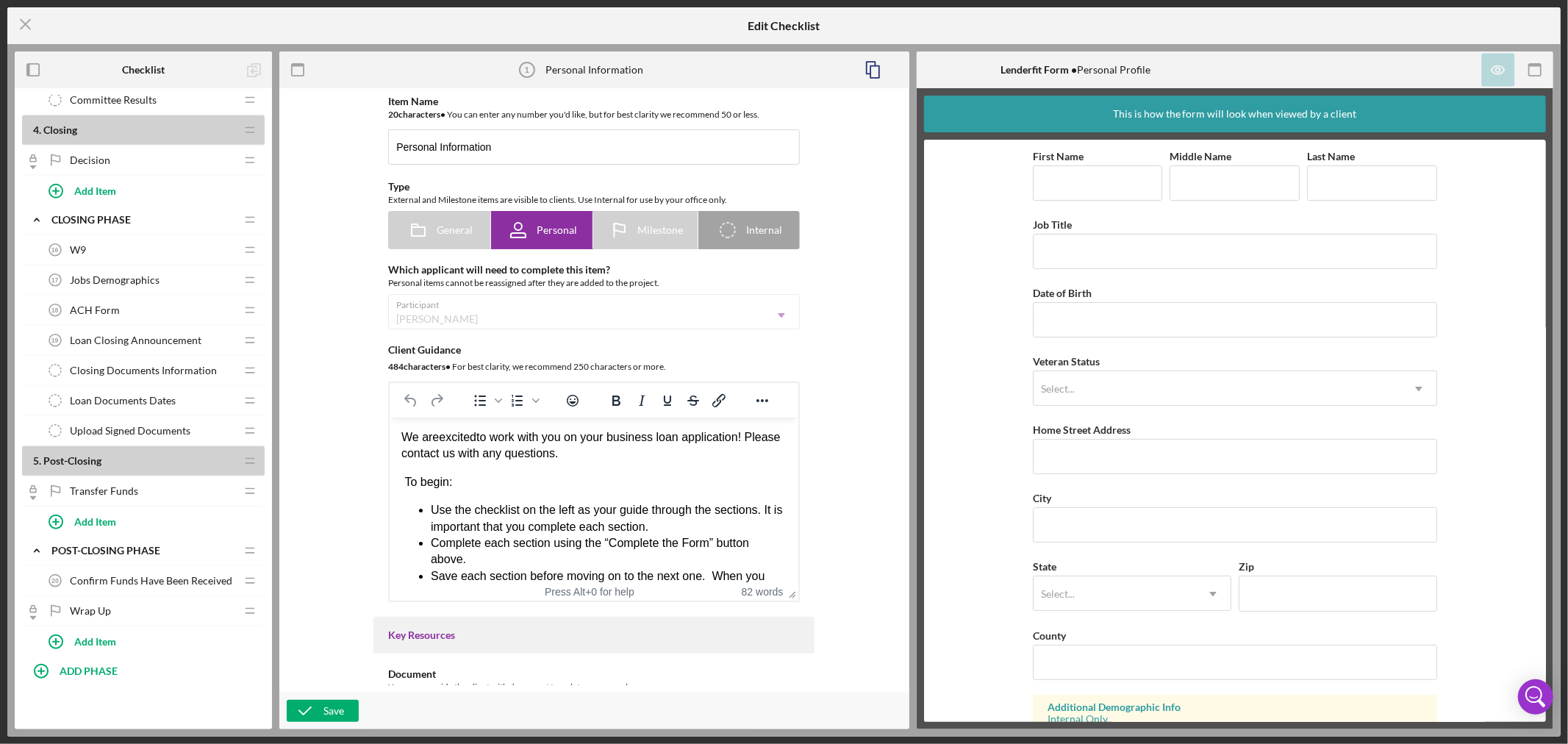
scroll to position [1068, 0]
click at [157, 313] on div "ACH Form 18 ACH Form" at bounding box center [138, 310] width 195 height 30
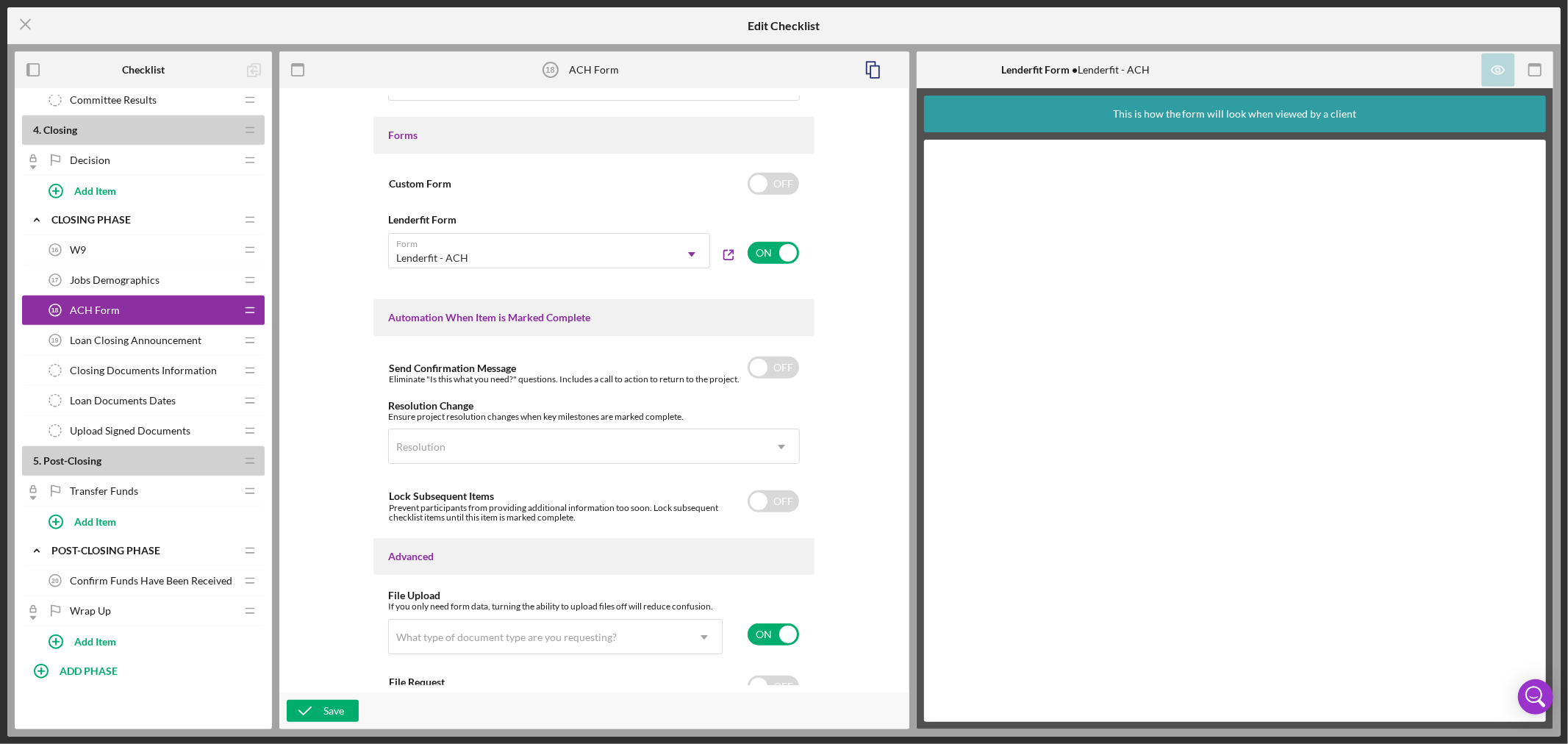
scroll to position [789, 0]
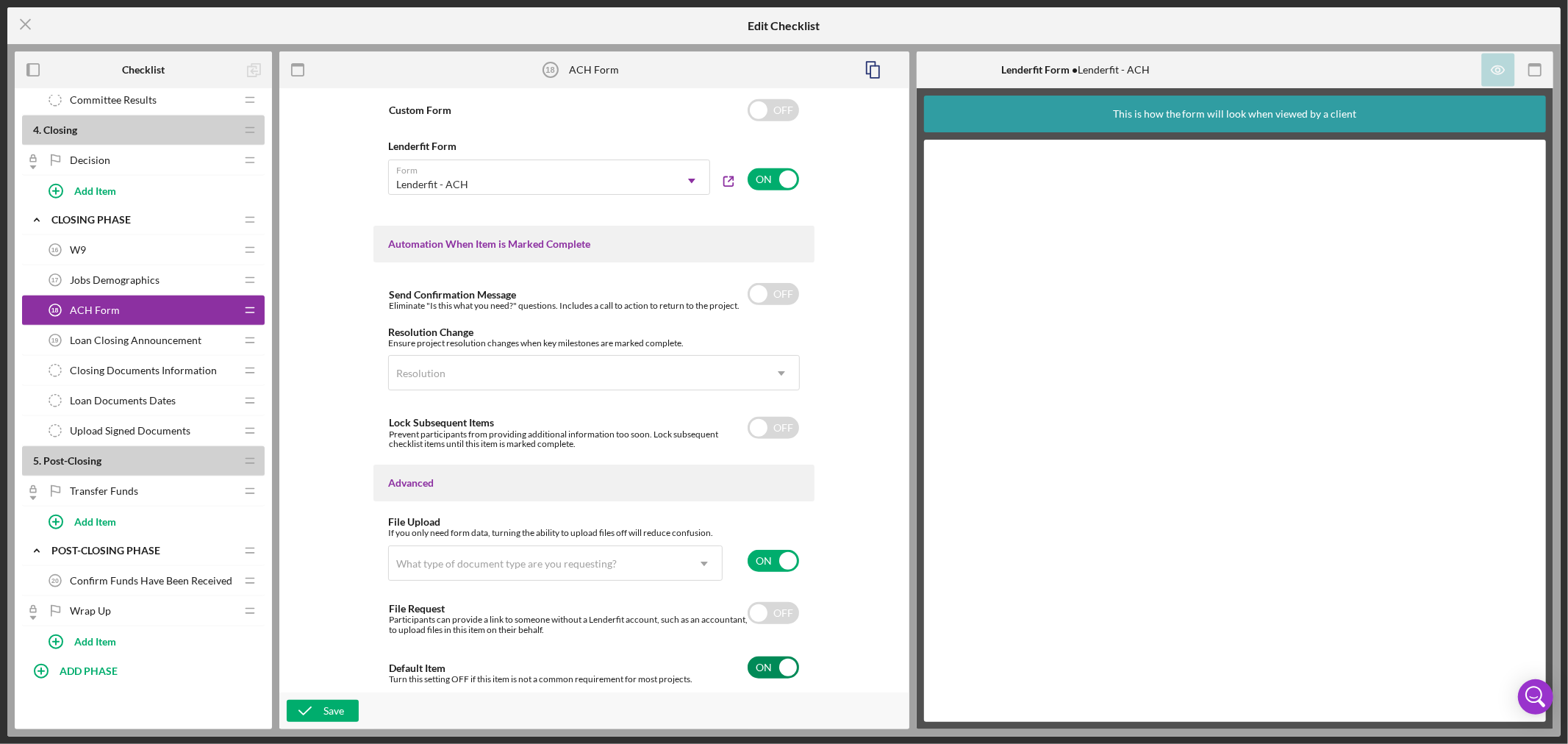
click at [781, 668] on input "checkbox" at bounding box center [773, 668] width 52 height 22
checkbox input "false"
click at [702, 560] on icon "Icon/Dropdown Arrow" at bounding box center [704, 564] width 35 height 35
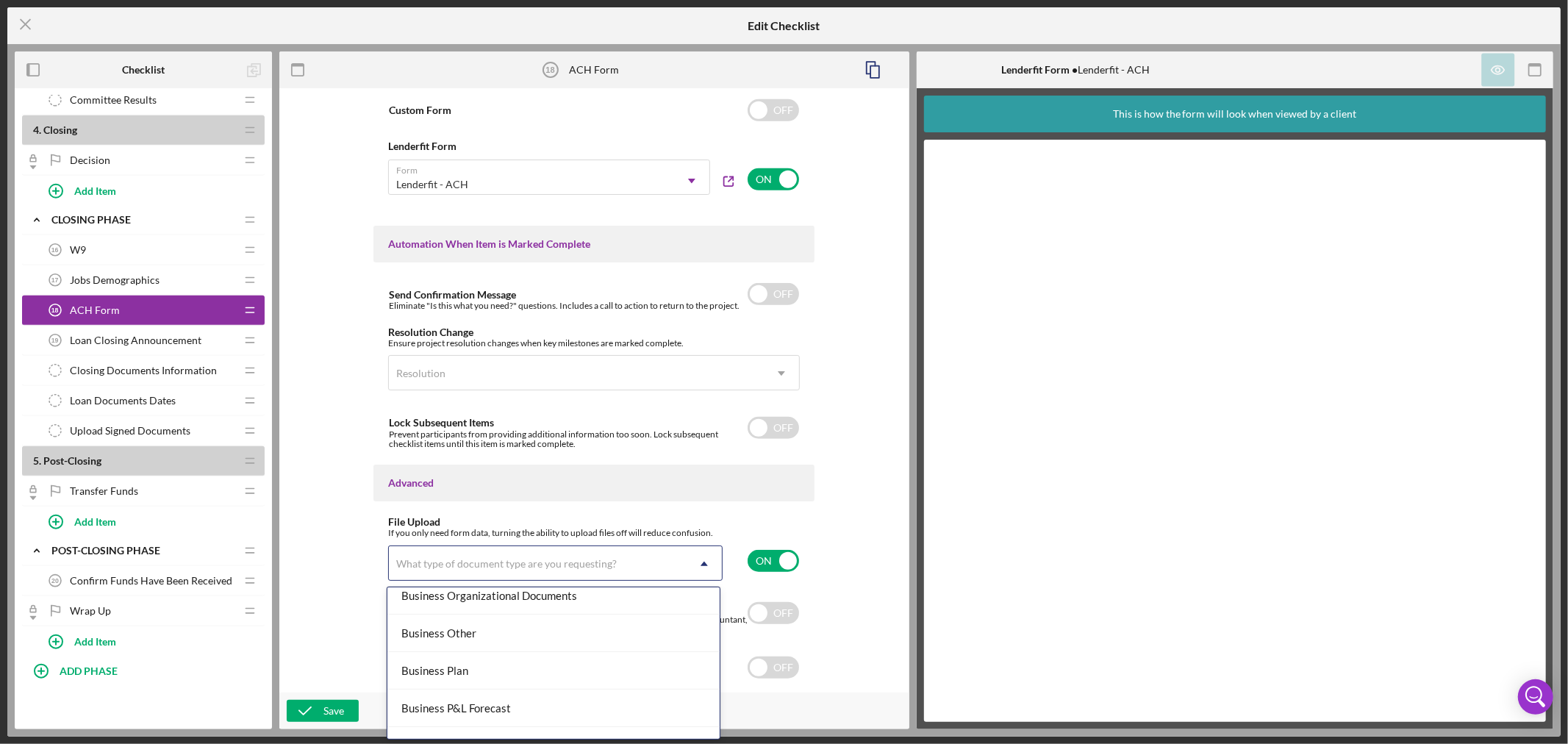
scroll to position [490, 0]
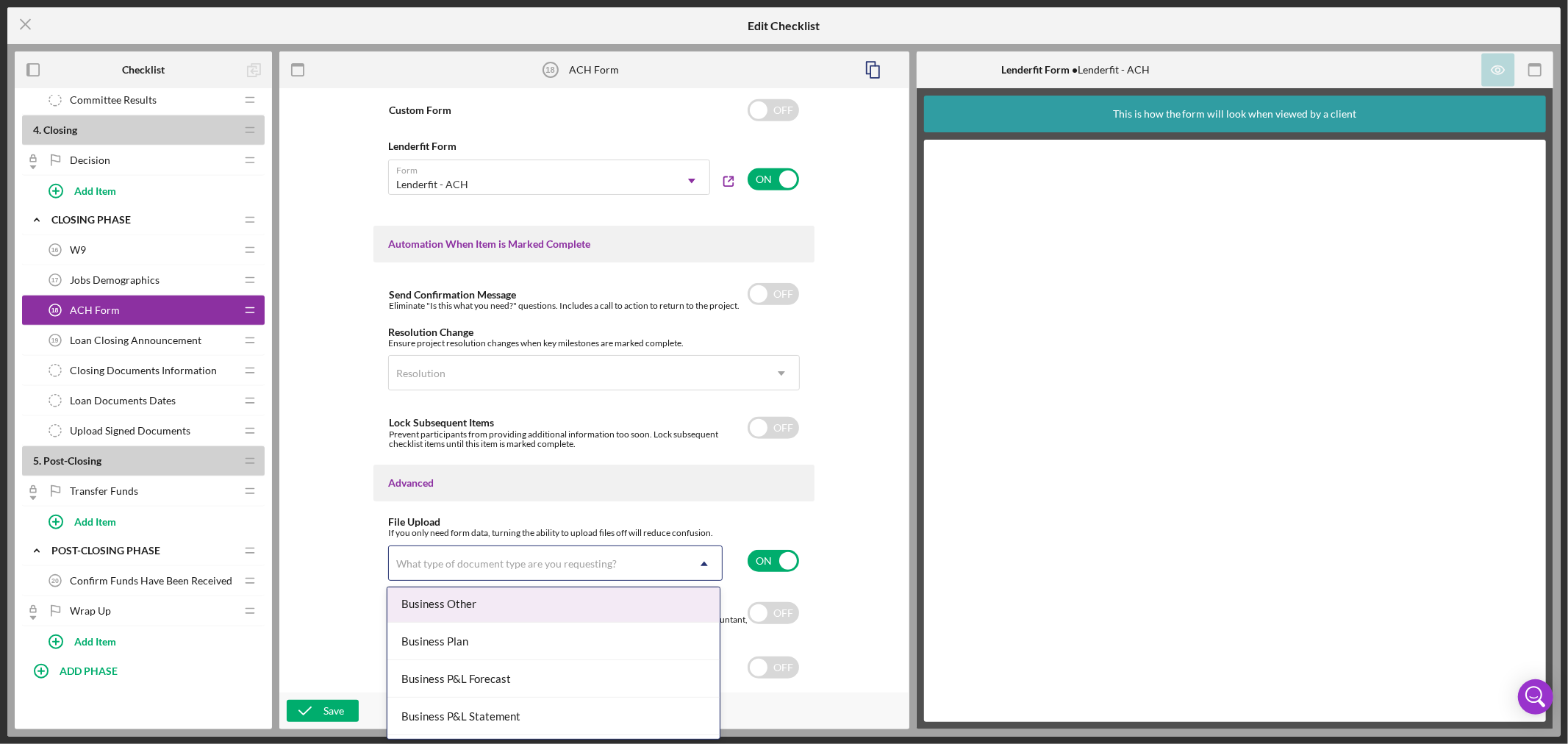
click at [637, 604] on div "Business Other" at bounding box center [554, 604] width 333 height 37
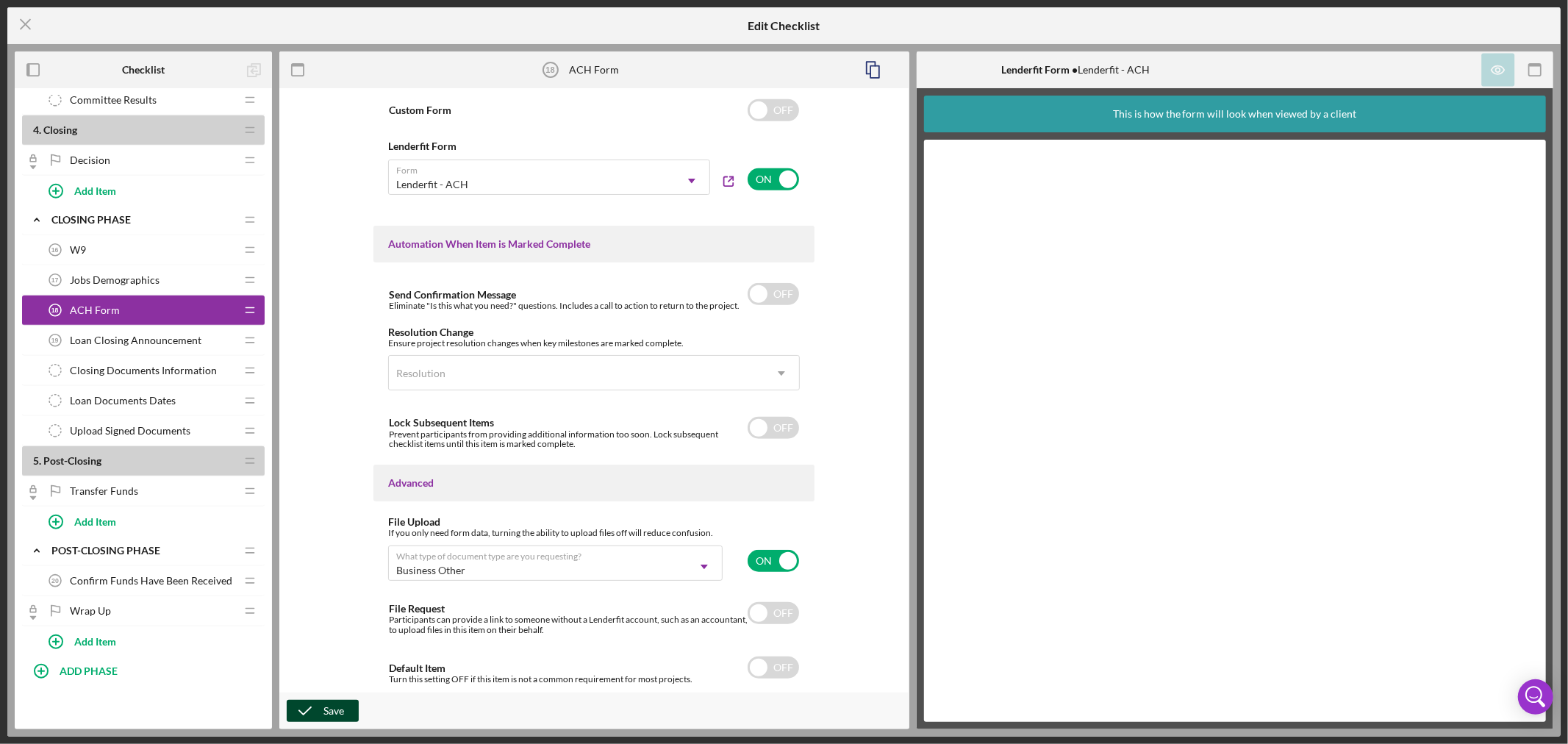
click at [328, 714] on div "Save" at bounding box center [334, 711] width 21 height 22
click at [26, 20] on icon "Icon/Menu Close" at bounding box center [26, 24] width 37 height 37
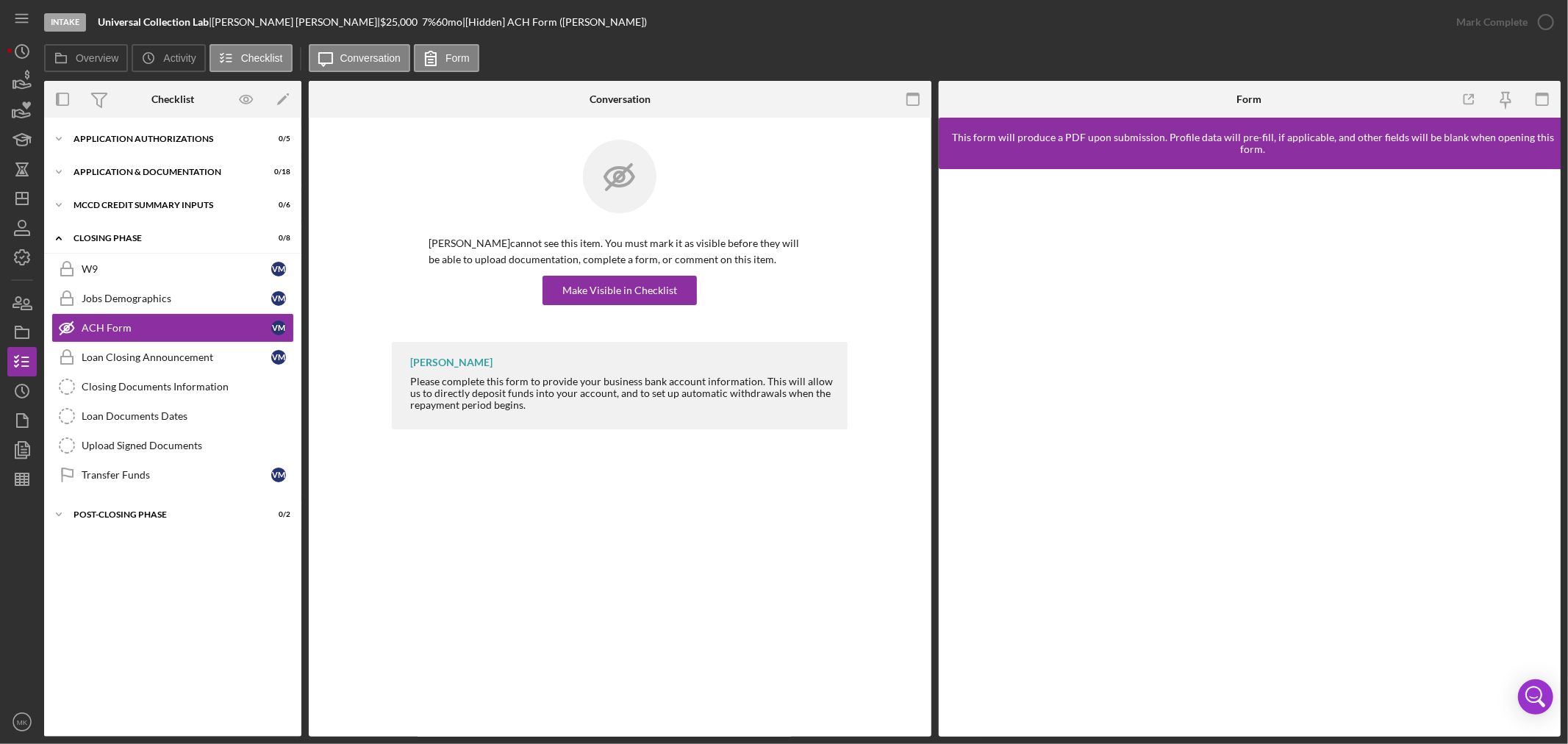
click at [576, 521] on div "ACH Form ACH Form [PERSON_NAME] cannot see this item. You must mark it as visib…" at bounding box center [619, 427] width 622 height 619
click at [22, 79] on icon "button" at bounding box center [22, 81] width 37 height 37
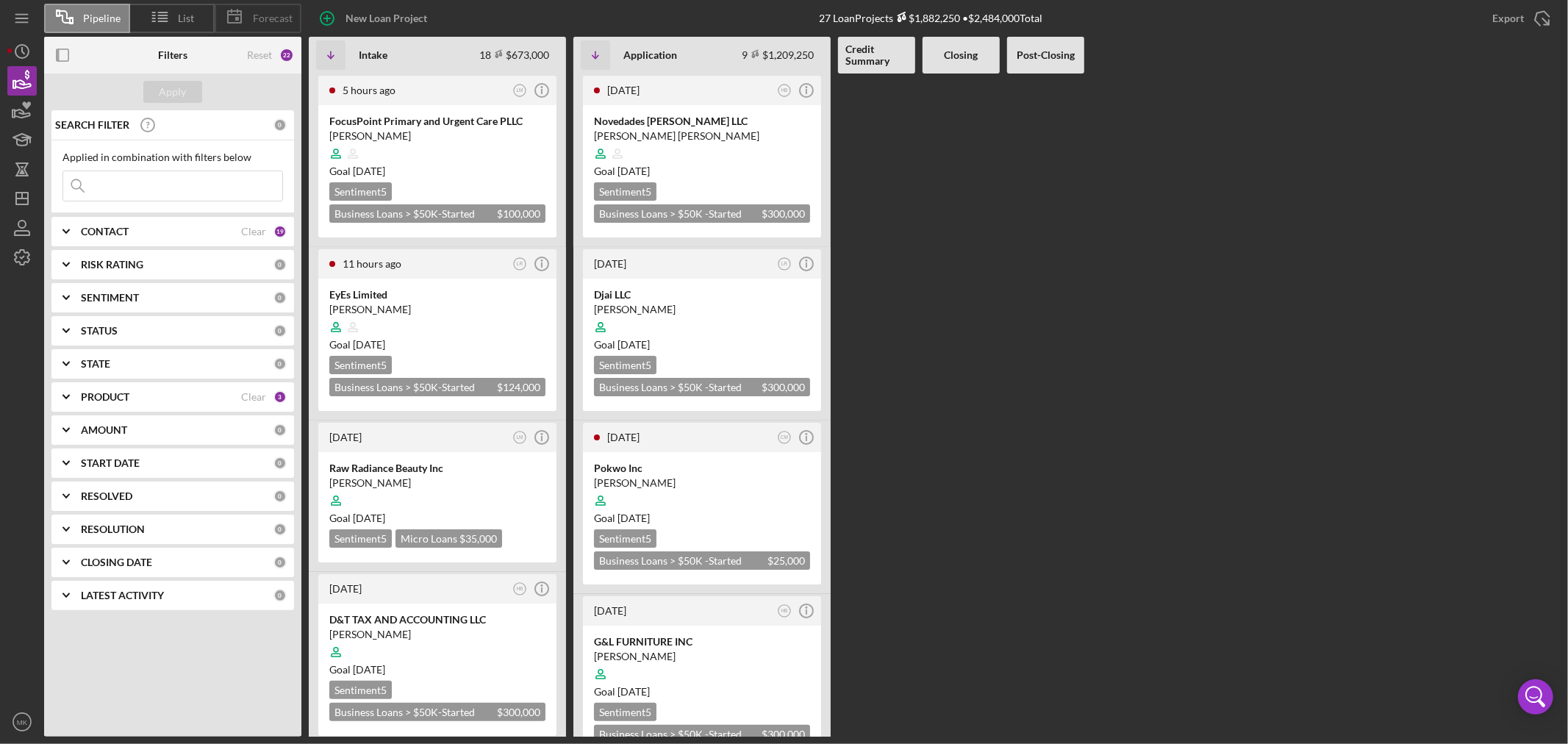
click at [258, 17] on span "Forecast" at bounding box center [273, 18] width 40 height 11
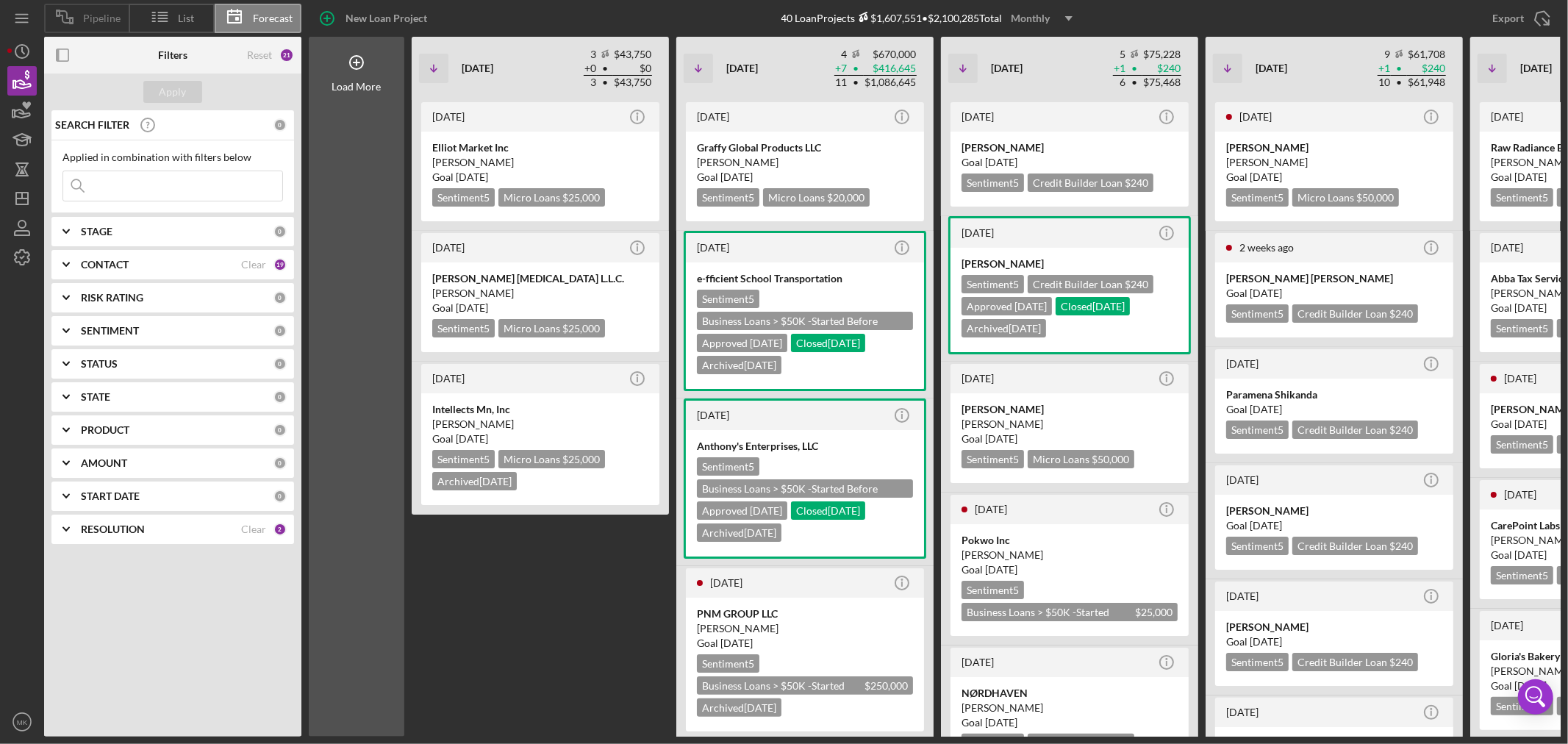
click at [91, 14] on span "Pipeline" at bounding box center [101, 18] width 37 height 11
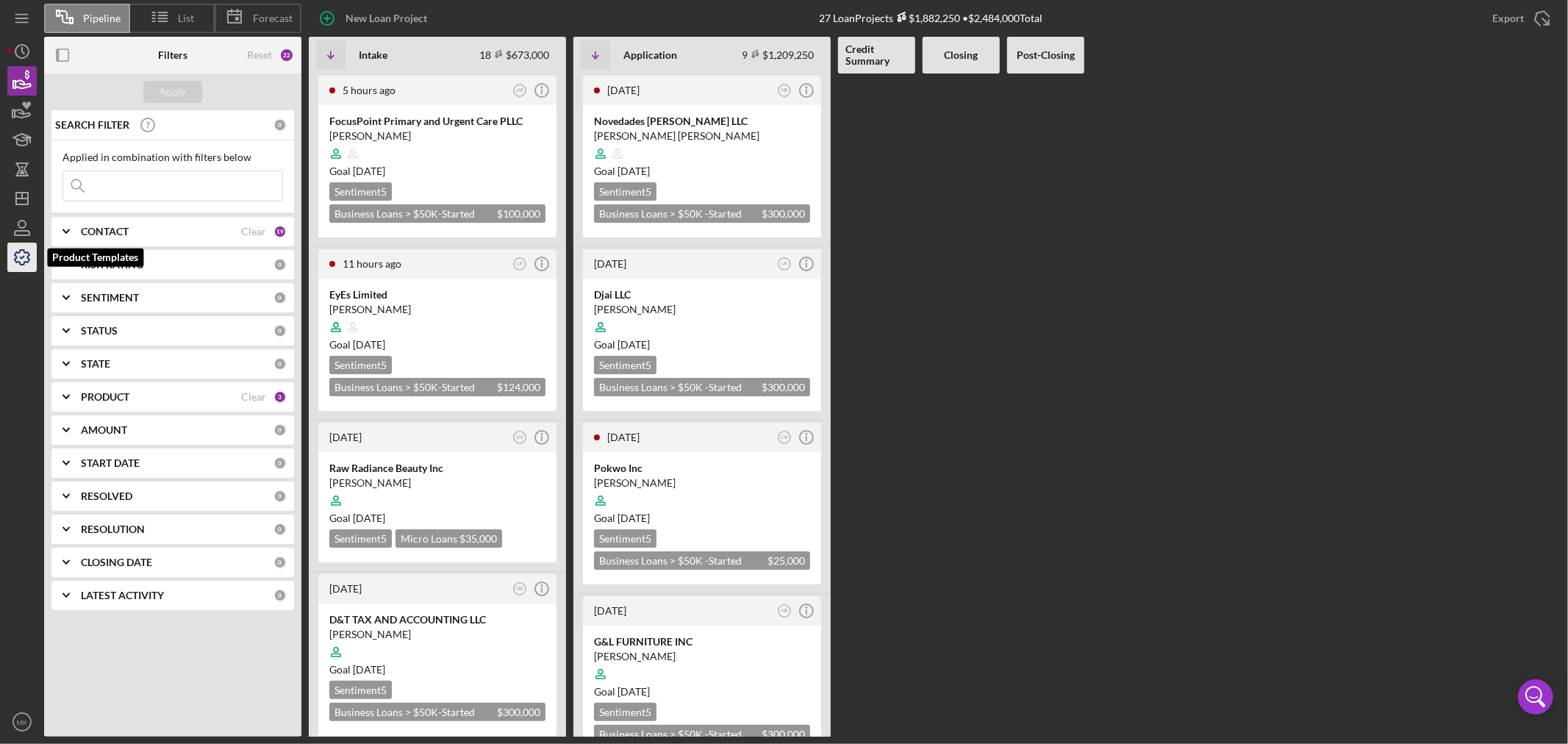
click at [24, 257] on polyline "button" at bounding box center [22, 258] width 4 height 2
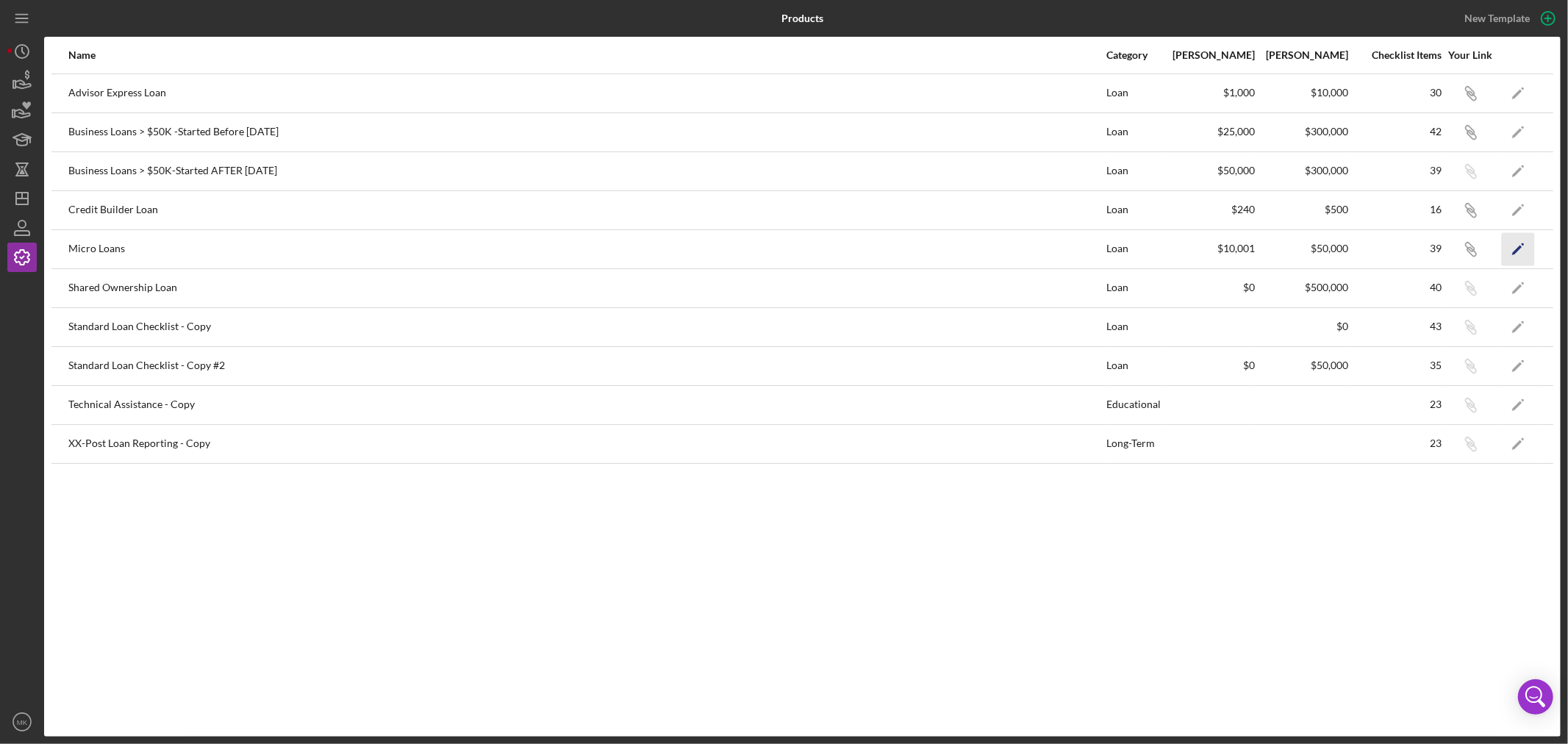
click at [1517, 248] on icon "Icon/Edit" at bounding box center [1518, 249] width 33 height 33
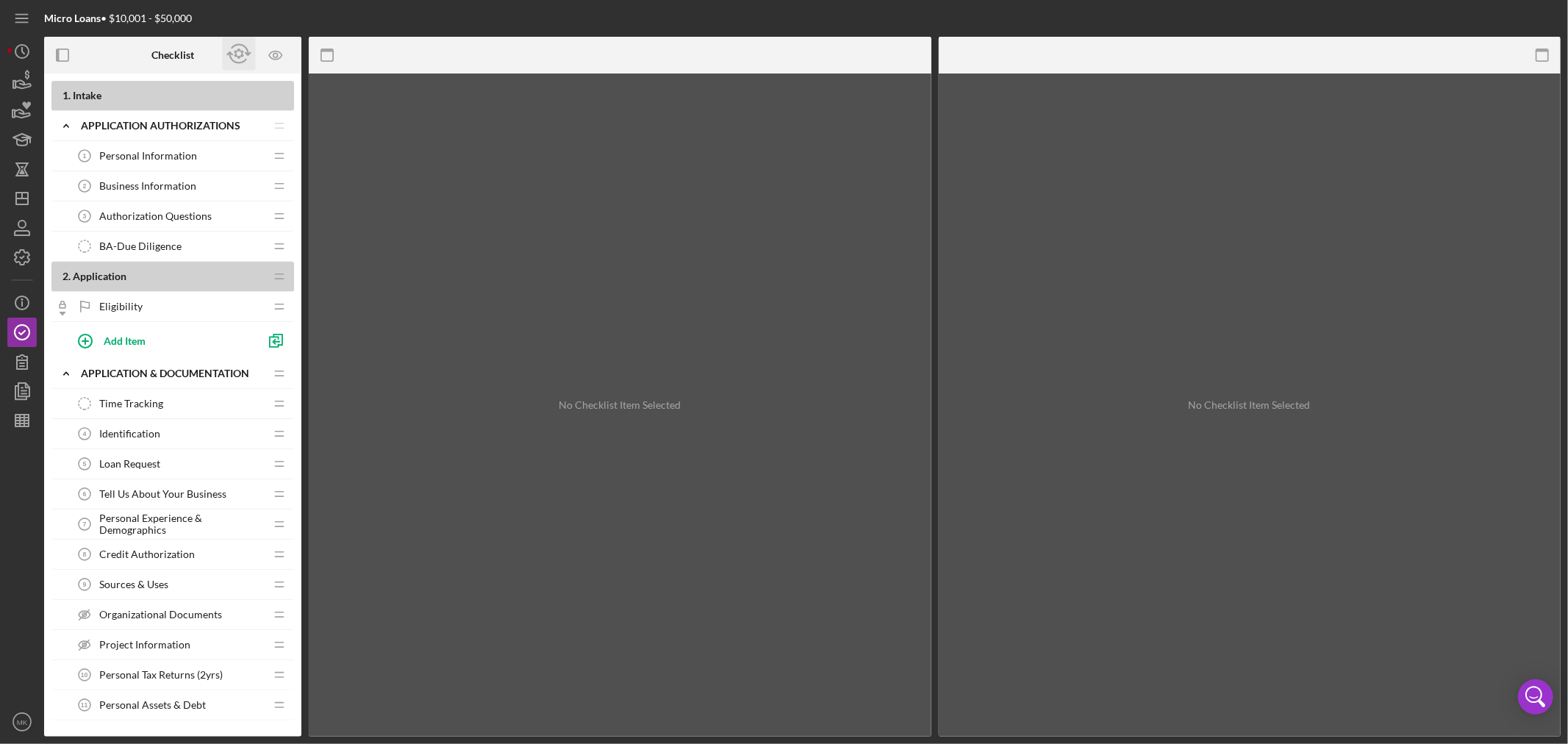
click at [238, 53] on icon "button" at bounding box center [238, 53] width 33 height 33
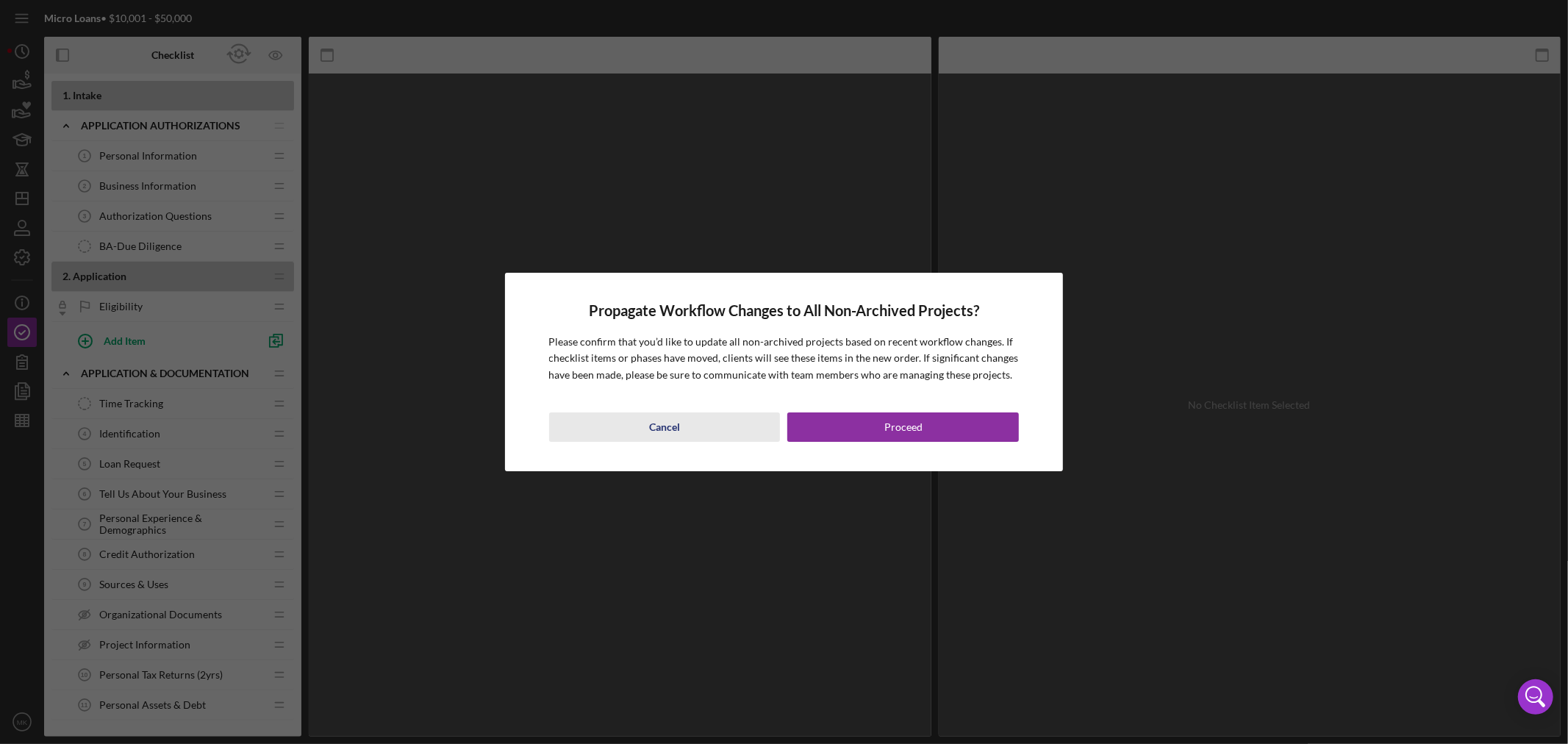
click at [658, 425] on div "Cancel" at bounding box center [664, 427] width 31 height 30
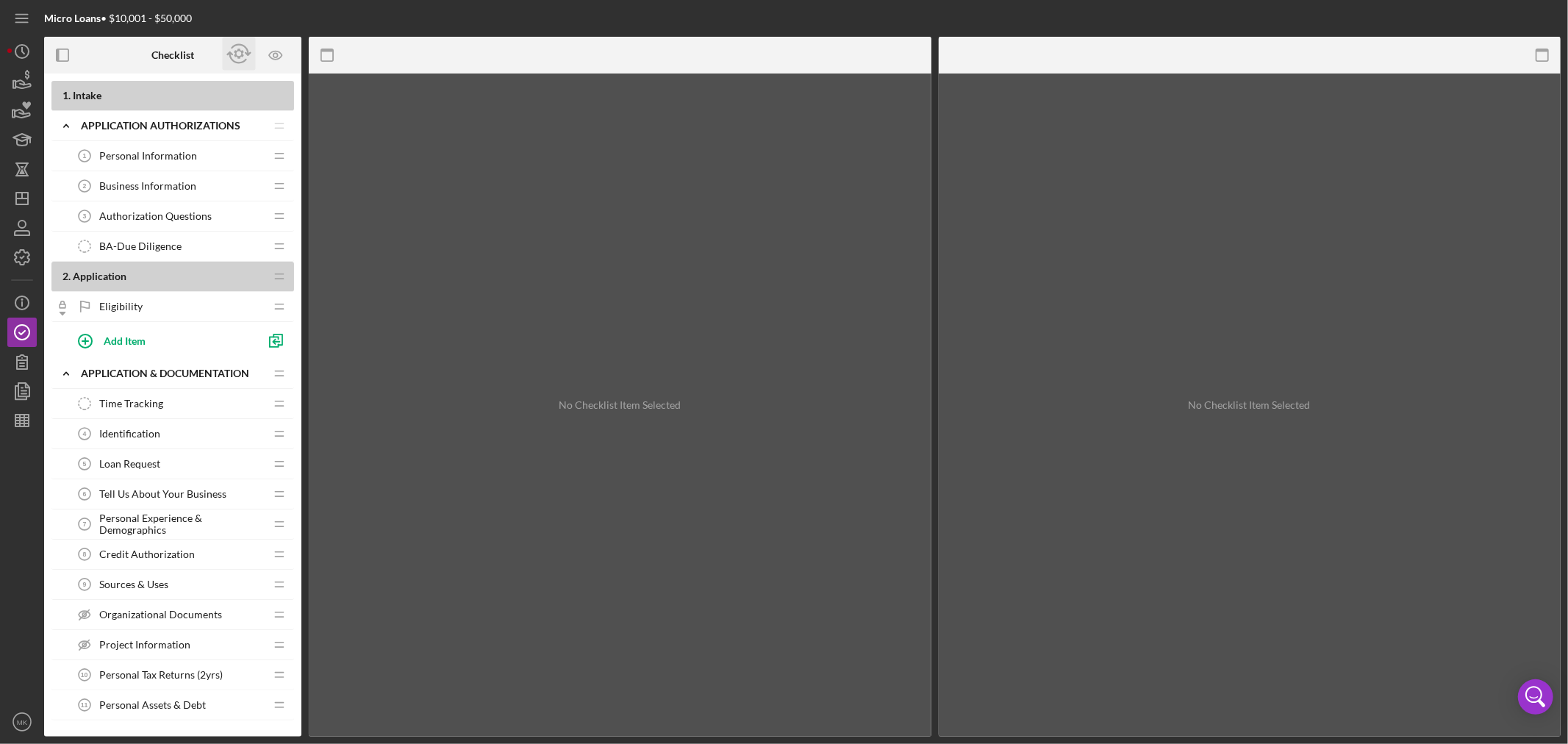
click at [238, 50] on icon "button" at bounding box center [238, 55] width 10 height 11
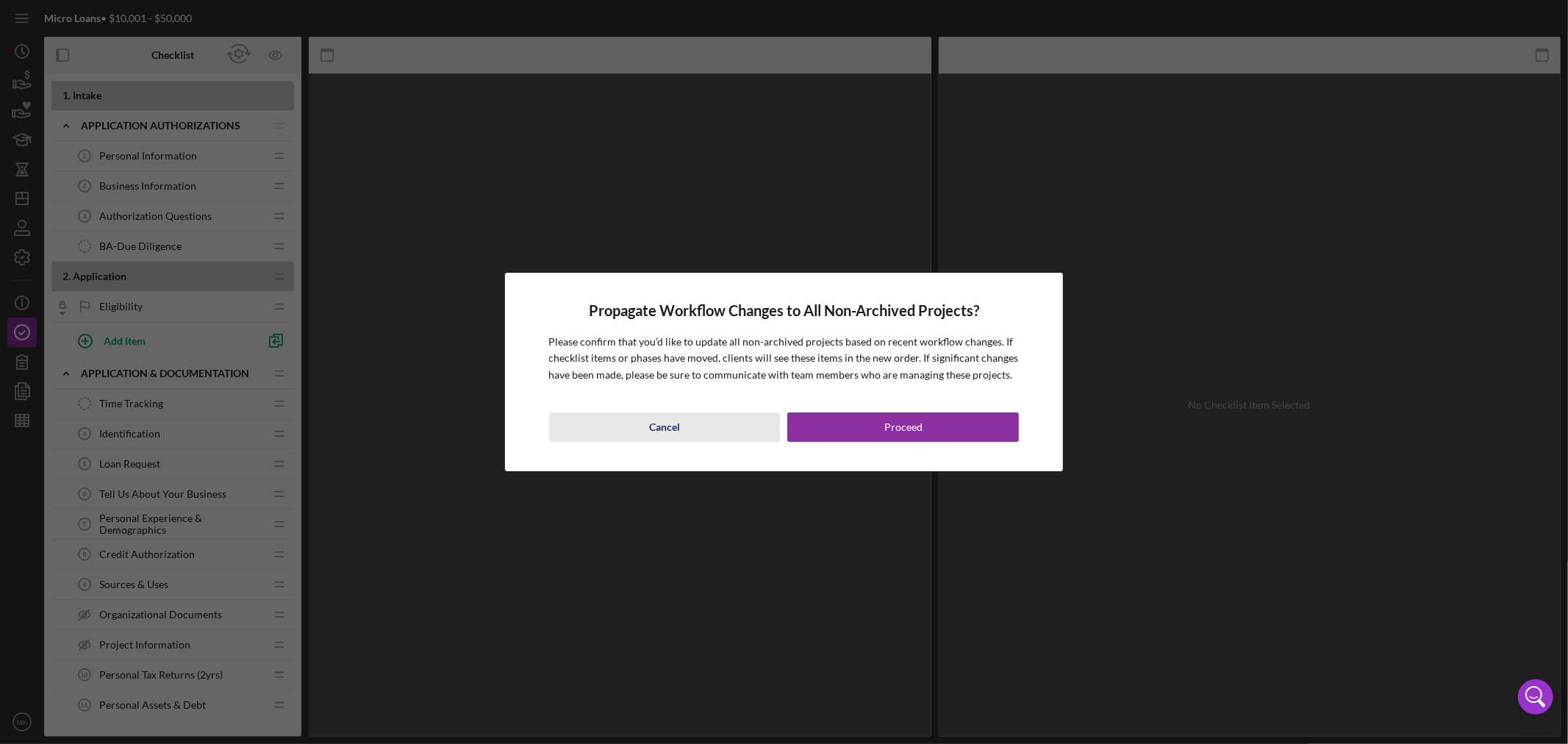
click at [665, 423] on div "Cancel" at bounding box center [664, 427] width 31 height 30
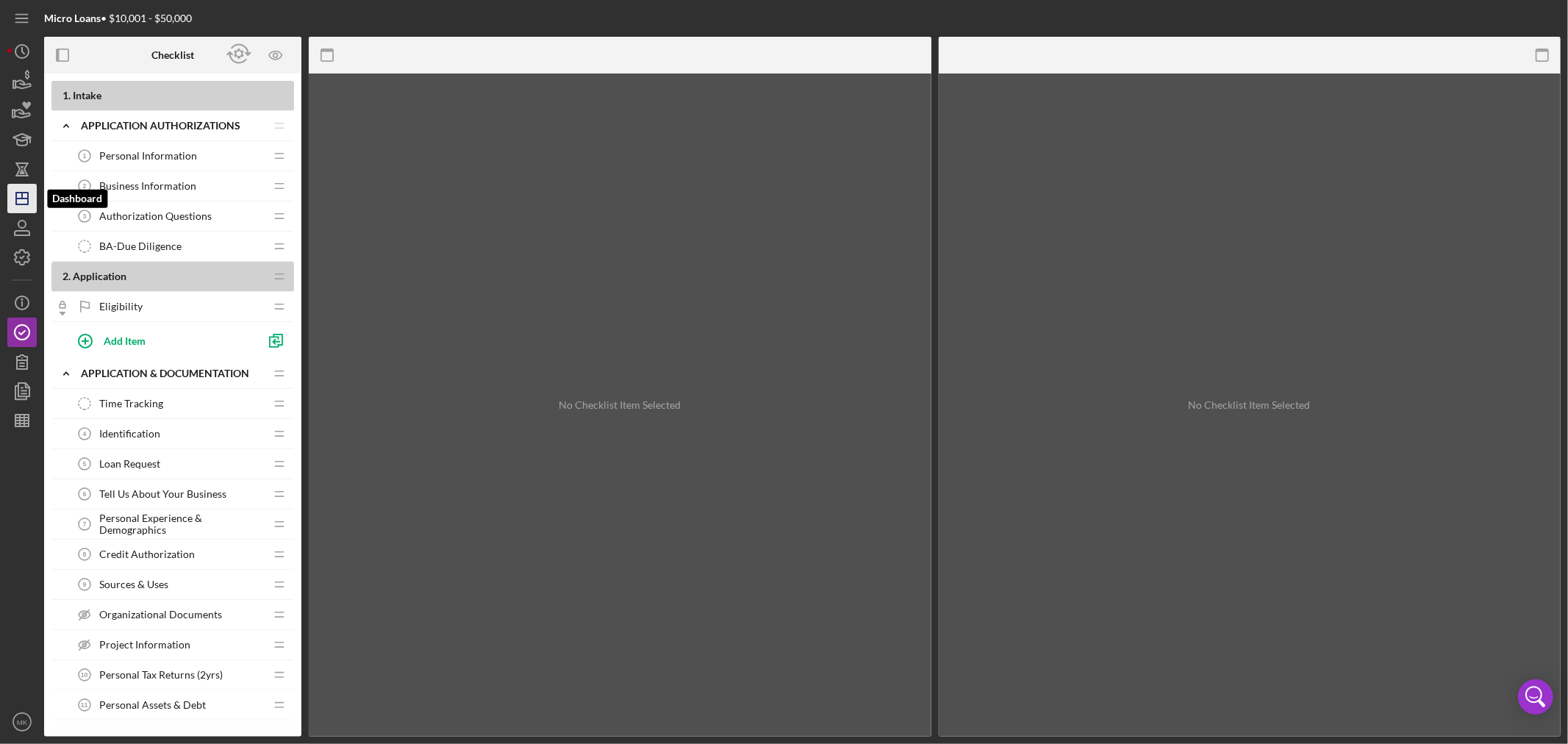
click at [22, 197] on line "button" at bounding box center [22, 196] width 0 height 6
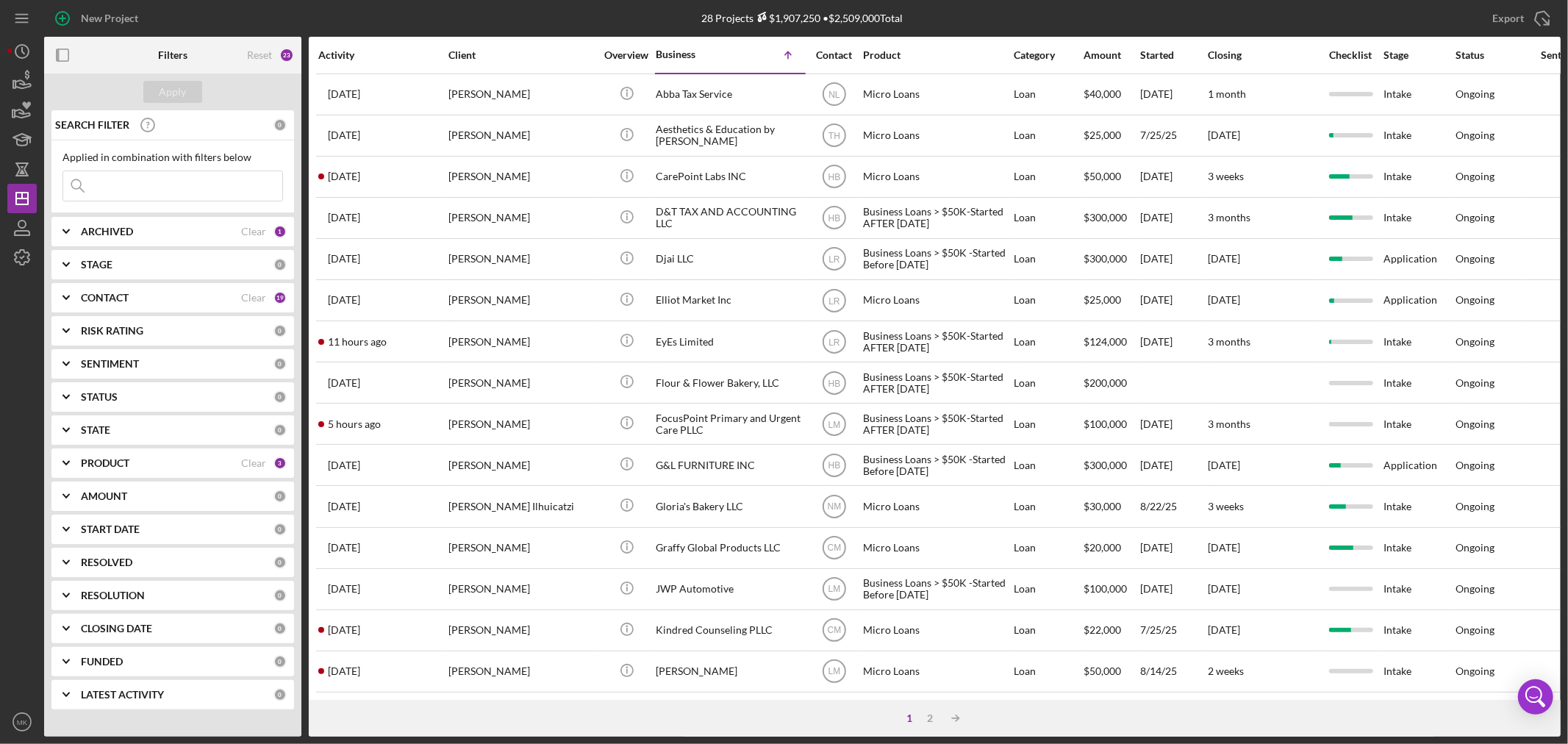
click at [191, 460] on div "PRODUCT" at bounding box center [161, 463] width 160 height 11
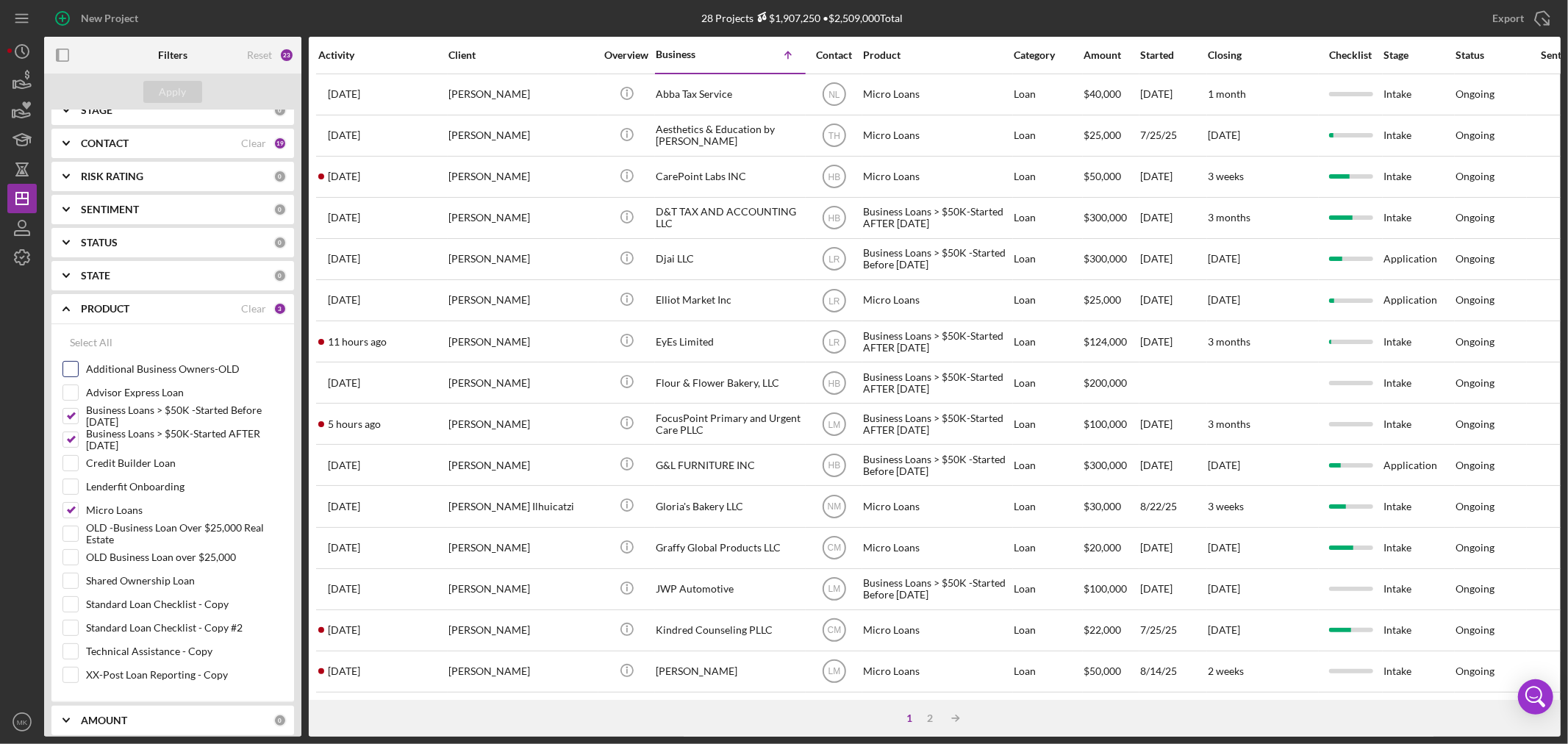
scroll to position [163, 0]
click at [71, 428] on input "Business Loans > $50K-Started AFTER [DATE]" at bounding box center [70, 431] width 14 height 14
checkbox input "false"
click at [72, 402] on input "Business Loans > $50K -Started Before [DATE]" at bounding box center [70, 407] width 14 height 14
checkbox input "false"
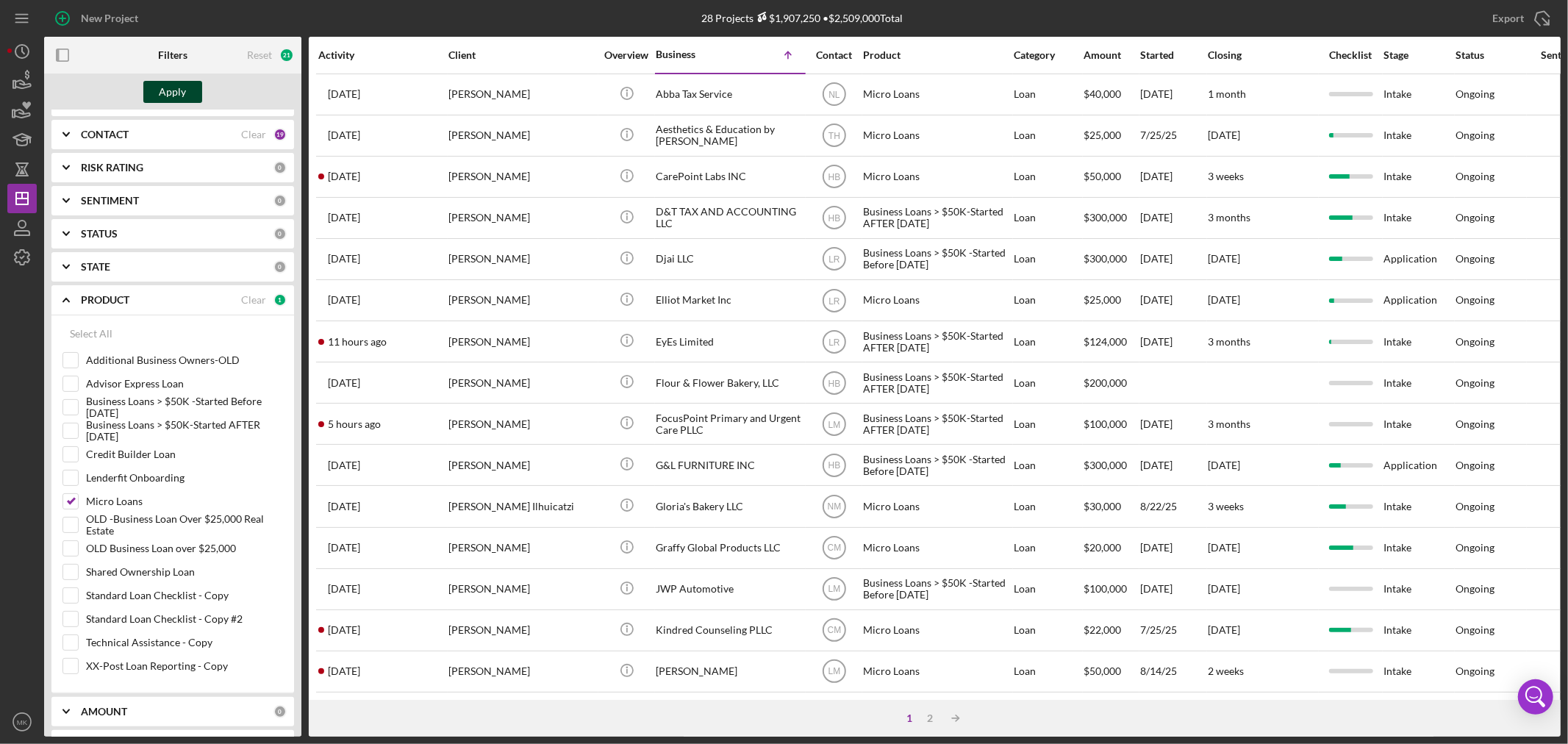
click at [172, 87] on div "Apply" at bounding box center [173, 91] width 27 height 22
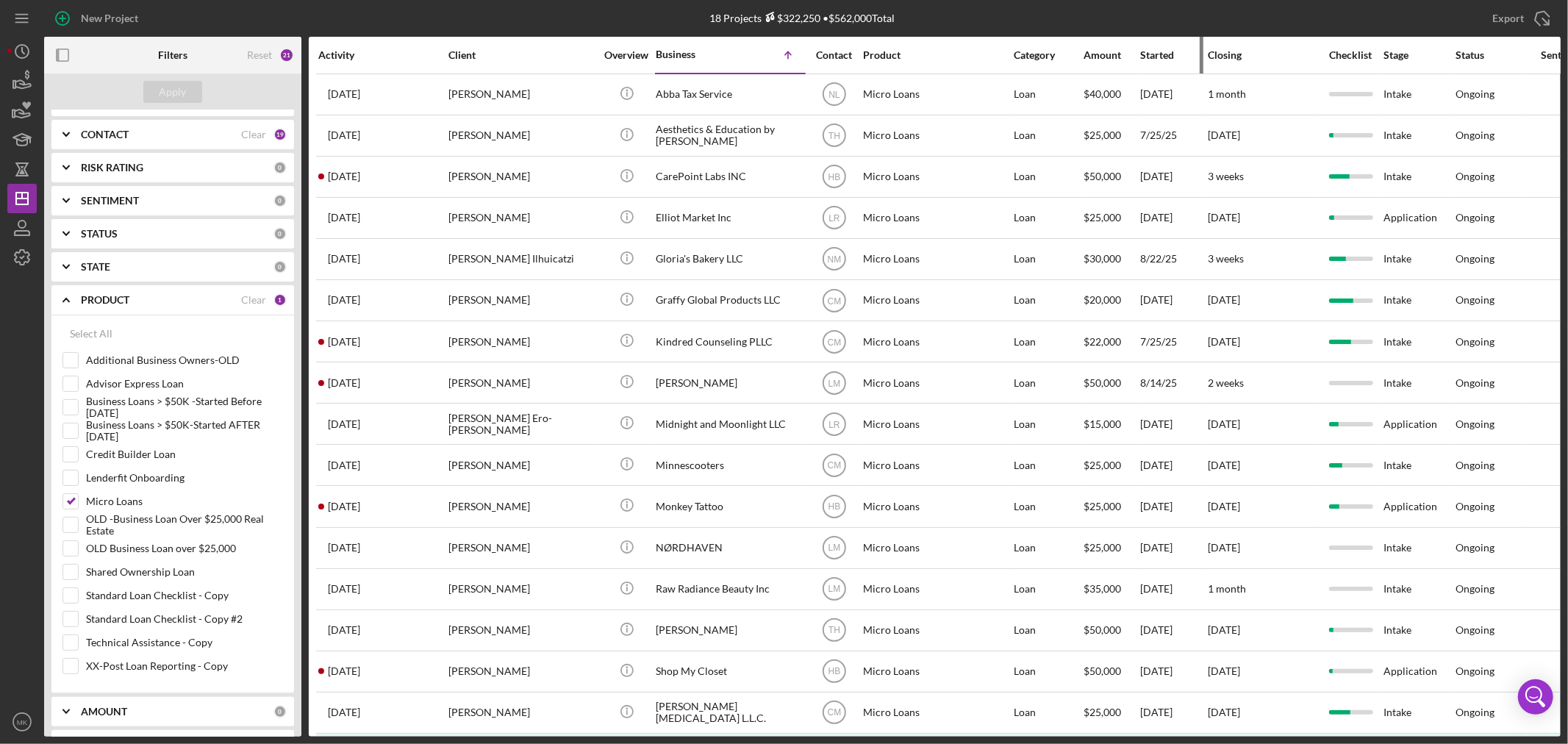
click at [1159, 50] on div "Started" at bounding box center [1173, 55] width 66 height 11
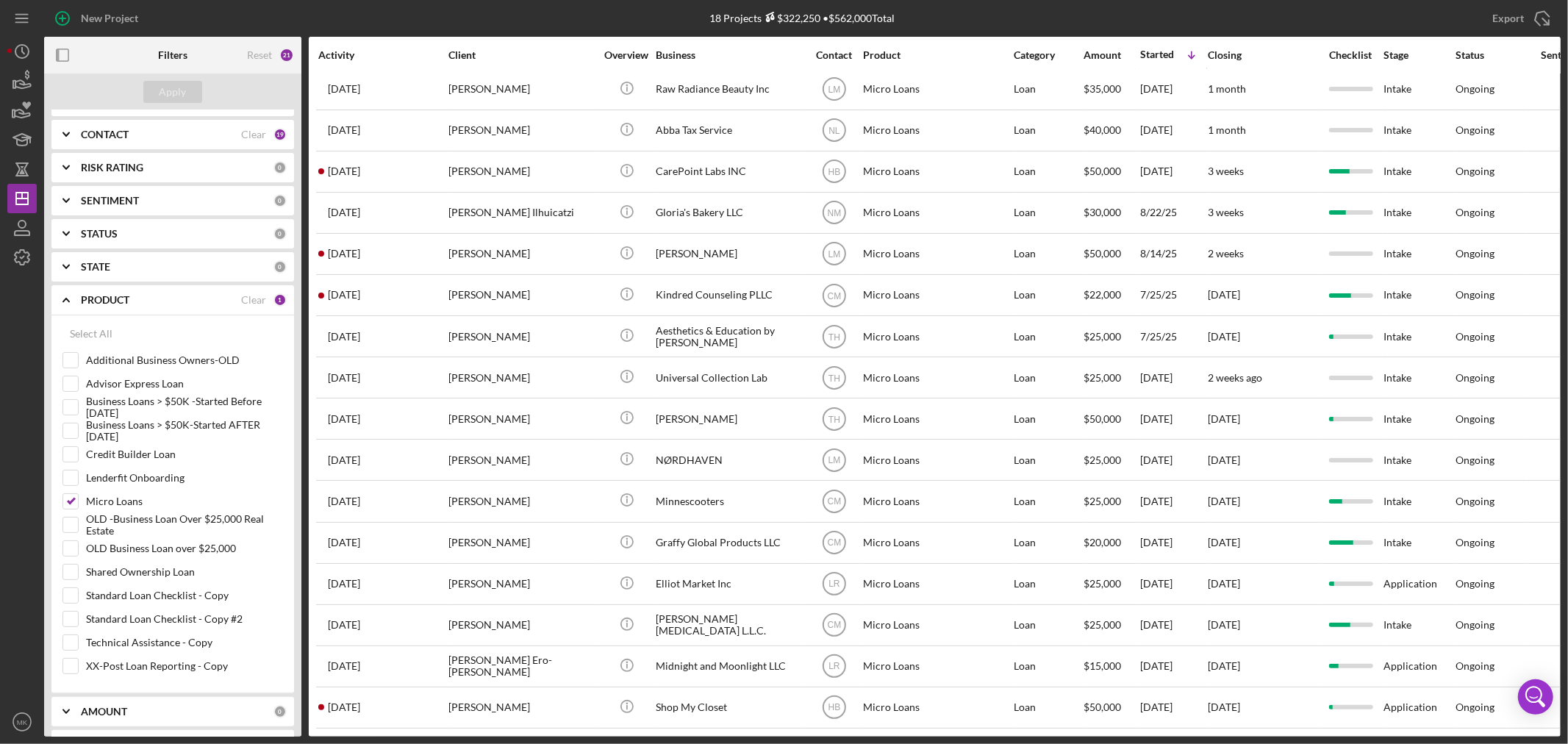
scroll to position [0, 0]
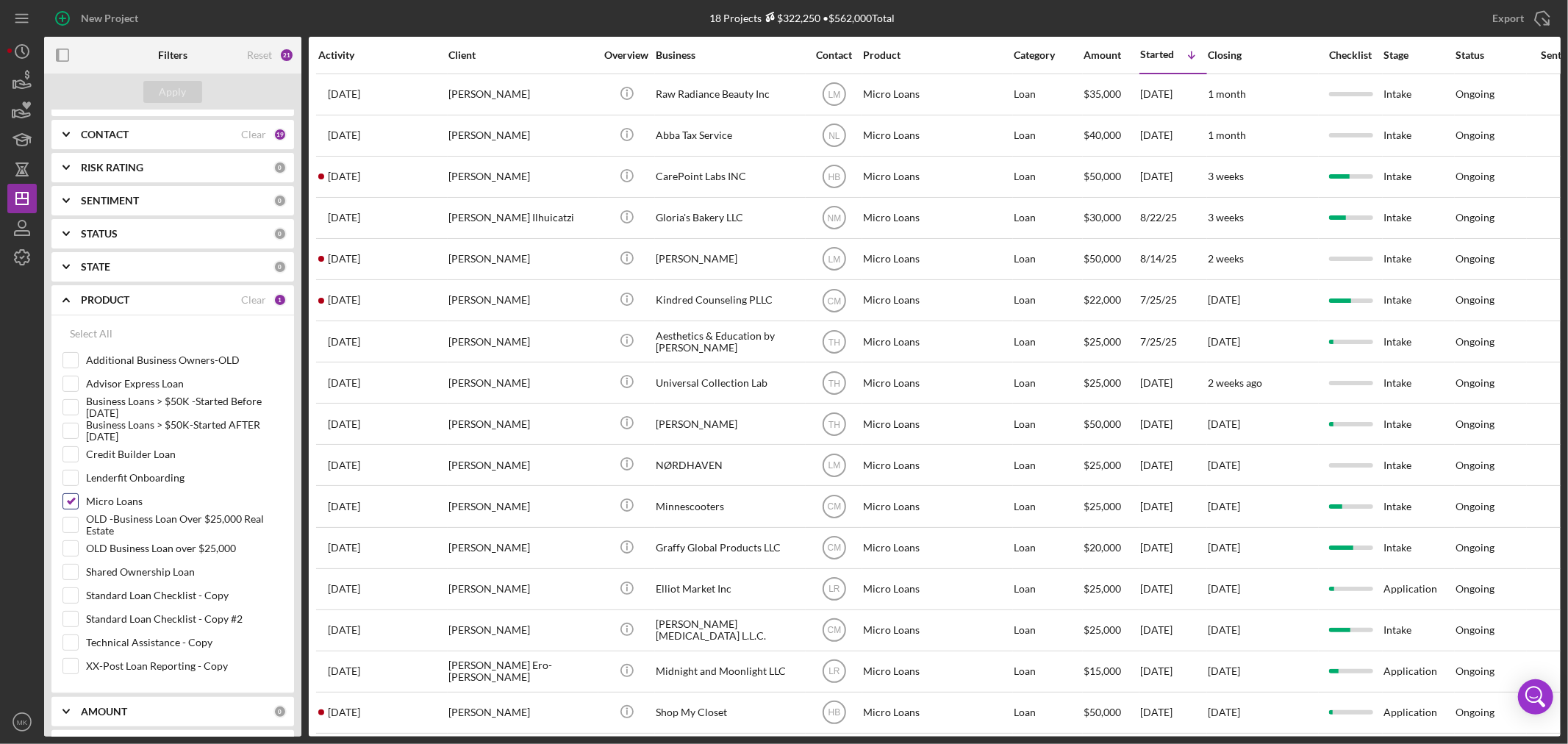
click at [71, 501] on input "Micro Loans" at bounding box center [70, 501] width 14 height 14
checkbox input "false"
click at [74, 406] on input "Business Loans > $50K -Started Before [DATE]" at bounding box center [70, 407] width 14 height 14
checkbox input "true"
click at [72, 429] on input "Business Loans > $50K-Started AFTER [DATE]" at bounding box center [70, 431] width 14 height 14
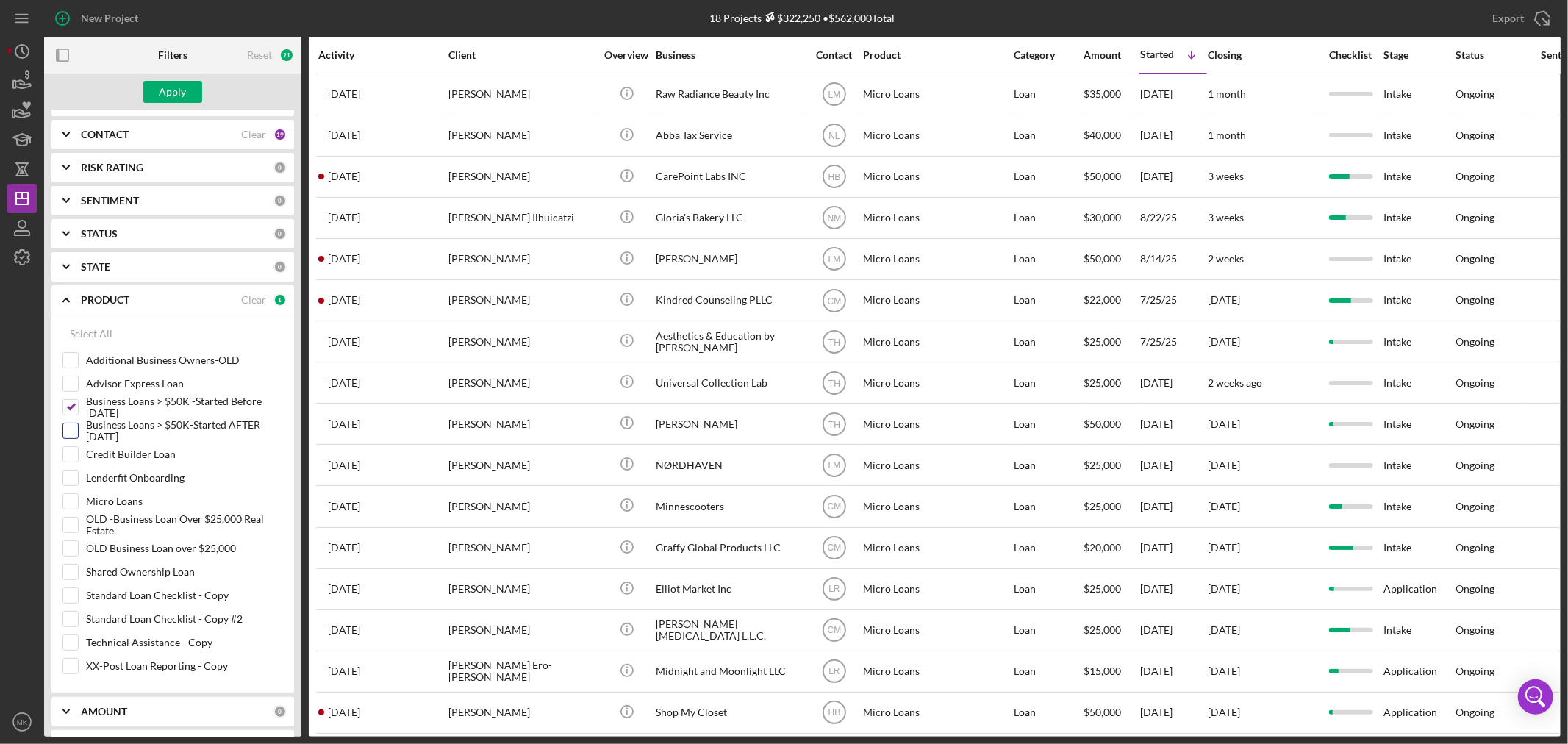
checkbox input "true"
click at [180, 92] on div "Apply" at bounding box center [173, 91] width 27 height 22
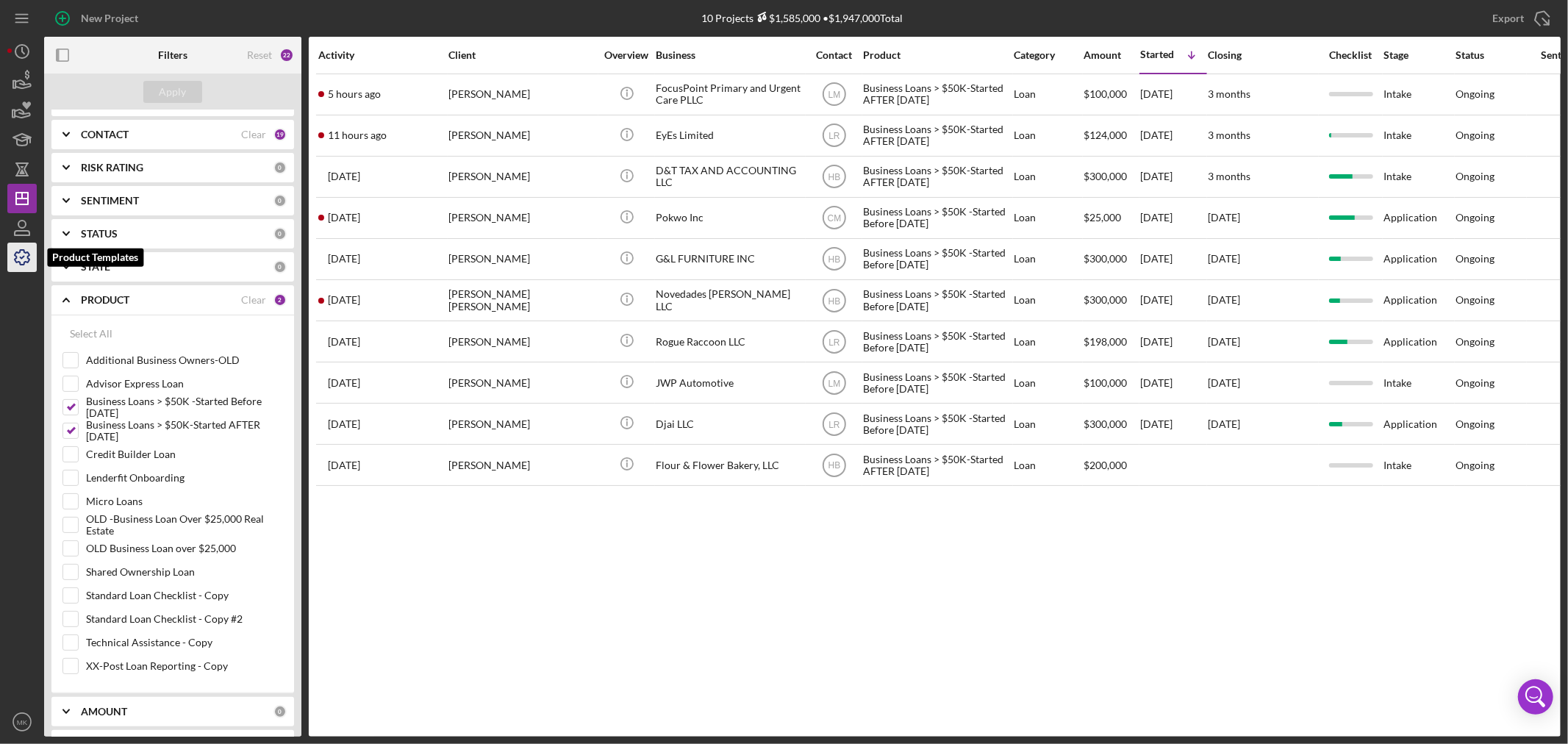
click at [26, 256] on icon "button" at bounding box center [22, 258] width 37 height 37
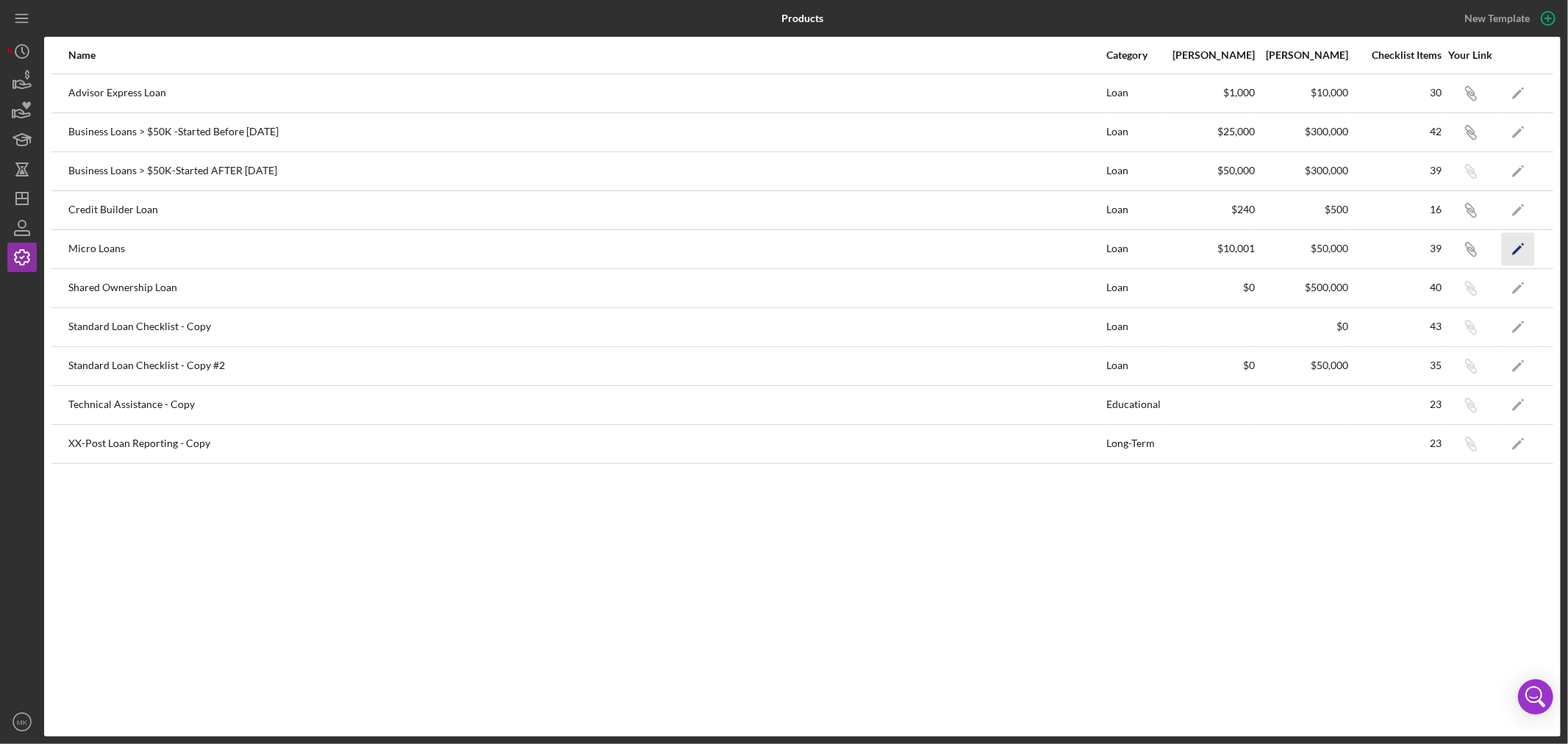
click at [1515, 248] on icon "Icon/Edit" at bounding box center [1518, 249] width 33 height 33
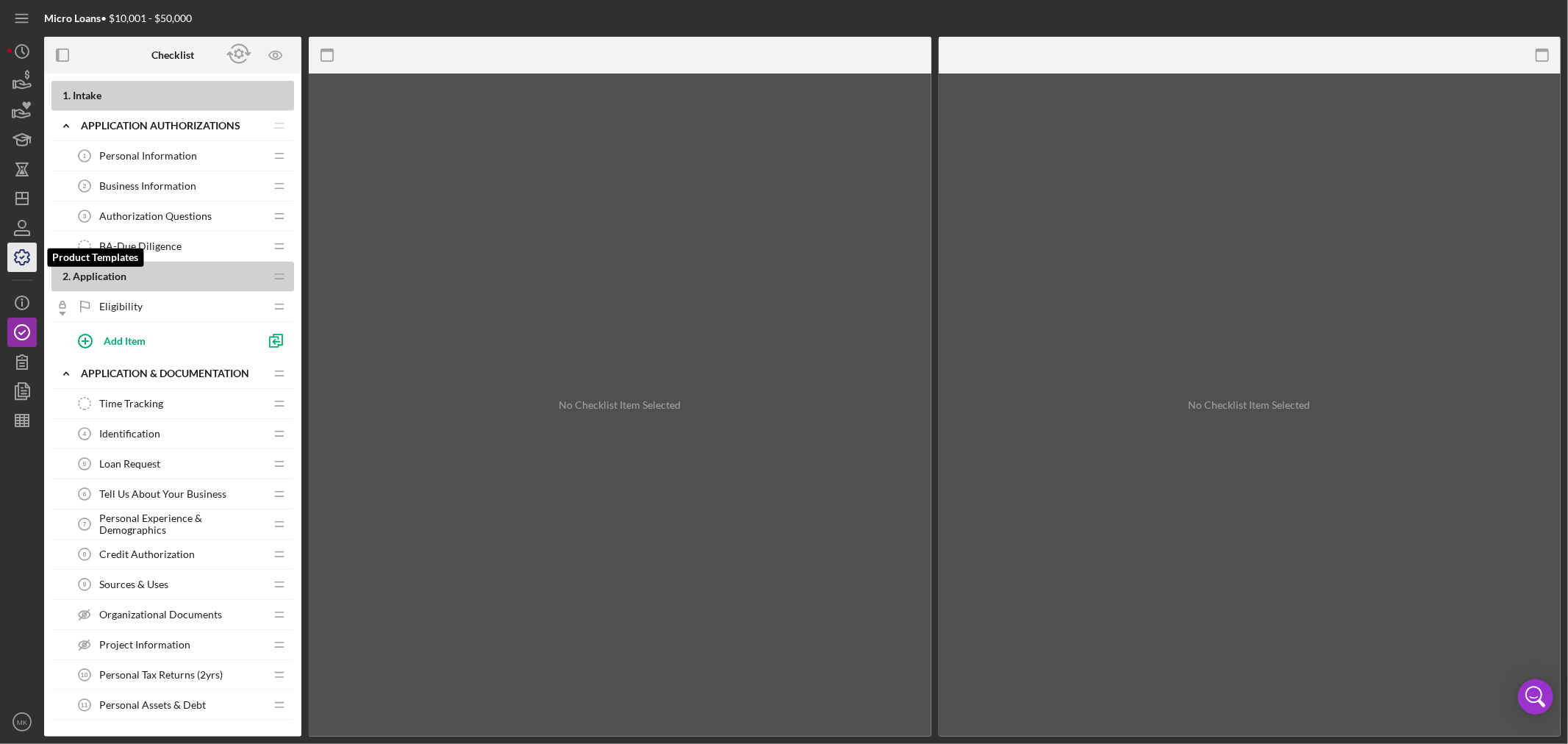
click at [22, 258] on polyline "button" at bounding box center [22, 258] width 4 height 2
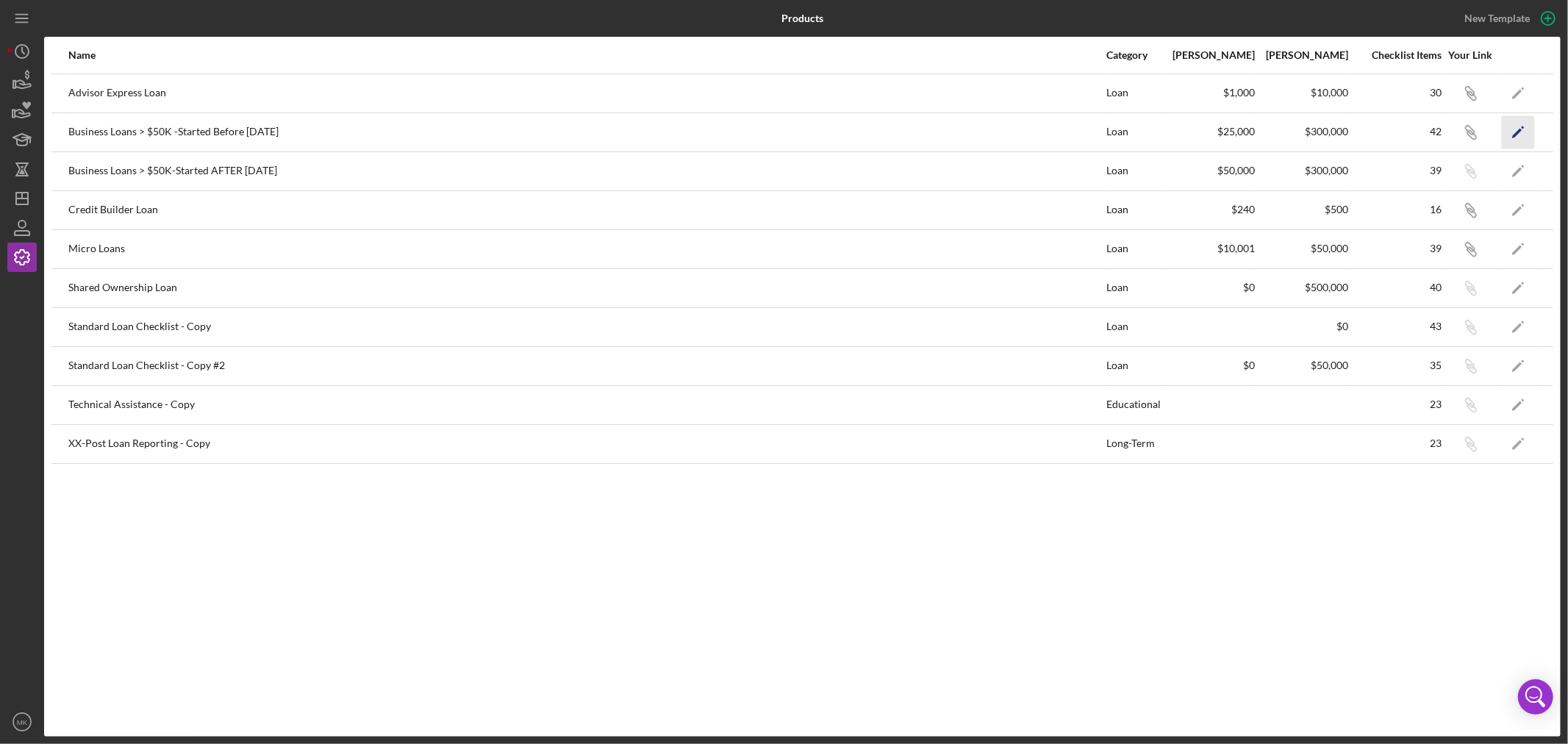
click at [1516, 127] on icon "Icon/Edit" at bounding box center [1518, 131] width 33 height 33
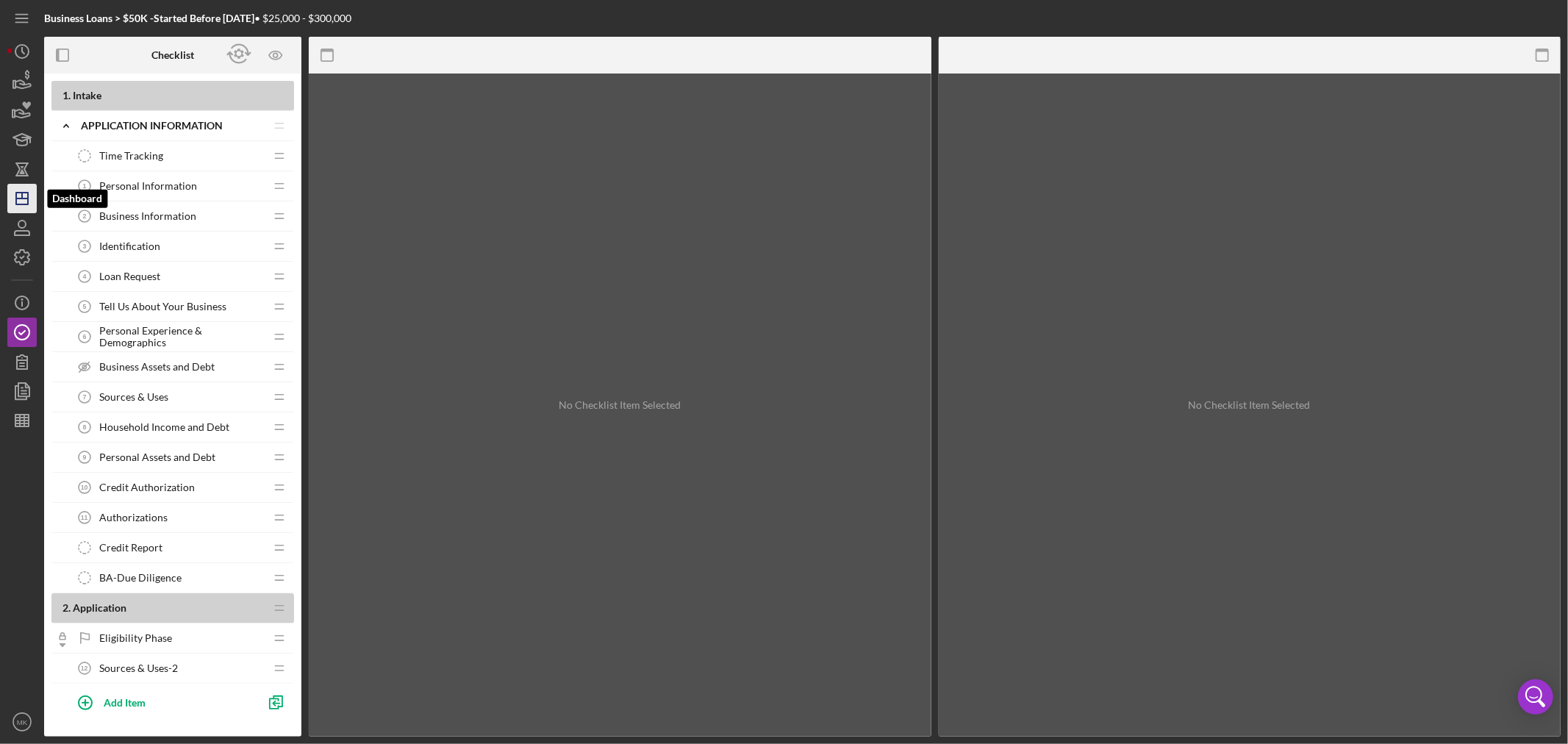
click at [18, 200] on icon "Icon/Dashboard" at bounding box center [22, 198] width 37 height 37
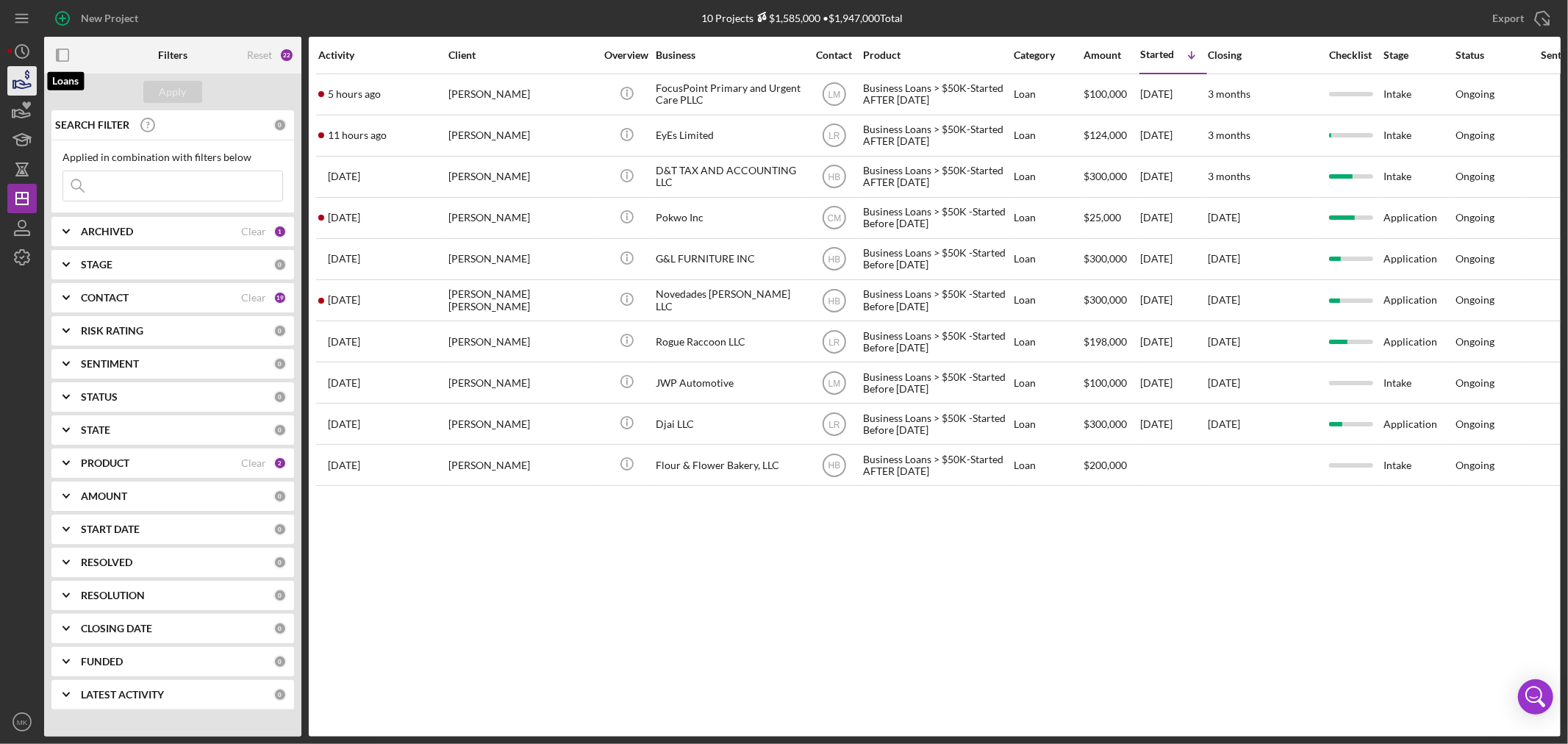
click at [21, 82] on icon "button" at bounding box center [22, 81] width 37 height 37
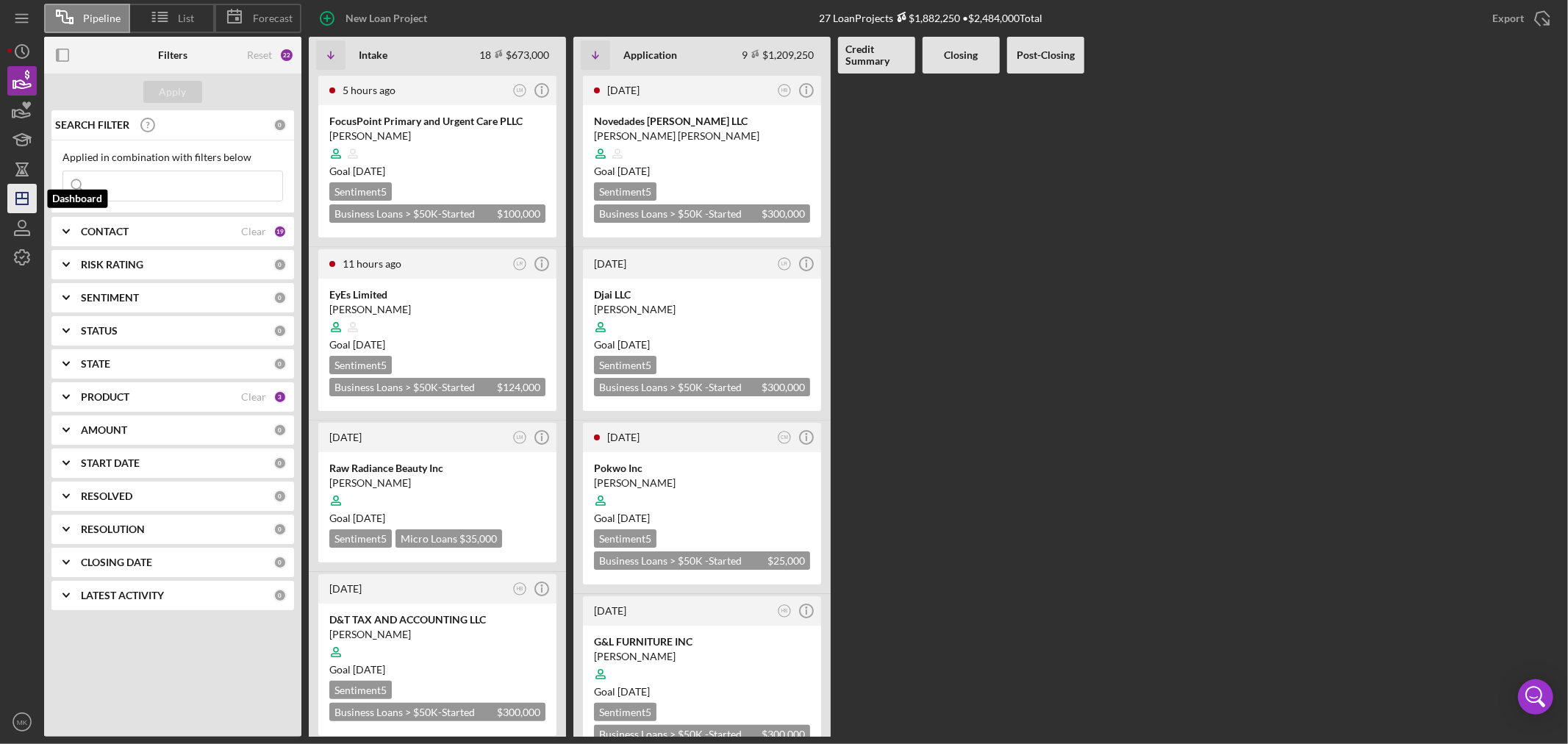
click at [22, 197] on line "button" at bounding box center [22, 196] width 0 height 6
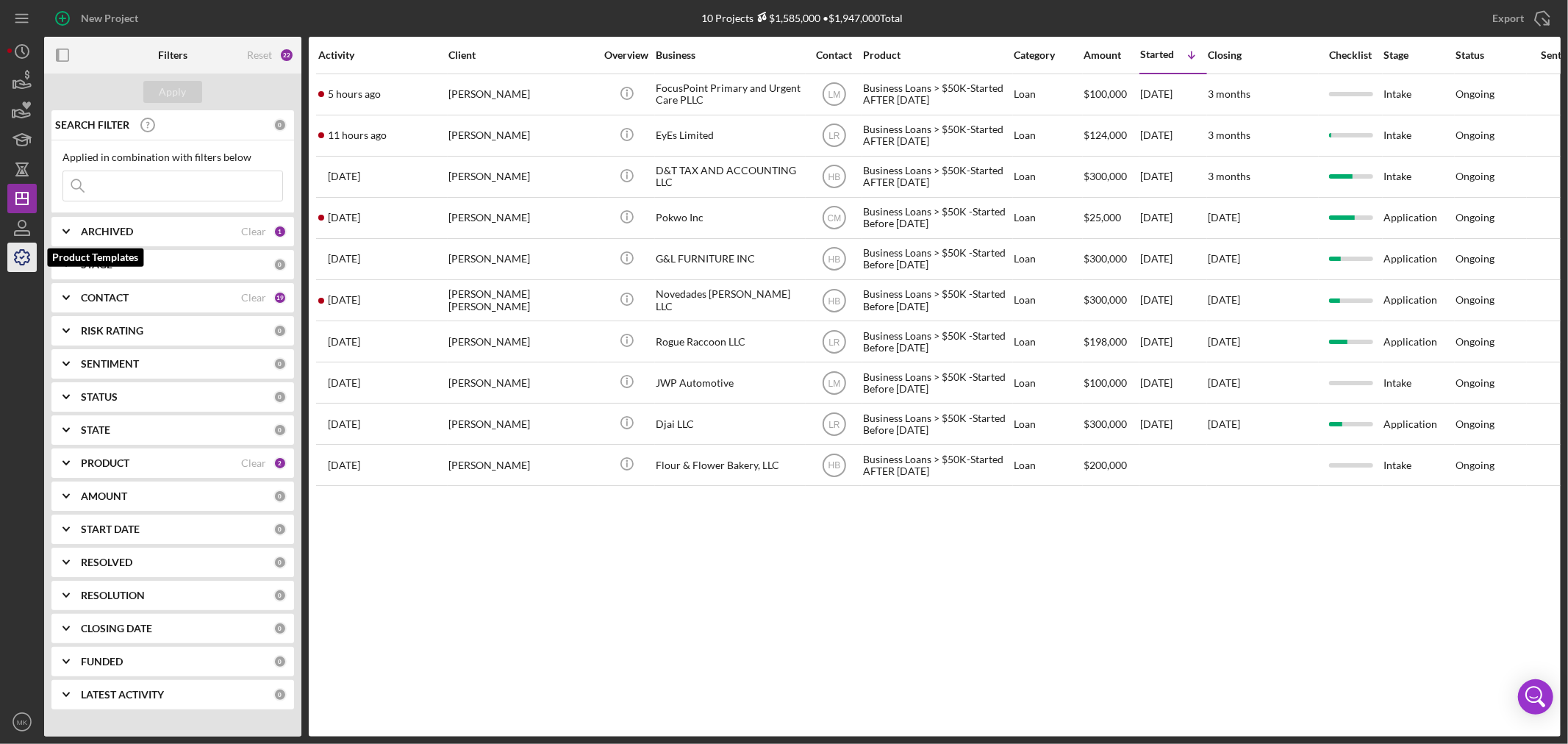
click at [24, 257] on polyline "button" at bounding box center [22, 258] width 4 height 2
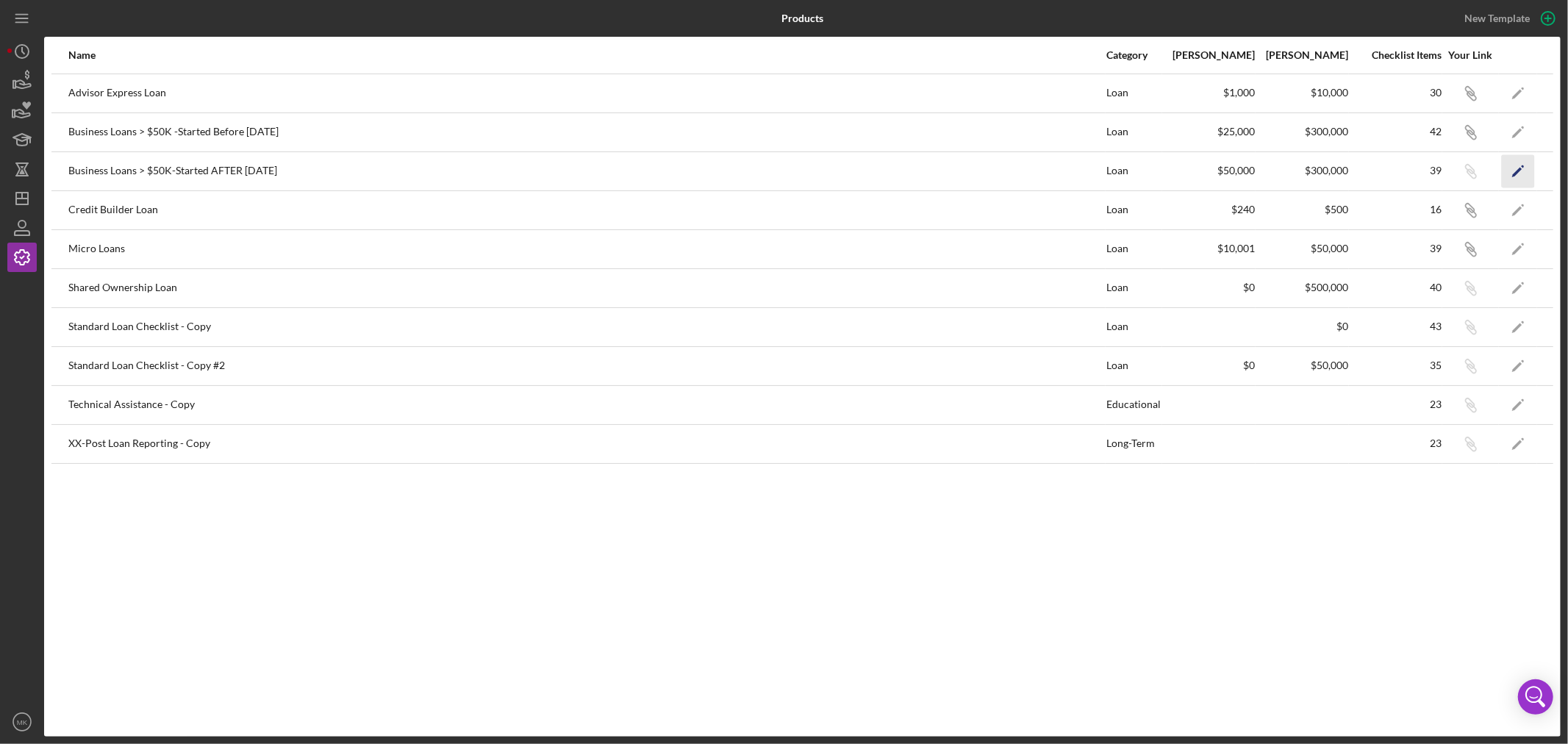
click at [1518, 170] on polygon "button" at bounding box center [1518, 172] width 11 height 11
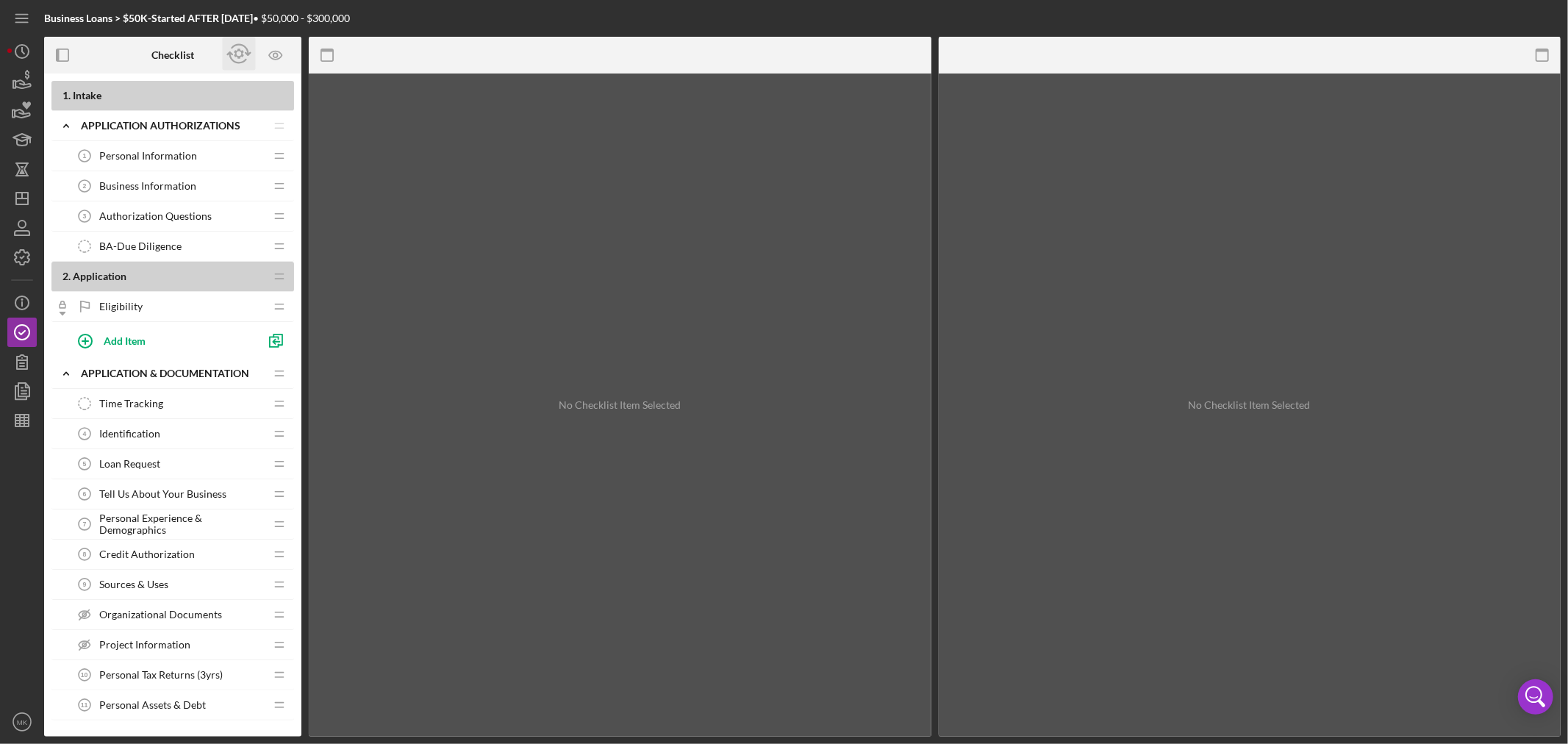
click at [240, 53] on icon "button" at bounding box center [238, 53] width 33 height 33
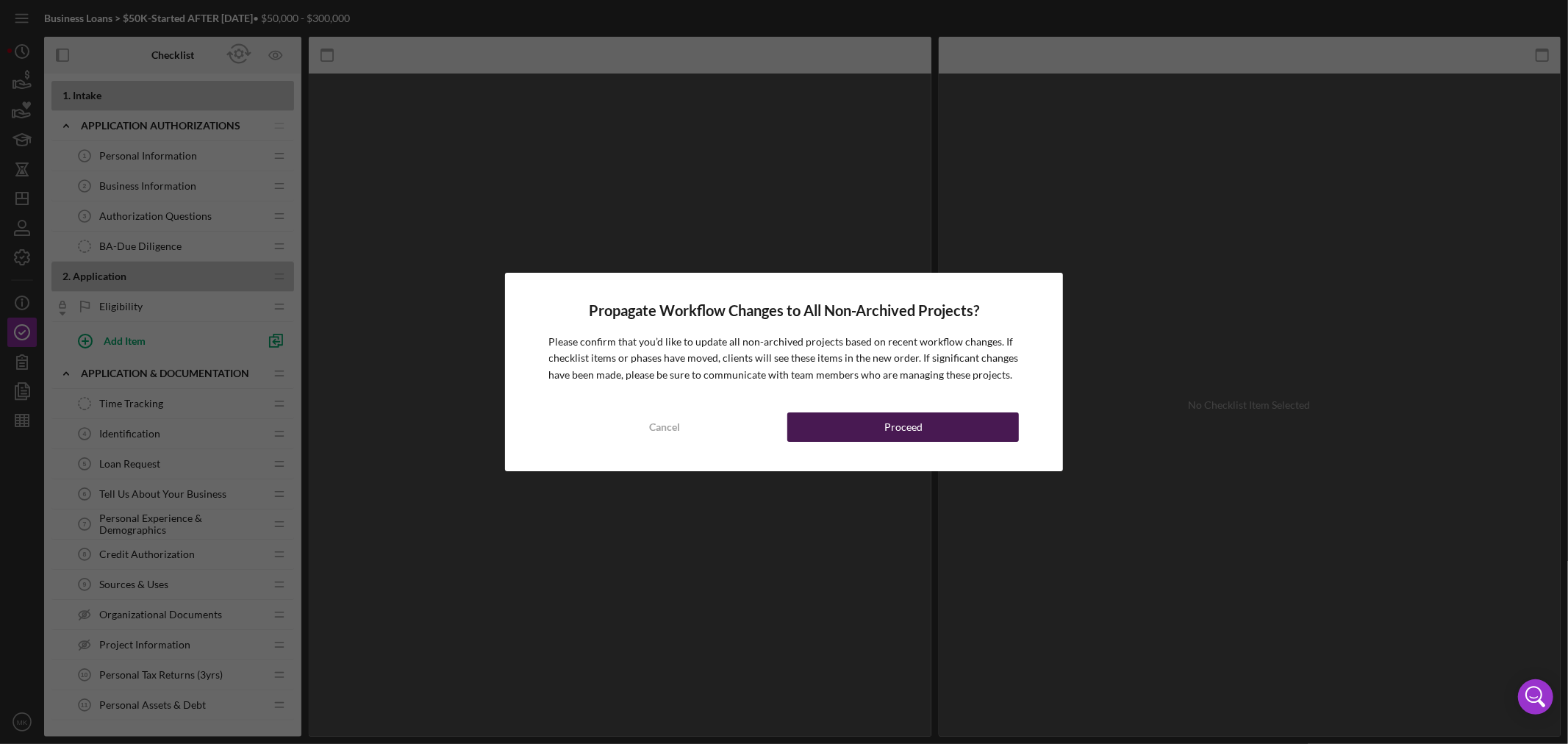
click at [894, 422] on div "Proceed" at bounding box center [904, 427] width 38 height 30
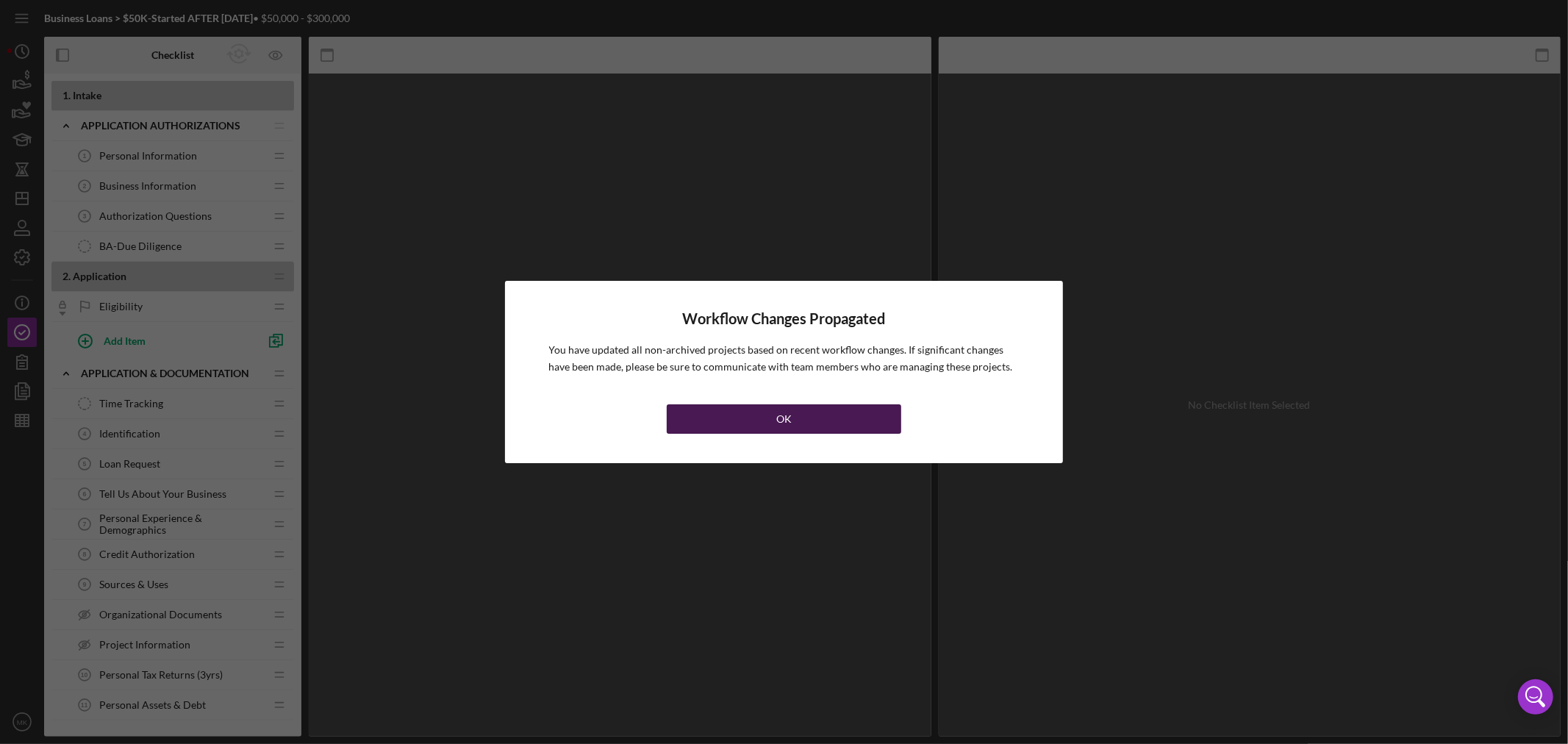
click at [784, 420] on div "OK" at bounding box center [784, 419] width 15 height 30
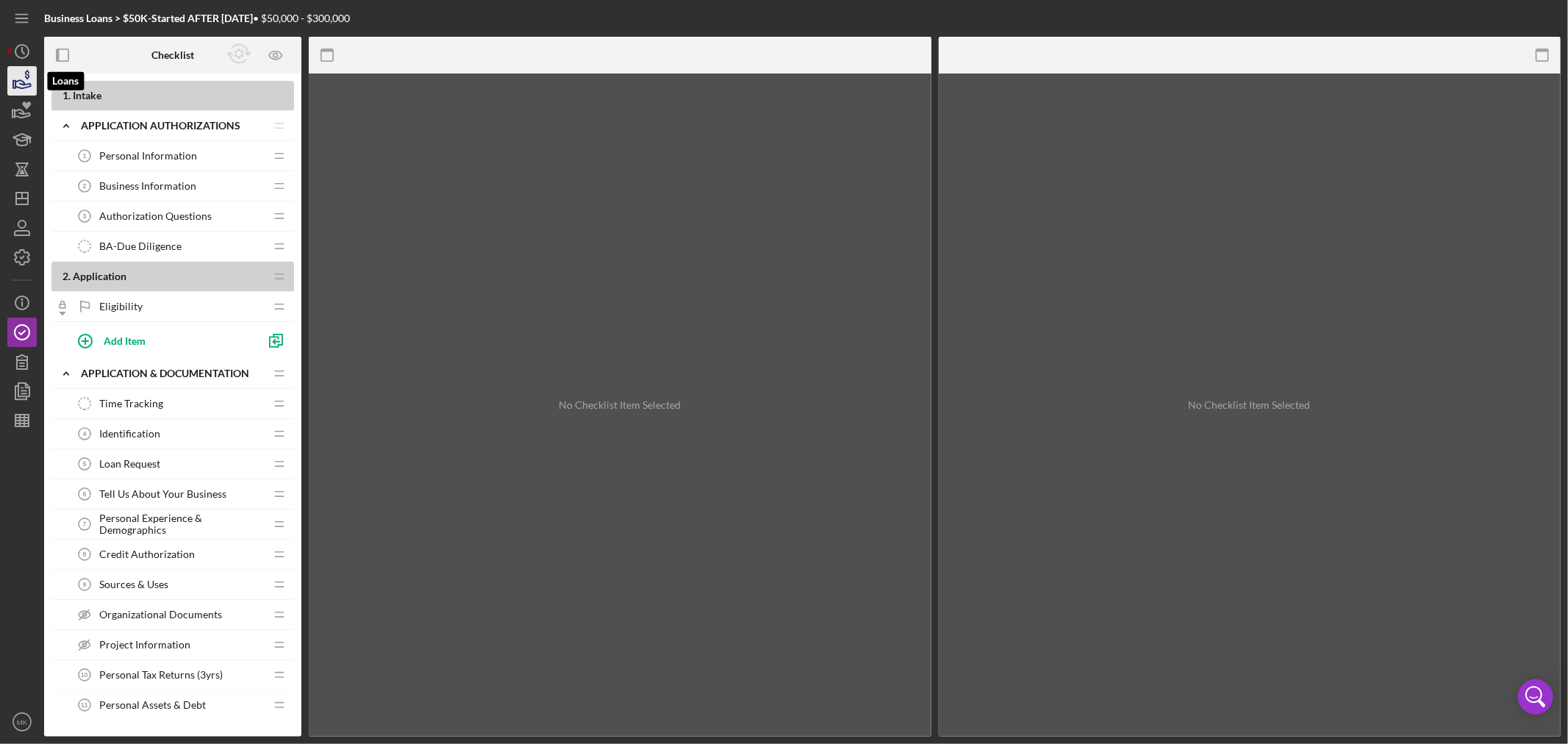
click at [22, 84] on icon "button" at bounding box center [23, 84] width 15 height 8
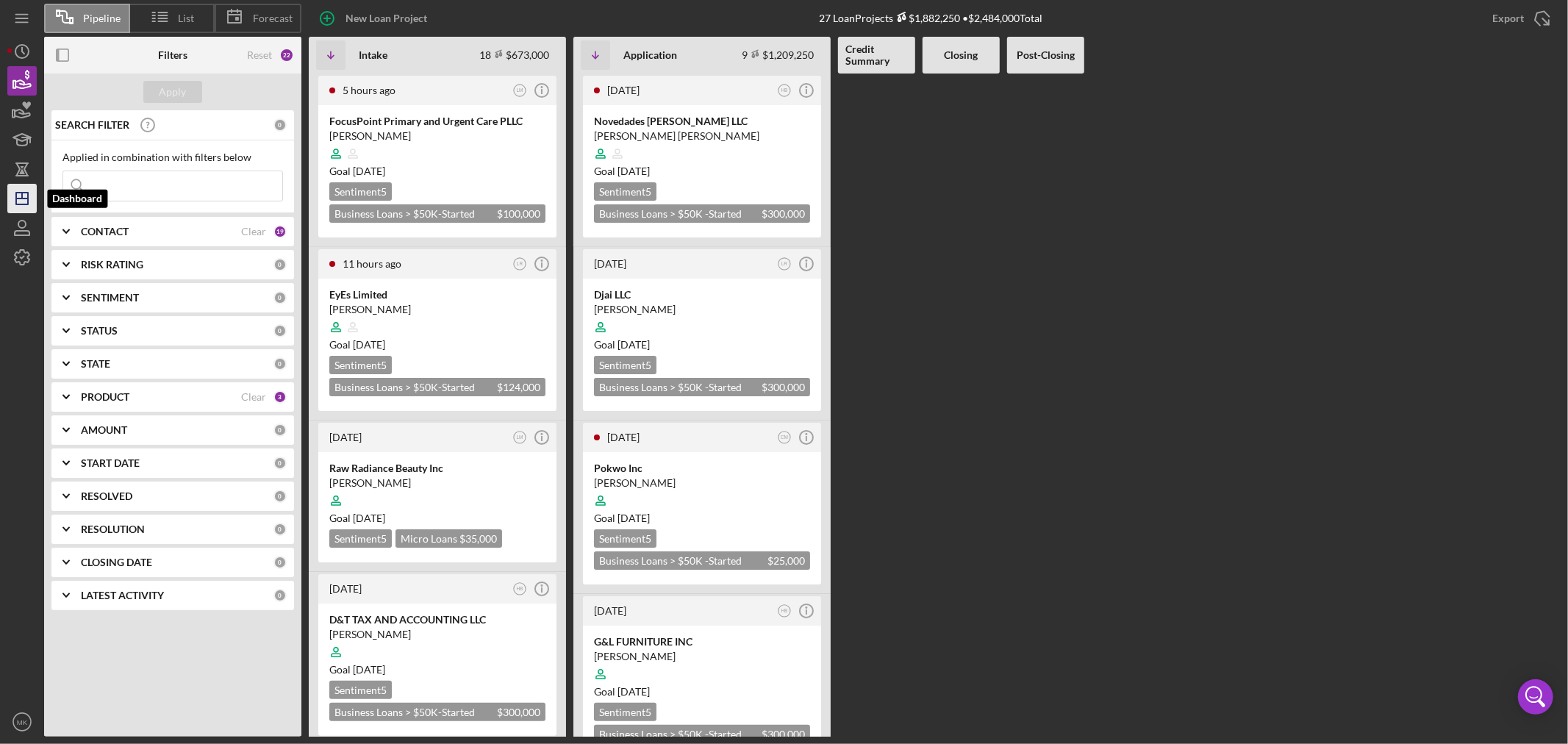
click at [22, 196] on line "button" at bounding box center [22, 196] width 0 height 6
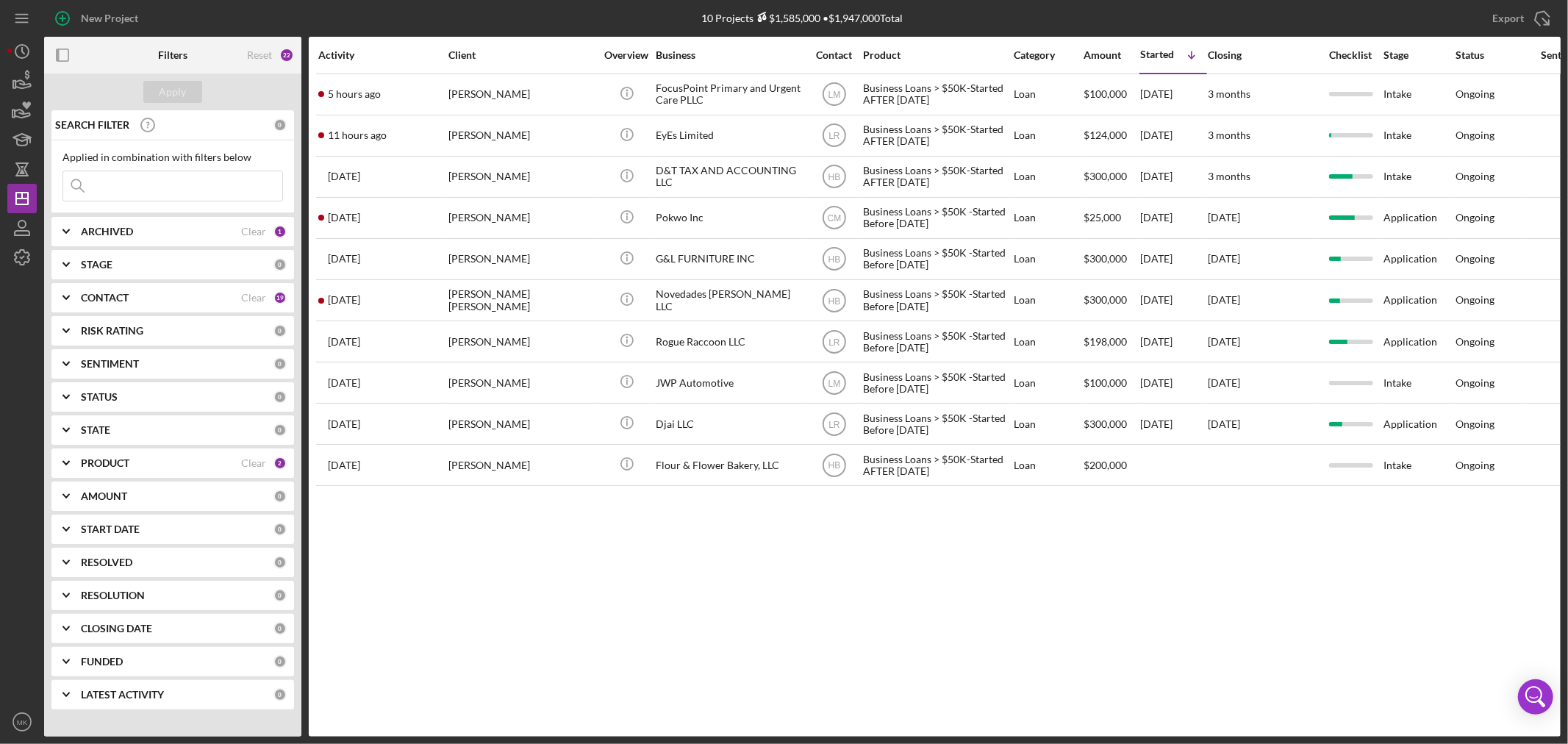
click at [222, 463] on div "PRODUCT" at bounding box center [161, 463] width 160 height 11
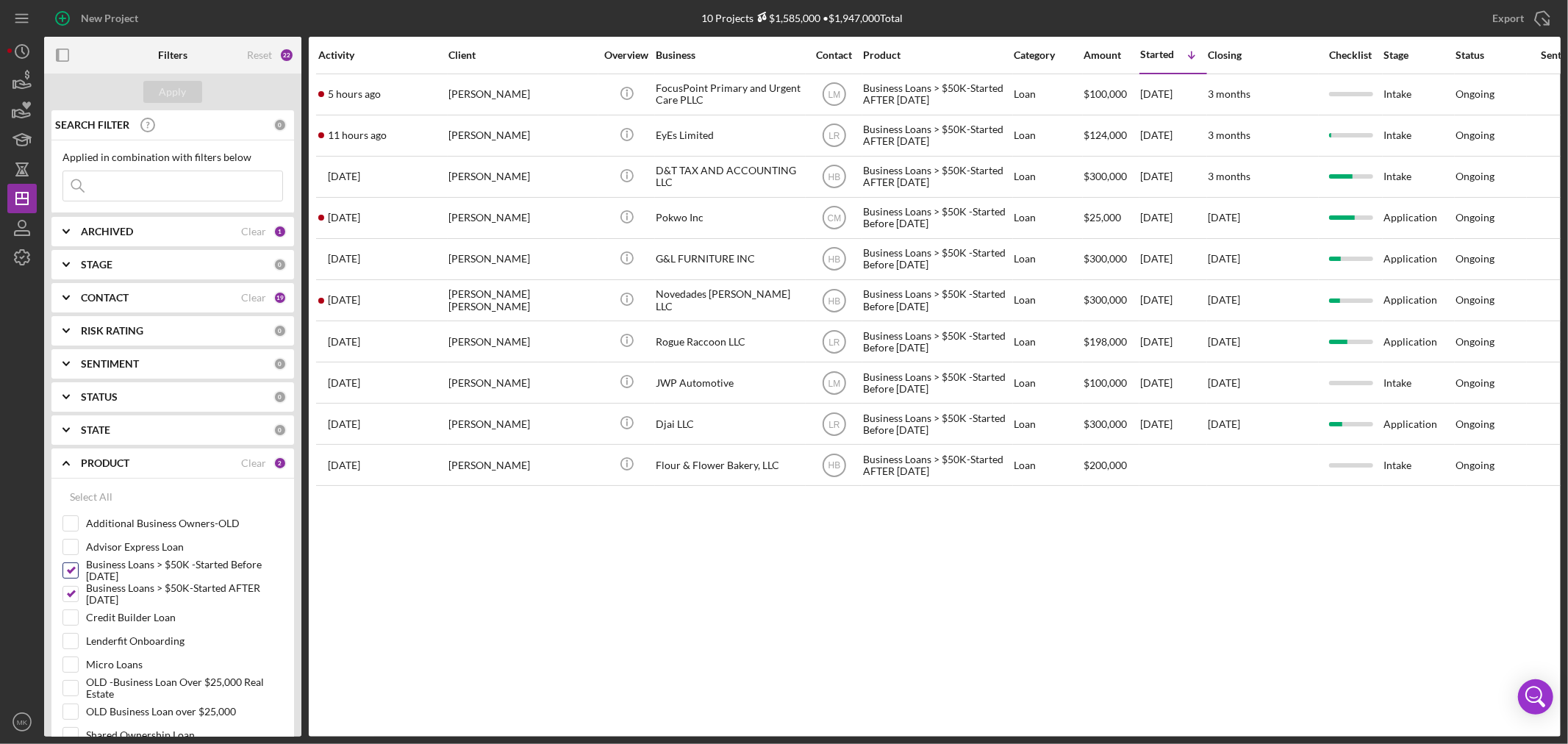
click at [70, 571] on input "Business Loans > $50K -Started Before [DATE]" at bounding box center [70, 570] width 14 height 14
checkbox input "false"
click at [170, 92] on div "Apply" at bounding box center [173, 91] width 27 height 22
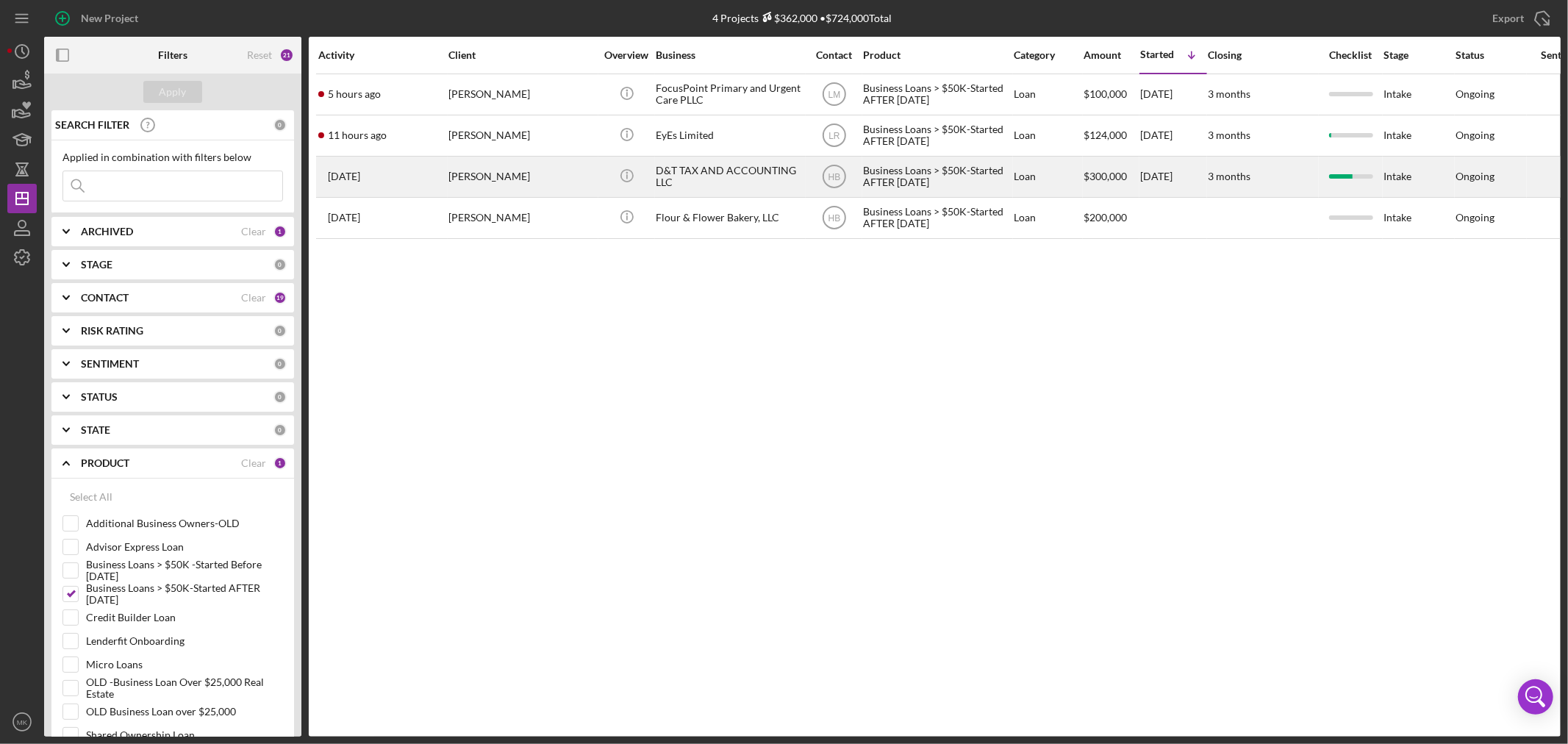
click at [746, 172] on div "D&T TAX AND ACCOUNTING LLC" at bounding box center [729, 176] width 147 height 39
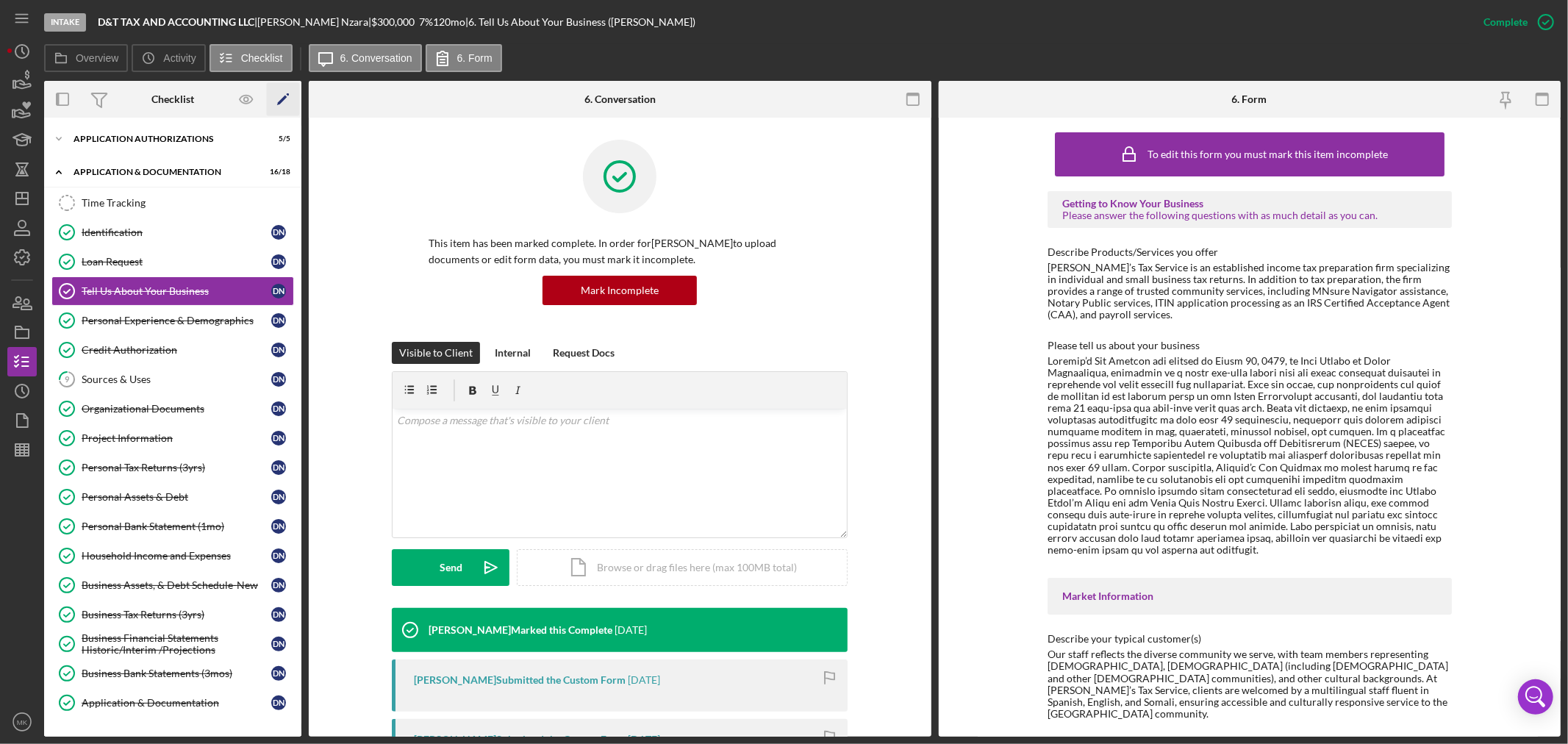
click at [286, 96] on icon "Icon/Edit" at bounding box center [283, 99] width 33 height 33
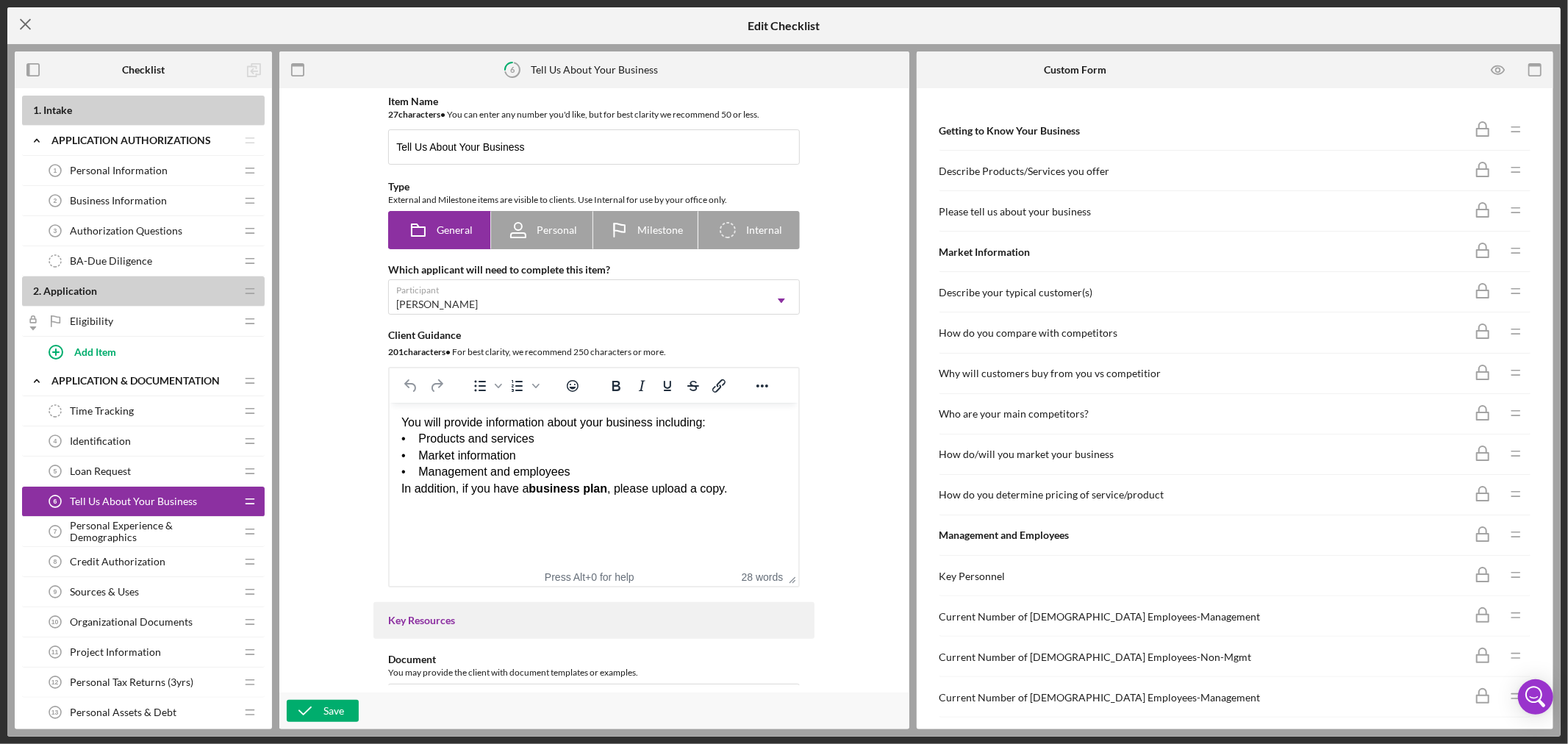
click at [26, 25] on line at bounding box center [25, 24] width 10 height 10
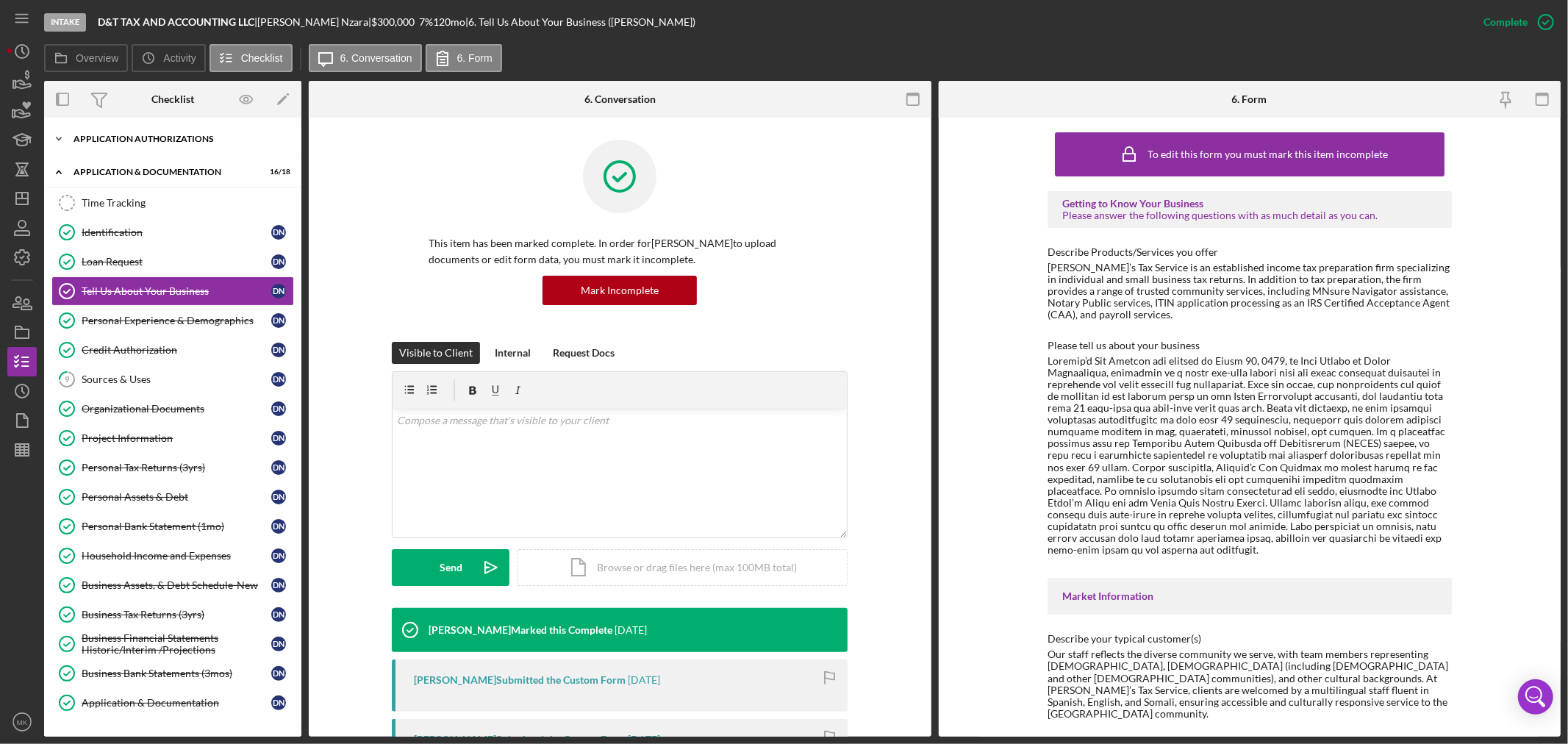
click at [62, 136] on icon "Icon/Expander" at bounding box center [59, 139] width 30 height 30
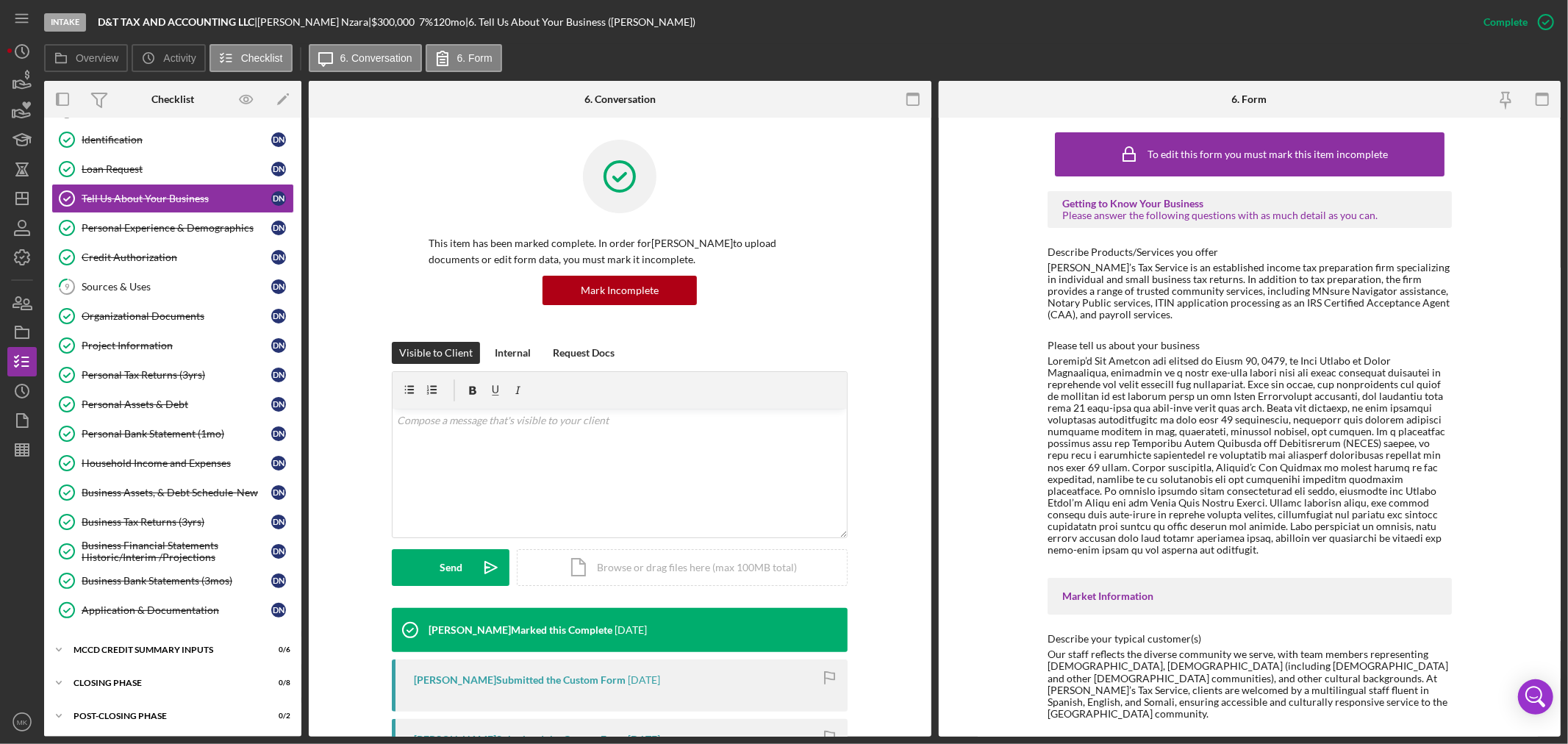
scroll to position [253, 0]
click at [60, 645] on icon "Icon/Expander" at bounding box center [59, 648] width 30 height 30
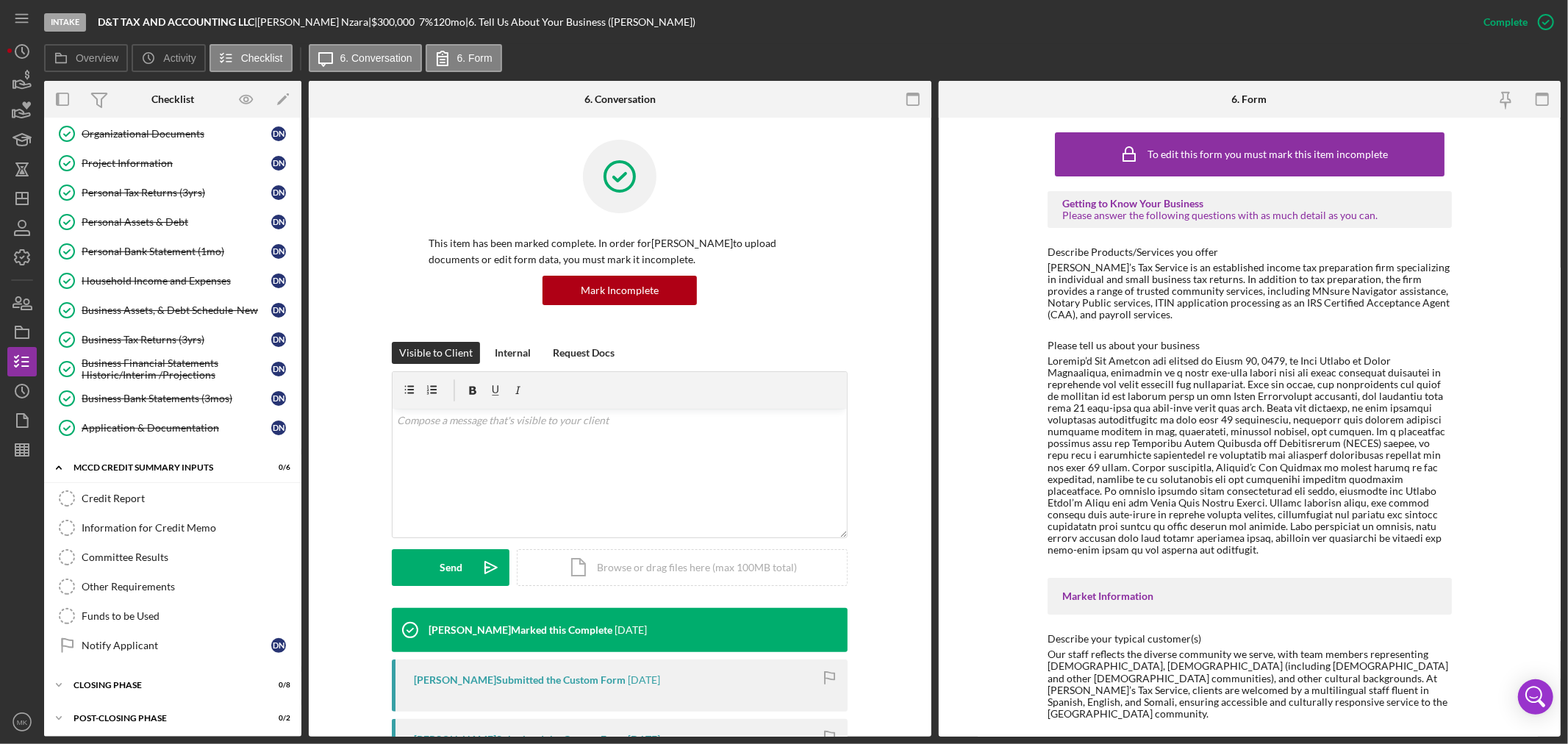
scroll to position [438, 0]
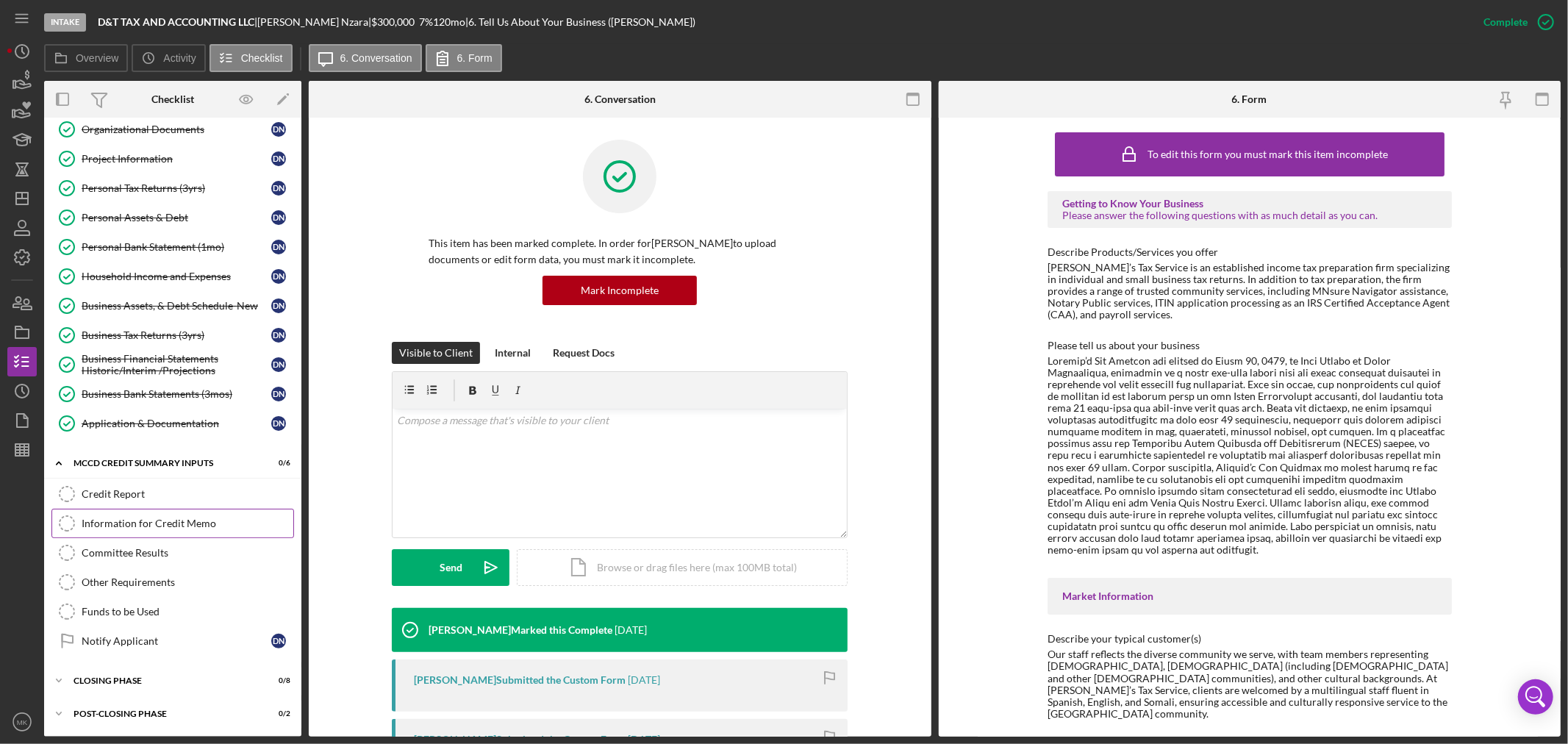
click at [206, 518] on div "Information for Credit Memo" at bounding box center [187, 523] width 212 height 11
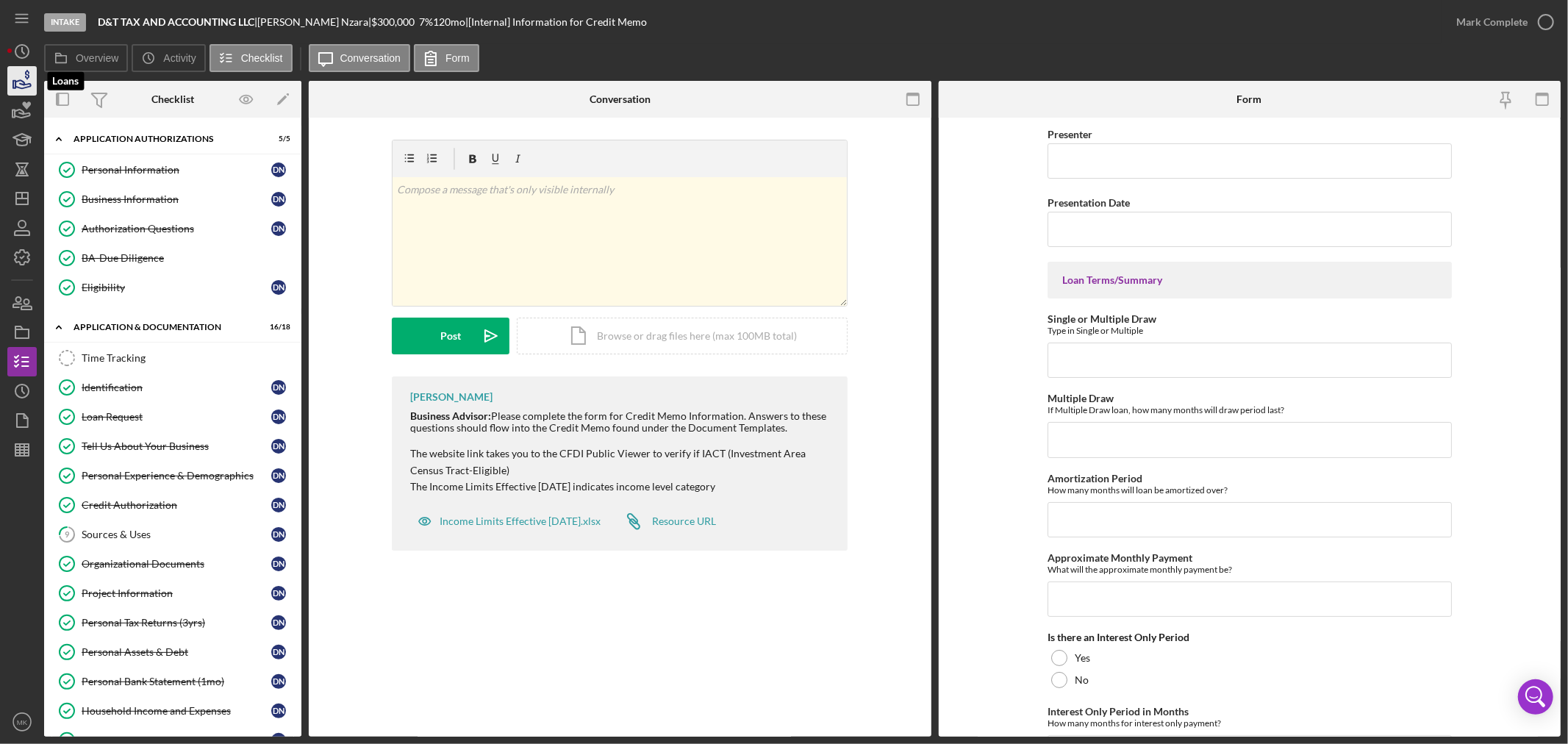
click at [23, 85] on icon "button" at bounding box center [23, 84] width 15 height 8
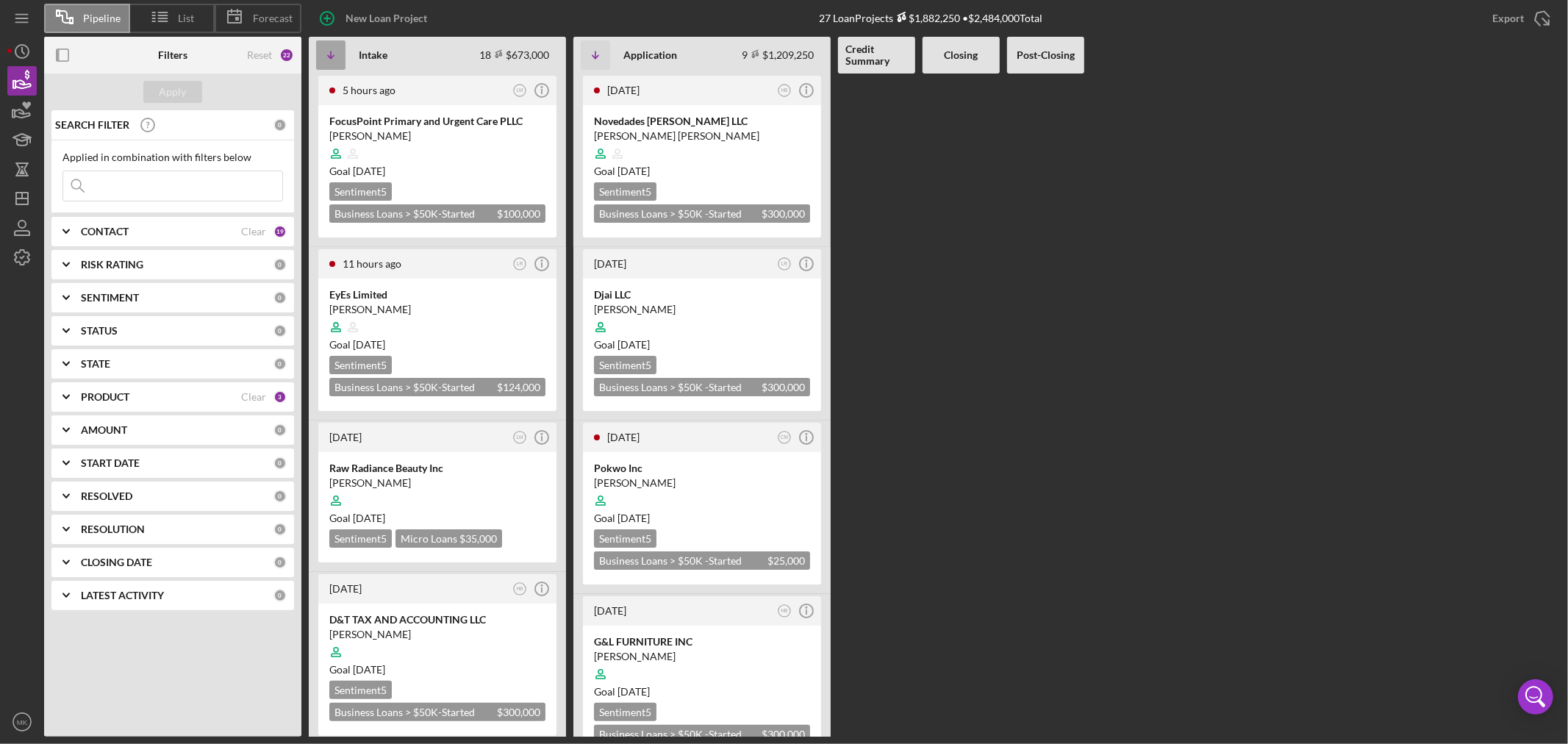
click at [329, 56] on icon "Icon/Table Sort Arrow" at bounding box center [331, 55] width 30 height 30
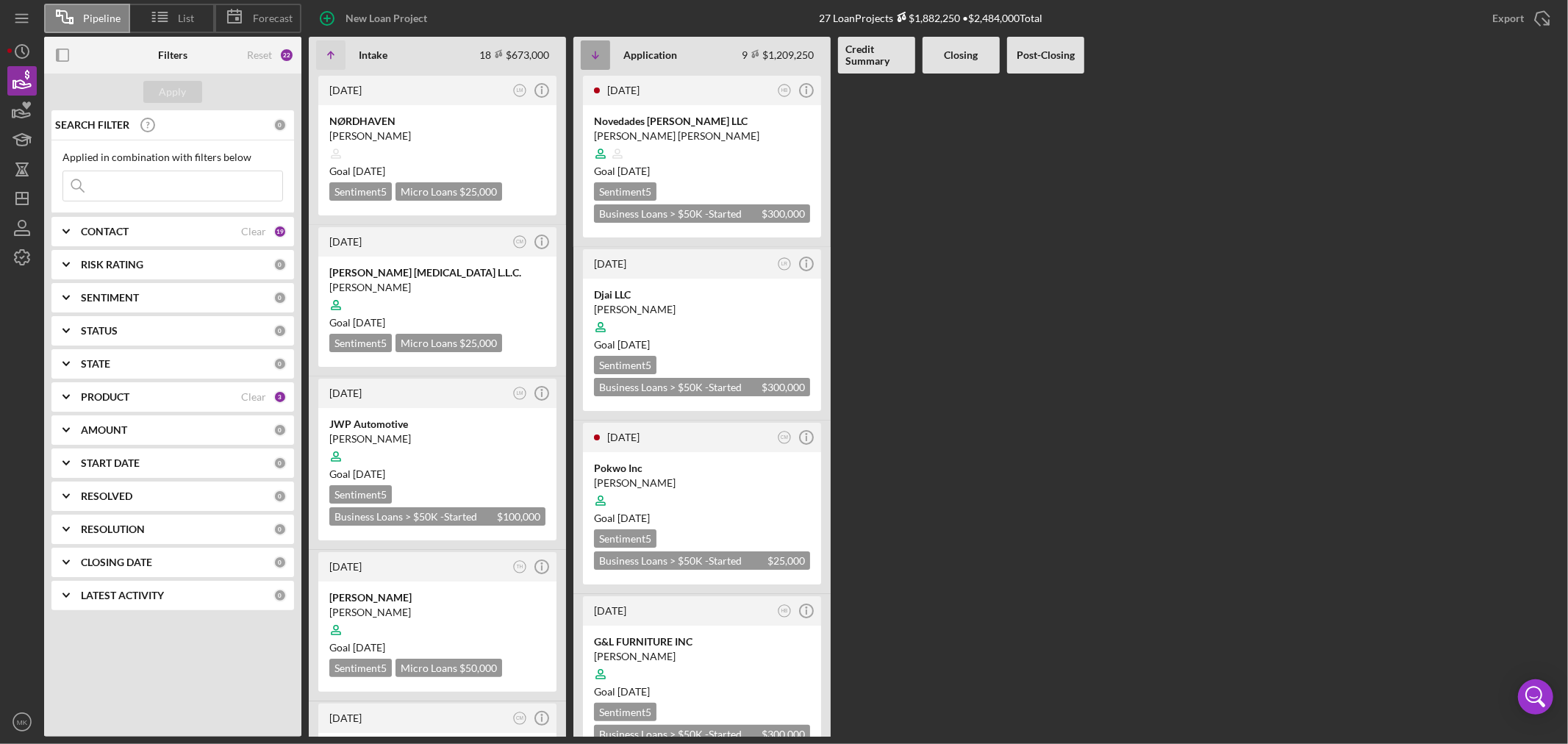
click at [596, 54] on line "button" at bounding box center [596, 55] width 0 height 7
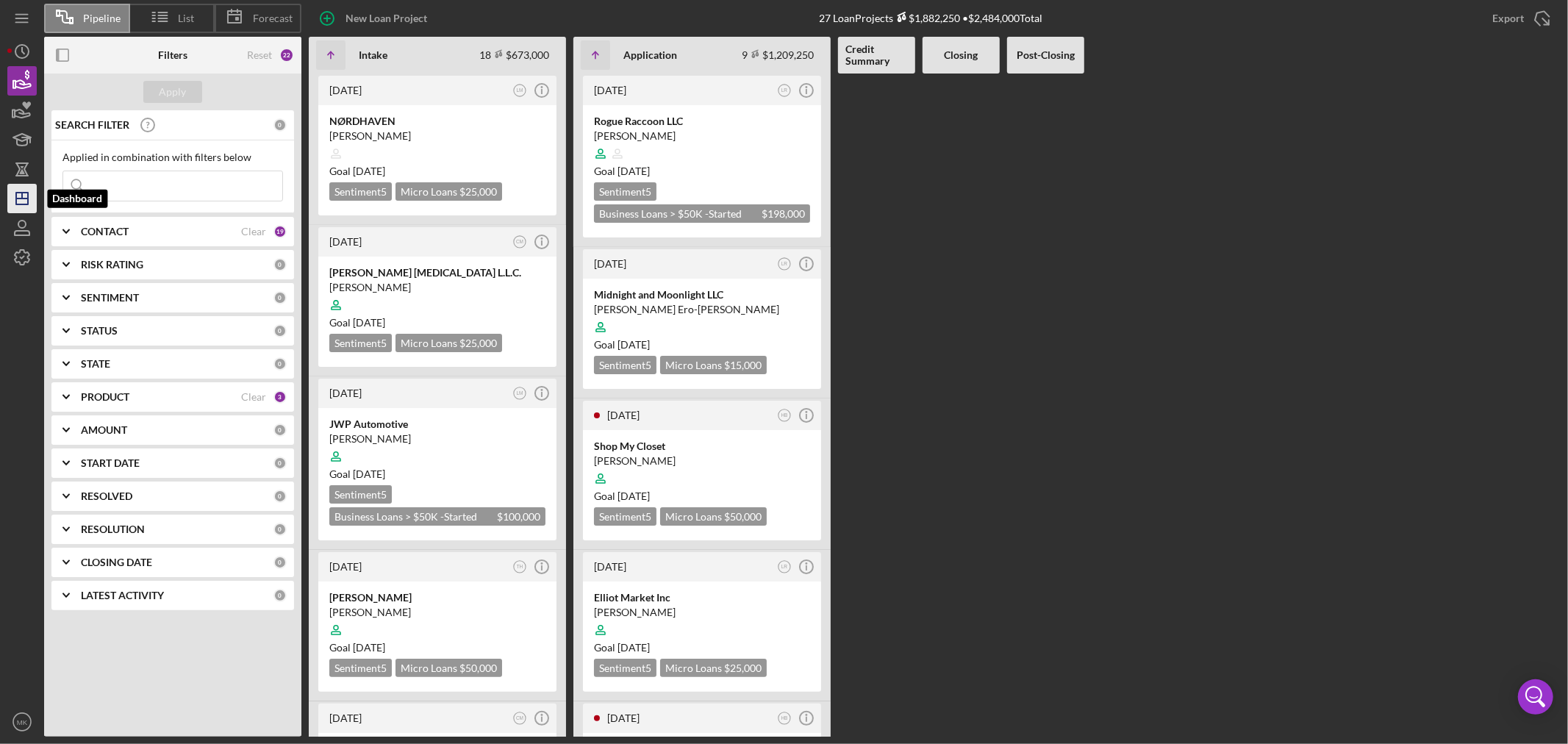
click at [24, 199] on line "button" at bounding box center [21, 199] width 11 height 0
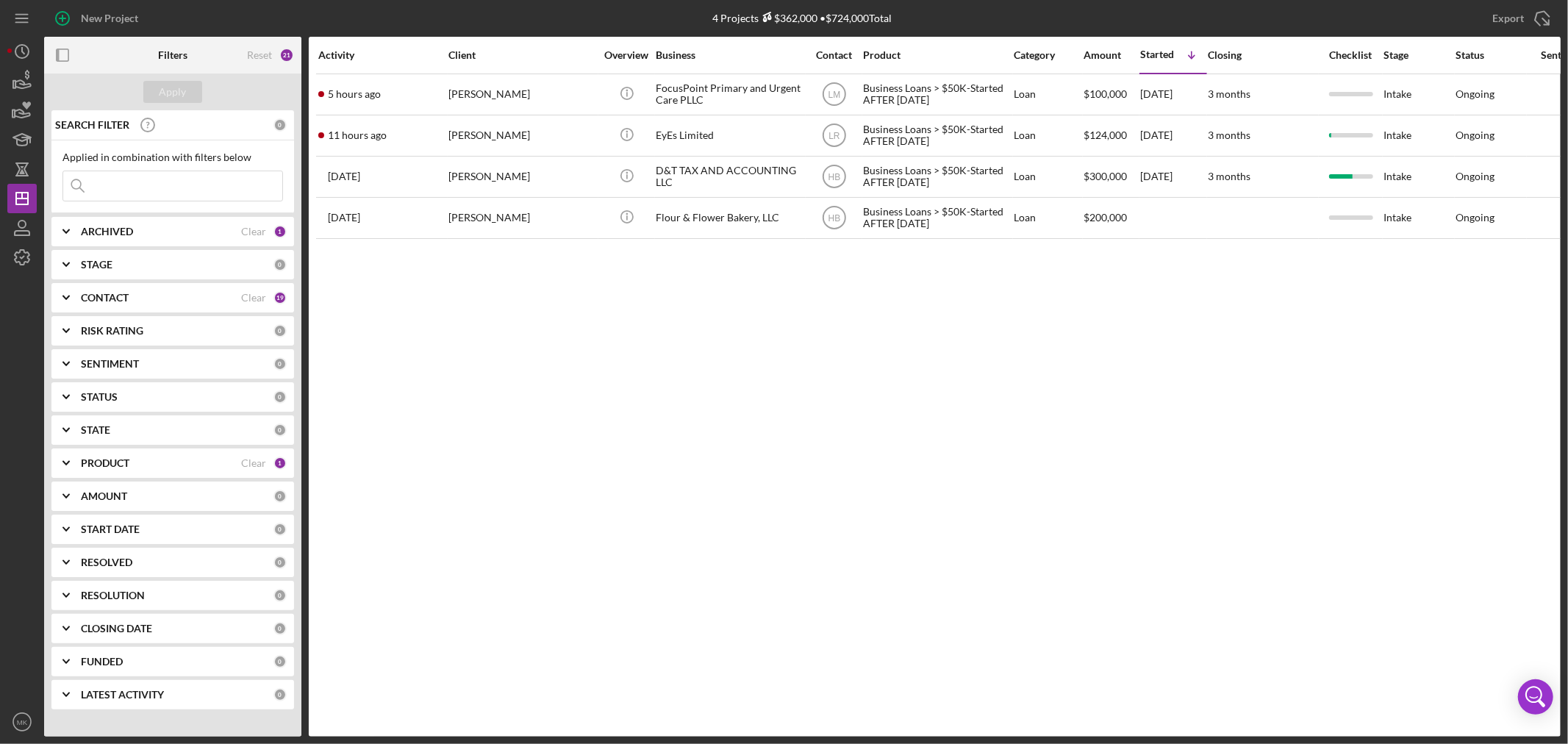
click at [116, 461] on b "PRODUCT" at bounding box center [105, 463] width 49 height 11
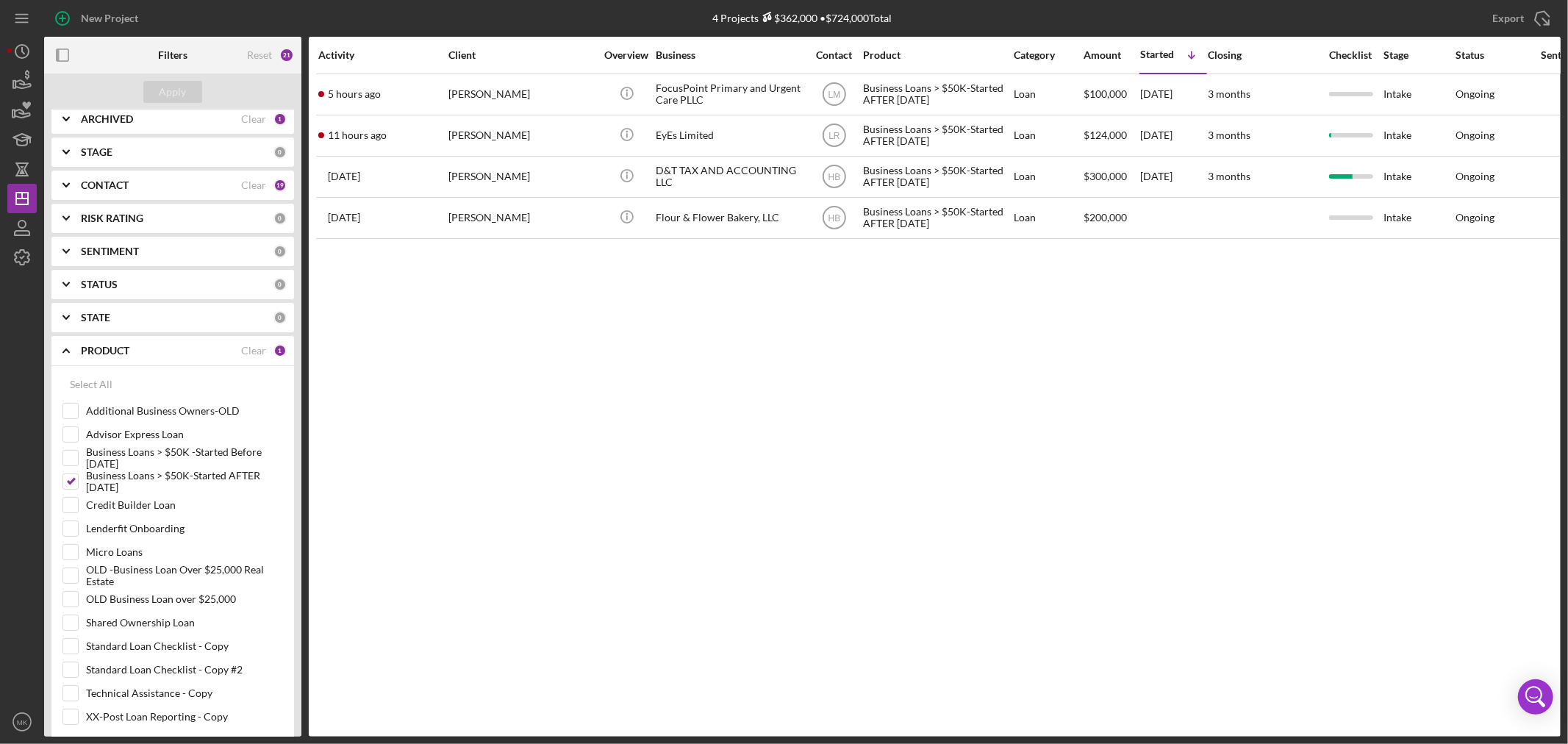
scroll to position [163, 0]
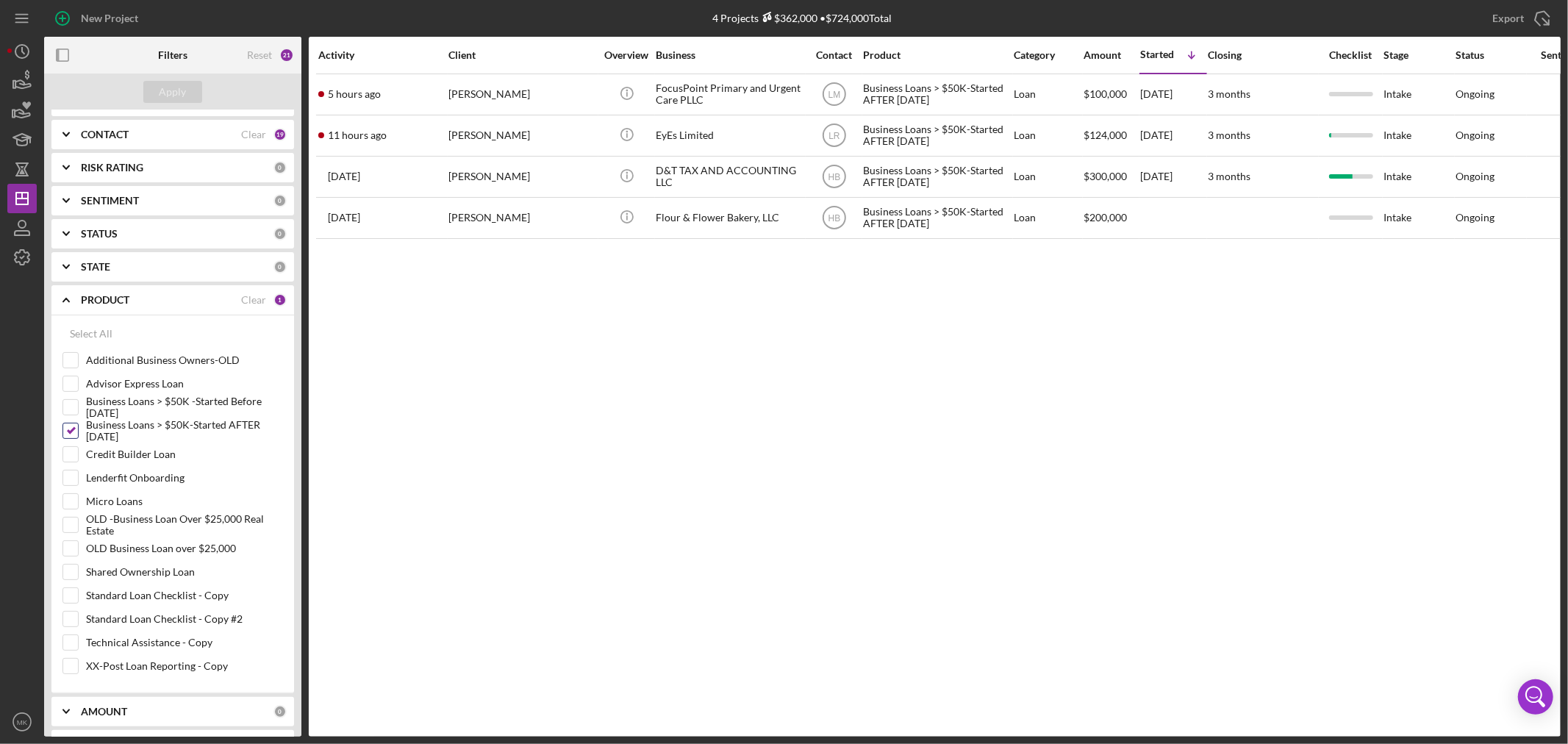
click at [70, 431] on input "Business Loans > $50K-Started AFTER [DATE]" at bounding box center [70, 431] width 14 height 14
checkbox input "false"
click at [75, 499] on input "Micro Loans" at bounding box center [70, 501] width 14 height 14
checkbox input "true"
click at [180, 91] on div "Apply" at bounding box center [173, 91] width 27 height 22
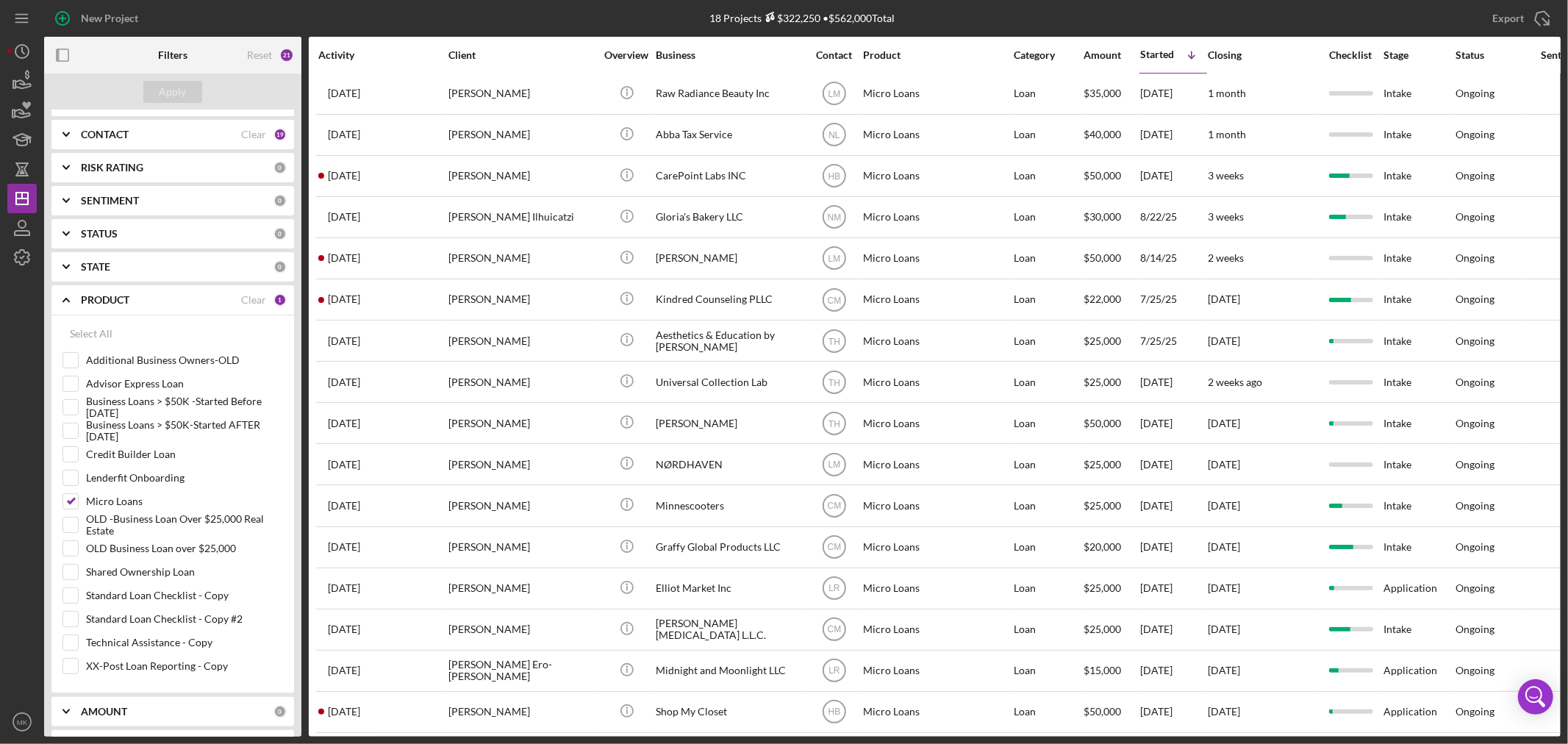
scroll to position [0, 0]
